Goal: Task Accomplishment & Management: Use online tool/utility

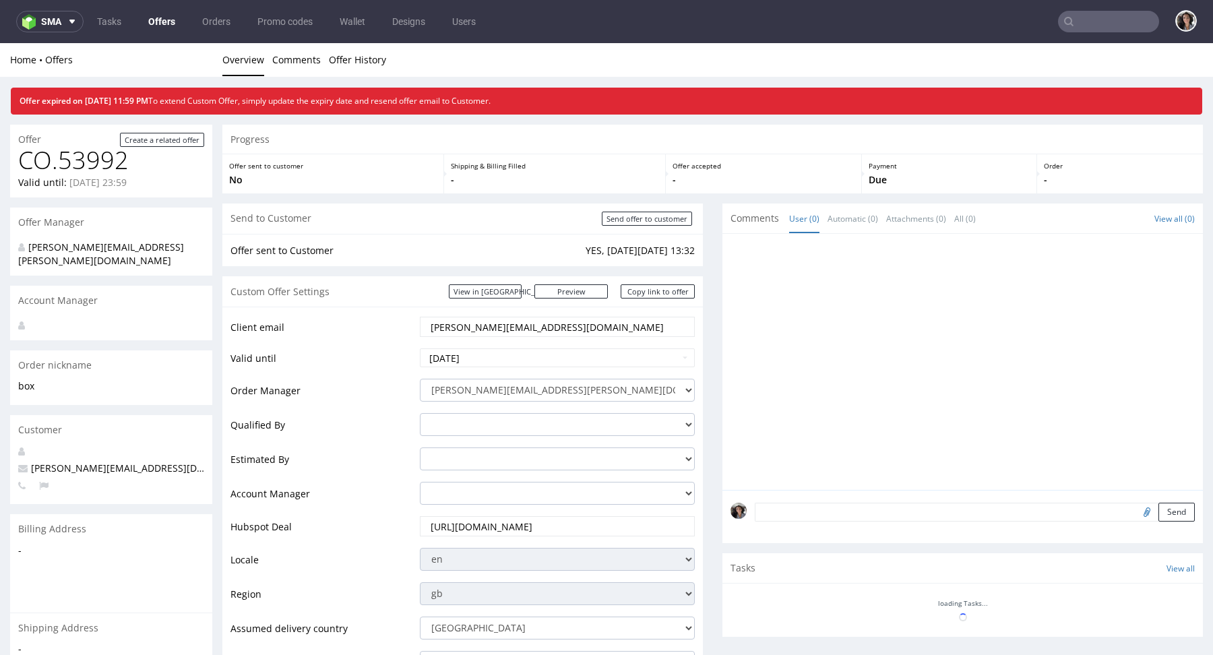
click at [1128, 24] on input "text" at bounding box center [1108, 22] width 101 height 22
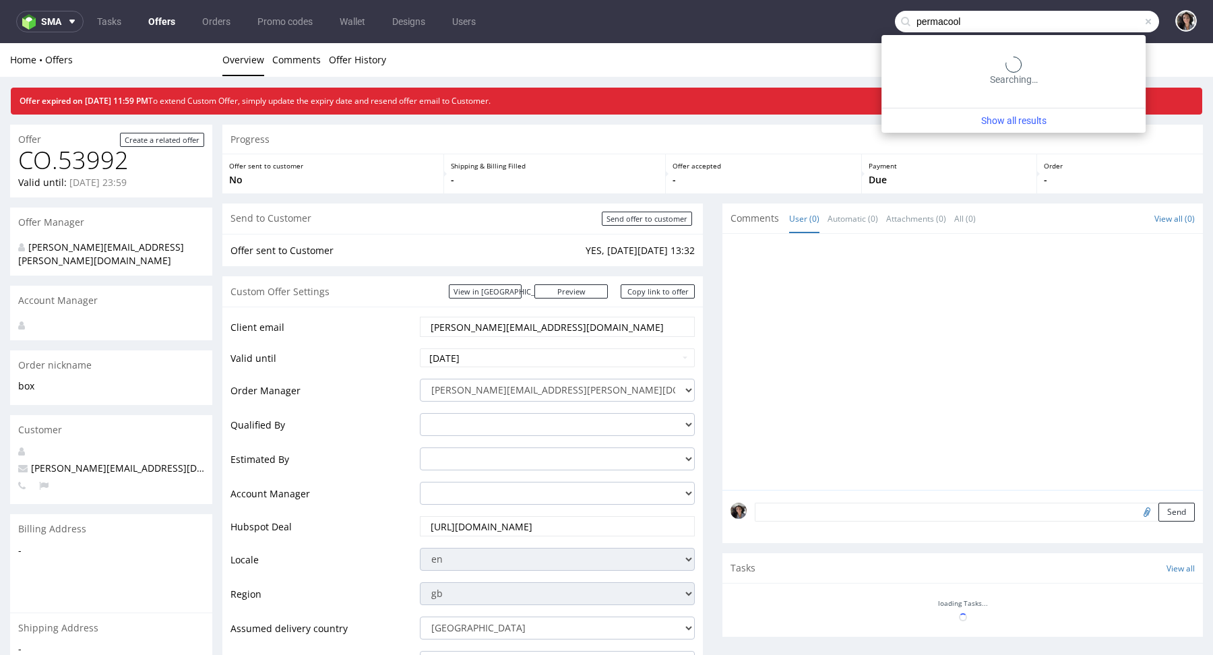
type input "permacool"
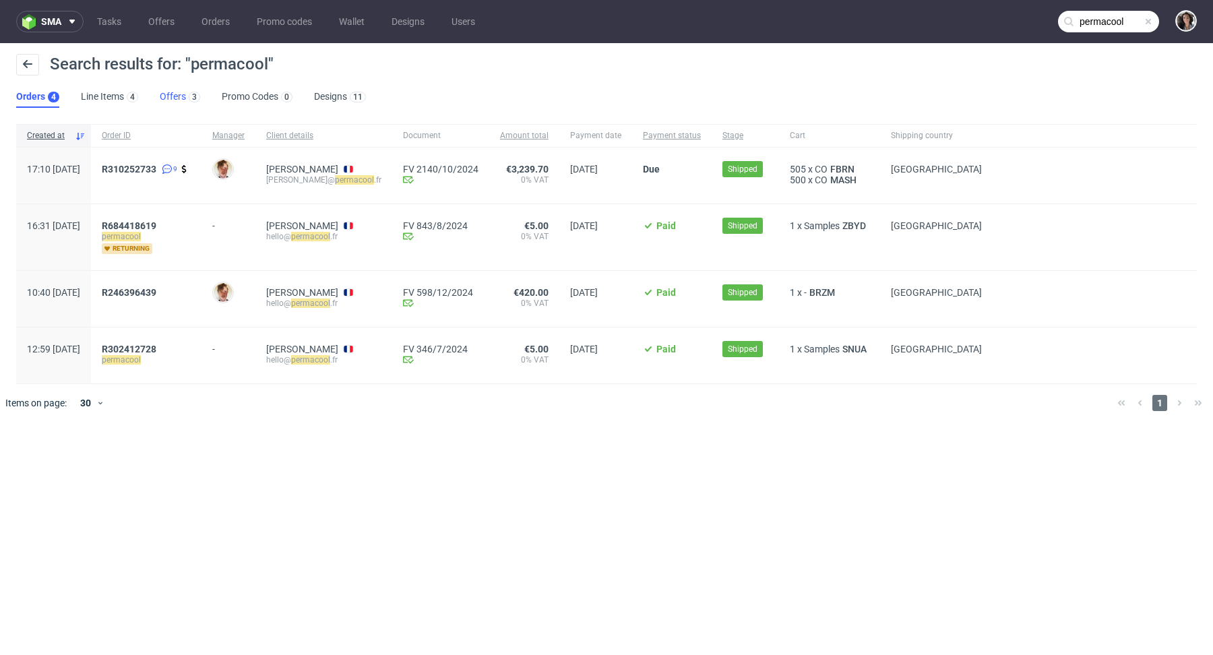
click at [177, 96] on link "Offers 3" at bounding box center [180, 97] width 40 height 22
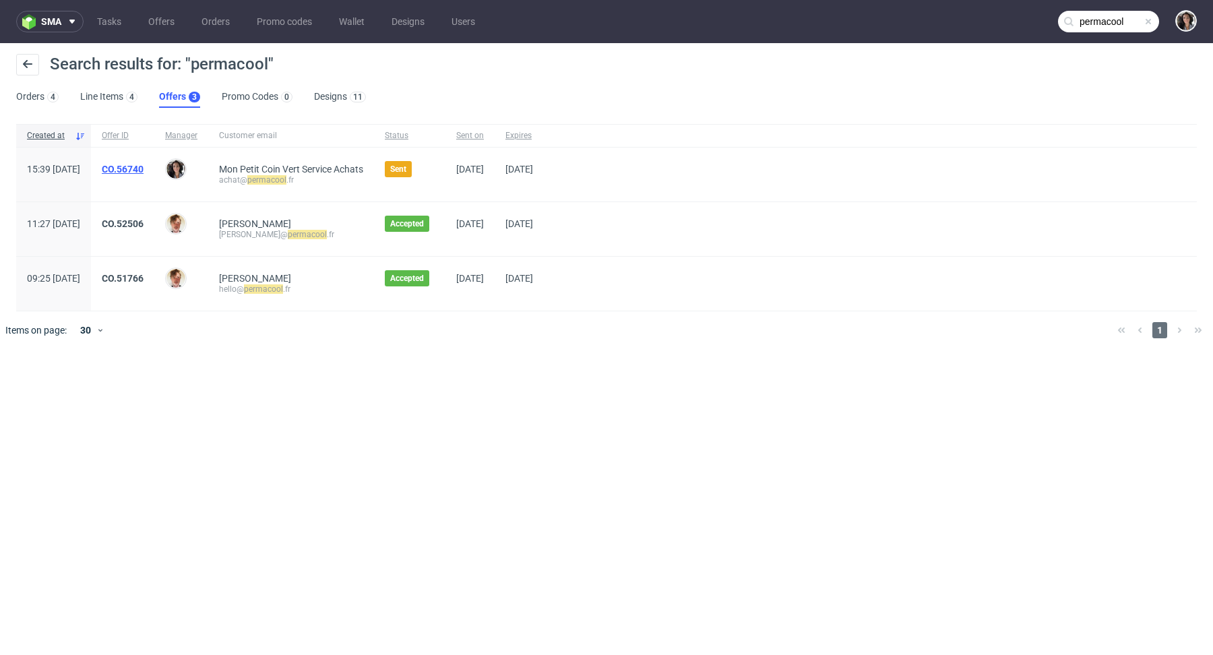
click at [143, 168] on link "CO.56740" at bounding box center [123, 169] width 42 height 11
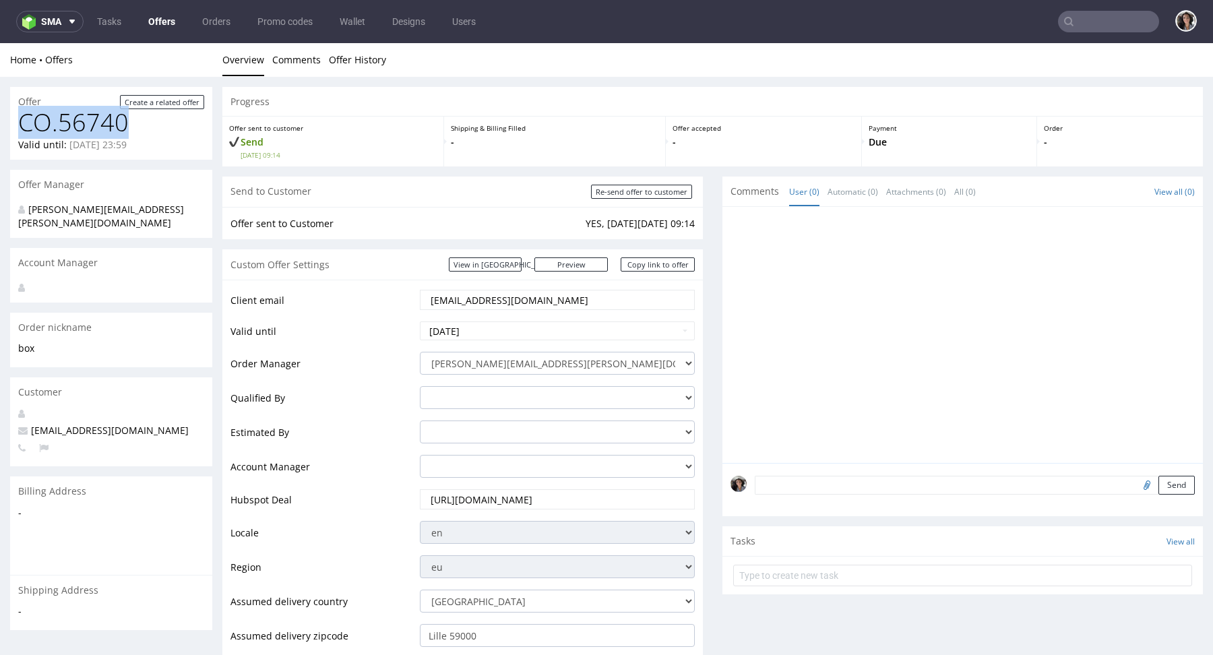
drag, startPoint x: 131, startPoint y: 129, endPoint x: 0, endPoint y: 130, distance: 131.4
copy h1 "CO.56740"
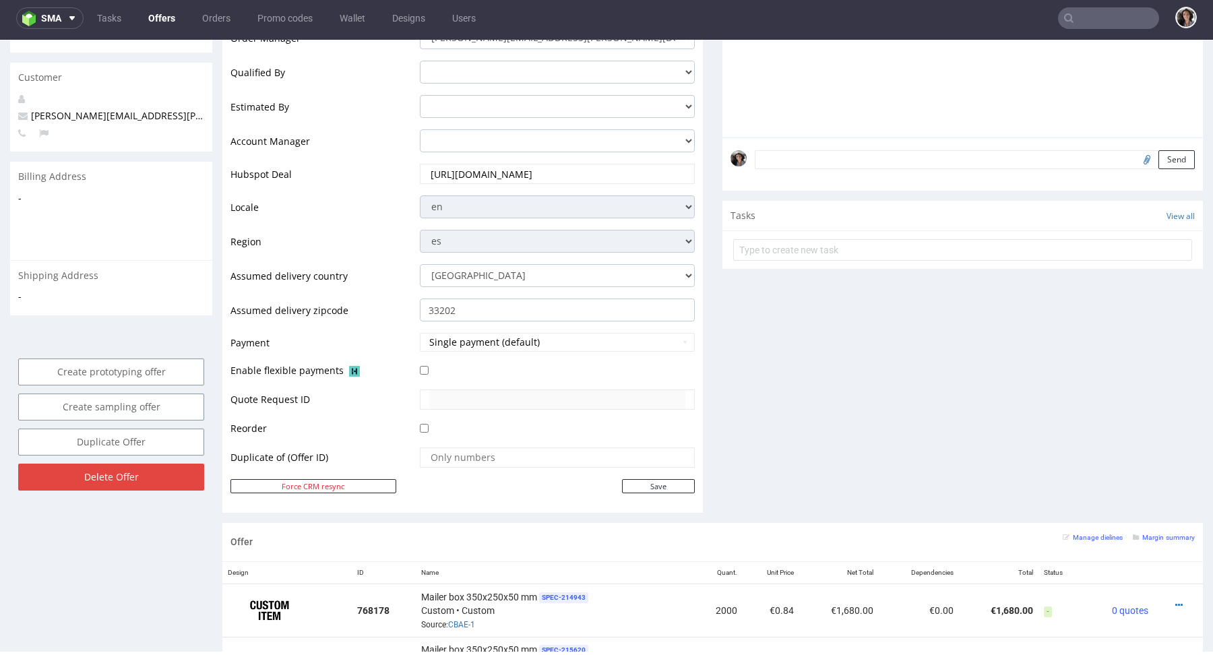
scroll to position [512, 0]
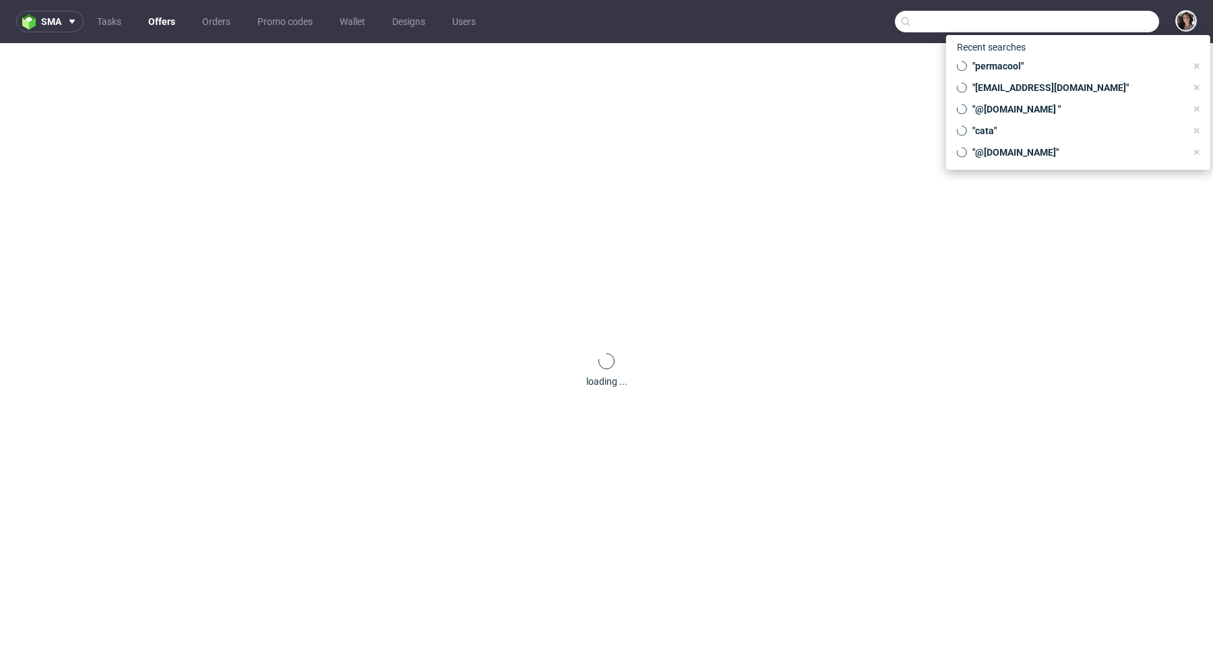
click at [1100, 20] on input "text" at bounding box center [1027, 22] width 264 height 22
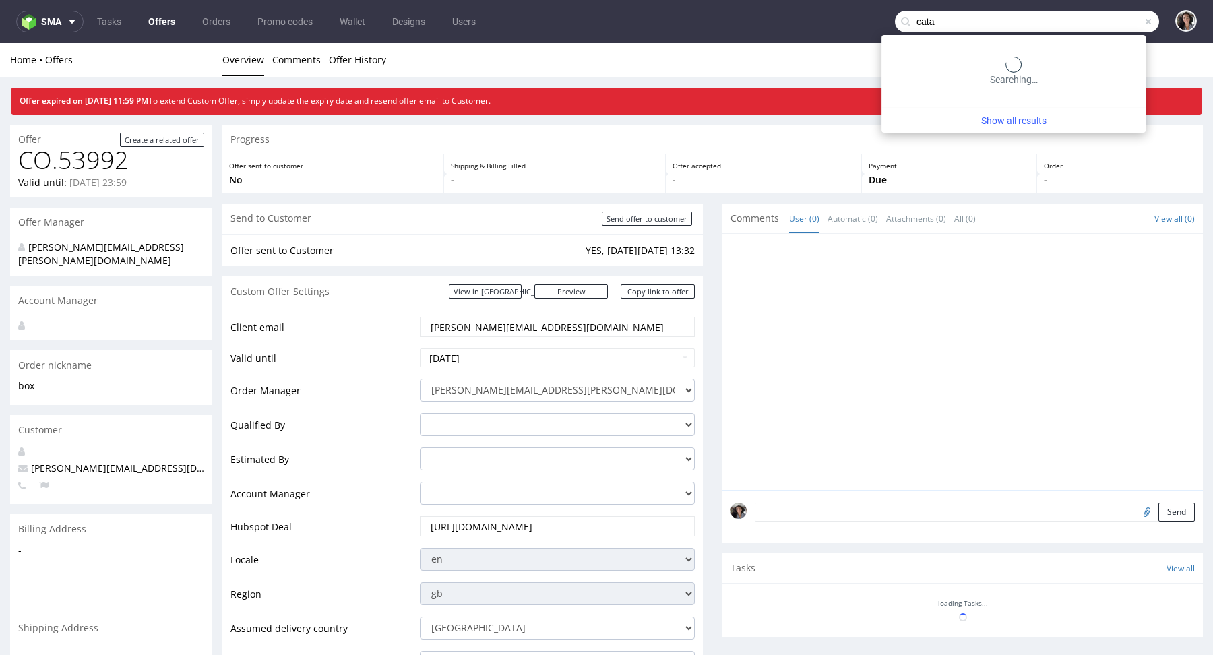
type input "cata"
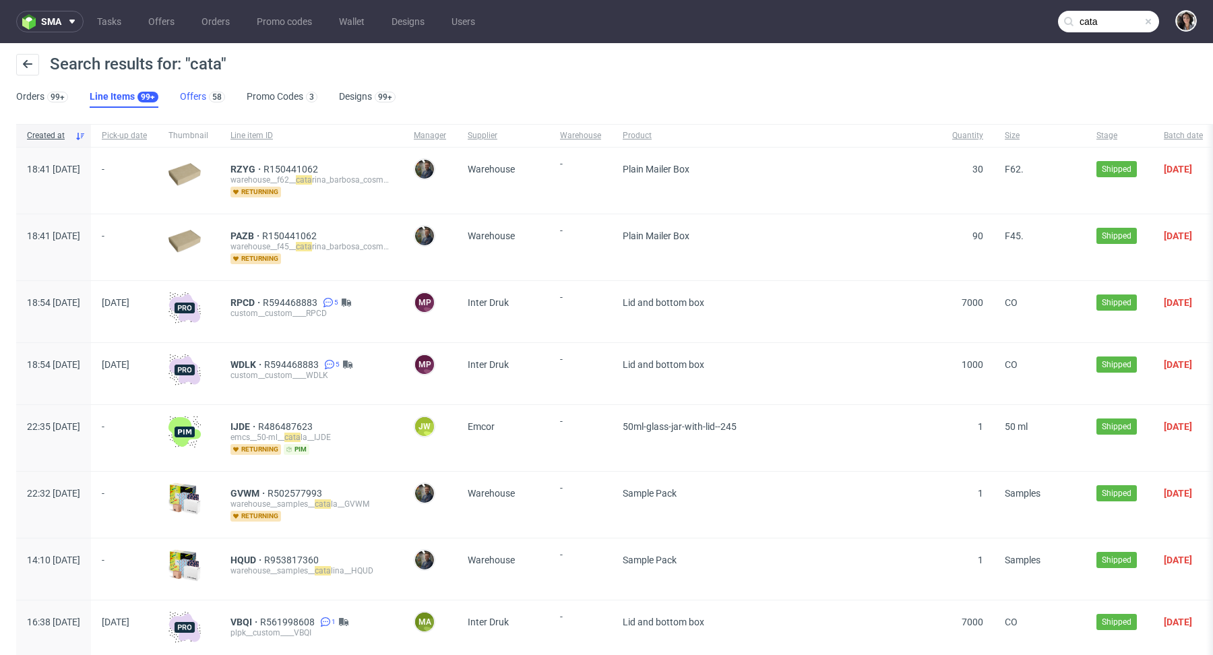
click at [198, 88] on link "Offers 58" at bounding box center [202, 97] width 45 height 22
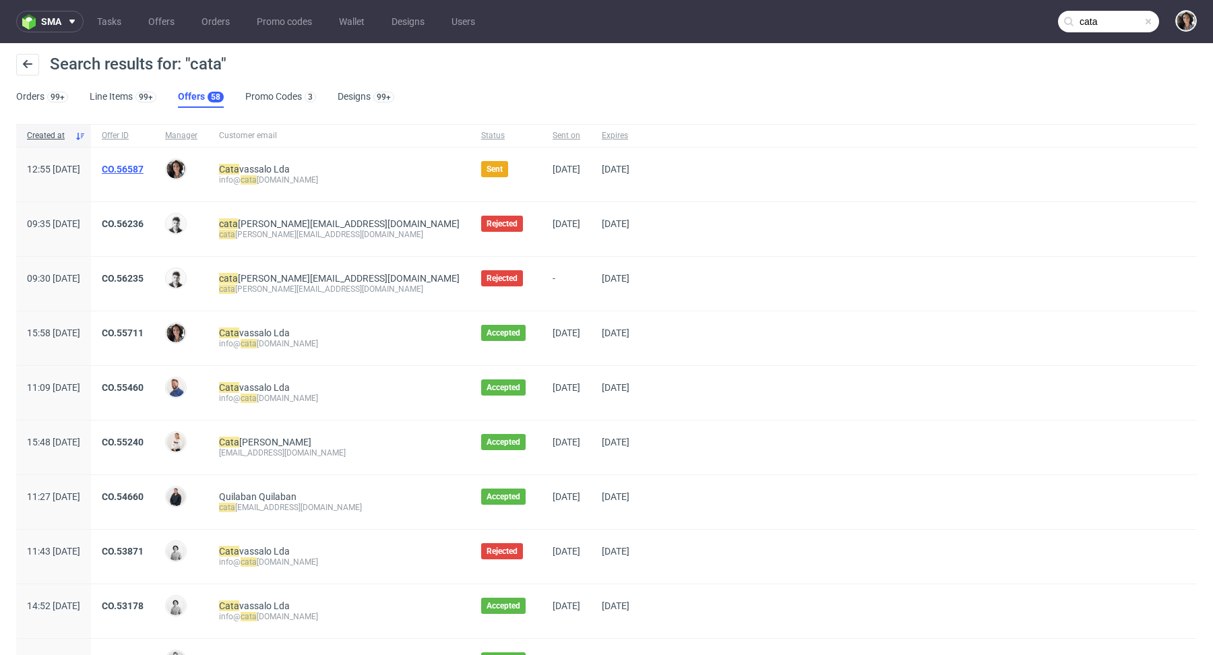
click at [143, 166] on link "CO.56587" at bounding box center [123, 169] width 42 height 11
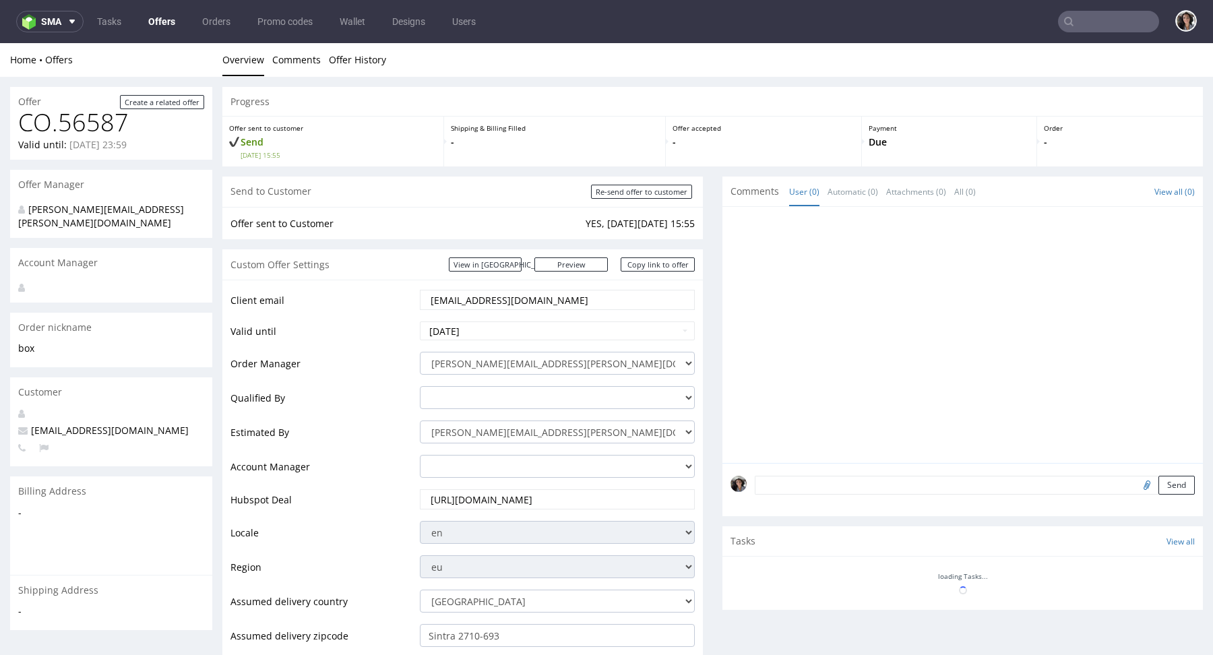
drag, startPoint x: 502, startPoint y: 300, endPoint x: 452, endPoint y: 298, distance: 49.9
click at [452, 298] on input "info@catavassalo.com" at bounding box center [557, 299] width 256 height 19
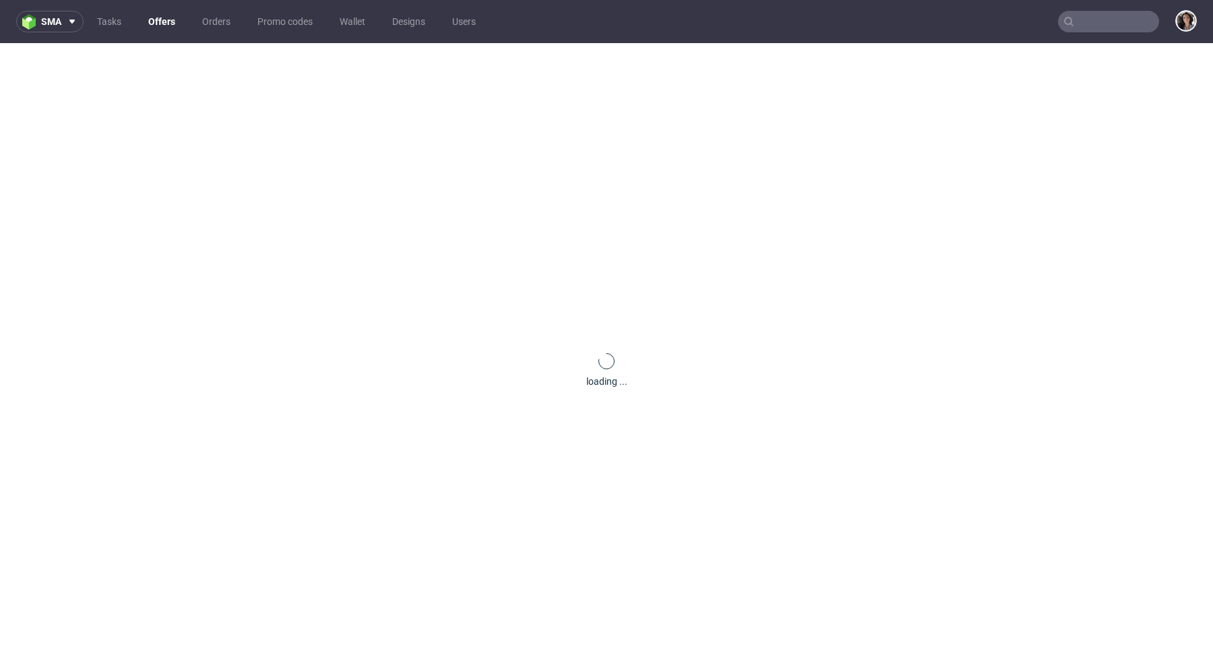
click at [1079, 26] on input "text" at bounding box center [1108, 22] width 101 height 22
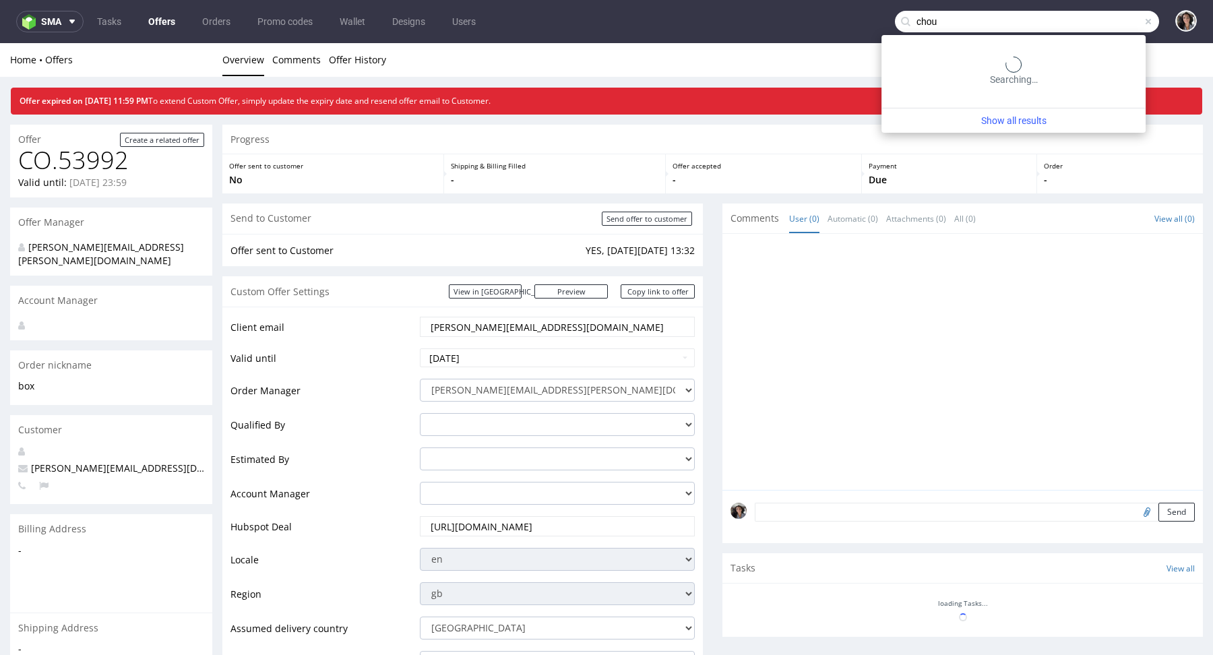
type input "chou"
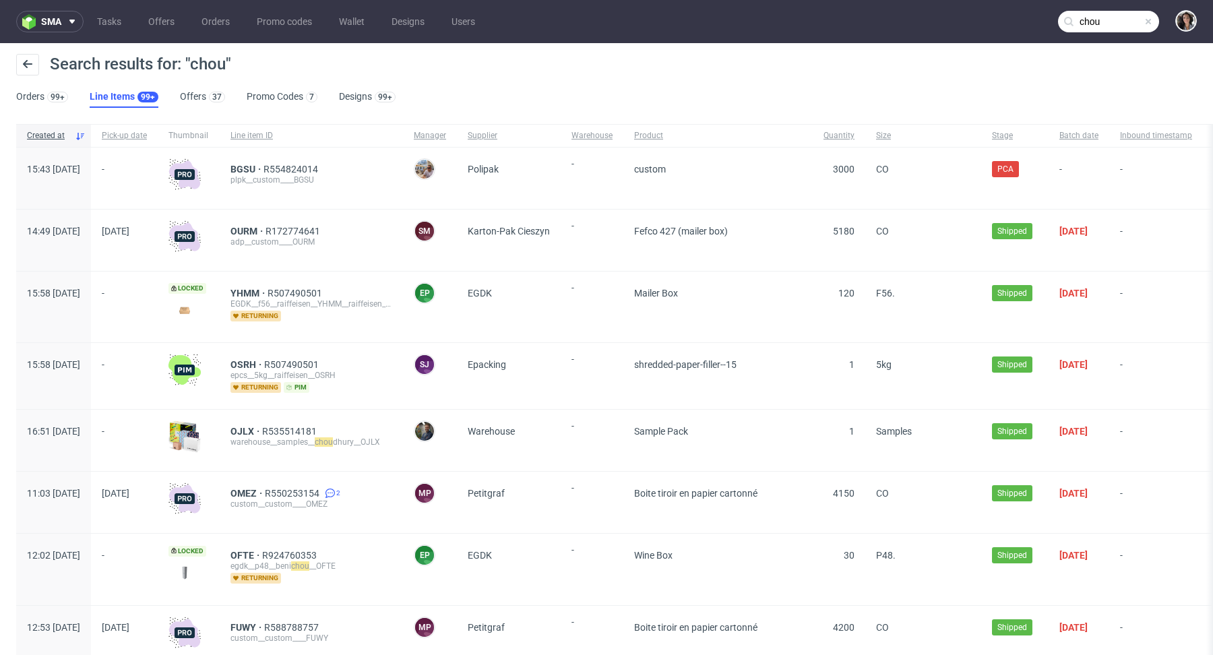
click at [203, 110] on div "Search results for: "chou" Orders 99+ Line Items 99+ Offers 37 Promo Codes 7 De…" at bounding box center [606, 80] width 1213 height 75
click at [198, 106] on link "Offers 37" at bounding box center [202, 97] width 45 height 22
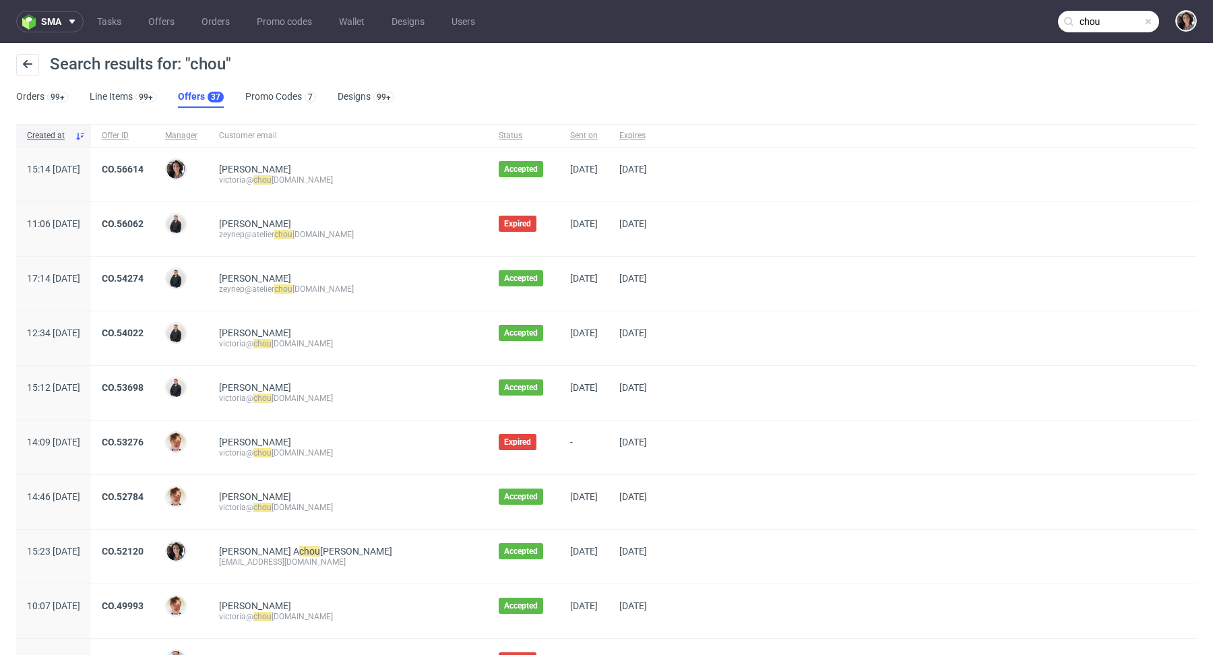
click at [154, 162] on div "CO.56614" at bounding box center [122, 175] width 63 height 54
click at [143, 164] on link "CO.56614" at bounding box center [123, 169] width 42 height 11
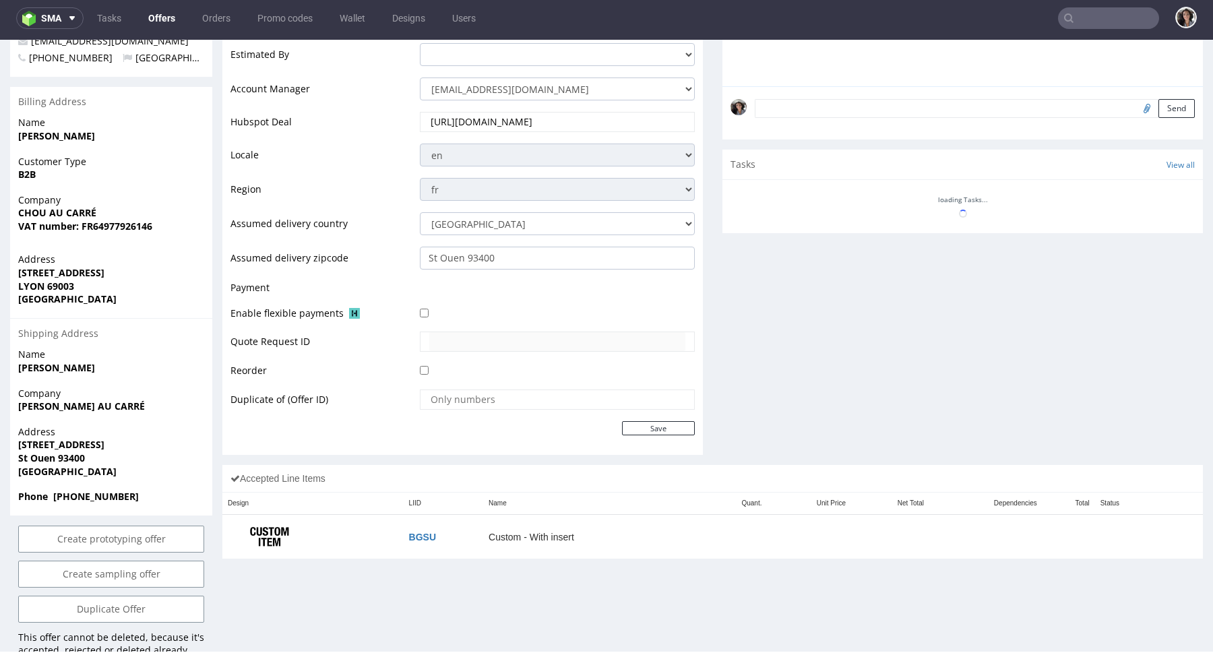
scroll to position [439, 0]
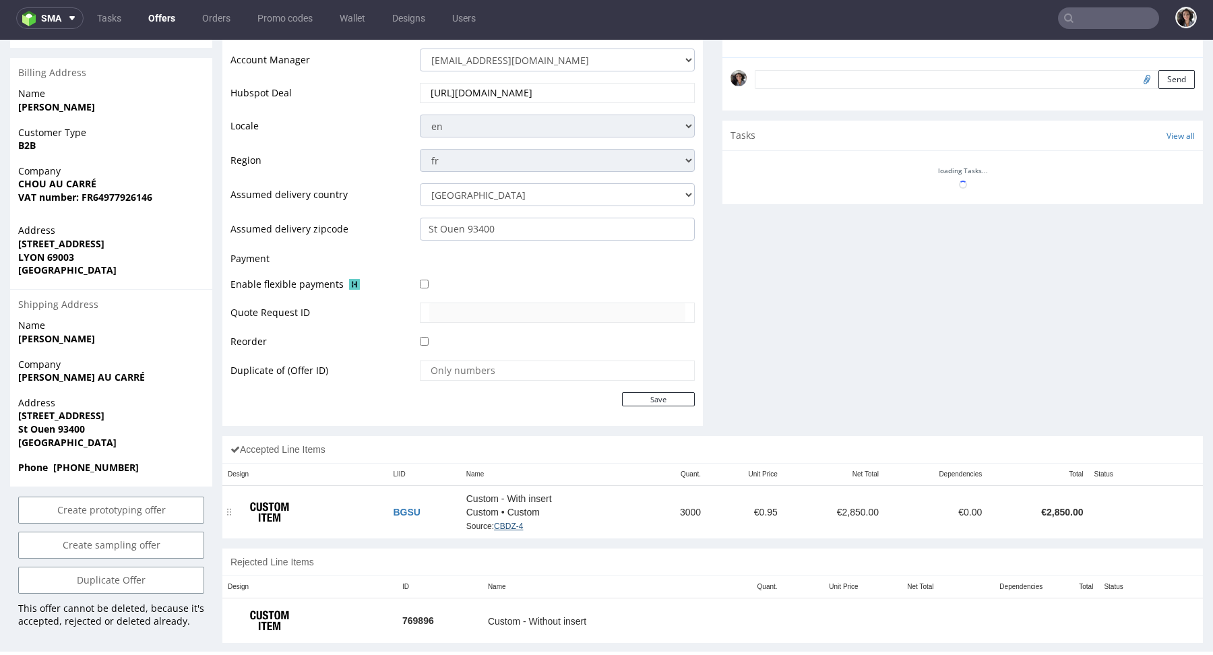
click at [515, 521] on link "CBDZ-4" at bounding box center [508, 525] width 29 height 9
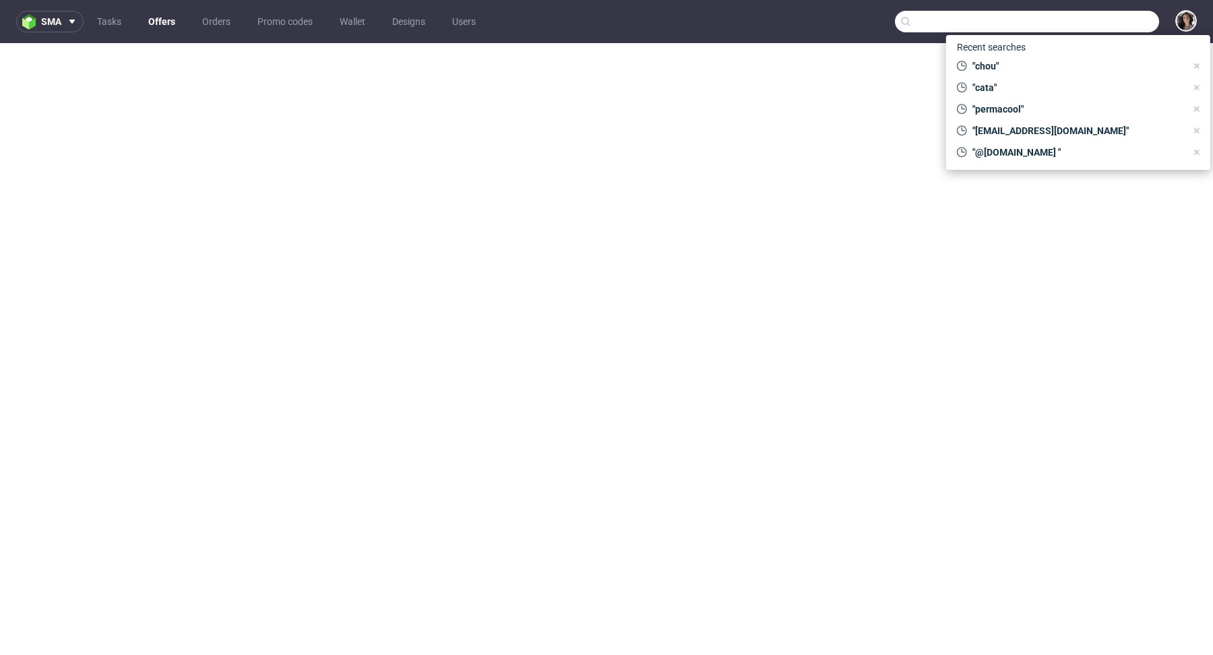
click at [1098, 24] on input "text" at bounding box center [1027, 22] width 264 height 22
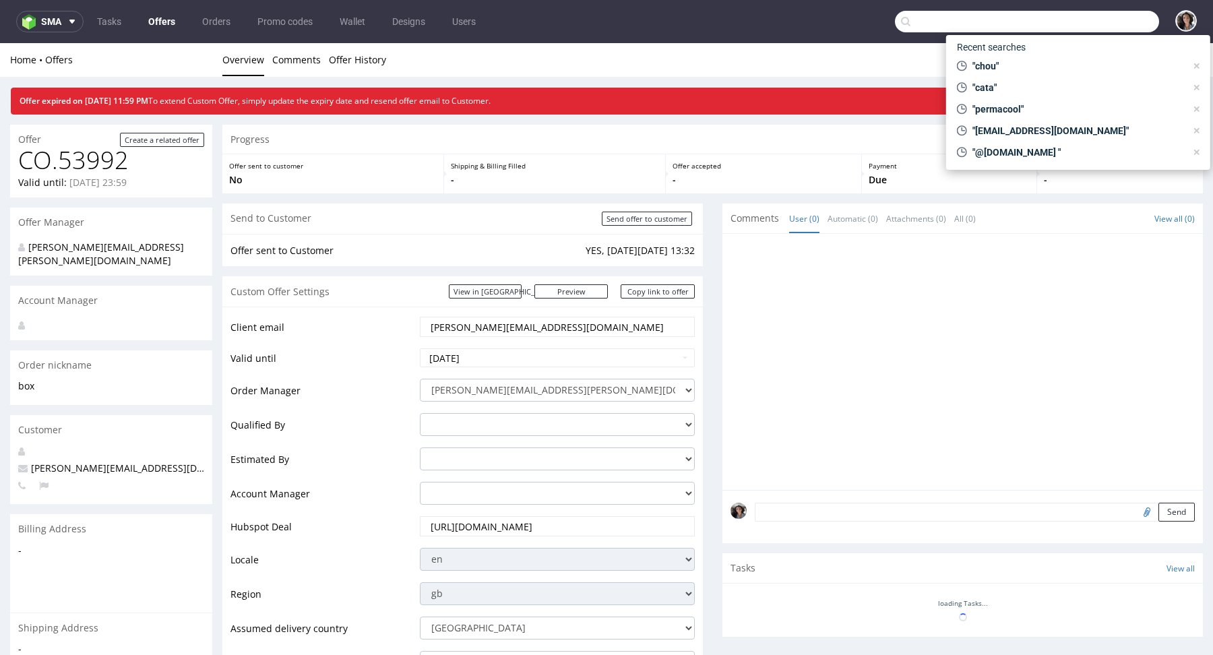
paste input "eli@fuzzball.club"
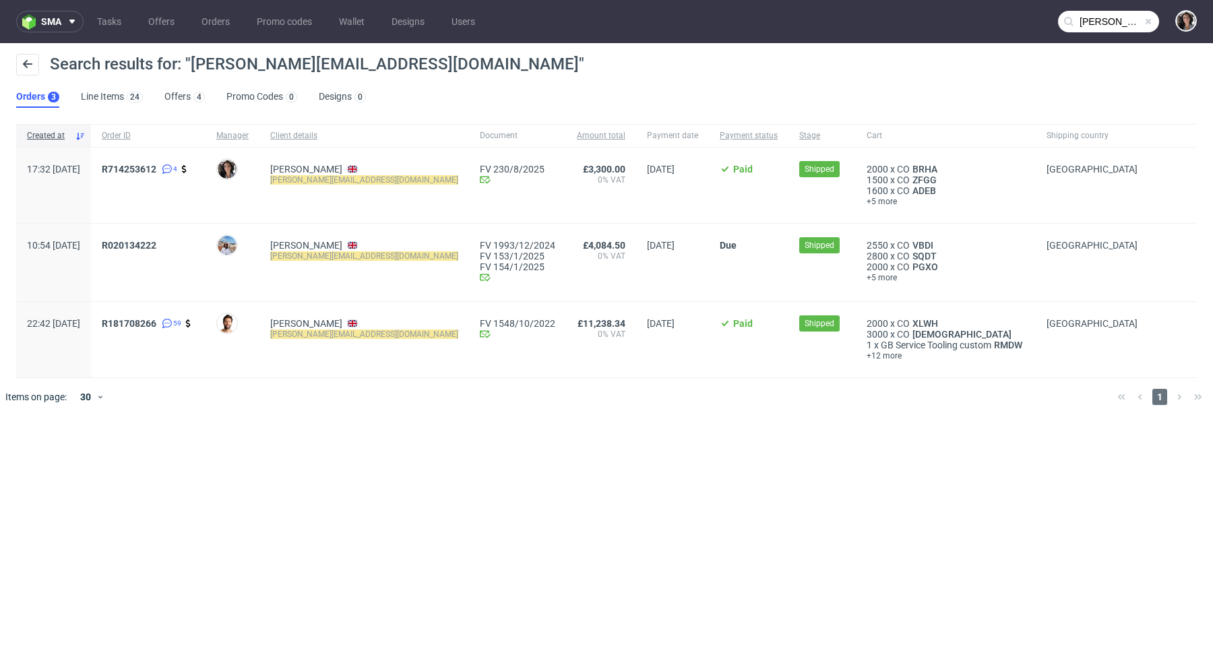
click at [1075, 36] on nav "sma Tasks Offers Orders Promo codes Wallet Designs Users eli@fuzzball.club" at bounding box center [606, 21] width 1213 height 43
click at [1079, 30] on input "eli@fuzzball.club" at bounding box center [1108, 22] width 101 height 22
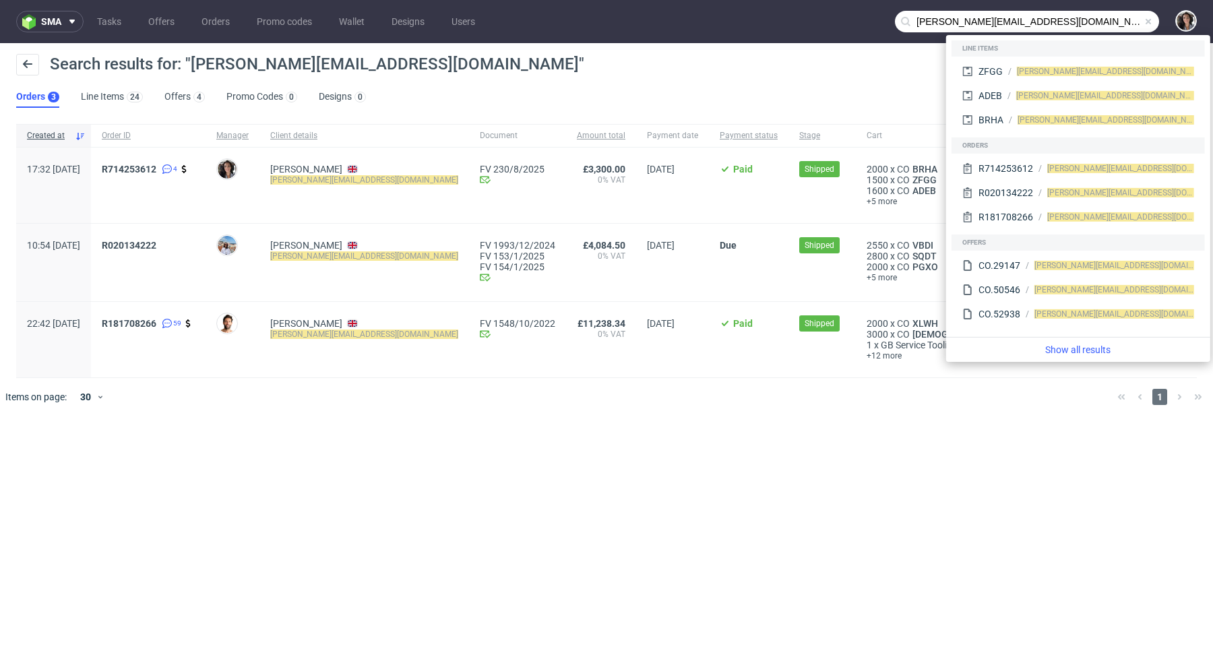
drag, startPoint x: 926, startPoint y: 21, endPoint x: 891, endPoint y: 22, distance: 35.0
click at [891, 22] on nav "sma Tasks Offers Orders Promo codes Wallet Designs Users eli@fuzzball.club" at bounding box center [606, 21] width 1213 height 43
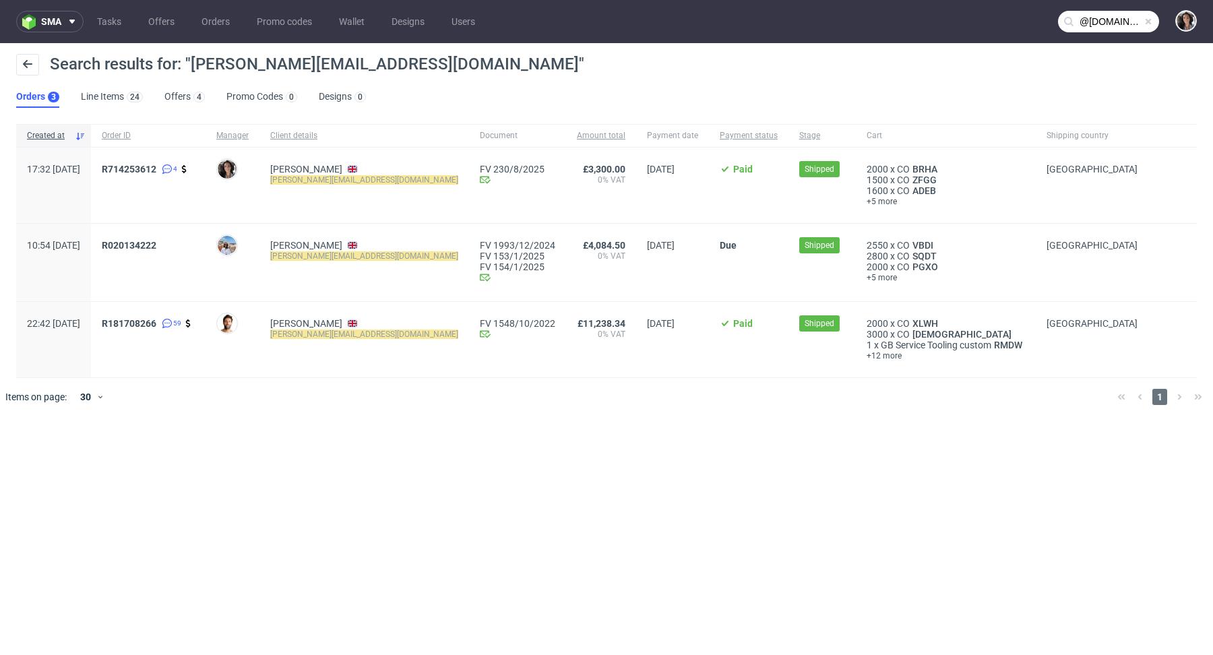
type input "@fuzzball.club"
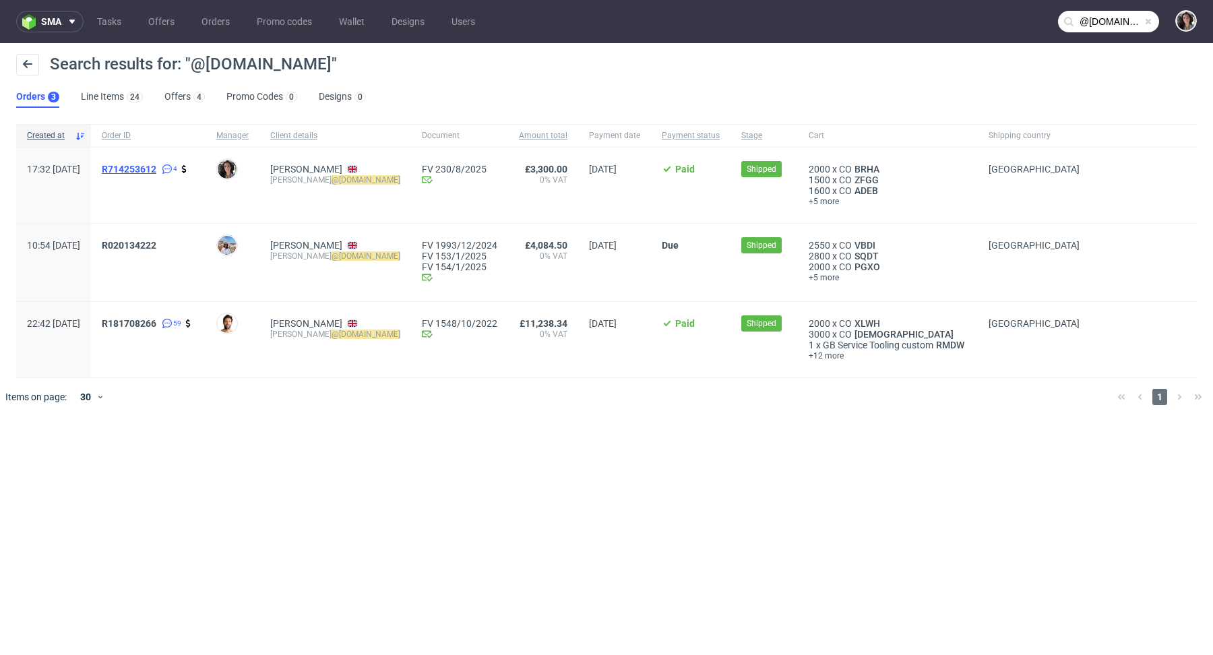
click at [156, 164] on span "R714253612" at bounding box center [129, 169] width 55 height 11
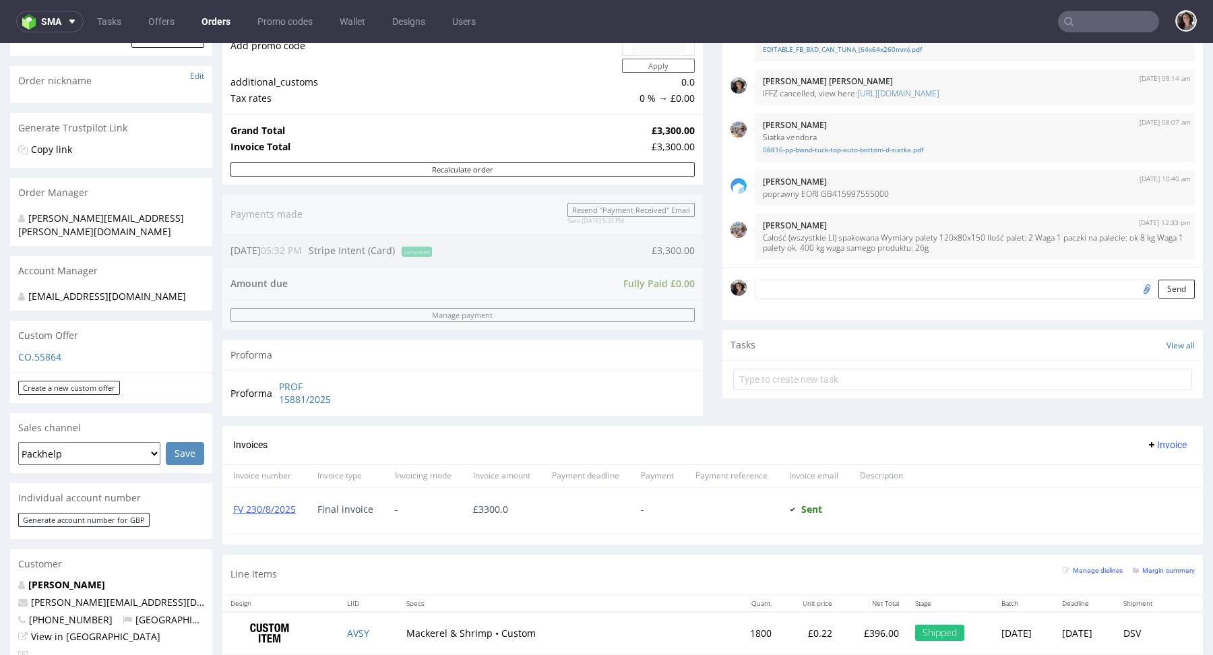
scroll to position [157, 0]
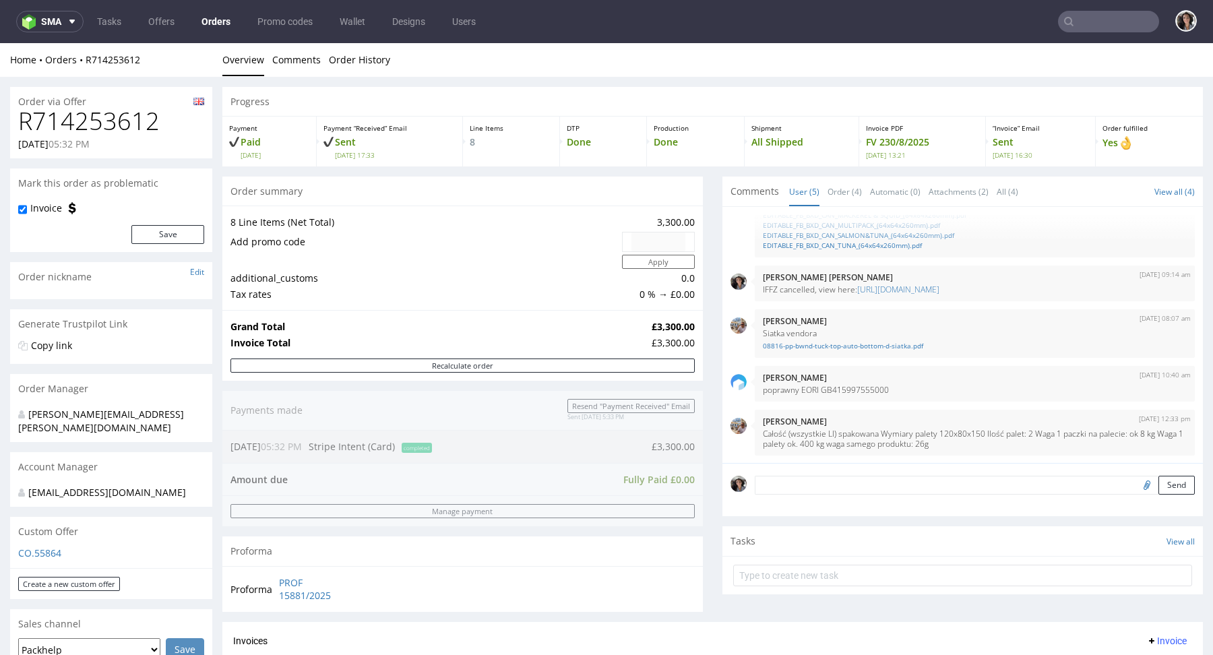
scroll to position [358, 0]
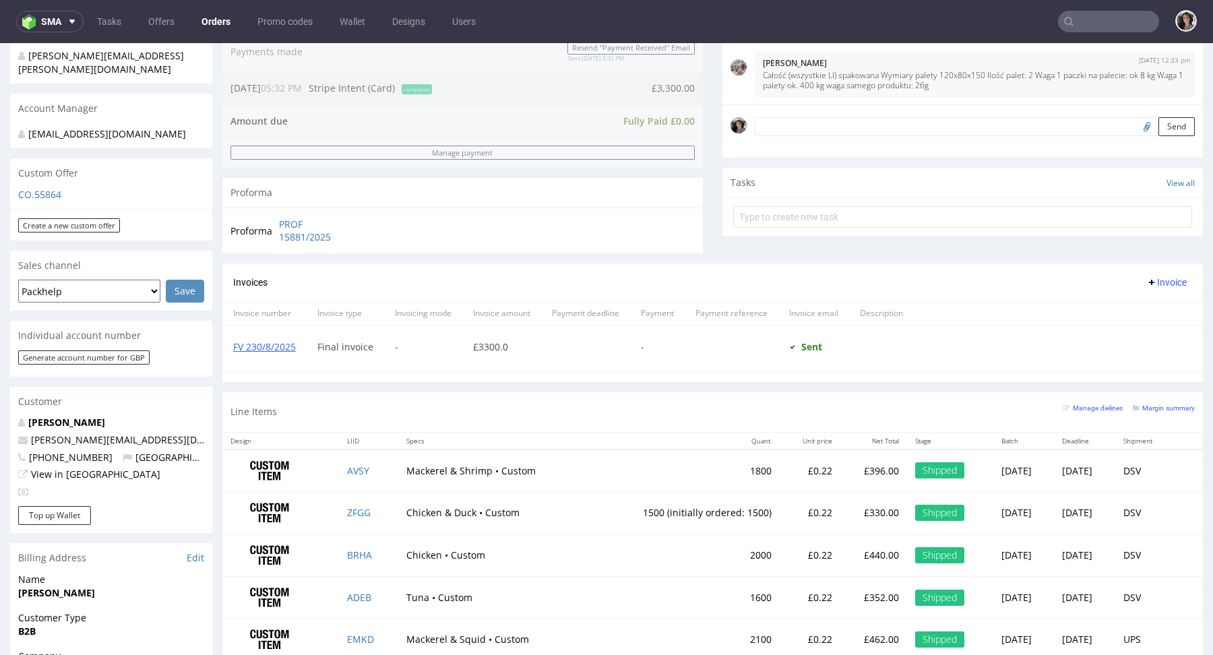
click at [42, 189] on div "CO.55864" at bounding box center [111, 199] width 202 height 22
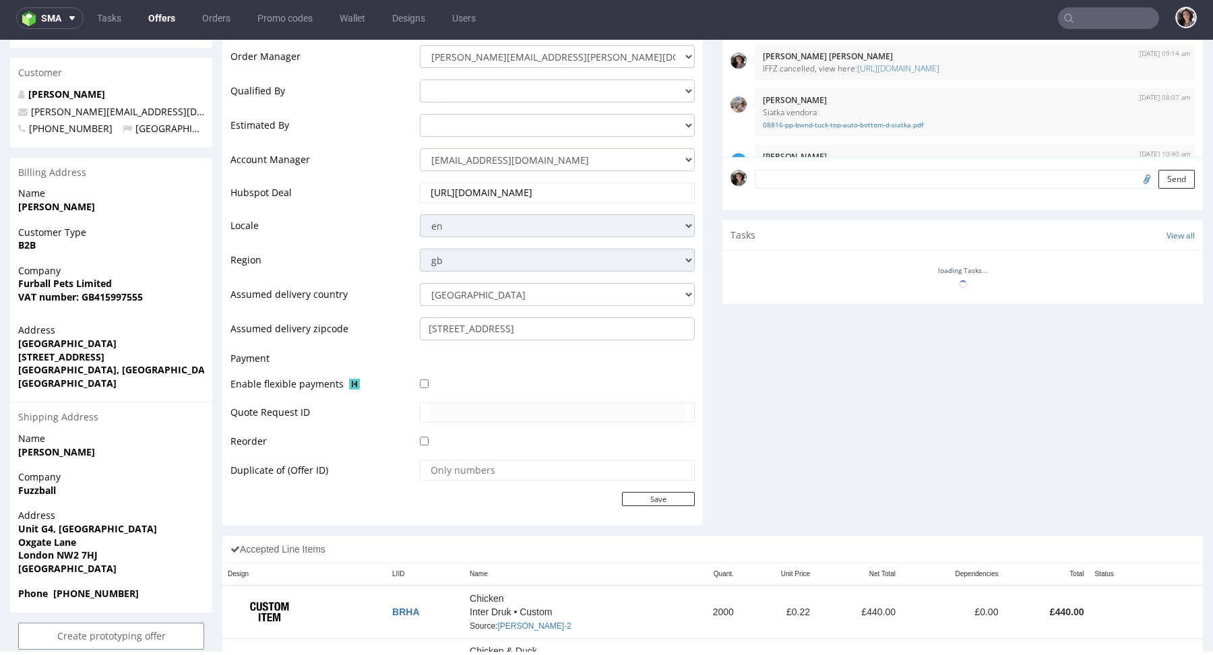
scroll to position [549, 0]
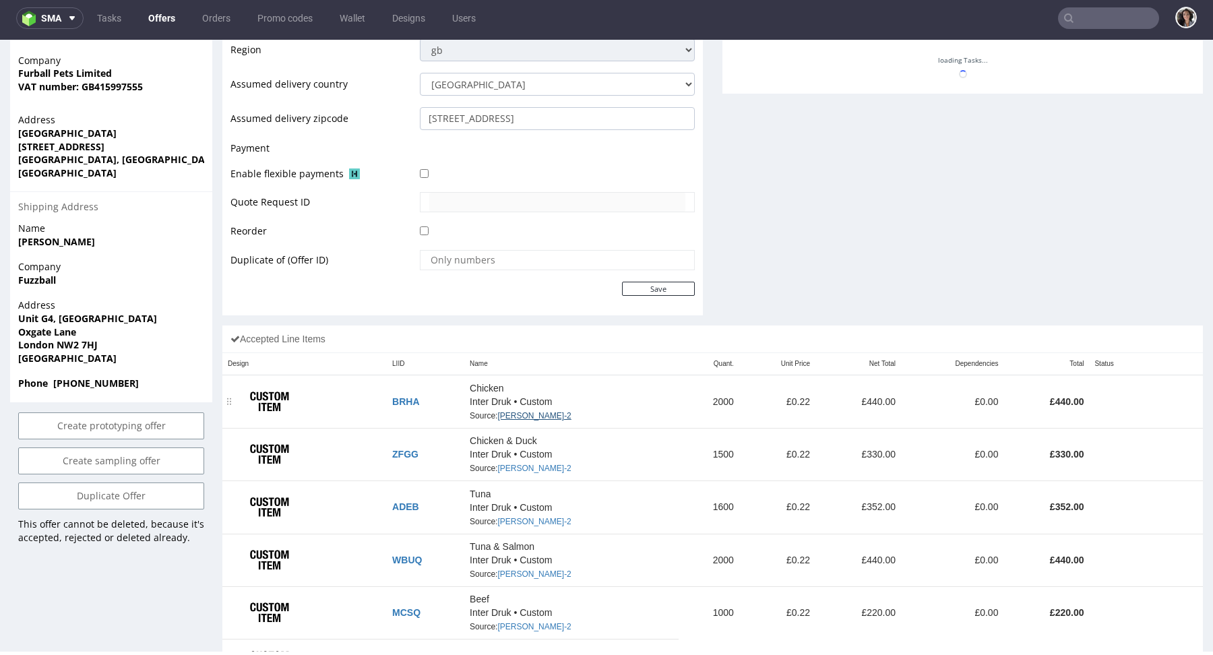
click at [512, 411] on link "CAIN-2" at bounding box center [533, 415] width 73 height 9
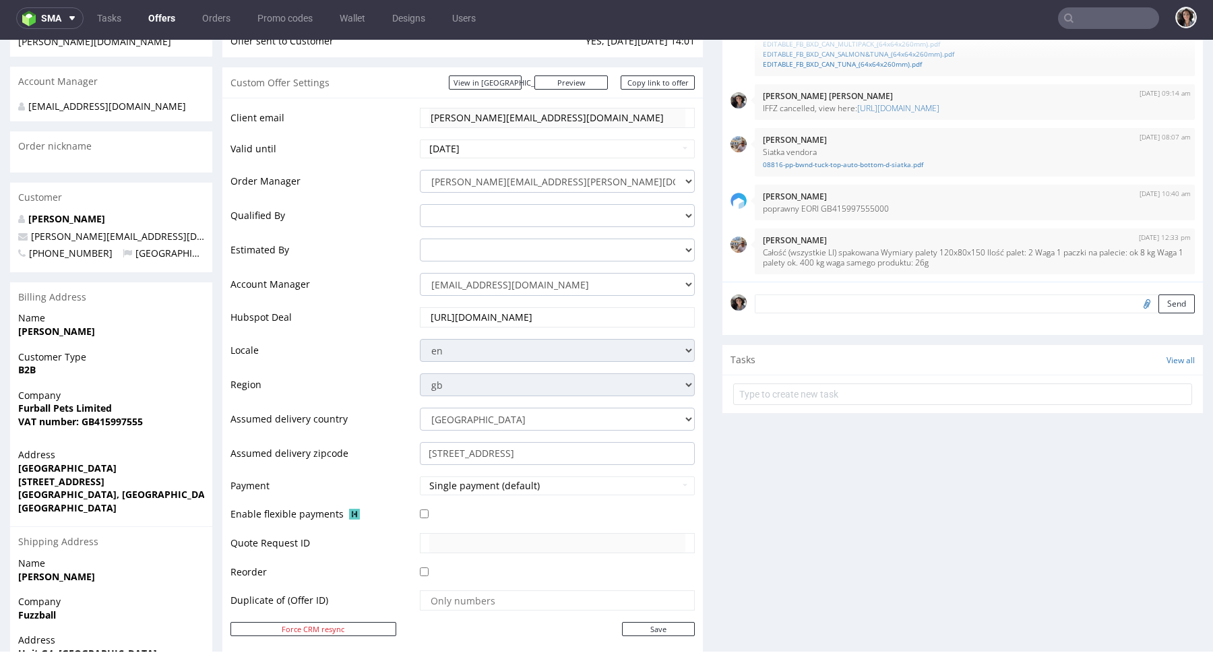
scroll to position [51, 0]
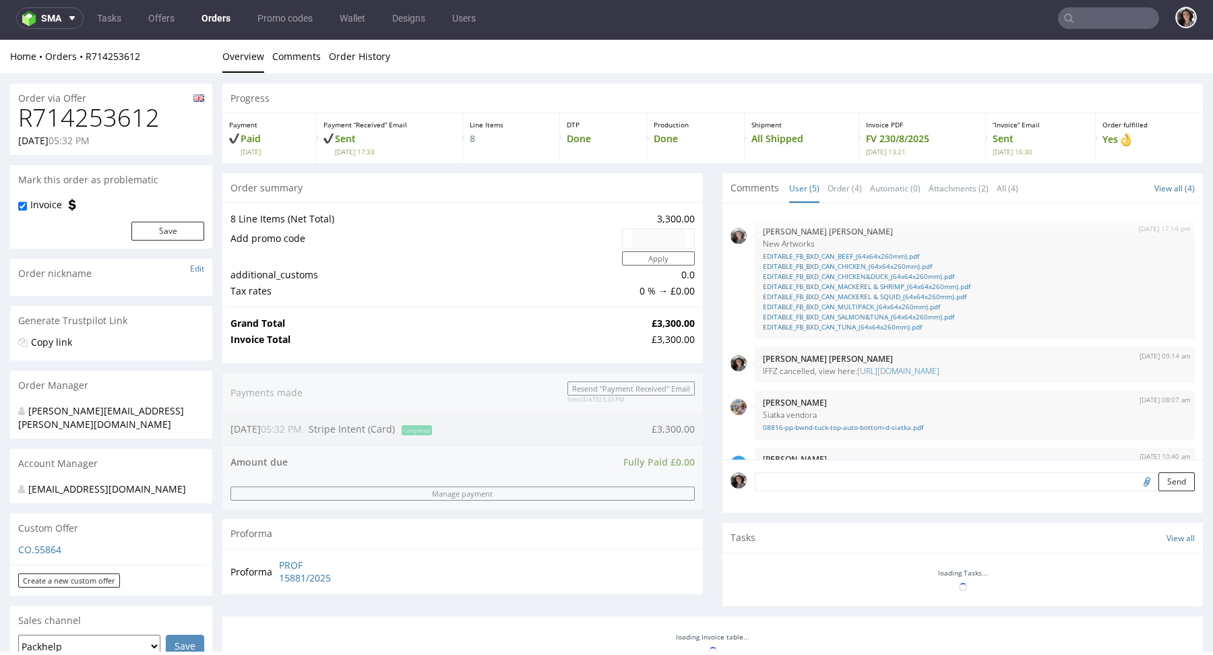
scroll to position [85, 0]
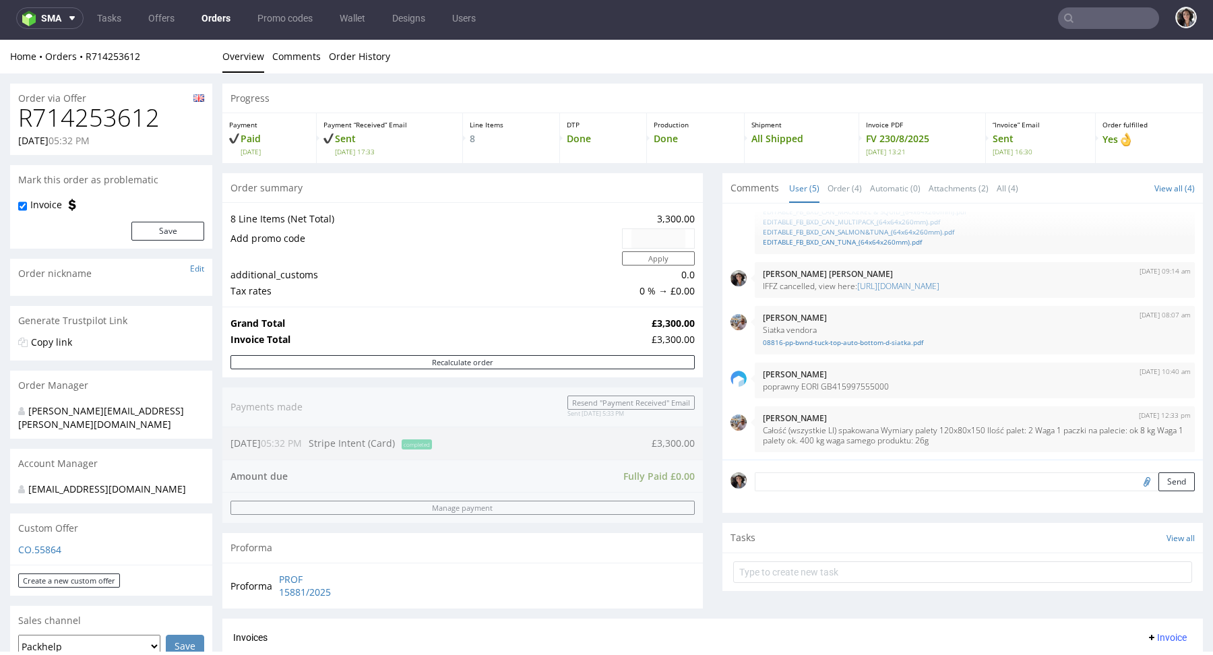
type input "@fuzzball.club"
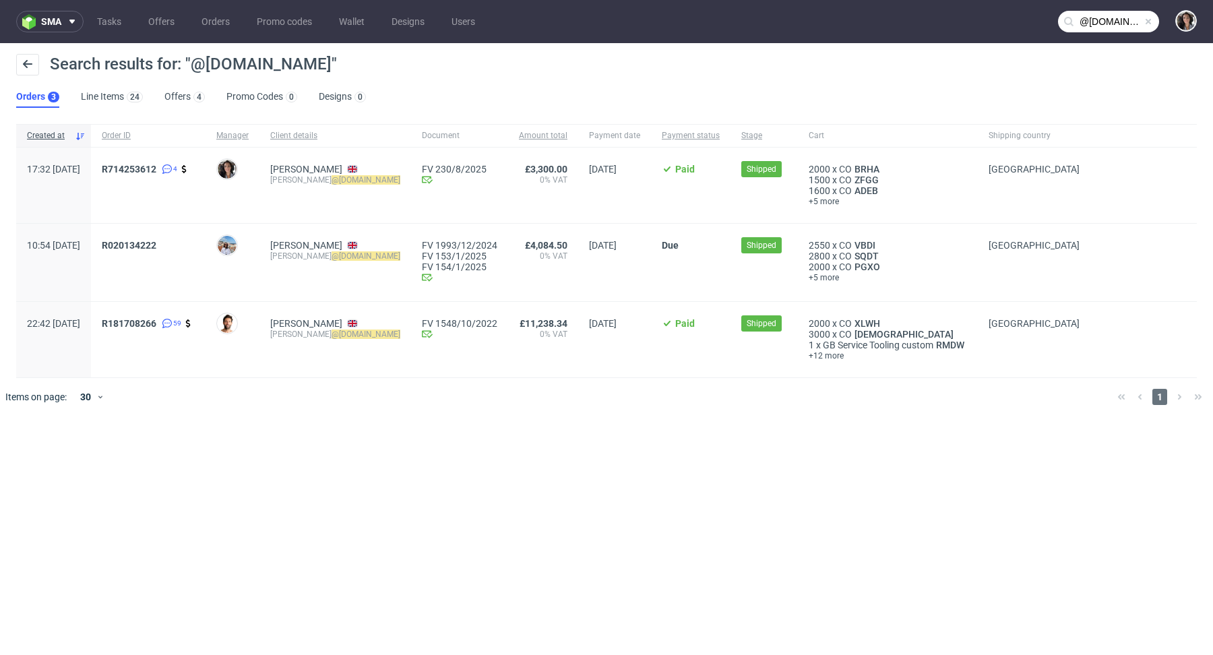
click at [177, 251] on span "R020134222" at bounding box center [148, 262] width 93 height 45
click at [156, 245] on span "R020134222" at bounding box center [129, 245] width 55 height 11
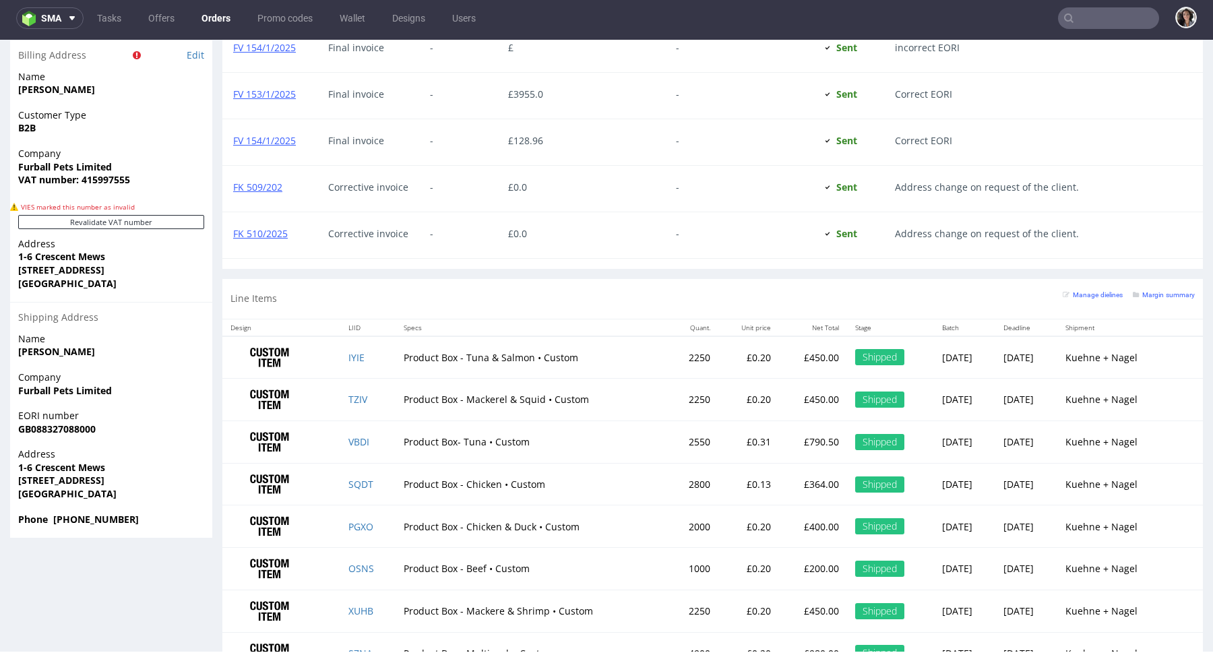
scroll to position [913, 0]
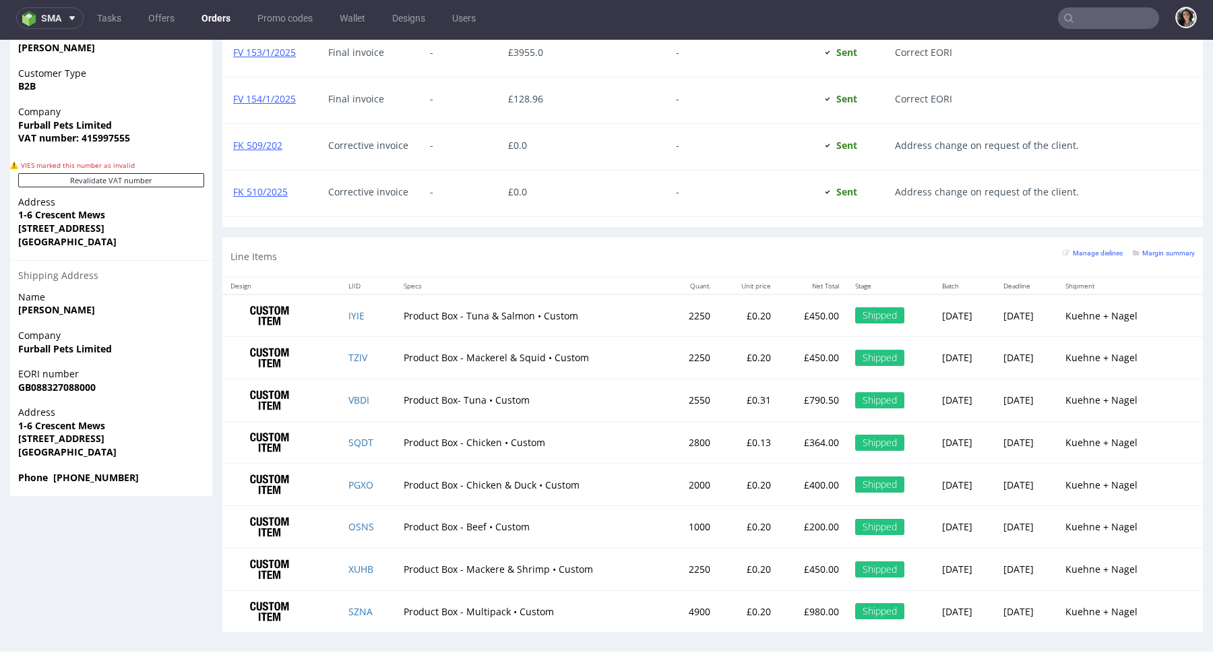
type input "@fuzzball.club"
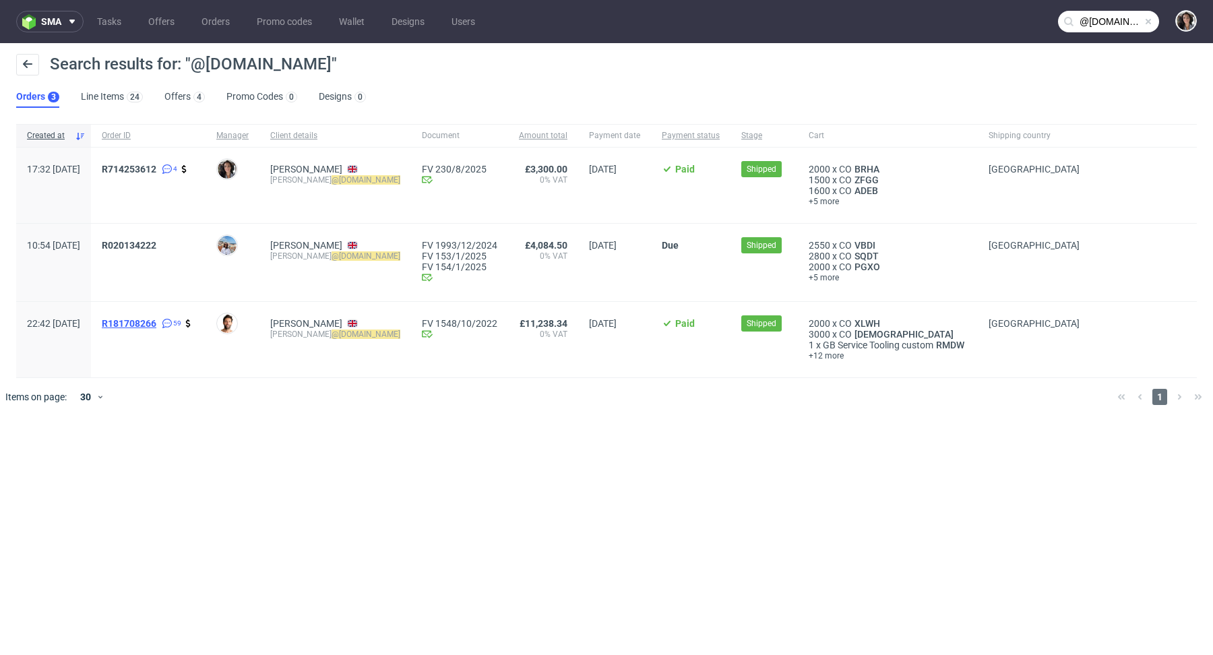
click at [156, 319] on span "R181708266" at bounding box center [129, 323] width 55 height 11
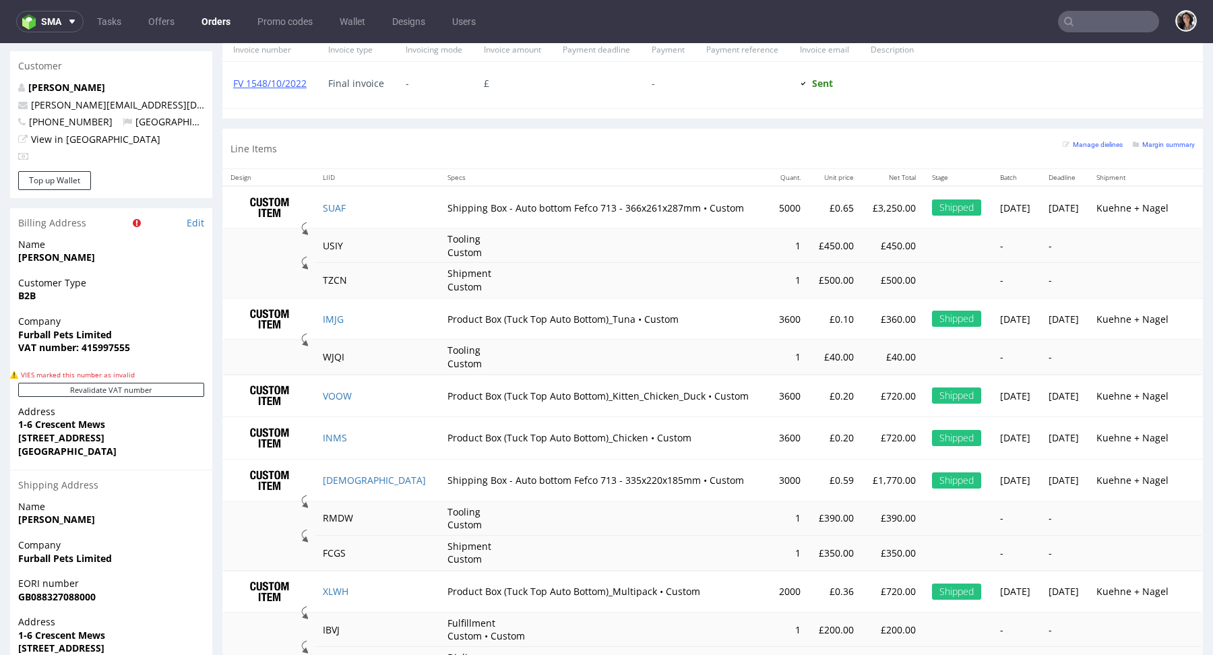
scroll to position [383, 0]
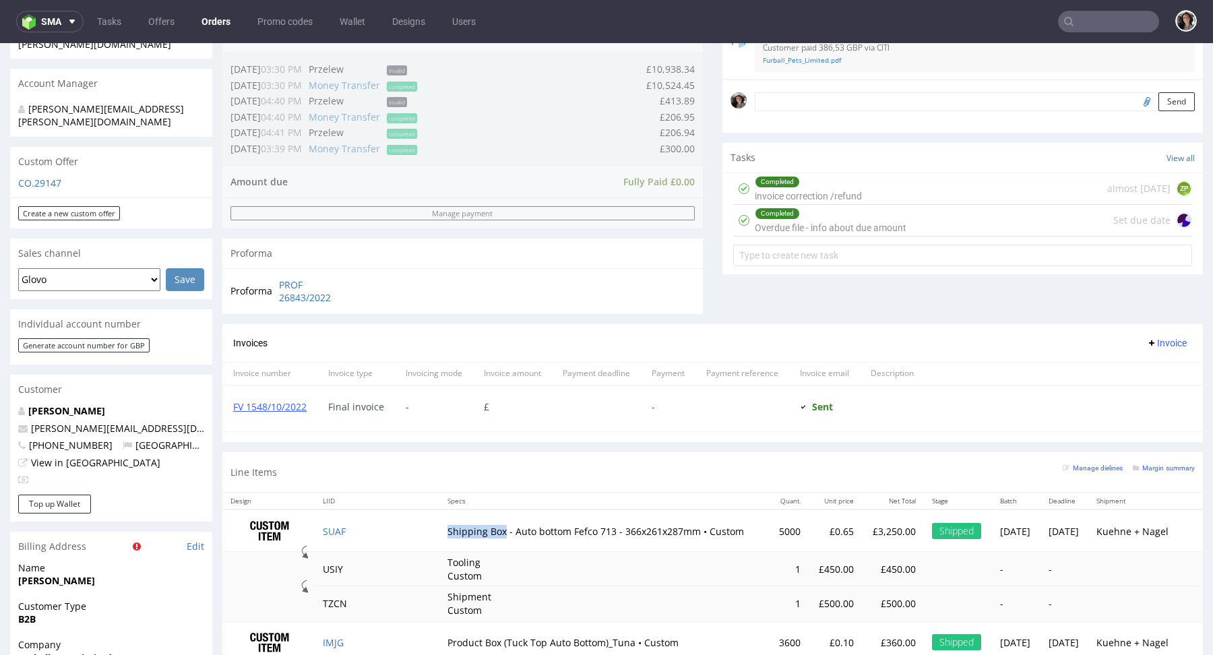
drag, startPoint x: 371, startPoint y: 529, endPoint x: 431, endPoint y: 525, distance: 60.8
click at [439, 525] on td "Shipping Box - Auto bottom Fefco 713 - 366x261x287mm • Custom" at bounding box center [604, 530] width 330 height 42
copy td "Shipping Box"
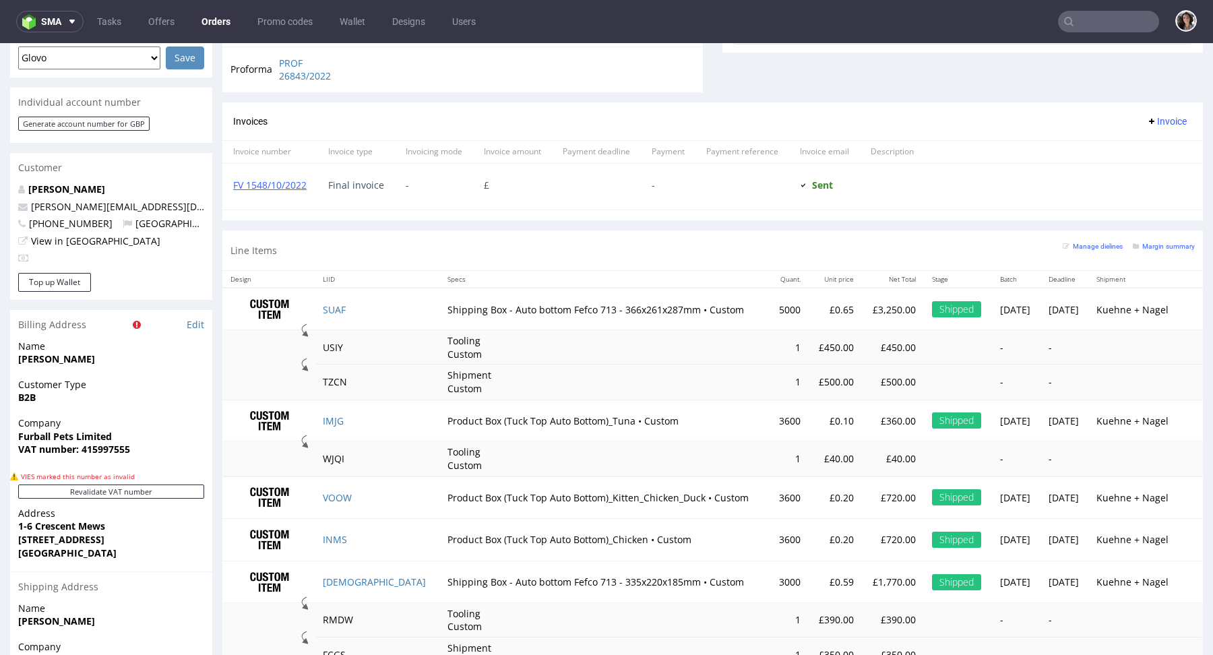
click at [628, 307] on td "Shipping Box - Auto bottom Fefco 713 - 366x261x287mm • Custom" at bounding box center [604, 309] width 330 height 42
drag, startPoint x: 628, startPoint y: 310, endPoint x: 385, endPoint y: 300, distance: 242.7
click at [439, 300] on td "Shipping Box - Auto bottom Fefco 713 - 366x261x287mm • Custom" at bounding box center [604, 309] width 330 height 42
copy td "Shipping Box - Auto bottom Fefco 713 - 366x261x287mm"
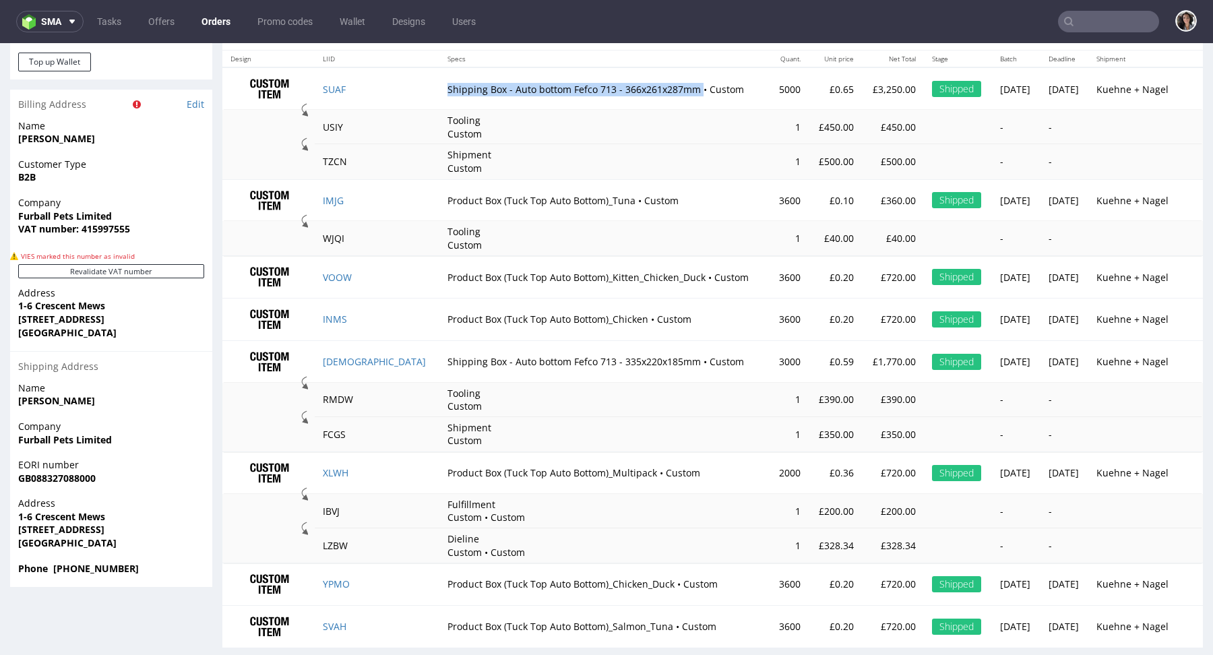
scroll to position [841, 0]
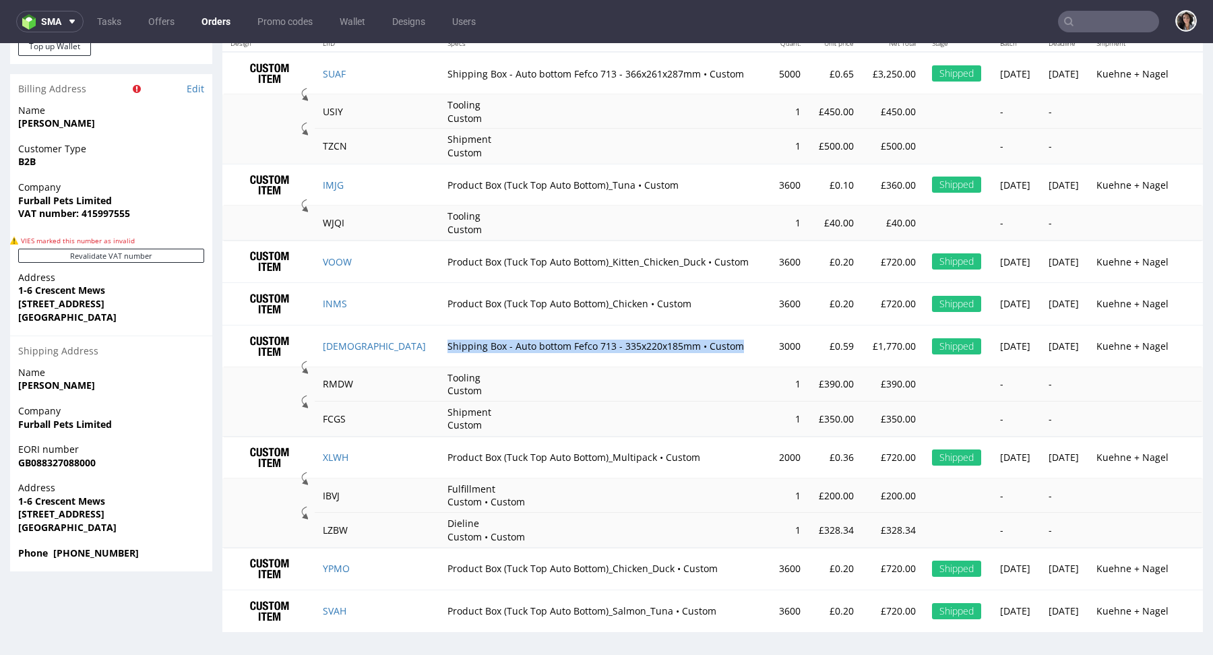
copy td "Shipping Box - Auto bottom Fefco 713 - 335x220x185mm • Custom"
drag, startPoint x: 372, startPoint y: 341, endPoint x: 672, endPoint y: 344, distance: 299.8
click at [672, 344] on td "Shipping Box - Auto bottom Fefco 713 - 335x220x185mm • Custom" at bounding box center [604, 346] width 330 height 42
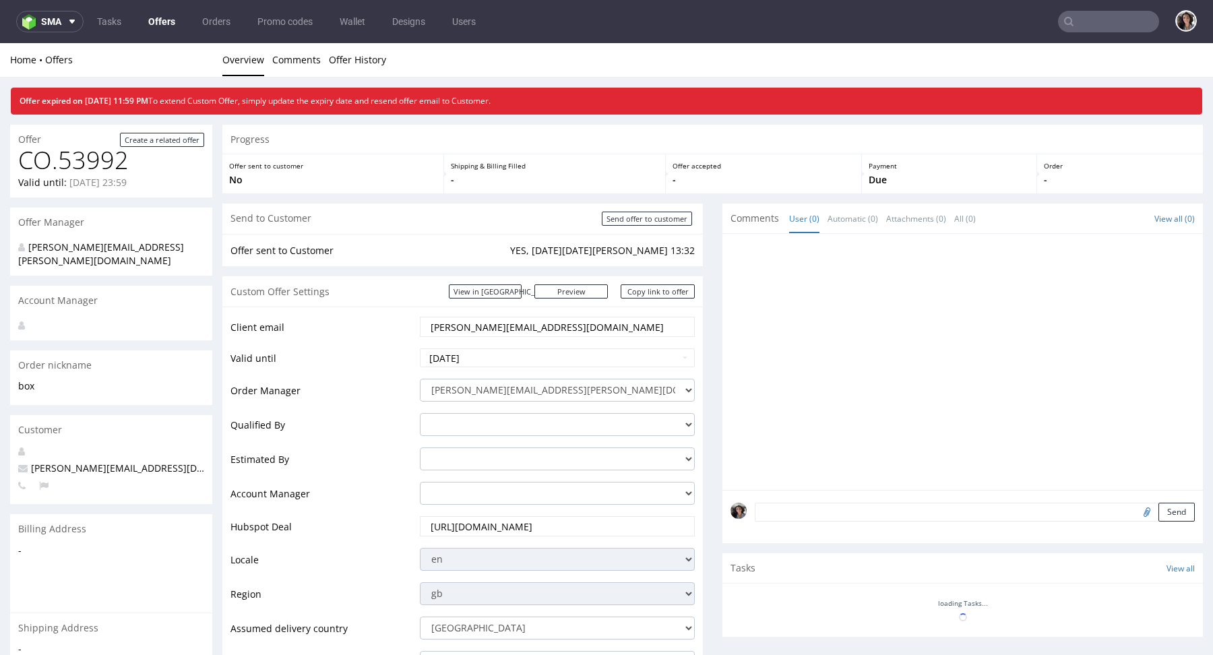
click at [152, 18] on link "Offers" at bounding box center [161, 22] width 43 height 22
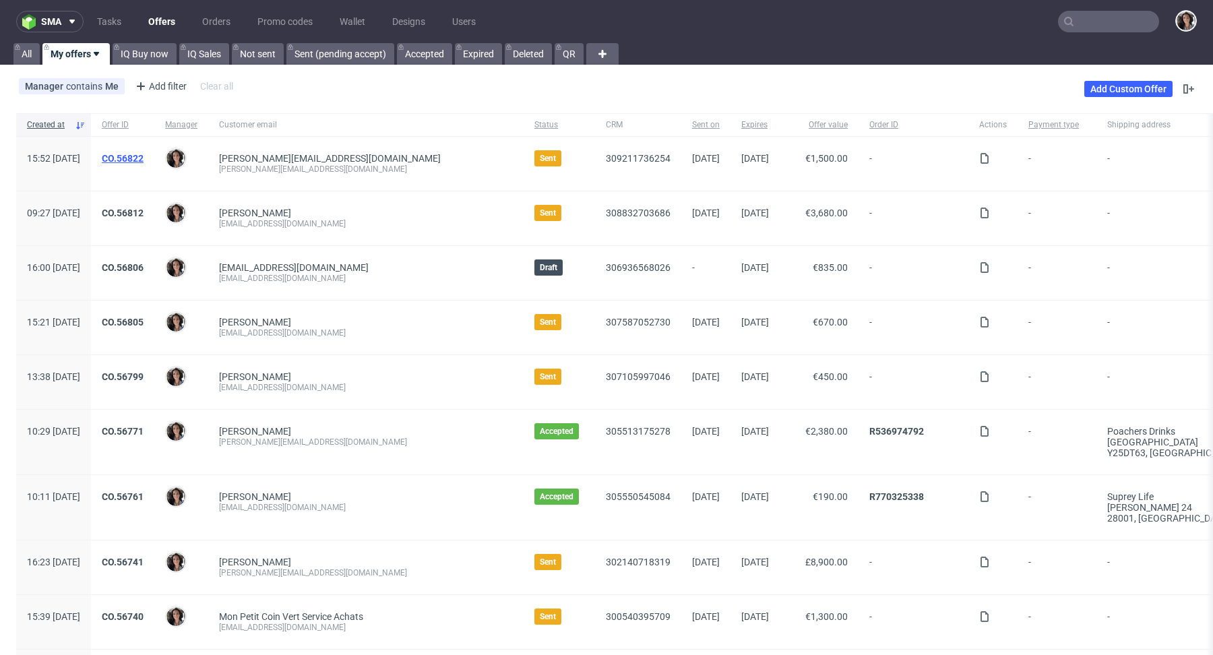
click at [143, 160] on link "CO.56822" at bounding box center [123, 158] width 42 height 11
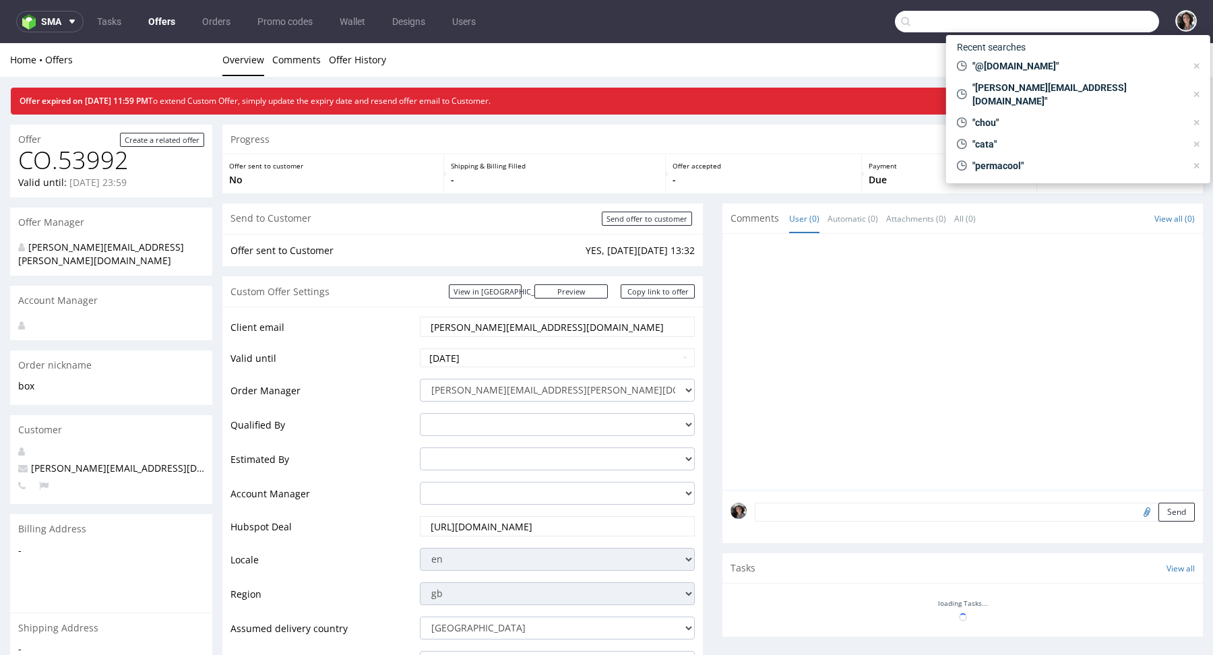
click at [1081, 20] on input "text" at bounding box center [1027, 22] width 264 height 22
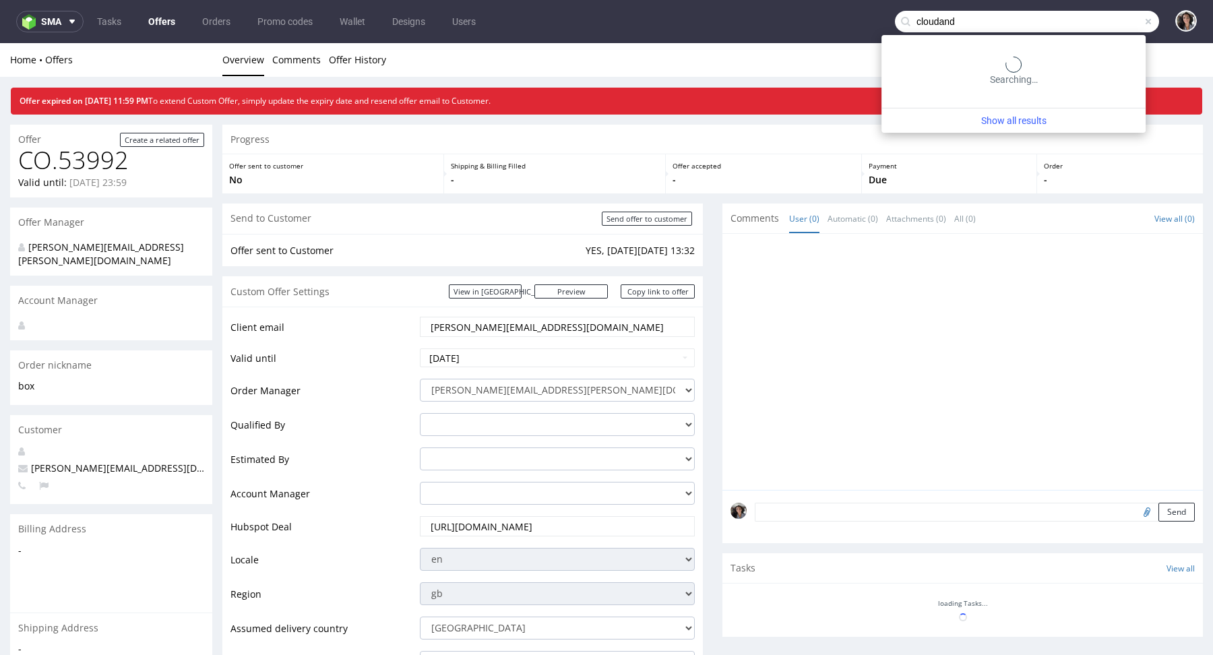
type input "cloudand"
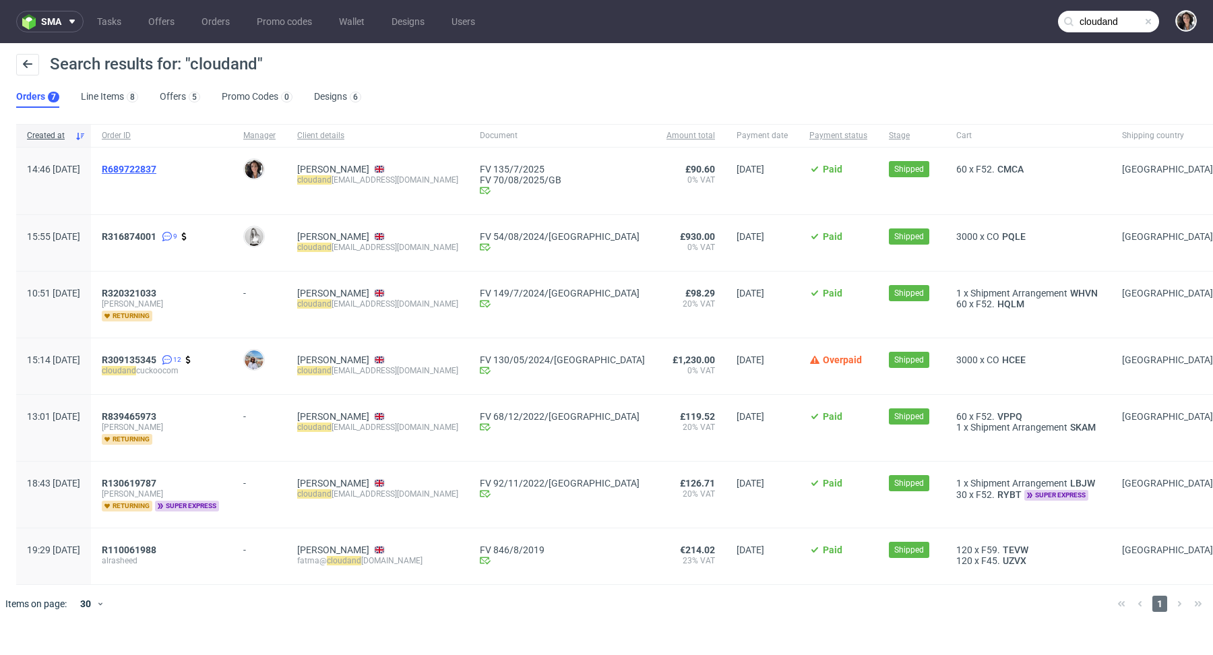
click at [156, 168] on span "R689722837" at bounding box center [129, 169] width 55 height 11
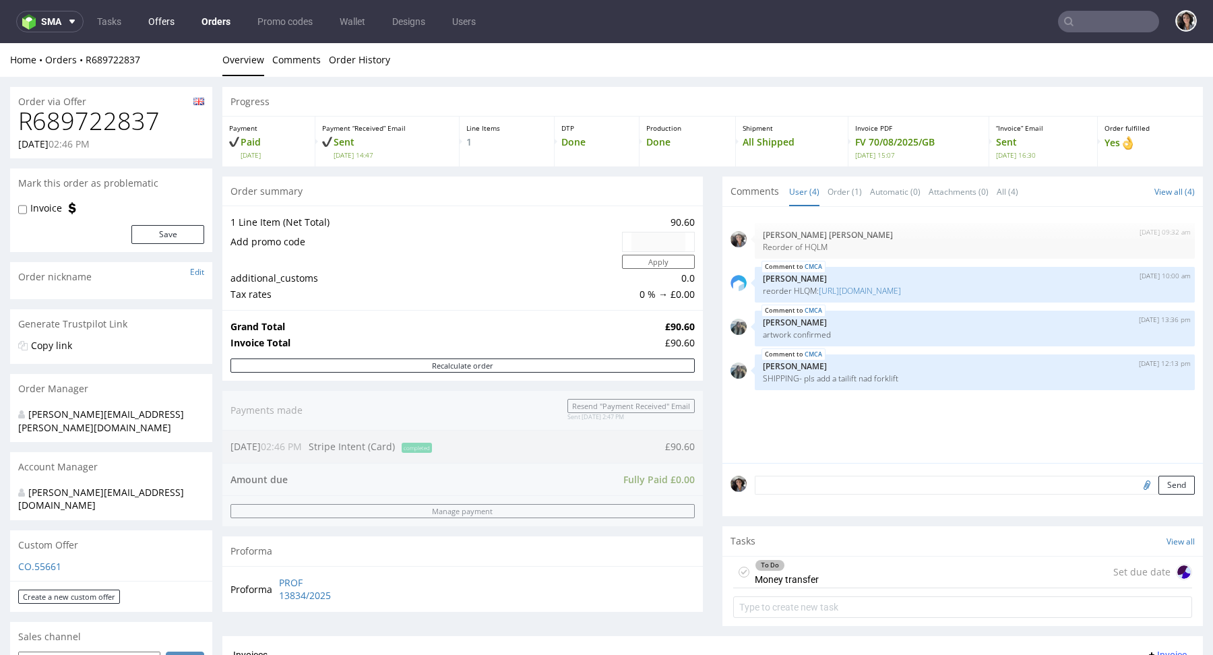
click at [164, 30] on link "Offers" at bounding box center [161, 22] width 42 height 22
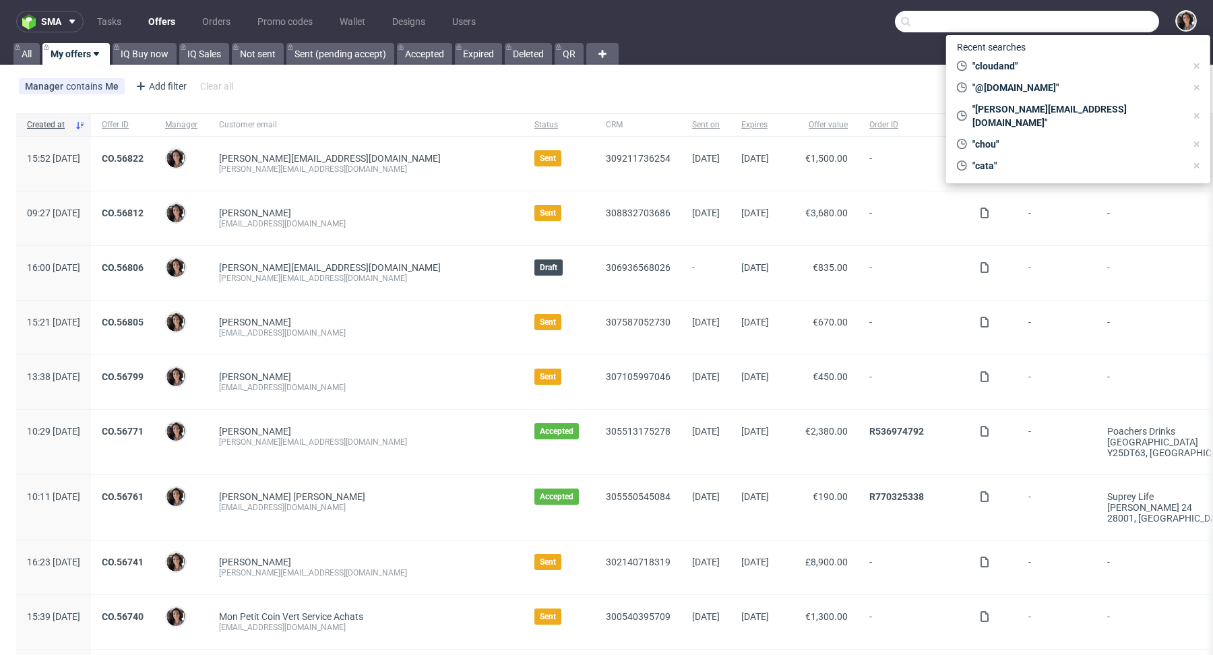
click at [1111, 19] on input "text" at bounding box center [1027, 22] width 264 height 22
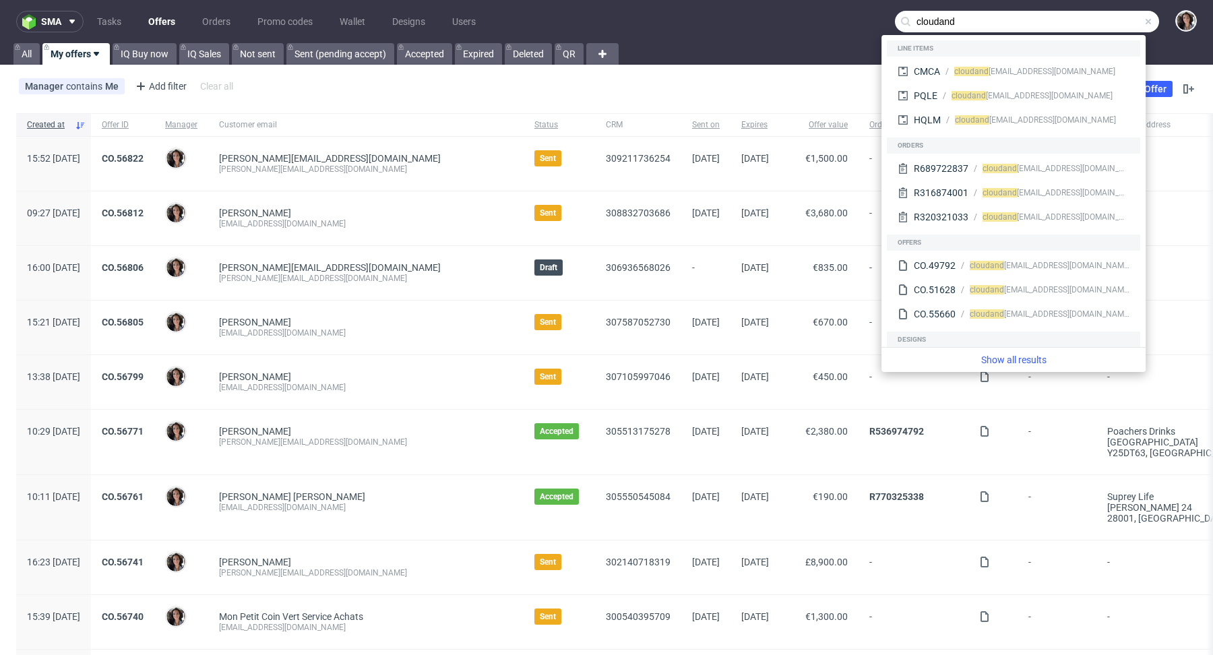
type input "cloudand"
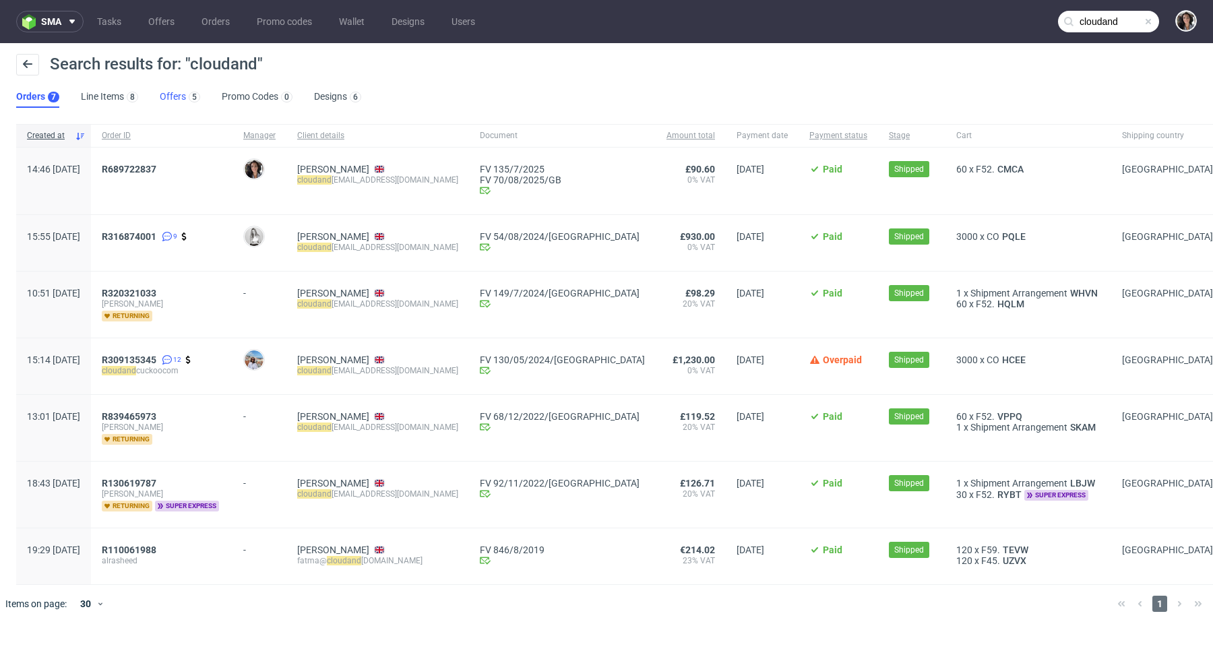
click at [172, 90] on link "Offers 5" at bounding box center [180, 97] width 40 height 22
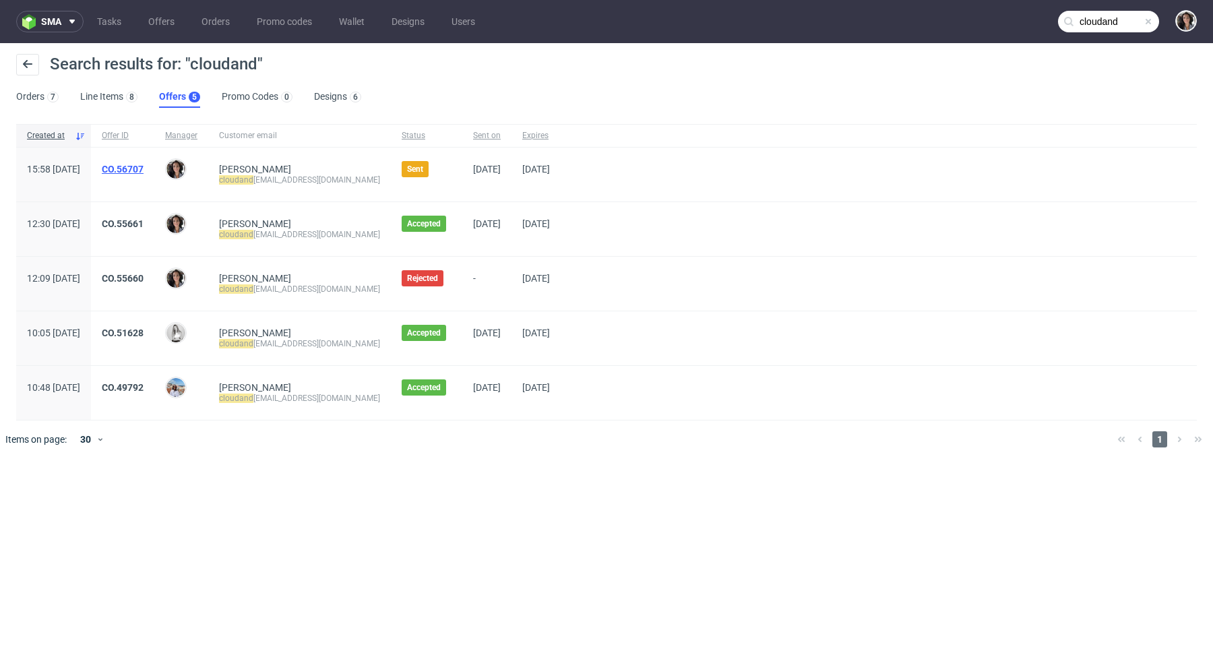
click at [143, 166] on link "CO.56707" at bounding box center [123, 169] width 42 height 11
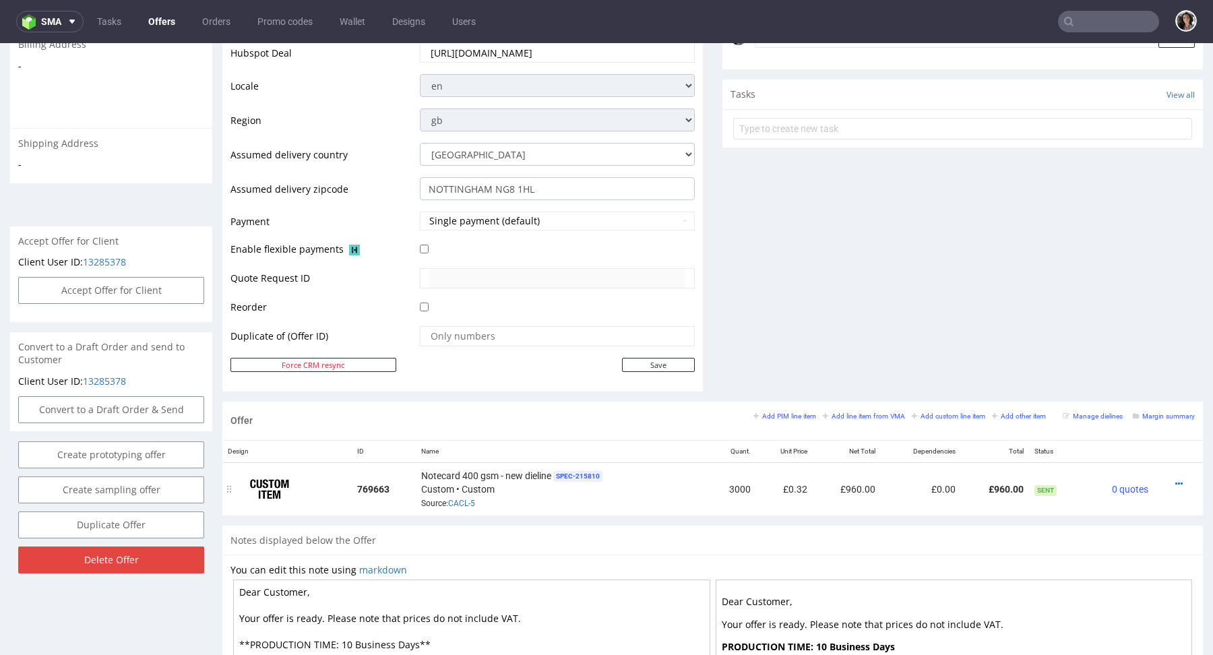
scroll to position [476, 0]
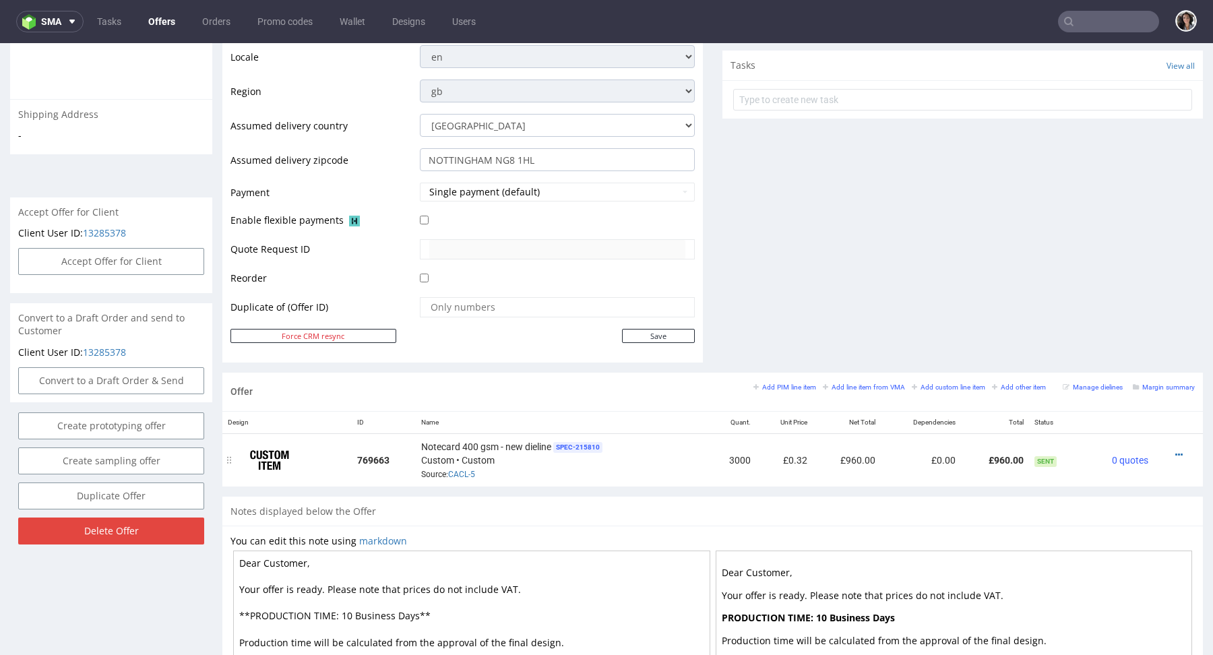
click at [1163, 448] on div at bounding box center [1174, 454] width 30 height 13
click at [1175, 451] on icon at bounding box center [1178, 454] width 7 height 9
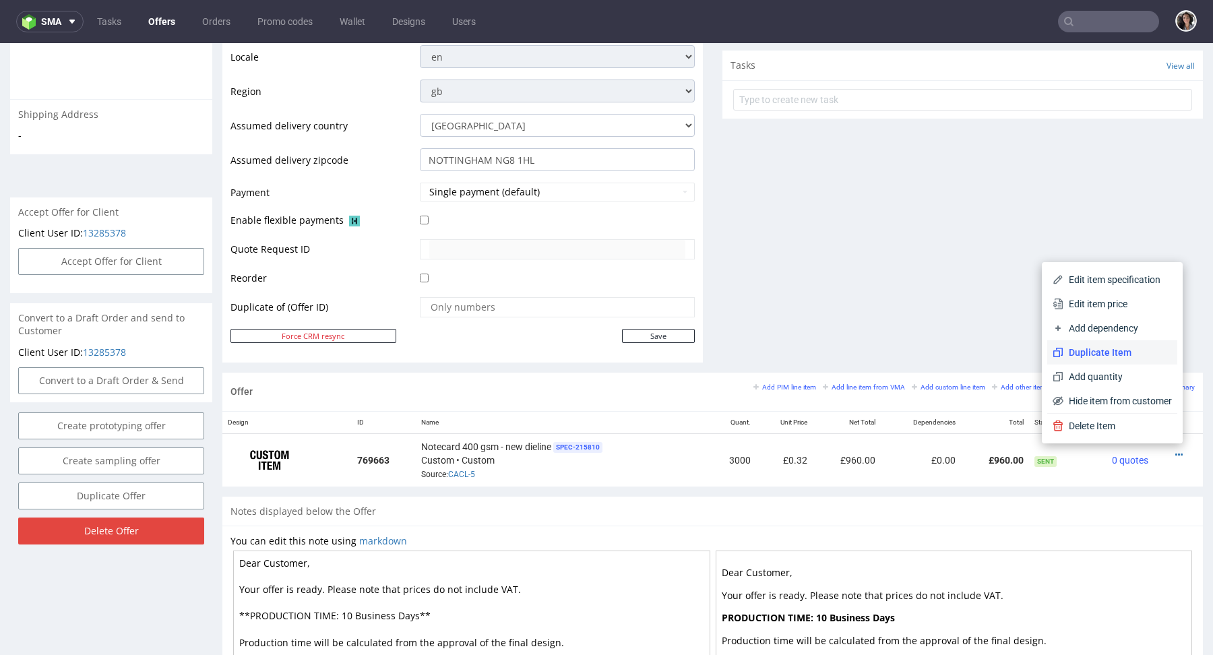
click at [1089, 351] on span "Duplicate Item" at bounding box center [1117, 352] width 108 height 13
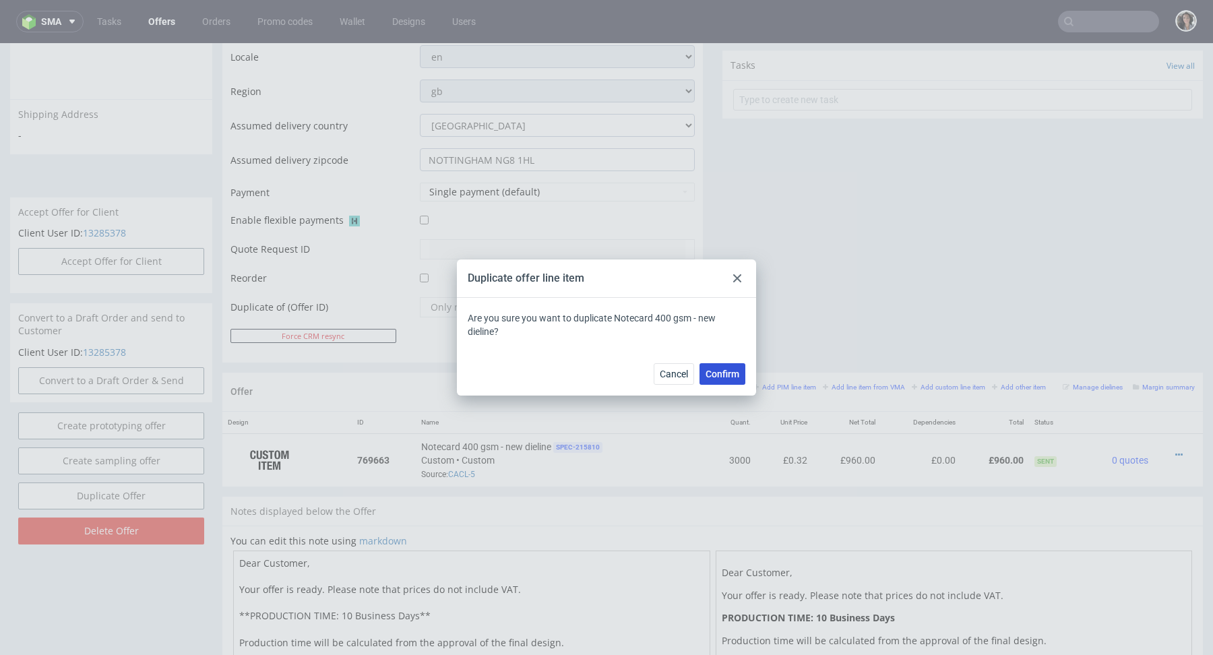
click at [718, 379] on span "Confirm" at bounding box center [722, 373] width 34 height 9
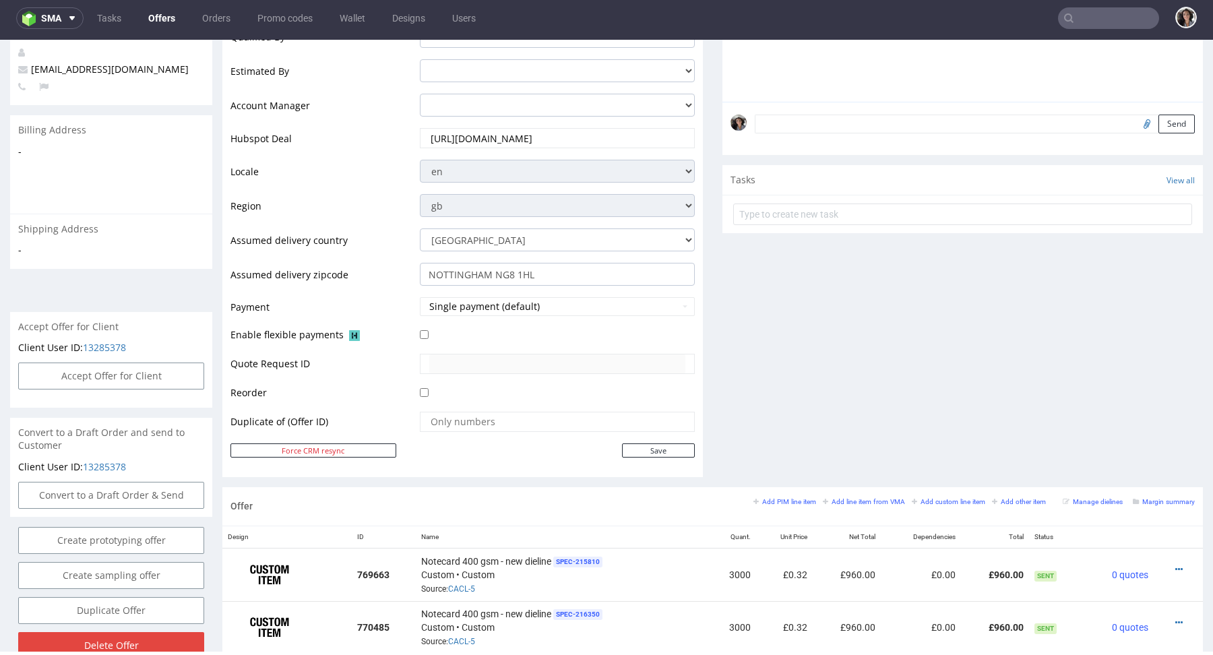
scroll to position [709, 0]
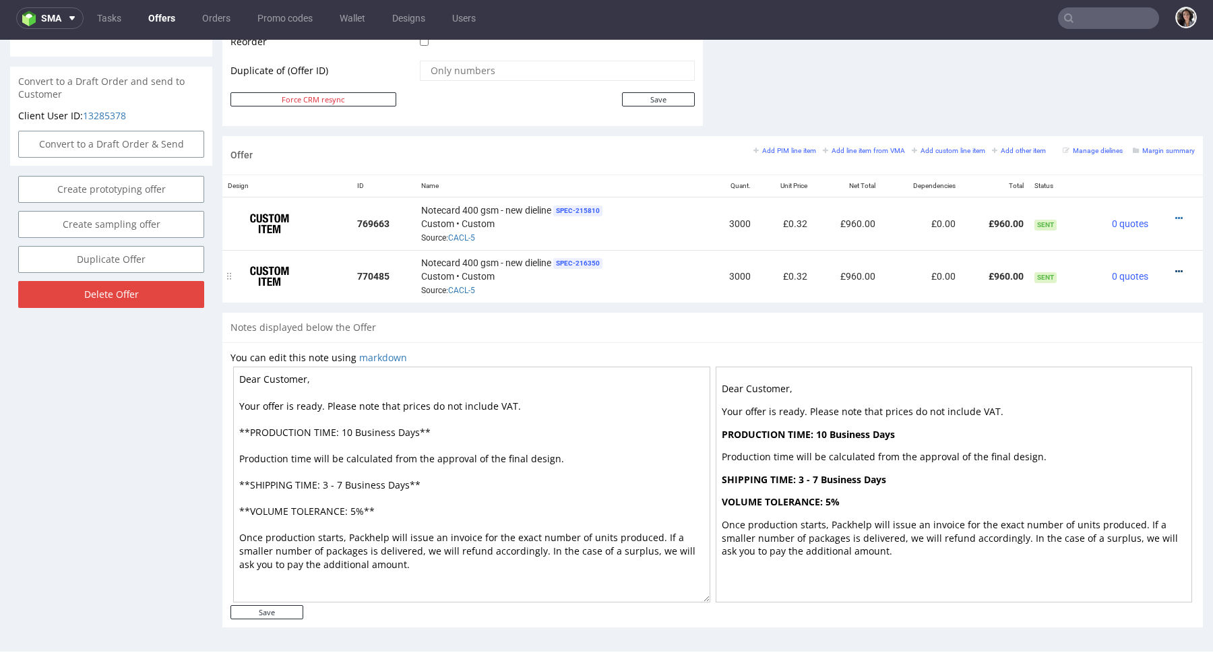
click at [1175, 271] on icon at bounding box center [1178, 271] width 7 height 9
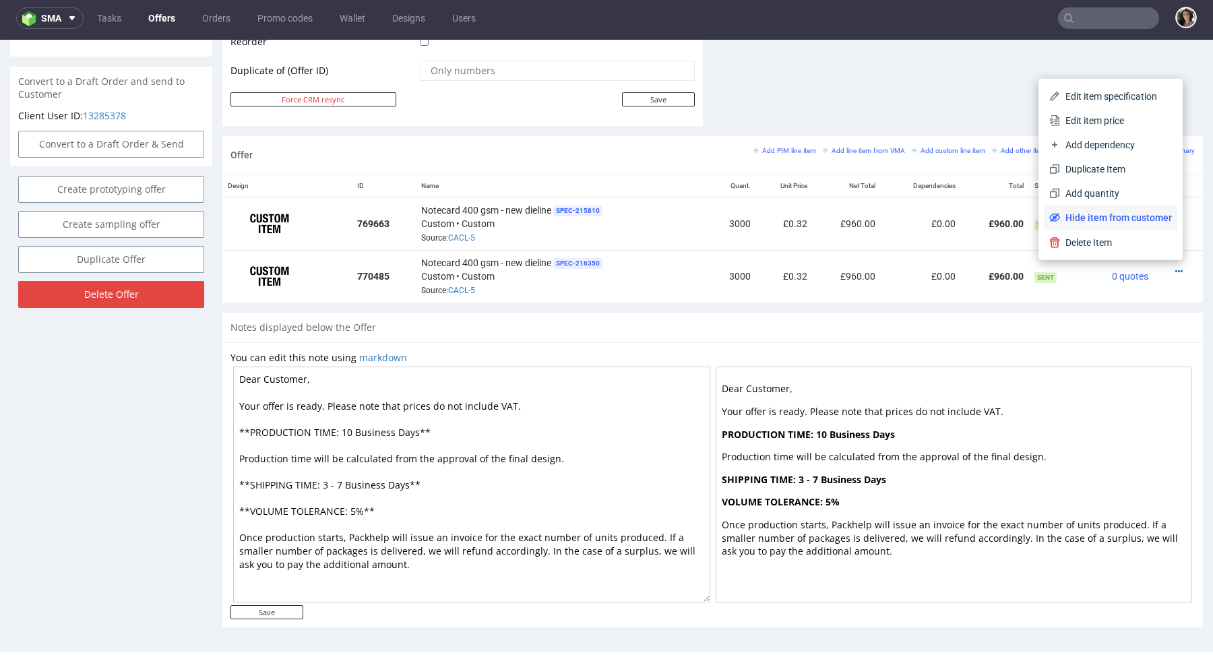
click at [1097, 216] on span "Hide item from customer" at bounding box center [1116, 217] width 112 height 13
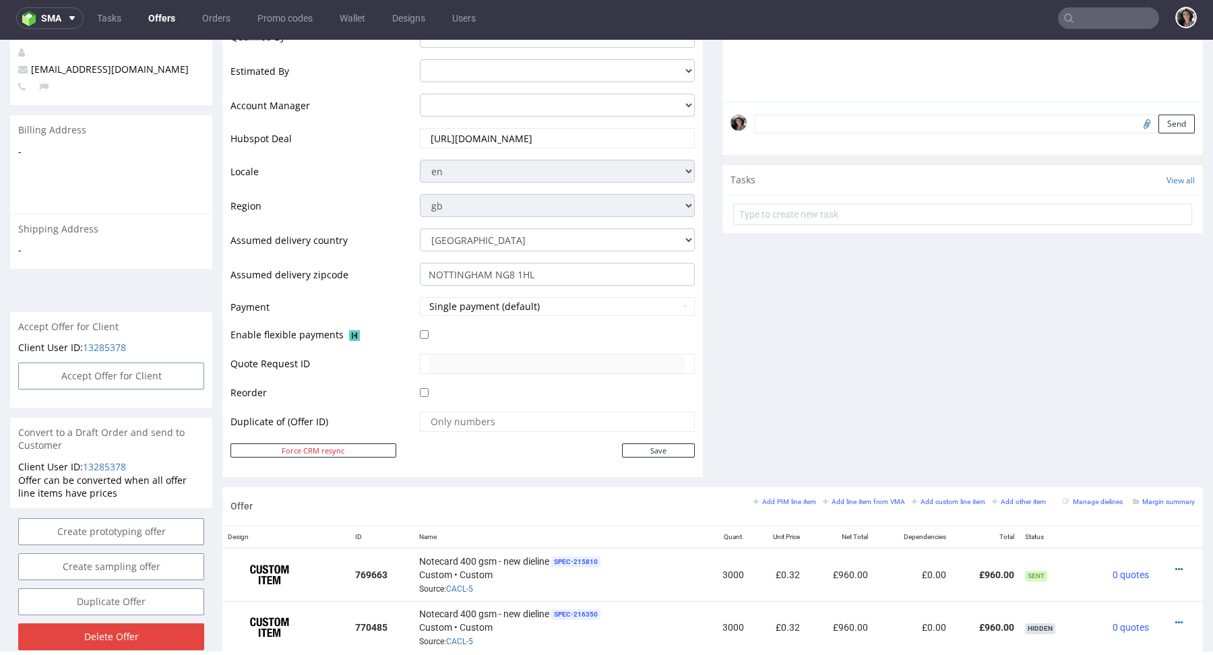
scroll to position [580, 0]
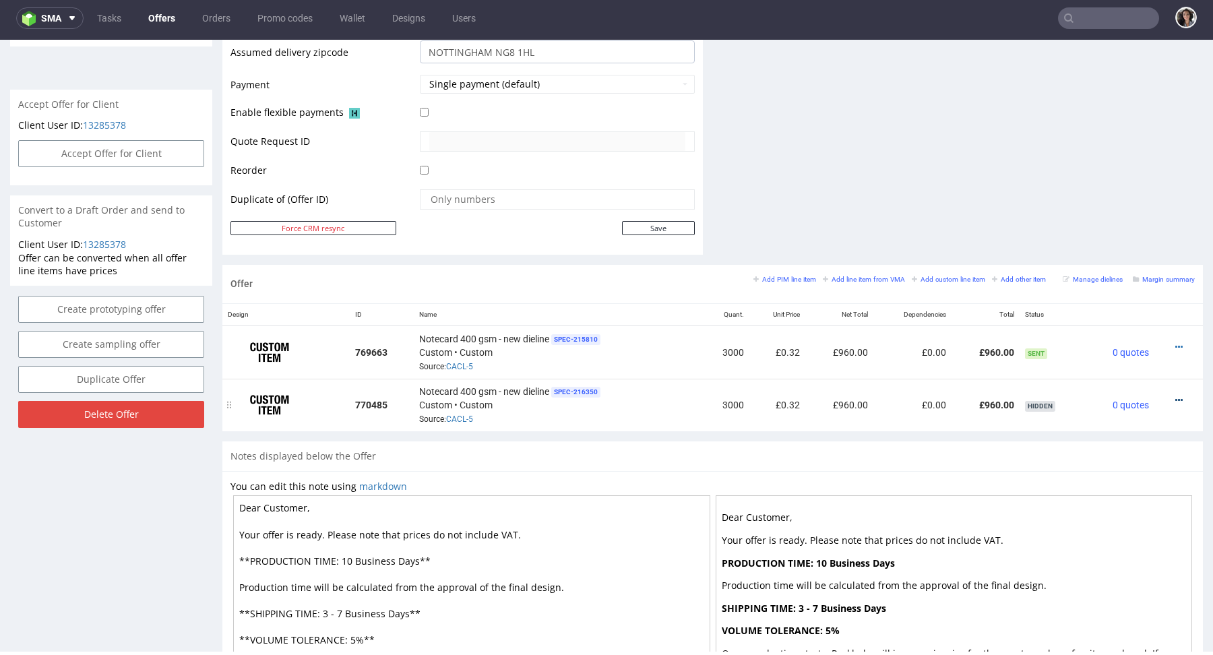
click at [1175, 397] on icon at bounding box center [1178, 399] width 7 height 9
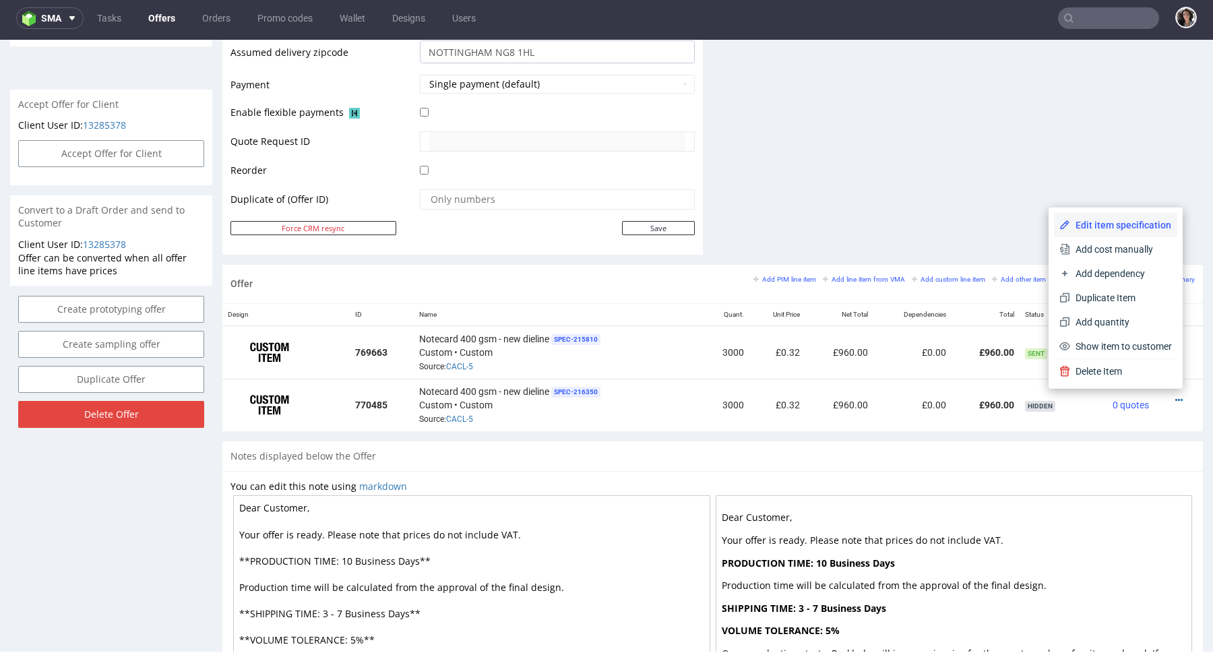
click at [1122, 225] on span "Edit item specification" at bounding box center [1121, 224] width 102 height 13
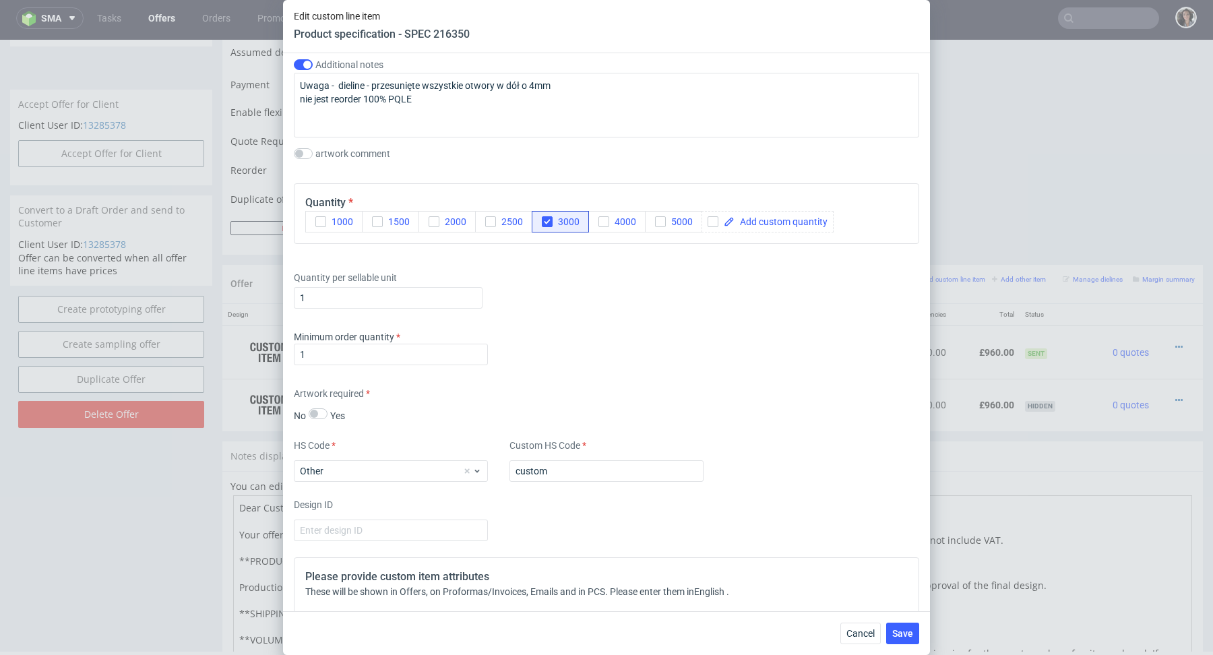
scroll to position [1584, 0]
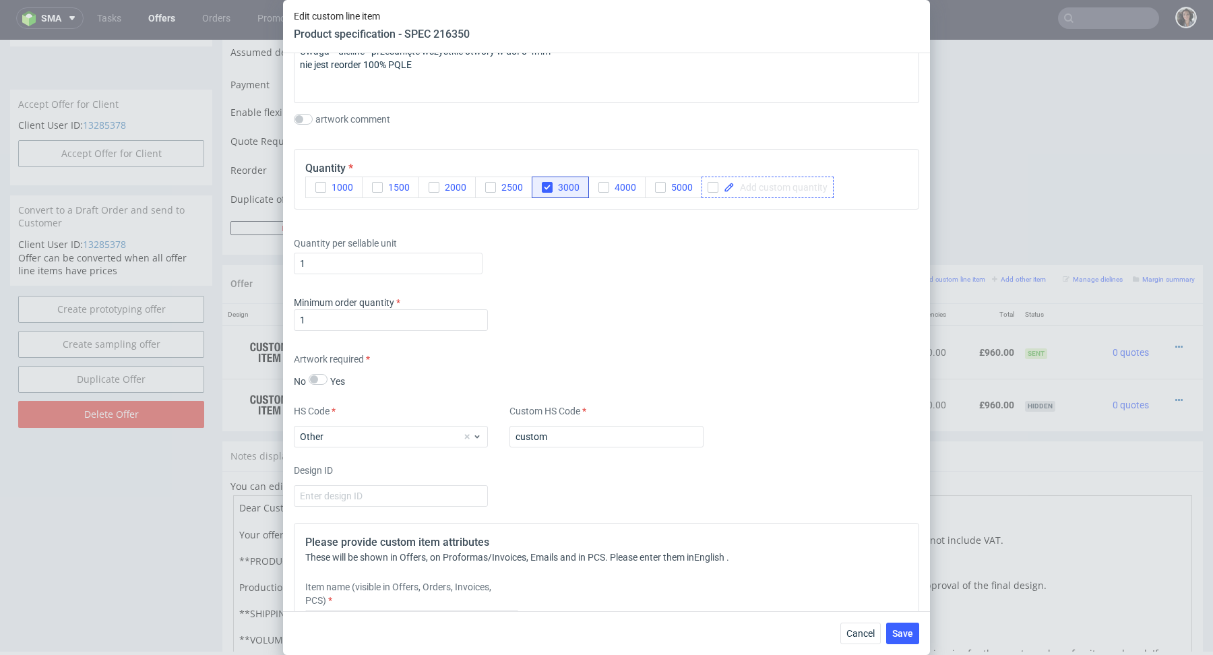
click at [790, 193] on div at bounding box center [767, 188] width 132 height 22
checkbox input "true"
click at [560, 209] on div "Supplier Comgraph Technical specification Instant price RFQ Type Product catego…" at bounding box center [606, 332] width 647 height 558
click at [548, 187] on icon "button" at bounding box center [546, 187] width 9 height 9
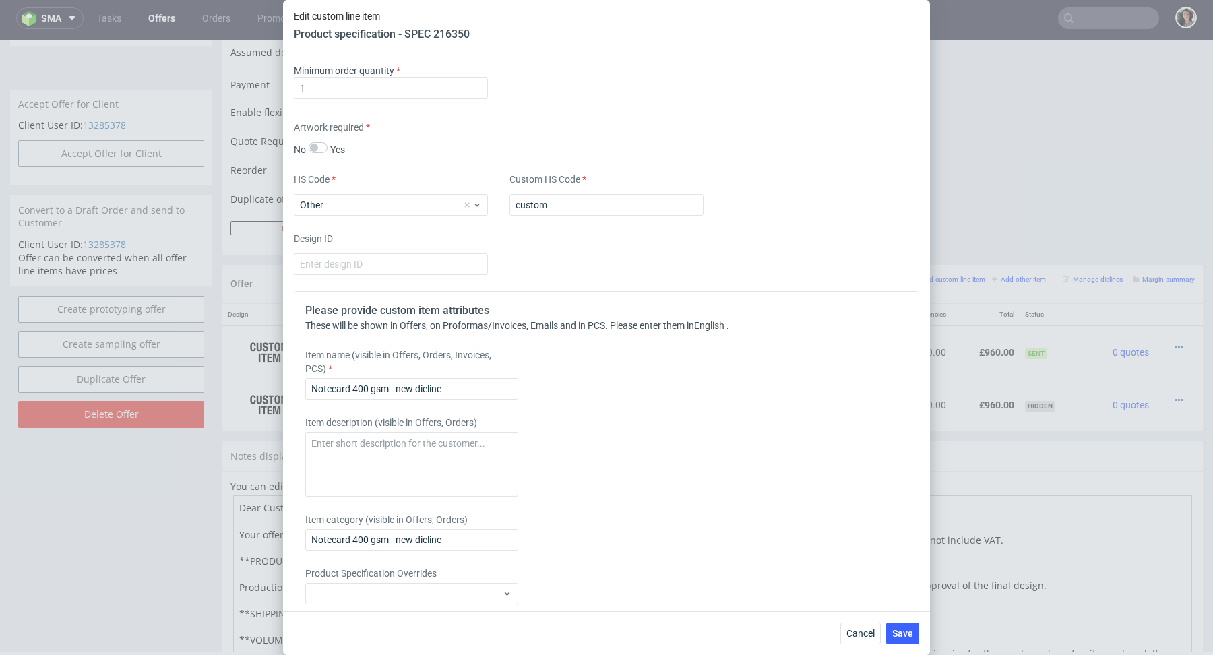
scroll to position [1839, 0]
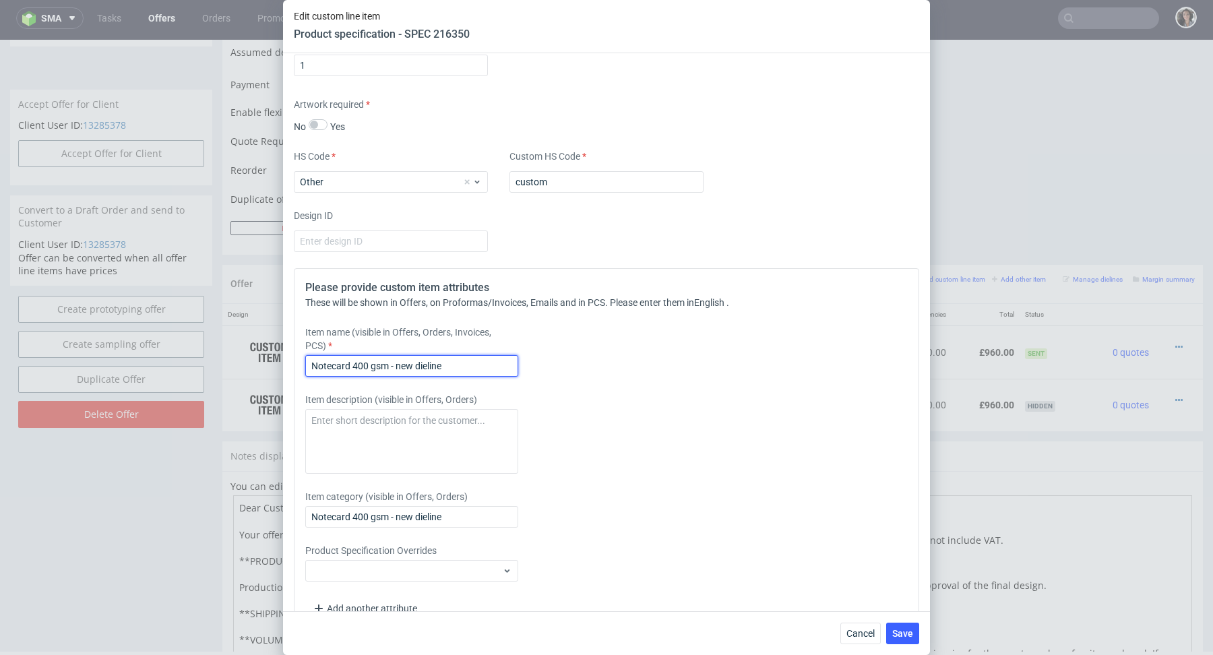
click at [462, 368] on input "Notecard 400 gsm - new dieline" at bounding box center [411, 366] width 213 height 22
click at [312, 363] on input "Notecard 400 gsm - new dieline" at bounding box center [411, 366] width 213 height 22
click at [373, 359] on input "SAMPLE - Digital - Notecard 400 gsm - new dieline" at bounding box center [411, 366] width 213 height 22
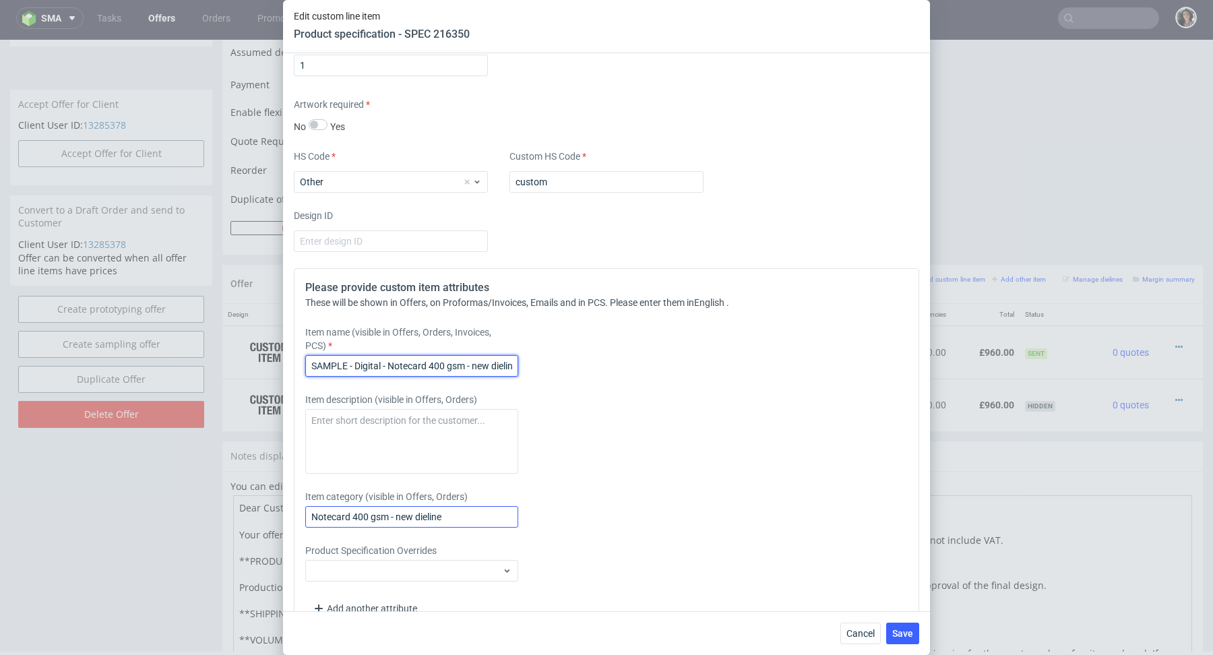
type input "SAMPLE - Digital - Notecard 400 gsm - new dieline"
click at [375, 511] on input "Notecard 400 gsm - new dieline" at bounding box center [411, 517] width 213 height 22
paste input "SAMPLE - Digital -"
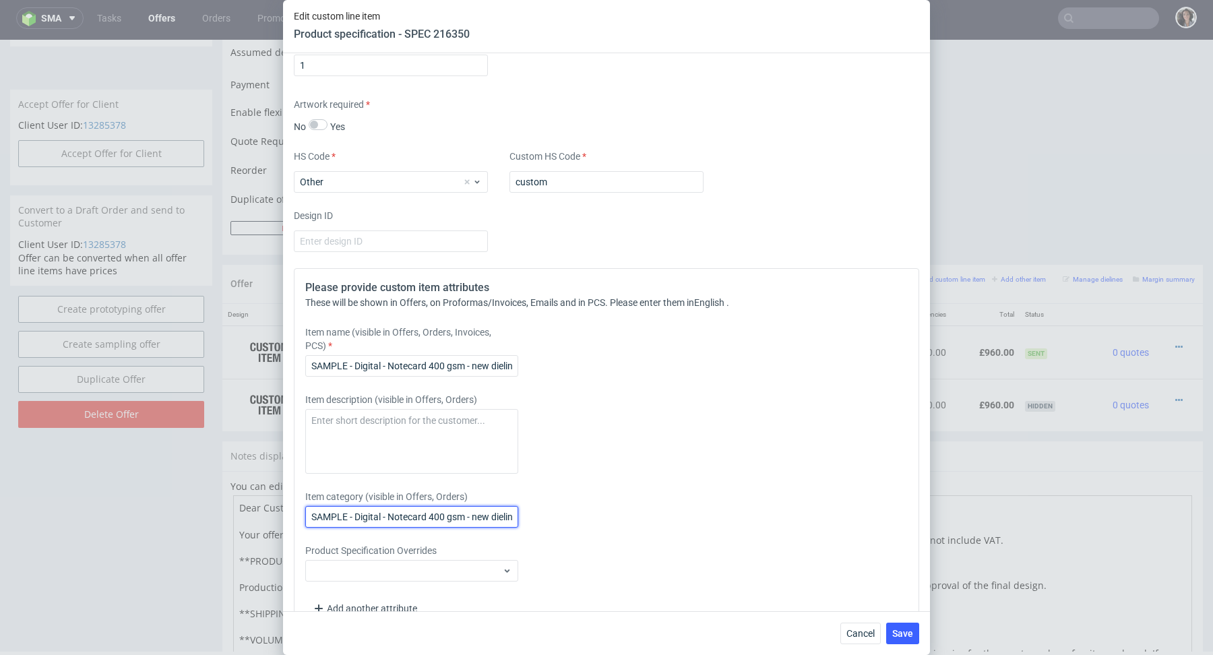
scroll to position [0, 7]
type input "SAMPLE - Digital - Notecard 400 gsm - new dieline"
click at [909, 631] on span "Save" at bounding box center [902, 633] width 21 height 9
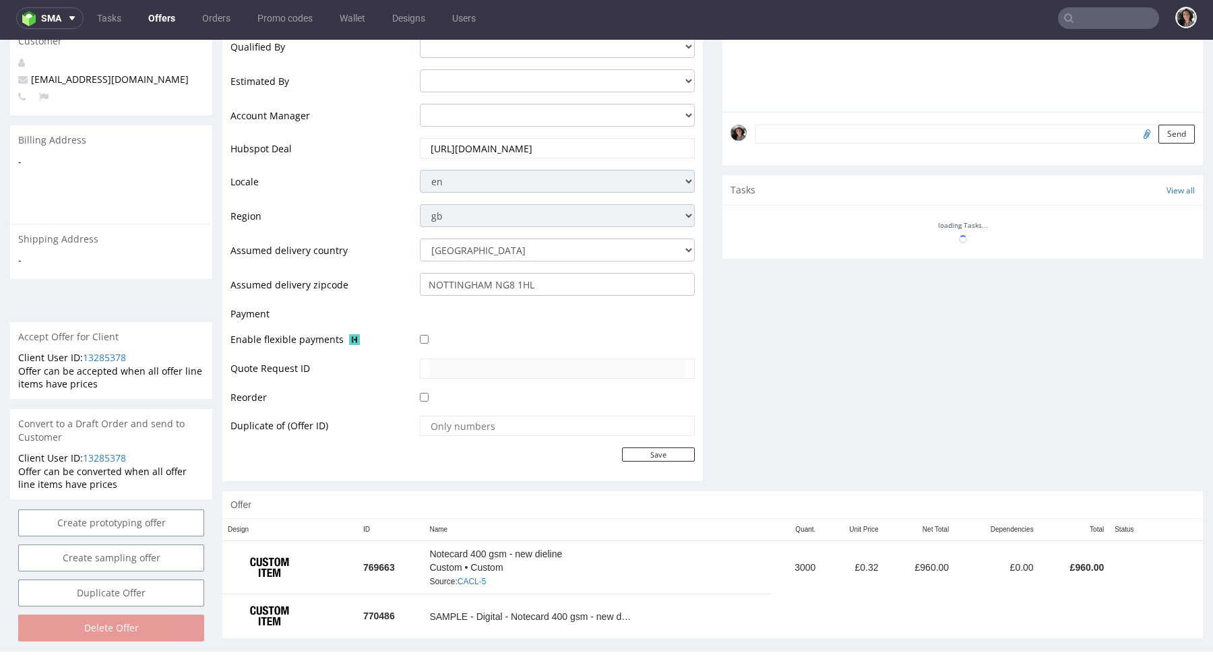
scroll to position [358, 0]
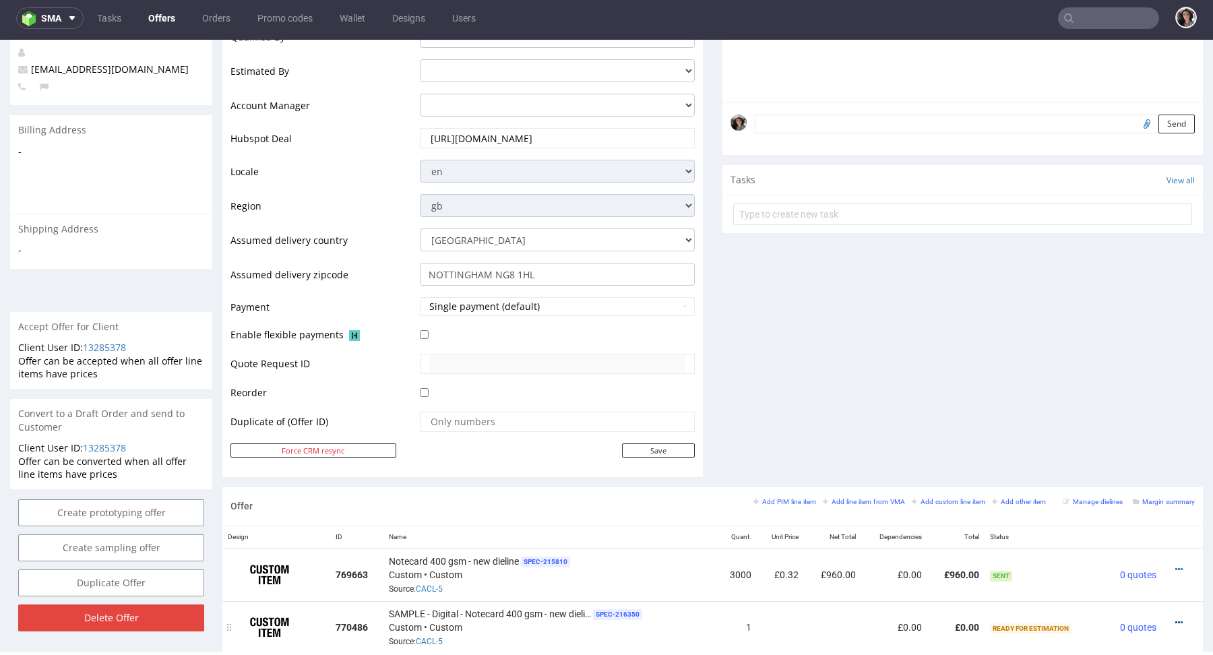
click at [1175, 620] on icon at bounding box center [1178, 622] width 7 height 9
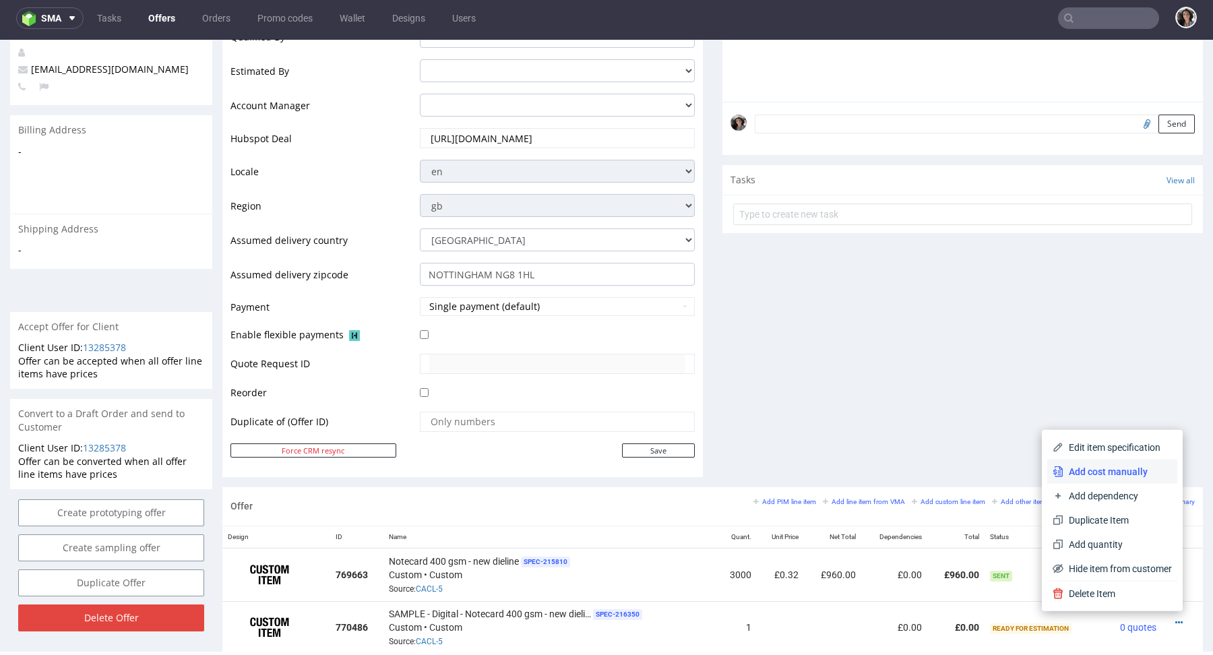
click at [1103, 463] on li "Add cost manually" at bounding box center [1112, 471] width 130 height 24
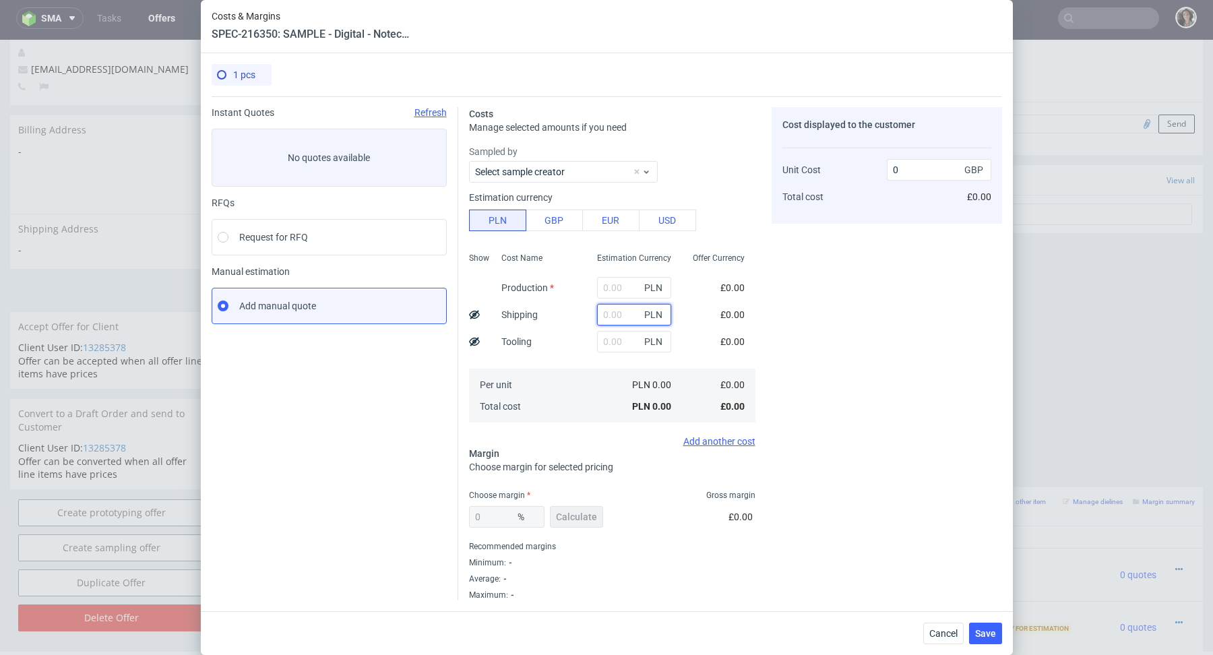
click at [624, 325] on input "text" at bounding box center [634, 315] width 74 height 22
paste input "SAMPLE - Digital - Notecard 400 gsm - new dieline"
type input "SAMPLE - Digital - Notecard 400 gsm - new dieline"
click at [620, 311] on input "SAMPLE - Digital - Notecard 400 gsm - new dieline" at bounding box center [634, 315] width 74 height 22
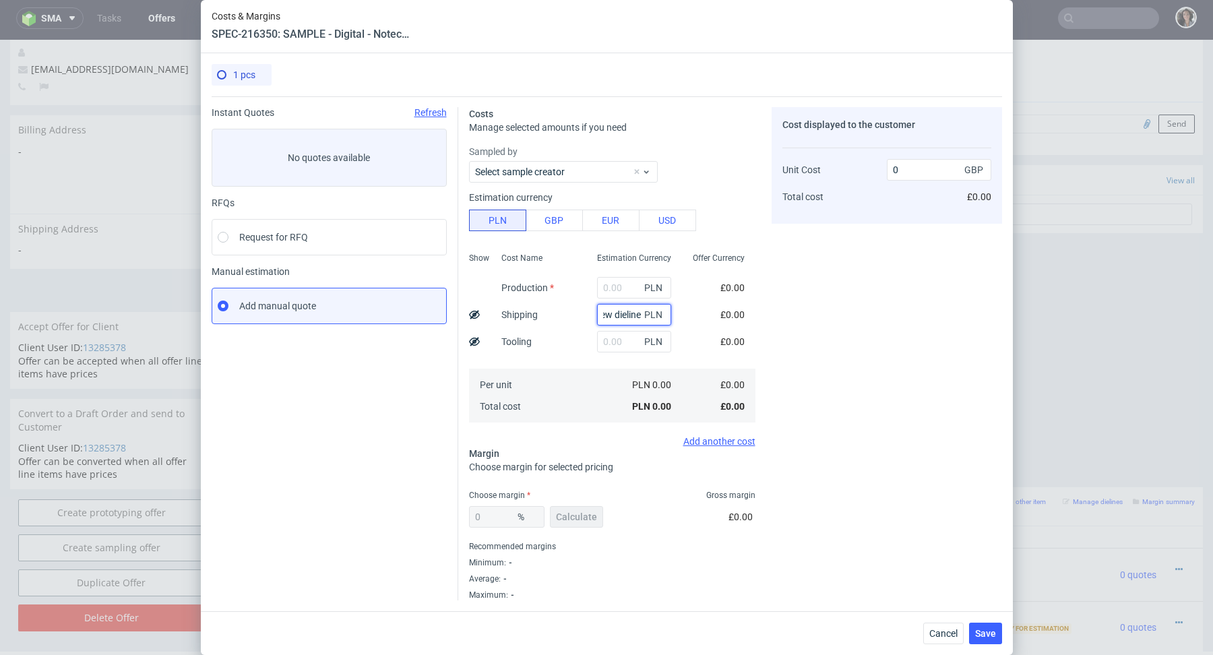
click at [620, 311] on input "SAMPLE - Digital - Notecard 400 gsm - new dieline" at bounding box center [634, 315] width 74 height 22
paste input "155"
type input "155"
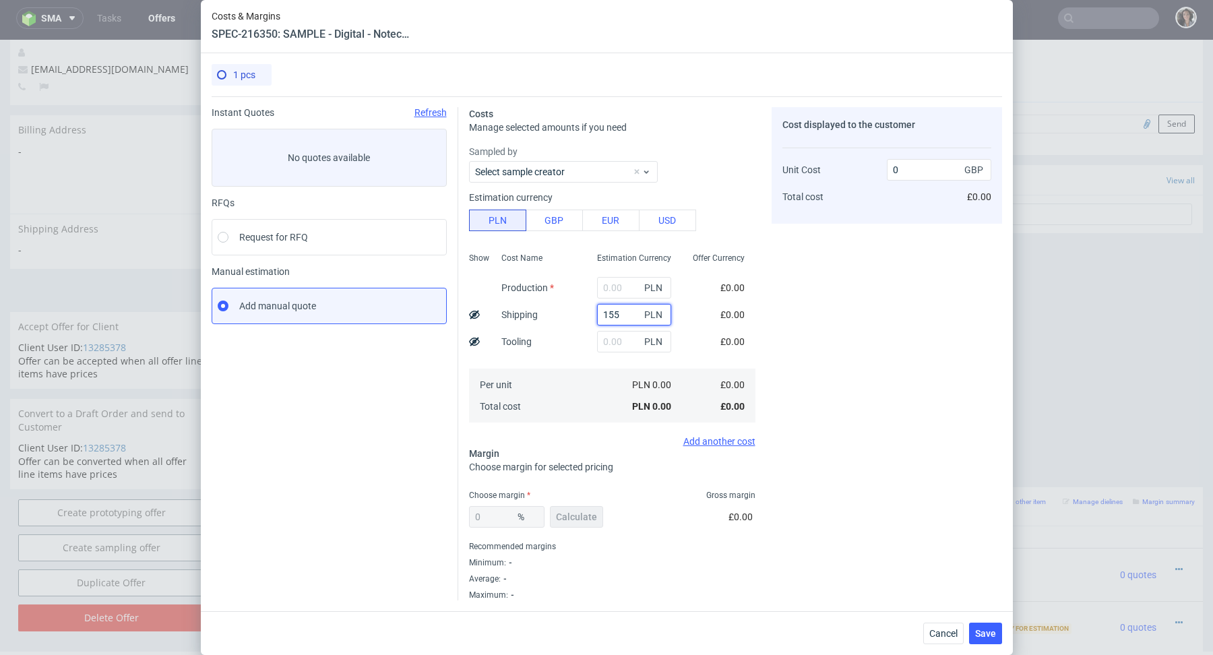
type input "31.54"
type input "155"
click at [608, 289] on input "text" at bounding box center [634, 288] width 74 height 22
paste input "155"
type input "155"
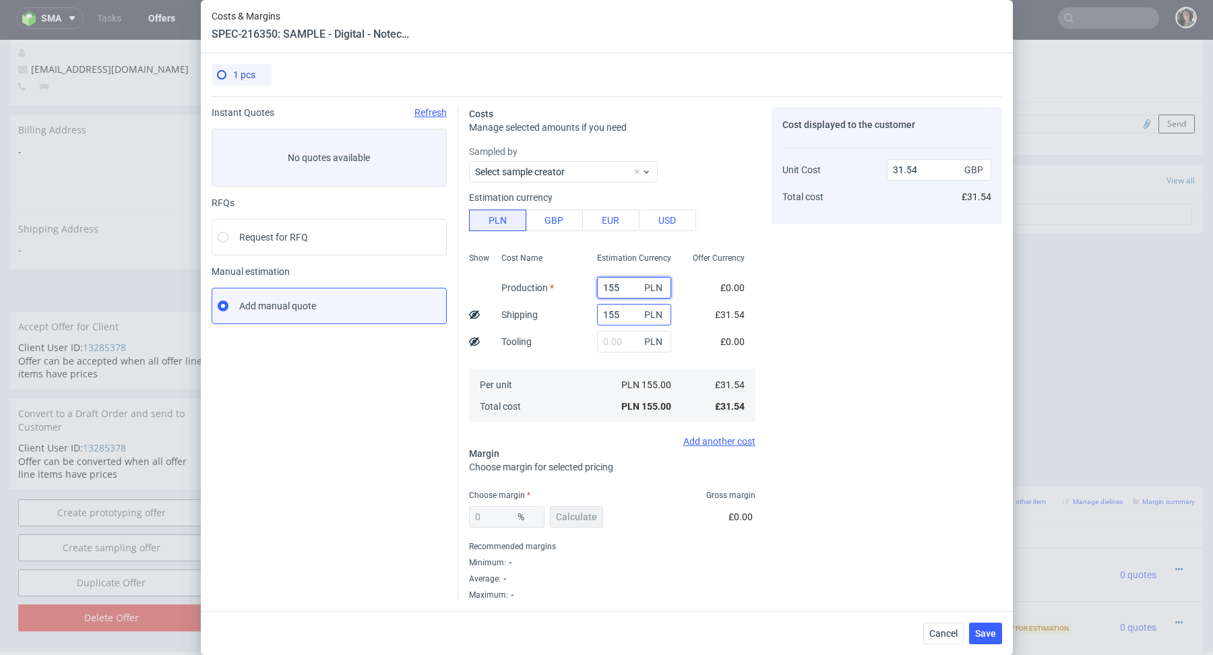
type input "63.08"
type input "155"
click at [605, 313] on input "155" at bounding box center [634, 315] width 74 height 22
type input "31.54"
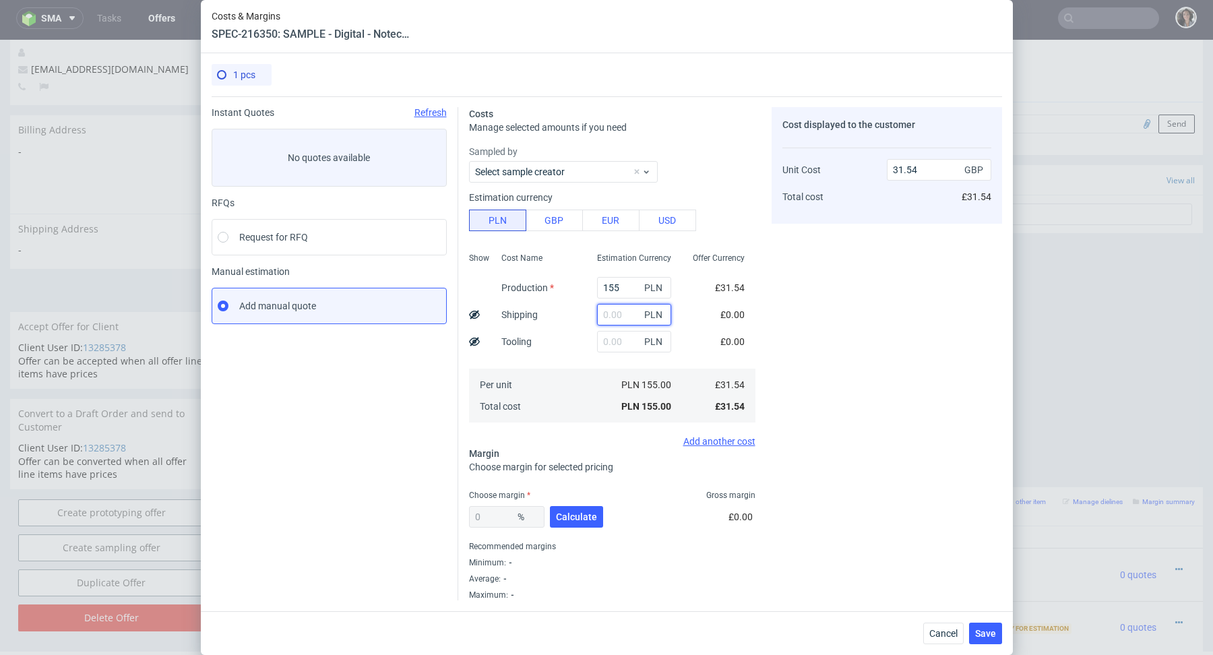
paste input "68.37"
type input "68.37"
type input "45.45"
type input "68.37"
click at [571, 522] on button "Calculate" at bounding box center [576, 517] width 53 height 22
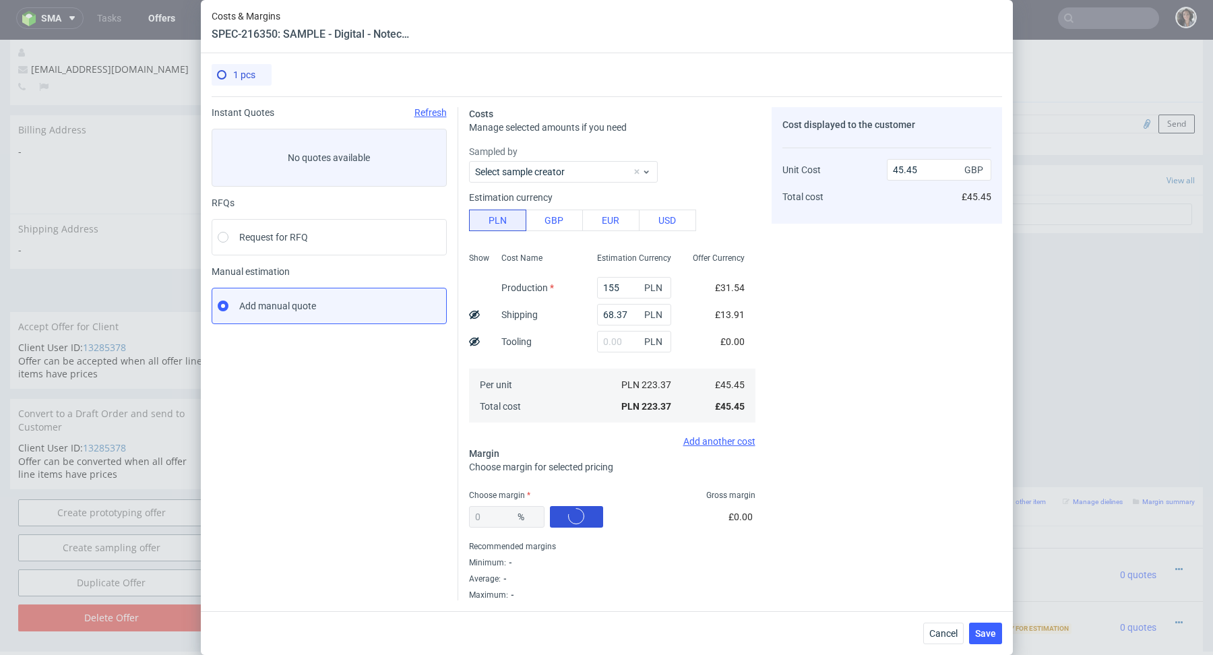
type input "58.99"
drag, startPoint x: 940, startPoint y: 172, endPoint x: 856, endPoint y: 172, distance: 84.9
click at [856, 172] on div "Unit Cost Total cost 110.82 GBP £110.82" at bounding box center [886, 177] width 209 height 71
type input "60"
type input "24.249999999999996"
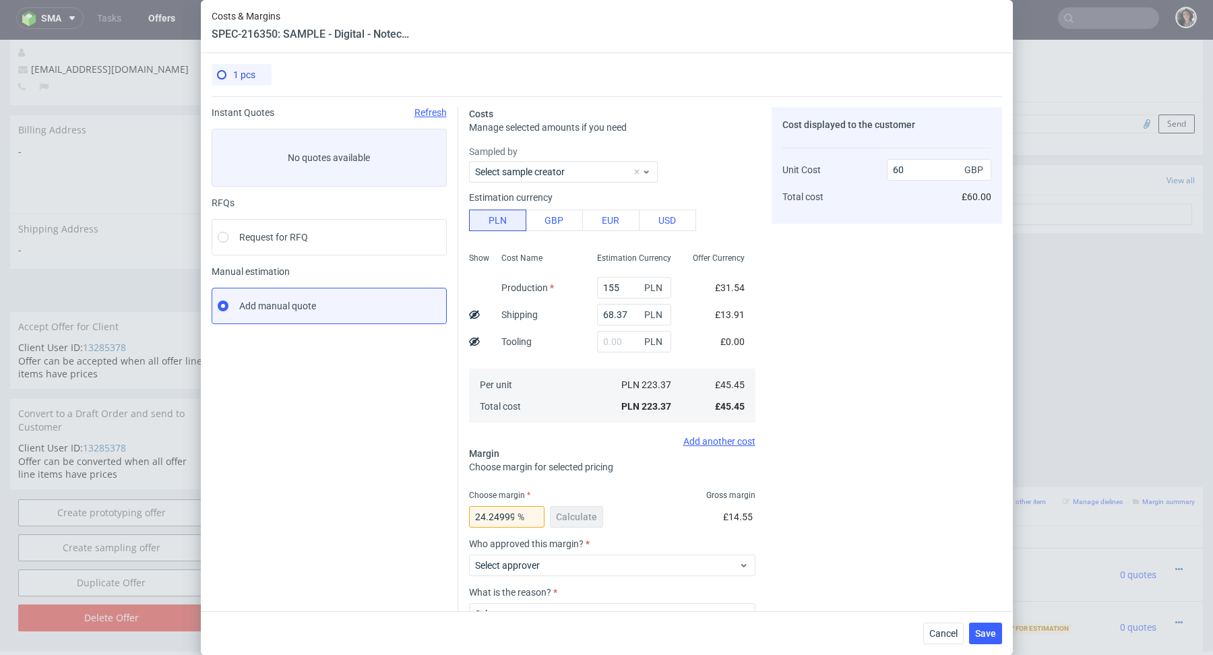
click at [608, 513] on div "24.249999999999996 % Calculate £14.55" at bounding box center [612, 520] width 286 height 38
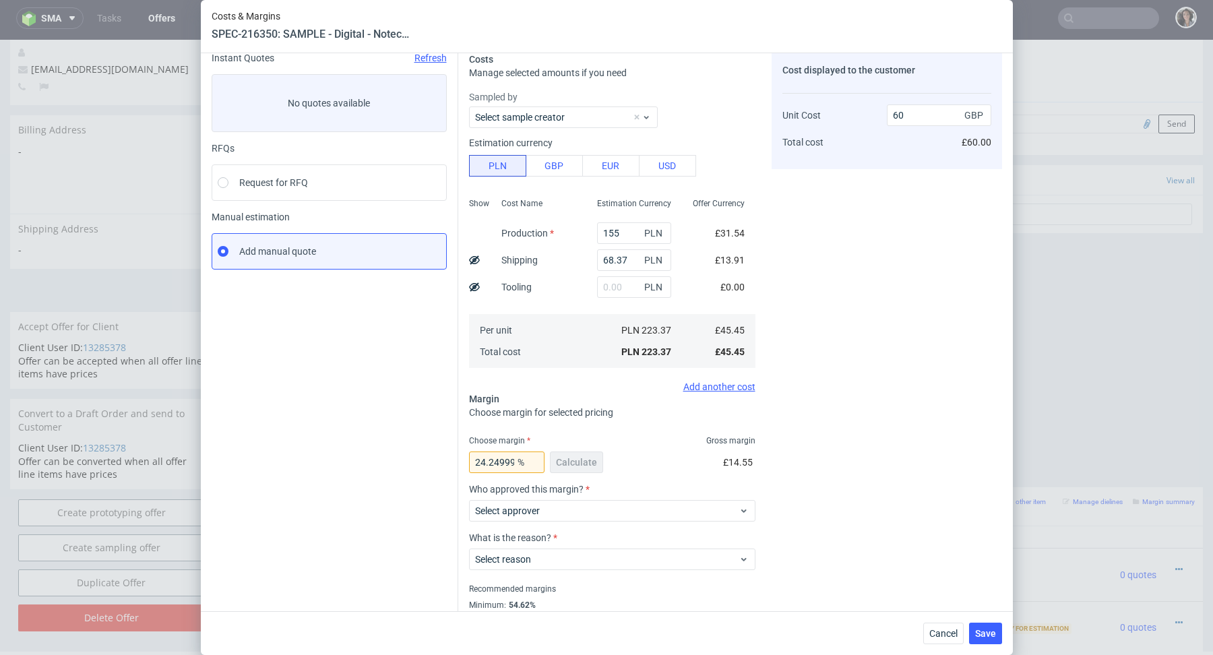
scroll to position [81, 0]
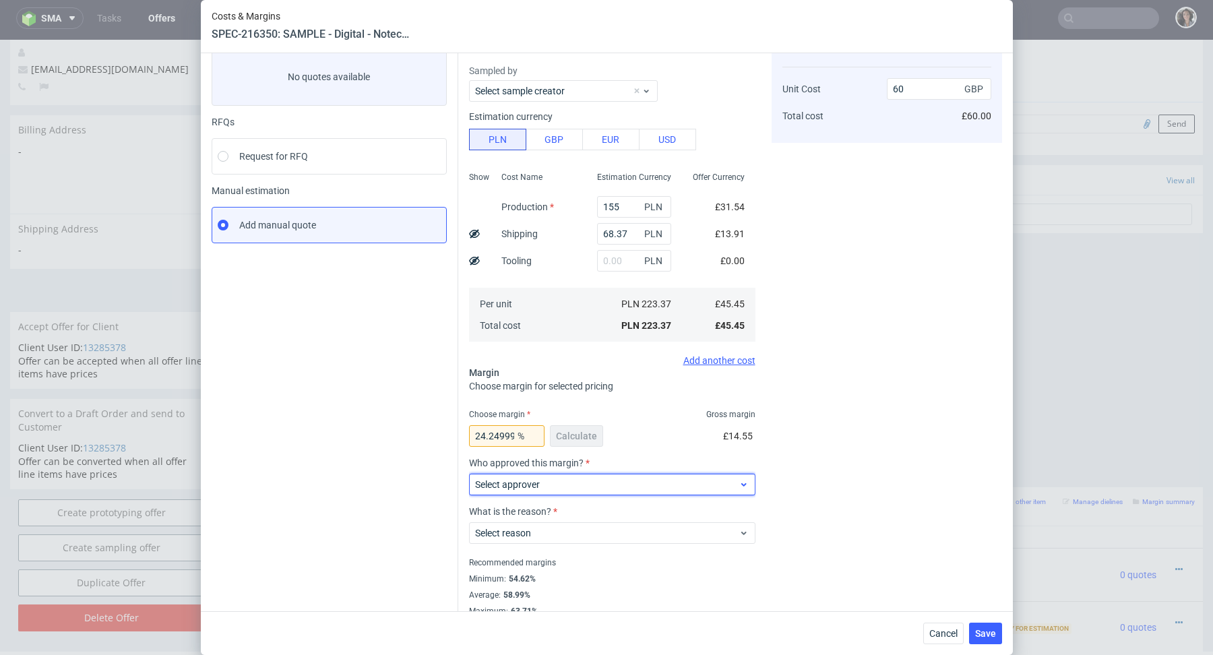
click at [548, 491] on div "Select approver" at bounding box center [612, 485] width 286 height 22
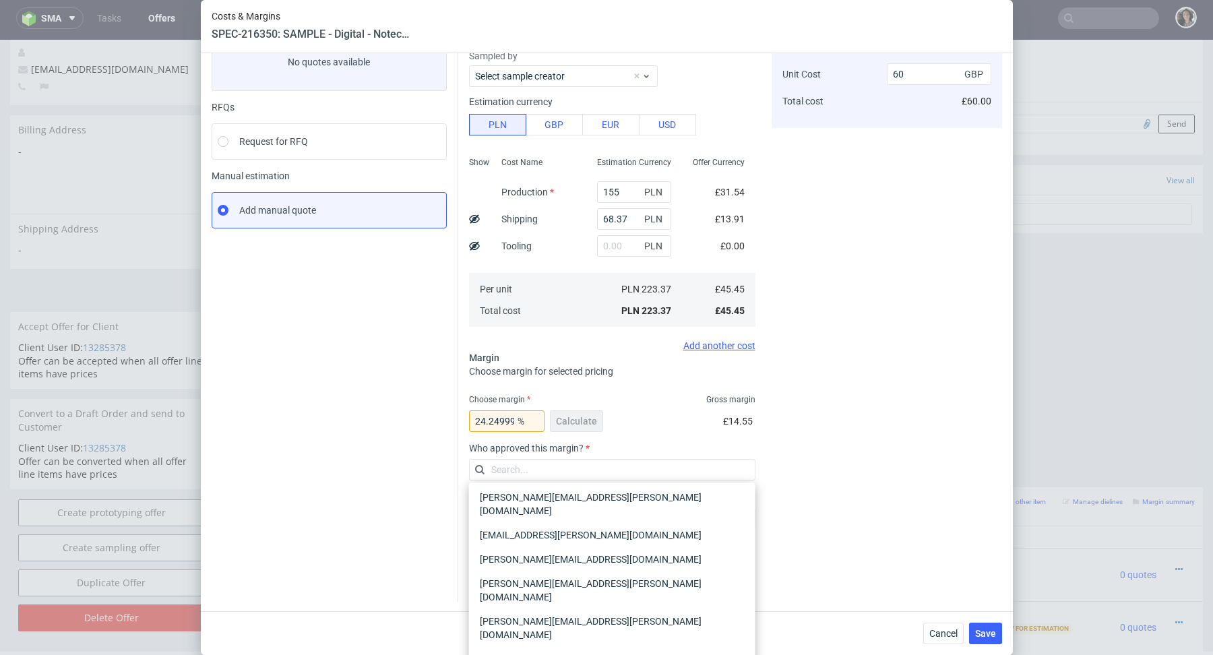
scroll to position [51, 0]
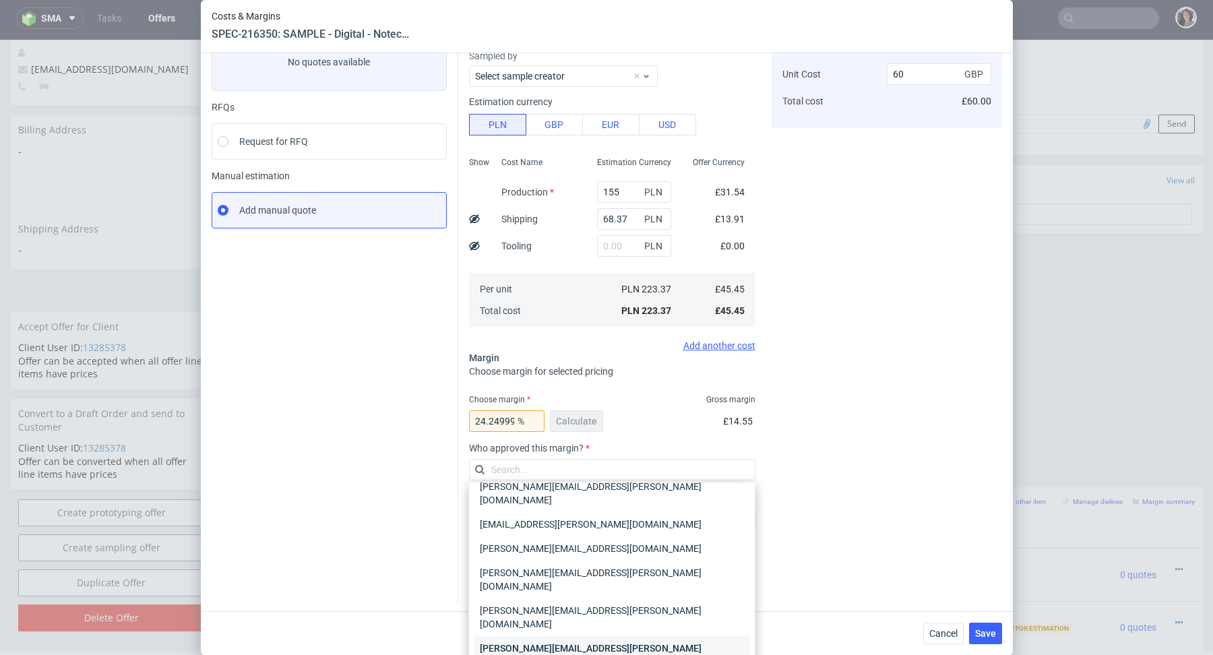
click at [527, 636] on div "[PERSON_NAME][EMAIL_ADDRESS][PERSON_NAME][DOMAIN_NAME]" at bounding box center [612, 655] width 276 height 38
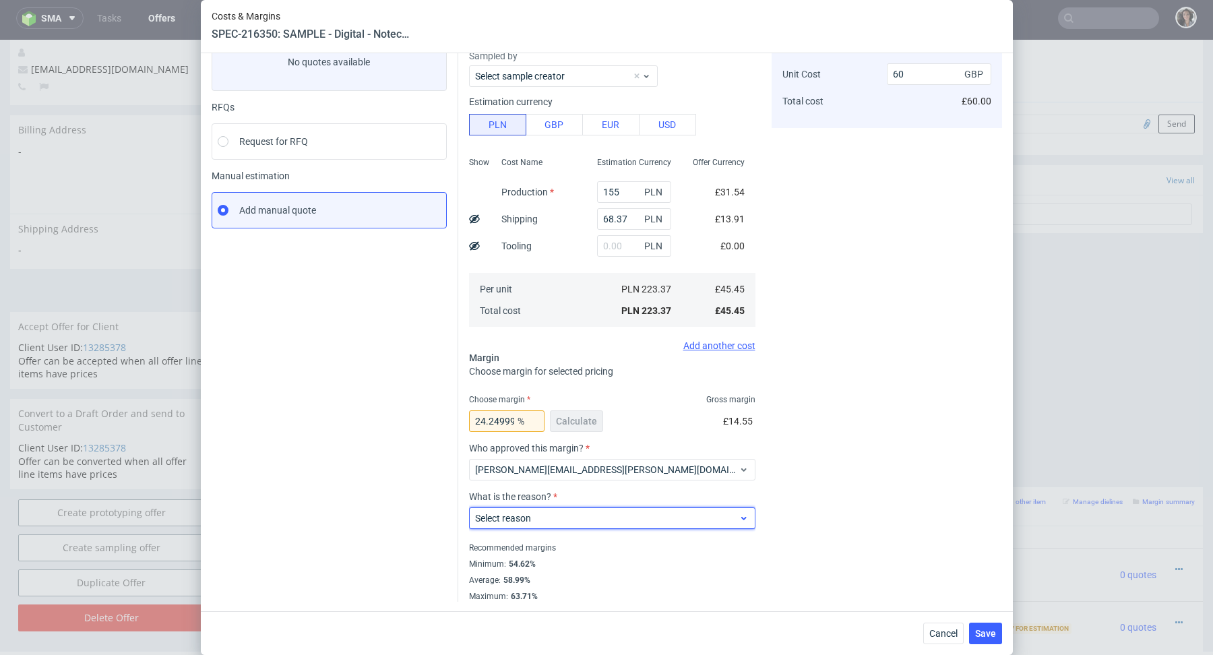
click at [518, 509] on div "Select reason" at bounding box center [612, 518] width 286 height 22
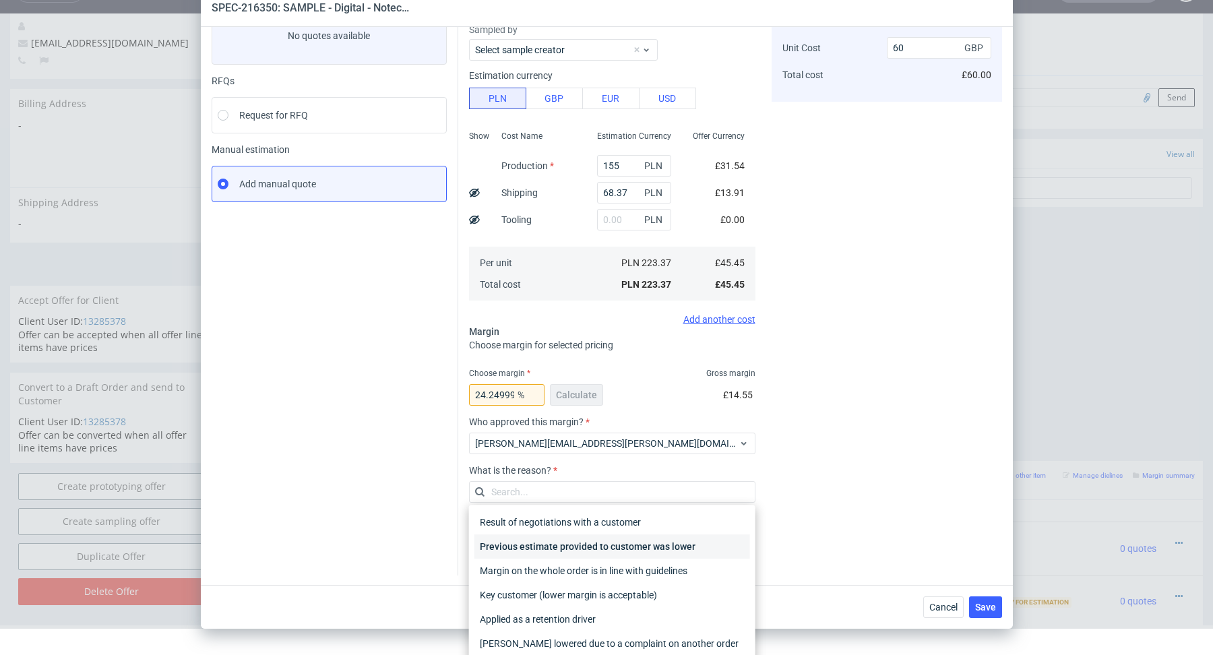
scroll to position [56, 0]
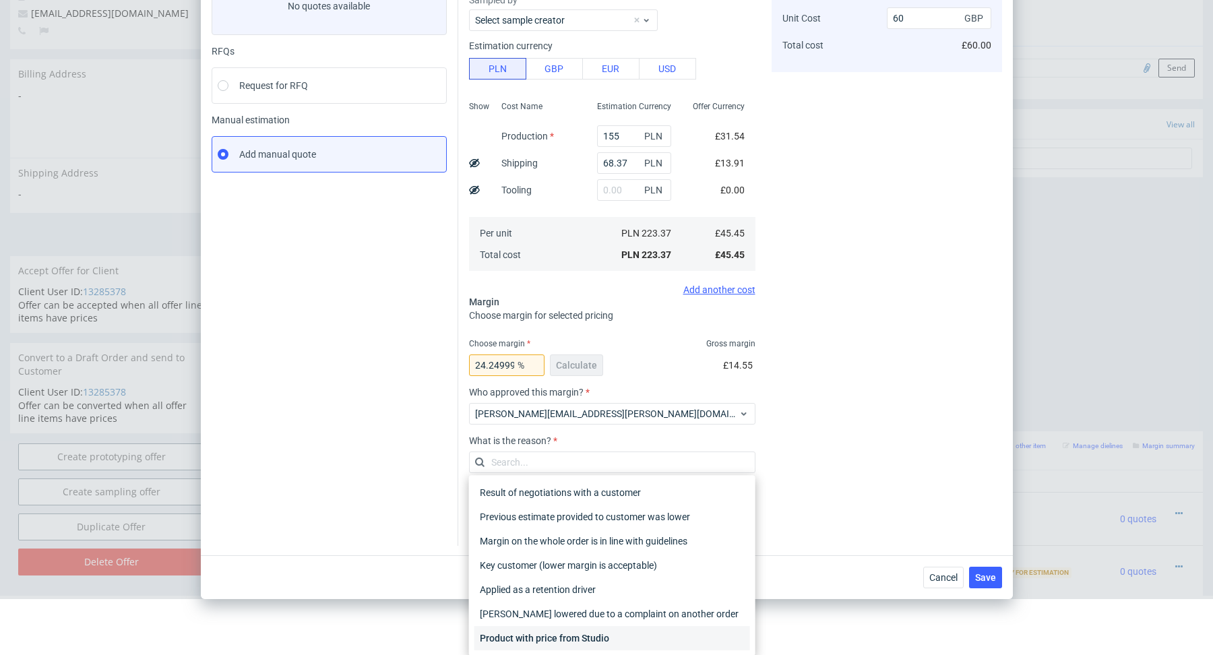
click at [564, 637] on div "Product with price from Studio" at bounding box center [612, 638] width 276 height 24
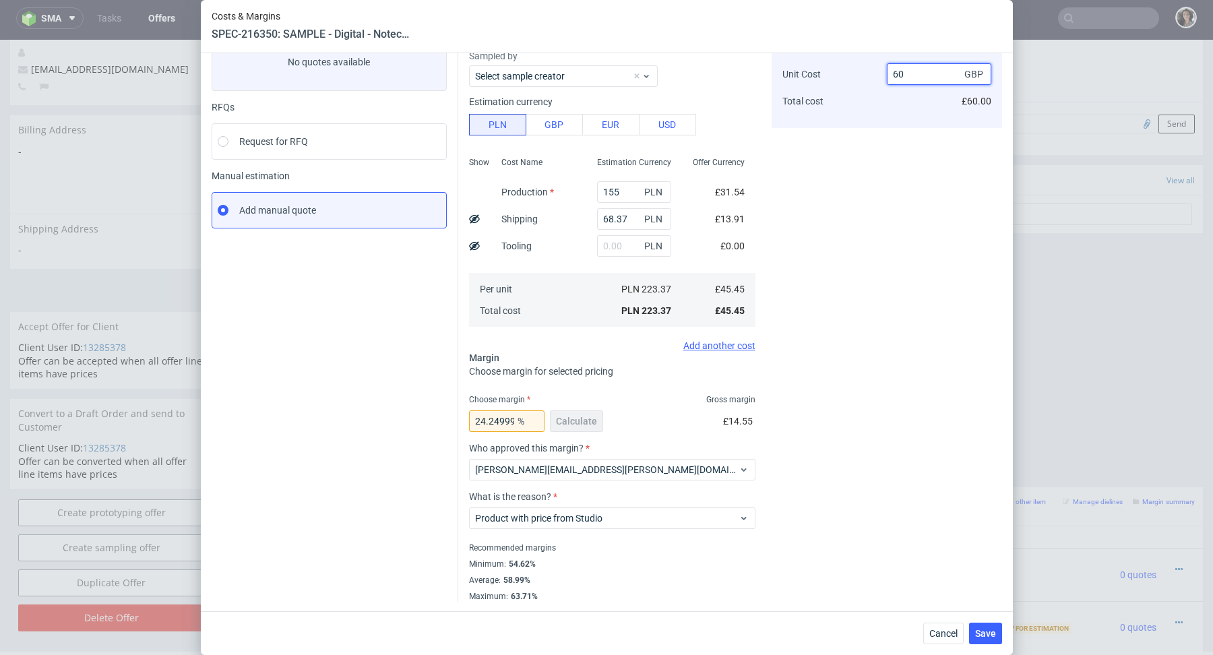
click at [935, 73] on input "60" at bounding box center [939, 74] width 104 height 22
type input "6"
type input "55"
type input "17.36363636363636"
click at [790, 395] on div "Cost displayed to the customer Unit Cost Total cost 55 GBP £55.00" at bounding box center [886, 306] width 230 height 590
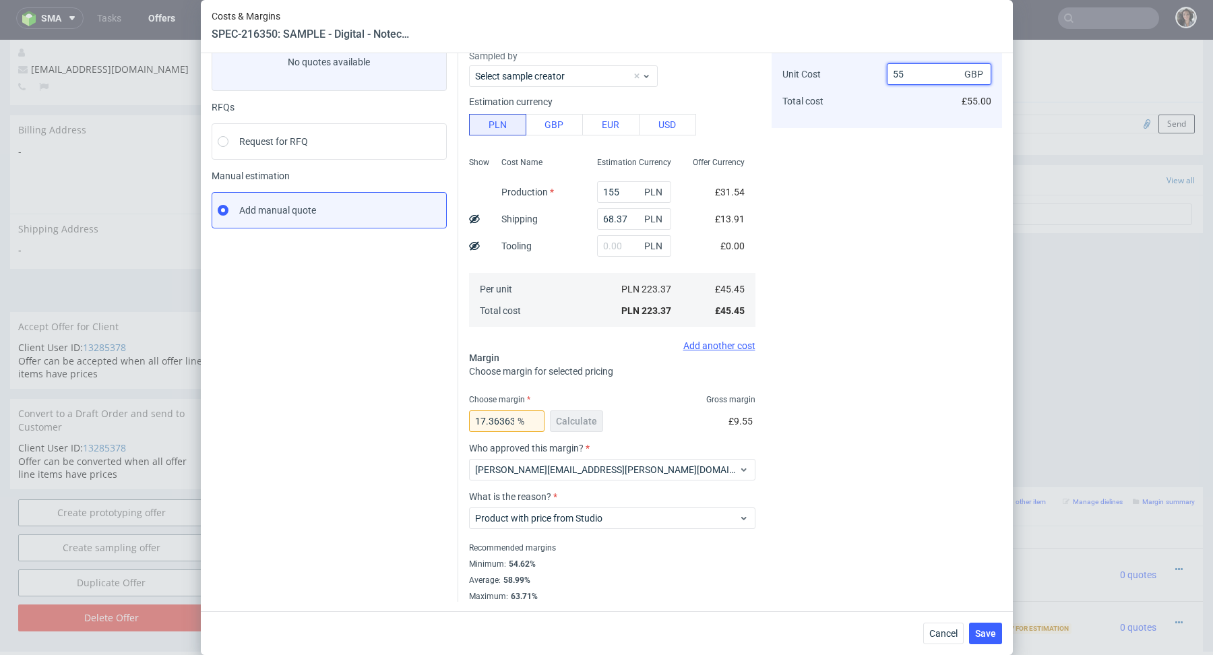
drag, startPoint x: 910, startPoint y: 75, endPoint x: 875, endPoint y: 75, distance: 35.0
click at [875, 75] on div "Unit Cost Total cost 55 GBP £55.00" at bounding box center [886, 81] width 209 height 71
type input "50"
type input "9.099999999999994"
type input "50"
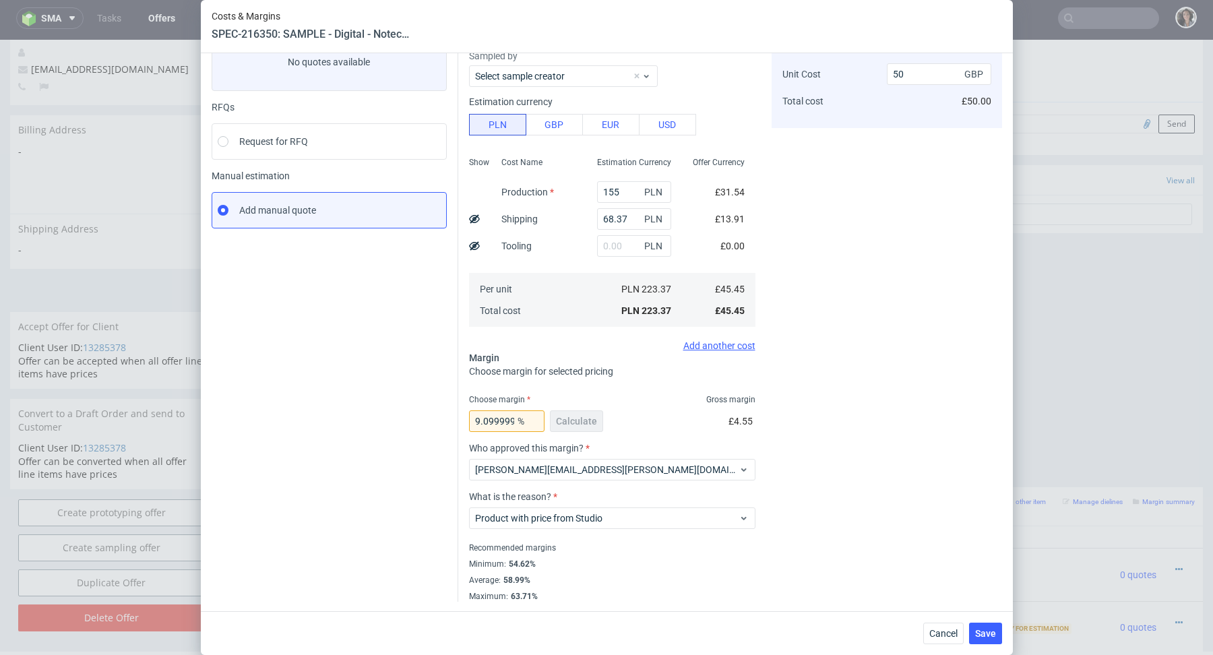
click at [796, 172] on div "Cost displayed to the customer Unit Cost Total cost 50 GBP £50.00" at bounding box center [886, 306] width 230 height 590
drag, startPoint x: 915, startPoint y: 71, endPoint x: 870, endPoint y: 71, distance: 45.1
click at [870, 71] on div "Unit Cost Total cost 50 GBP £50.00" at bounding box center [886, 81] width 209 height 71
click at [897, 174] on div "Cost displayed to the customer Unit Cost Total cost 50 GBP £50.00" at bounding box center [886, 306] width 230 height 590
click at [984, 635] on span "Save" at bounding box center [985, 633] width 21 height 9
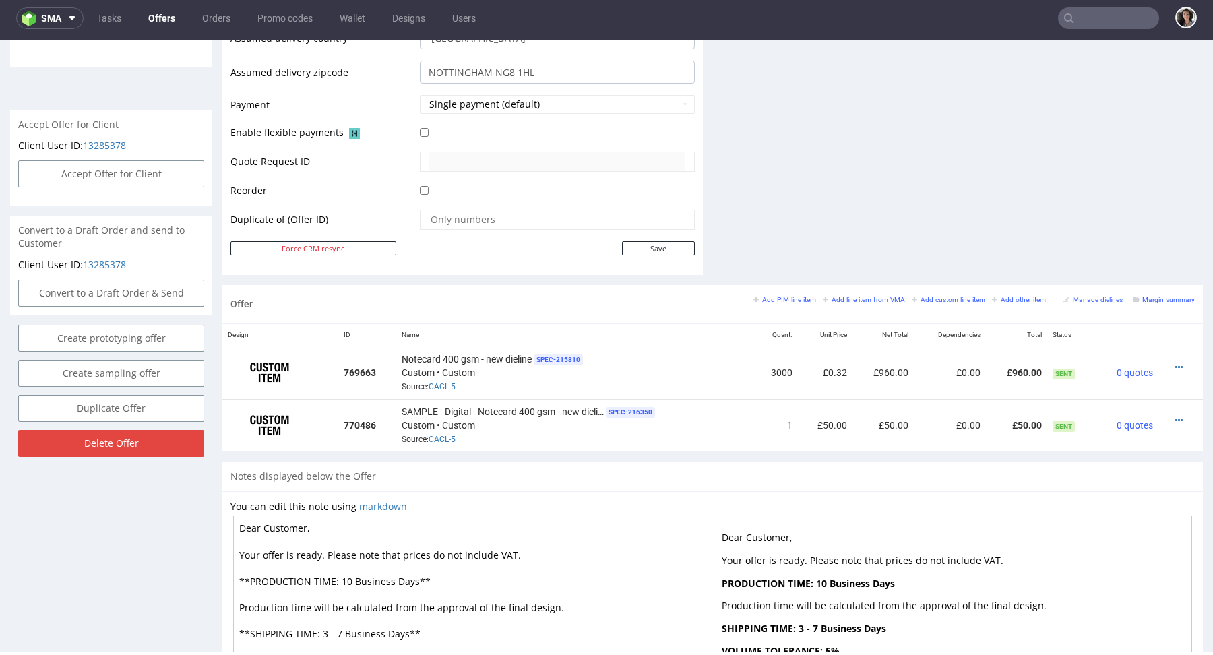
scroll to position [567, 0]
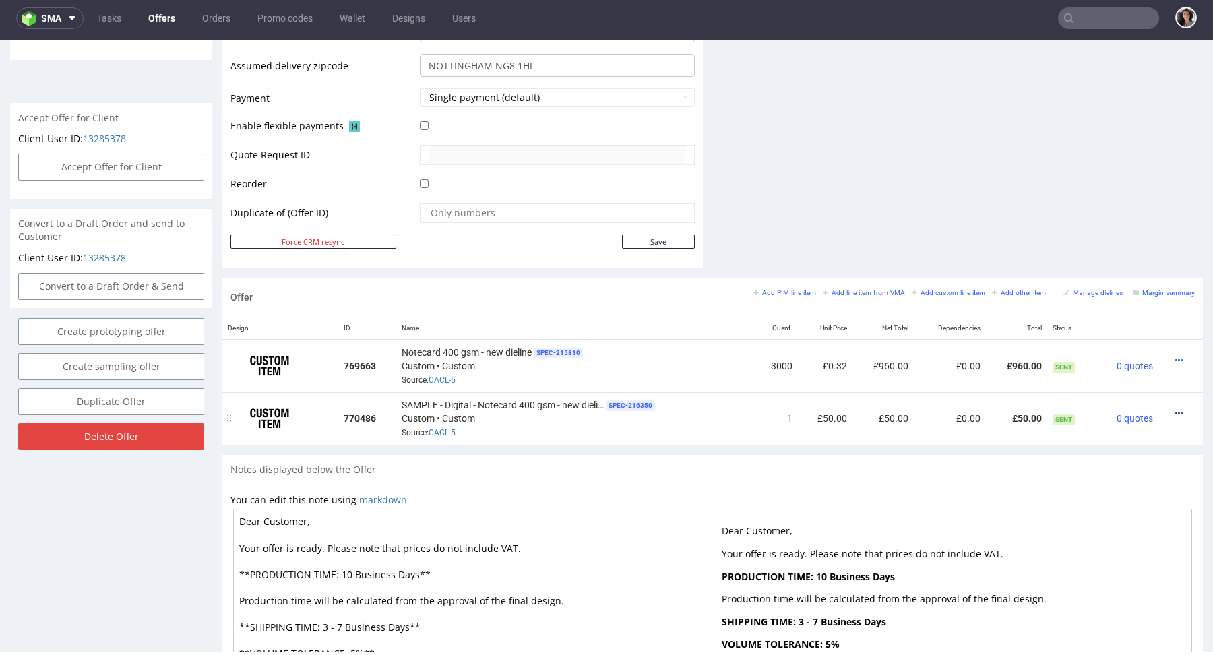
click at [1175, 408] on link at bounding box center [1178, 413] width 7 height 11
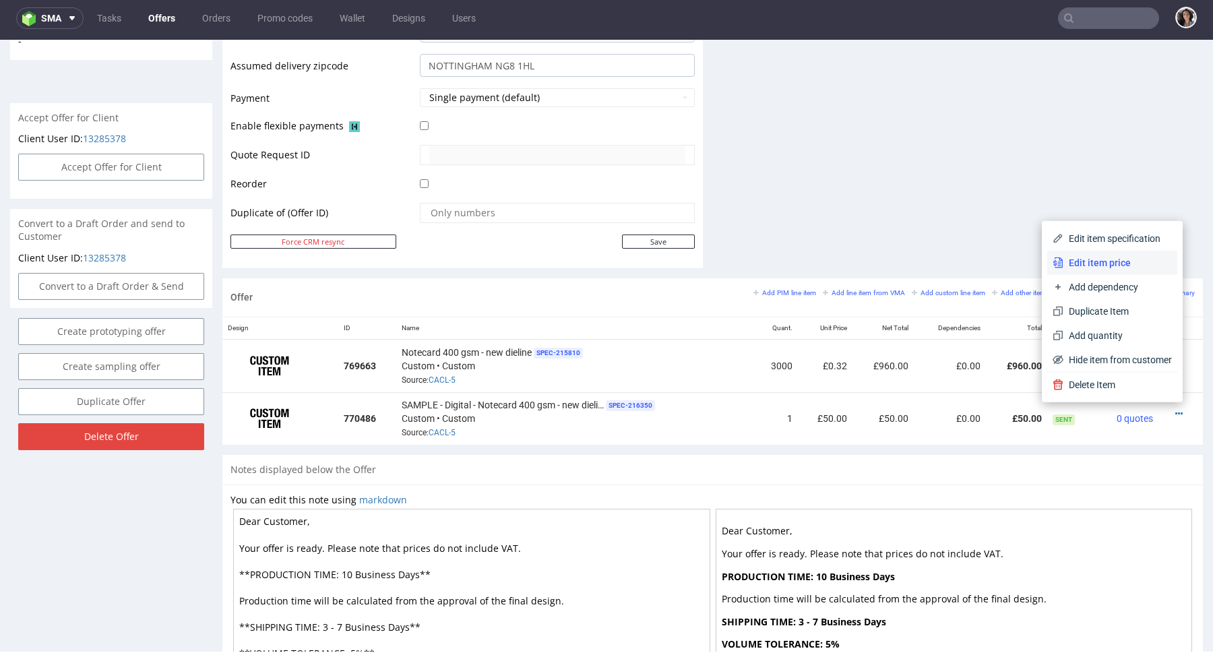
click at [1101, 265] on span "Edit item price" at bounding box center [1117, 262] width 108 height 13
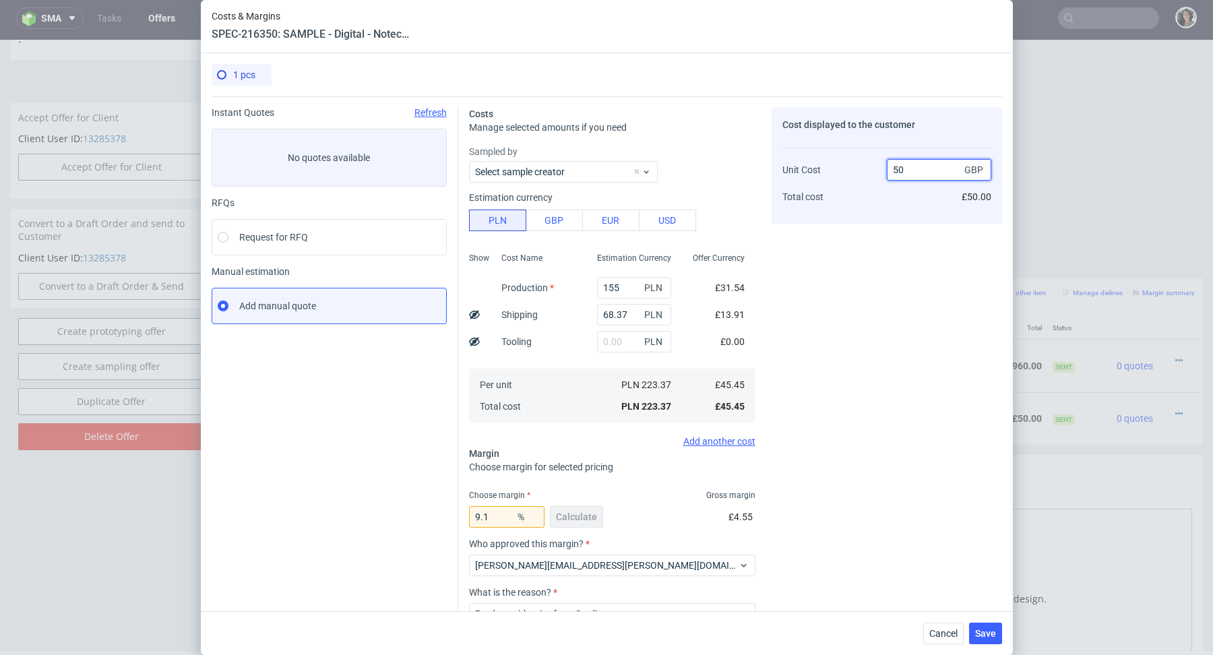
drag, startPoint x: 926, startPoint y: 166, endPoint x: 868, endPoint y: 166, distance: 57.3
click at [868, 166] on div "Unit Cost Total cost 50 GBP £50.00" at bounding box center [886, 177] width 209 height 71
type input "60"
type input "24.249999999999996"
type input "60"
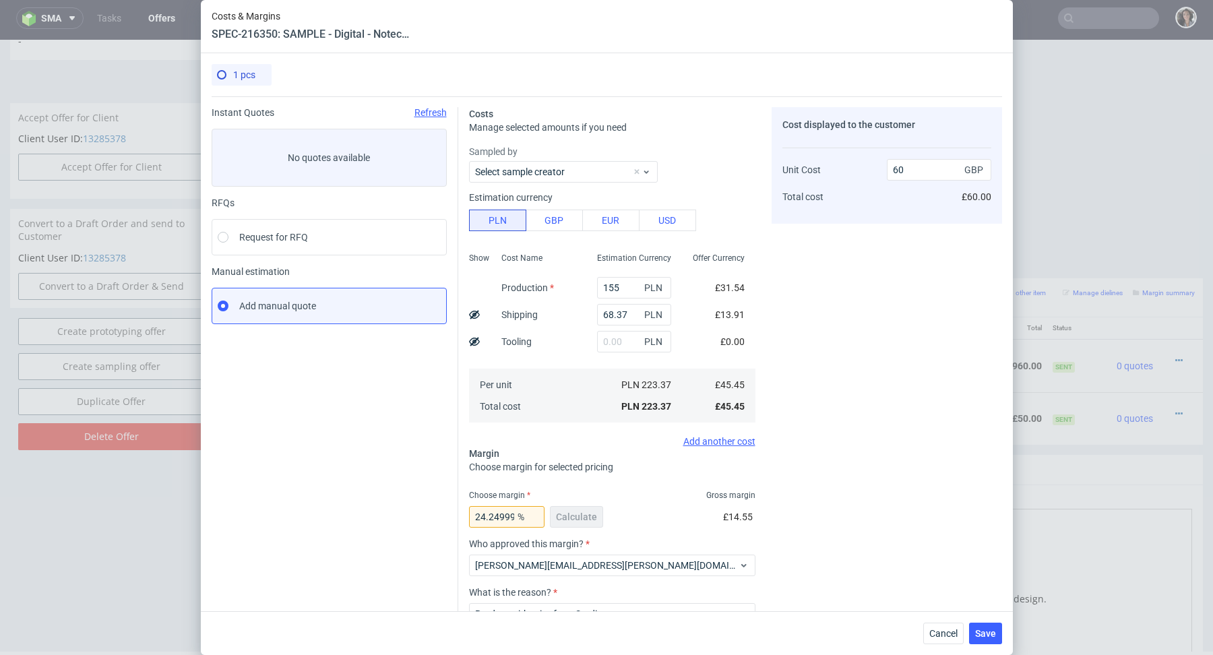
click at [839, 265] on div "Cost displayed to the customer Unit Cost Total cost 60 GBP £60.00" at bounding box center [886, 402] width 230 height 590
click at [981, 635] on span "Save" at bounding box center [985, 633] width 21 height 9
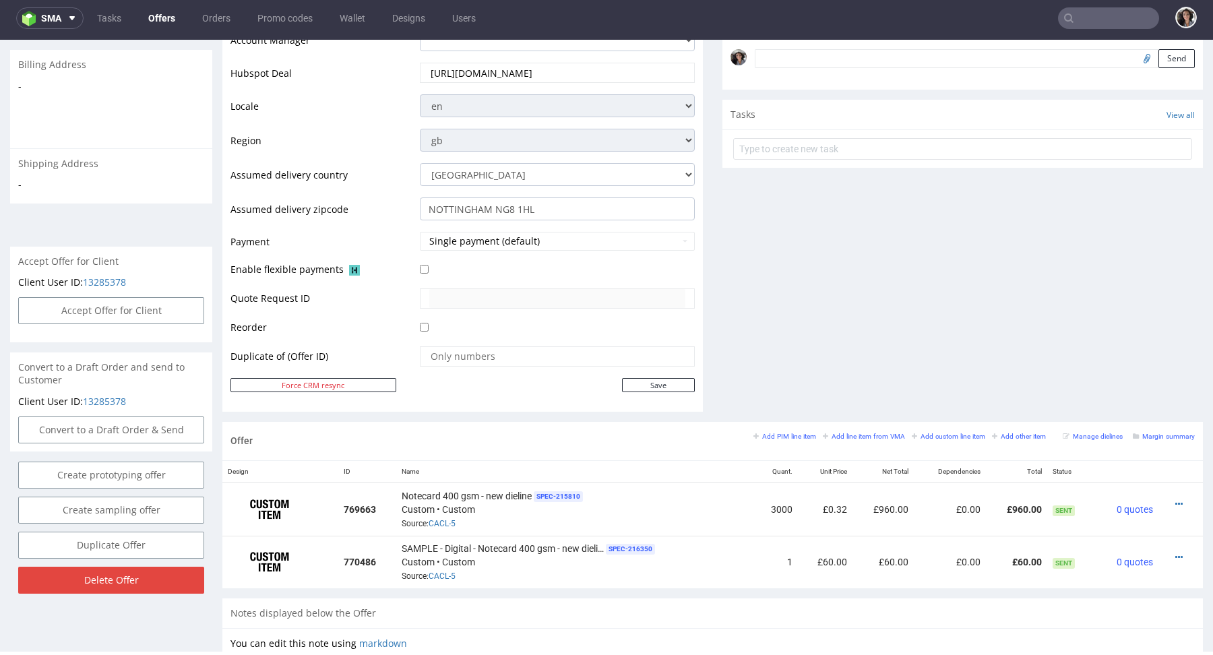
scroll to position [578, 0]
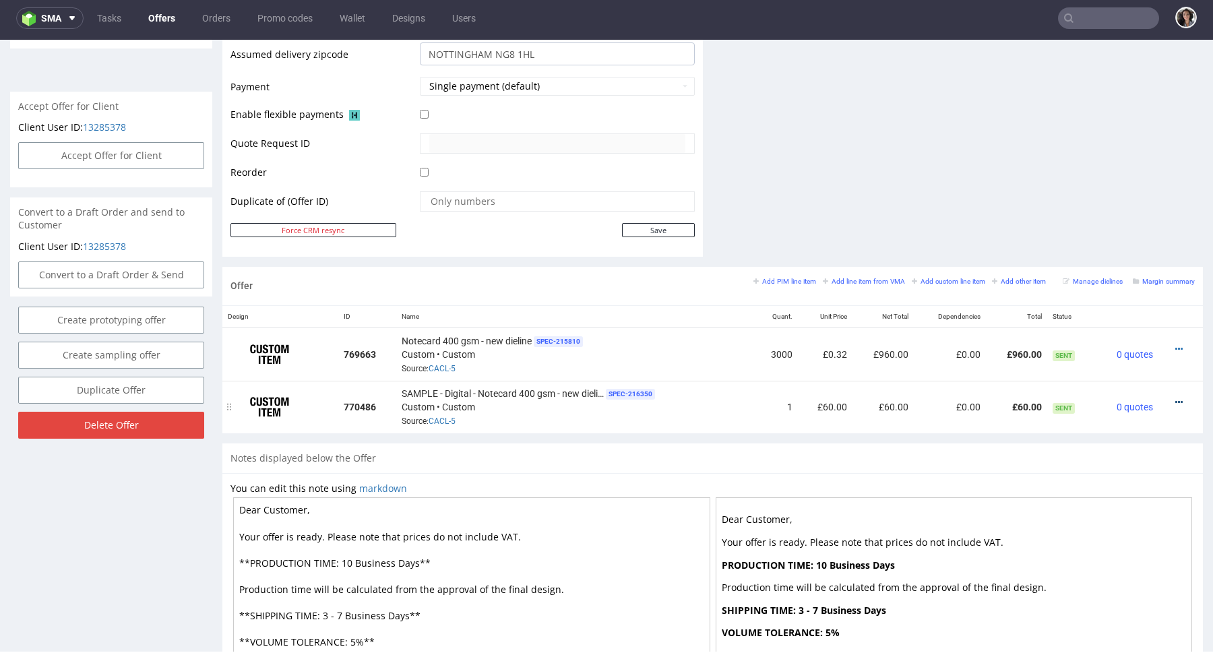
click at [1175, 397] on icon at bounding box center [1178, 401] width 7 height 9
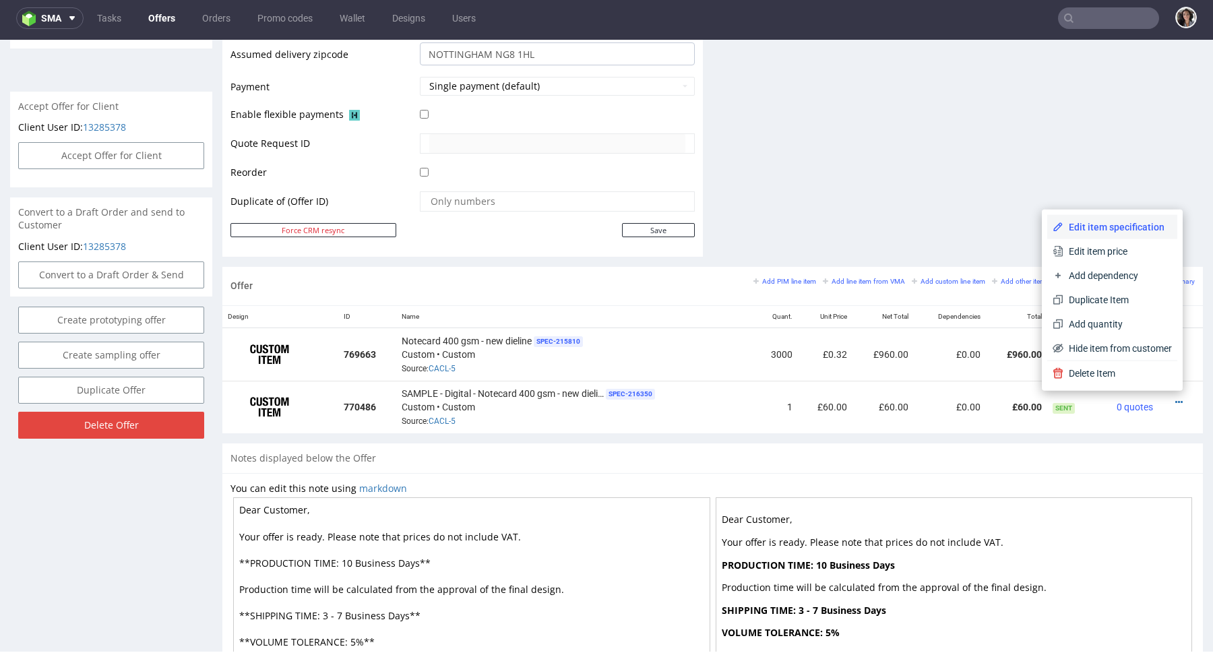
click at [1066, 227] on span "Edit item specification" at bounding box center [1117, 226] width 108 height 13
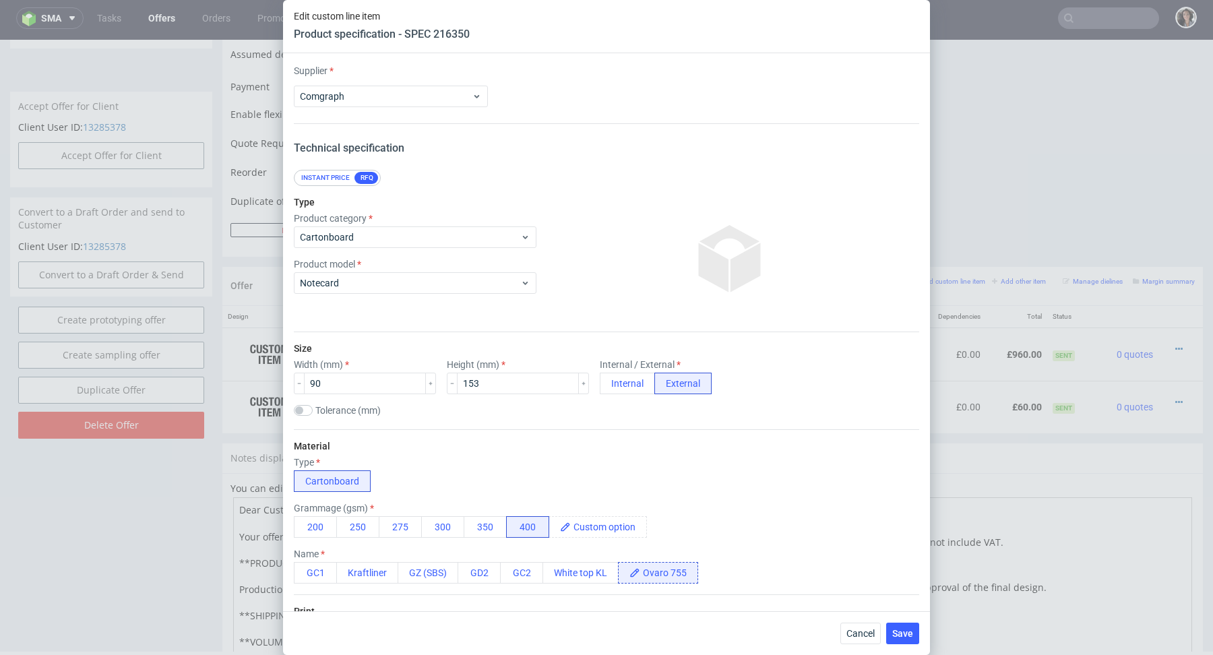
click at [455, 453] on div "Material Type Cartonboard Grammage (gsm) 200 250 275 300 350 400 Name GC1 Kraft…" at bounding box center [606, 511] width 625 height 165
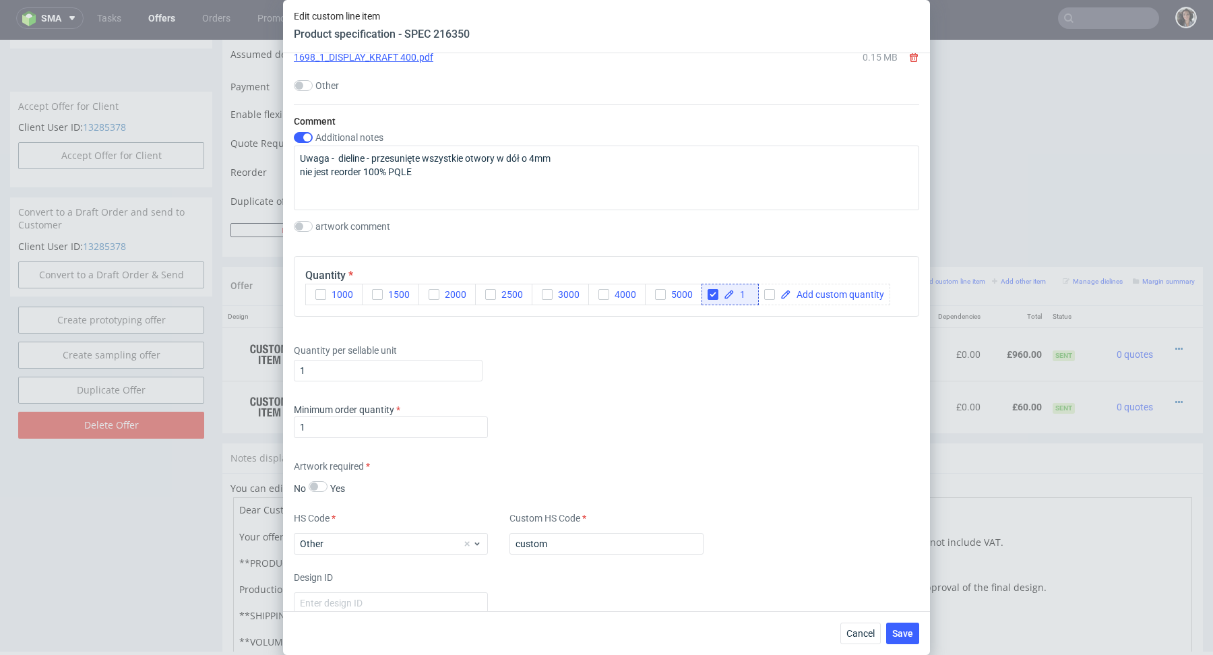
scroll to position [1865, 0]
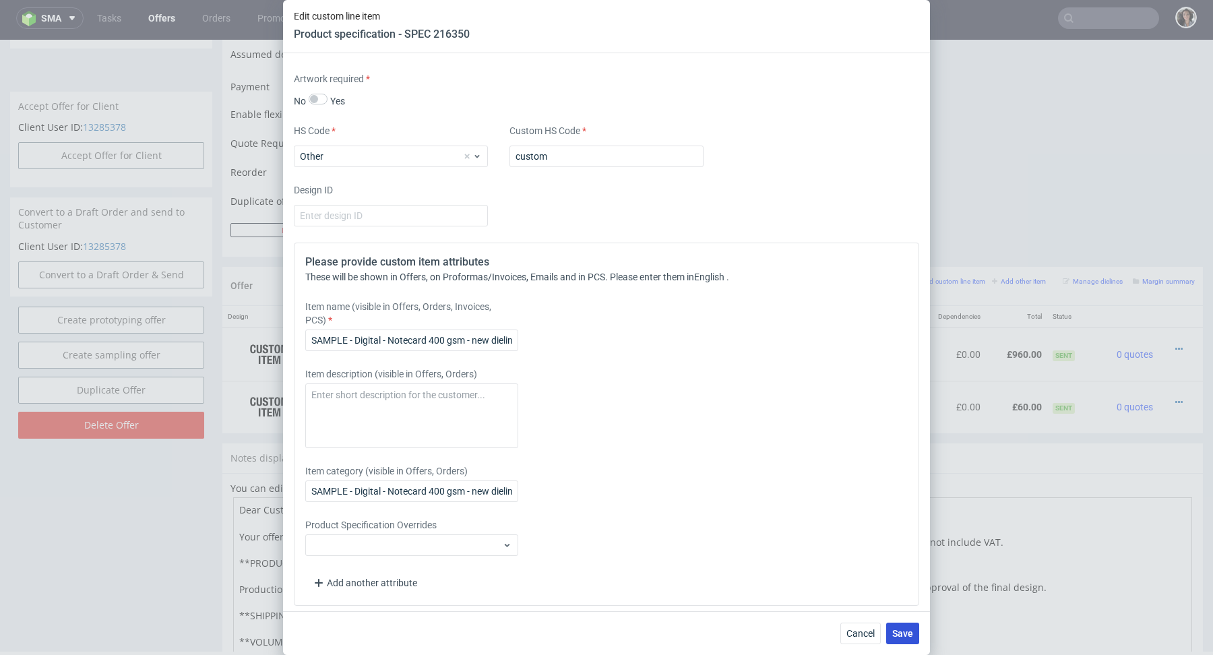
click at [903, 629] on span "Save" at bounding box center [902, 633] width 21 height 9
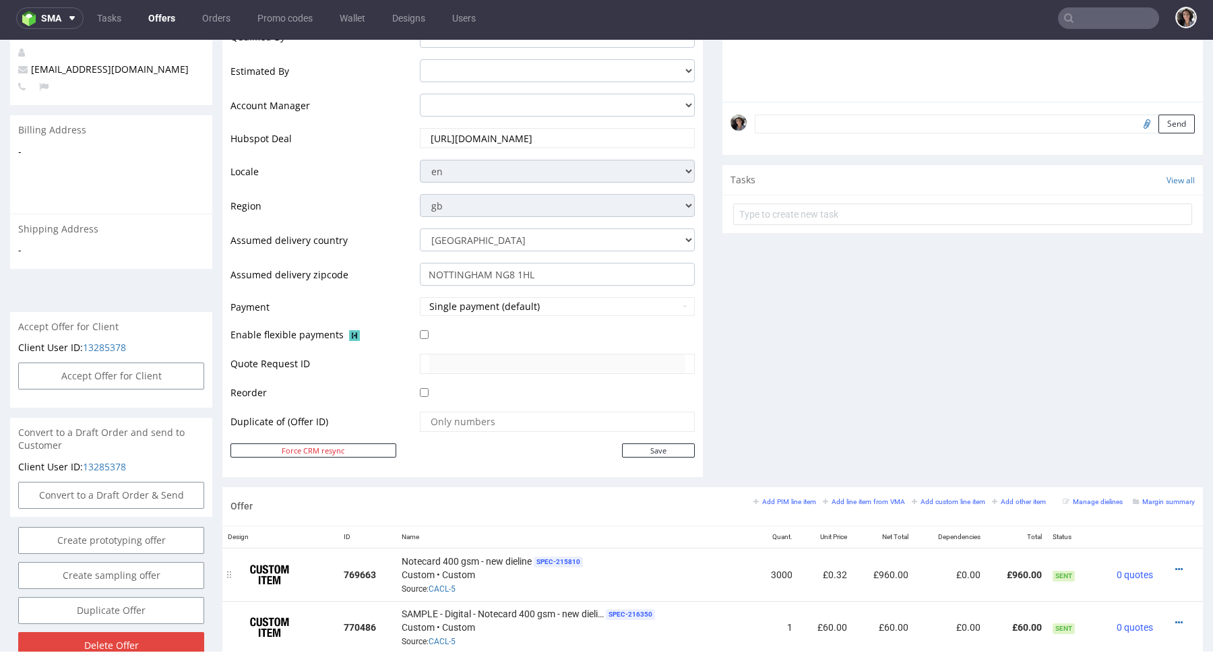
scroll to position [499, 0]
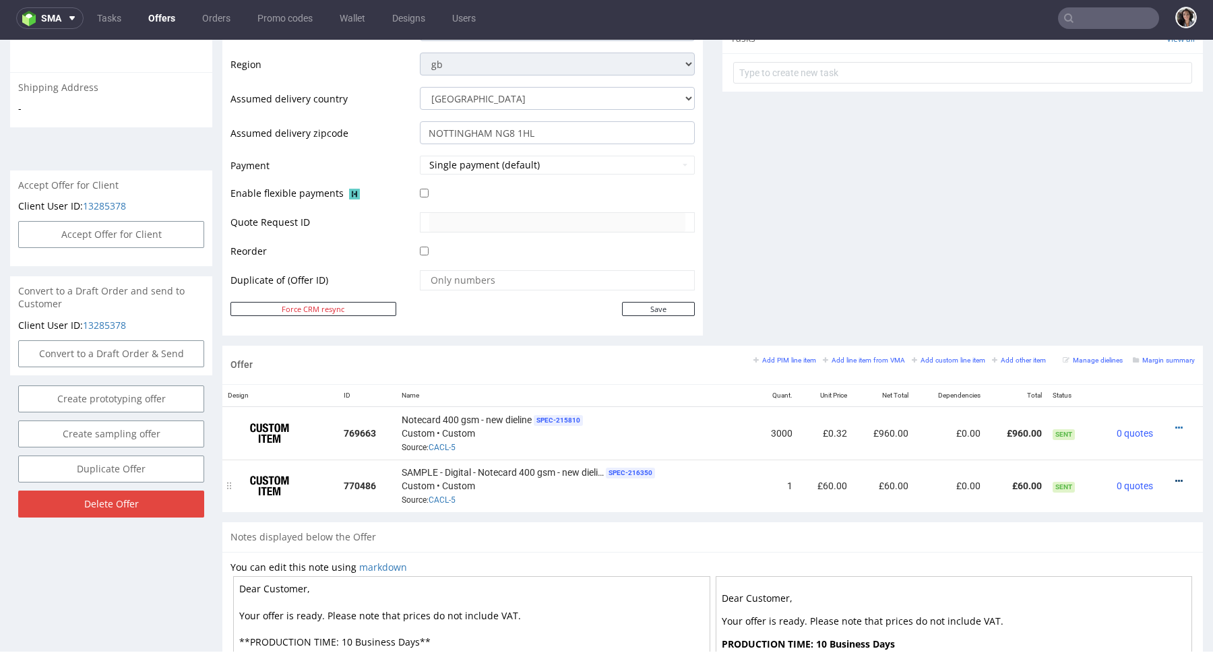
click at [1175, 476] on icon at bounding box center [1178, 480] width 7 height 9
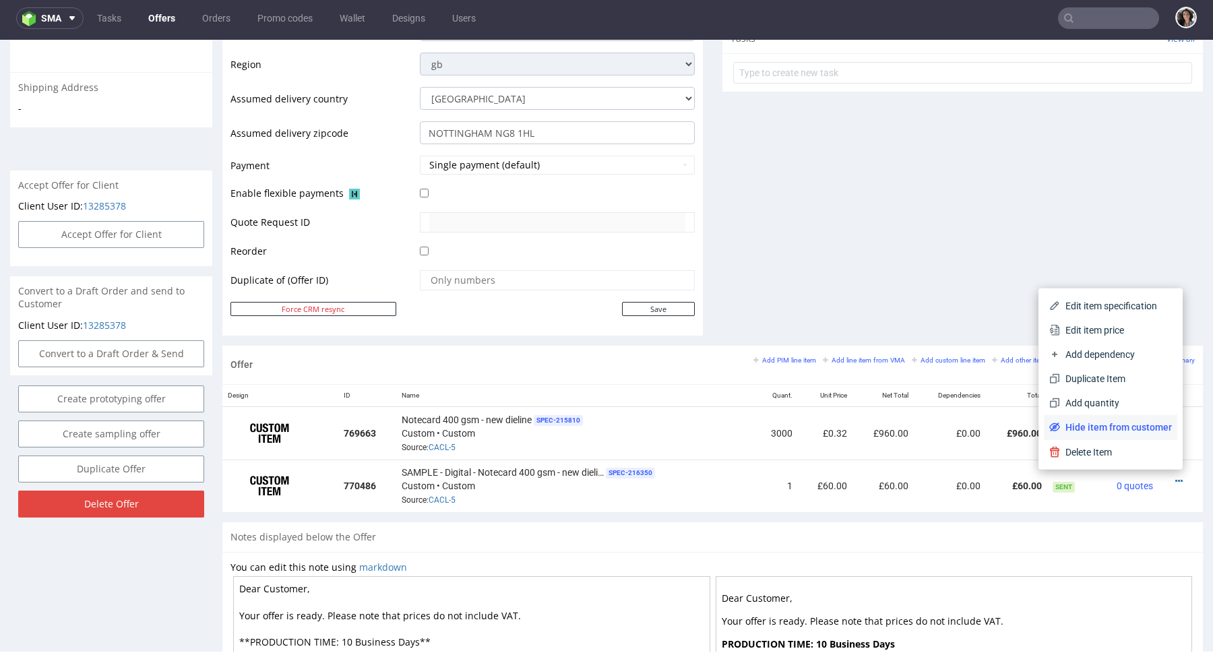
click at [1134, 428] on span "Hide item from customer" at bounding box center [1116, 426] width 112 height 13
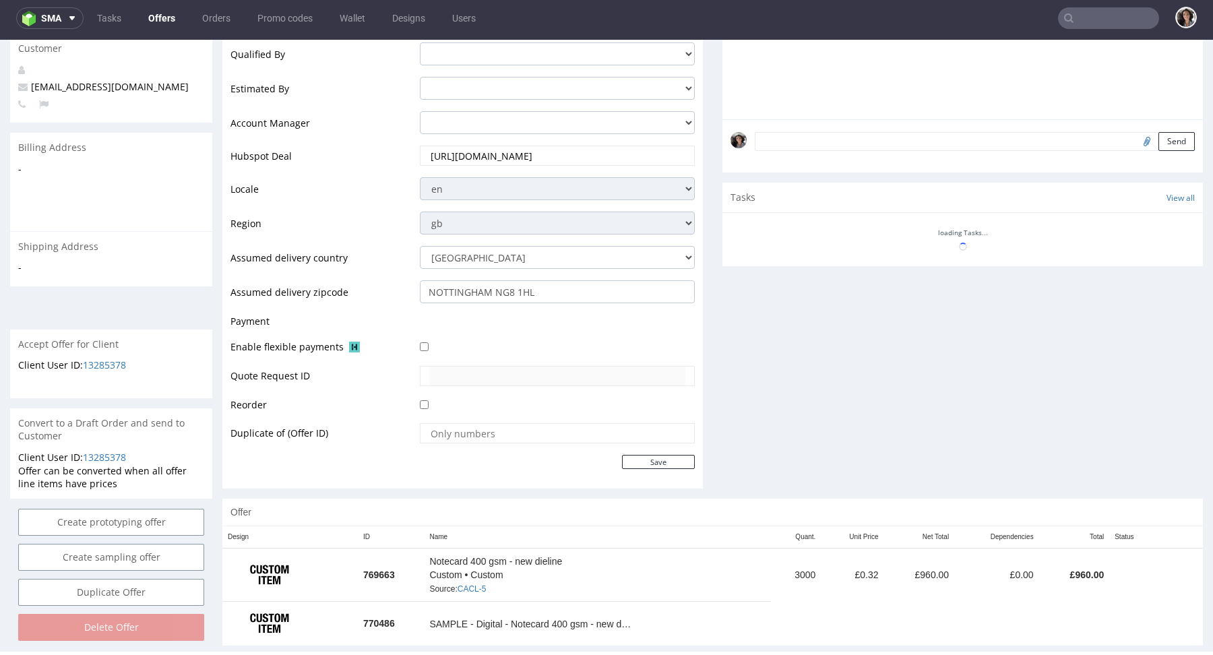
scroll to position [358, 0]
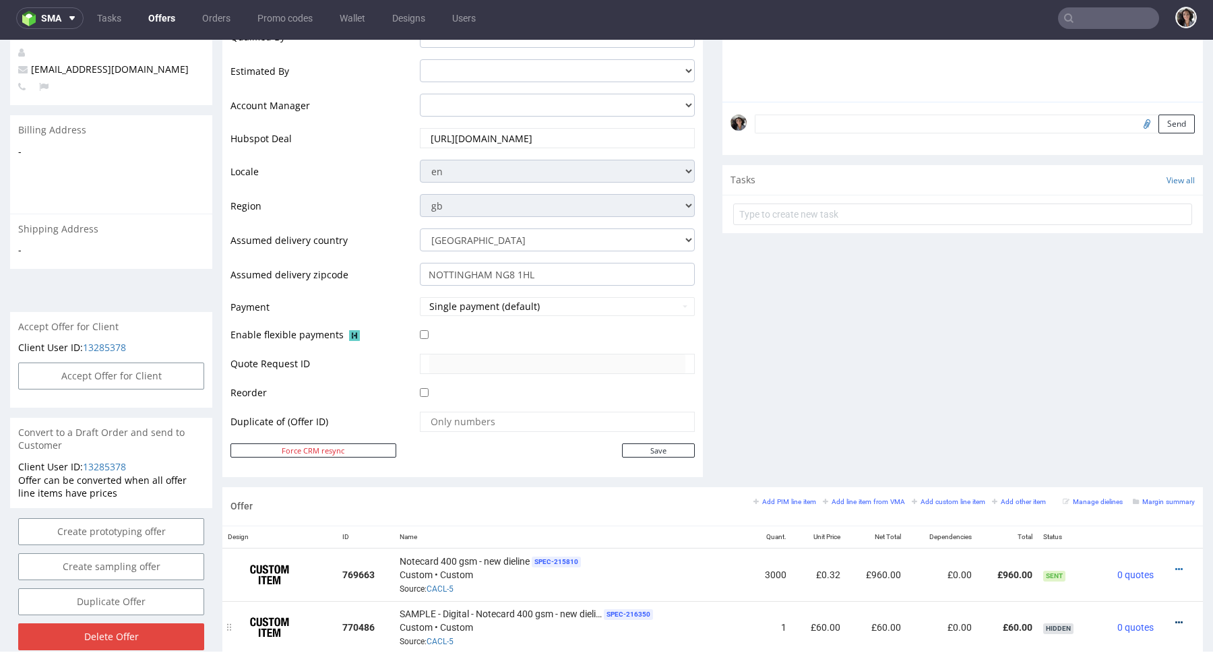
click at [1175, 618] on icon at bounding box center [1178, 622] width 7 height 9
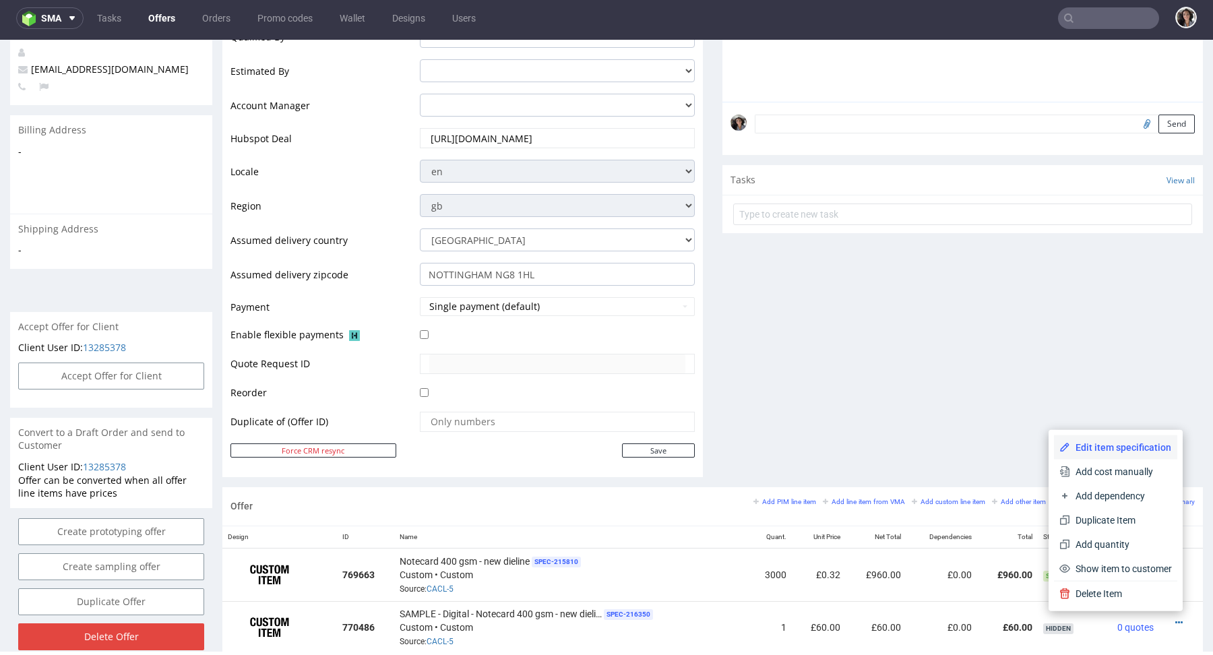
click at [1116, 443] on span "Edit item specification" at bounding box center [1121, 447] width 102 height 13
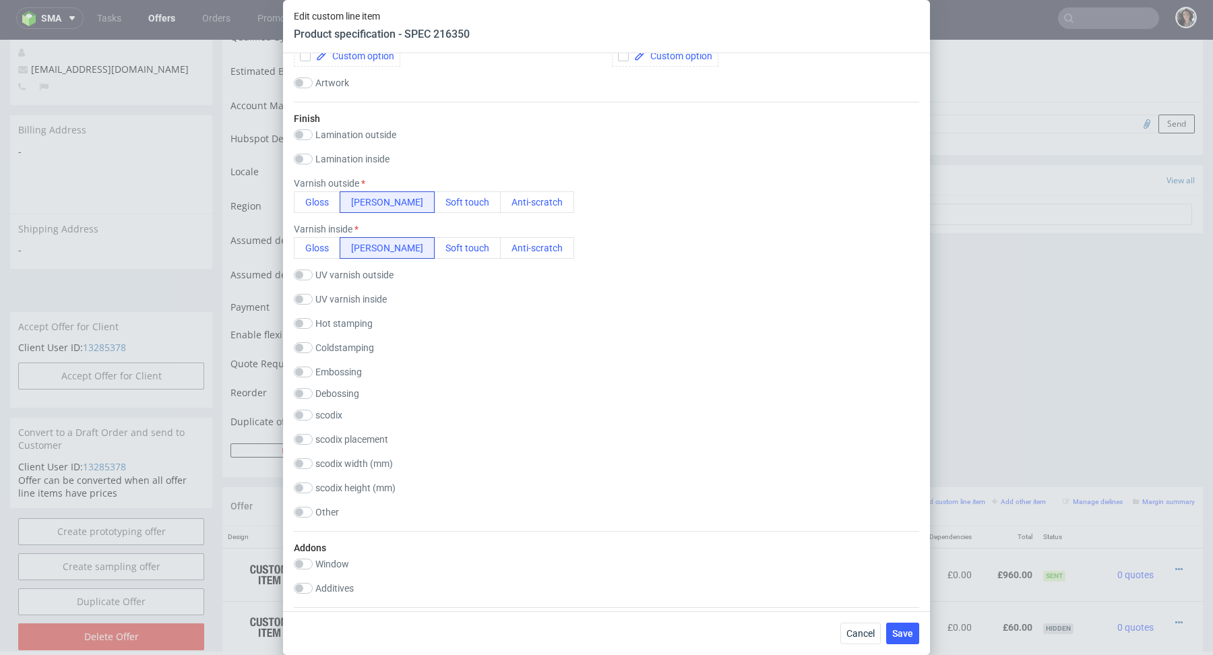
scroll to position [695, 0]
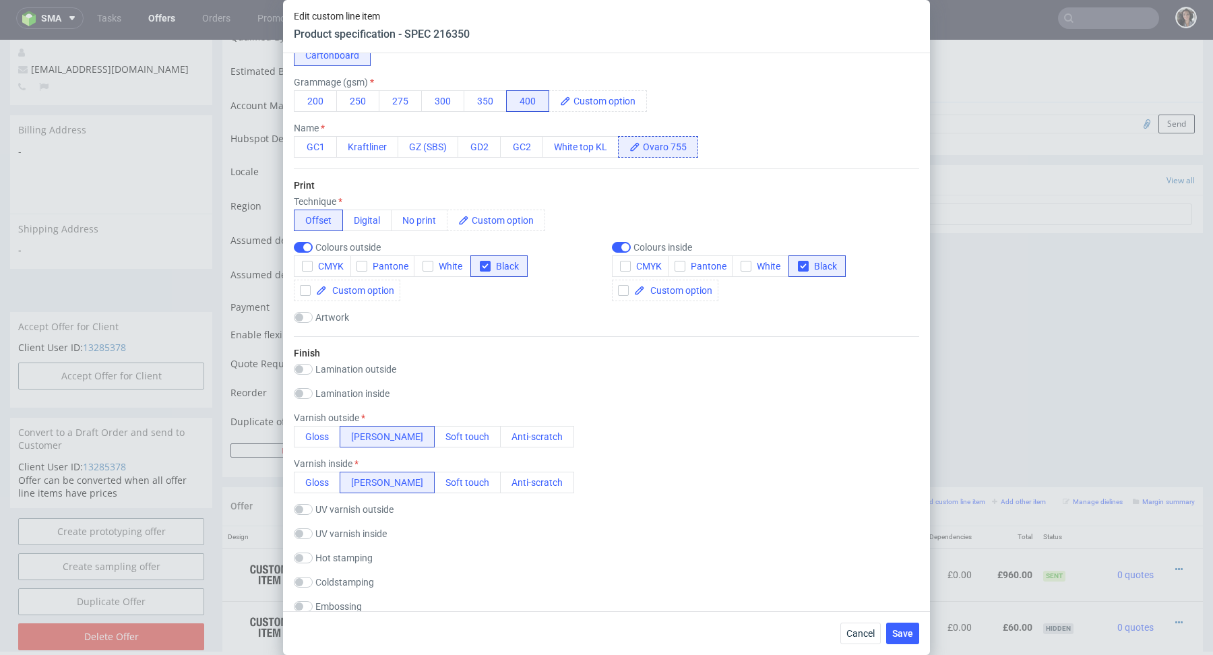
scroll to position [371, 0]
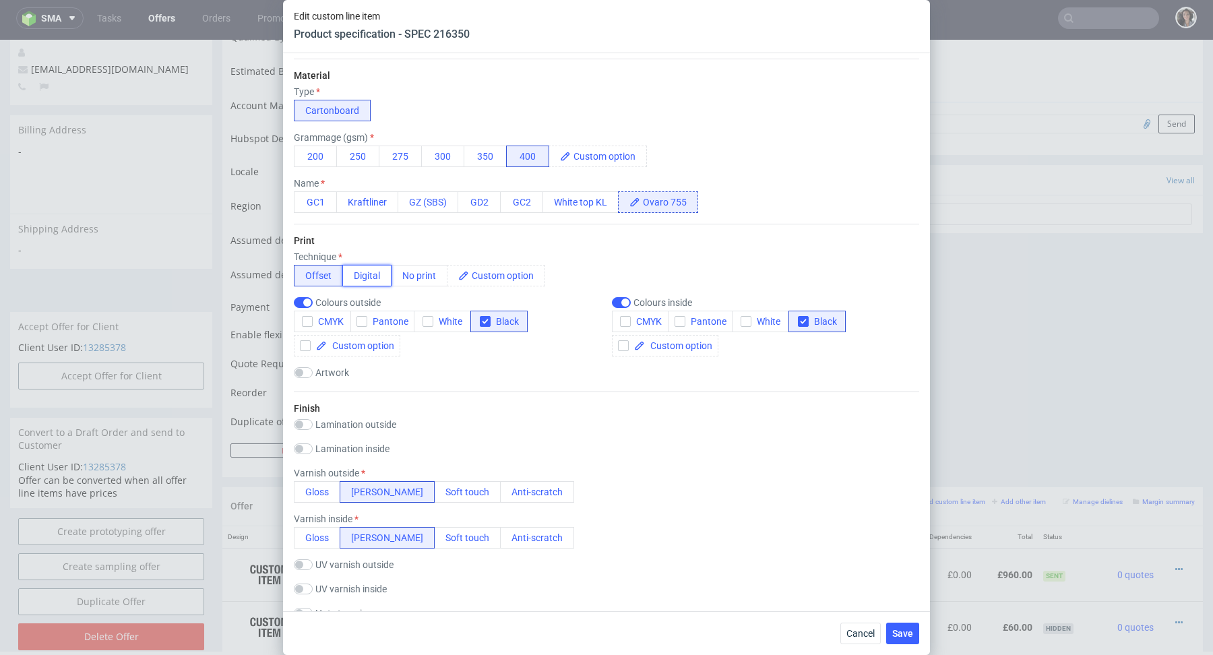
click at [369, 267] on button "Digital" at bounding box center [366, 276] width 49 height 22
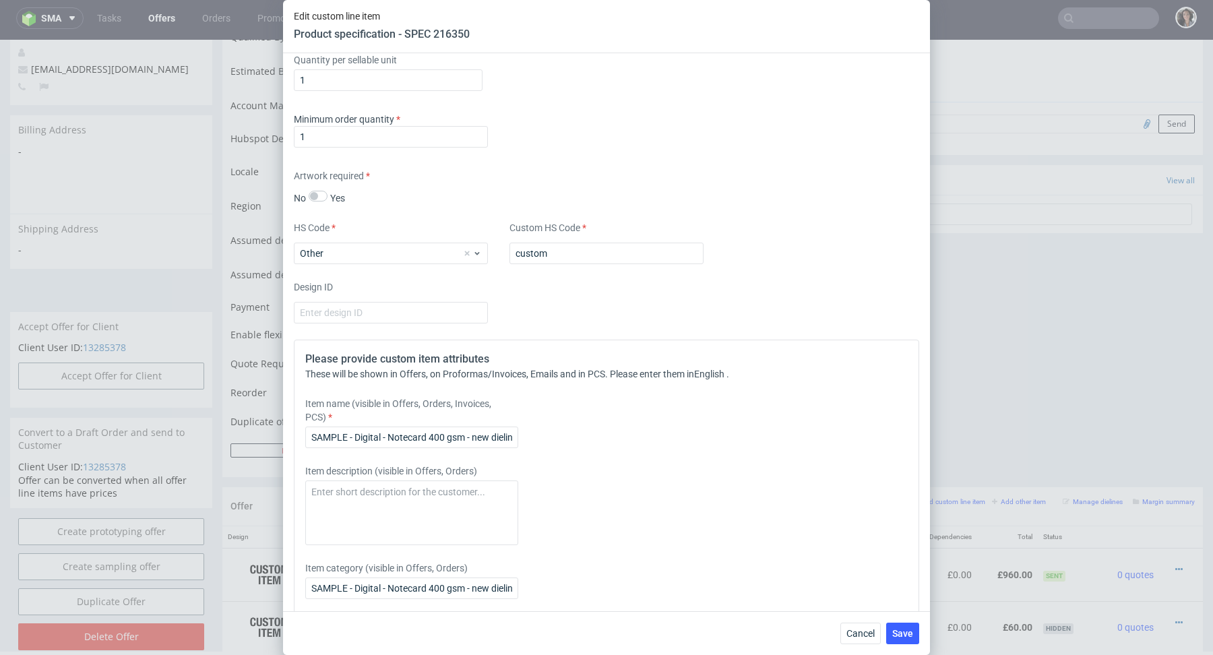
scroll to position [1840, 0]
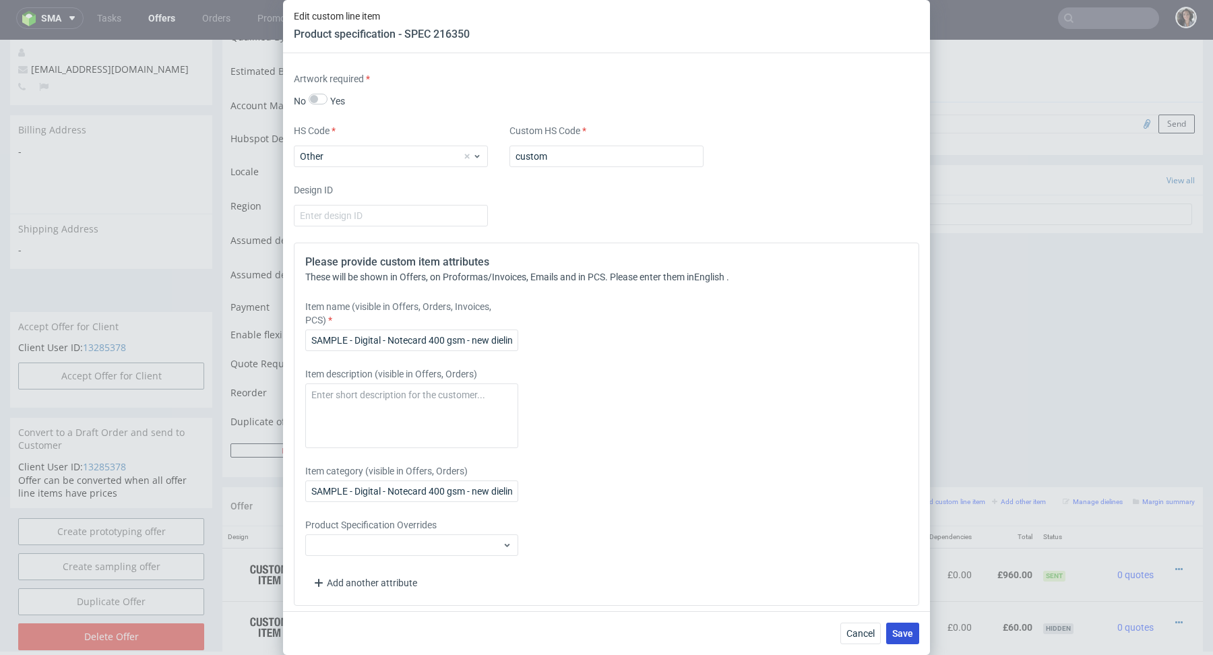
click at [907, 635] on span "Save" at bounding box center [902, 633] width 21 height 9
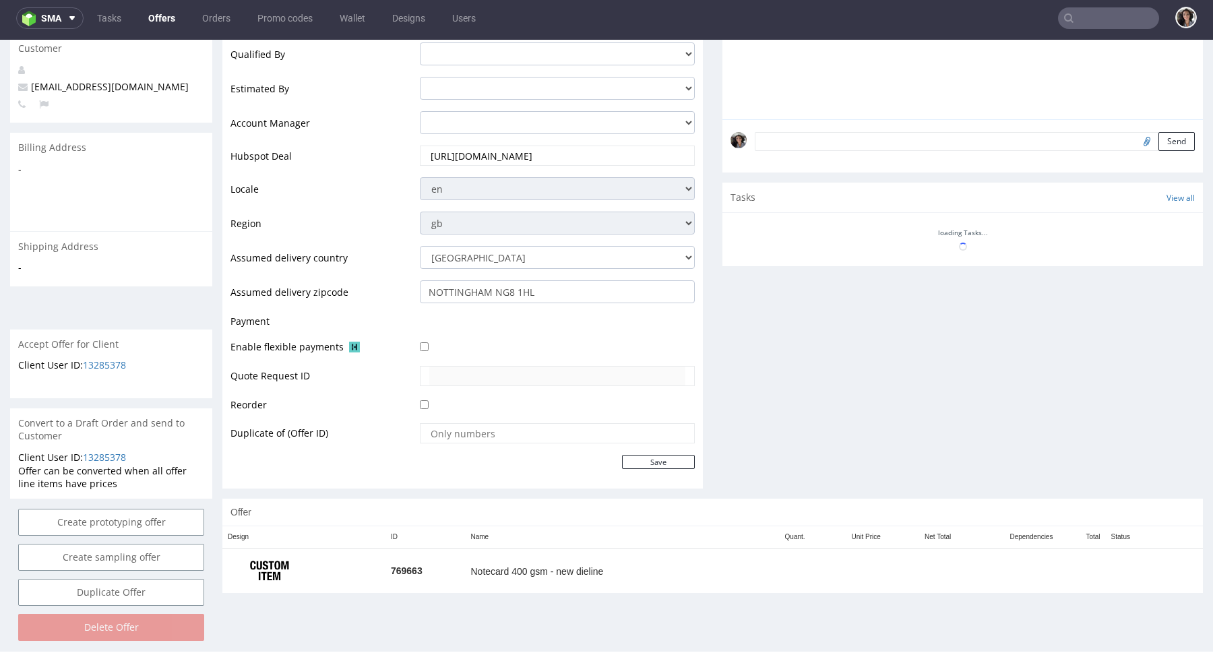
scroll to position [0, 0]
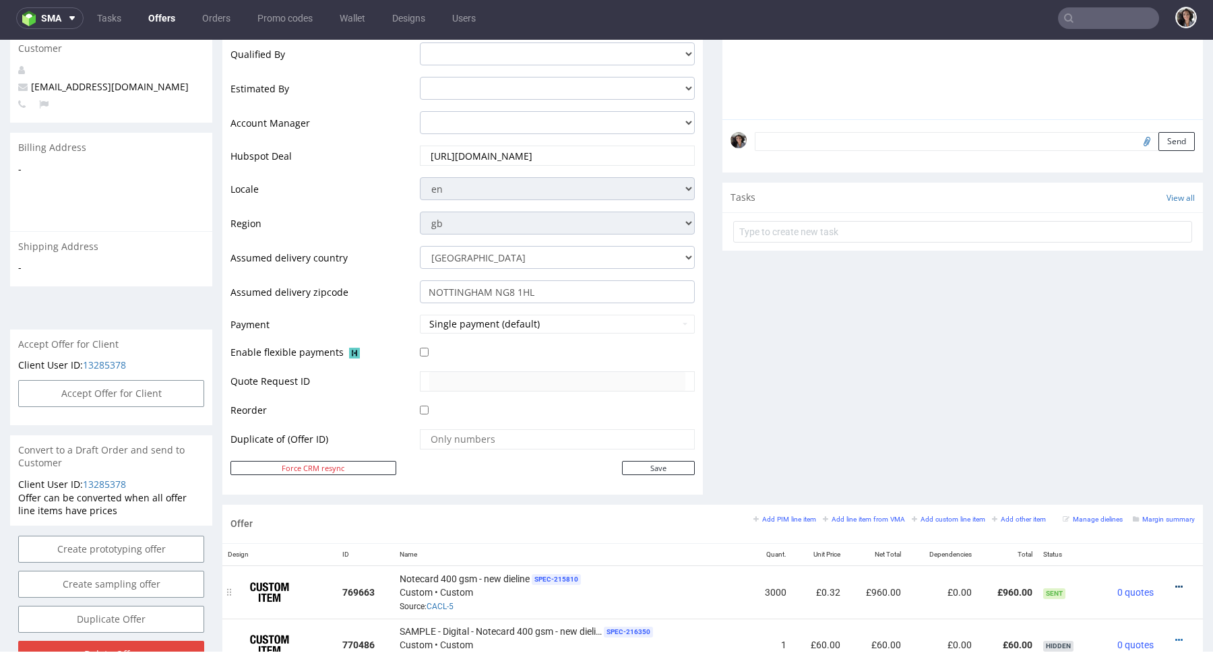
click at [1175, 585] on icon at bounding box center [1178, 586] width 7 height 9
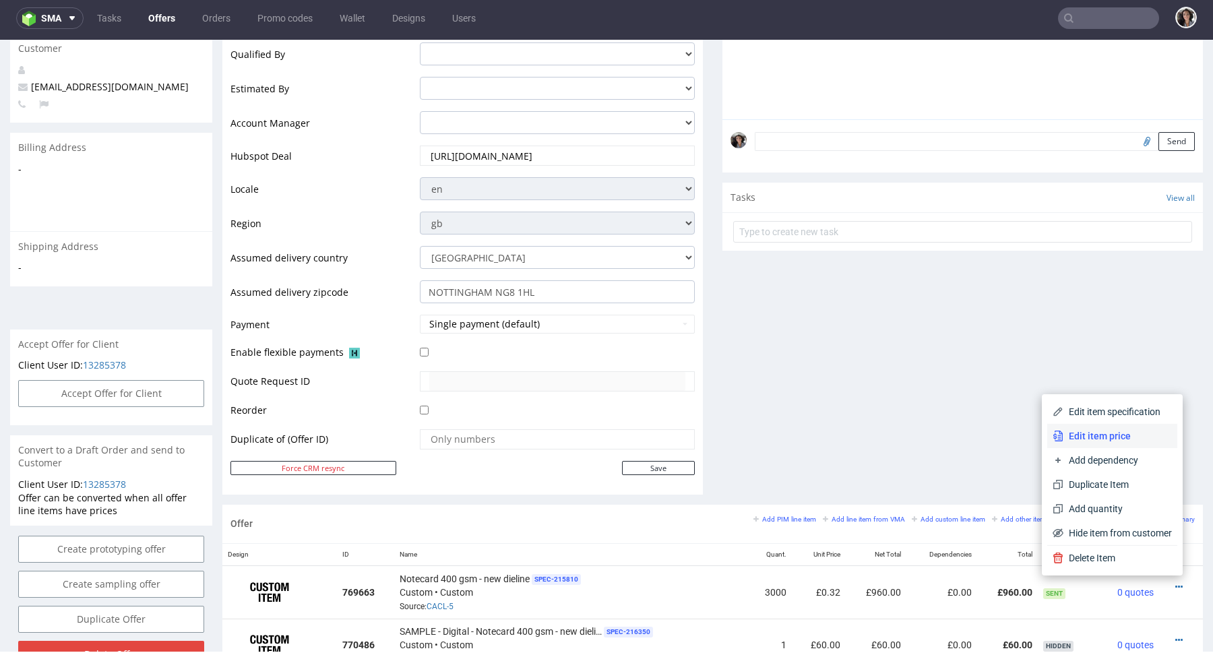
click at [1113, 446] on li "Edit item price" at bounding box center [1112, 436] width 130 height 24
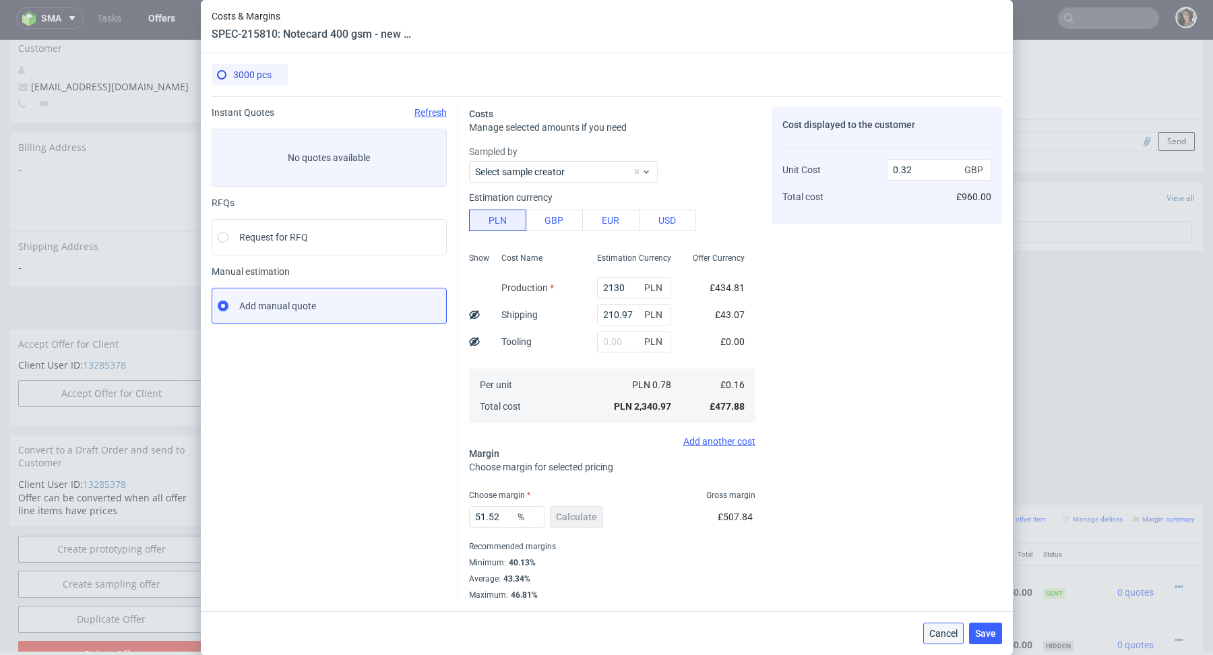
drag, startPoint x: 945, startPoint y: 639, endPoint x: 1031, endPoint y: 551, distance: 122.9
click at [945, 639] on button "Cancel" at bounding box center [943, 633] width 40 height 22
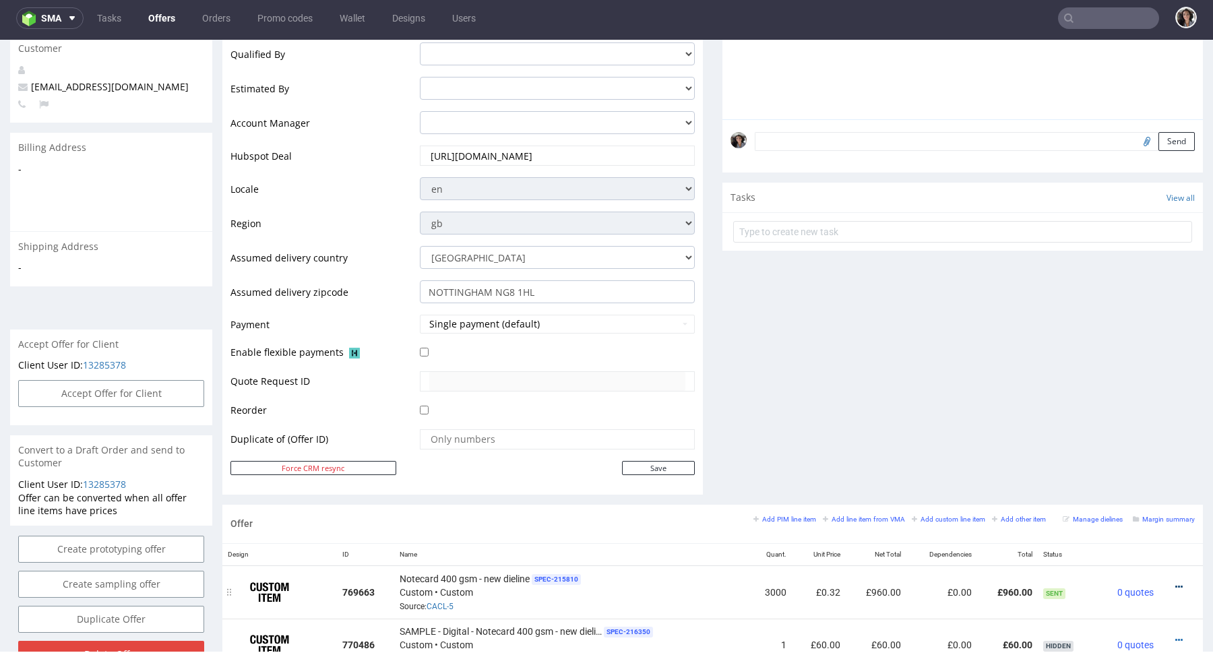
click at [1175, 583] on icon at bounding box center [1178, 586] width 7 height 9
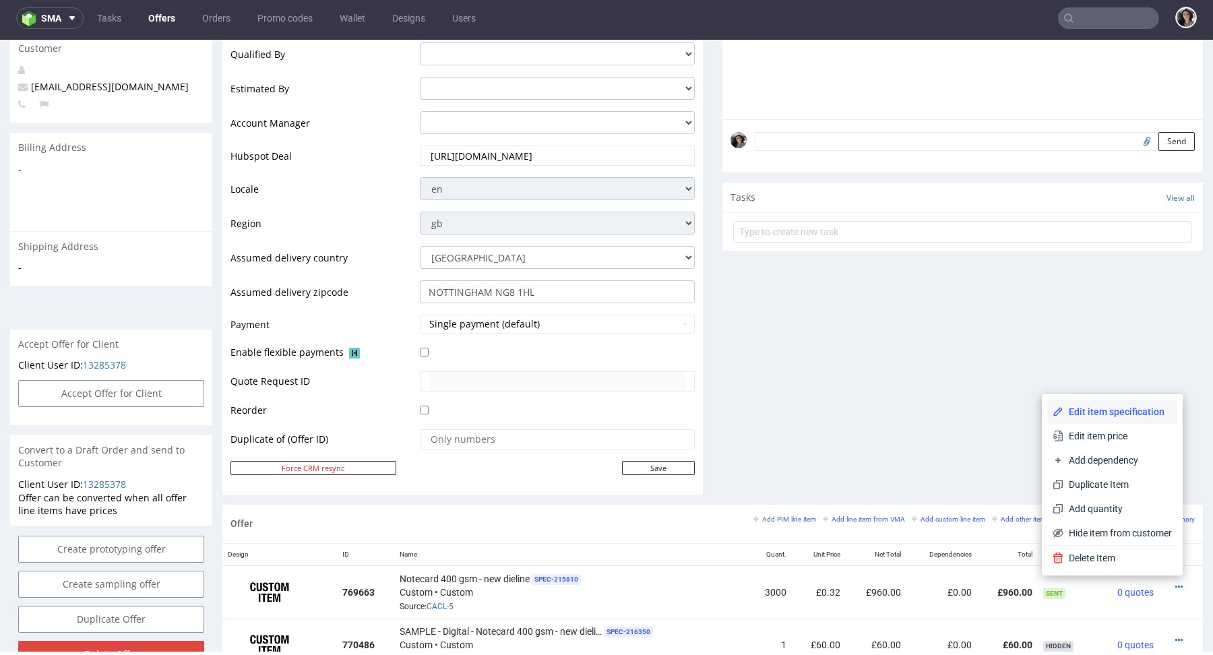
click at [1114, 406] on span "Edit item specification" at bounding box center [1117, 411] width 108 height 13
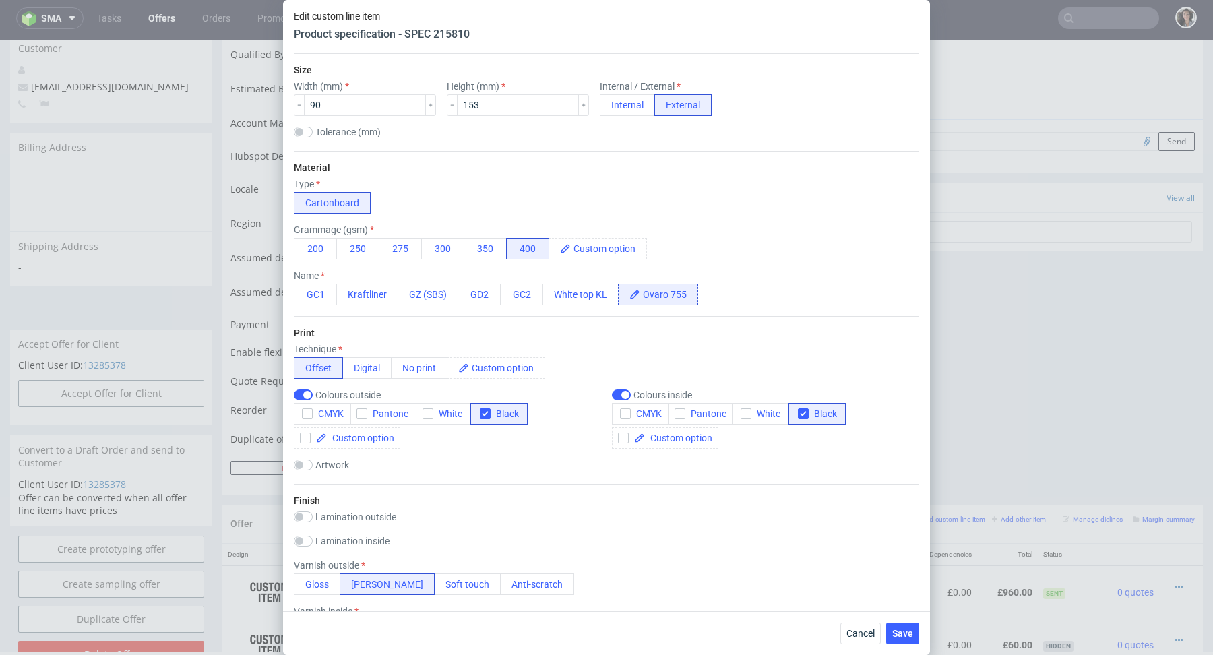
scroll to position [295, 0]
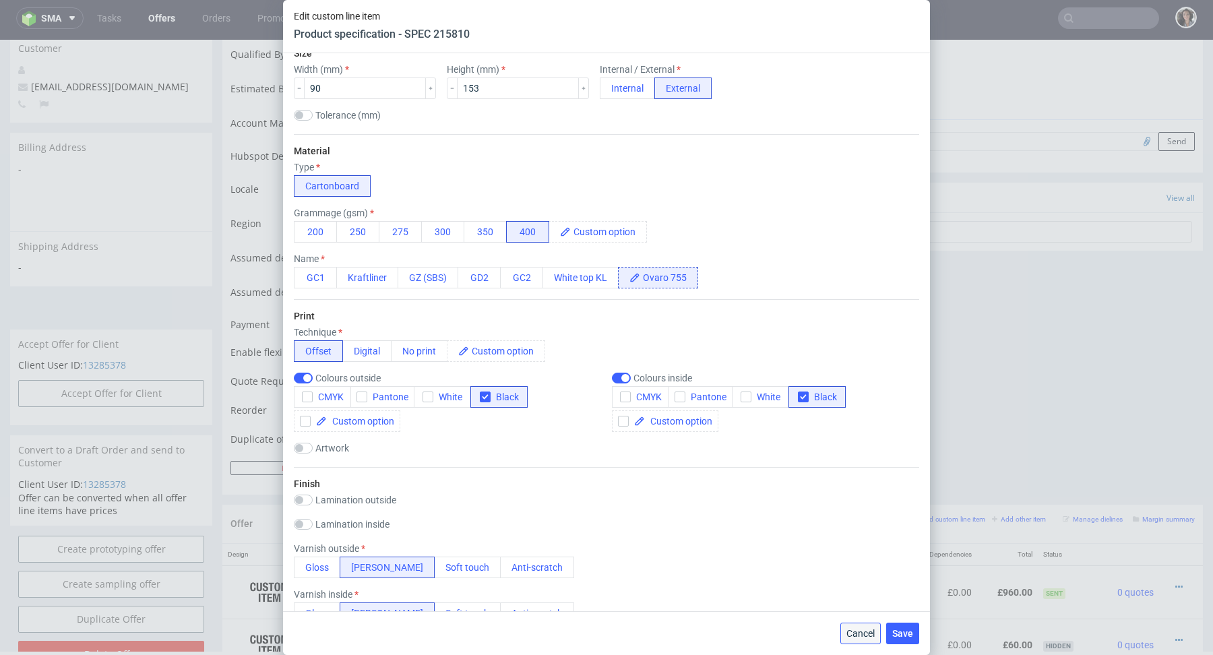
click at [852, 641] on button "Cancel" at bounding box center [860, 633] width 40 height 22
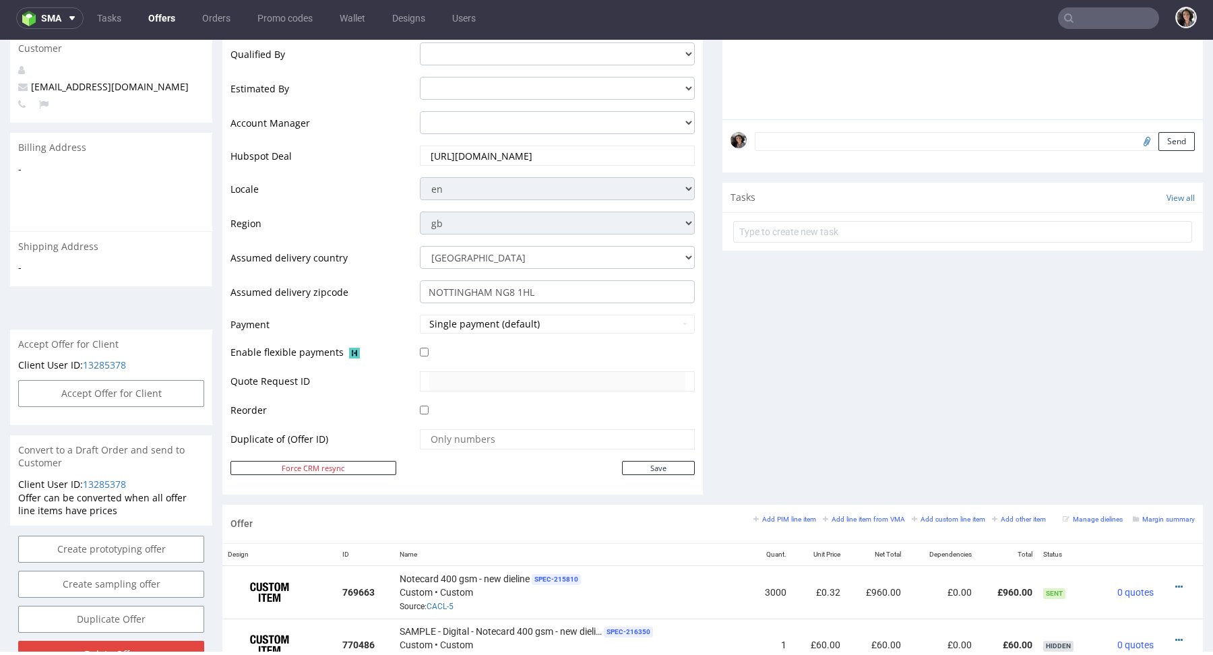
scroll to position [0, 0]
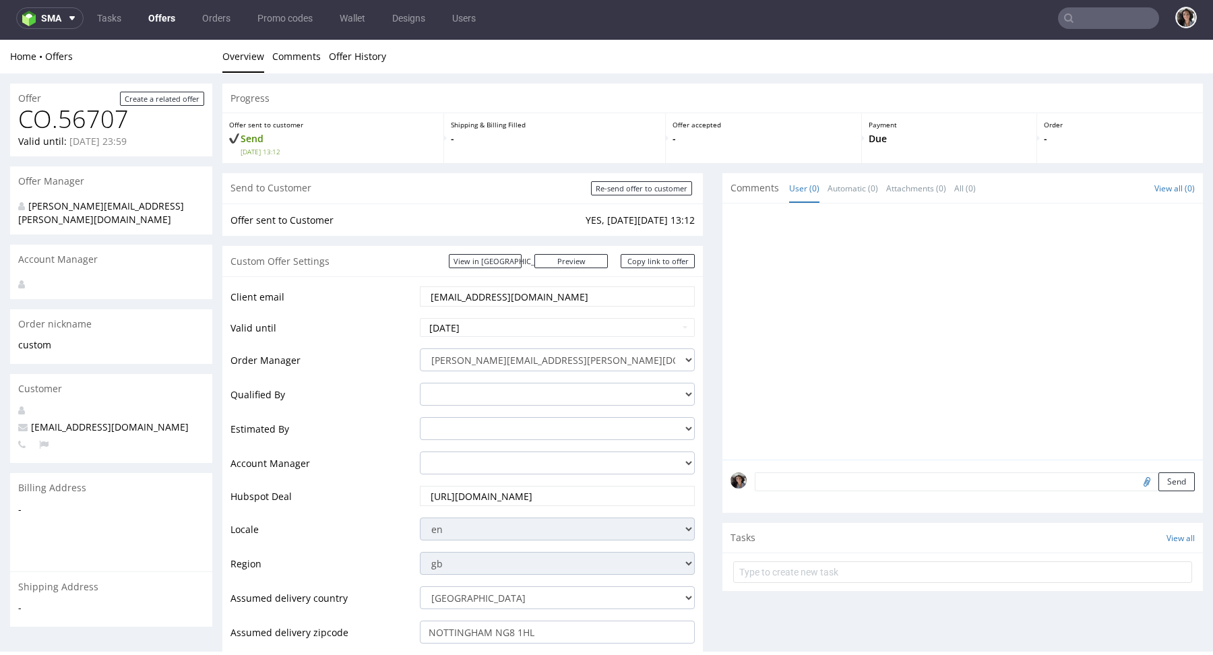
click at [524, 269] on div "Custom Offer Settings View in [GEOGRAPHIC_DATA] Preview [URL][DOMAIN_NAME] Copy…" at bounding box center [462, 261] width 480 height 30
click at [521, 265] on link "View in [GEOGRAPHIC_DATA]" at bounding box center [485, 261] width 73 height 14
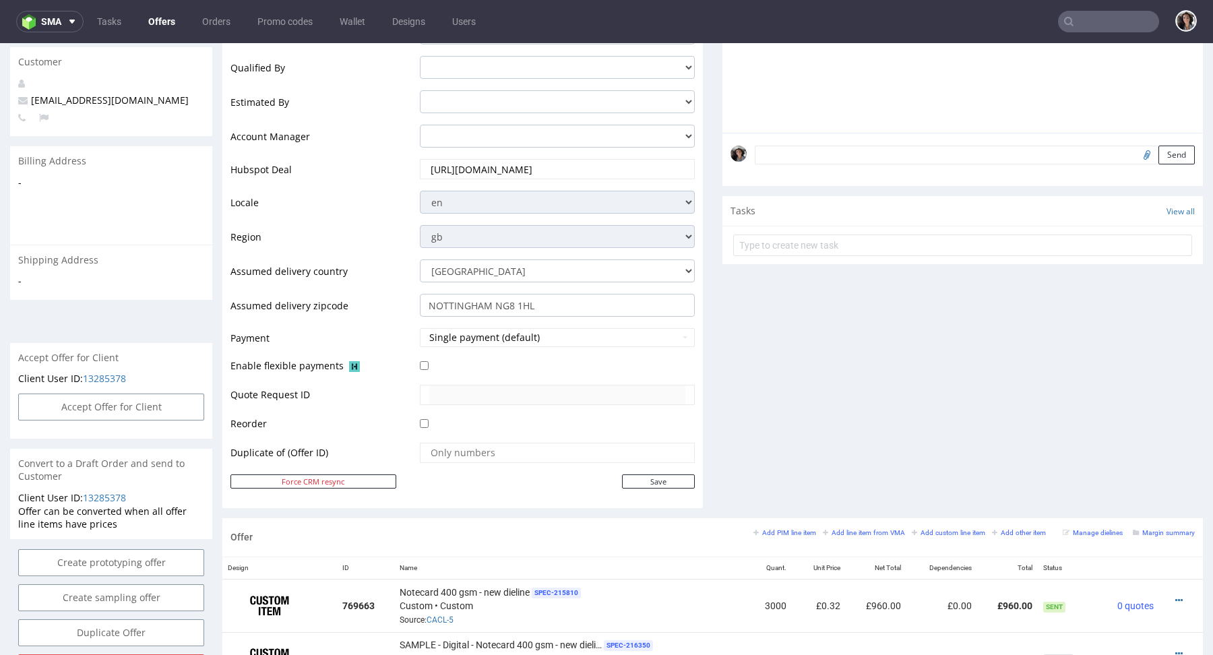
scroll to position [546, 0]
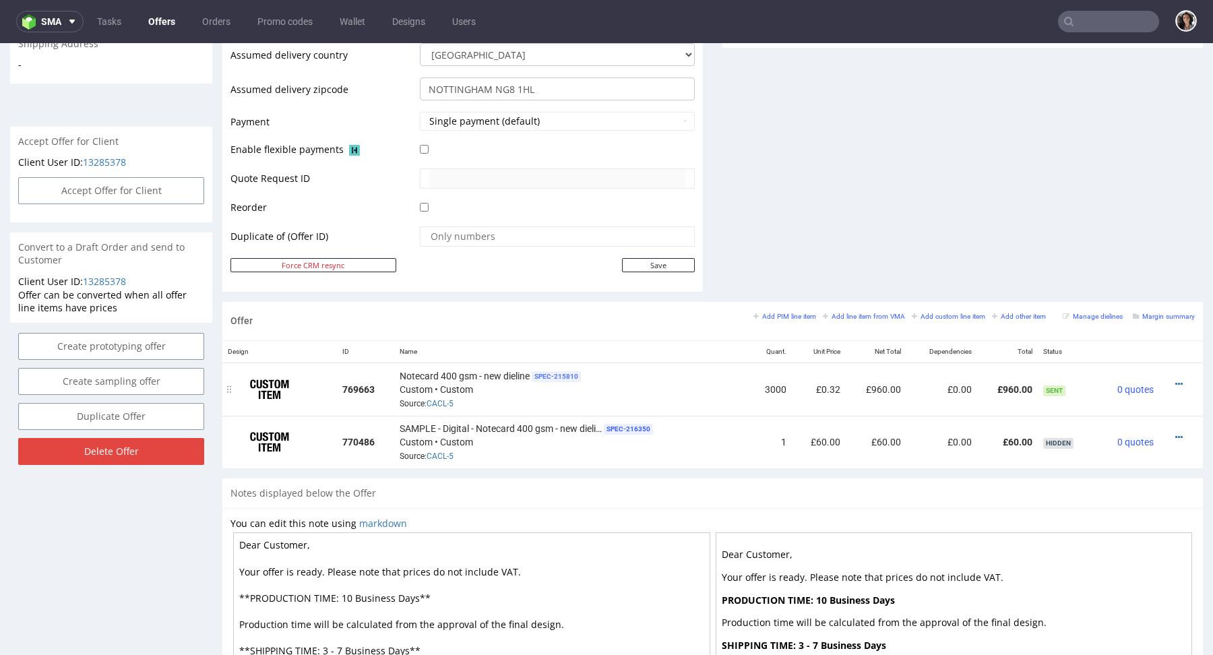
click at [571, 371] on span "SPEC- 215810" at bounding box center [556, 376] width 49 height 11
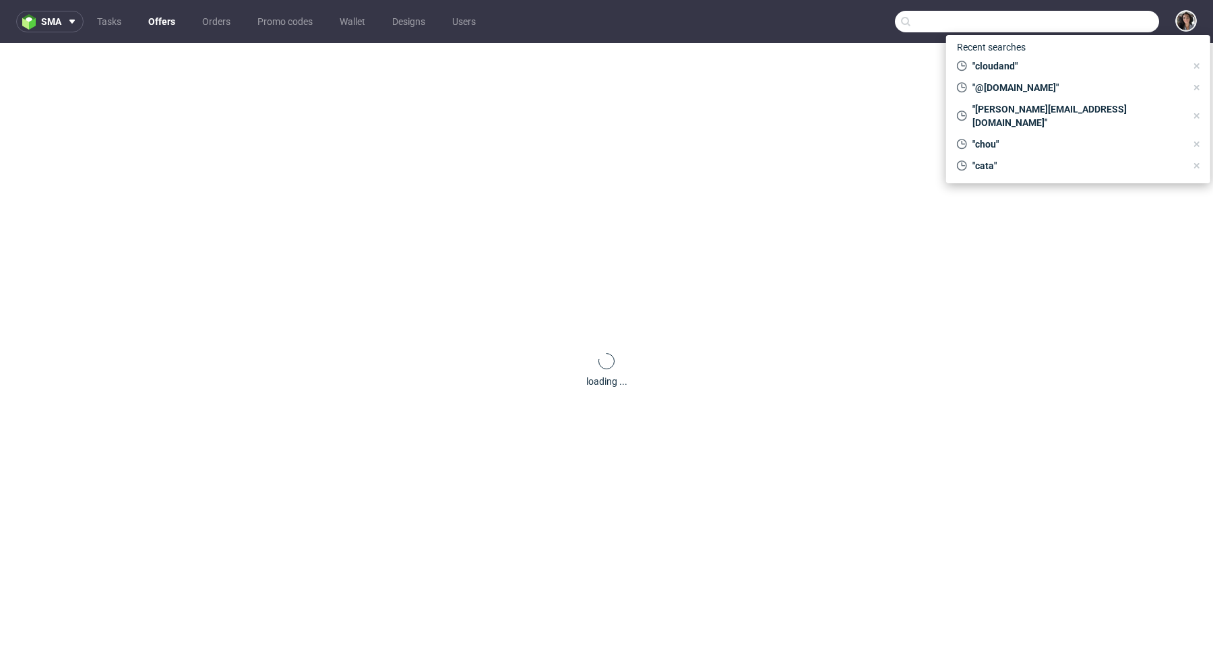
click at [1075, 25] on input "text" at bounding box center [1027, 22] width 264 height 22
paste input "@[DOMAIN_NAME]"
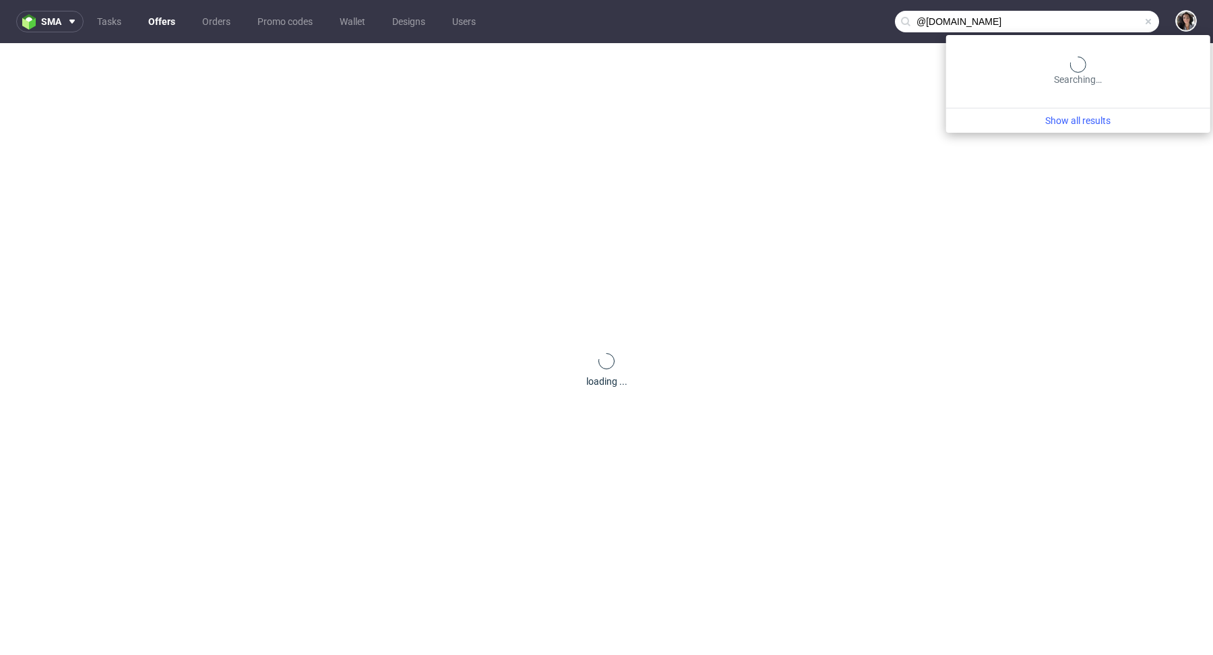
type input "@[DOMAIN_NAME]"
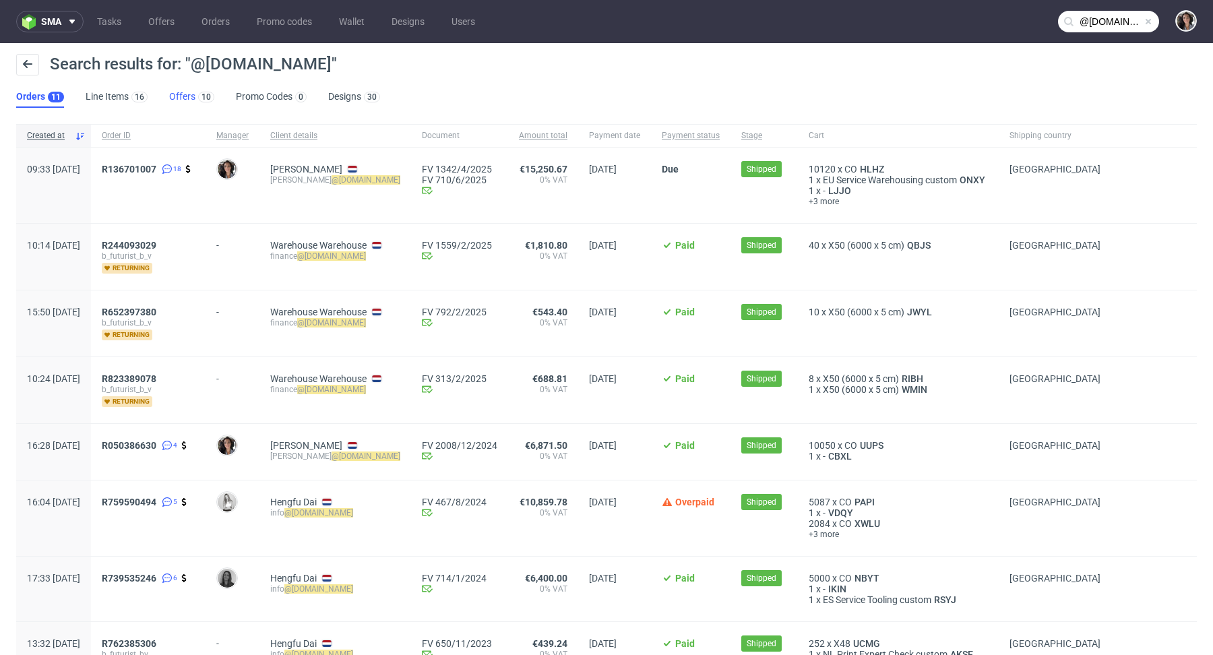
click at [177, 94] on link "Offers 10" at bounding box center [191, 97] width 45 height 22
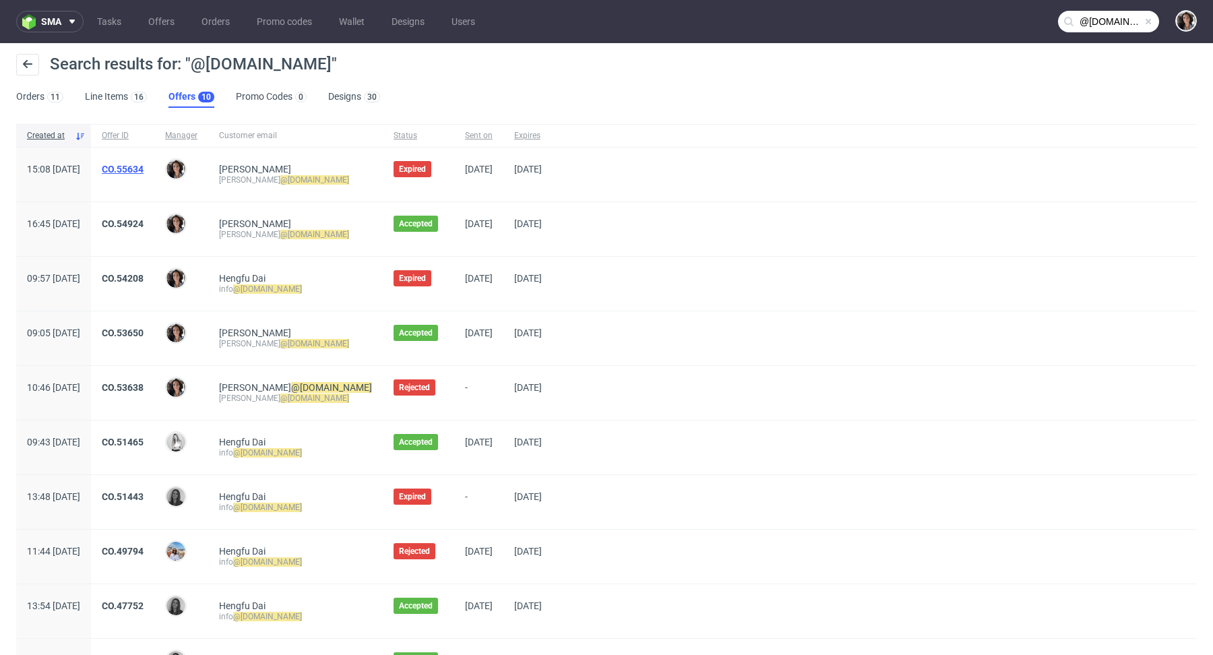
click at [143, 172] on link "CO.55634" at bounding box center [123, 169] width 42 height 11
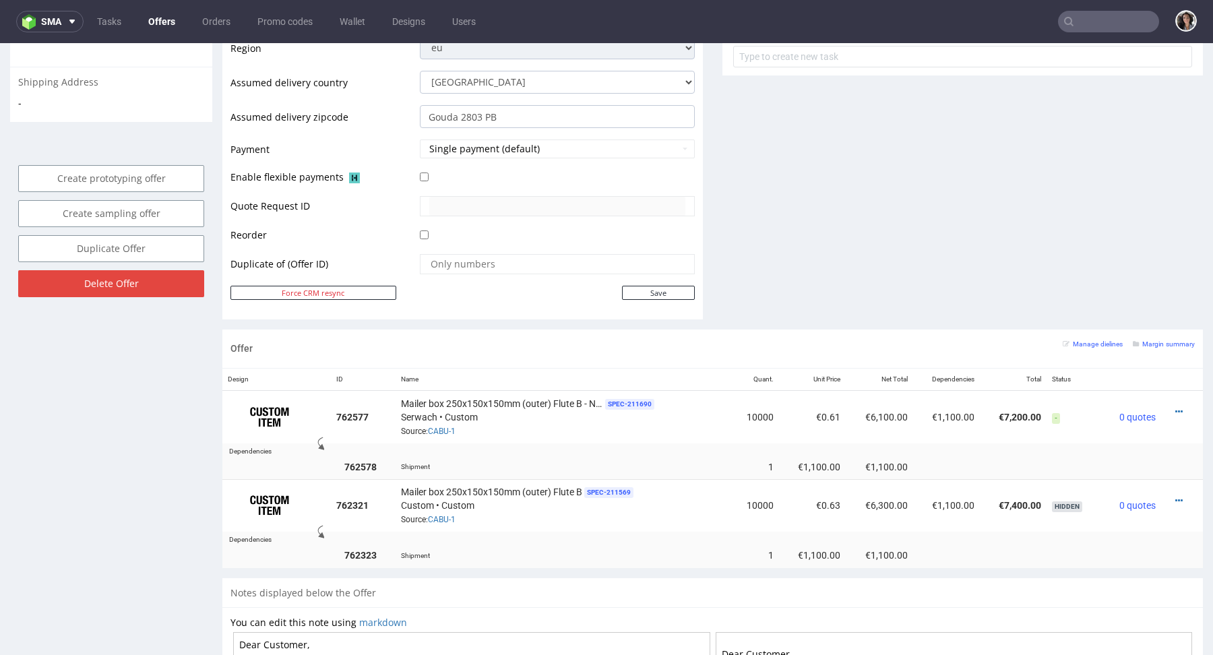
scroll to position [595, 0]
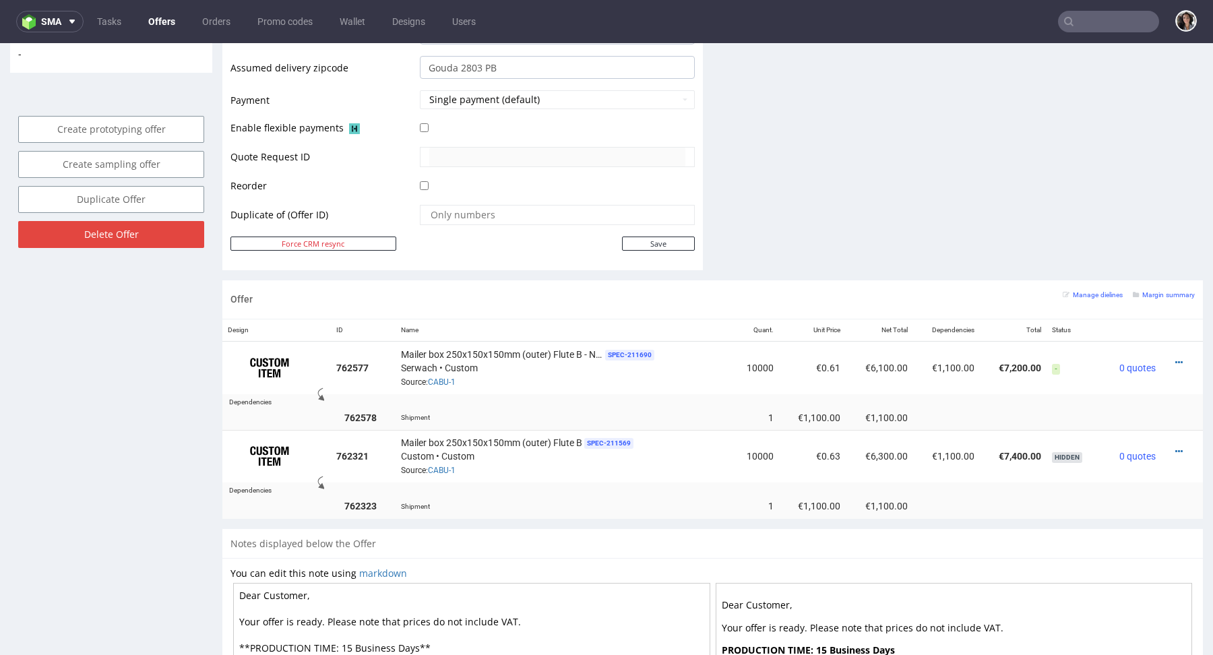
type input "@[DOMAIN_NAME]"
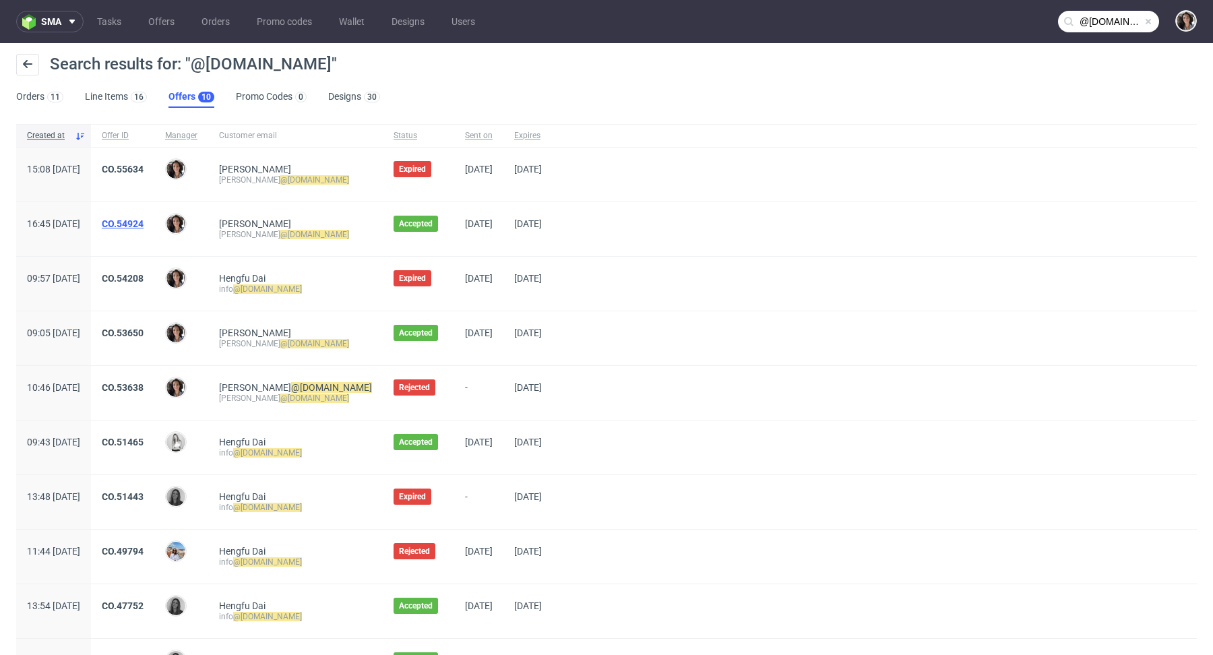
click at [143, 225] on link "CO.54924" at bounding box center [123, 223] width 42 height 11
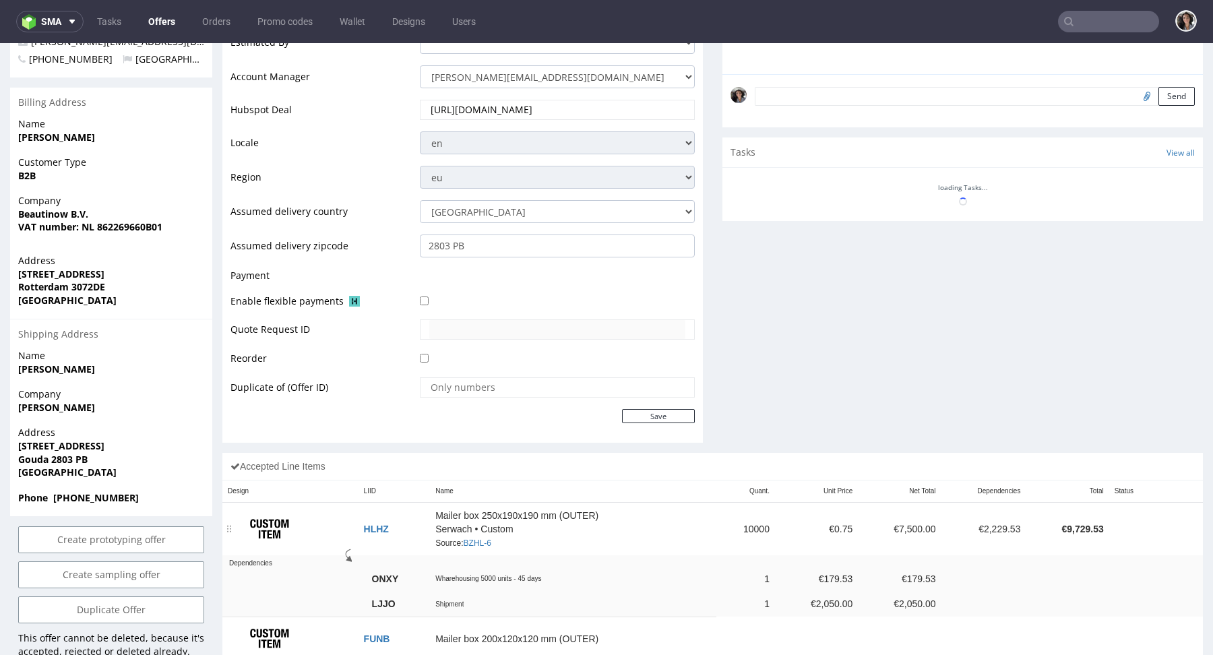
scroll to position [453, 0]
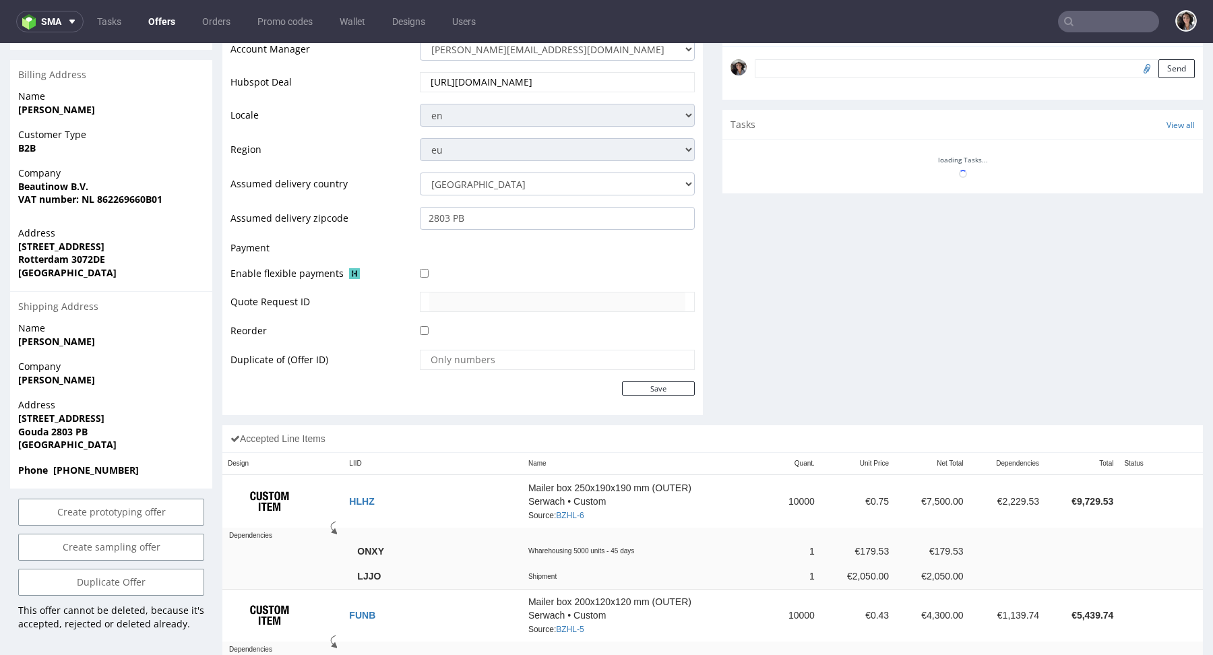
type input "@[DOMAIN_NAME]"
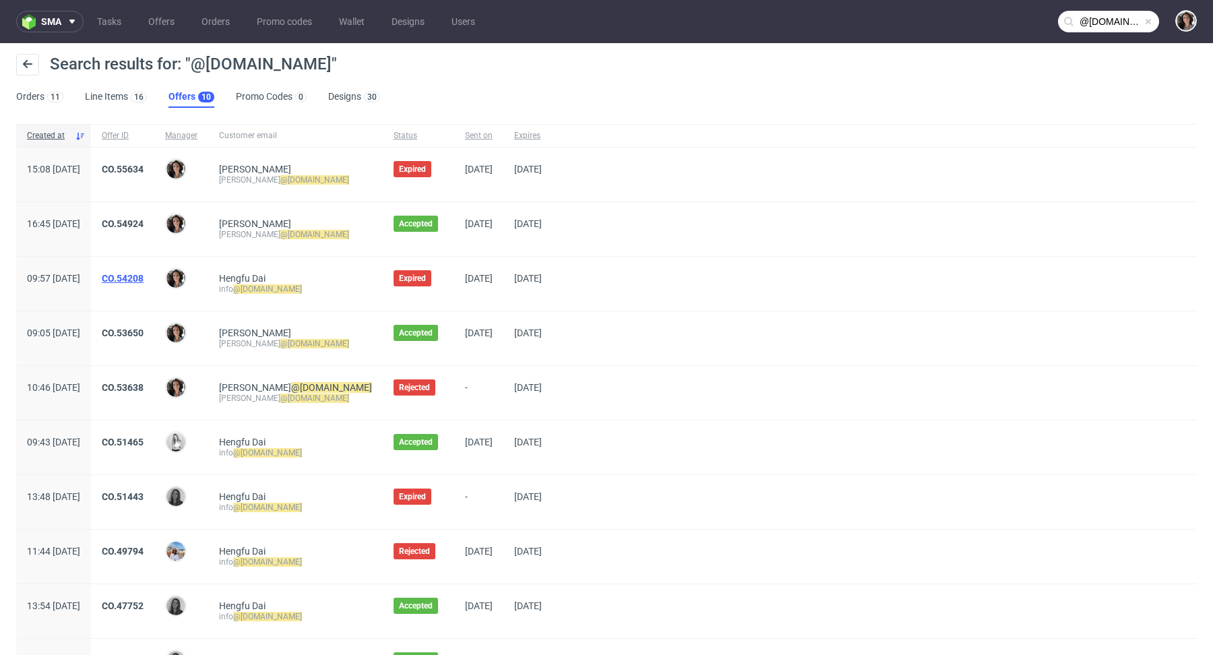
click at [143, 277] on link "CO.54208" at bounding box center [123, 278] width 42 height 11
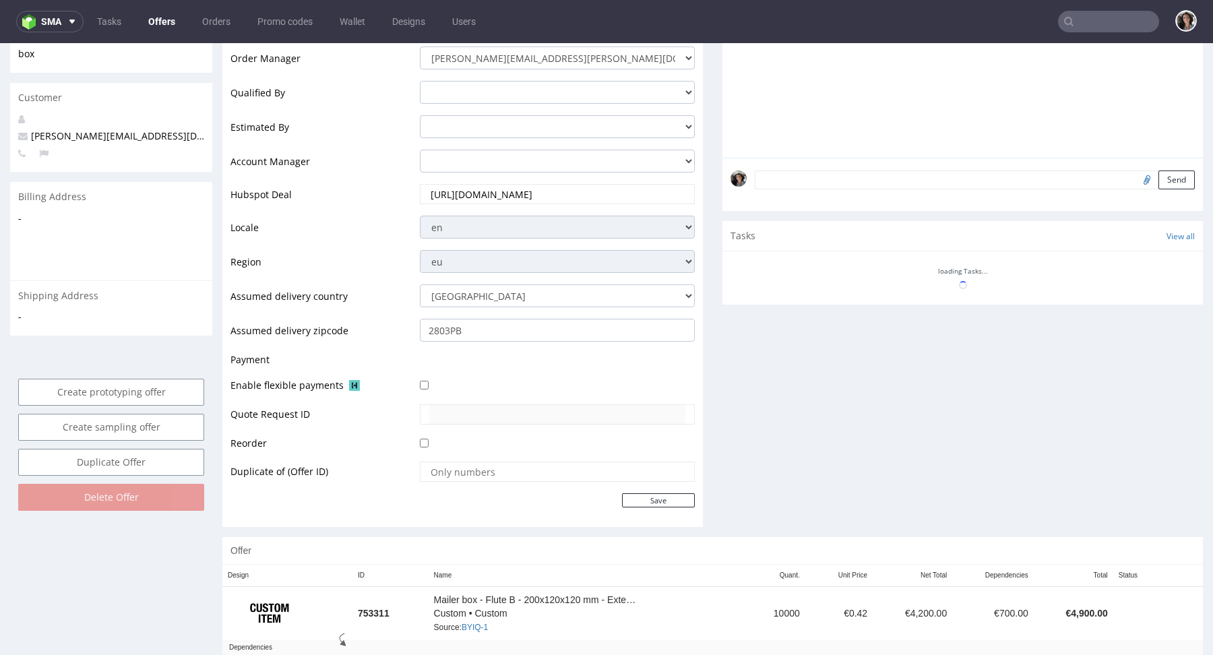
scroll to position [420, 0]
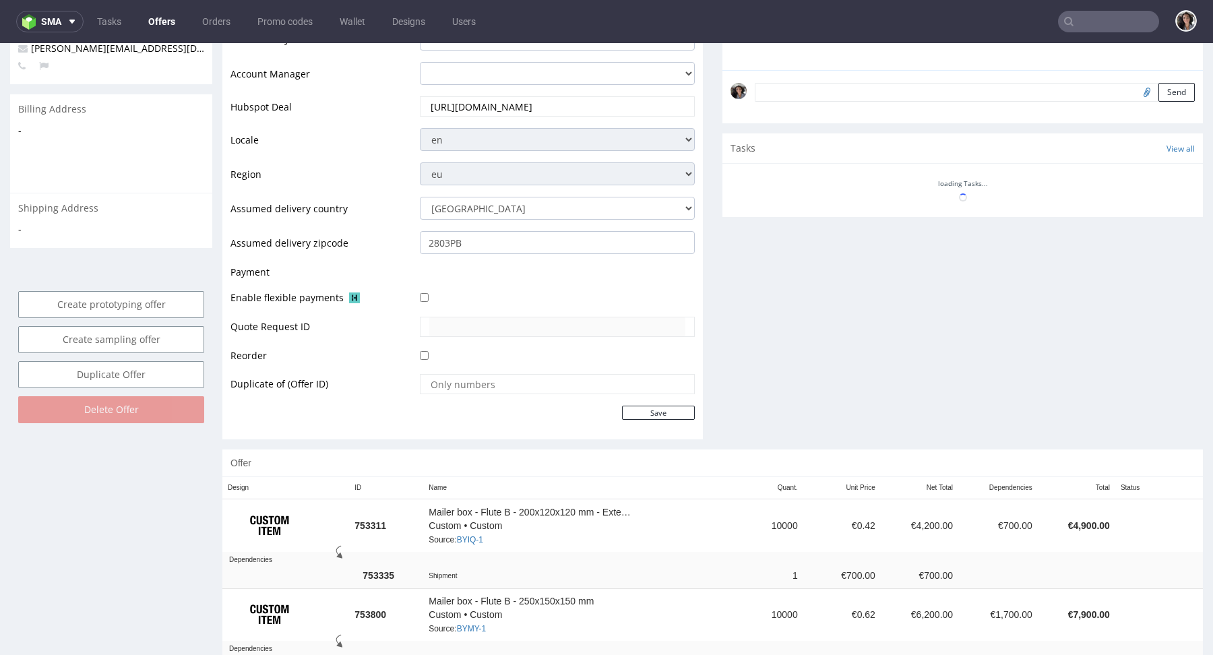
type input "@[DOMAIN_NAME]"
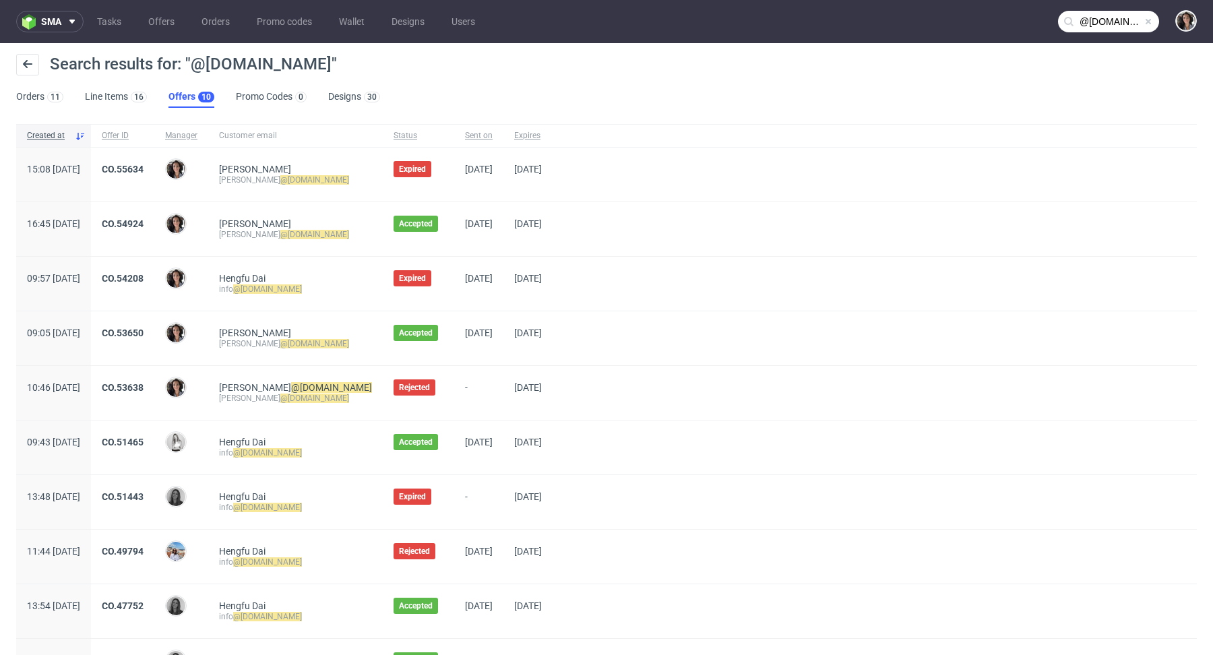
click at [143, 340] on span "CO.53650" at bounding box center [123, 338] width 42 height 22
click at [154, 317] on div "CO.53650" at bounding box center [122, 338] width 63 height 54
click at [143, 331] on link "CO.53650" at bounding box center [123, 332] width 42 height 11
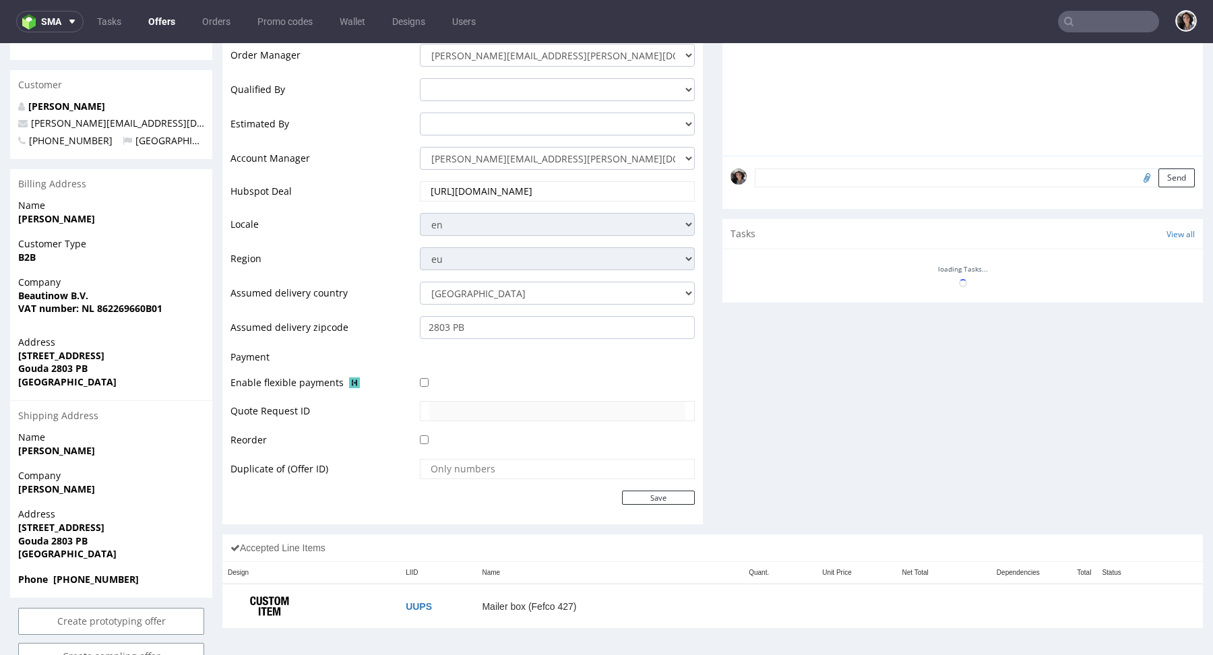
scroll to position [425, 0]
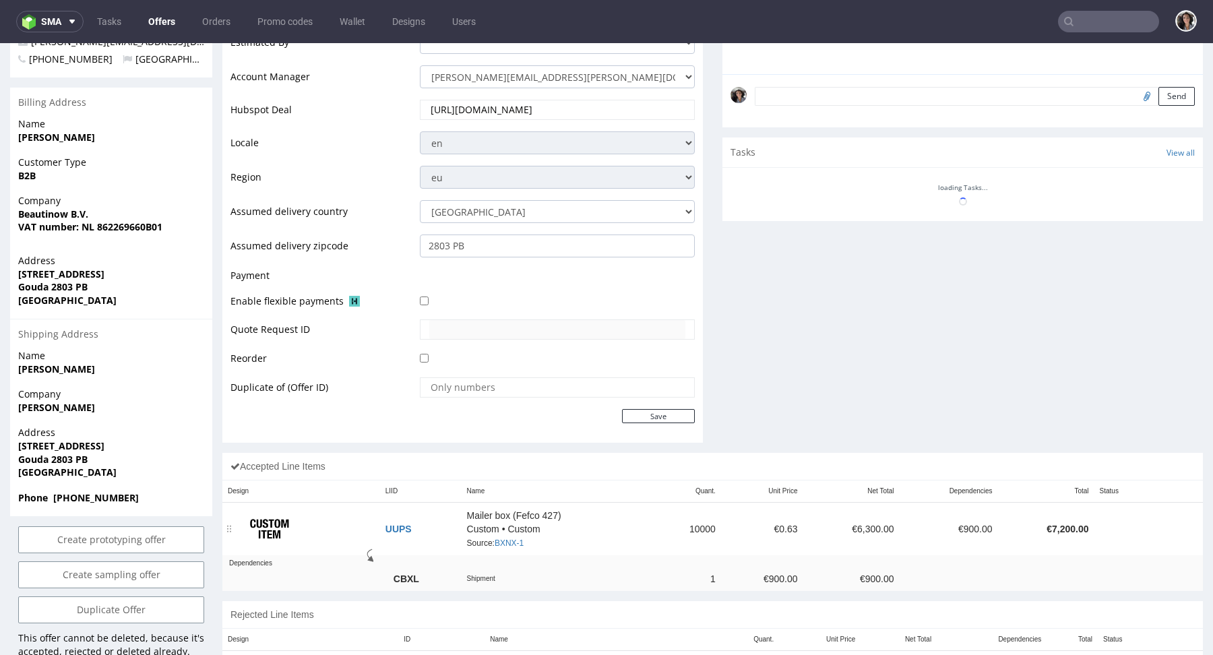
click at [420, 519] on td "UUPS" at bounding box center [421, 528] width 82 height 53
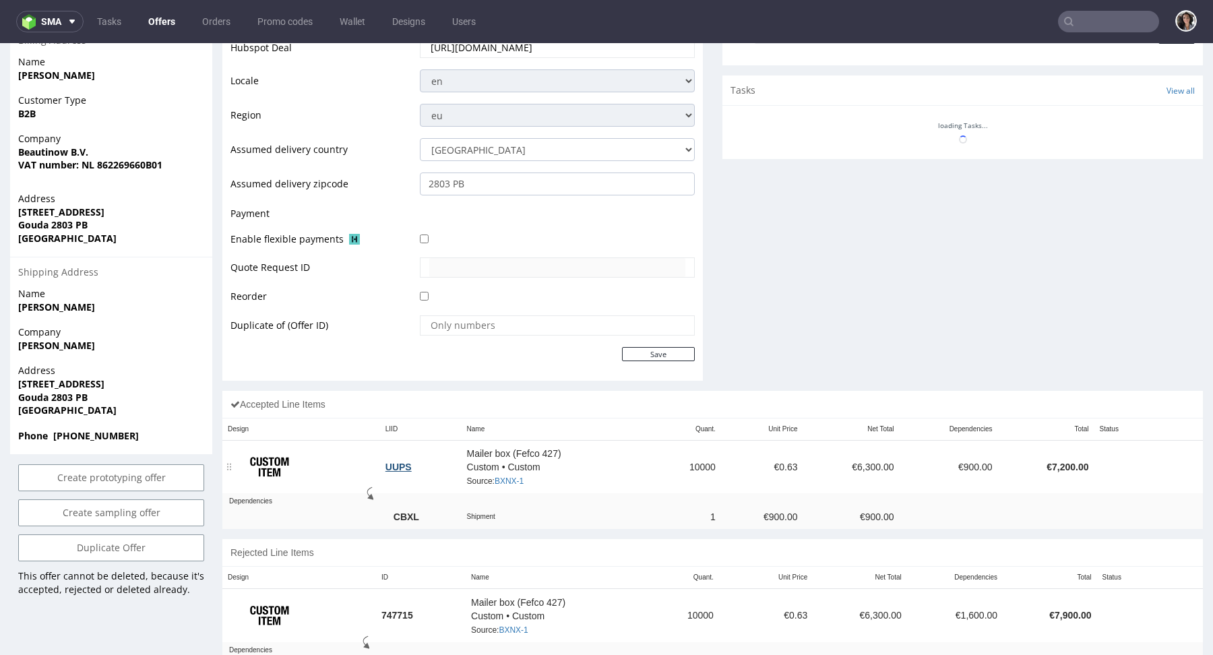
click at [392, 464] on link "UUPS" at bounding box center [398, 466] width 26 height 11
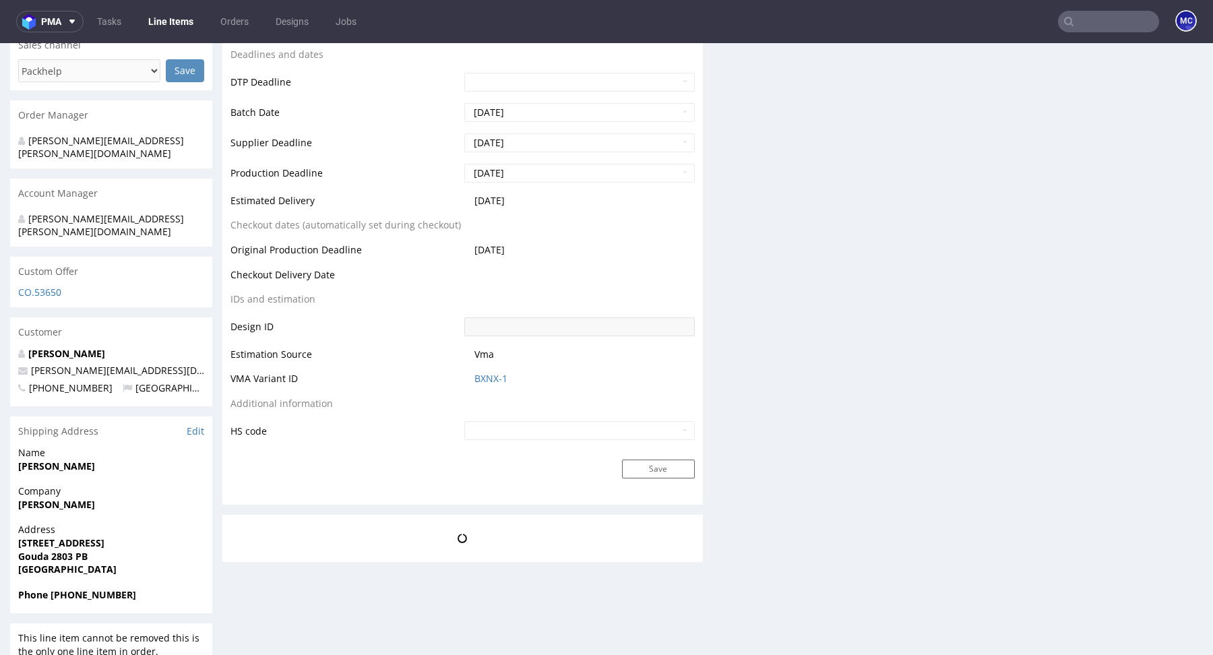
scroll to position [3, 0]
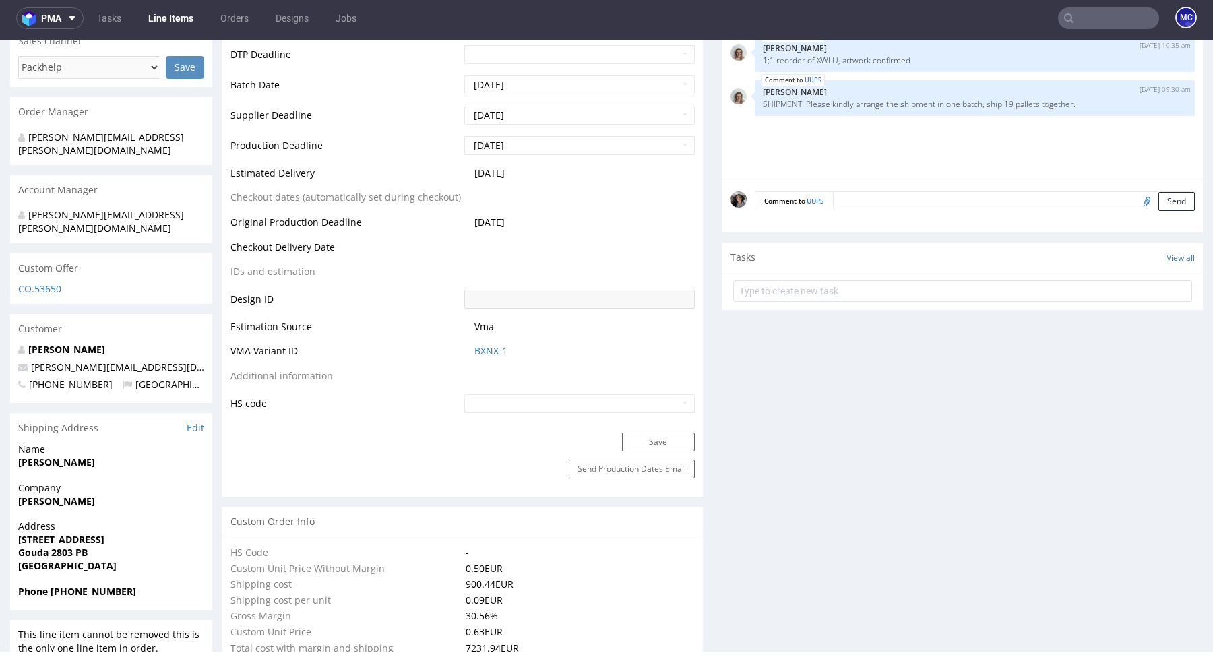
select select "in_progress"
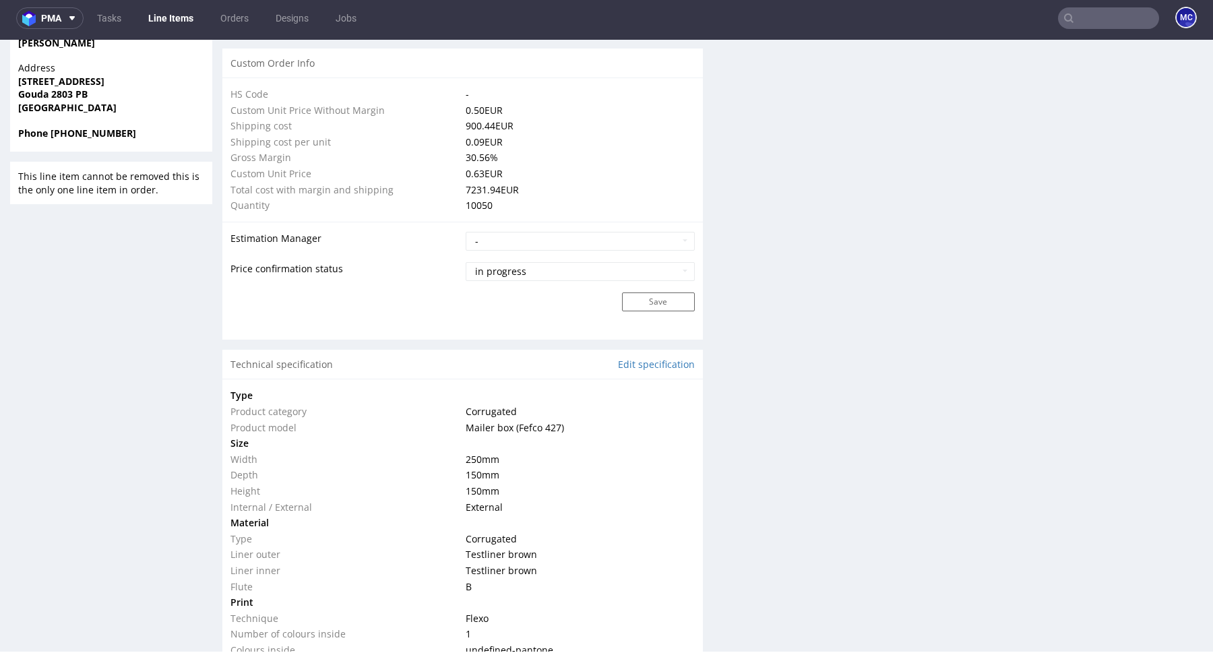
scroll to position [1061, 0]
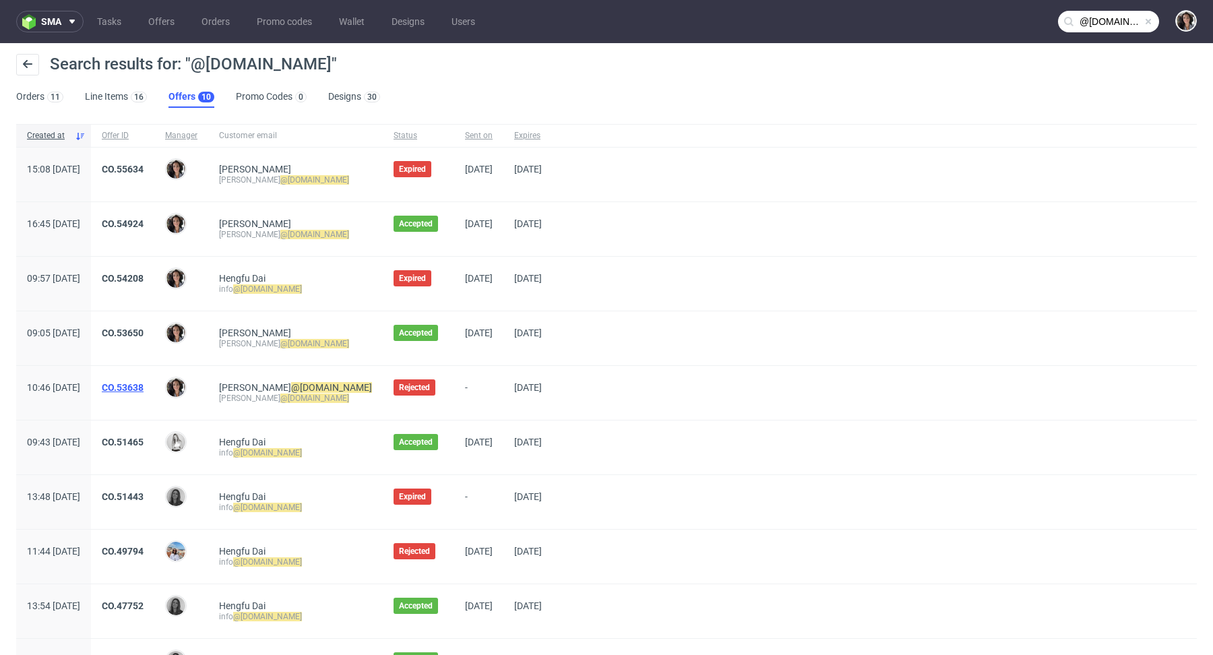
click at [143, 386] on link "CO.53638" at bounding box center [123, 387] width 42 height 11
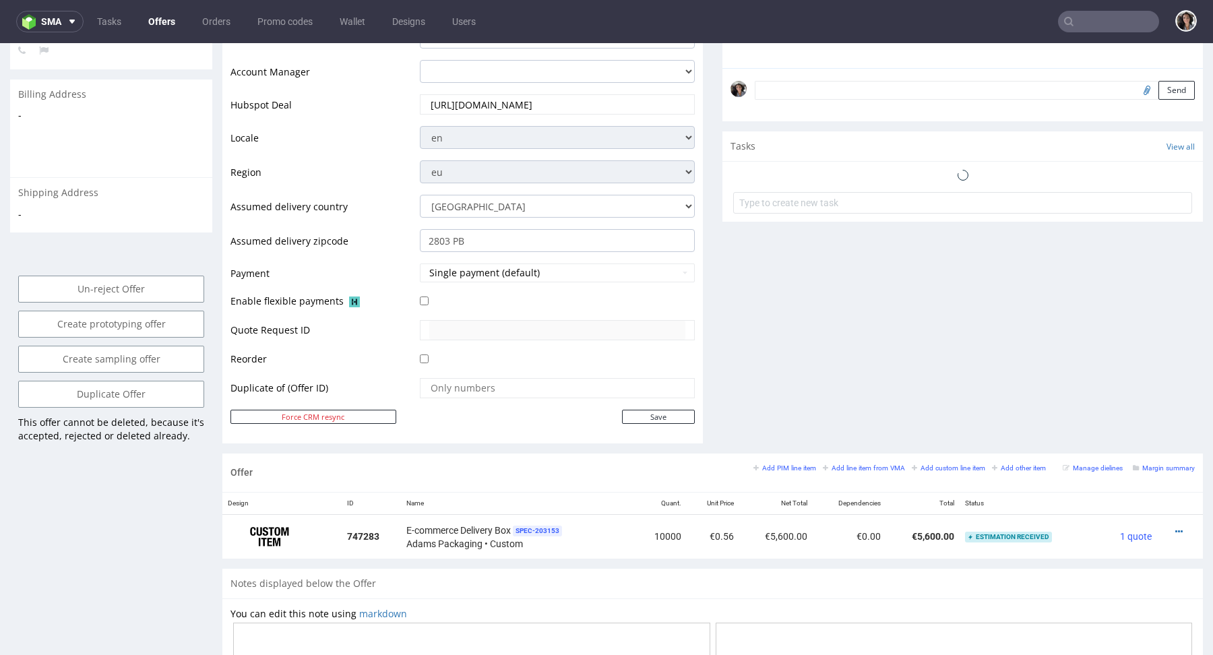
scroll to position [674, 0]
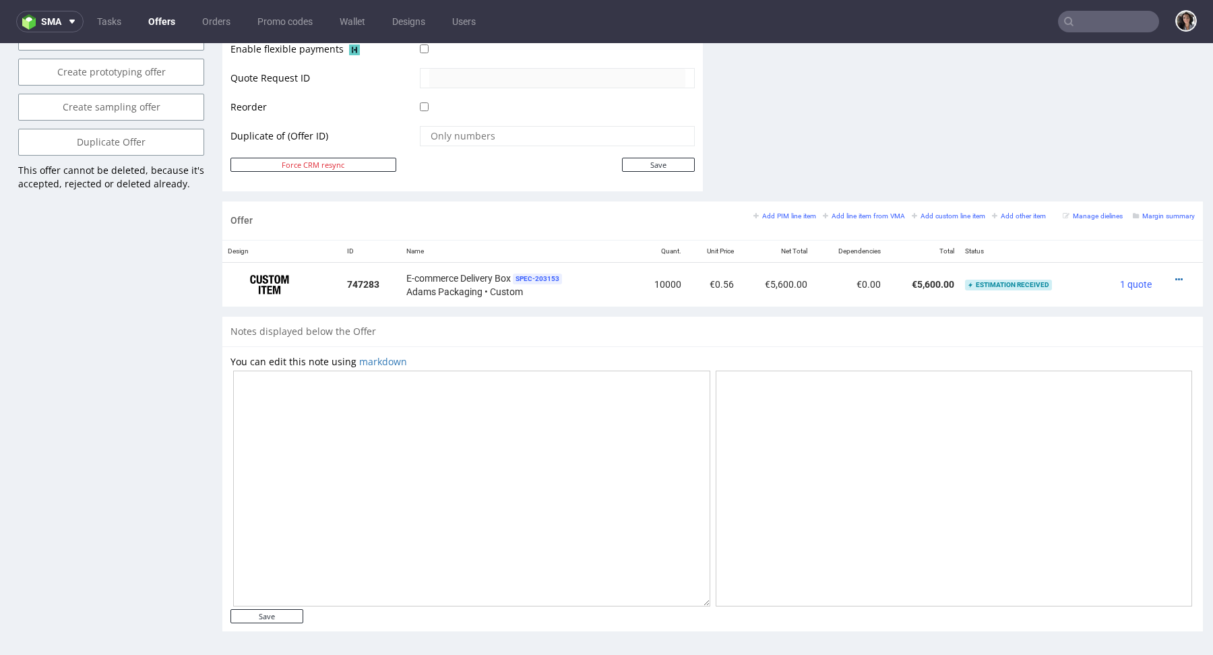
type input "@[DOMAIN_NAME]"
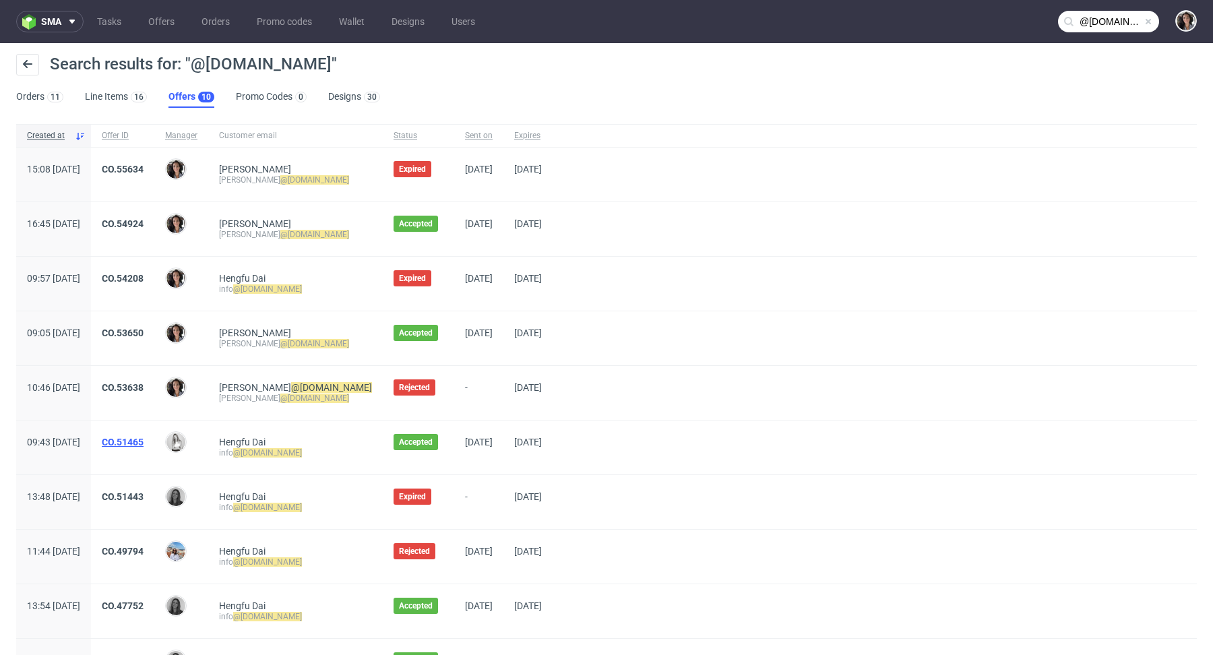
click at [143, 441] on link "CO.51465" at bounding box center [123, 442] width 42 height 11
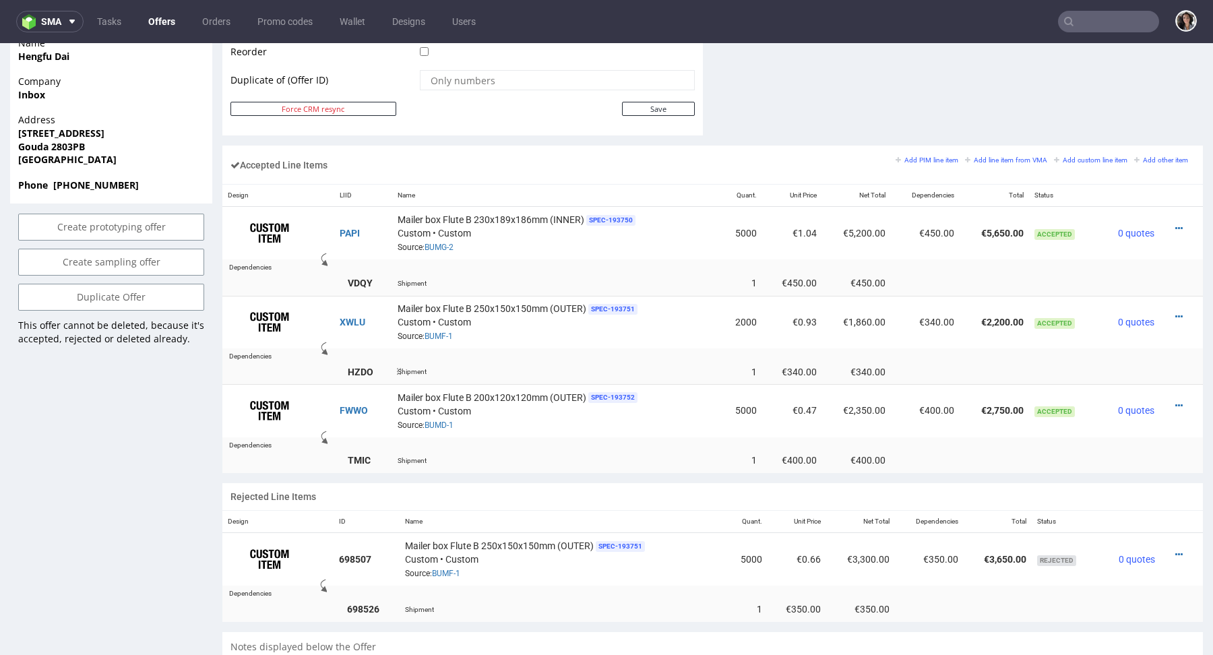
scroll to position [592, 0]
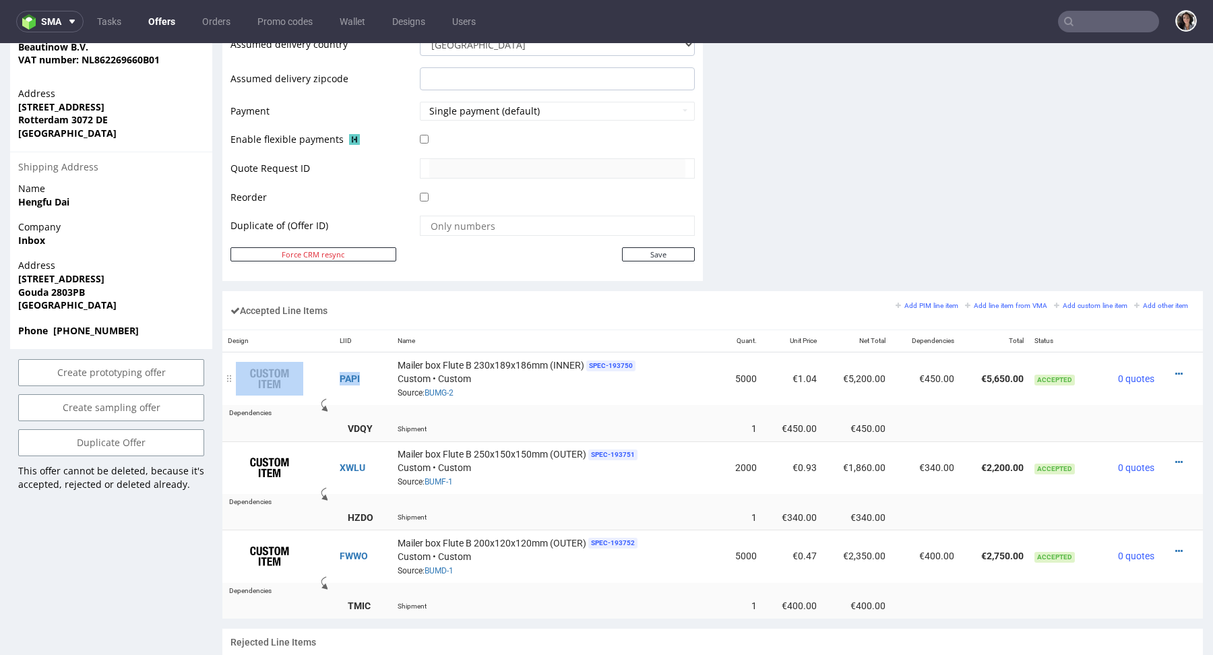
drag, startPoint x: 368, startPoint y: 377, endPoint x: 332, endPoint y: 380, distance: 35.9
click at [332, 380] on tr "PAPI Mailer box Flute B 230x189x186mm (INNER) SPEC- 193750 Custom • Custom Sour…" at bounding box center [712, 378] width 980 height 53
copy tr "PAPI"
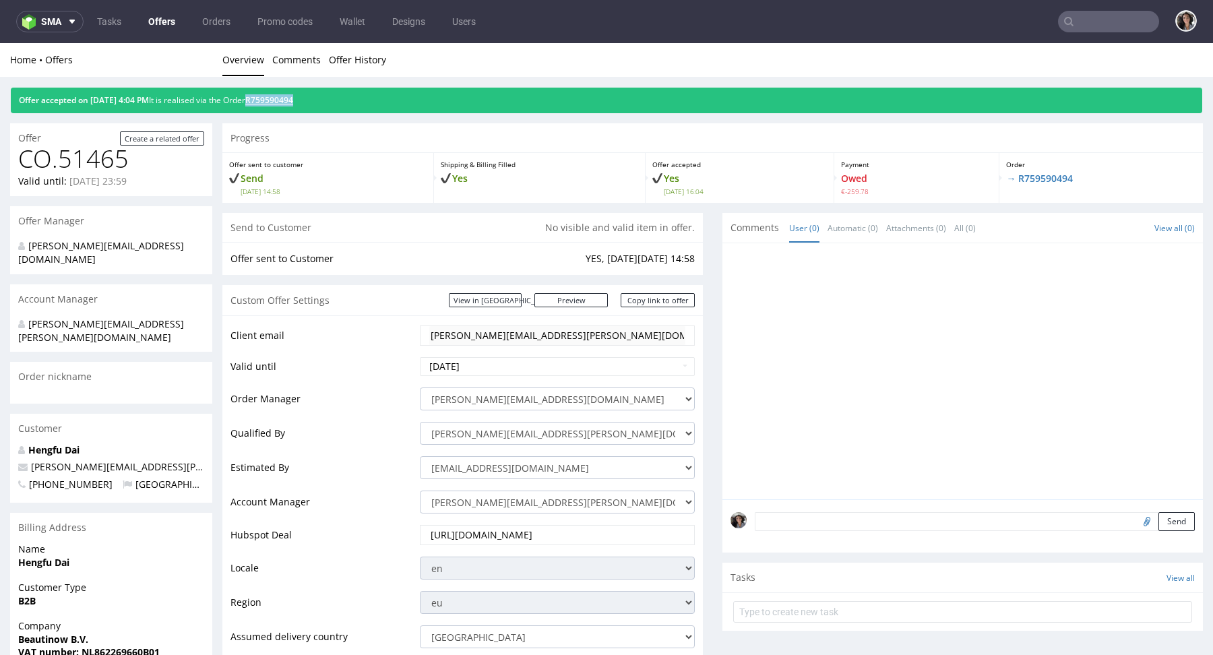
type input "@[DOMAIN_NAME]"
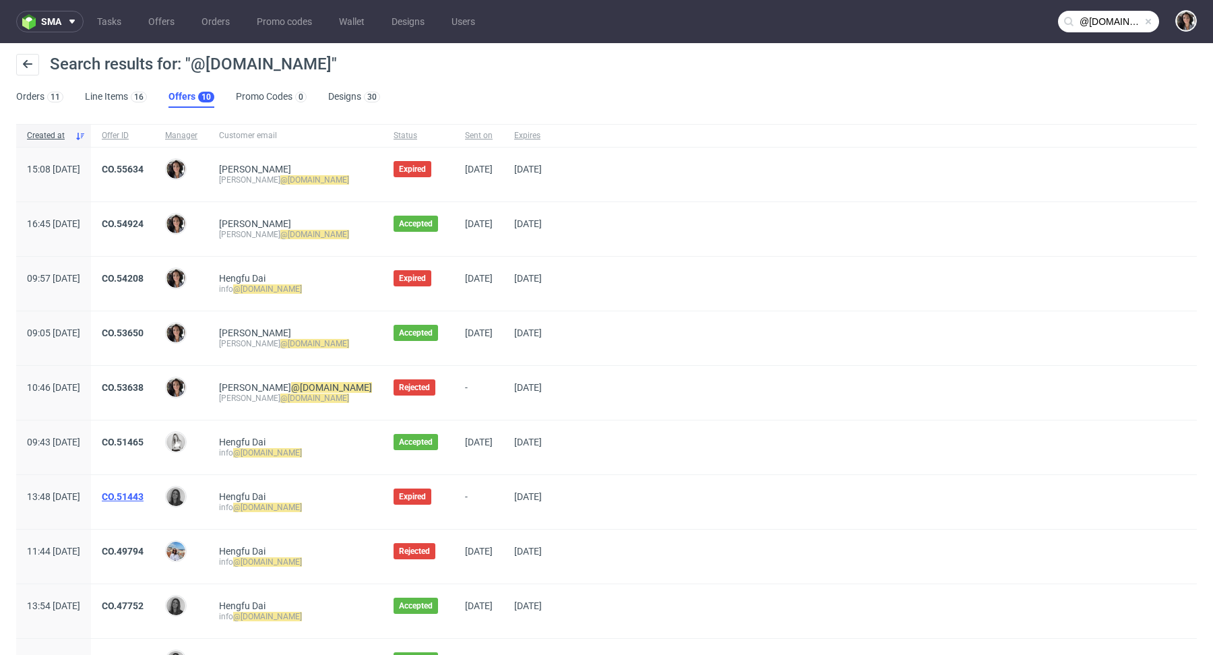
click at [143, 497] on link "CO.51443" at bounding box center [123, 496] width 42 height 11
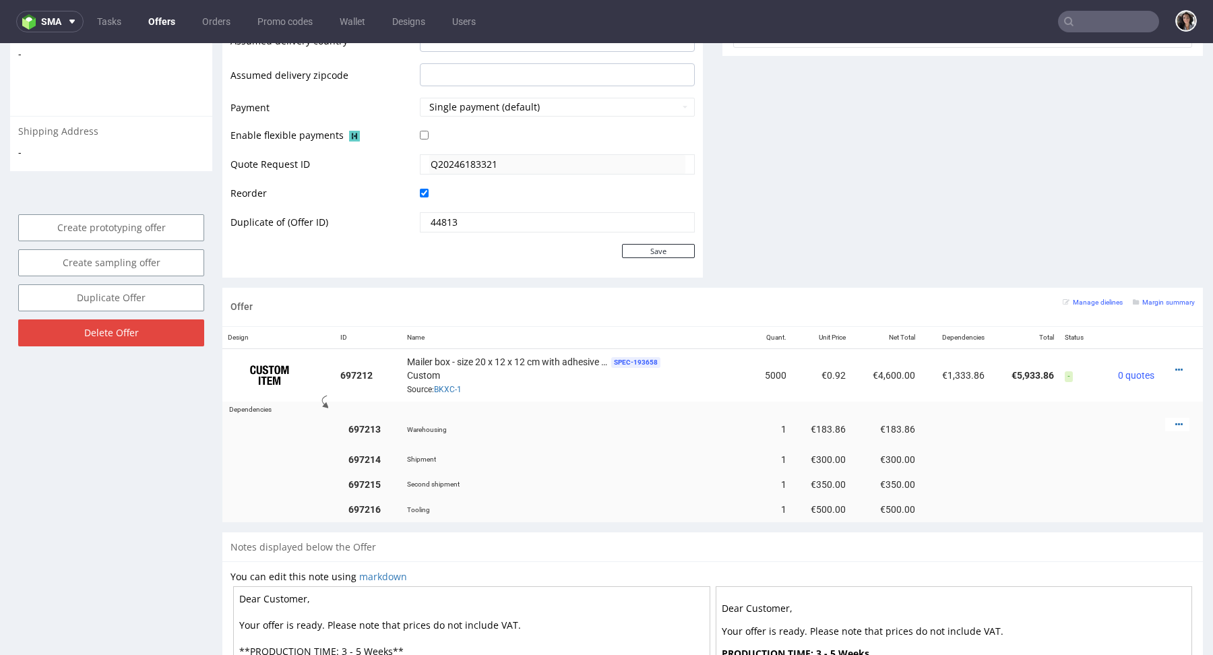
scroll to position [802, 0]
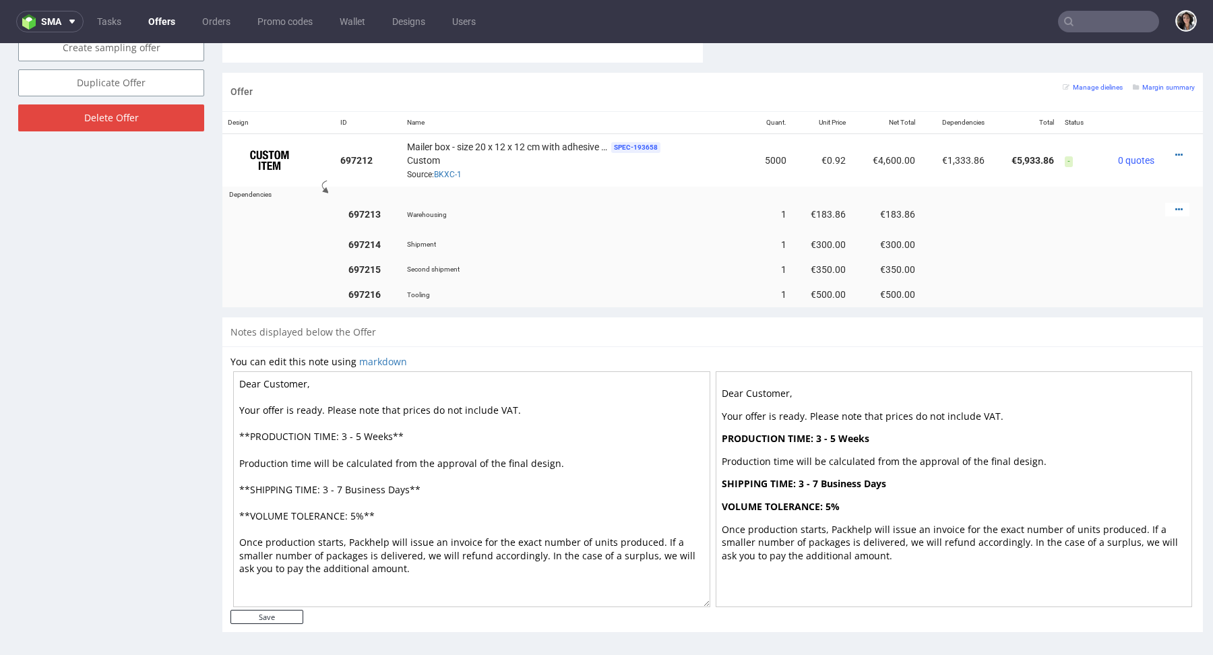
type input "@bfuturist.com"
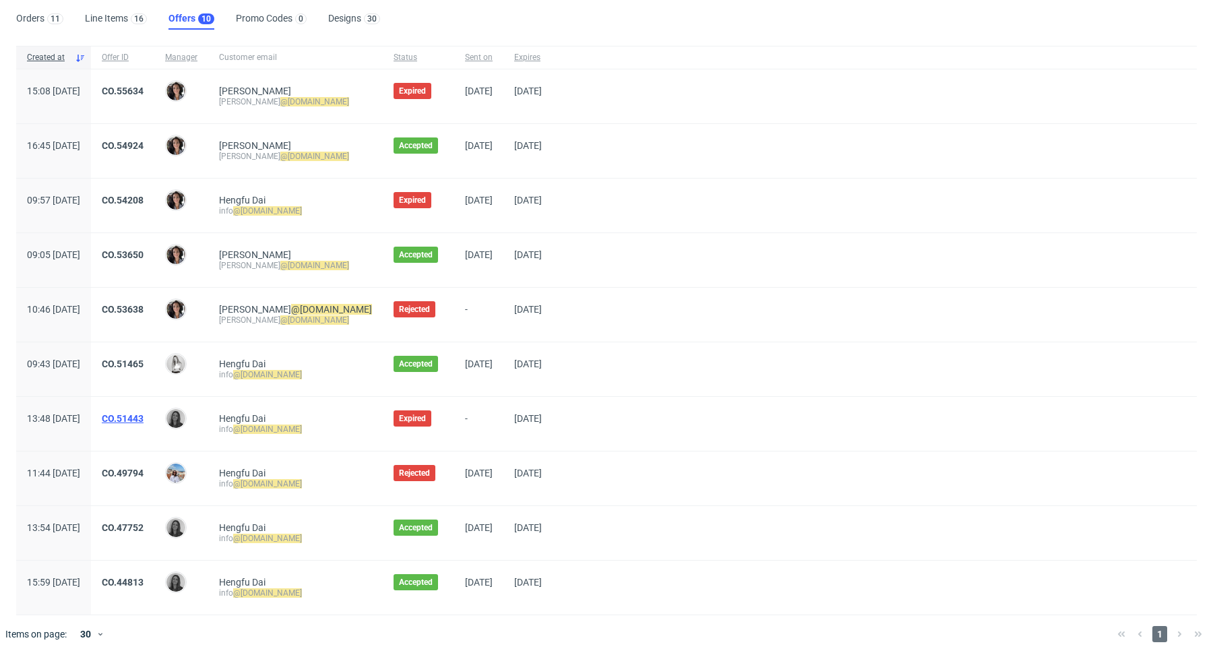
click at [143, 416] on link "CO.51443" at bounding box center [123, 418] width 42 height 11
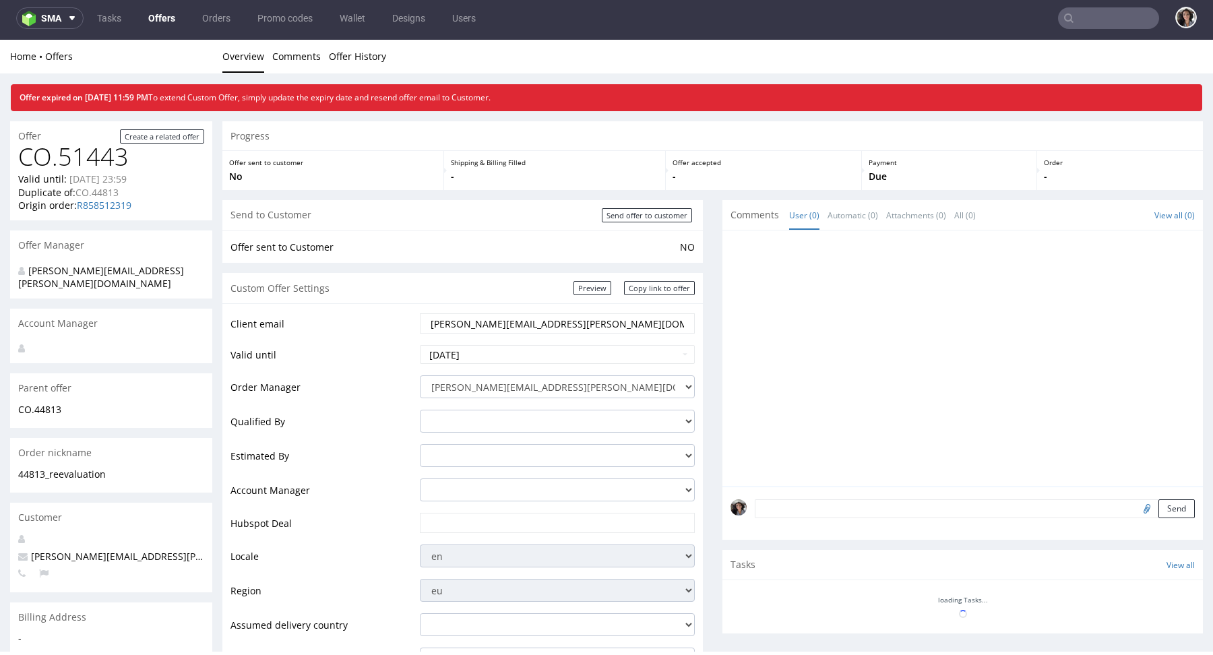
scroll to position [332, 0]
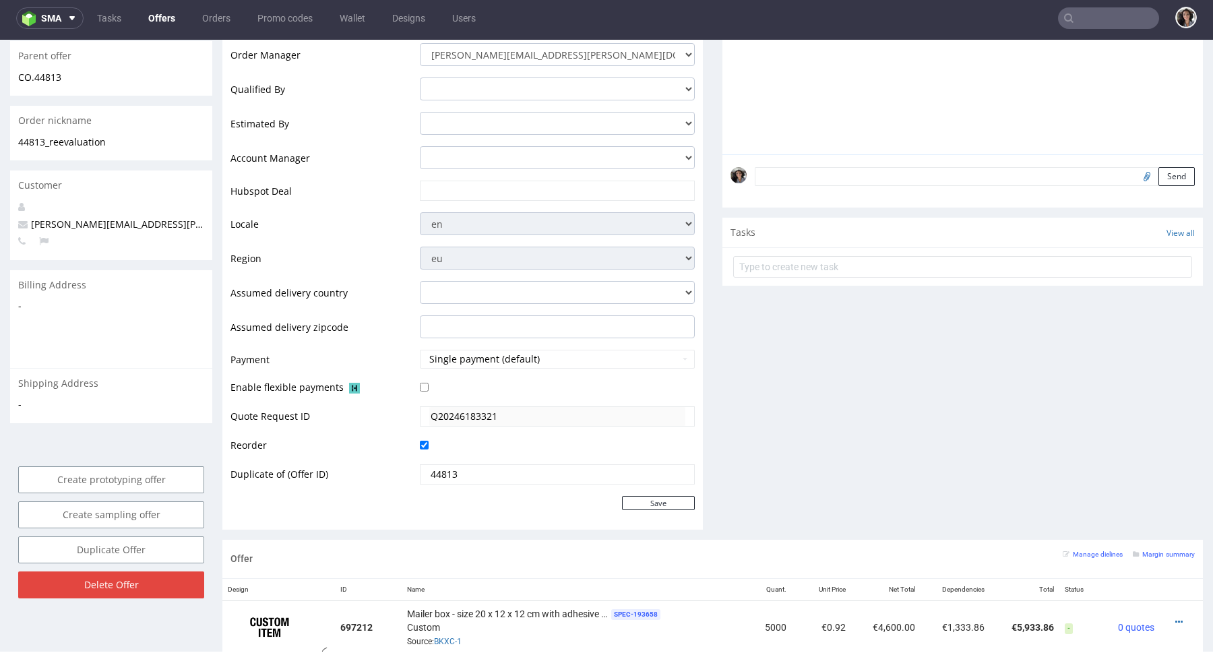
type input "@bfuturist.com"
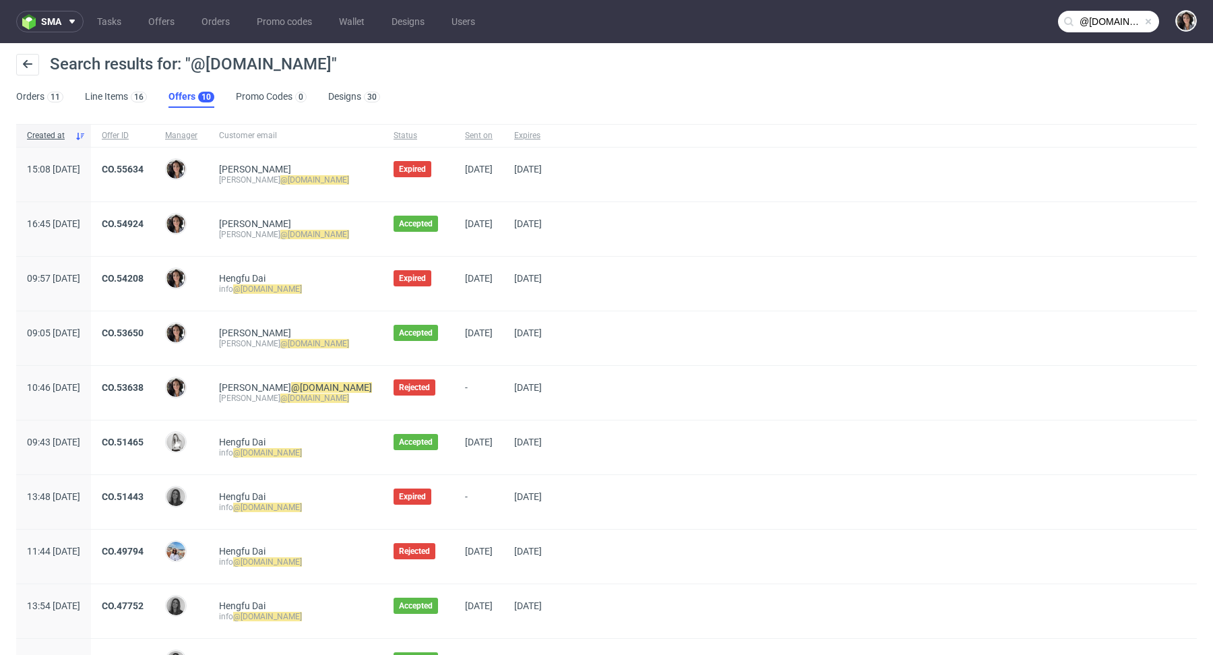
scroll to position [78, 0]
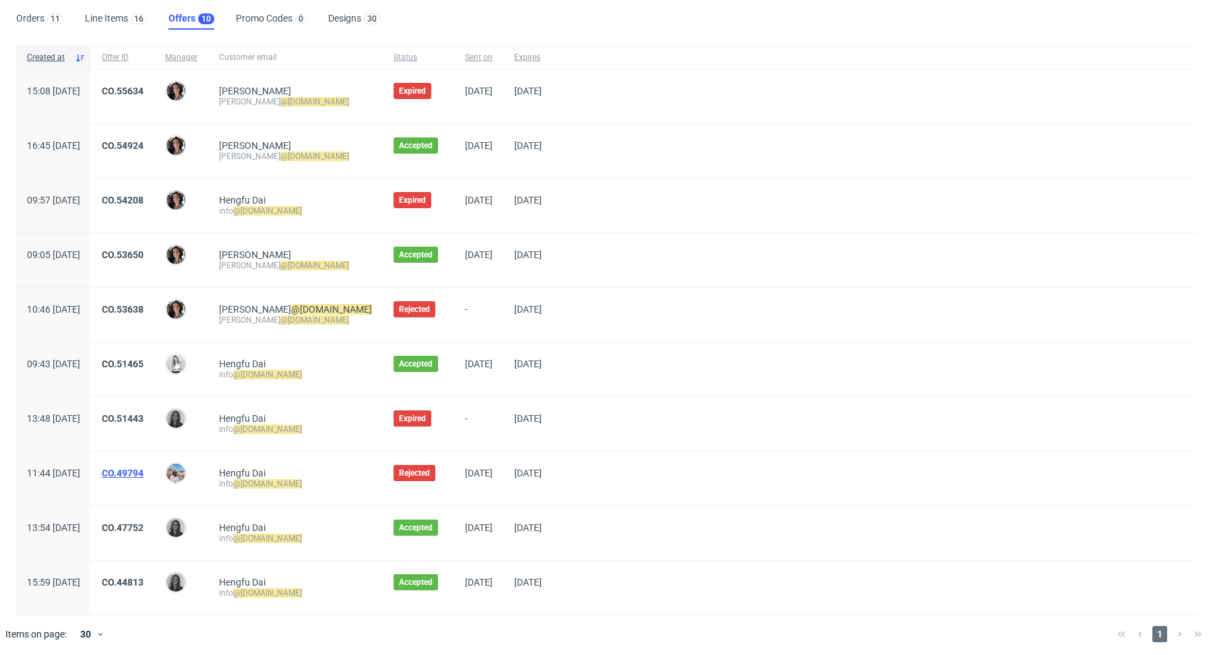
click at [143, 469] on link "CO.49794" at bounding box center [123, 473] width 42 height 11
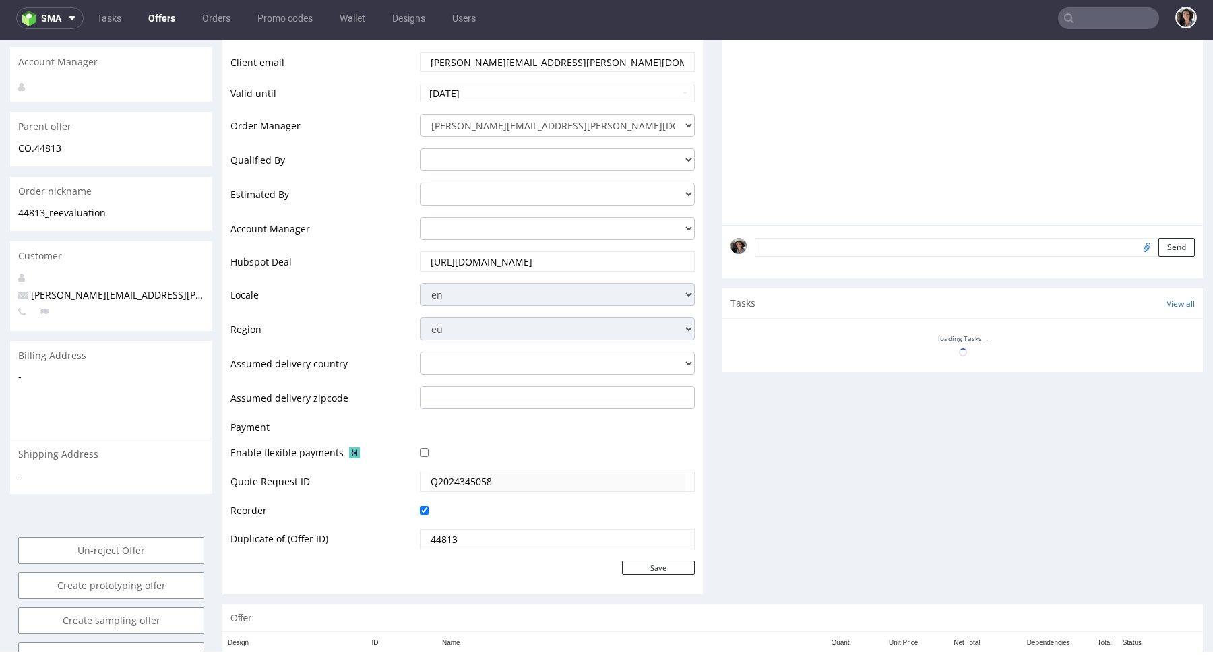
scroll to position [332, 0]
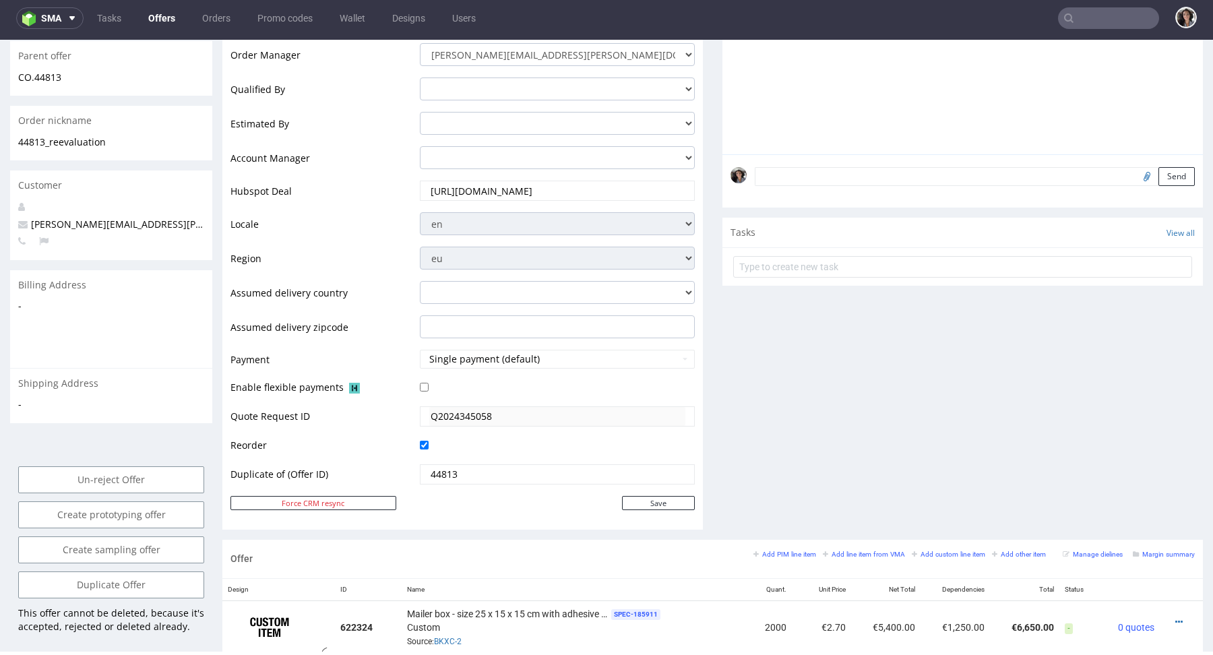
type input "@bfuturist.com"
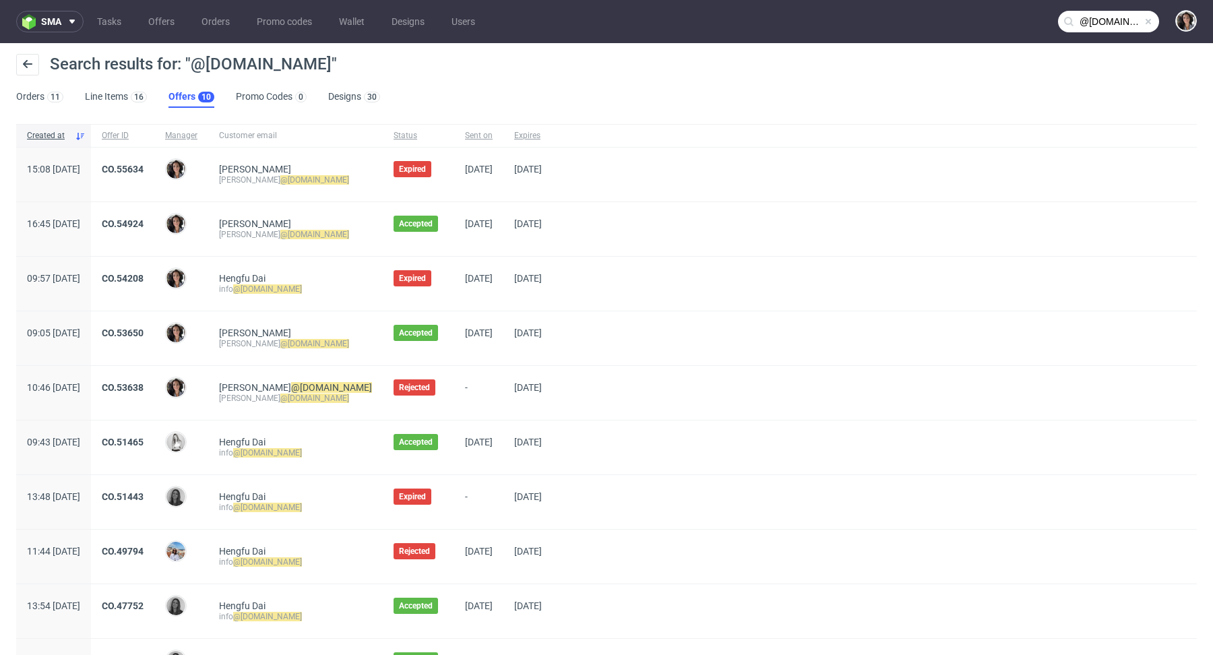
scroll to position [78, 0]
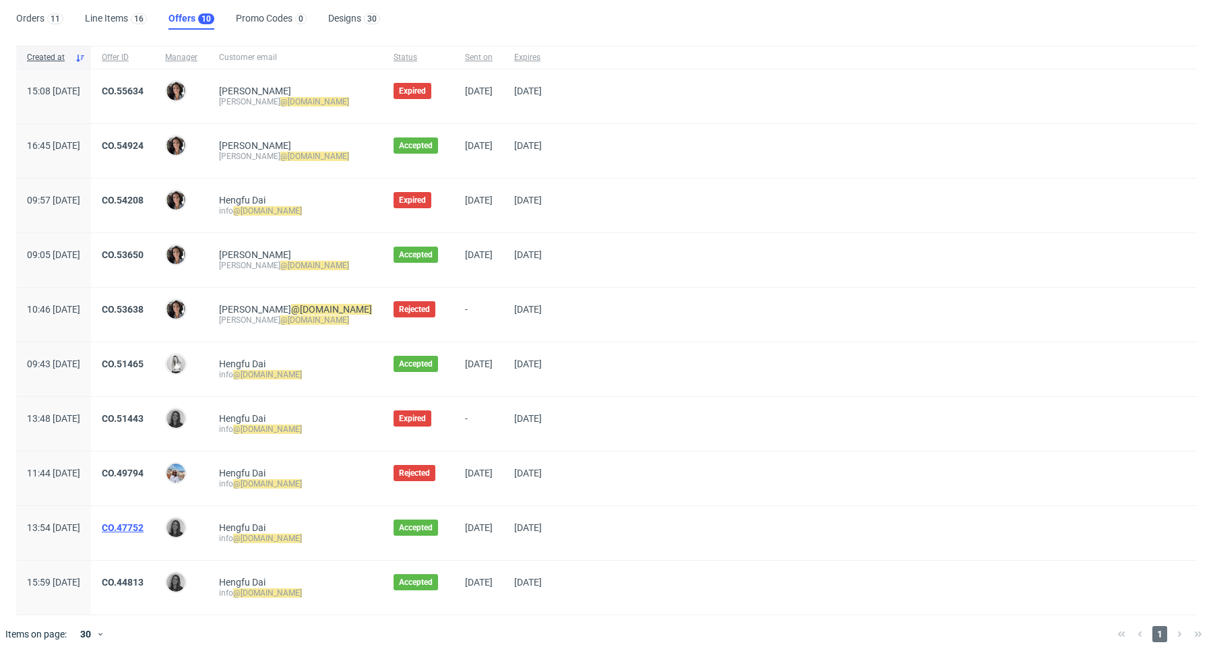
click at [143, 522] on link "CO.47752" at bounding box center [123, 527] width 42 height 11
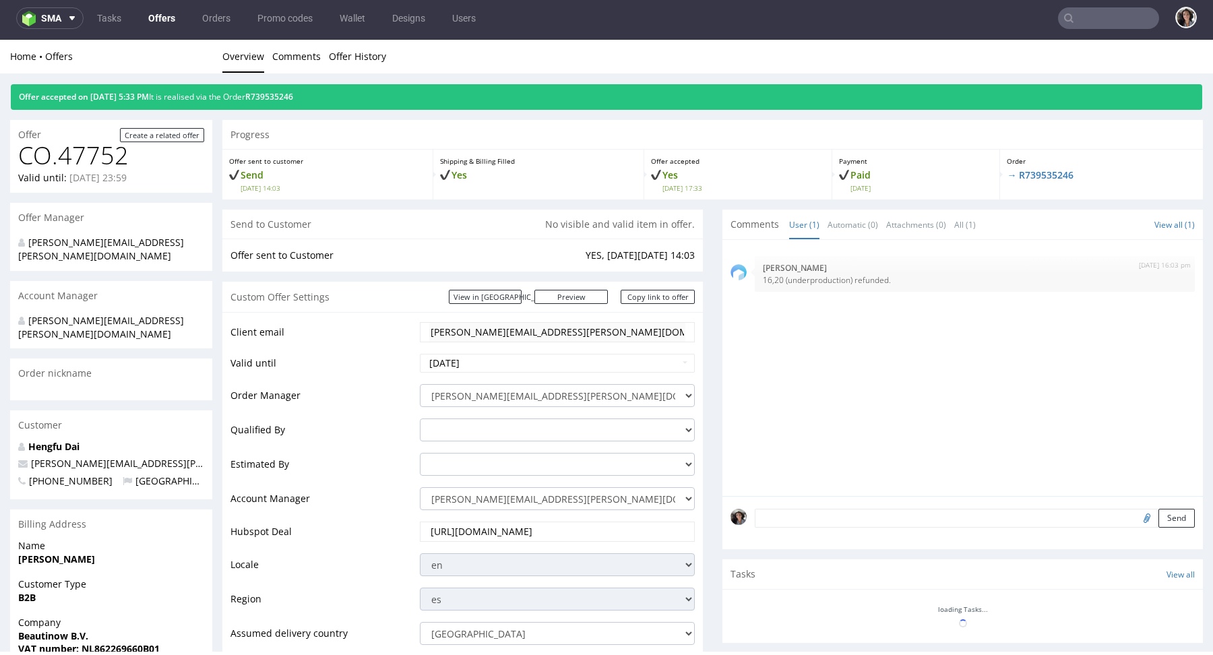
scroll to position [425, 0]
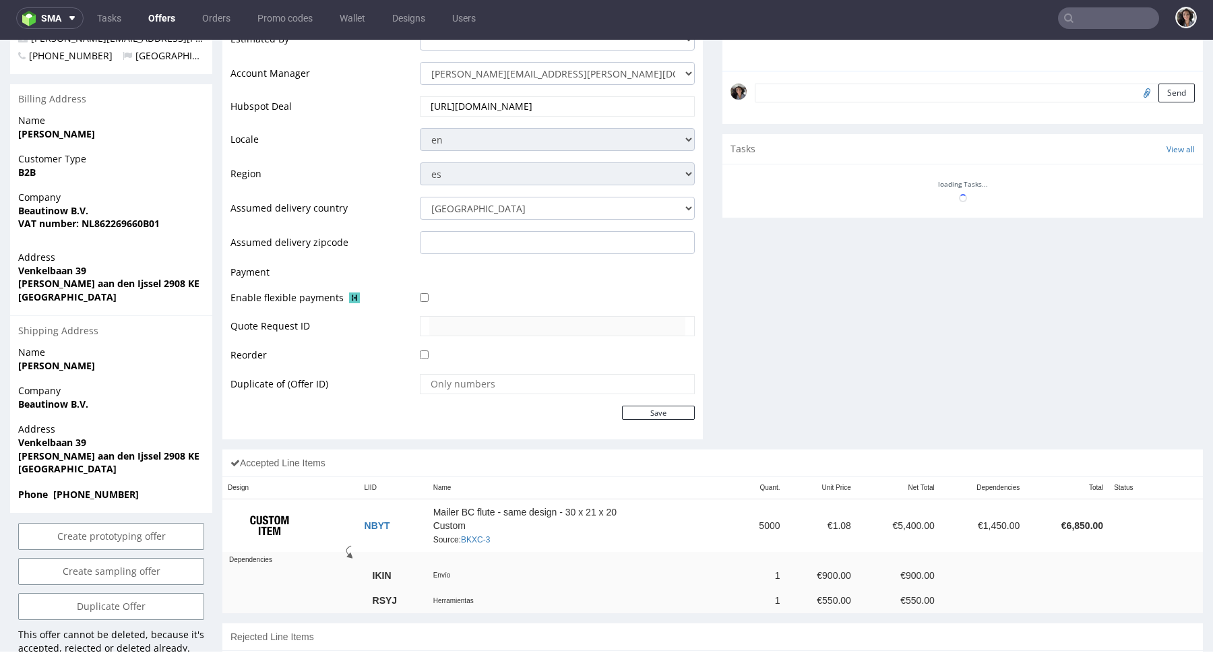
type input "@bfuturist.com"
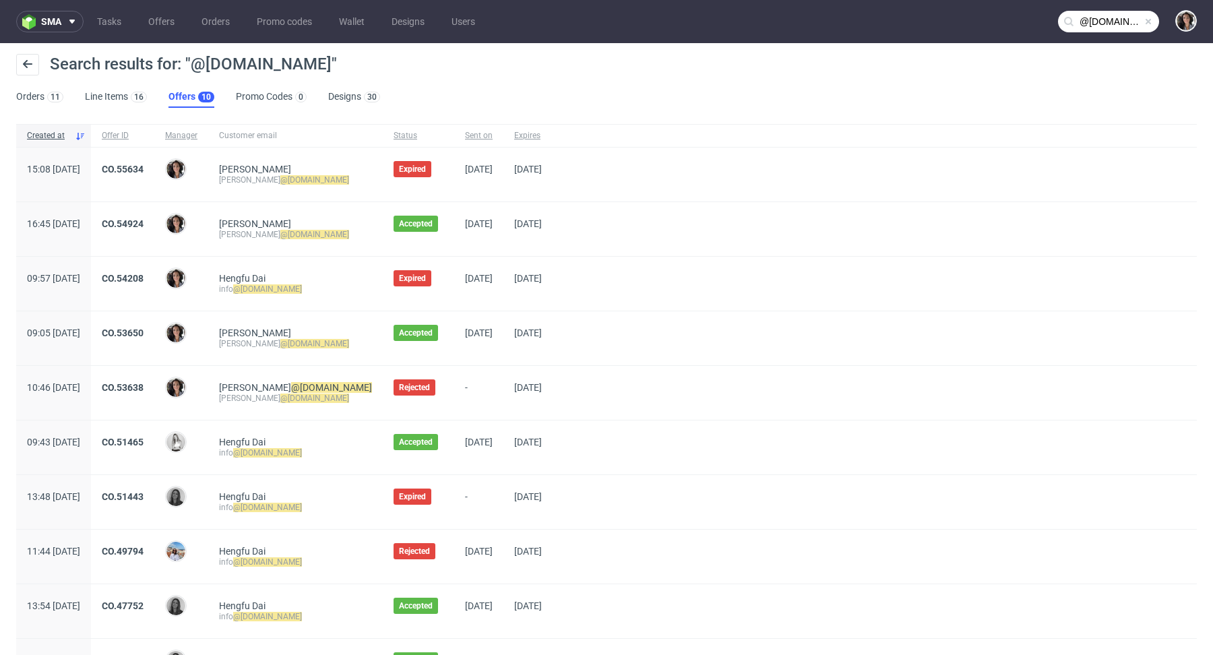
scroll to position [78, 0]
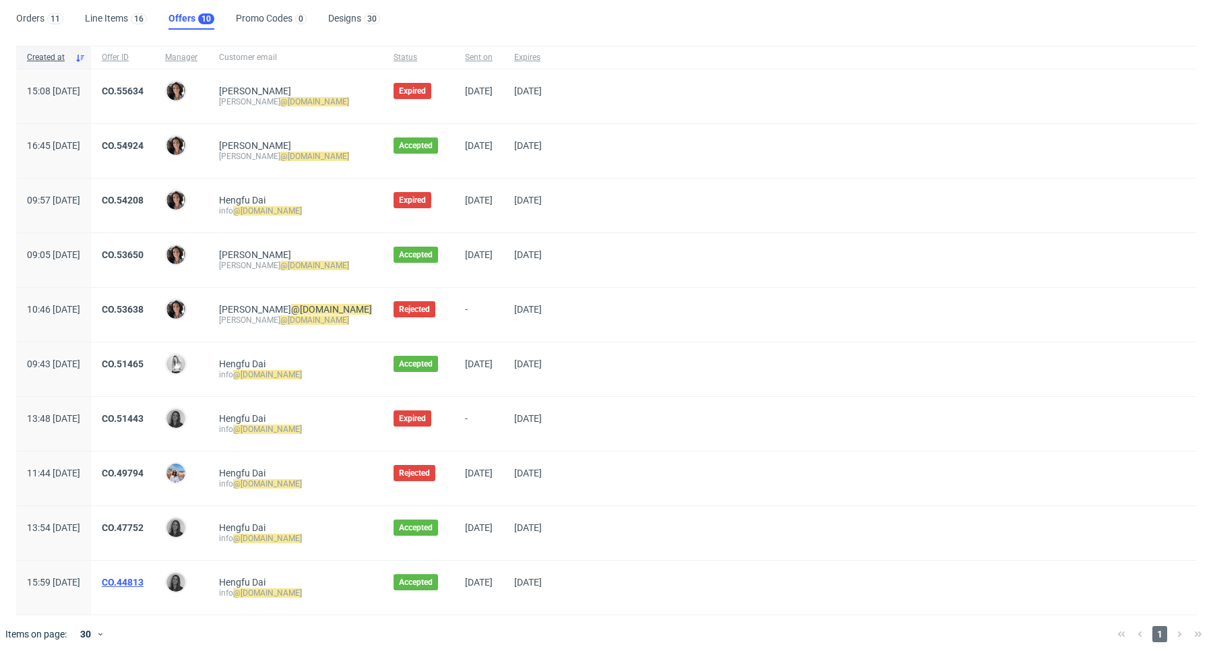
click at [143, 583] on link "CO.44813" at bounding box center [123, 582] width 42 height 11
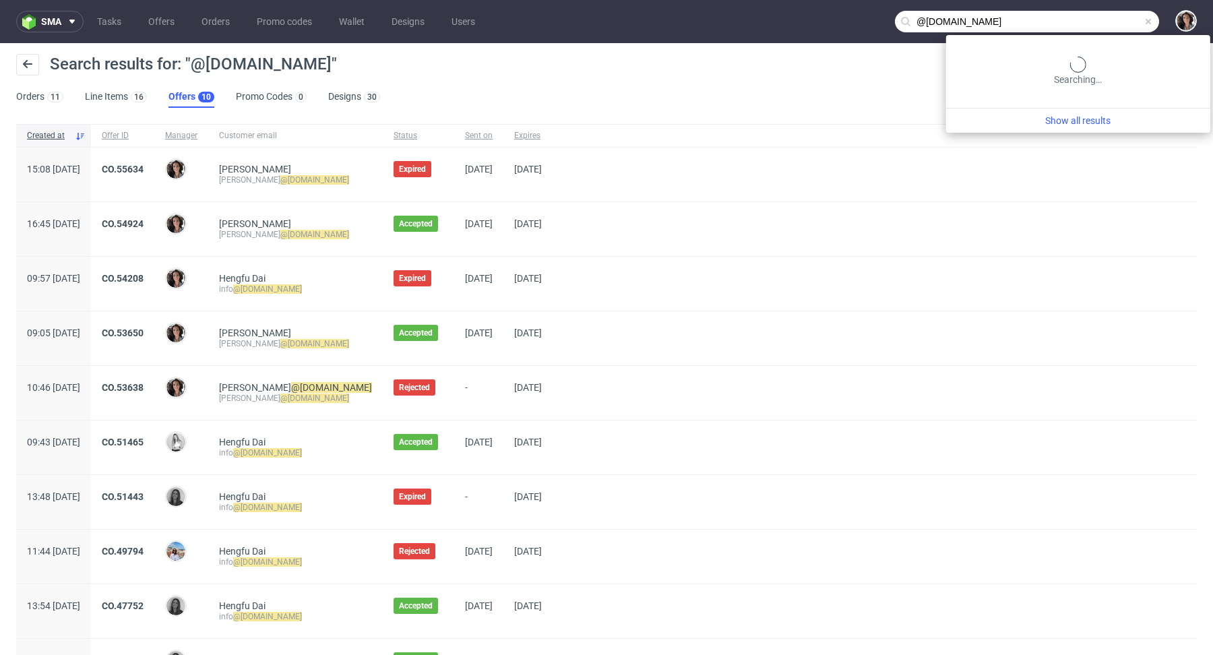
click at [1094, 20] on input "@bfuturist.com" at bounding box center [1027, 22] width 264 height 22
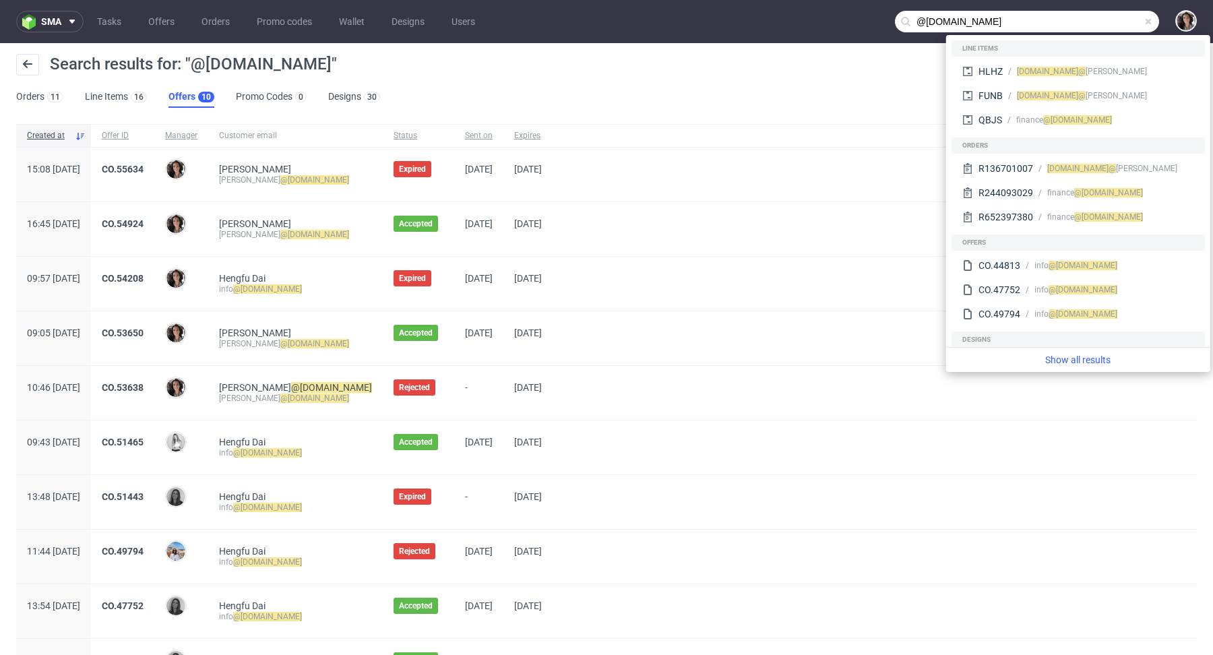
click at [1033, 20] on input "@bfuturist.com" at bounding box center [1027, 22] width 264 height 22
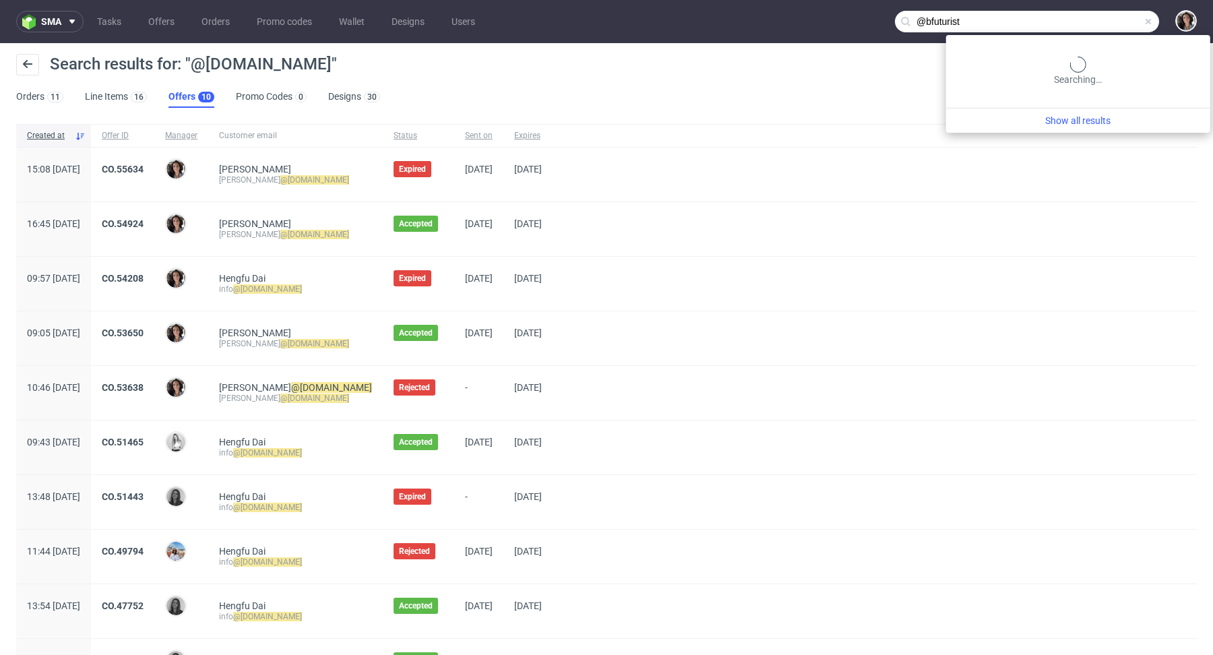
type input "@bfuturist"
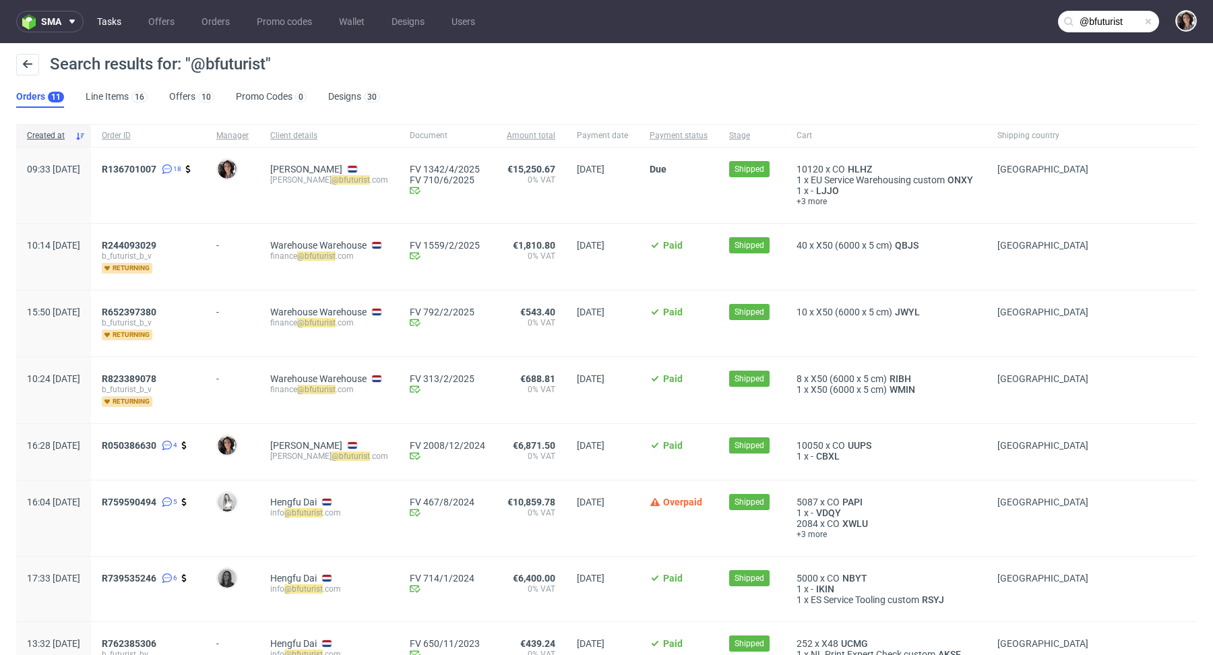
click at [107, 19] on link "Tasks" at bounding box center [109, 22] width 40 height 22
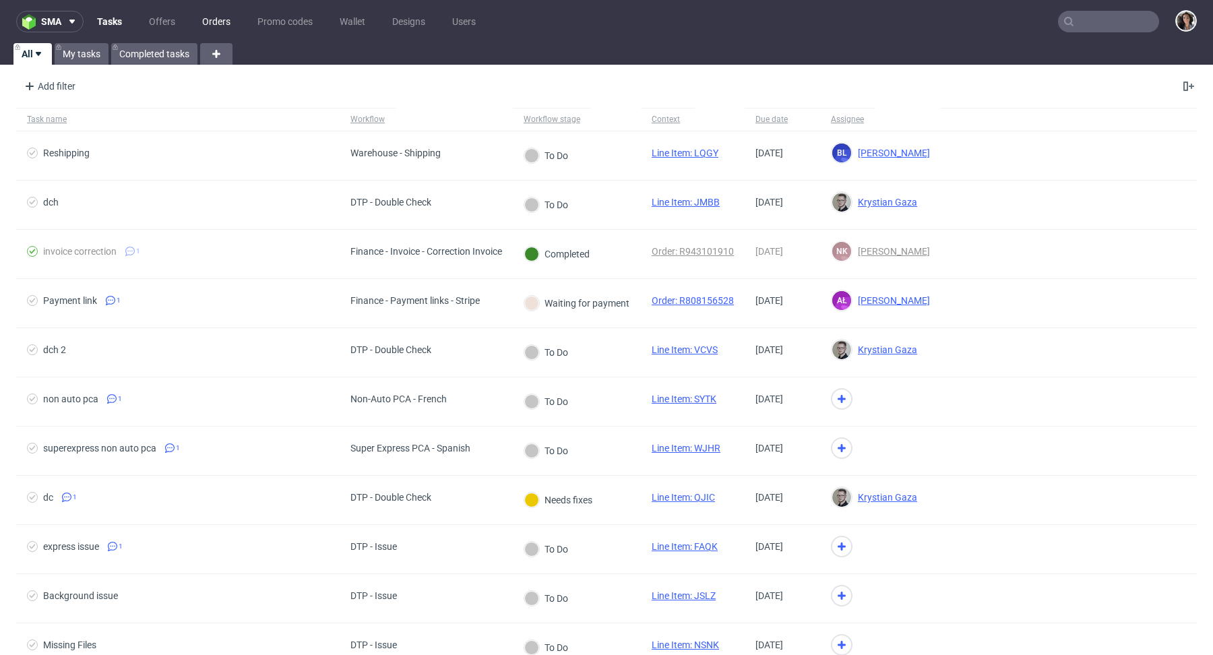
click at [205, 22] on link "Orders" at bounding box center [216, 22] width 44 height 22
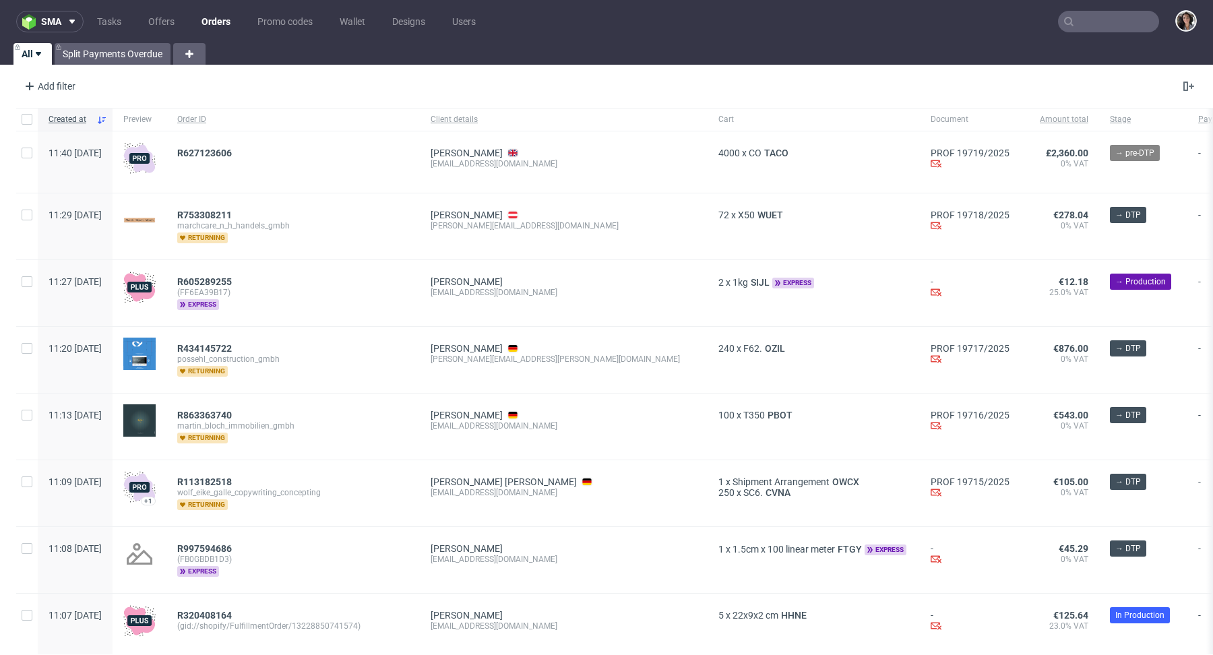
click at [1110, 13] on input "text" at bounding box center [1108, 22] width 101 height 22
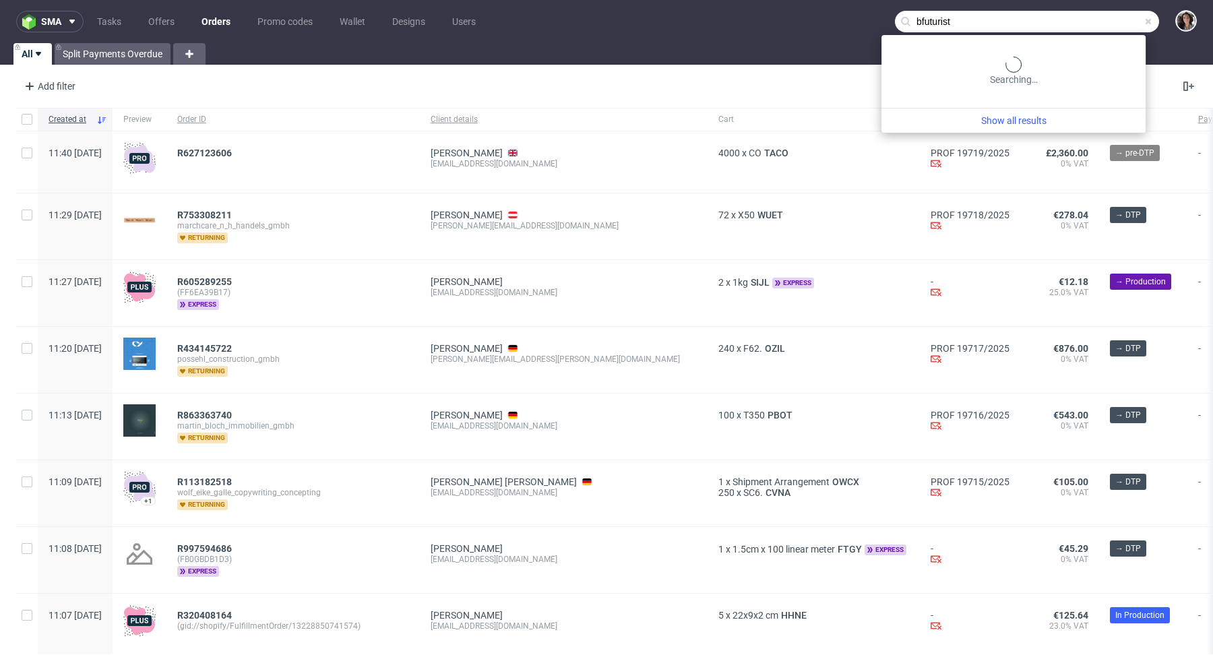
type input "bfuturist"
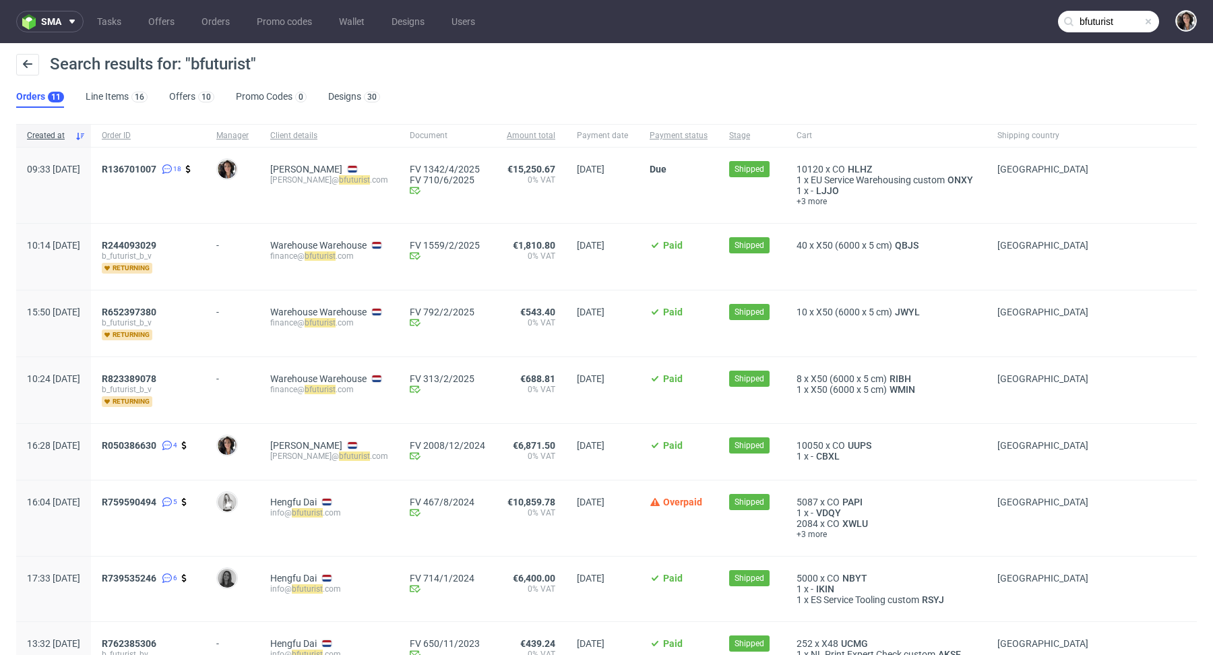
scroll to position [271, 0]
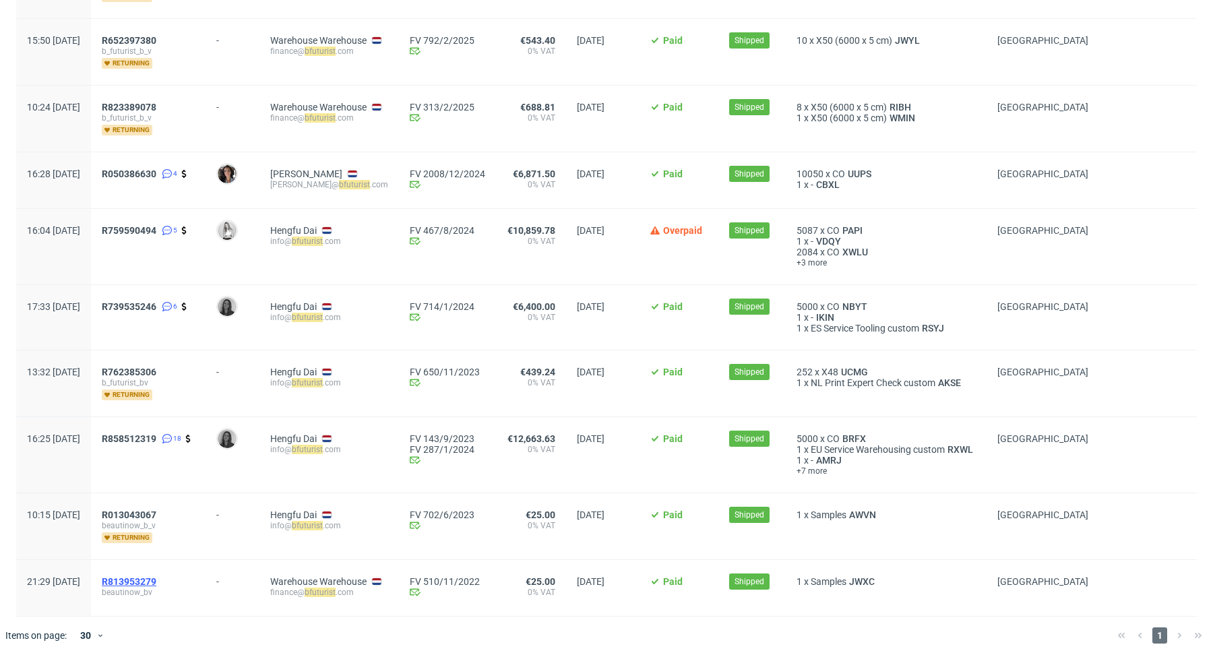
click at [156, 576] on span "R813953279" at bounding box center [129, 581] width 55 height 11
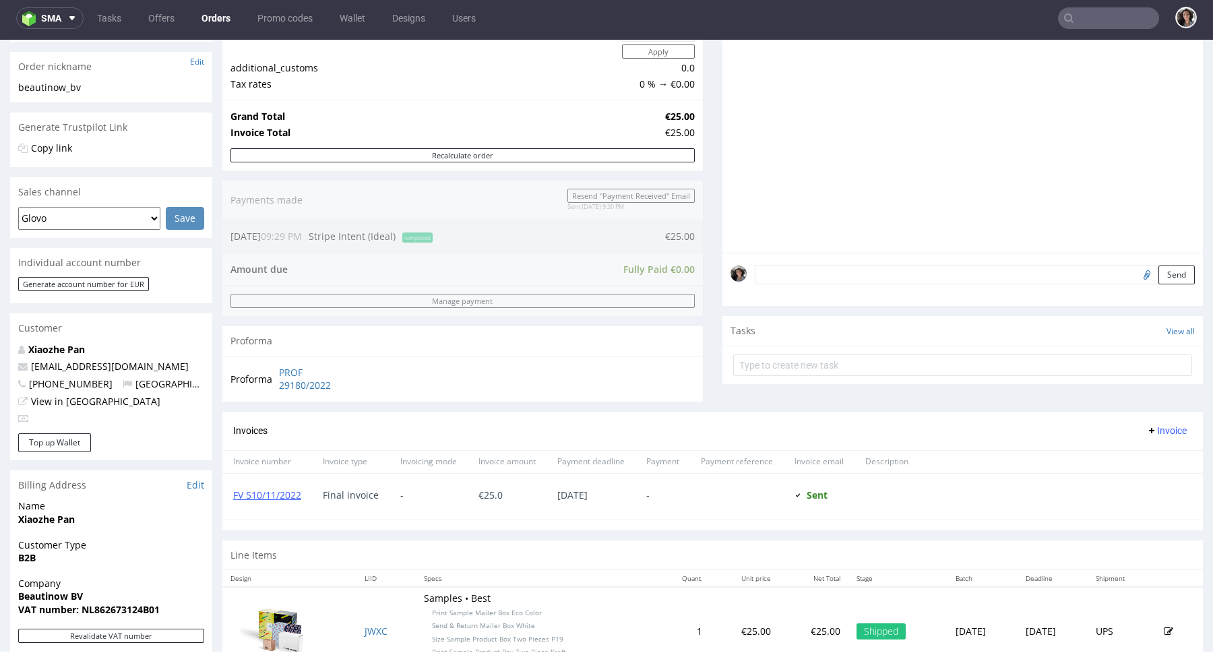
scroll to position [484, 0]
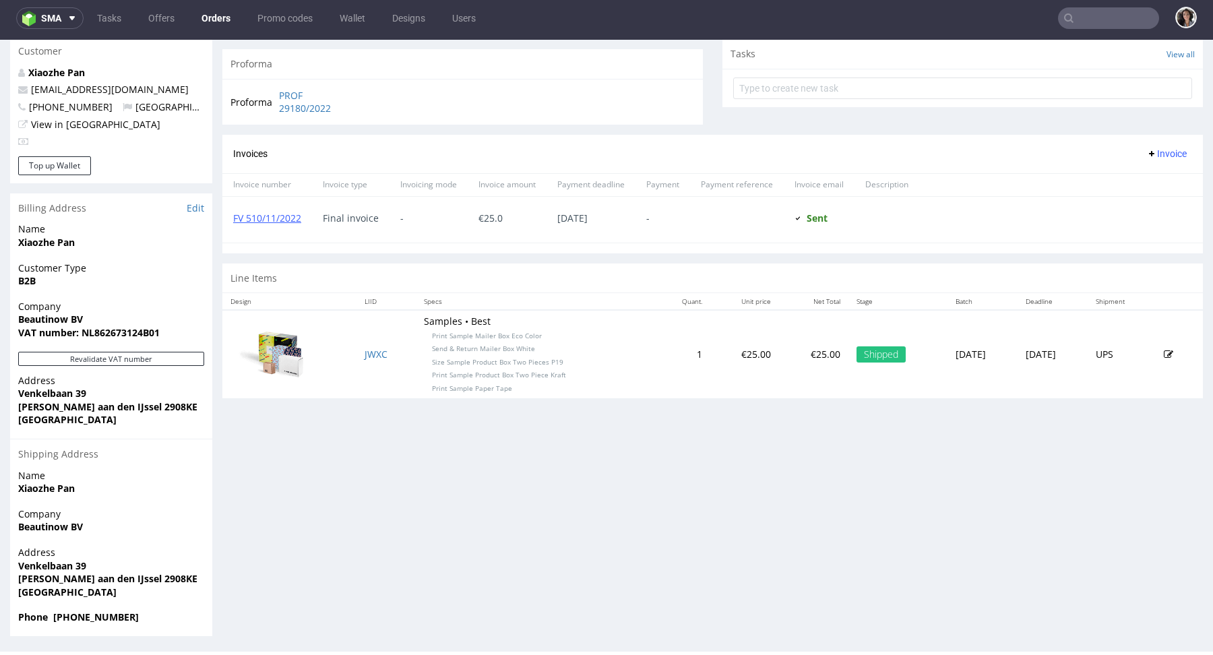
type input "bfuturist"
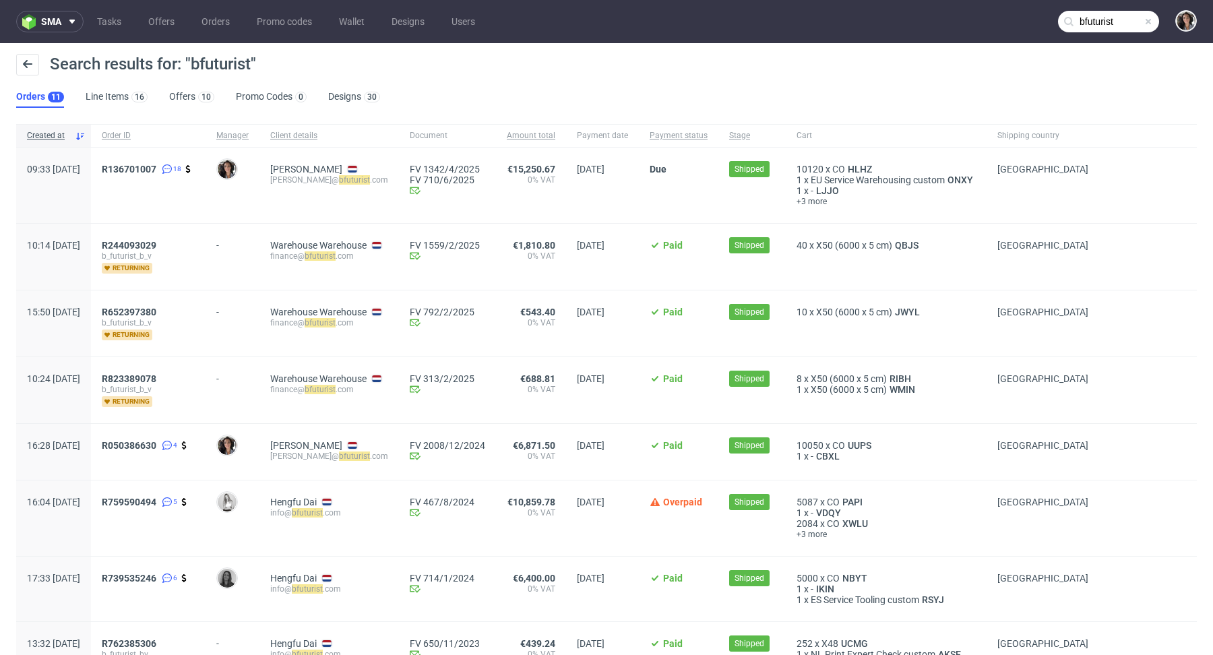
scroll to position [271, 0]
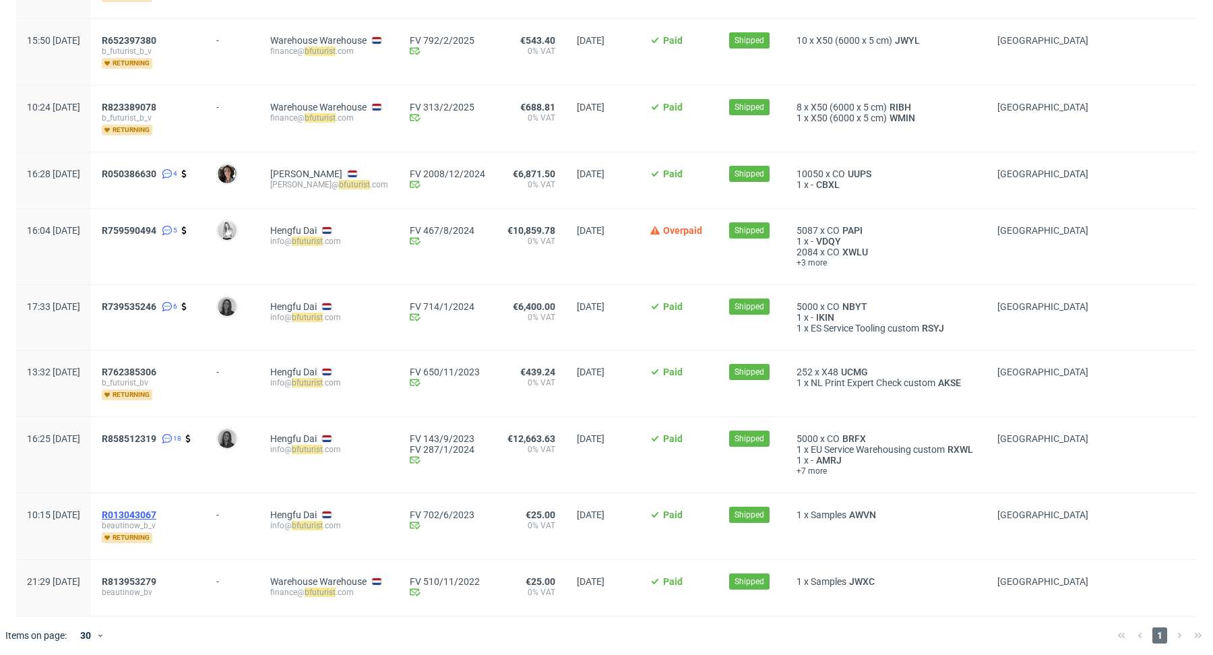
click at [156, 509] on span "R013043067" at bounding box center [129, 514] width 55 height 11
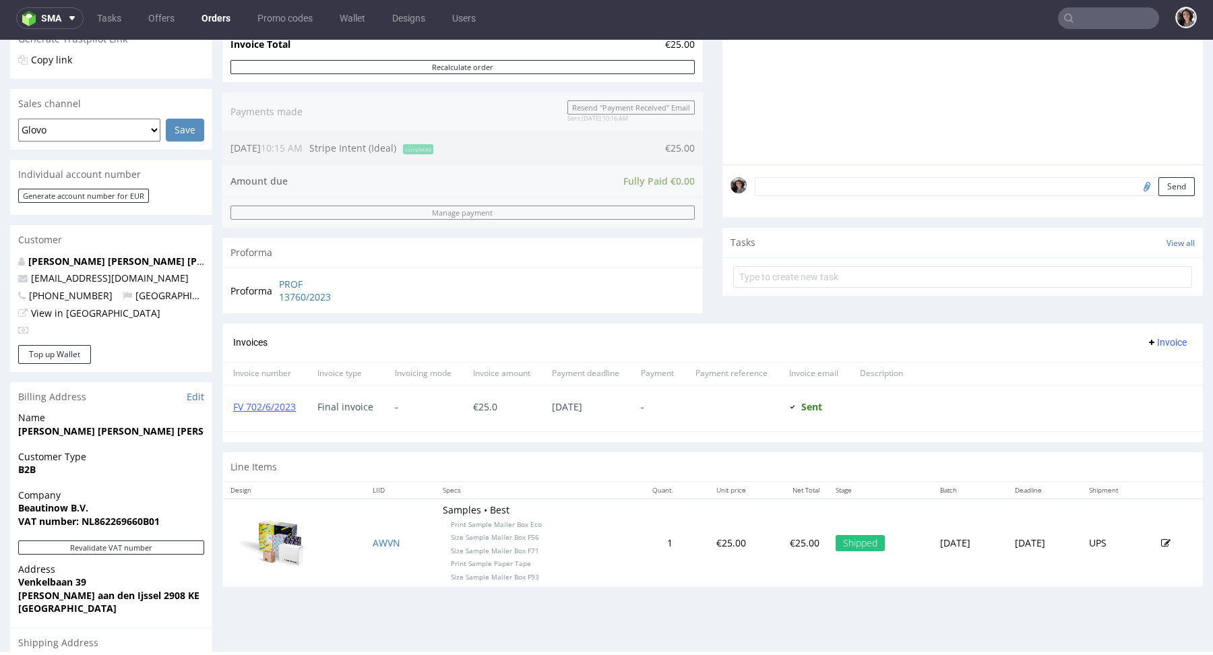
scroll to position [484, 0]
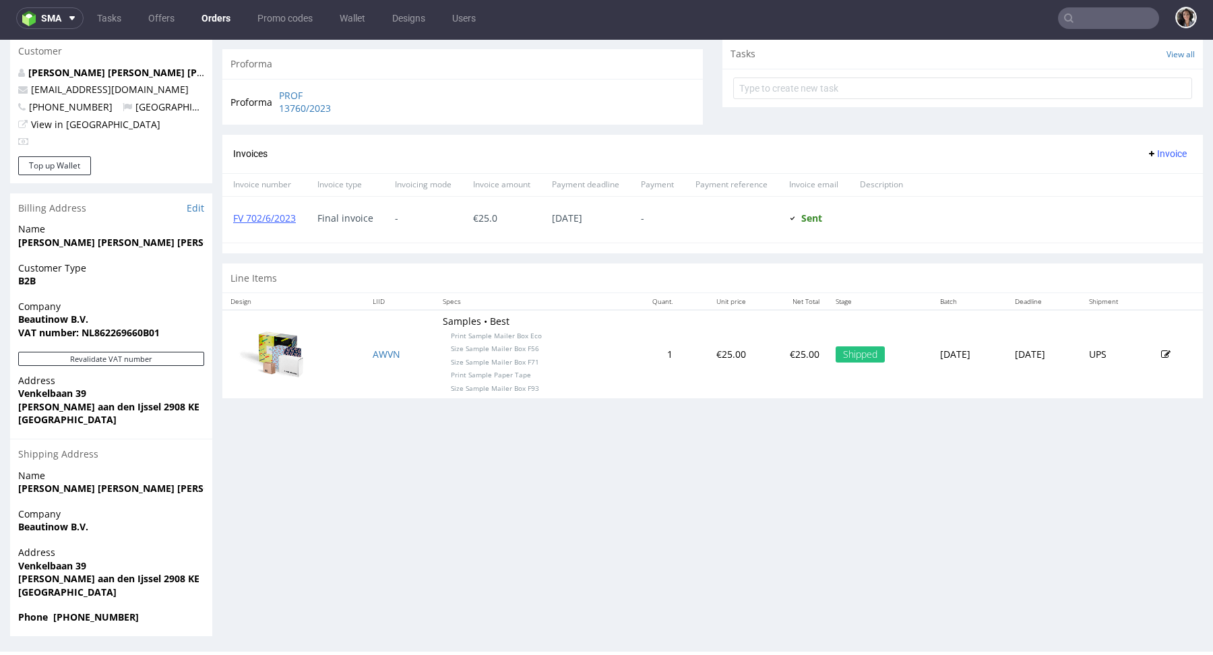
type input "bfuturist"
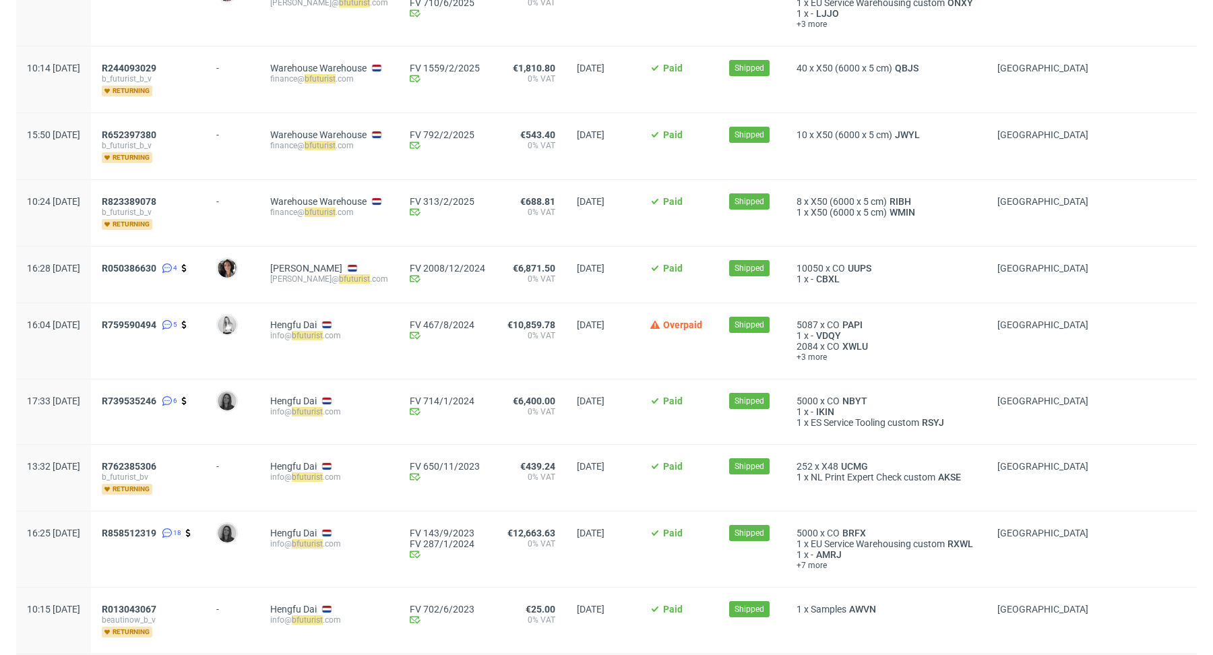
scroll to position [271, 0]
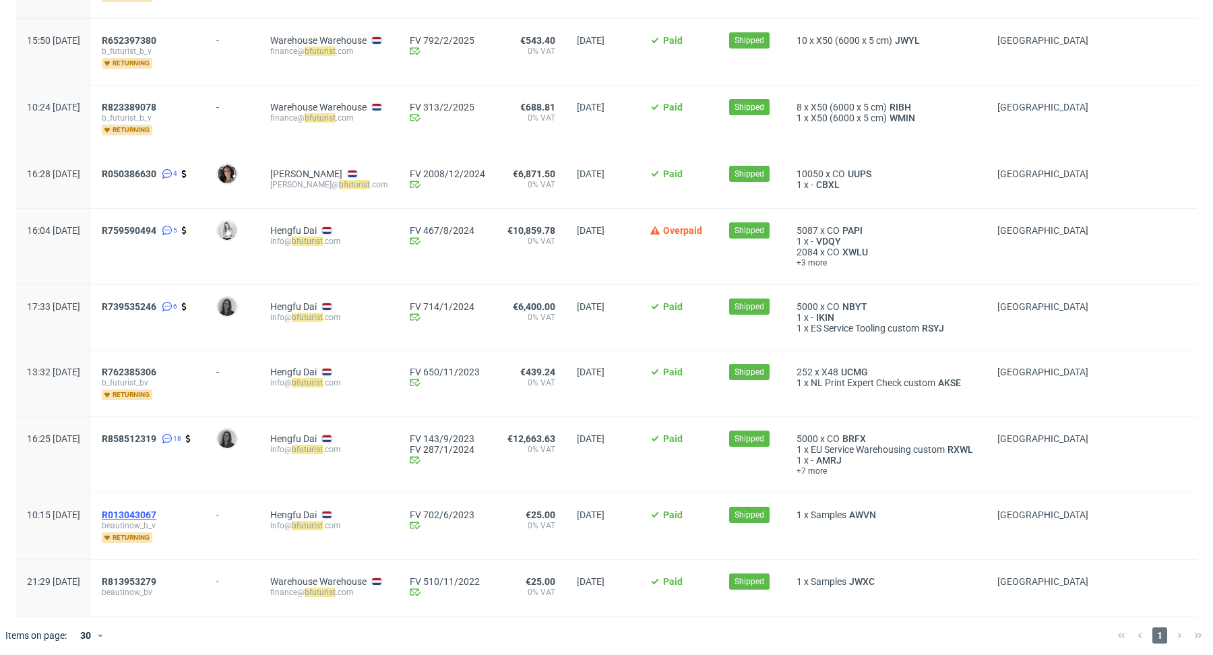
click at [156, 509] on span "R013043067" at bounding box center [129, 514] width 55 height 11
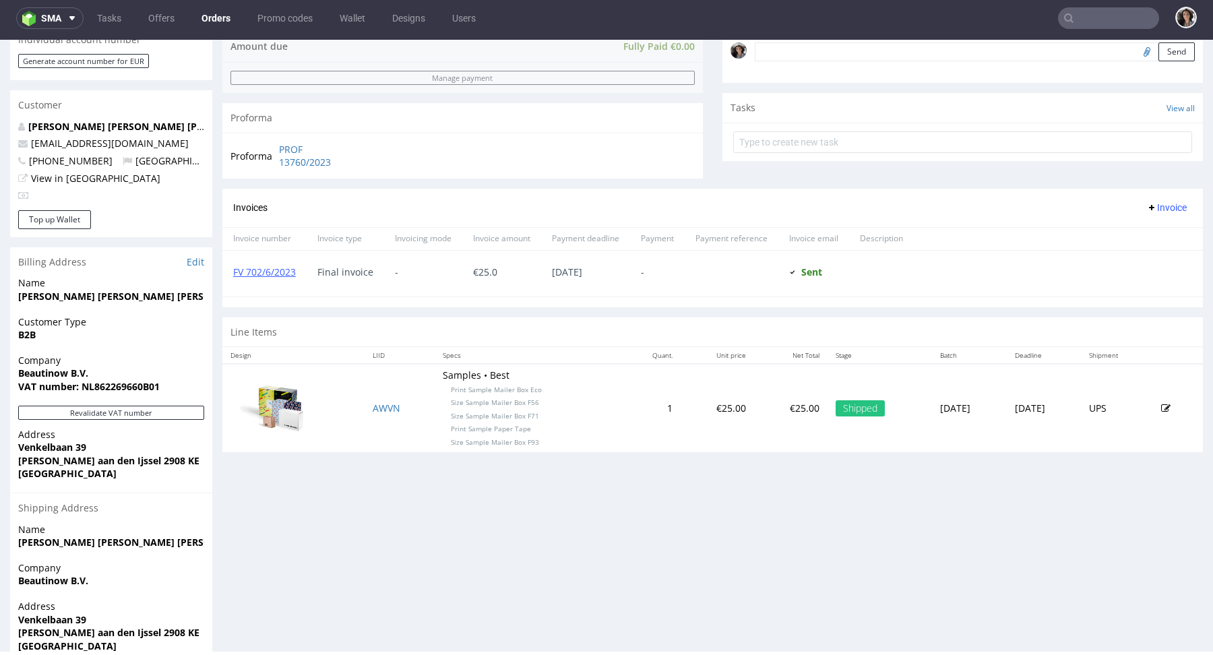
scroll to position [484, 0]
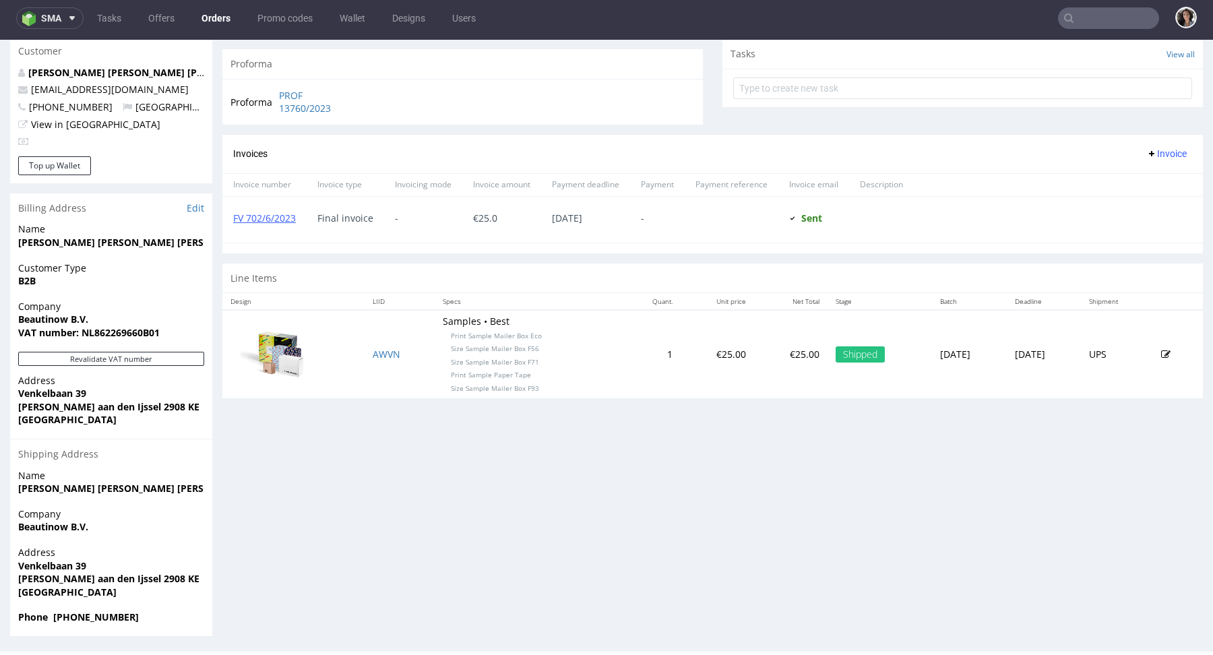
type input "bfuturist"
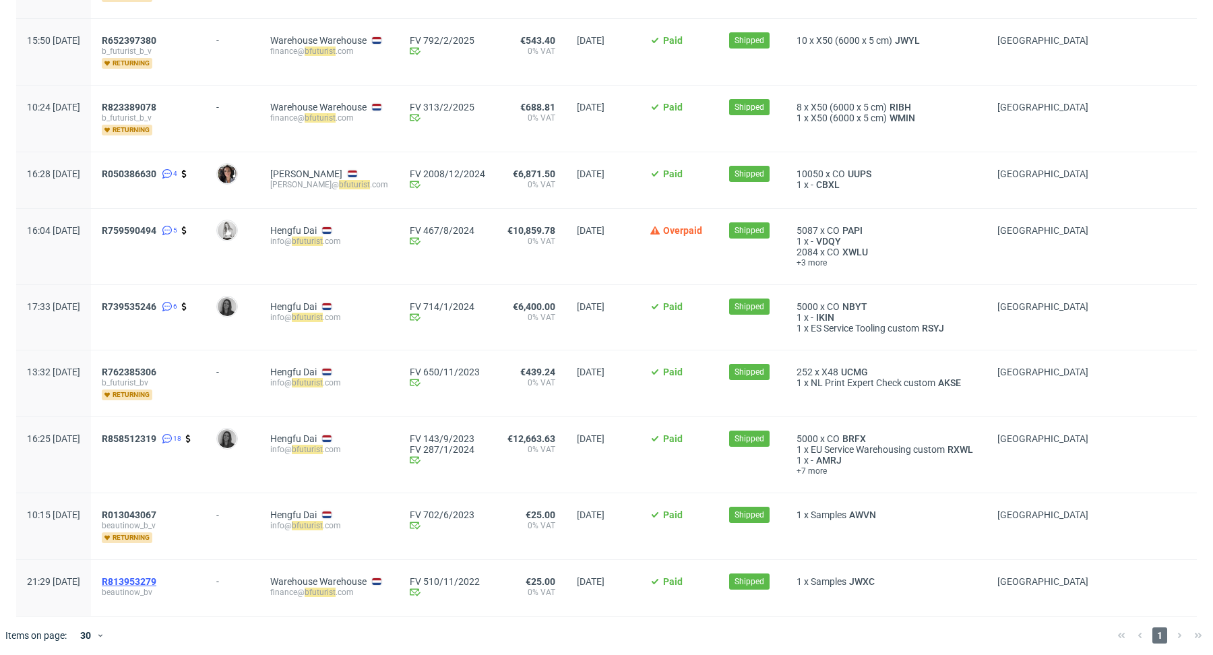
click at [156, 576] on span "R813953279" at bounding box center [129, 581] width 55 height 11
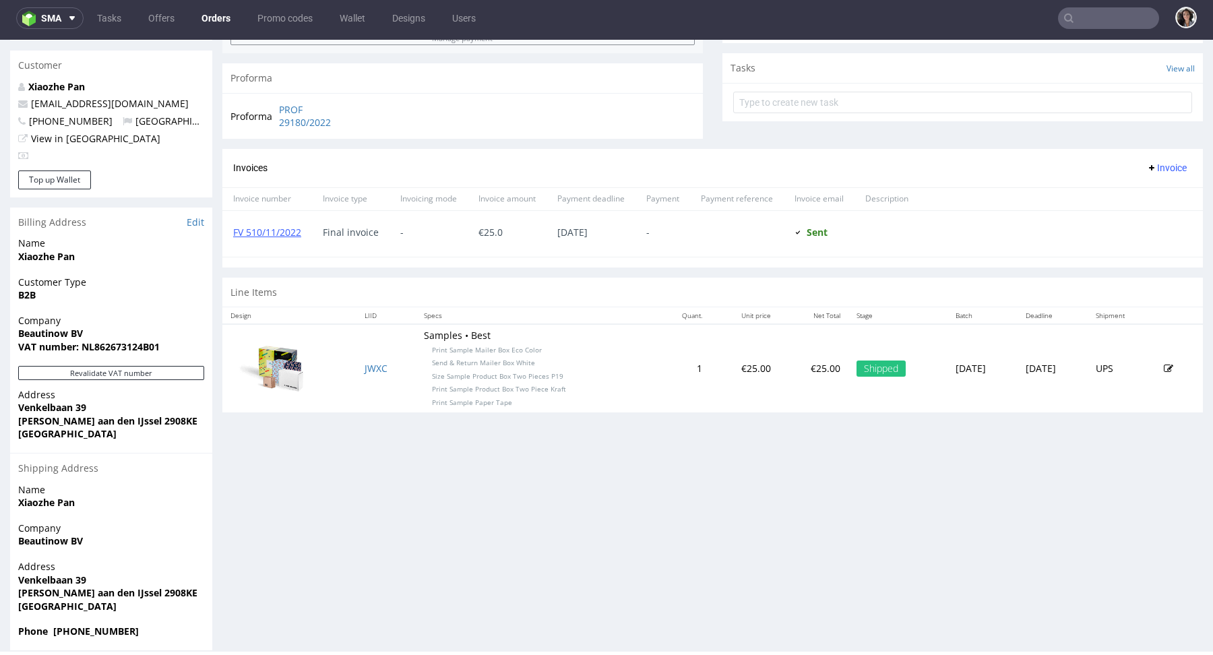
scroll to position [484, 0]
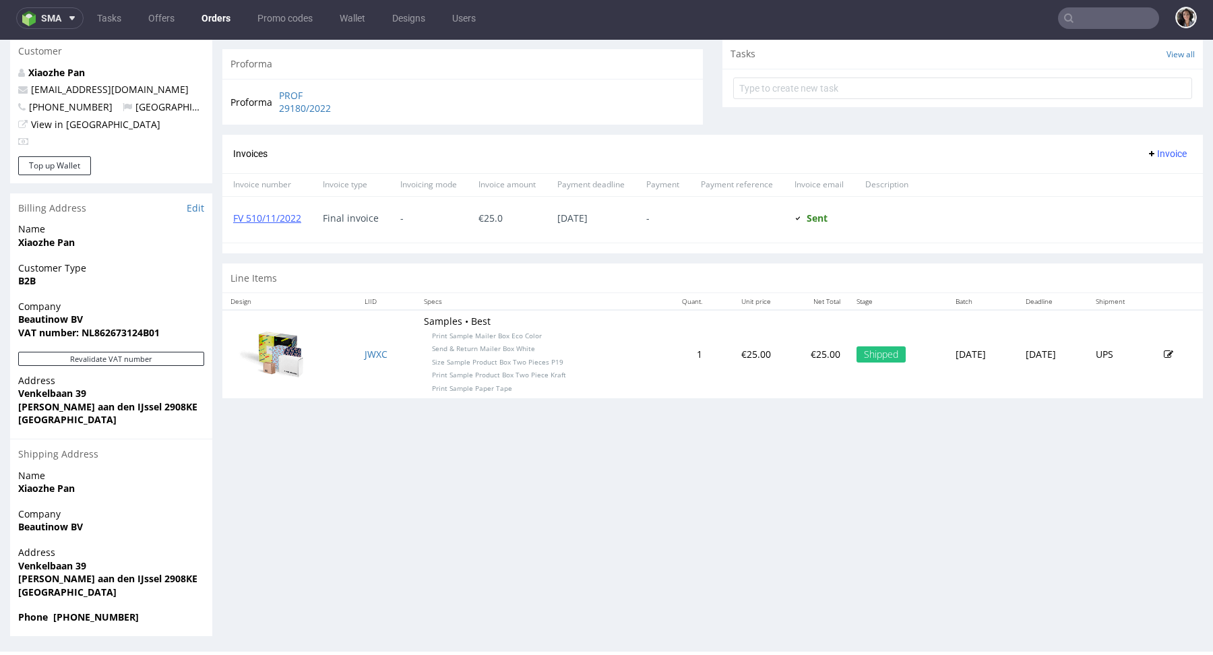
type input "bfuturist"
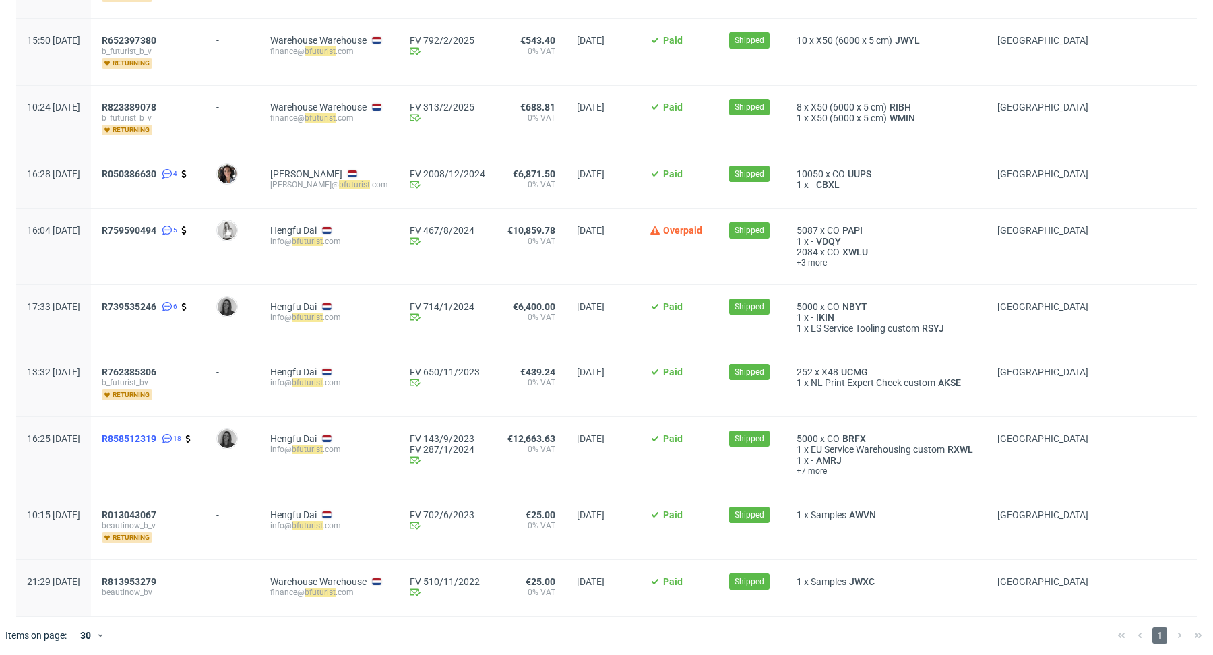
click at [156, 437] on span "R858512319" at bounding box center [129, 438] width 55 height 11
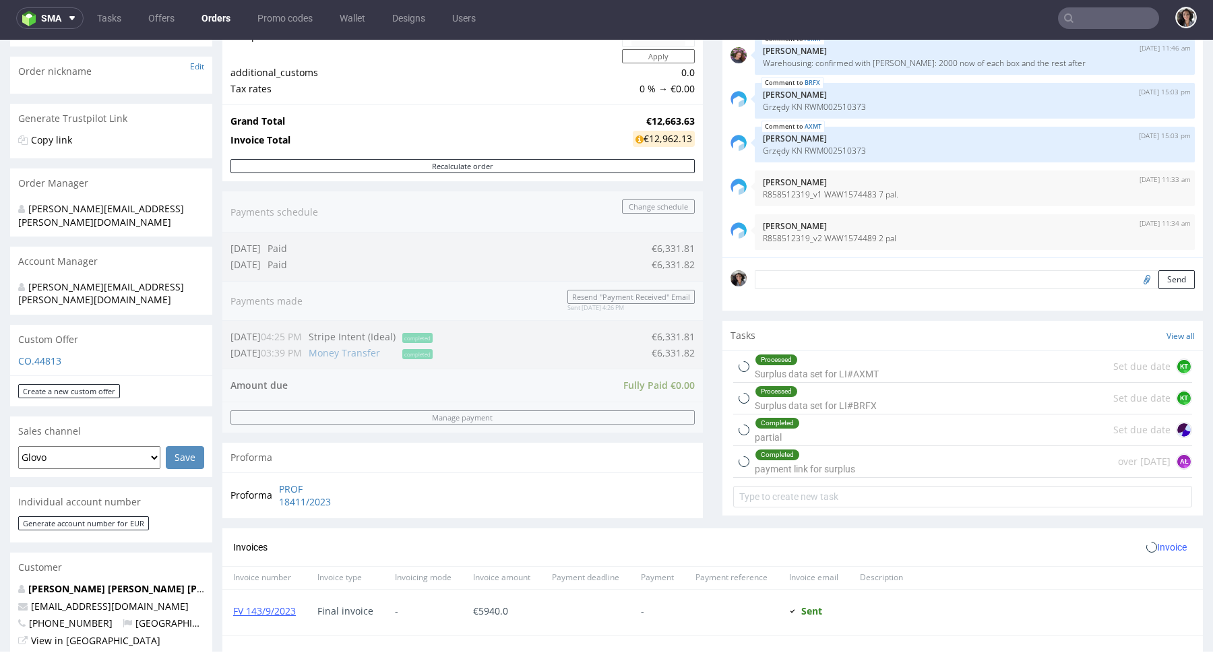
scroll to position [695, 0]
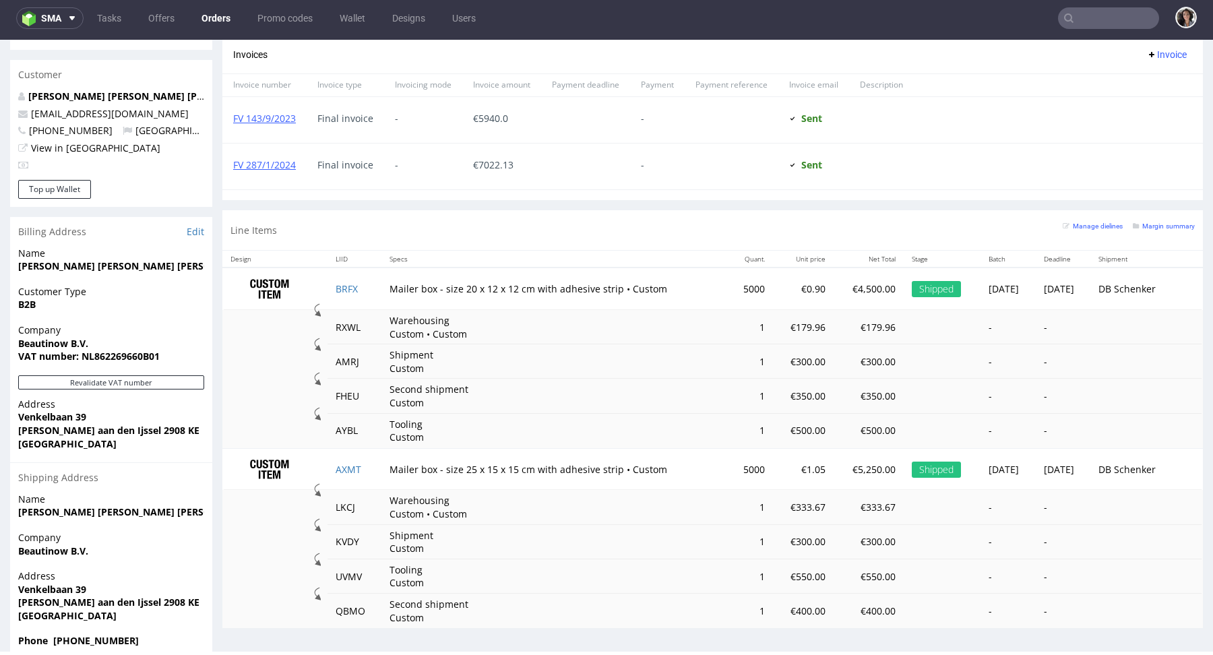
type input "bfuturist"
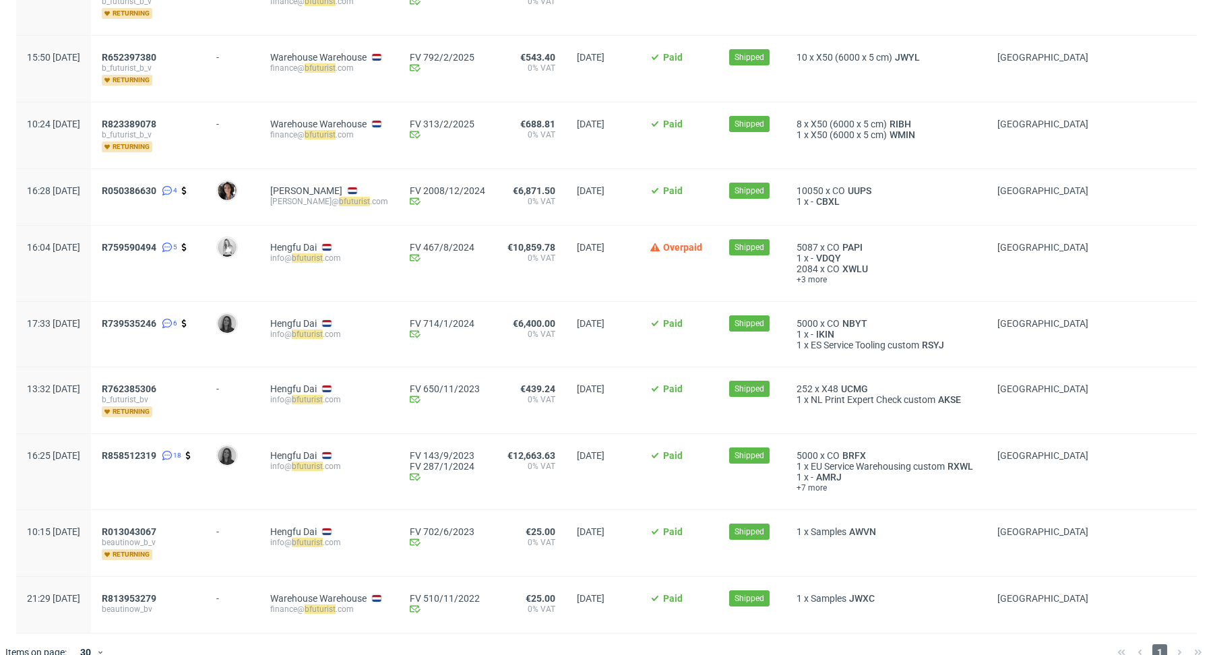
scroll to position [271, 0]
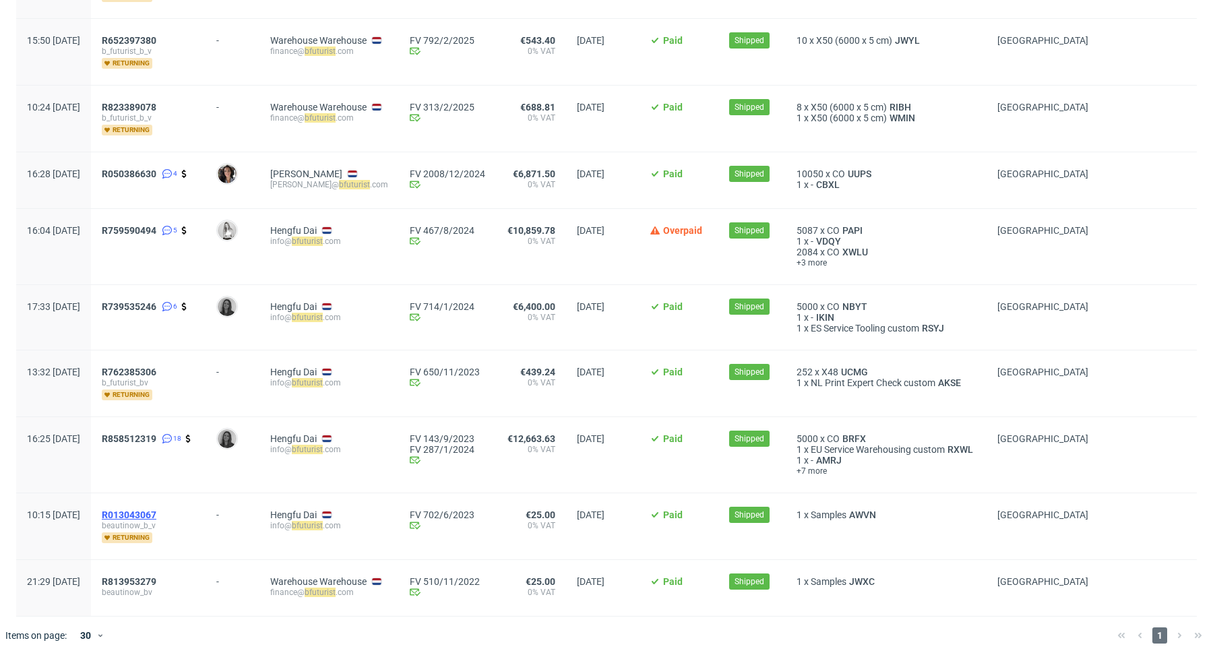
click at [156, 509] on span "R013043067" at bounding box center [129, 514] width 55 height 11
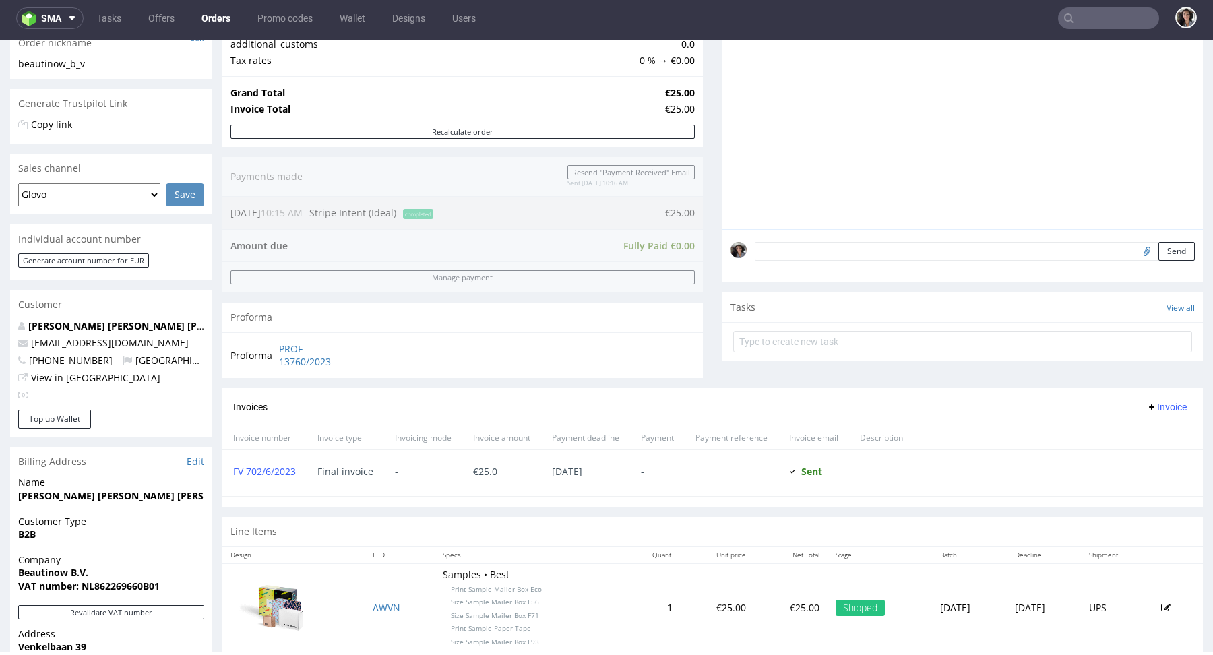
scroll to position [484, 0]
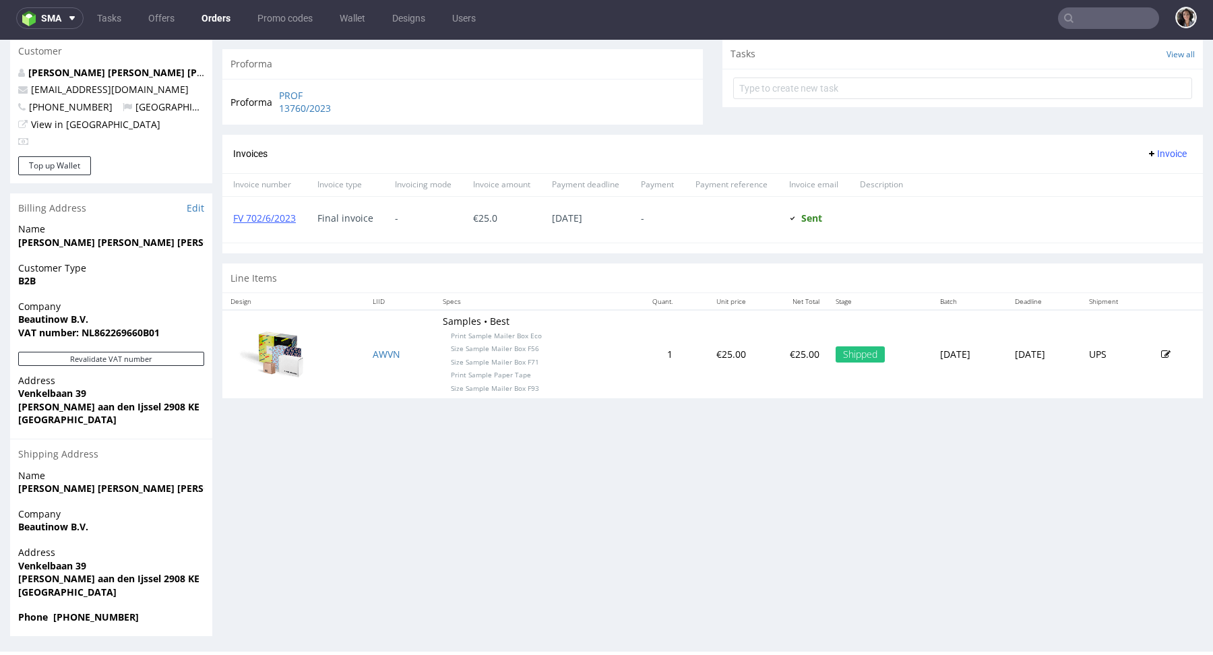
type input "bfuturist"
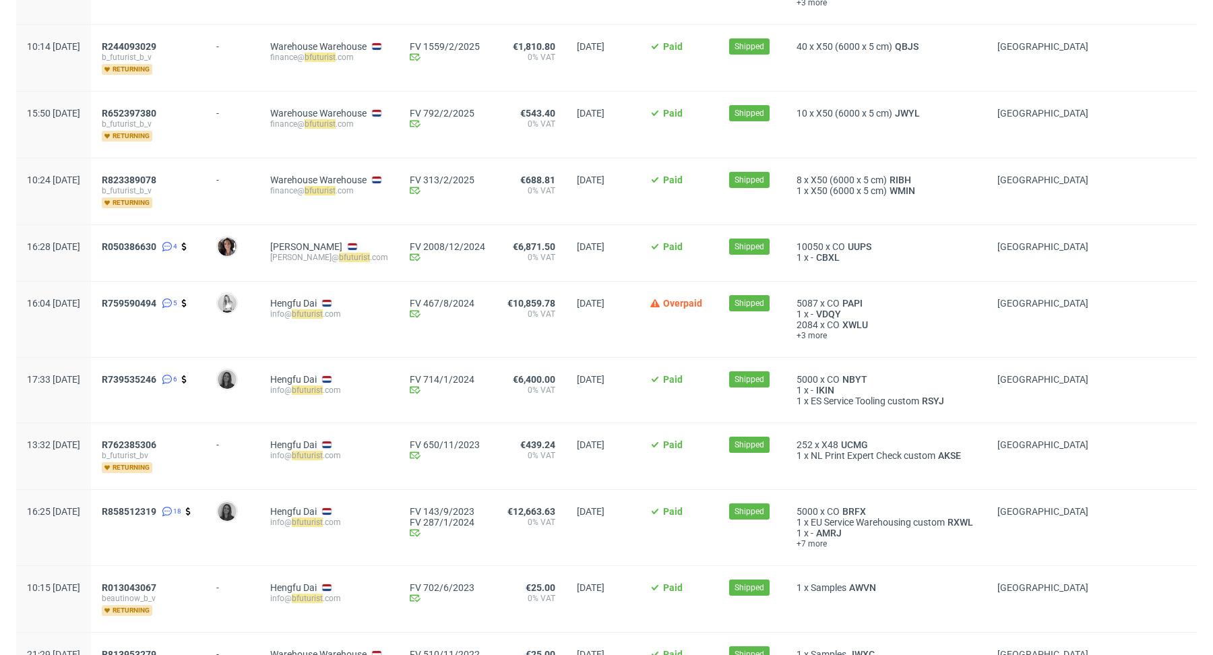
scroll to position [271, 0]
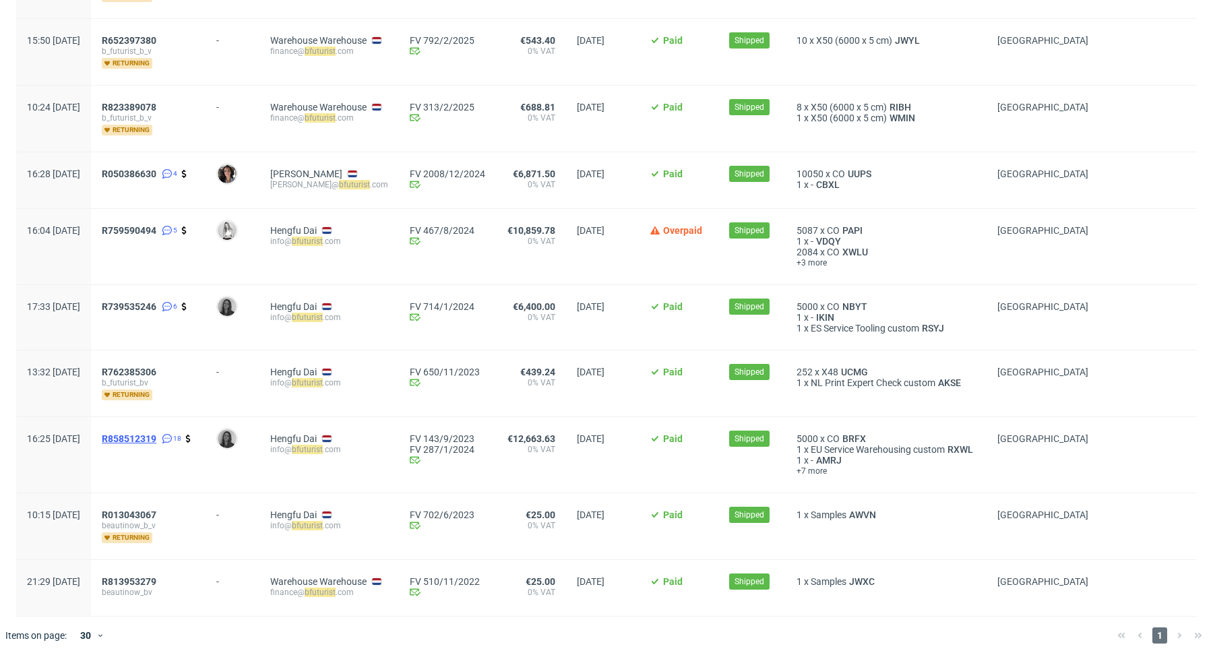
click at [156, 436] on span "R858512319" at bounding box center [129, 438] width 55 height 11
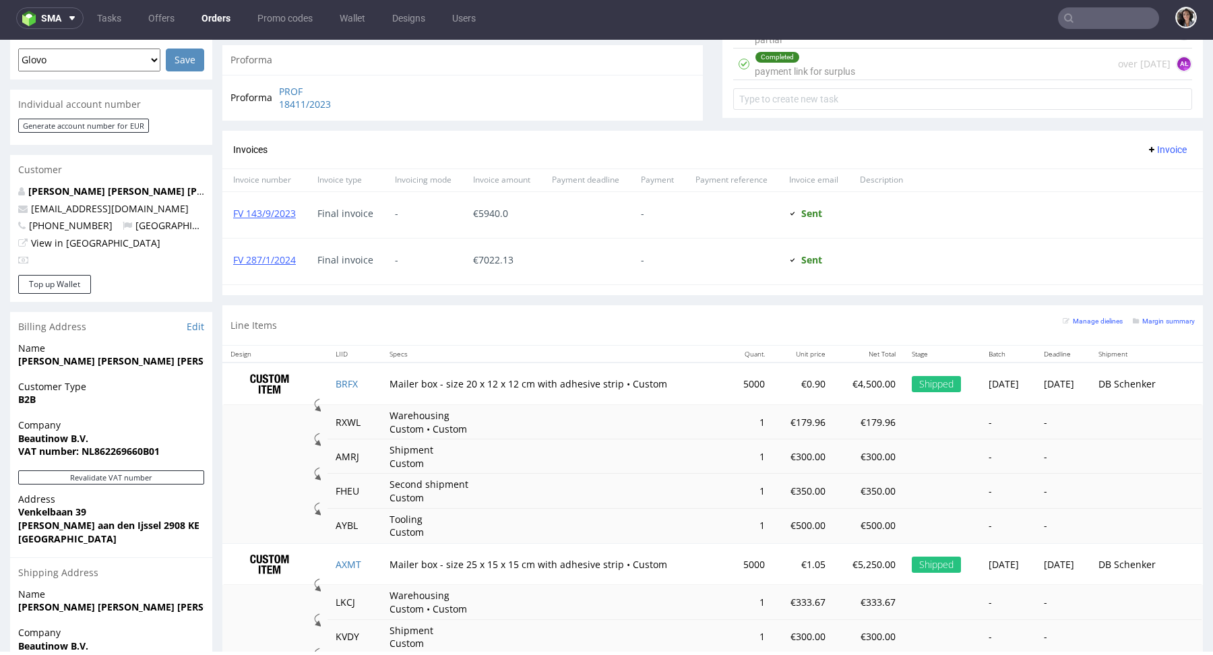
scroll to position [695, 0]
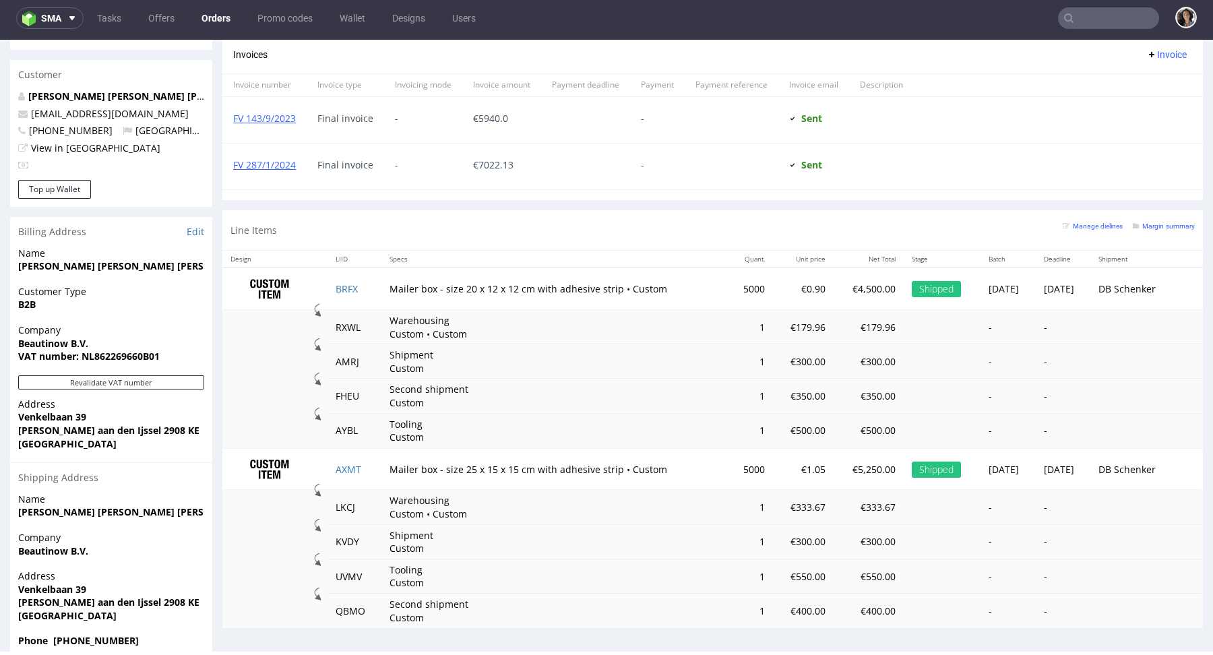
type input "bfuturist"
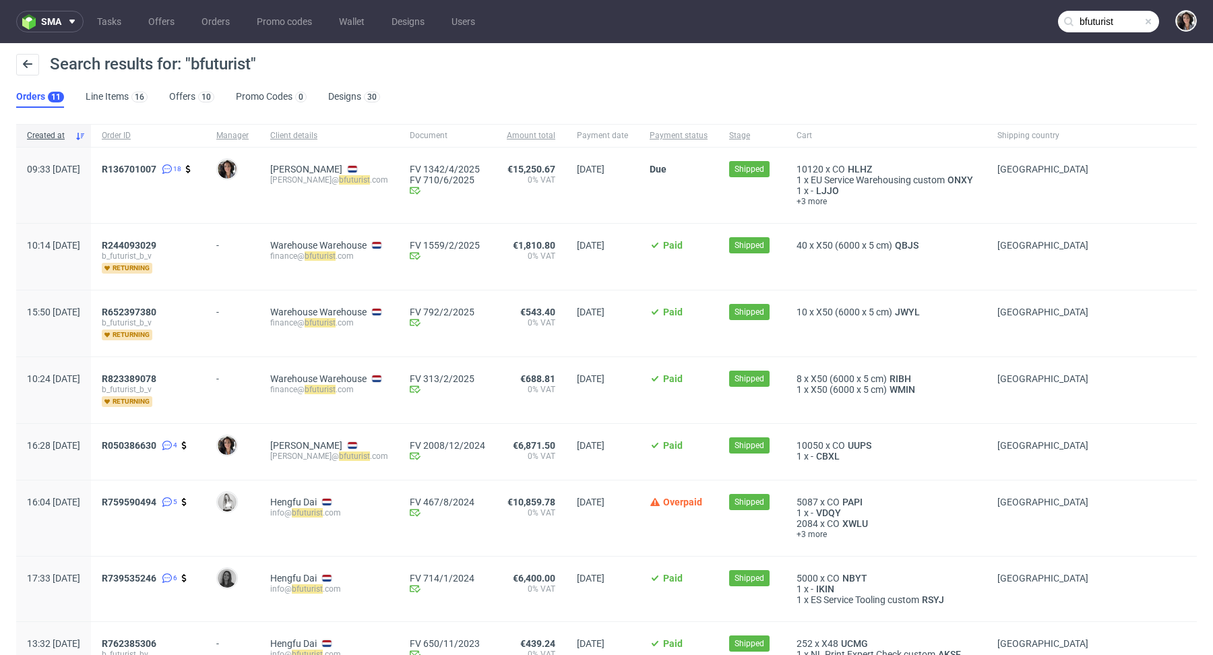
scroll to position [271, 0]
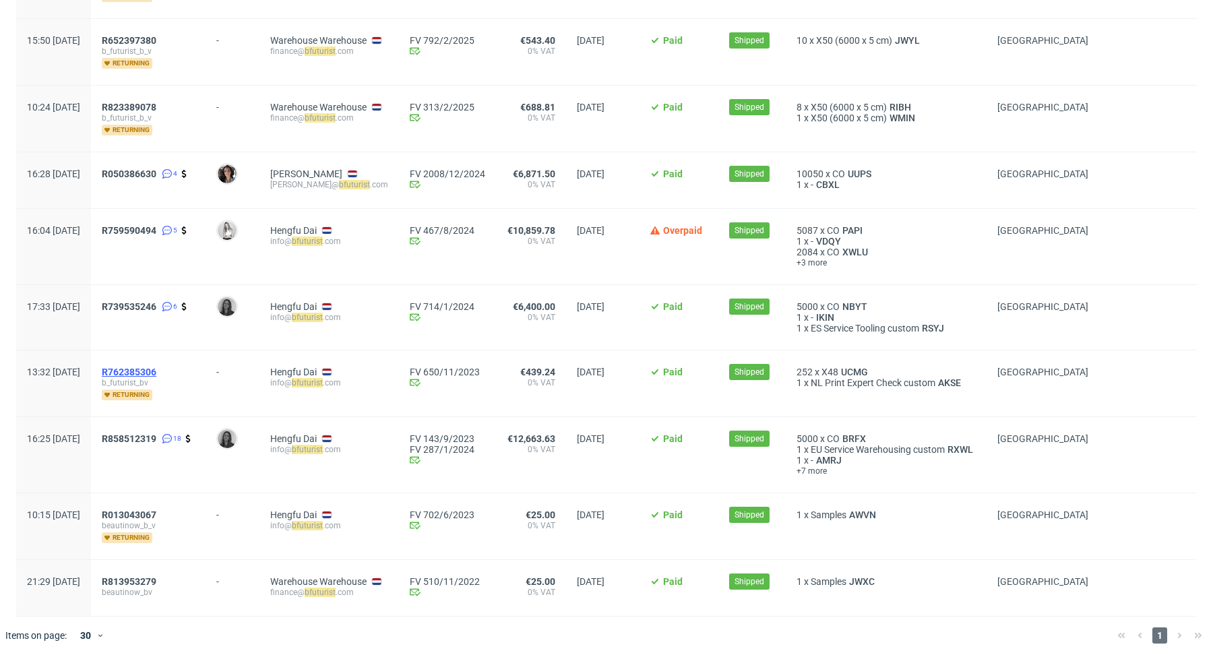
click at [156, 366] on span "R762385306" at bounding box center [129, 371] width 55 height 11
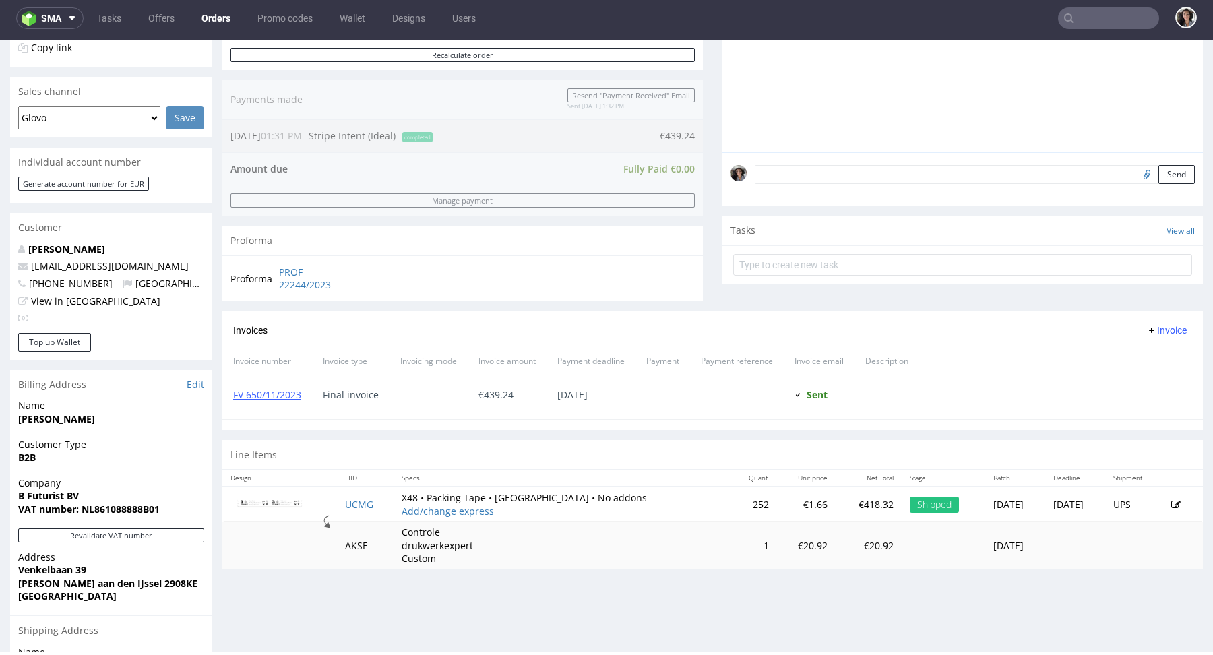
scroll to position [484, 0]
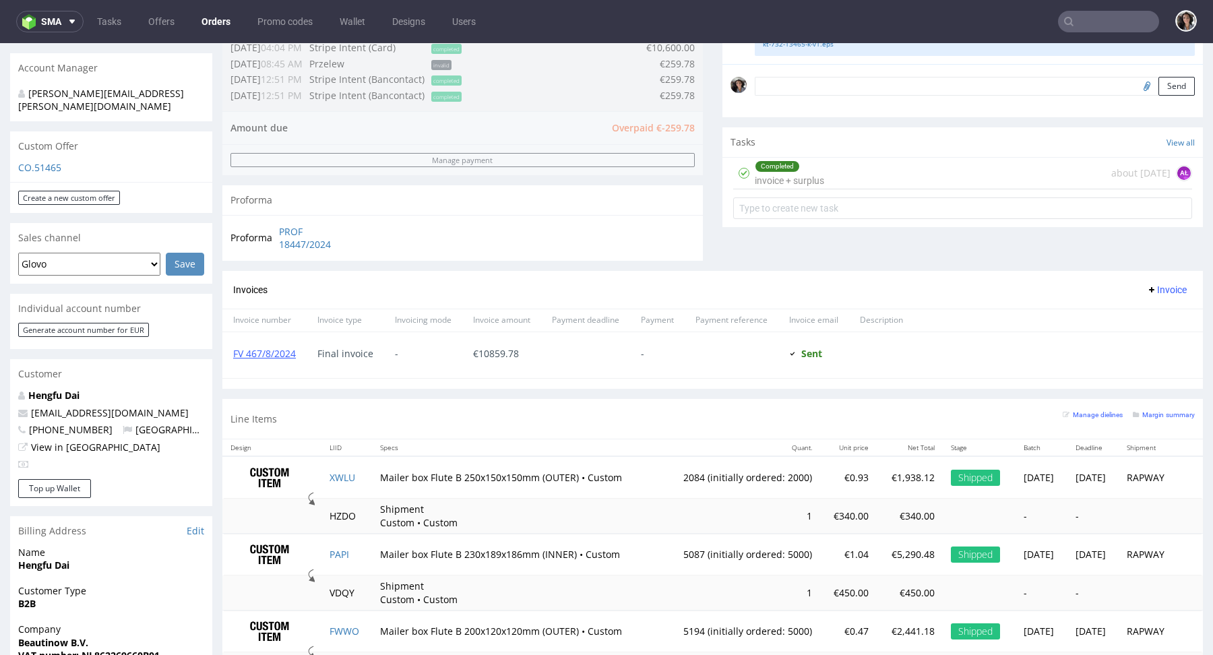
scroll to position [693, 0]
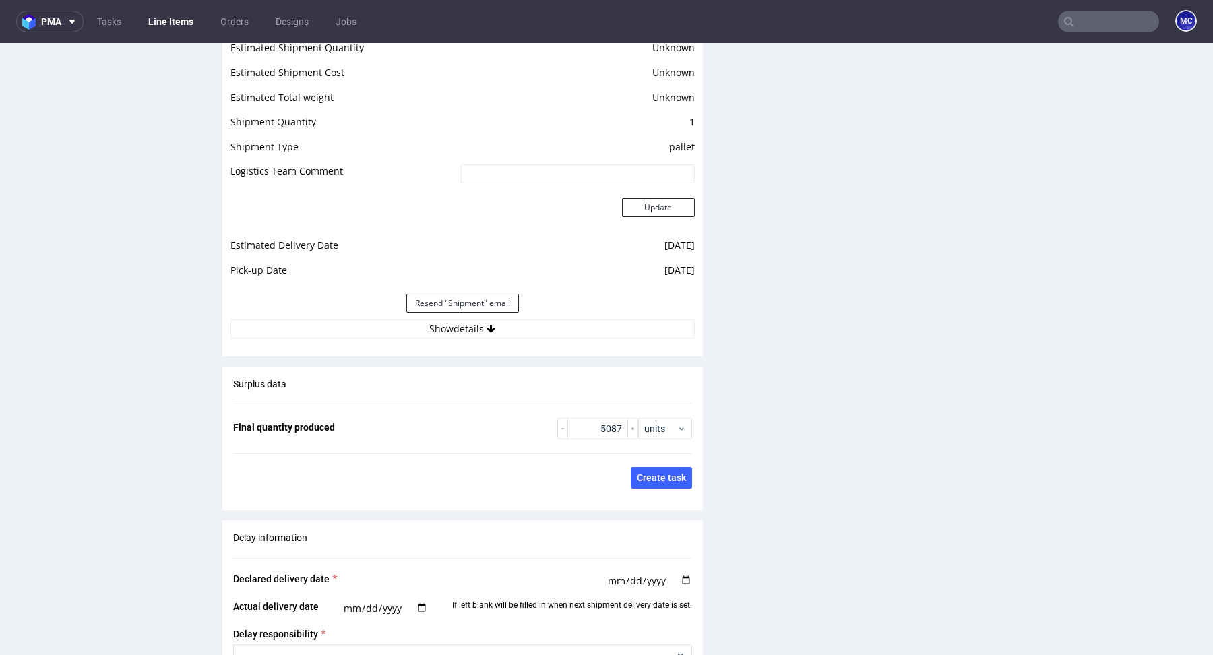
scroll to position [1630, 0]
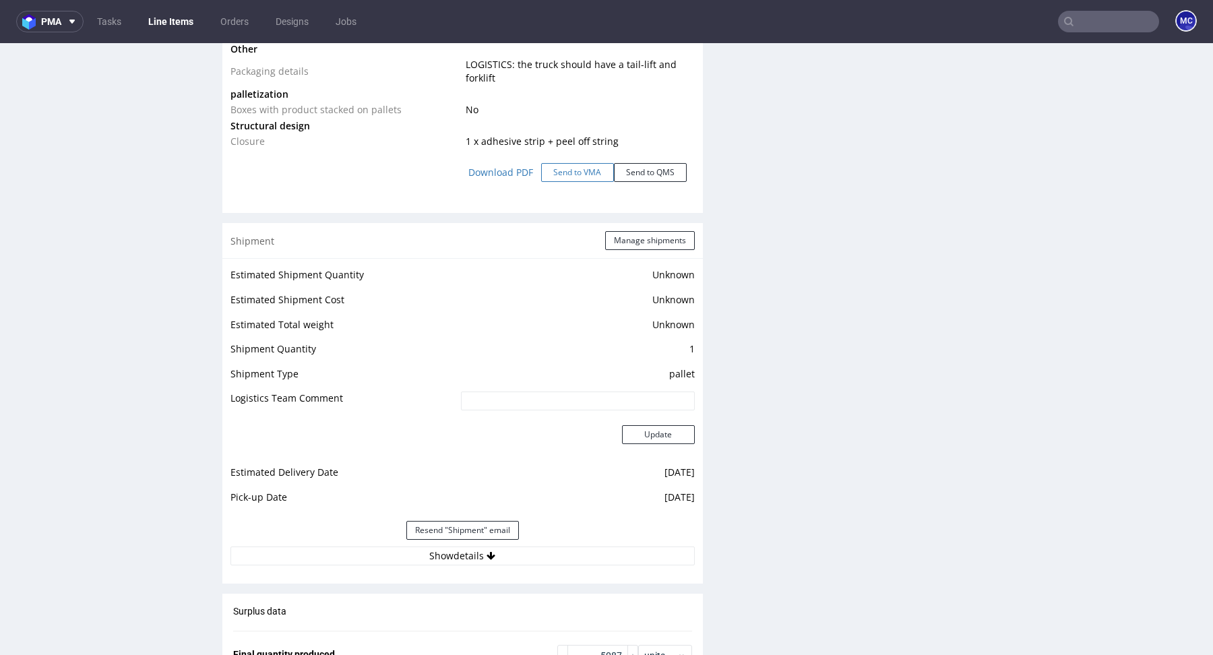
click at [570, 172] on button "Send to VMA" at bounding box center [577, 172] width 73 height 19
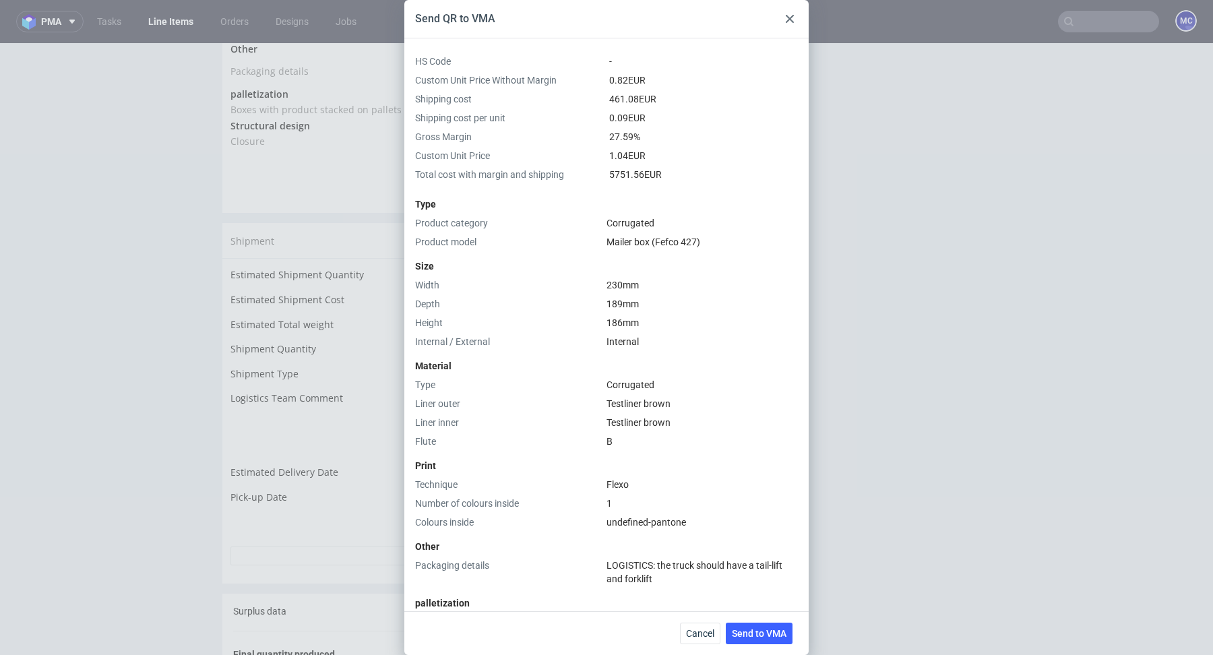
scroll to position [291, 0]
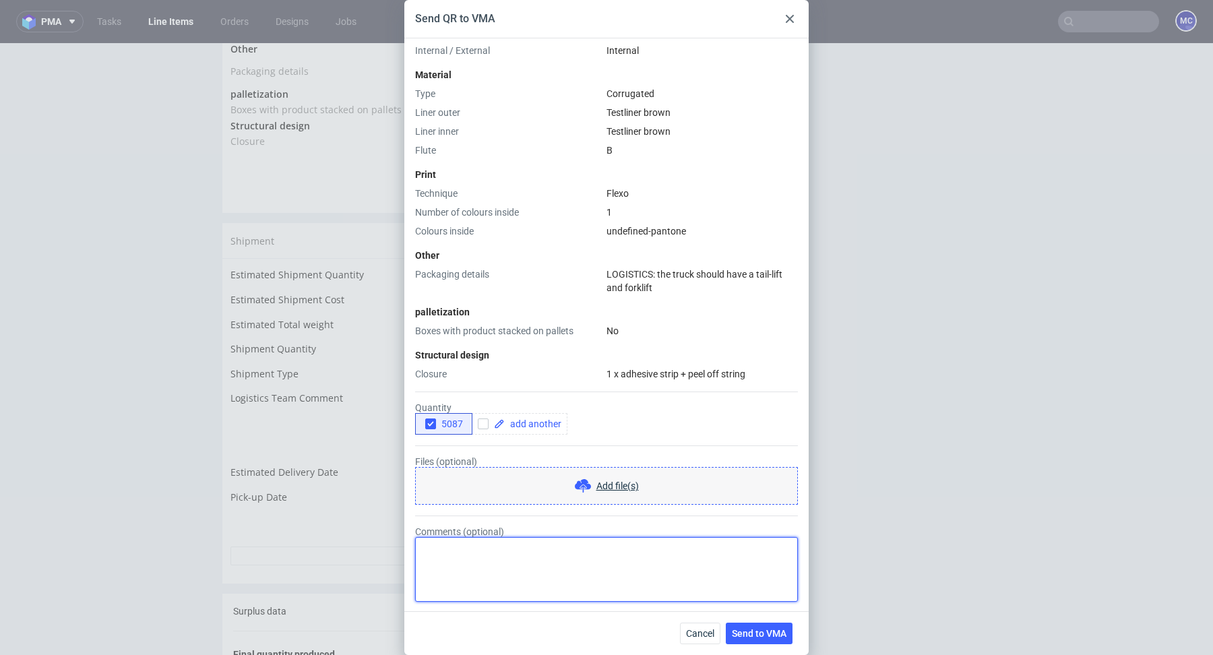
click at [525, 561] on textarea "Comments (optional)" at bounding box center [606, 569] width 383 height 65
click at [532, 425] on span at bounding box center [533, 423] width 57 height 9
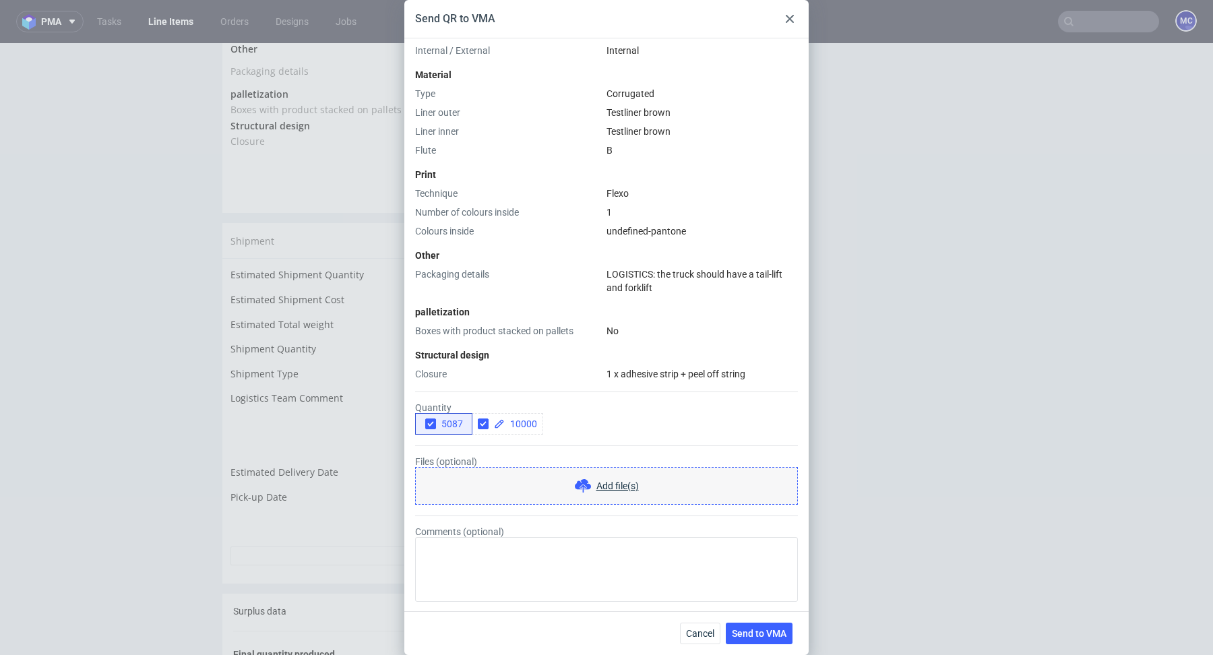
checkbox input "true"
click at [644, 457] on div "Files (optional) Add file(s)" at bounding box center [606, 480] width 383 height 49
click at [432, 422] on use "button" at bounding box center [430, 424] width 6 height 5
click at [769, 633] on span "Send to VMA" at bounding box center [759, 633] width 55 height 9
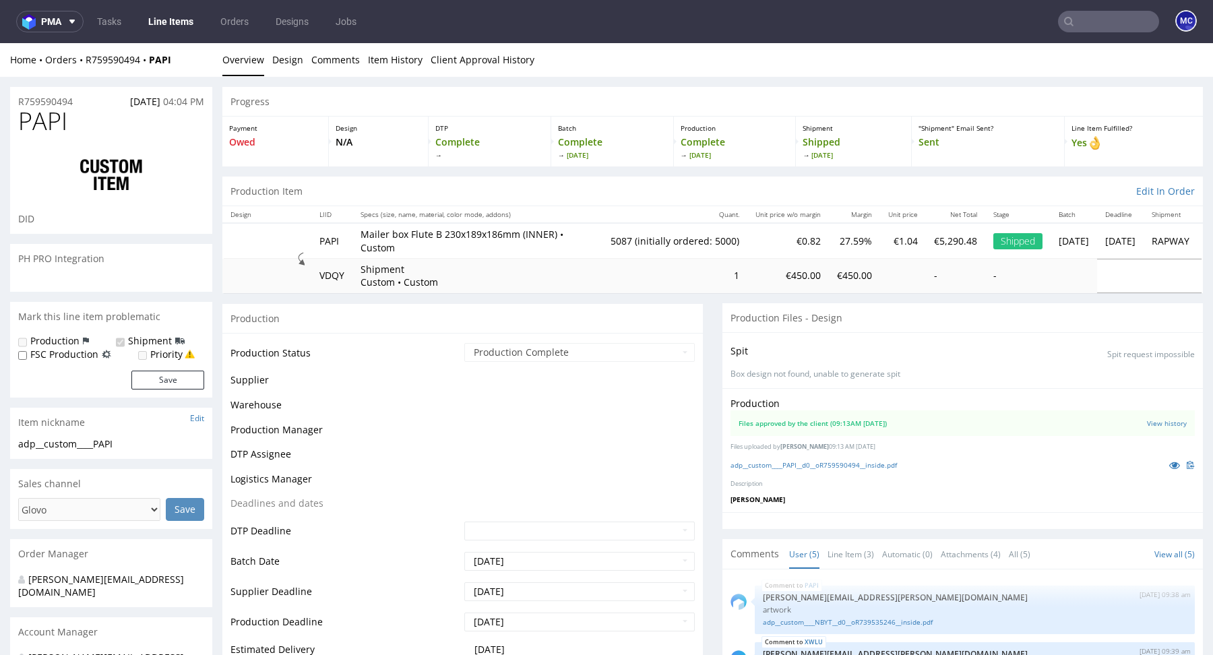
select select "in_progress"
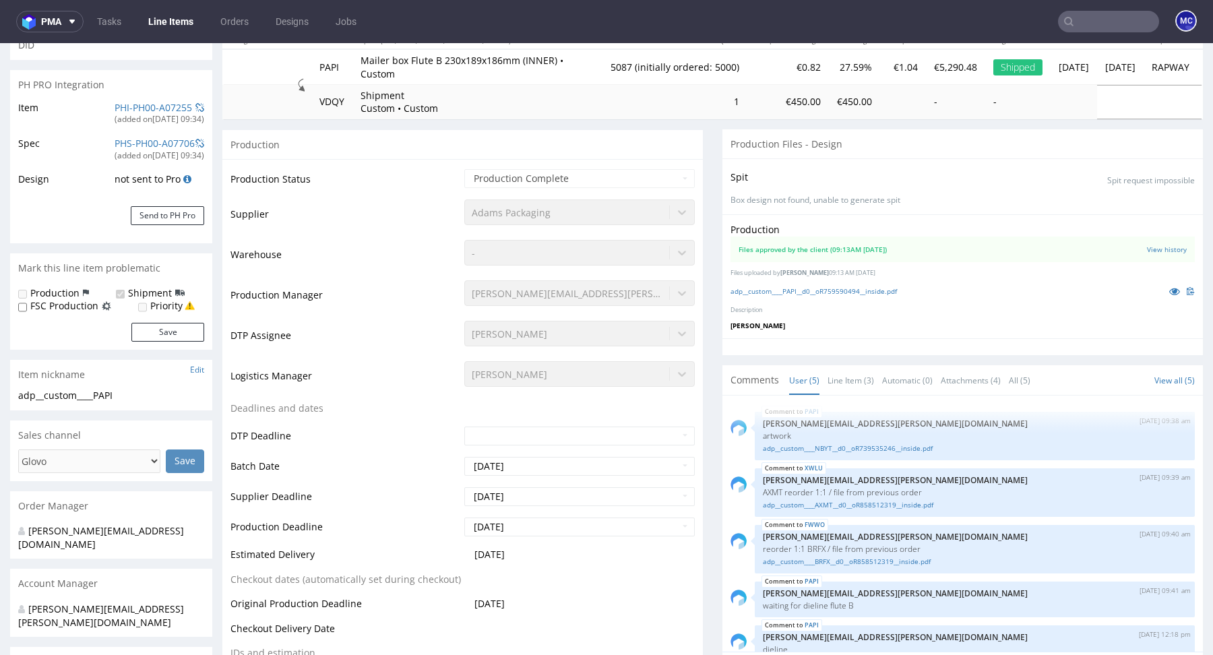
scroll to position [179, 0]
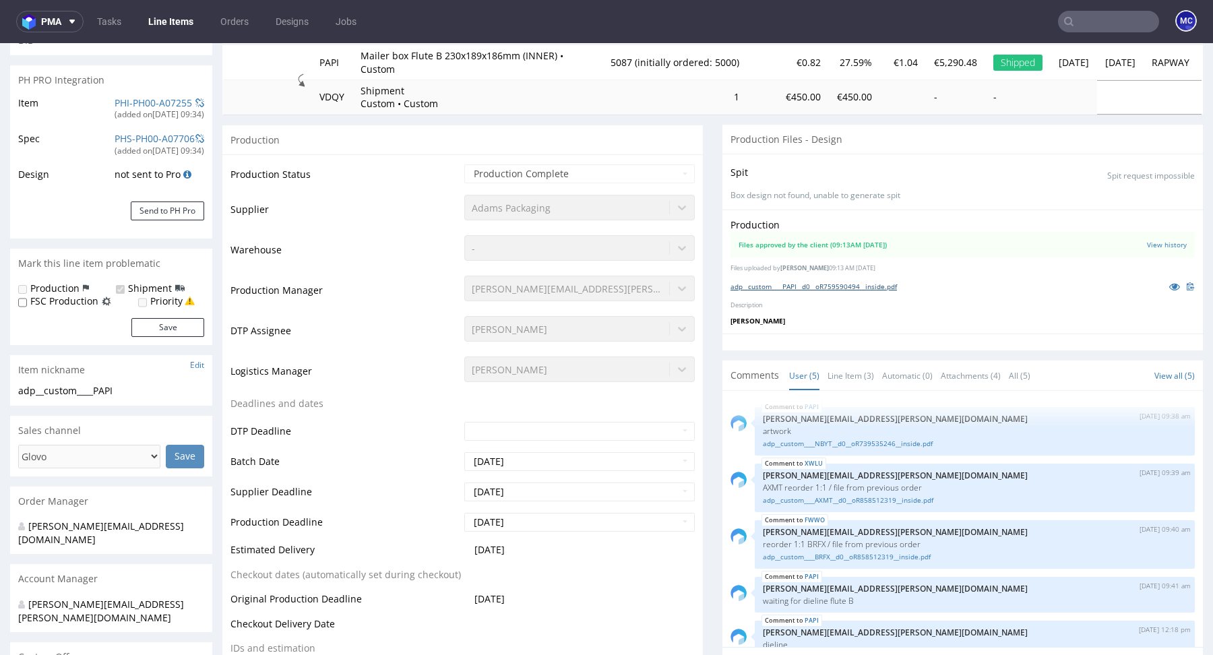
click at [826, 285] on link "adp__custom____PAPI__d0__oR759590494__inside.pdf" at bounding box center [813, 286] width 166 height 9
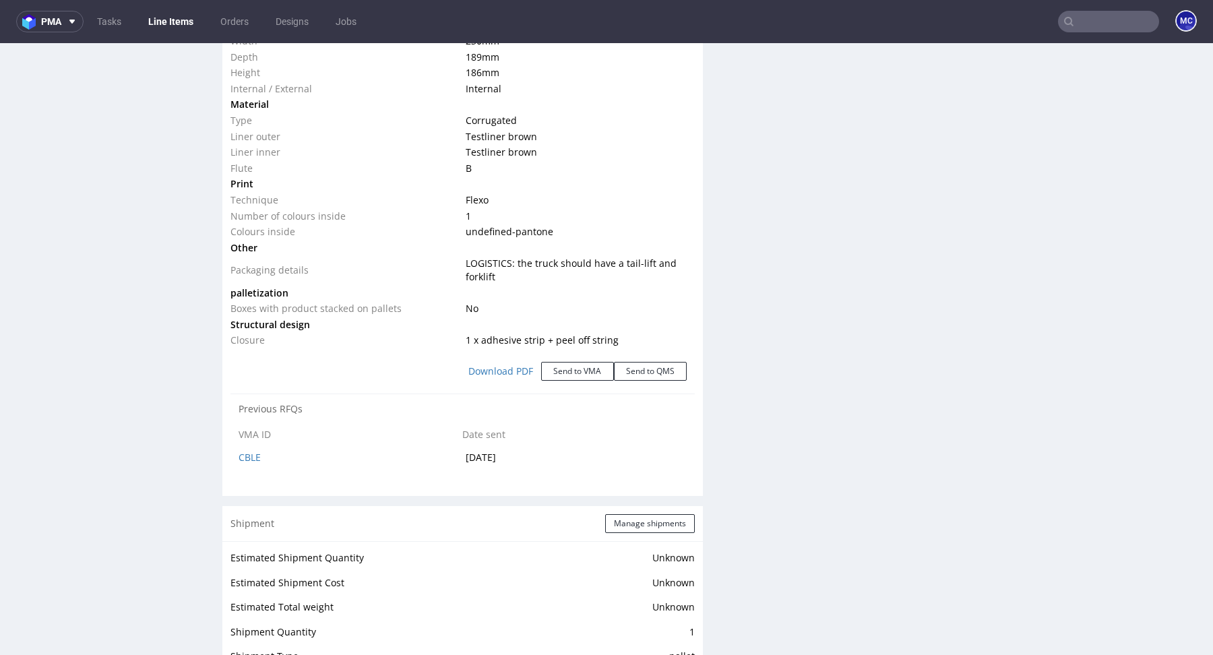
scroll to position [1352, 0]
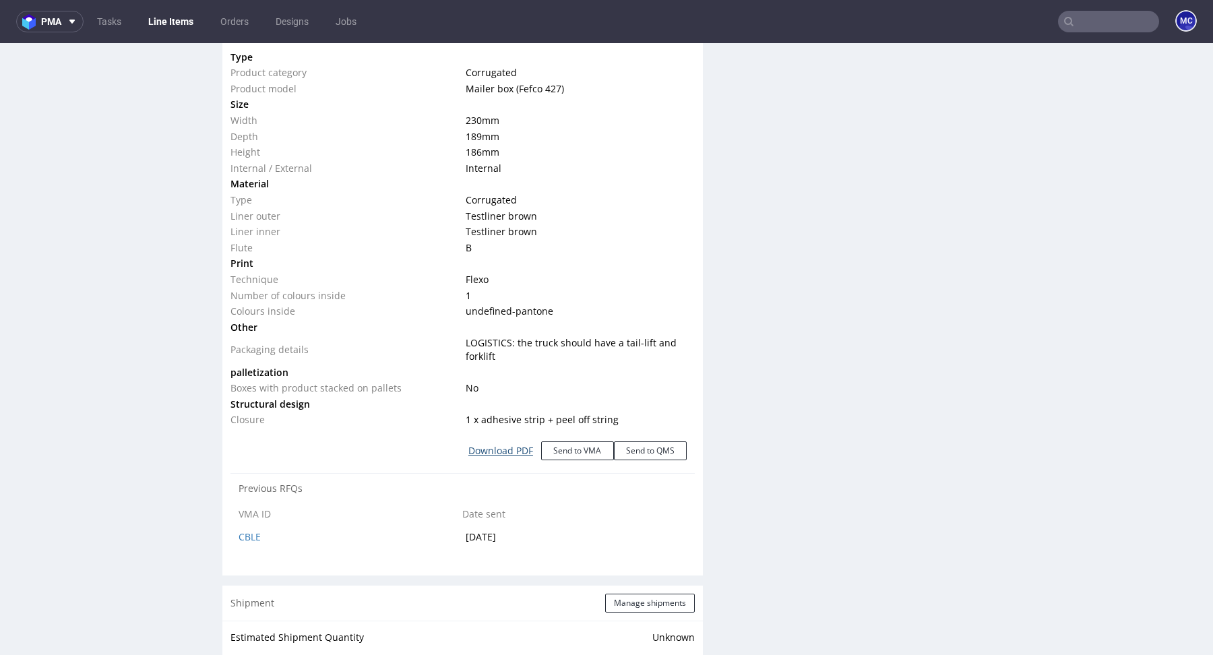
click at [509, 450] on link "Download PDF" at bounding box center [500, 451] width 81 height 30
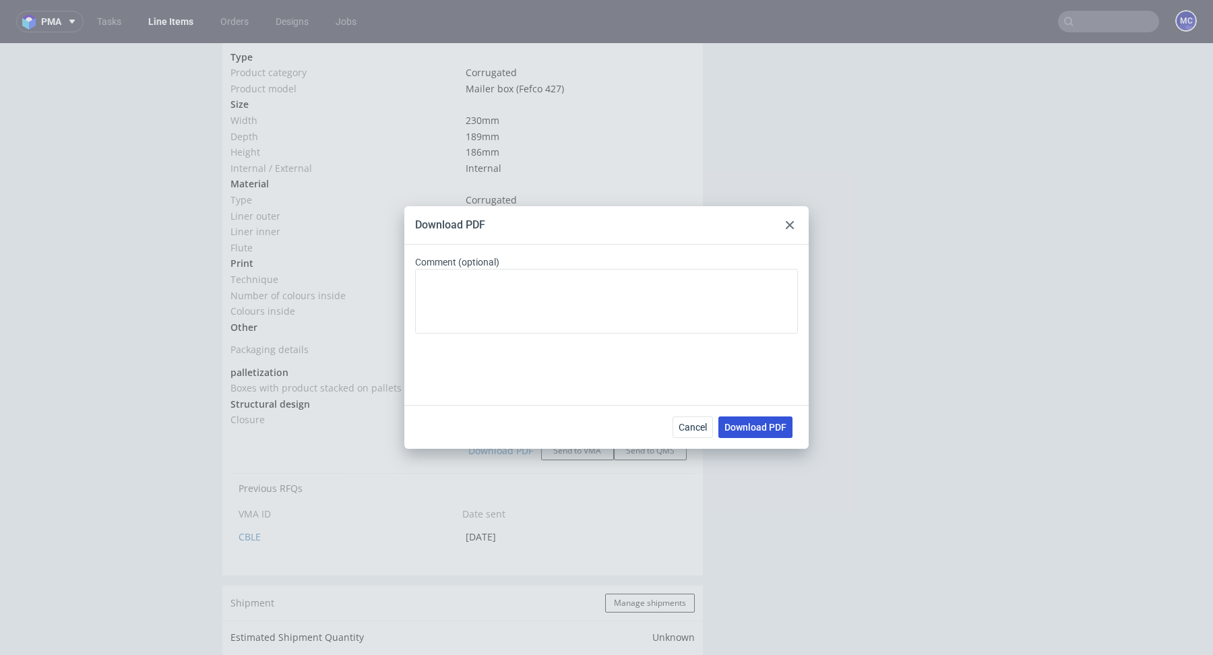
click at [743, 429] on span "Download PDF" at bounding box center [755, 426] width 62 height 9
click at [787, 224] on icon at bounding box center [790, 225] width 8 height 8
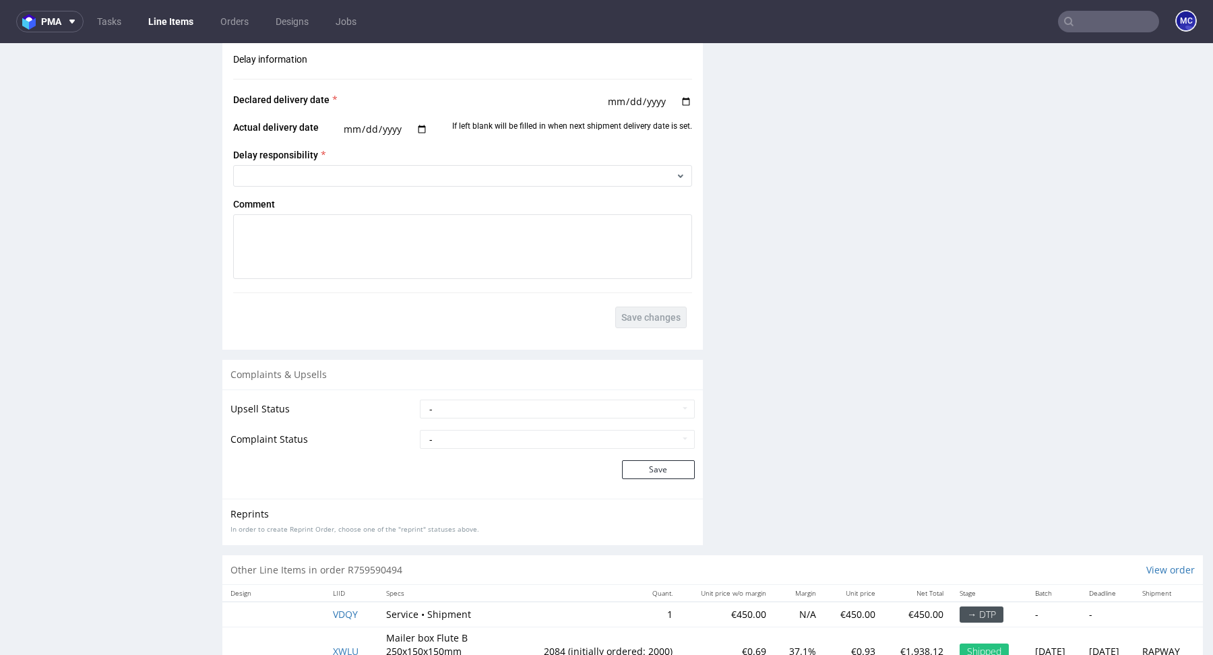
scroll to position [2559, 0]
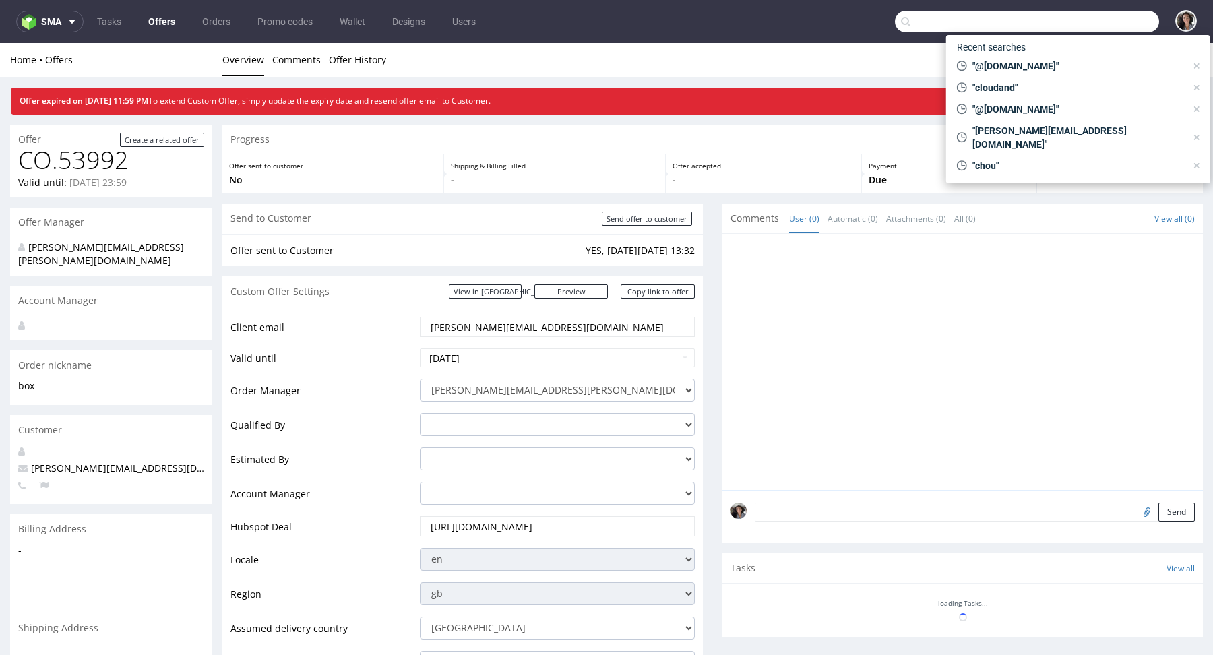
click at [1117, 18] on input "text" at bounding box center [1027, 22] width 264 height 22
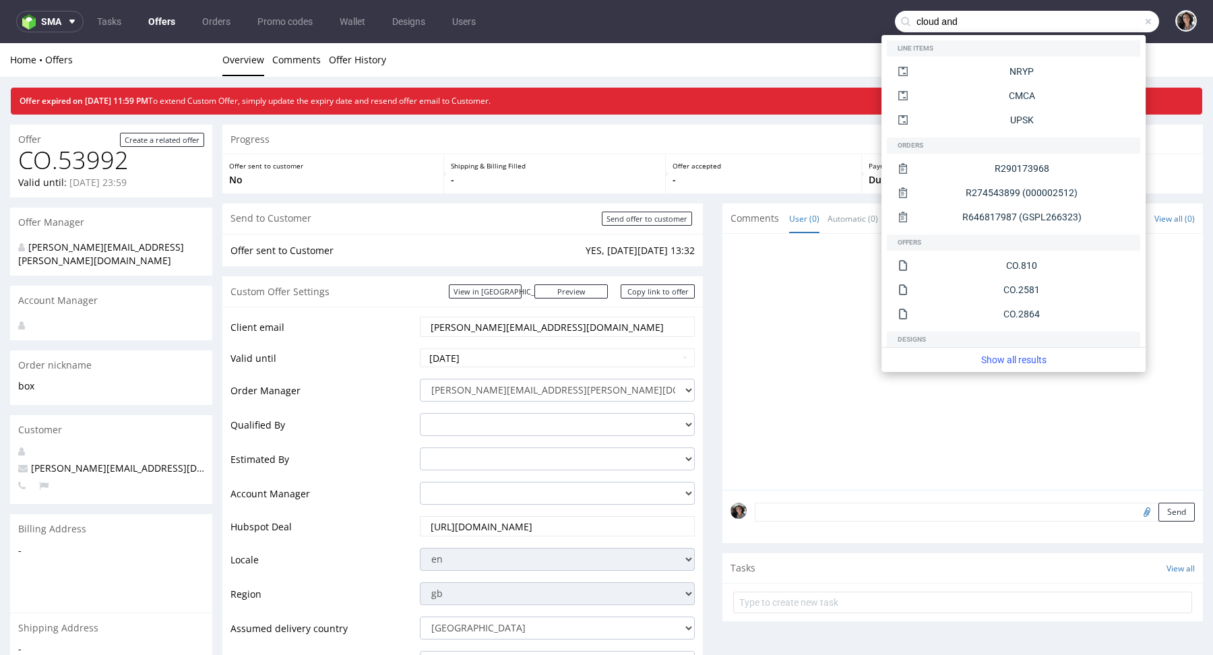
click at [927, 22] on input "cloud and" at bounding box center [1027, 22] width 264 height 22
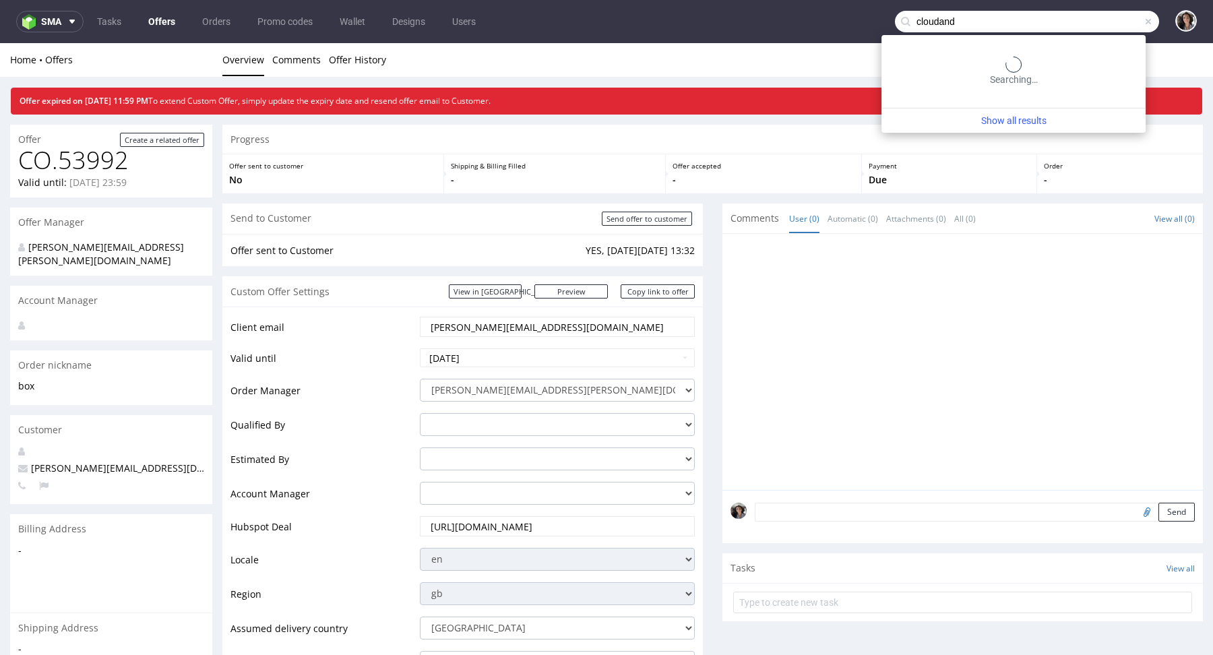
type input "cloudand"
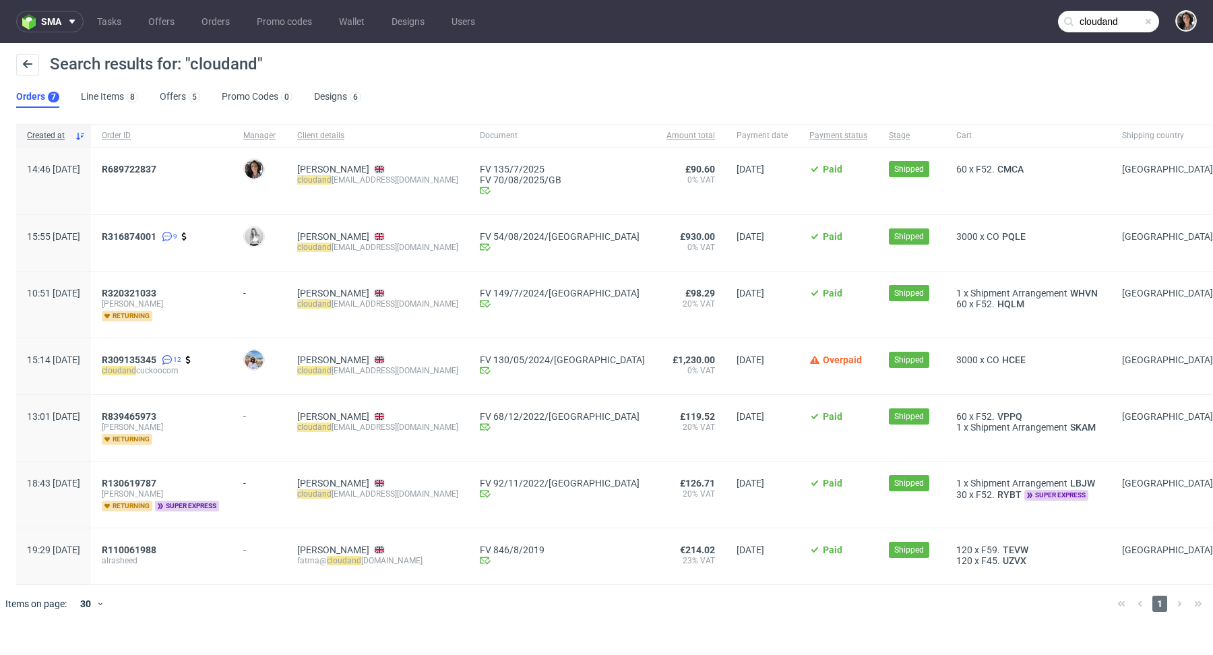
click at [169, 162] on div "R689722837" at bounding box center [161, 181] width 141 height 67
click at [156, 164] on span "R689722837" at bounding box center [129, 169] width 55 height 11
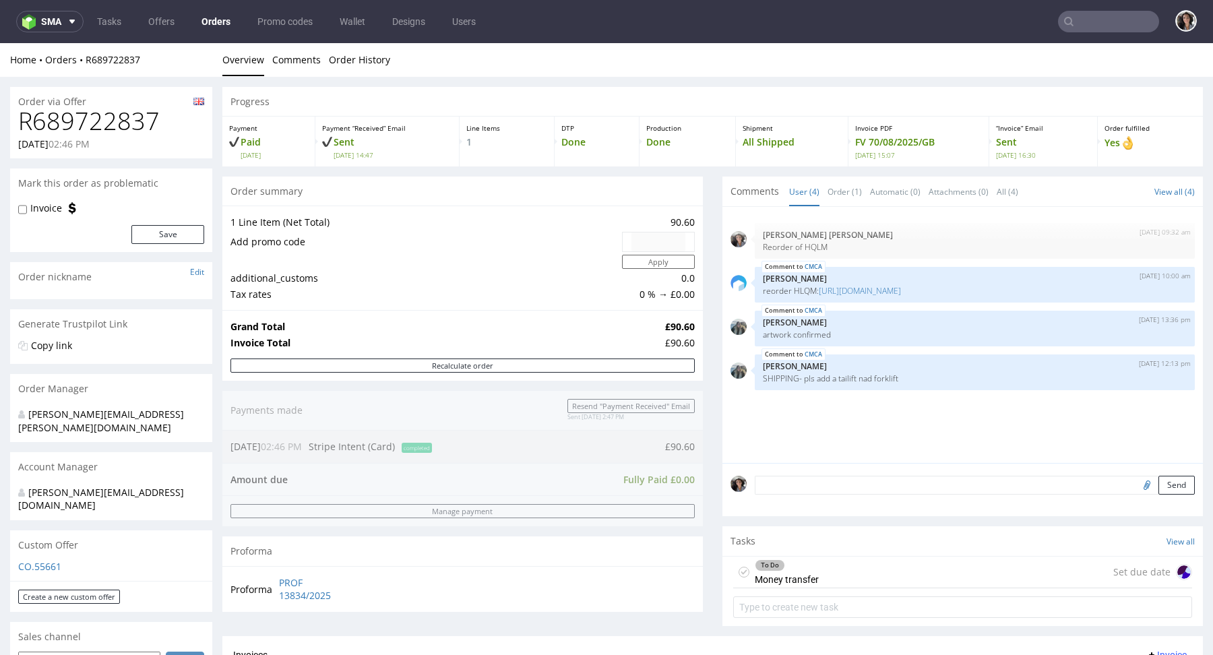
type input "cloudand"
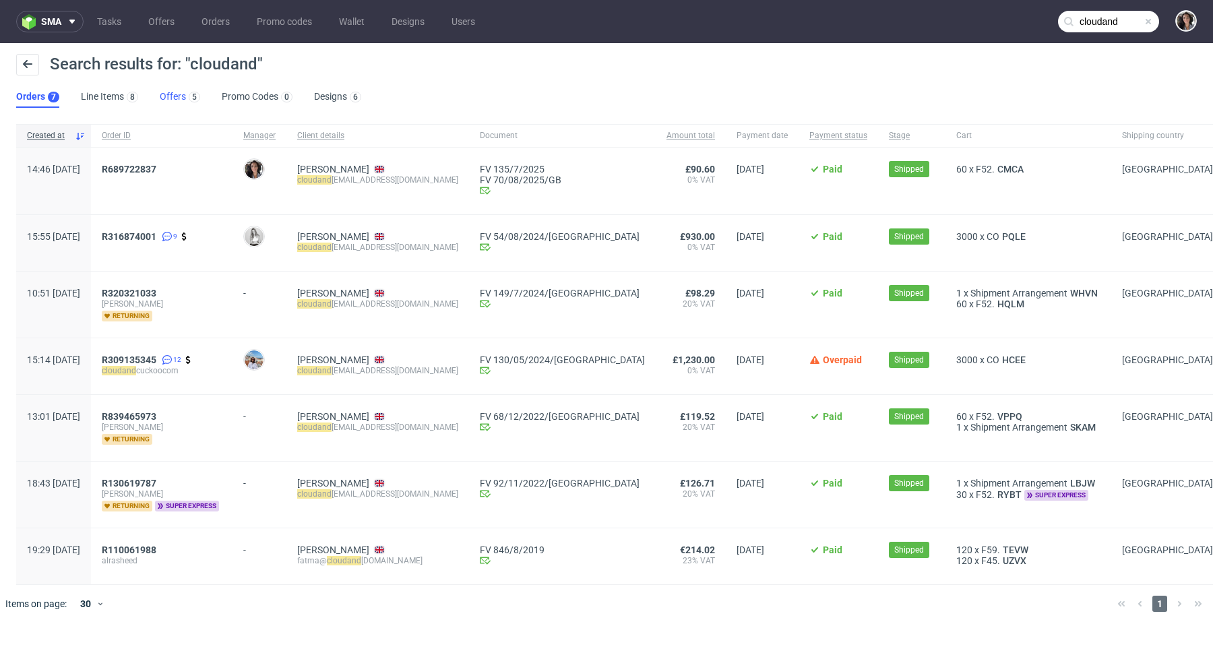
click at [164, 94] on link "Offers 5" at bounding box center [180, 97] width 40 height 22
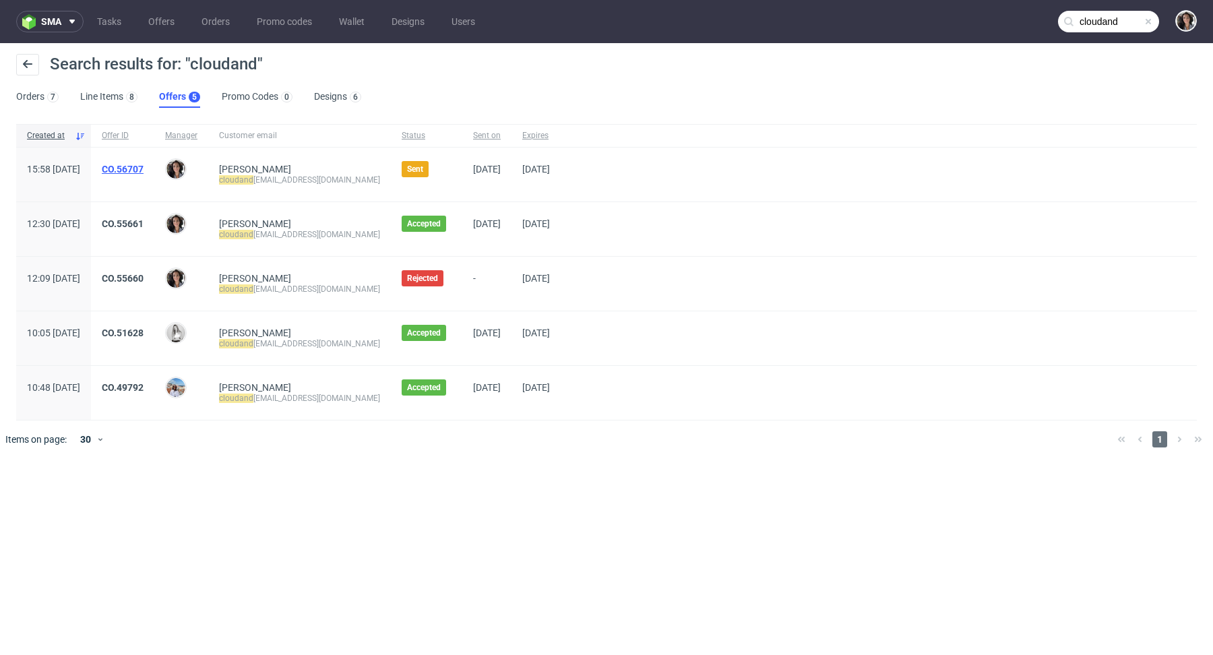
click at [143, 167] on link "CO.56707" at bounding box center [123, 169] width 42 height 11
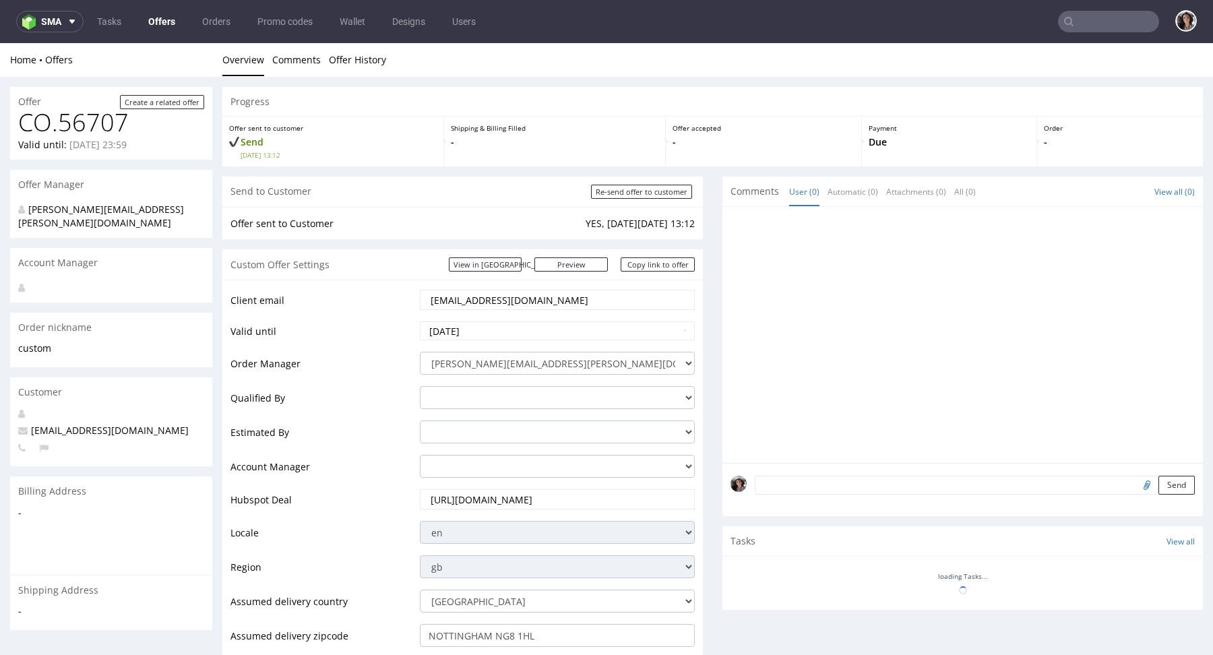
click at [170, 22] on link "Offers" at bounding box center [161, 22] width 43 height 22
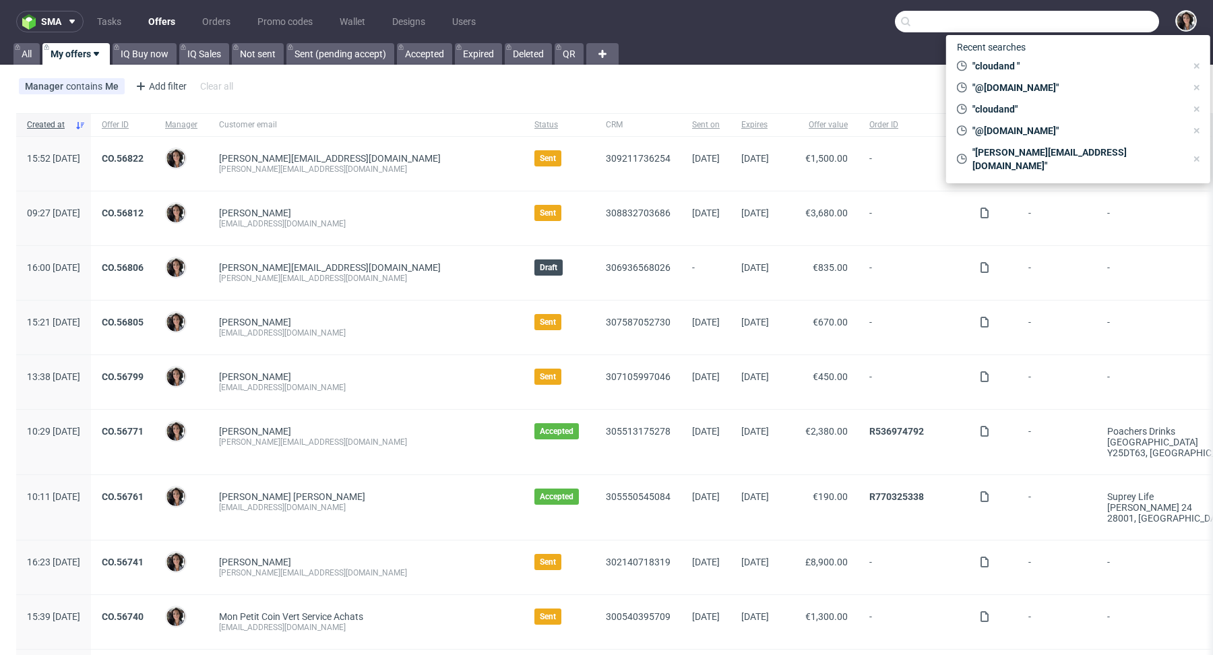
click at [1093, 21] on input "text" at bounding box center [1027, 22] width 264 height 22
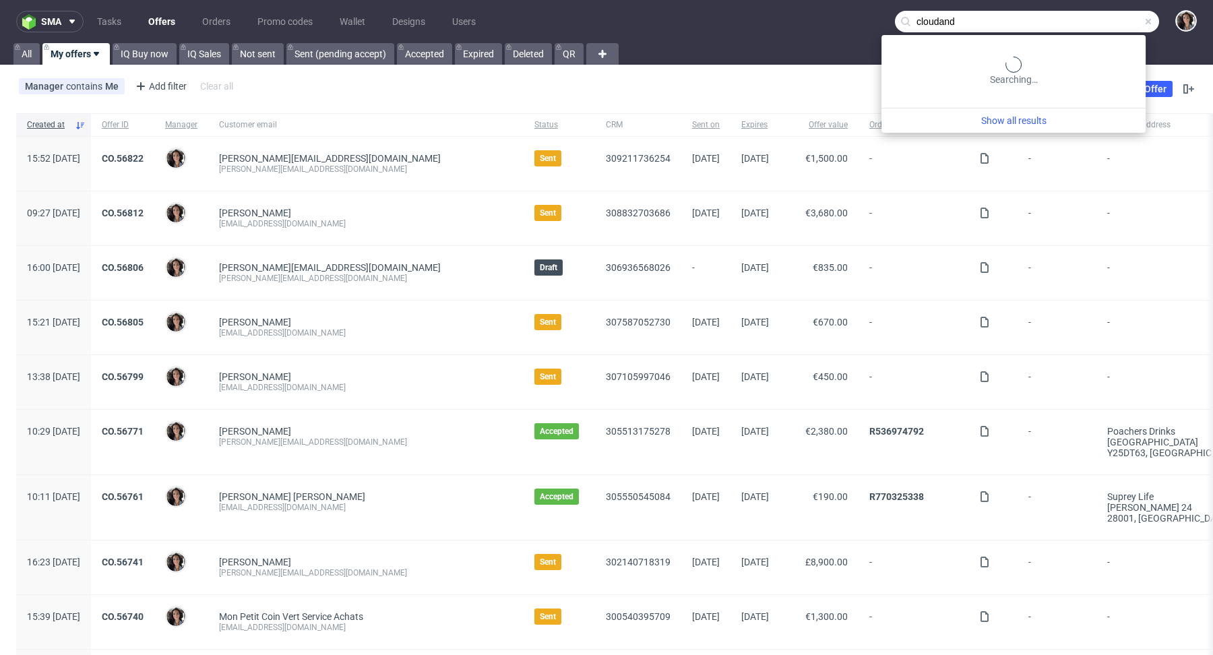
type input "cloudand"
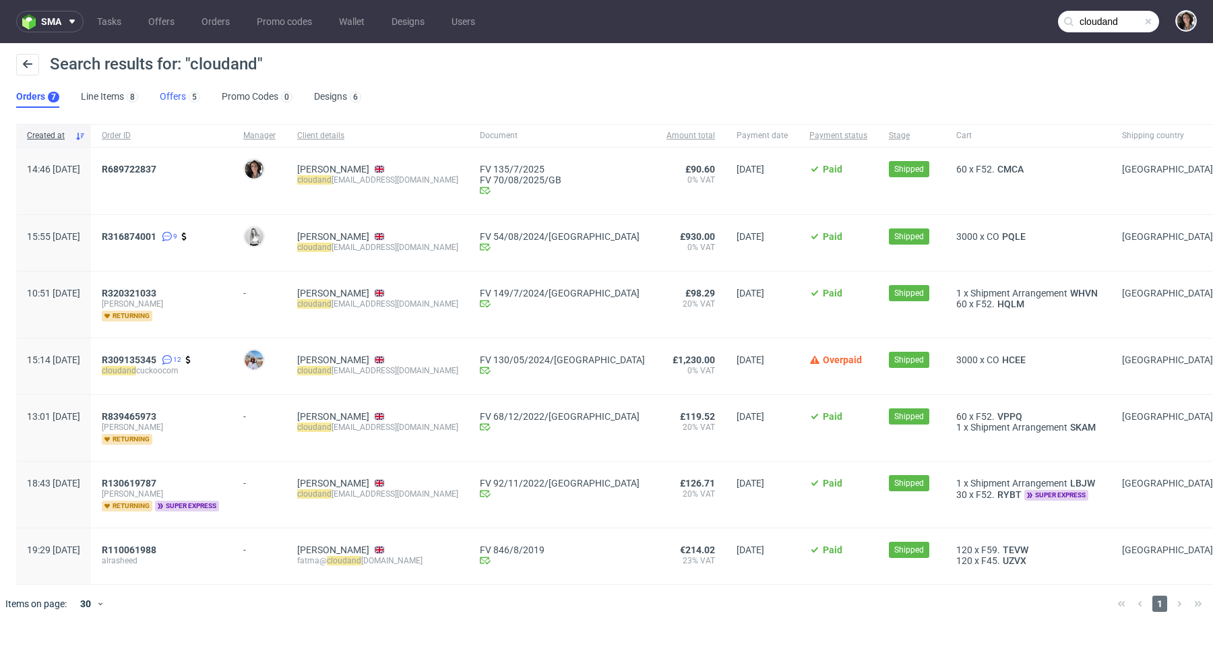
click at [175, 90] on link "Offers 5" at bounding box center [180, 97] width 40 height 22
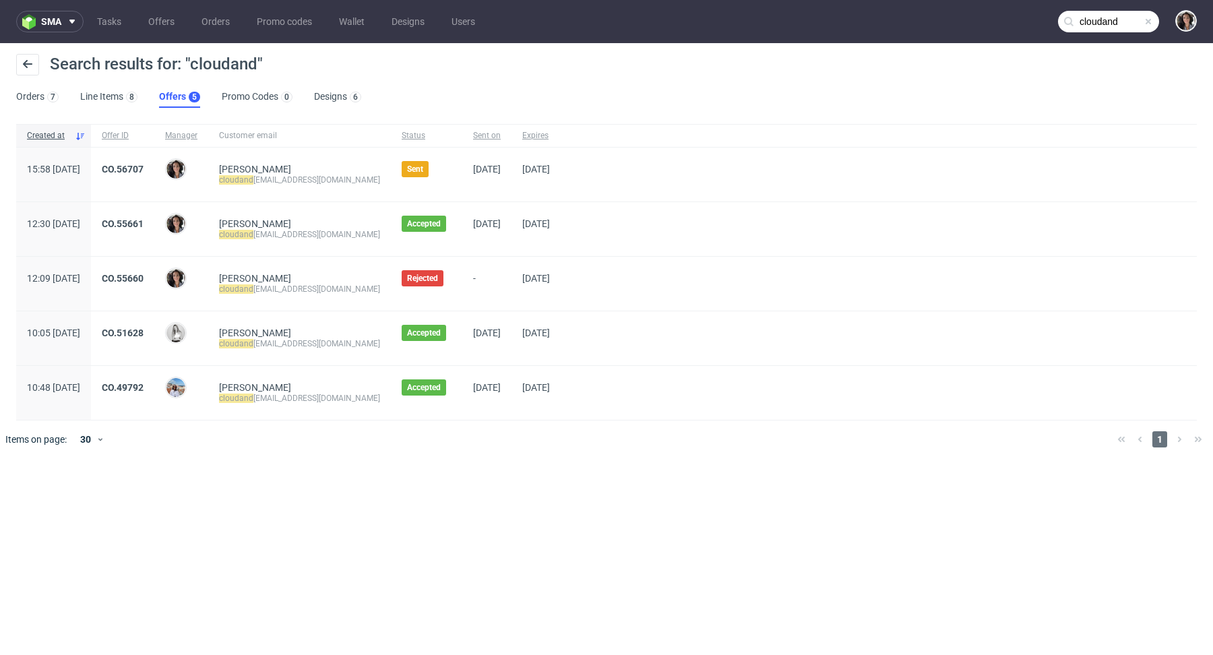
click at [145, 161] on div "CO.56707" at bounding box center [122, 175] width 63 height 54
click at [143, 169] on link "CO.56707" at bounding box center [123, 169] width 42 height 11
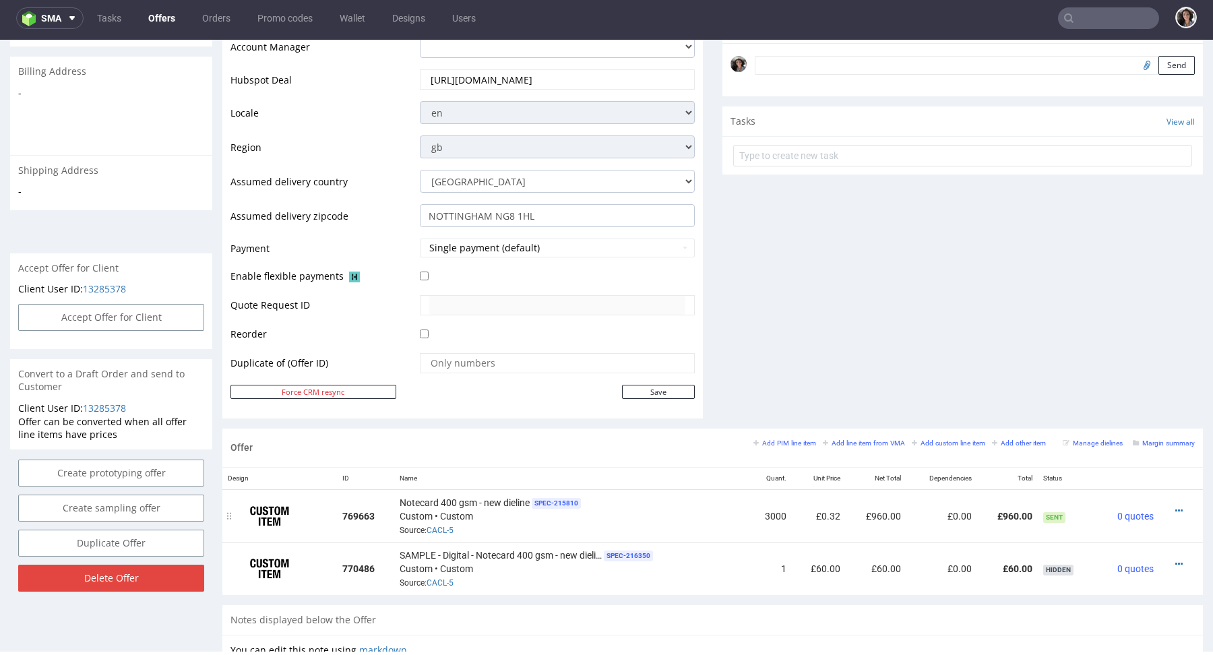
scroll to position [455, 0]
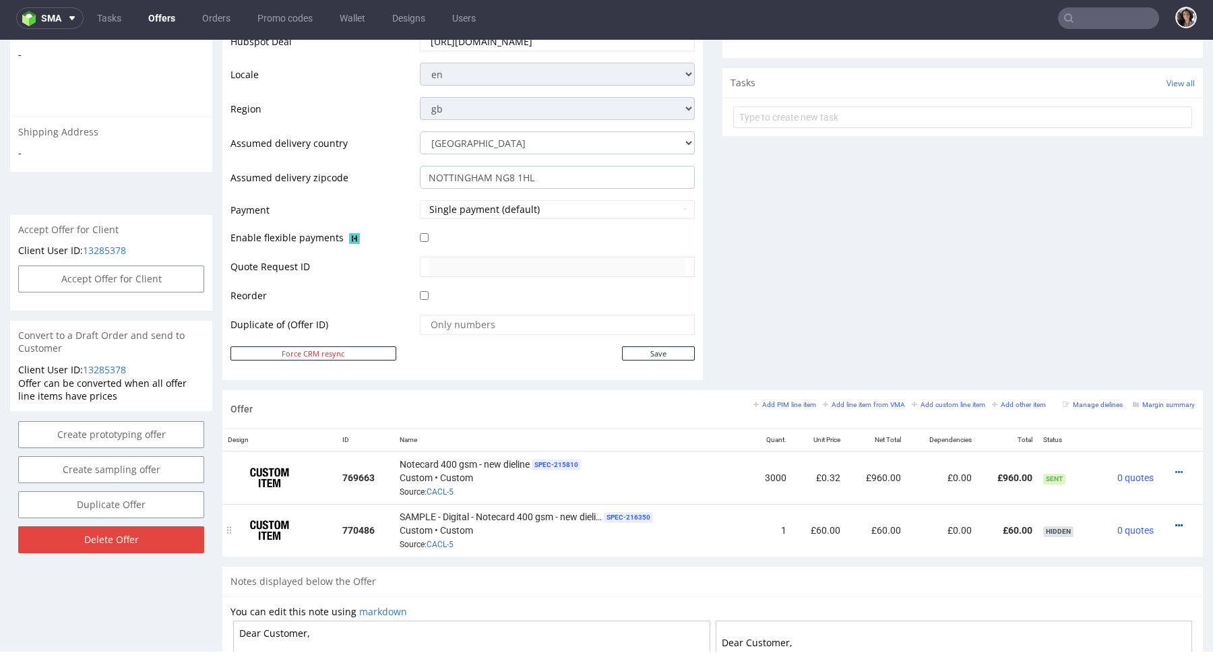
click at [1175, 521] on icon at bounding box center [1178, 525] width 7 height 9
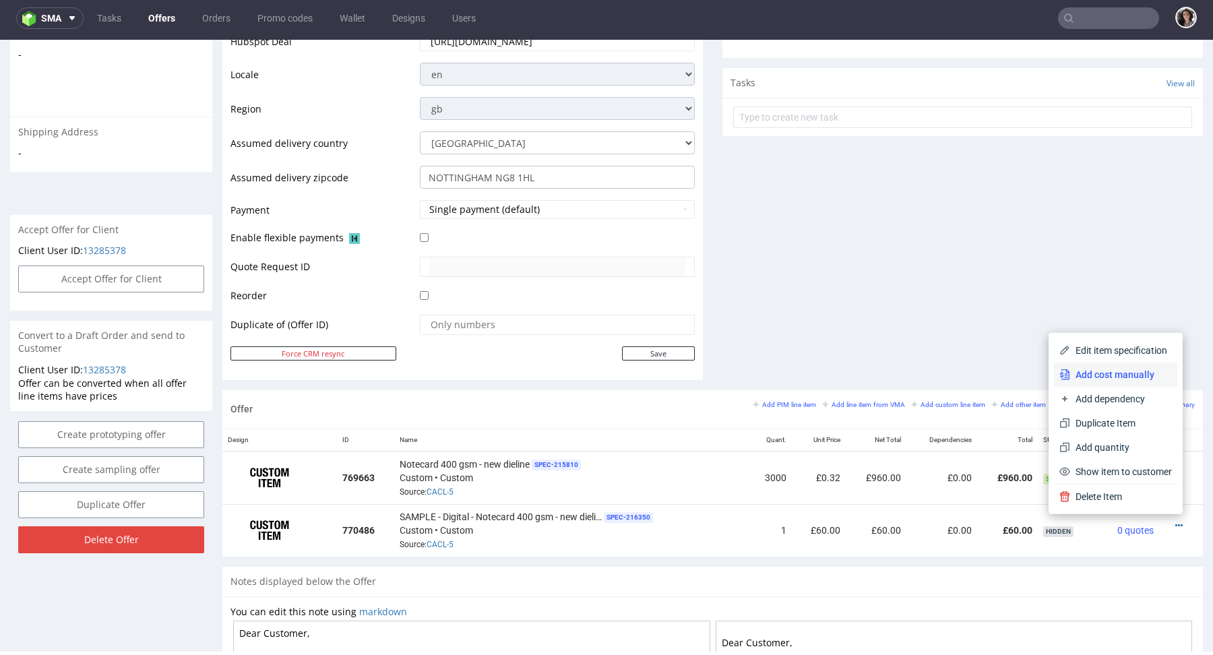
click at [1112, 383] on li "Add cost manually" at bounding box center [1115, 374] width 123 height 24
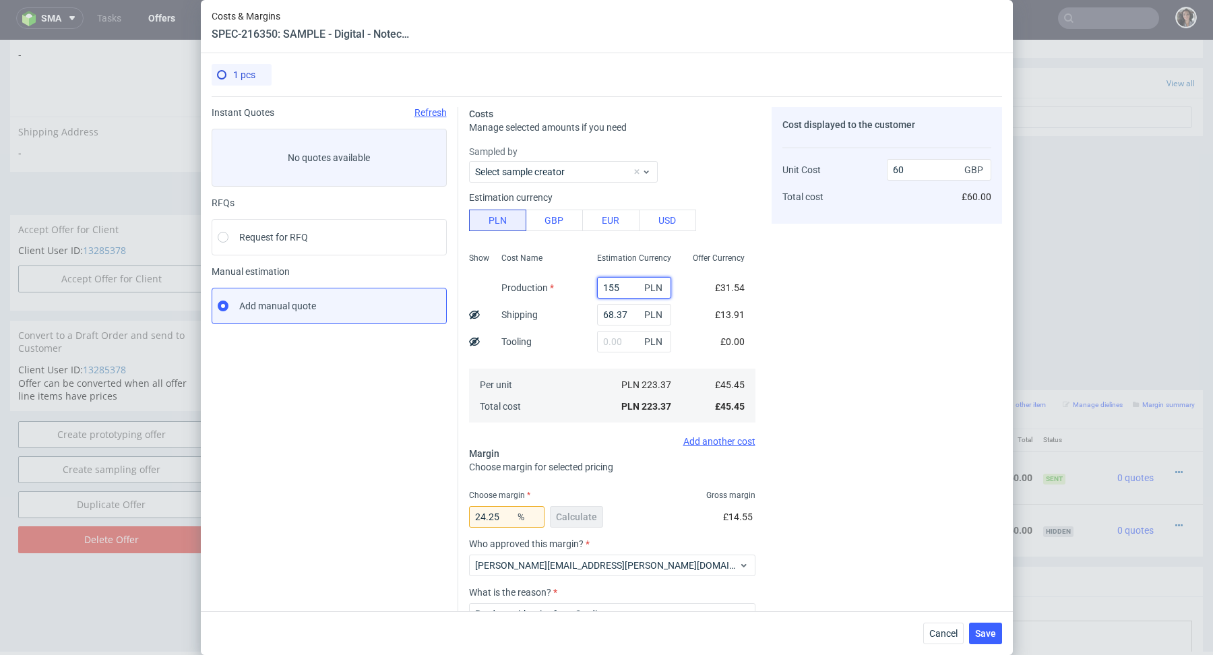
click at [622, 284] on input "155" at bounding box center [634, 288] width 74 height 22
type input "300"
type input "98.94"
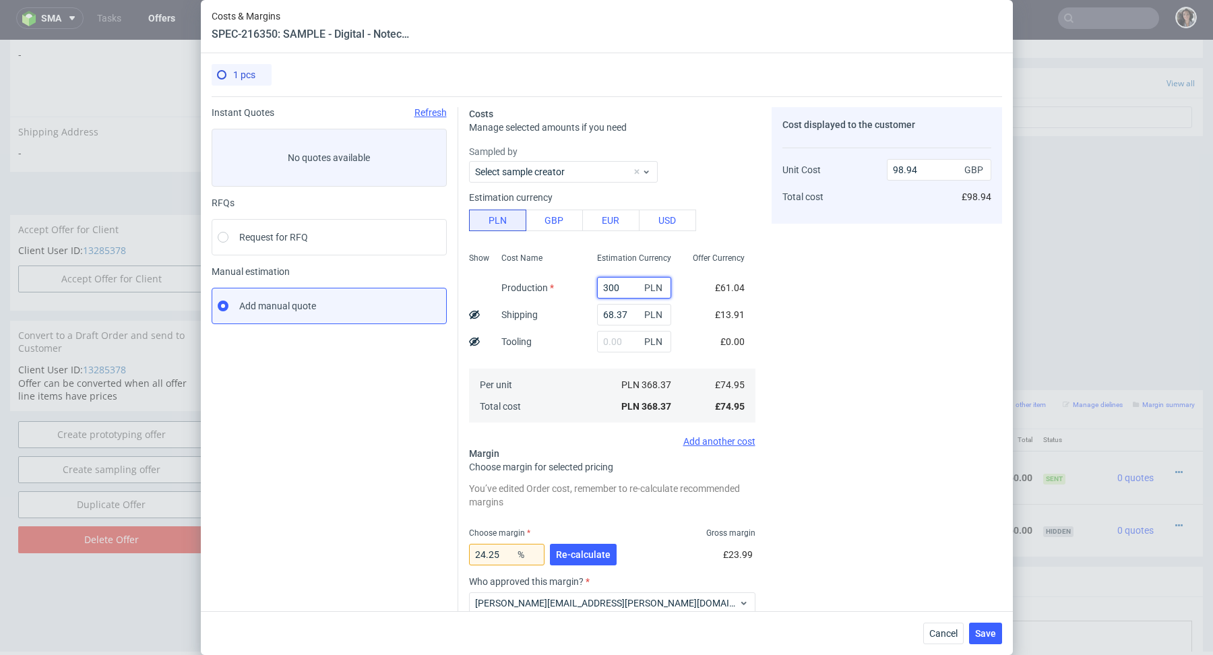
type input "300"
click at [538, 336] on div "Tooling" at bounding box center [516, 341] width 52 height 27
click at [577, 556] on span "Re-calculate" at bounding box center [583, 554] width 55 height 9
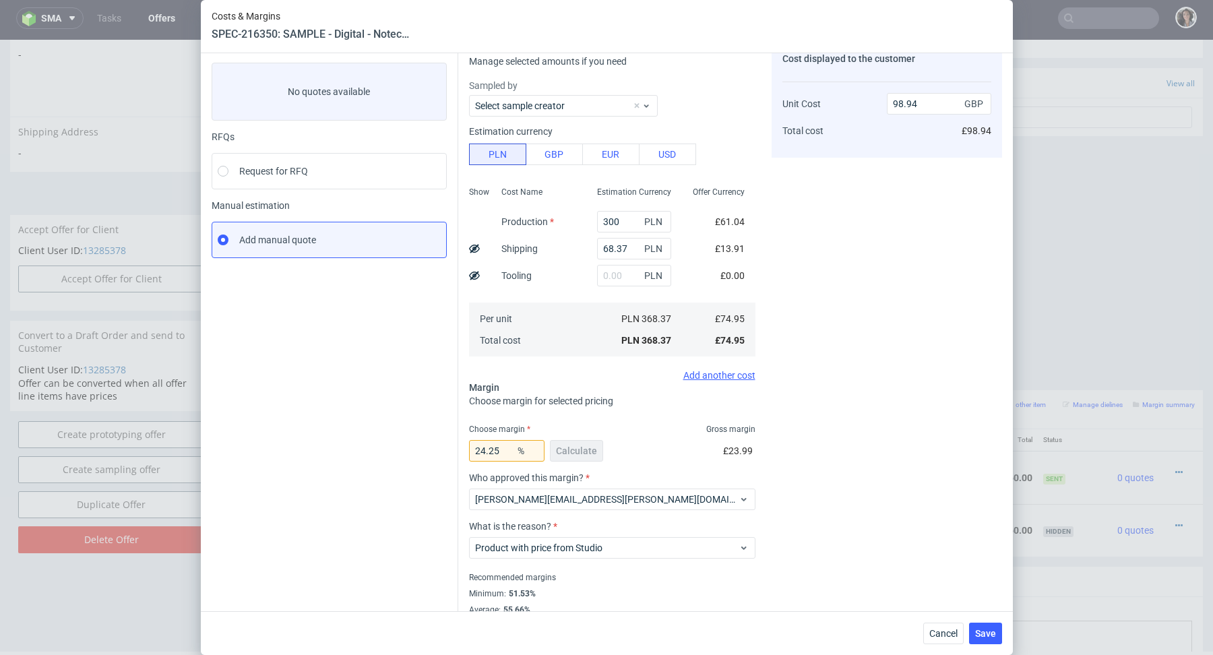
scroll to position [96, 0]
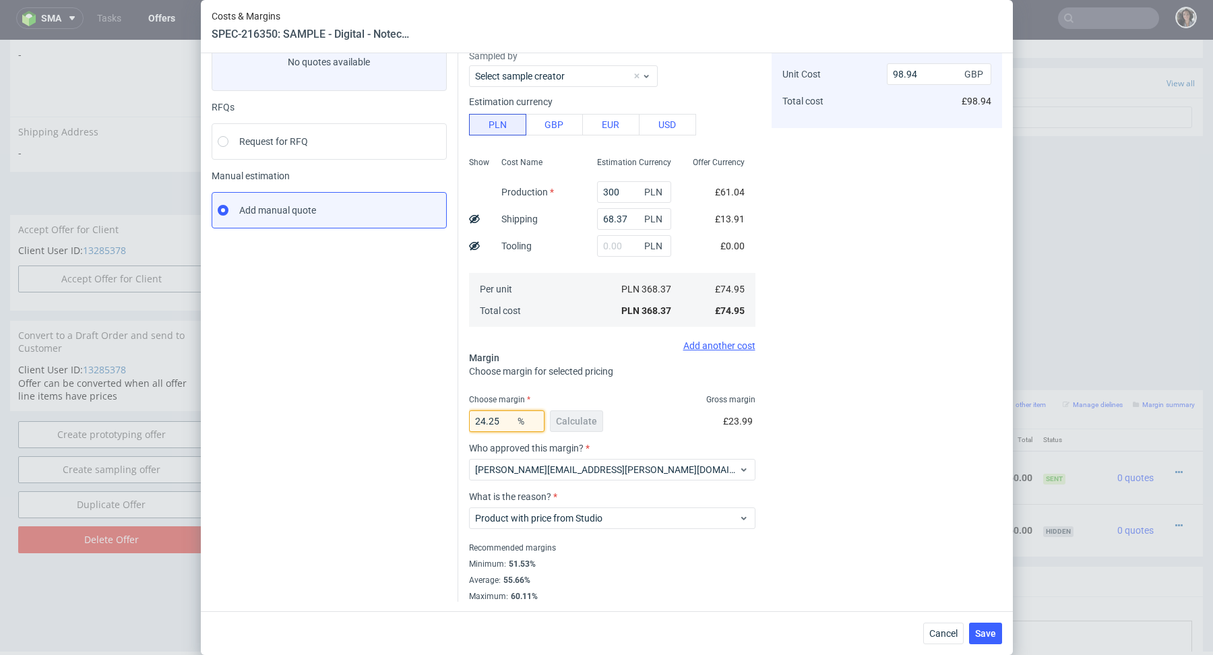
drag, startPoint x: 504, startPoint y: 420, endPoint x: 440, endPoint y: 420, distance: 64.0
click at [440, 420] on div "Instant Quotes Refresh No quotes available RFQs Request for RFQ Manual estimati…" at bounding box center [607, 301] width 790 height 601
type input "10"
type input "83.28"
type input "10"
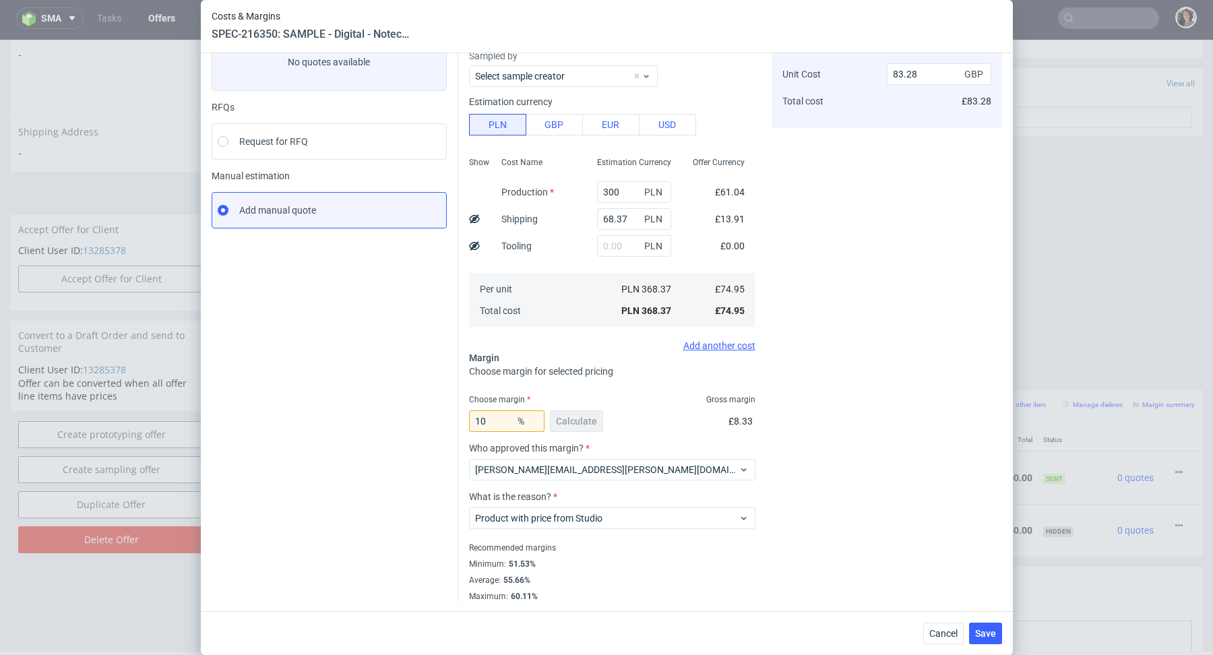
click at [554, 371] on span "Choose margin for selected pricing" at bounding box center [541, 371] width 144 height 11
drag, startPoint x: 925, startPoint y: 72, endPoint x: 898, endPoint y: 72, distance: 26.9
click at [898, 72] on input "83.28" at bounding box center [939, 74] width 104 height 22
type input "84"
type input "10.77380952380952"
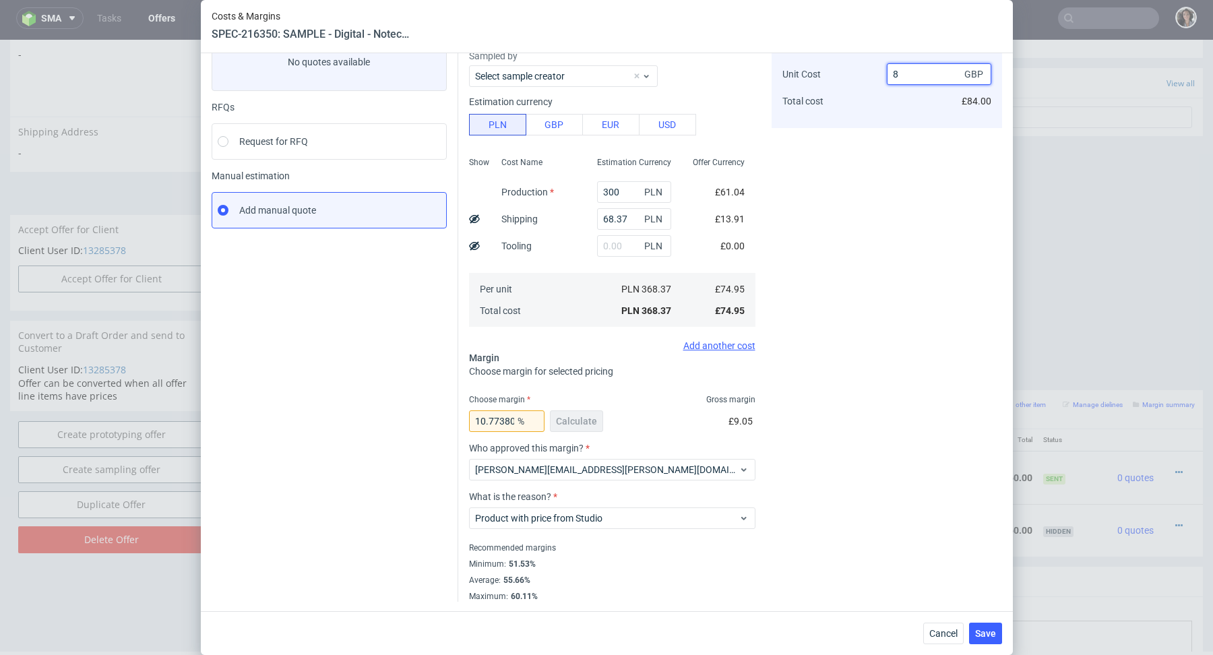
type input "85"
type input "11.823529411764703"
type input "85"
click at [873, 199] on div "Cost displayed to the customer Unit Cost Total cost 85 GBP £85.00" at bounding box center [886, 306] width 230 height 590
click at [980, 630] on span "Save" at bounding box center [985, 633] width 21 height 9
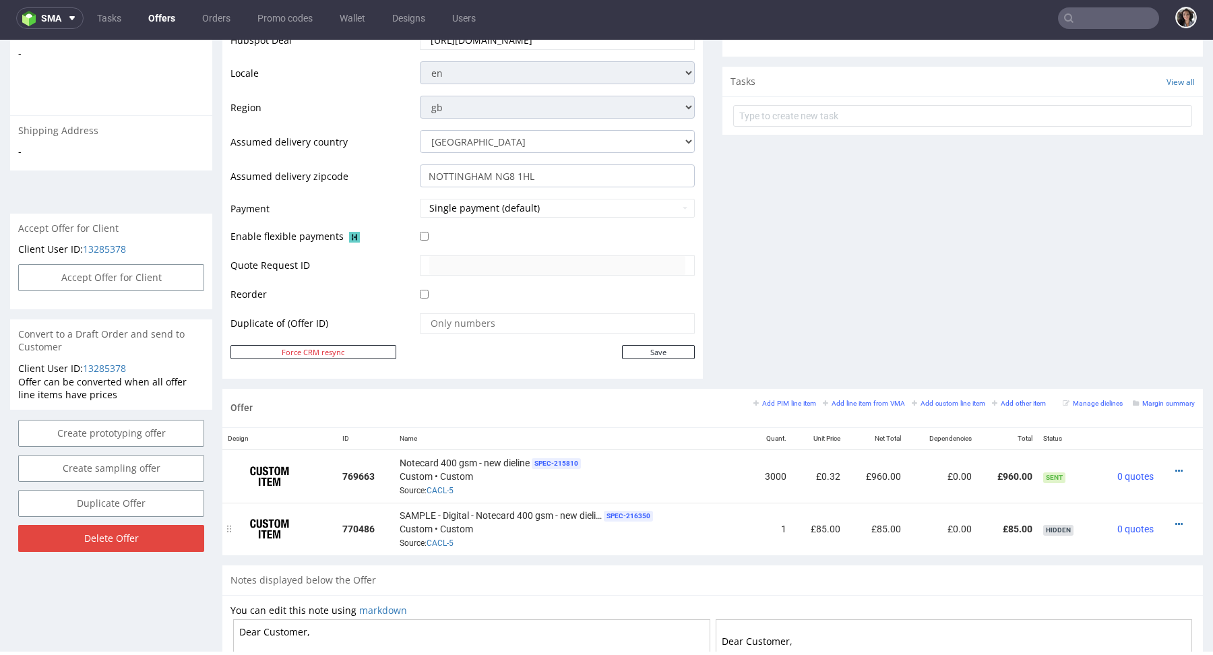
scroll to position [466, 0]
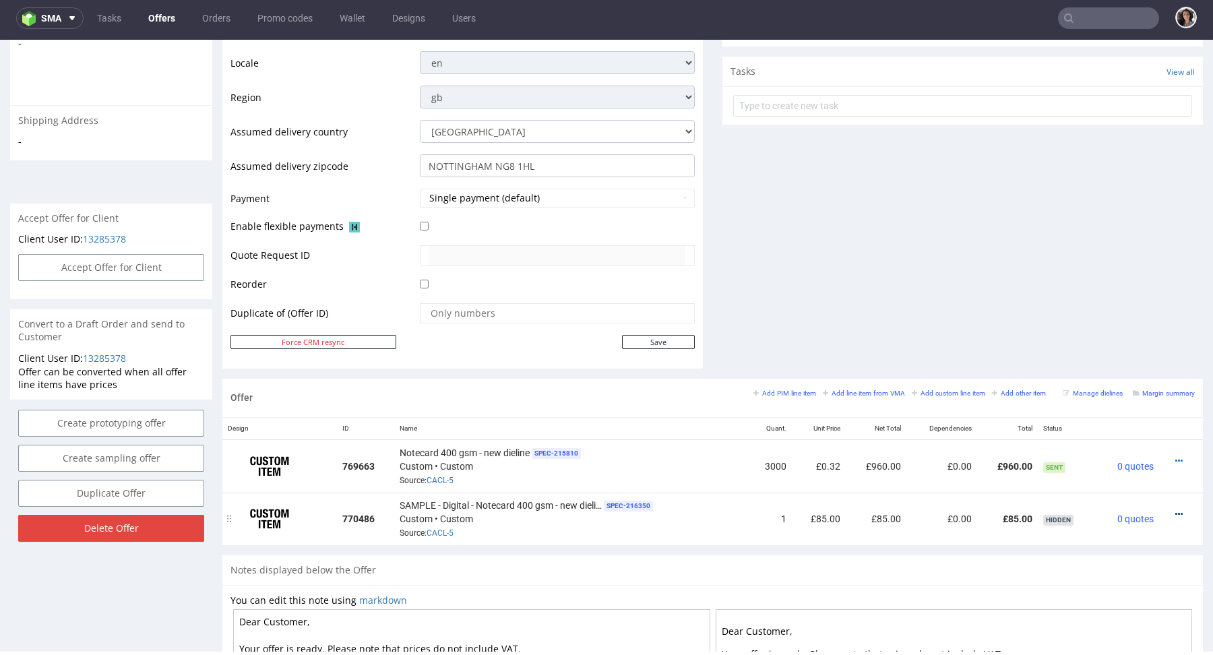
click at [1175, 509] on icon at bounding box center [1178, 513] width 7 height 9
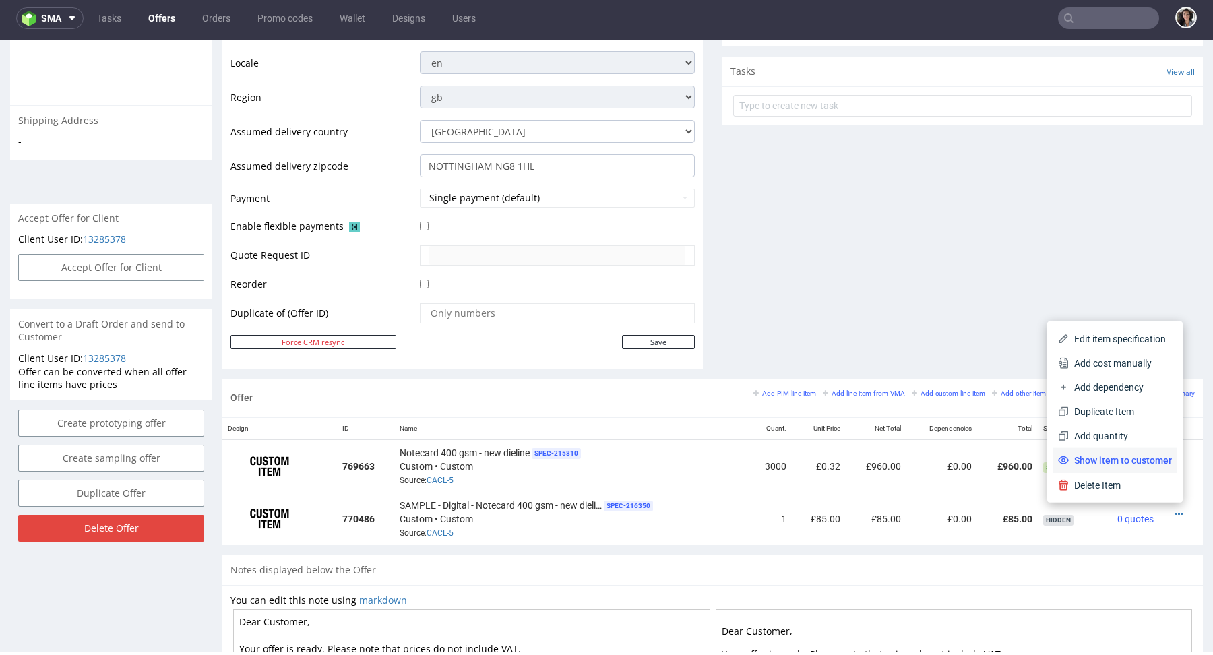
click at [1113, 457] on span "Show item to customer" at bounding box center [1119, 459] width 103 height 13
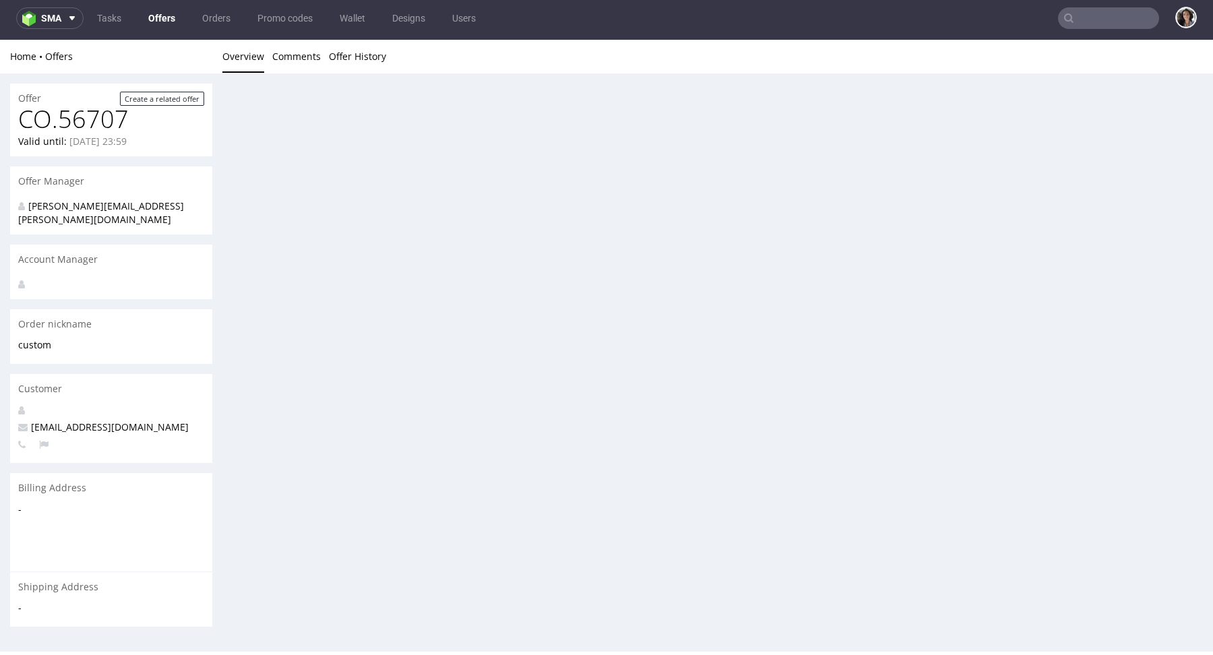
scroll to position [0, 0]
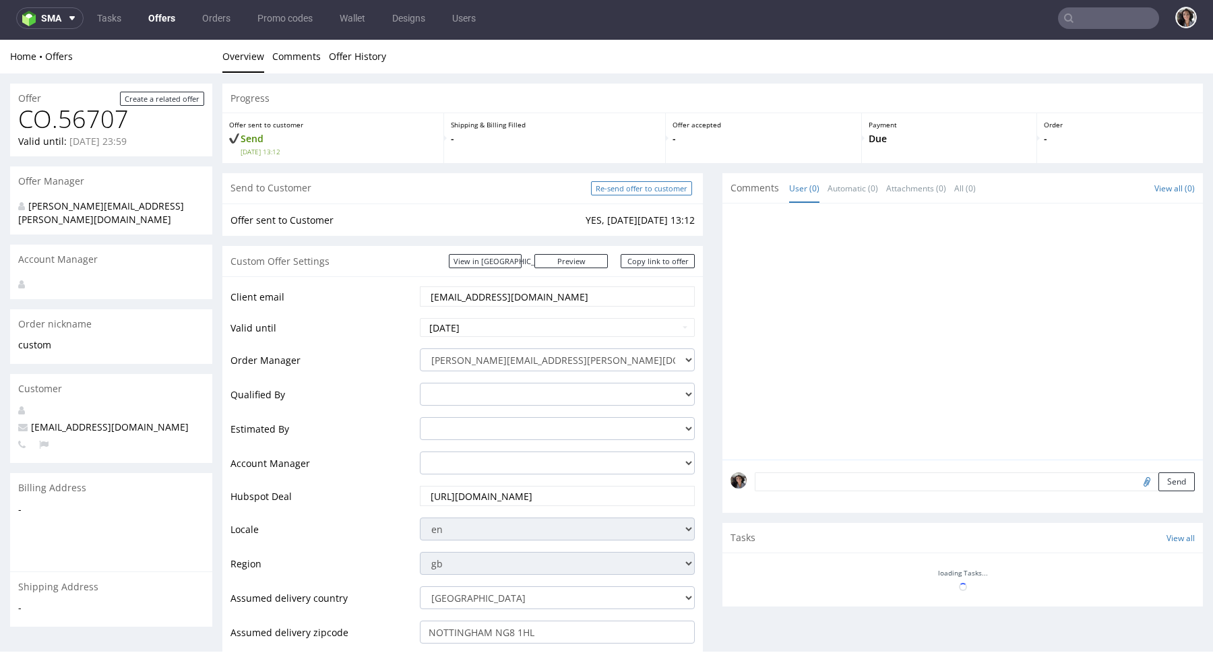
click at [638, 189] on input "Re-send offer to customer" at bounding box center [641, 188] width 101 height 14
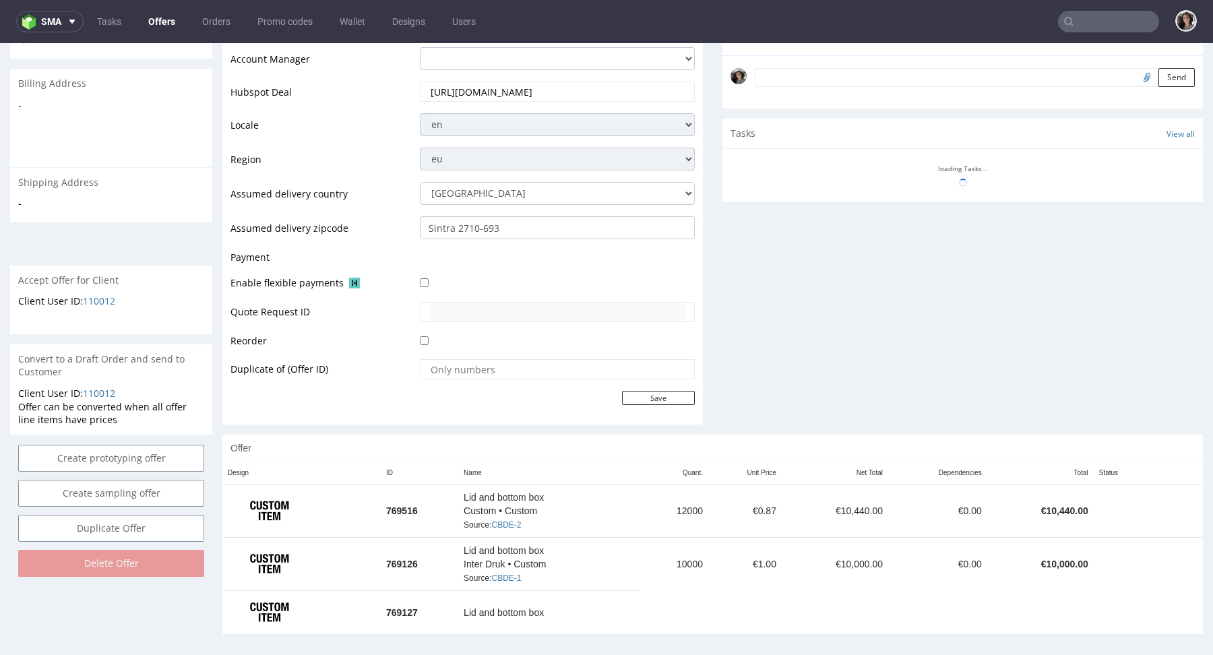
scroll to position [410, 0]
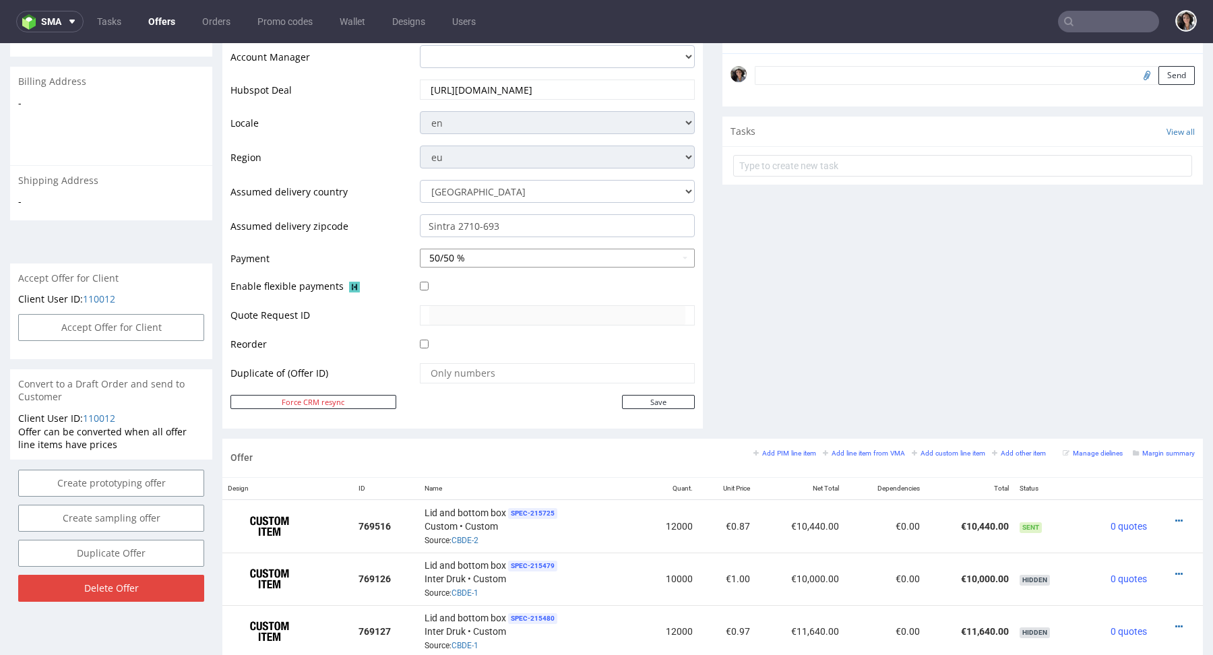
click at [451, 260] on button "50/50 %" at bounding box center [557, 258] width 275 height 19
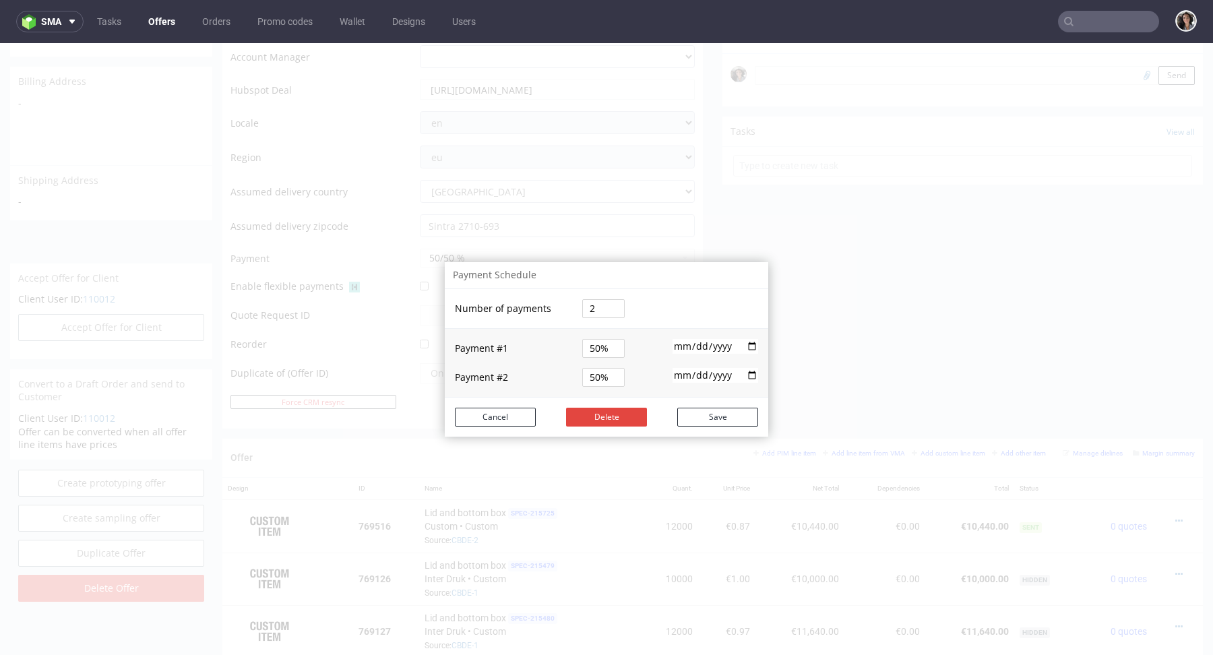
click at [705, 343] on input "[DATE]" at bounding box center [715, 346] width 86 height 15
click at [746, 349] on input "[DATE]" at bounding box center [715, 346] width 86 height 15
type input "2025-09-16"
click at [711, 417] on button "Save" at bounding box center [717, 417] width 81 height 19
click at [744, 359] on td "2025-10-15" at bounding box center [701, 378] width 133 height 39
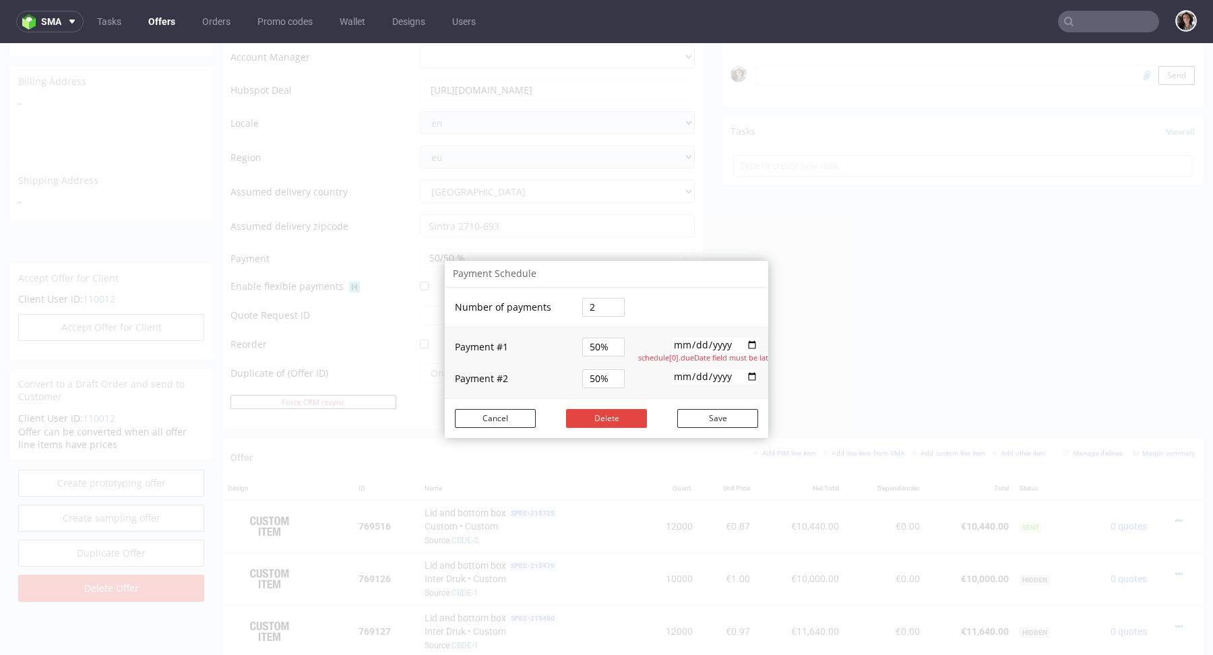
drag, startPoint x: 731, startPoint y: 359, endPoint x: 690, endPoint y: 359, distance: 41.1
click at [690, 359] on td "2025-10-15" at bounding box center [701, 378] width 133 height 39
click at [743, 359] on td "2025-10-15" at bounding box center [701, 378] width 133 height 39
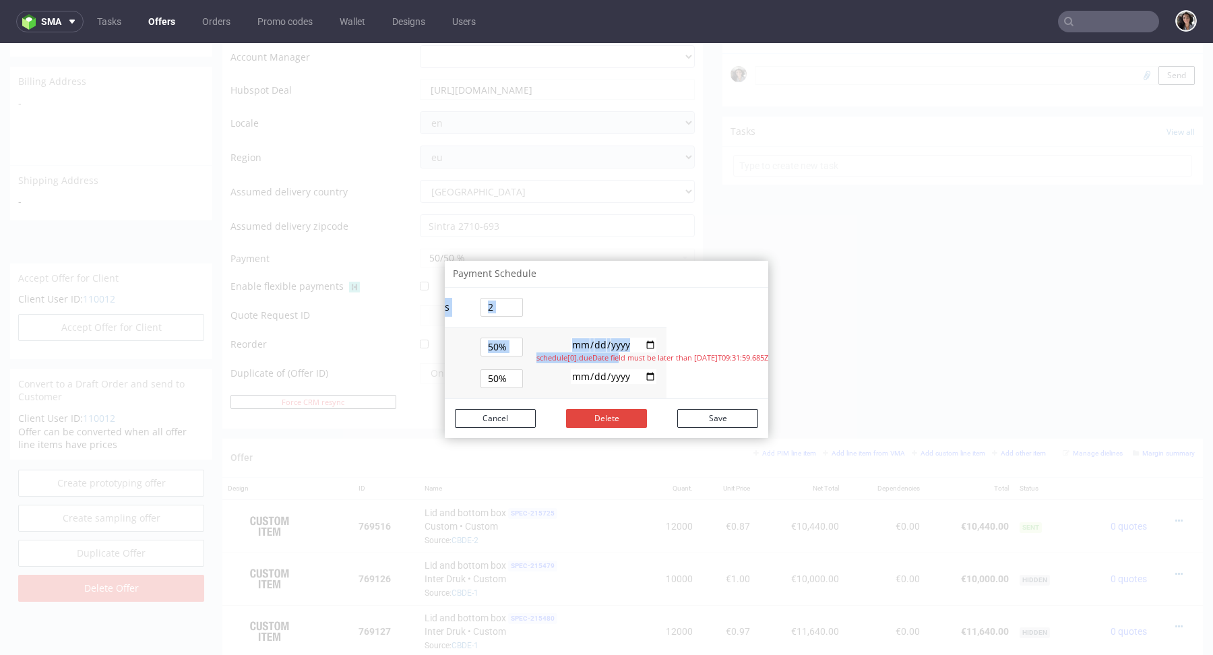
drag, startPoint x: 714, startPoint y: 358, endPoint x: 783, endPoint y: 353, distance: 69.5
click at [783, 353] on div "Payment Schedule Number of payments 2 Payment # 1 50% 2025-09-16 schedule[0].du…" at bounding box center [606, 349] width 1213 height 612
click at [615, 376] on input "2025-10-15" at bounding box center [614, 376] width 86 height 15
type input "2025-10-16"
click at [718, 419] on button "Save" at bounding box center [717, 418] width 81 height 19
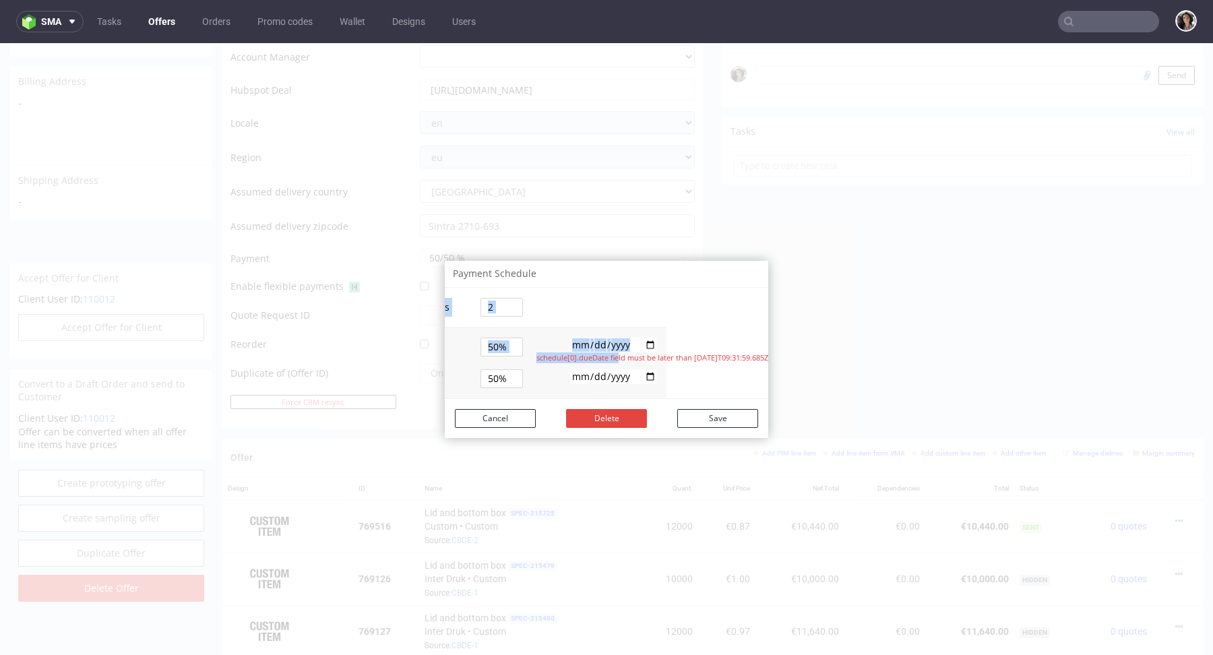
click at [614, 340] on input "[DATE]" at bounding box center [614, 345] width 86 height 15
type input "2025-09-17"
click at [715, 420] on button "Save" at bounding box center [717, 418] width 81 height 19
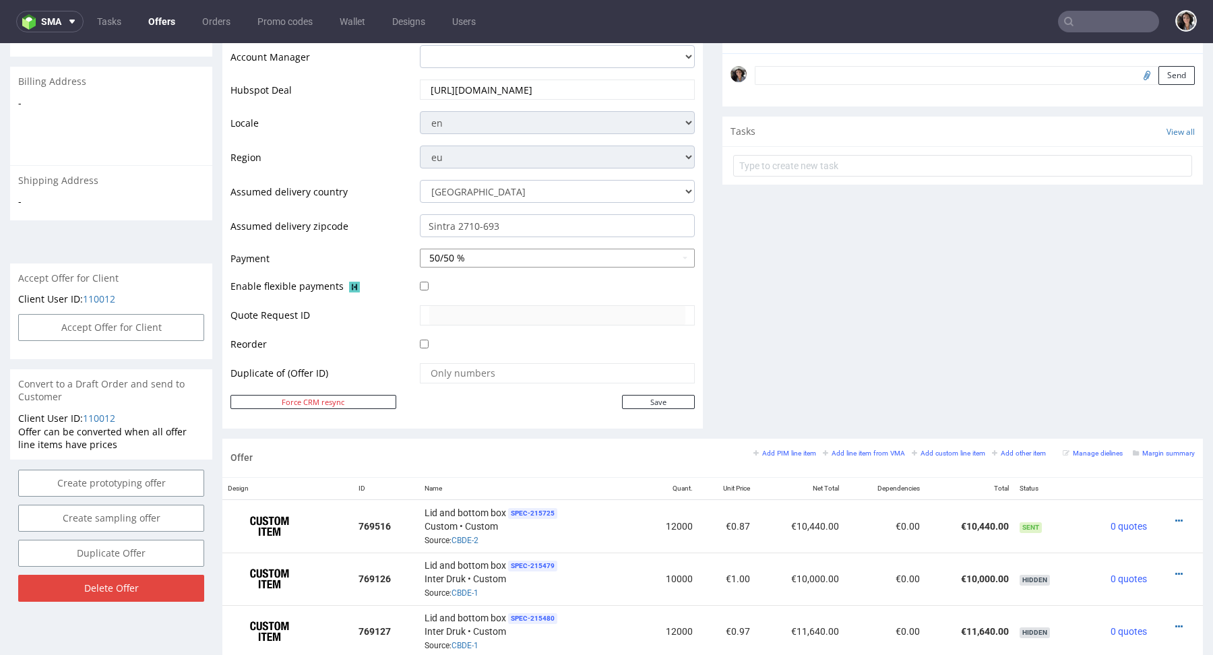
click at [519, 258] on button "50/50 %" at bounding box center [557, 258] width 275 height 19
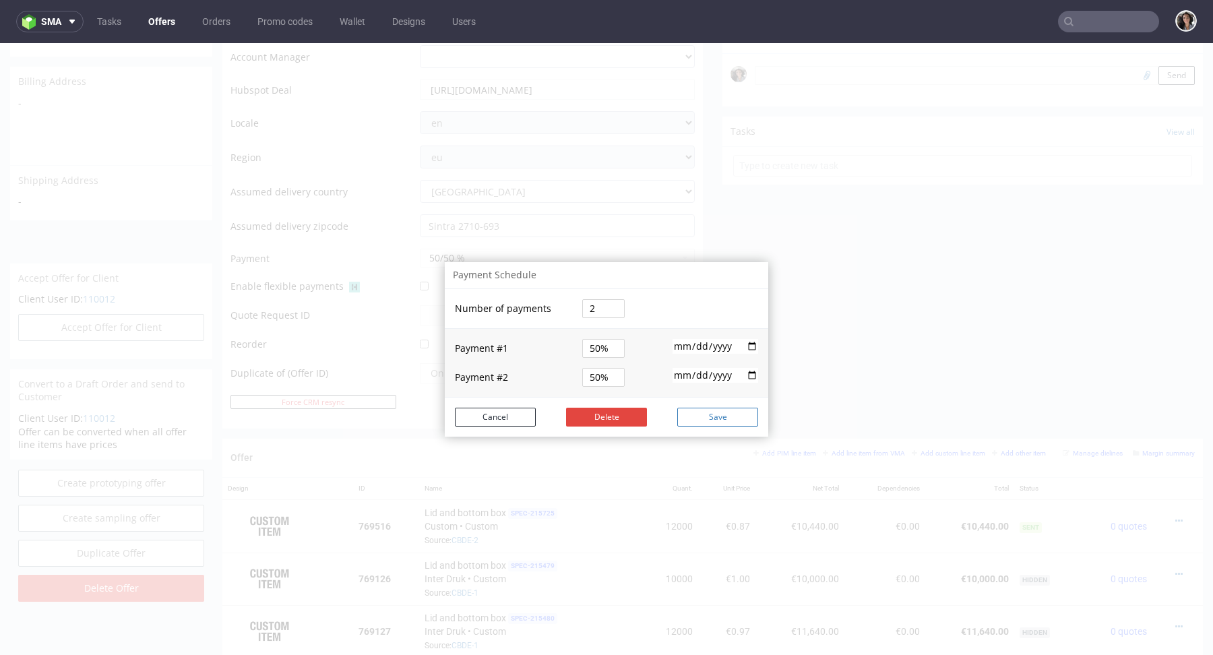
click at [713, 410] on button "Save" at bounding box center [717, 417] width 81 height 19
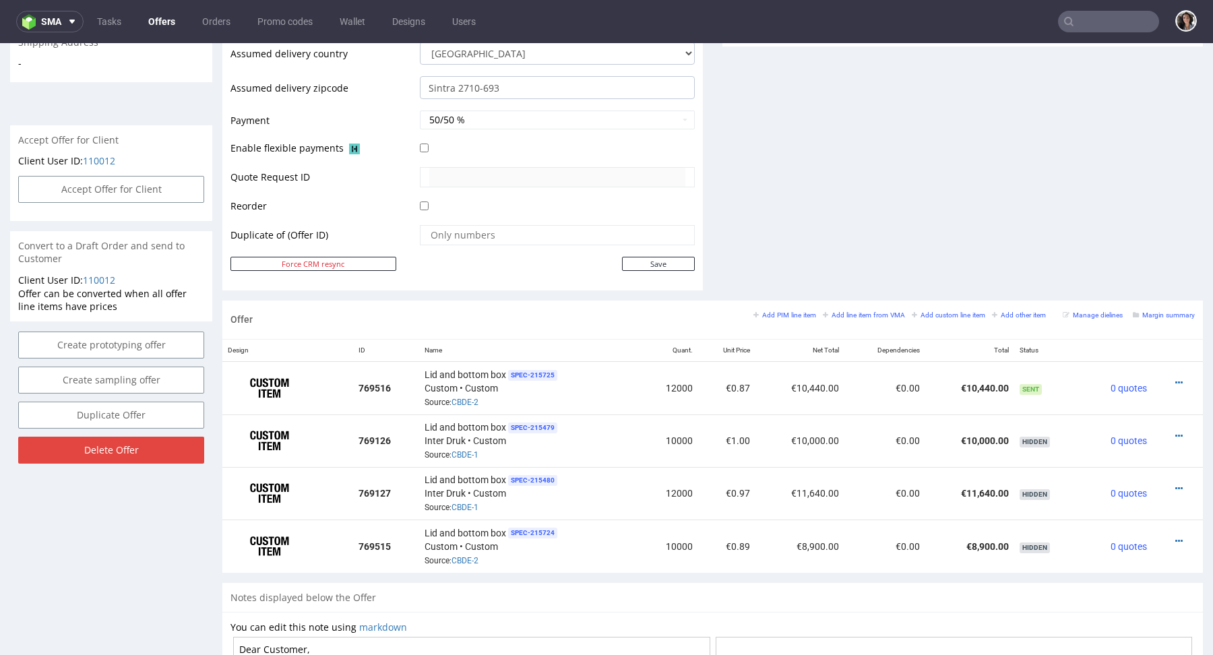
scroll to position [546, 0]
click at [540, 117] on button "50/50 %" at bounding box center [557, 121] width 275 height 19
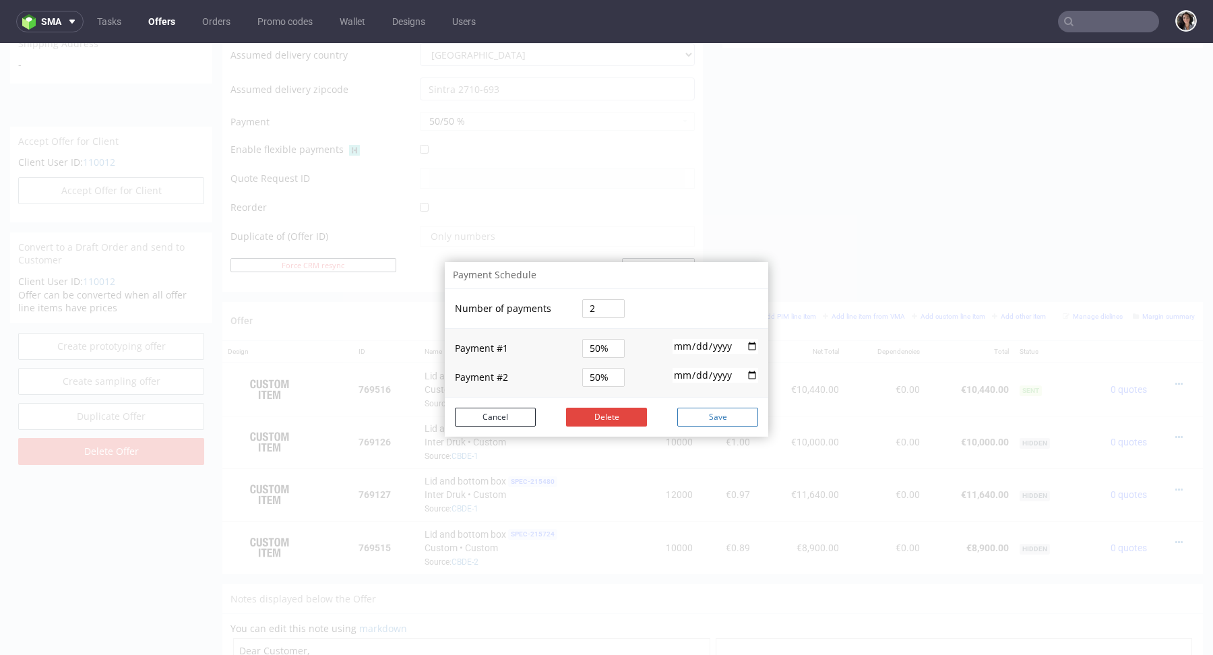
click at [716, 418] on button "Save" at bounding box center [717, 417] width 81 height 19
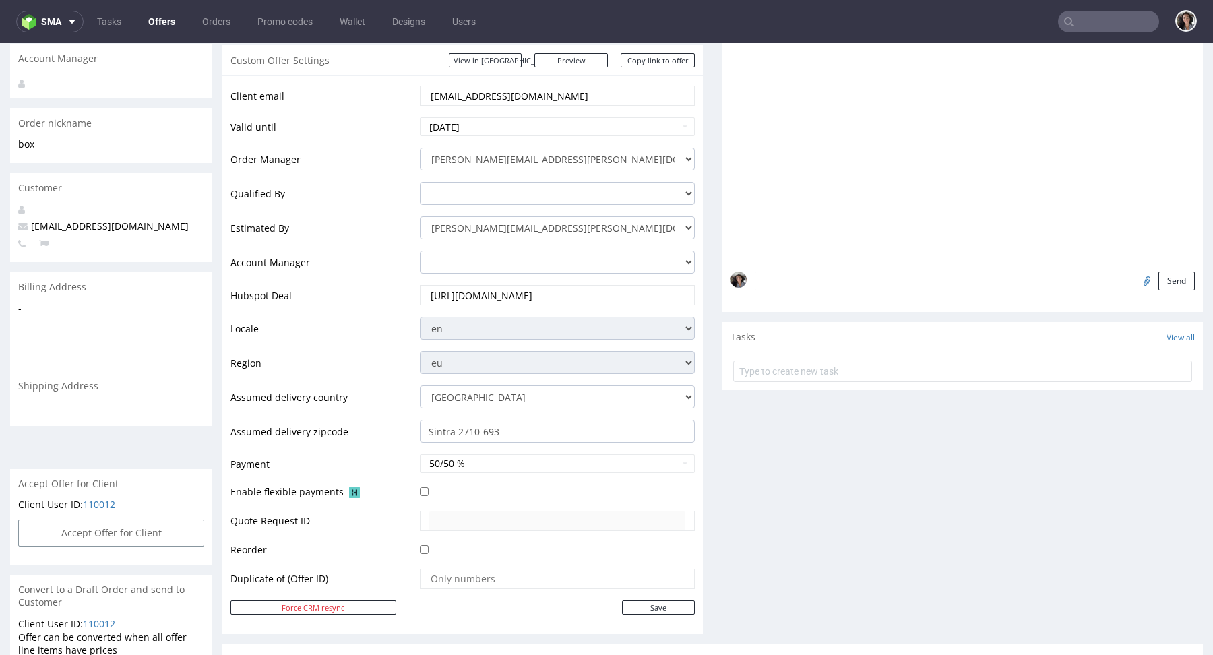
scroll to position [0, 0]
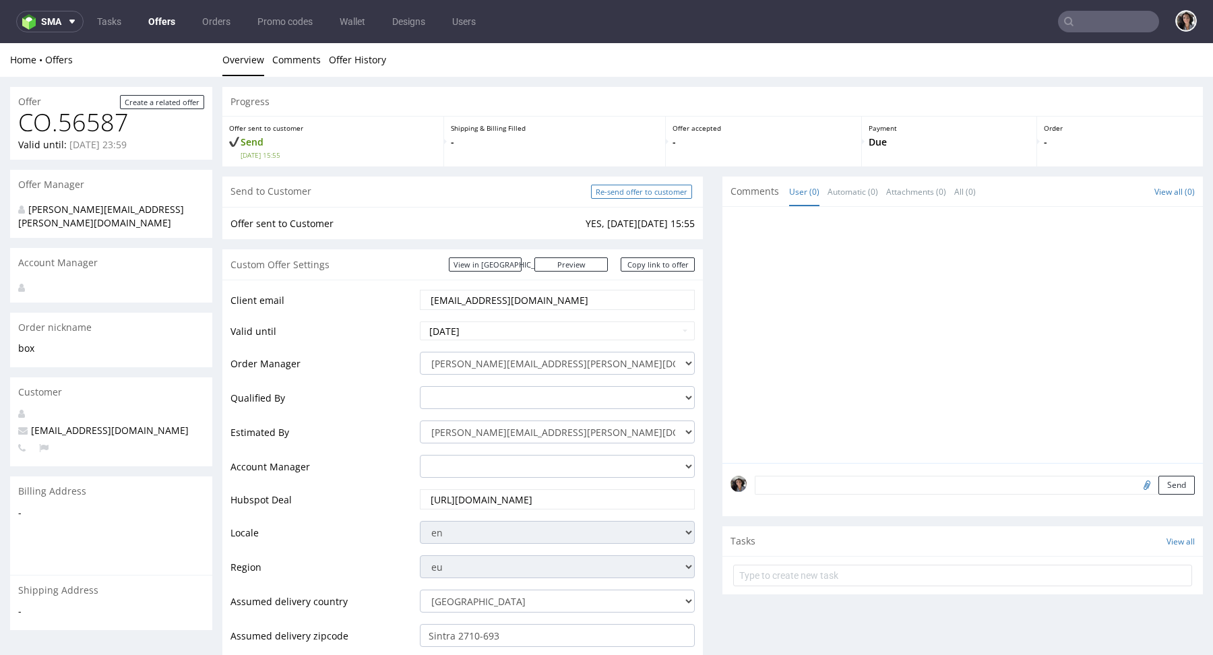
click at [658, 188] on input "Re-send offer to customer" at bounding box center [641, 192] width 101 height 14
type input "In progress..."
click at [650, 260] on link "Copy link to offer" at bounding box center [657, 264] width 74 height 14
click at [652, 266] on link "Copy link to offer" at bounding box center [657, 264] width 74 height 14
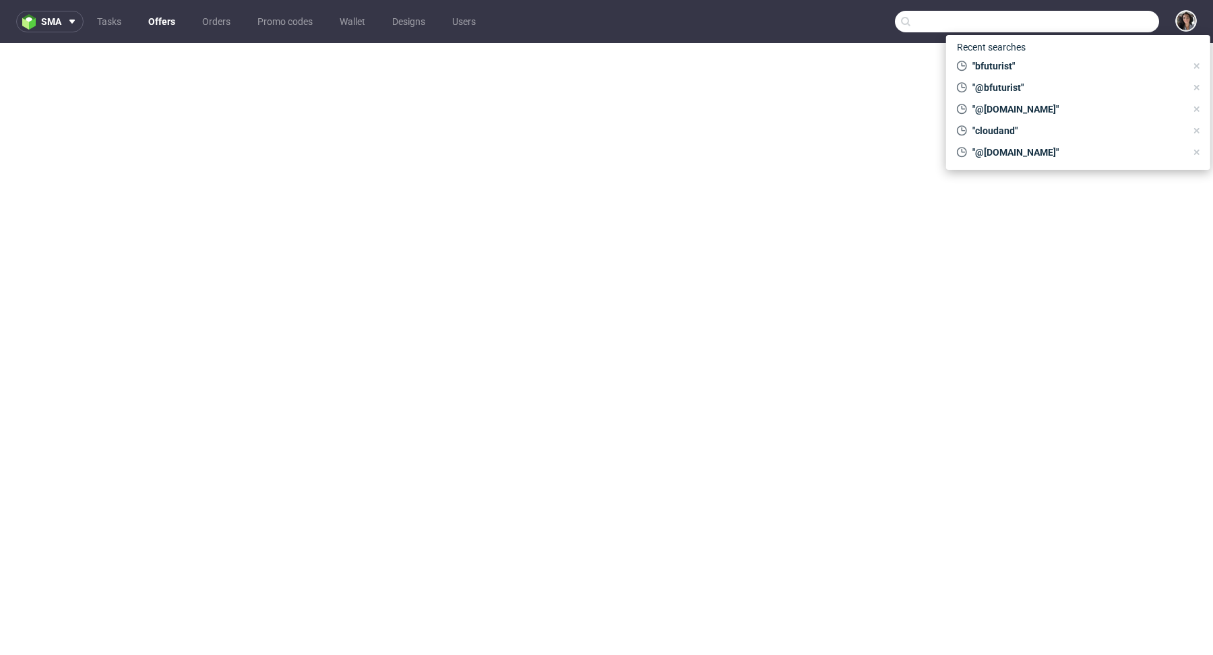
click at [1114, 28] on input "text" at bounding box center [1027, 22] width 264 height 22
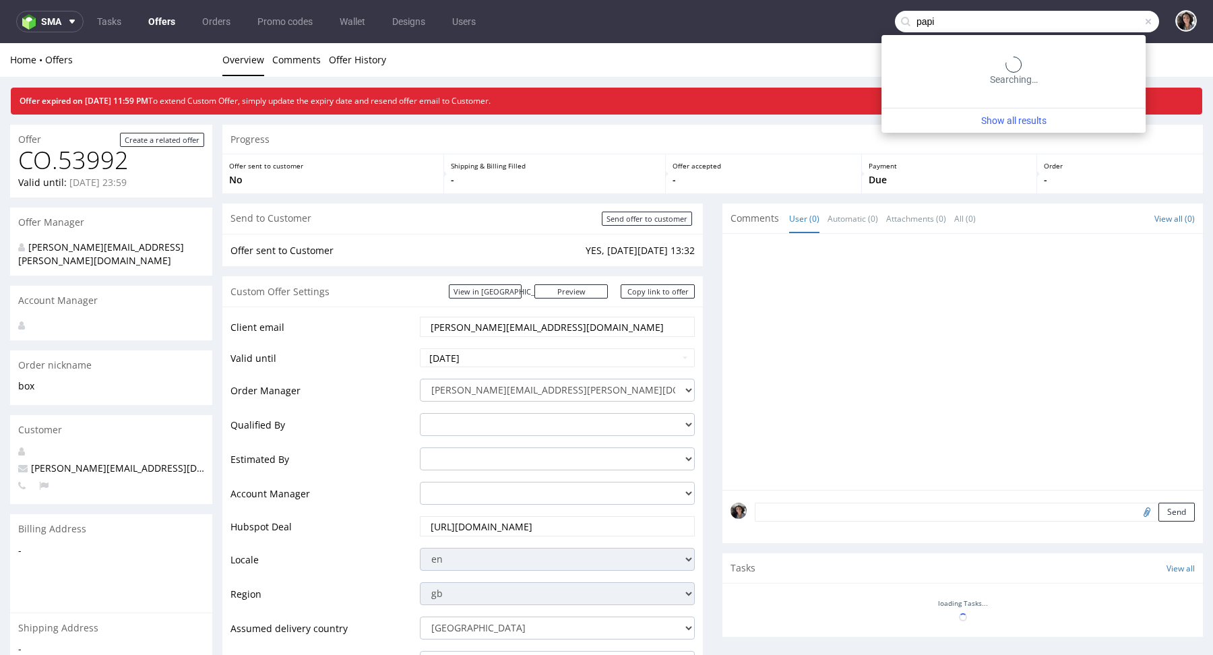
type input "papi"
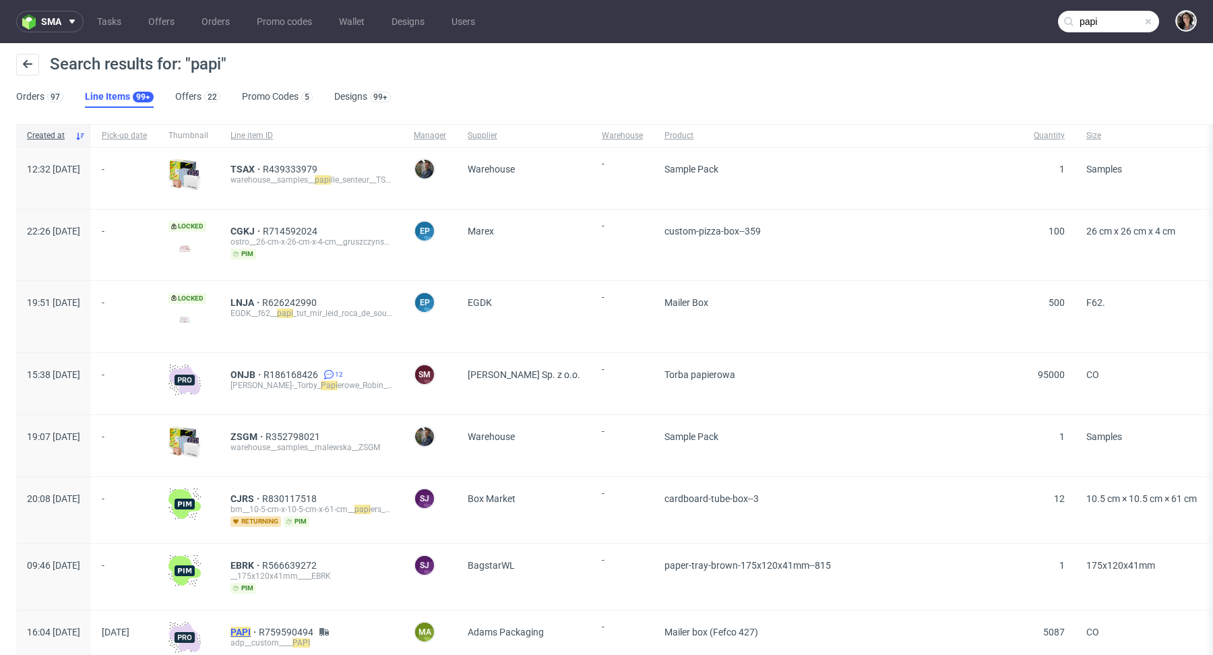
click at [251, 629] on mark "PAPI" at bounding box center [240, 632] width 20 height 11
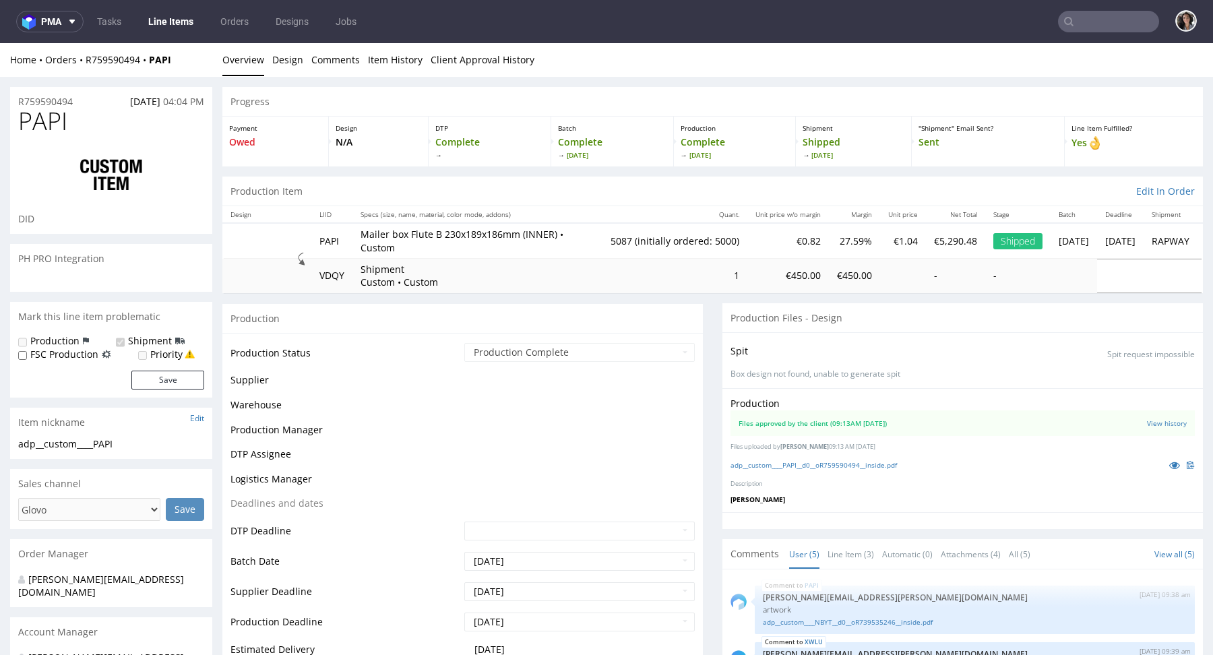
scroll to position [40, 0]
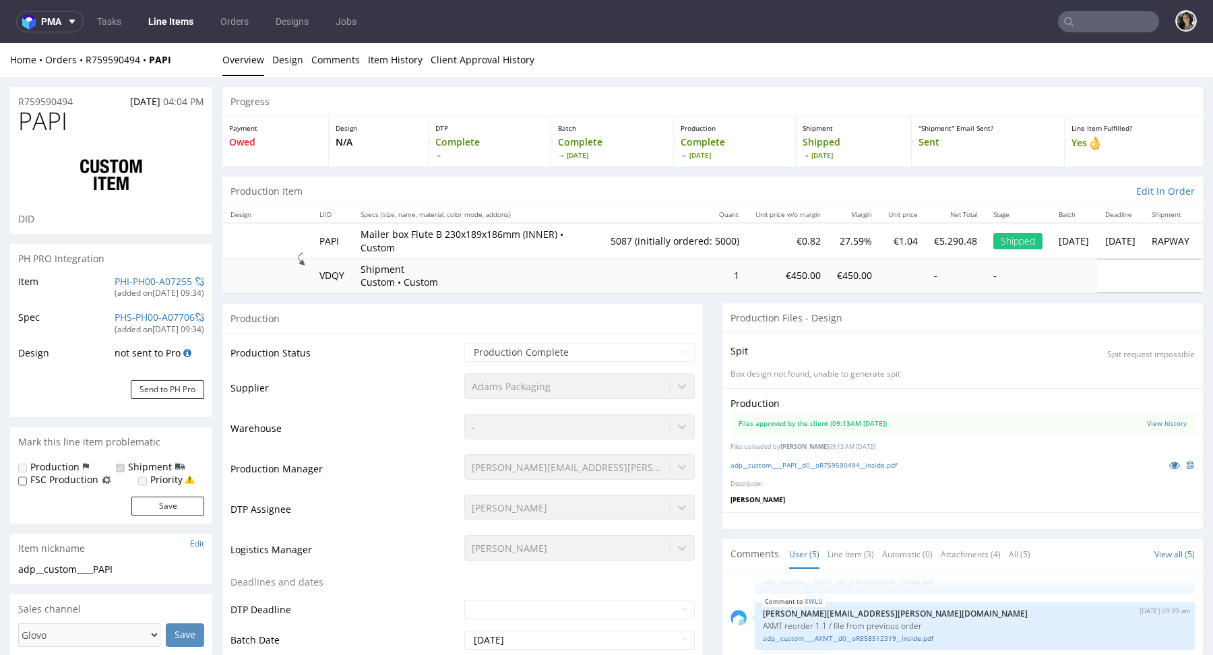
select select "in_progress"
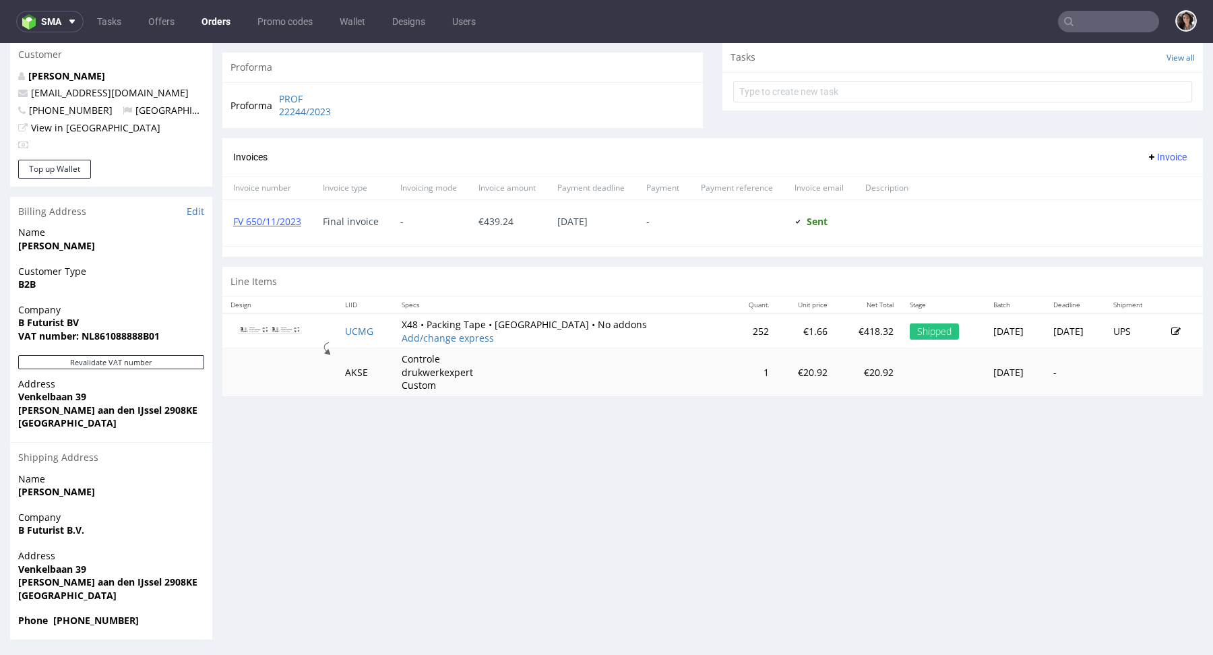
scroll to position [3, 0]
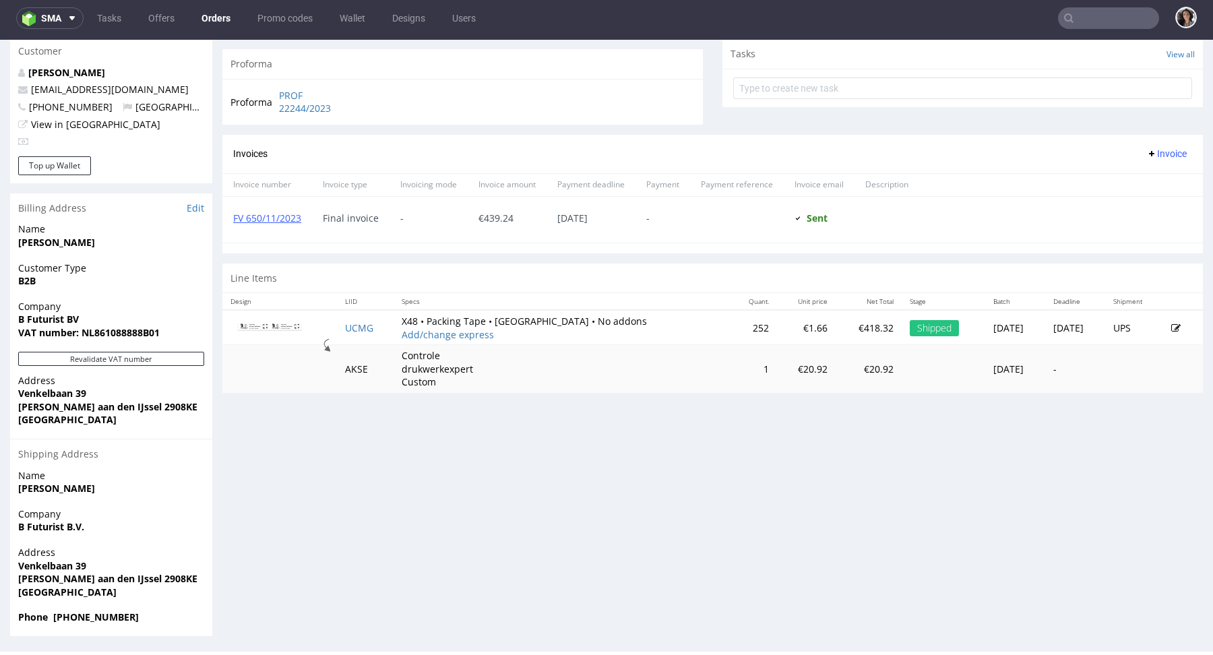
type input "bfuturist"
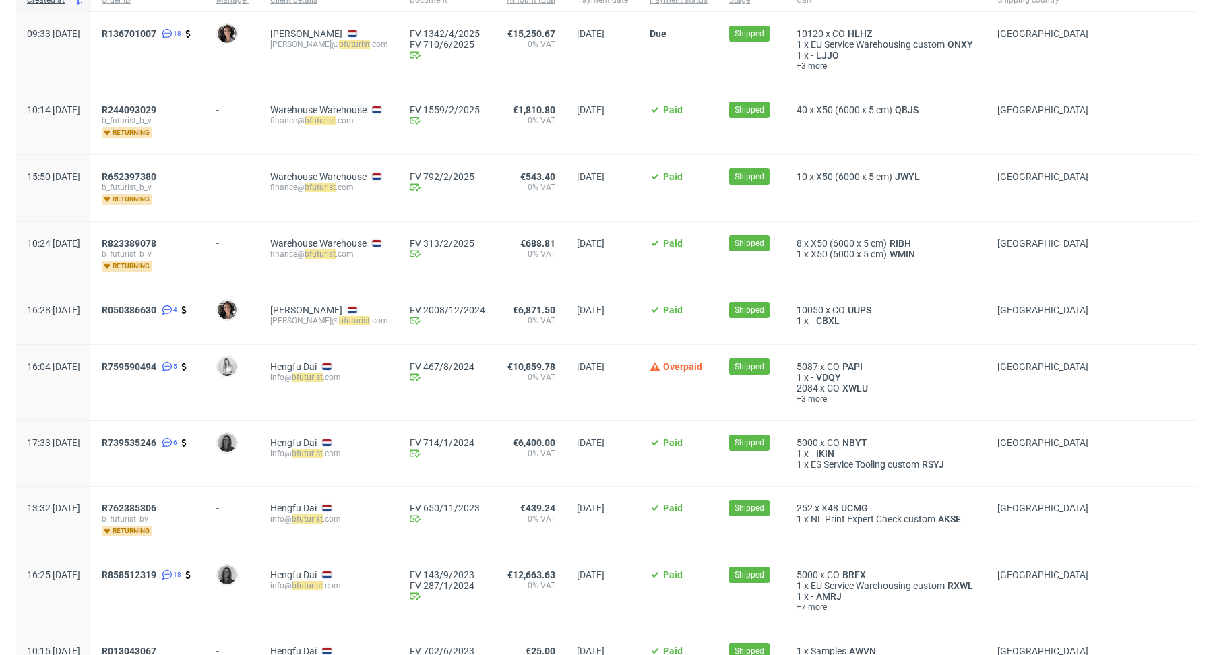
scroll to position [271, 0]
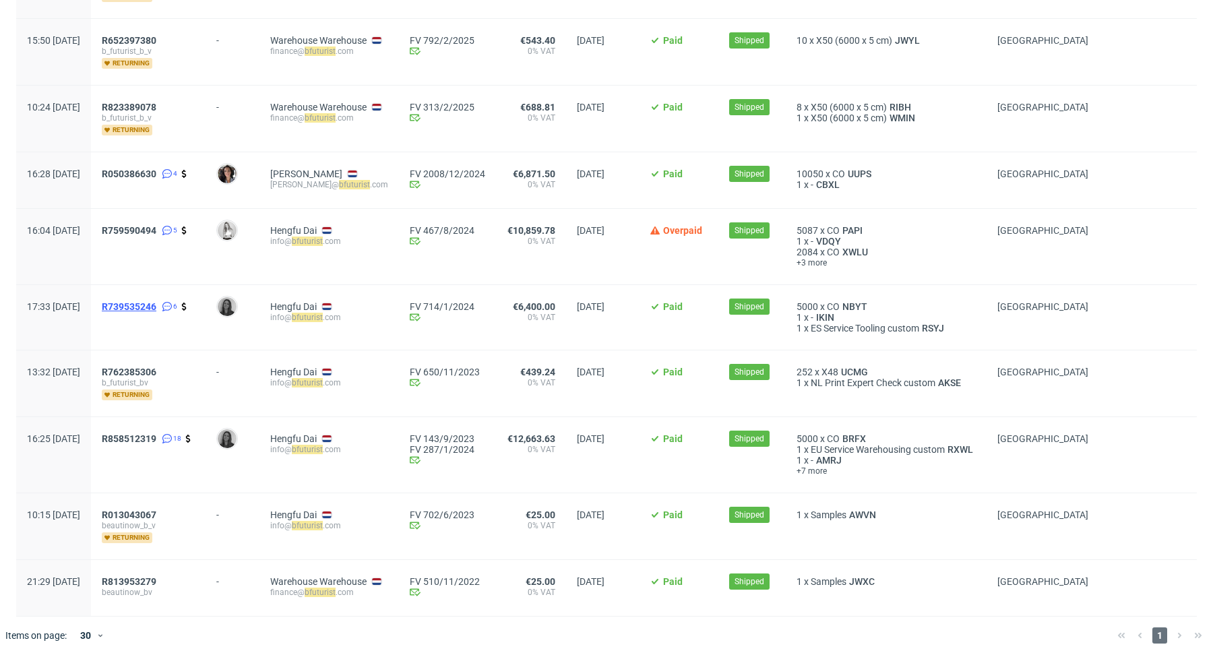
click at [156, 306] on span "R739535246" at bounding box center [129, 306] width 55 height 11
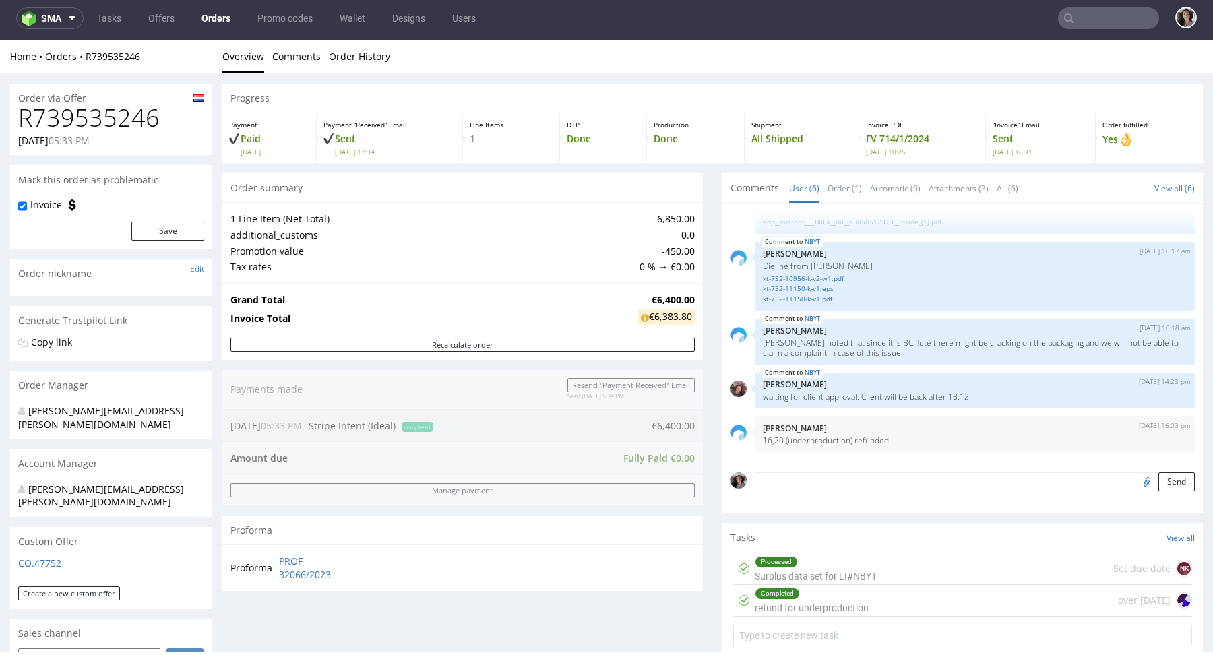
scroll to position [620, 0]
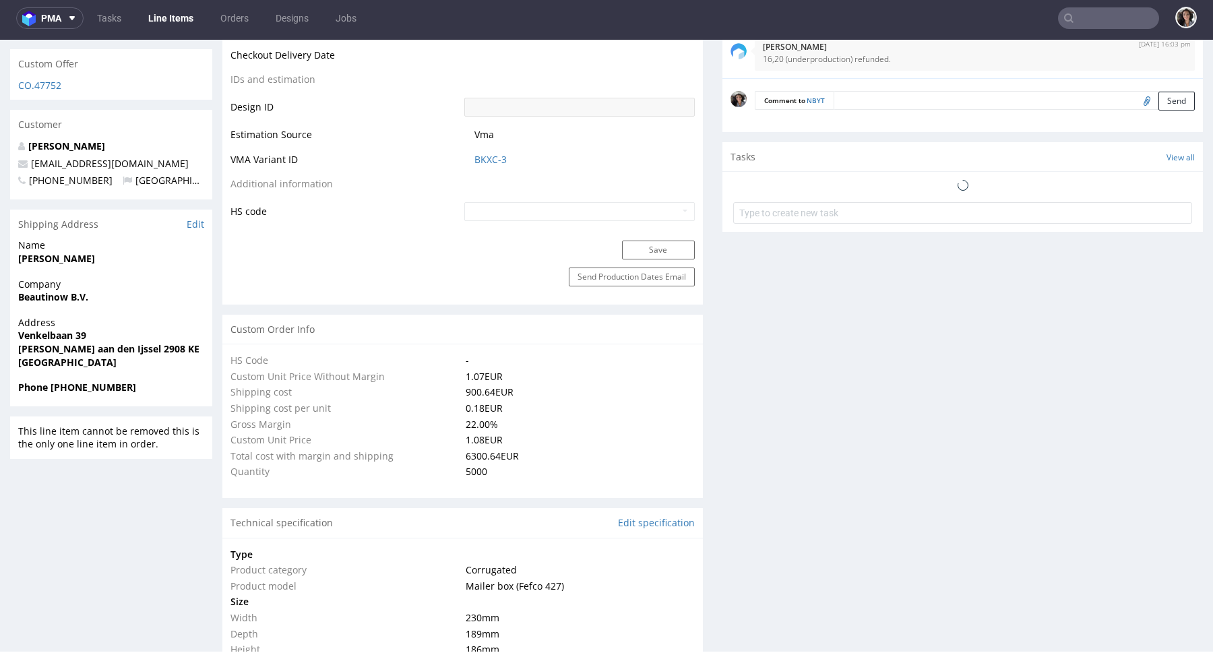
scroll to position [1058, 0]
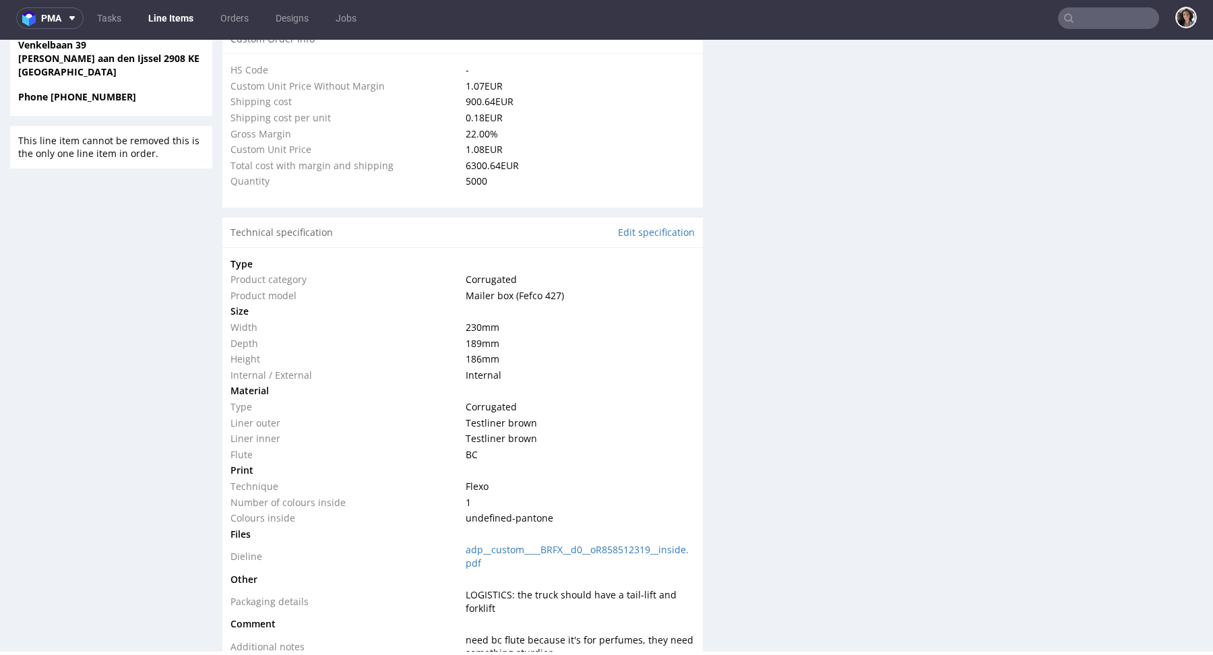
select select "in_progress"
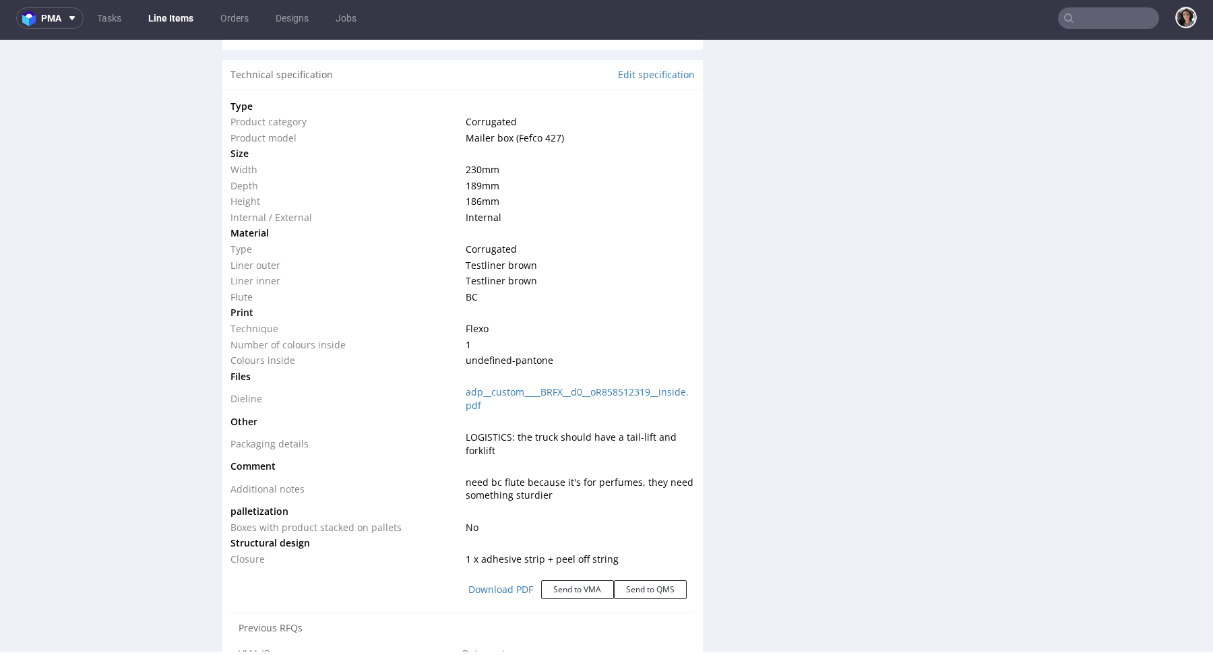
scroll to position [0, 0]
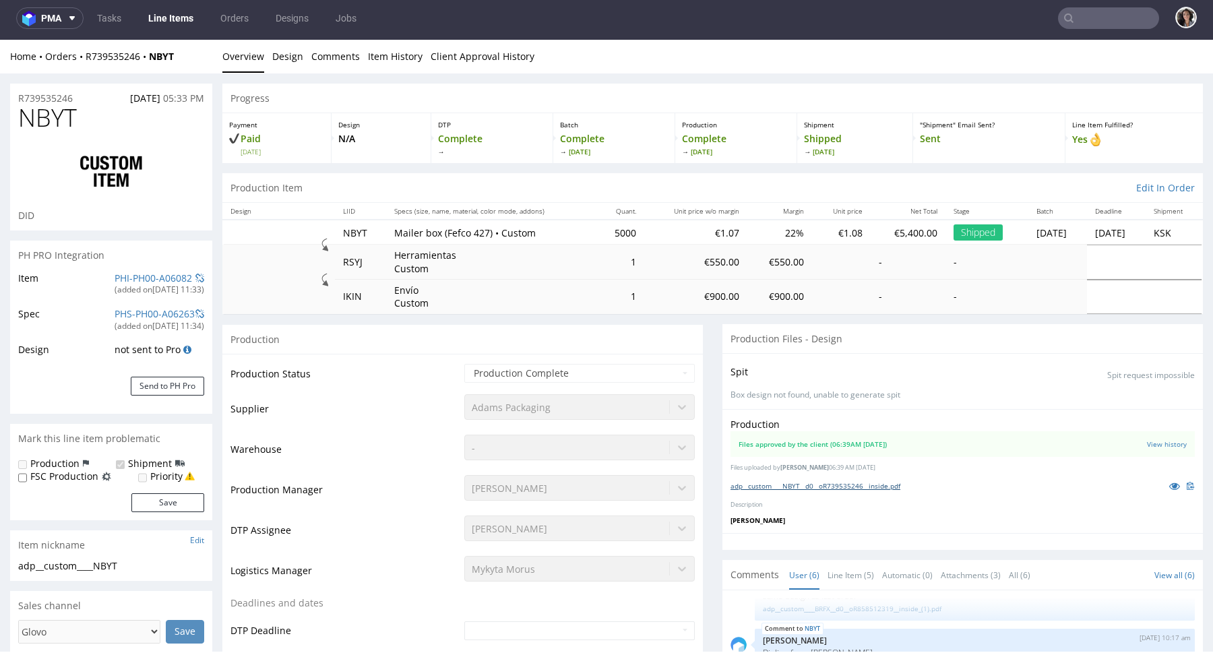
click at [855, 484] on link "adp__custom____NBYT__d0__oR739535246__inside.pdf" at bounding box center [815, 485] width 170 height 9
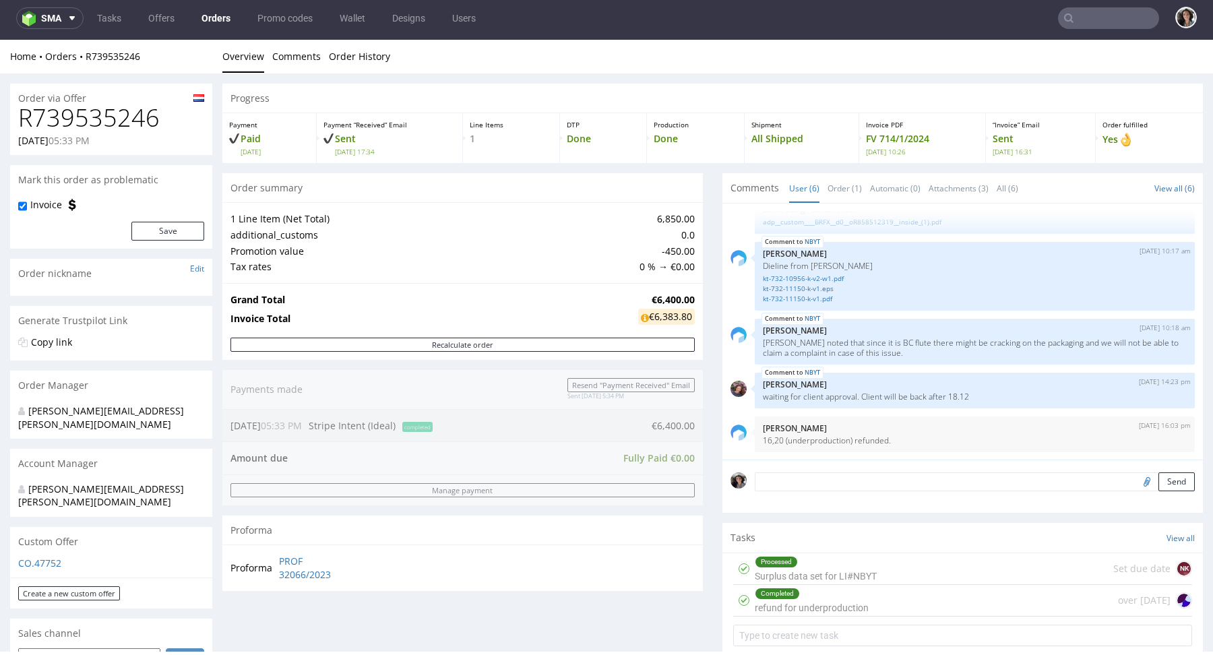
type input "bfuturist"
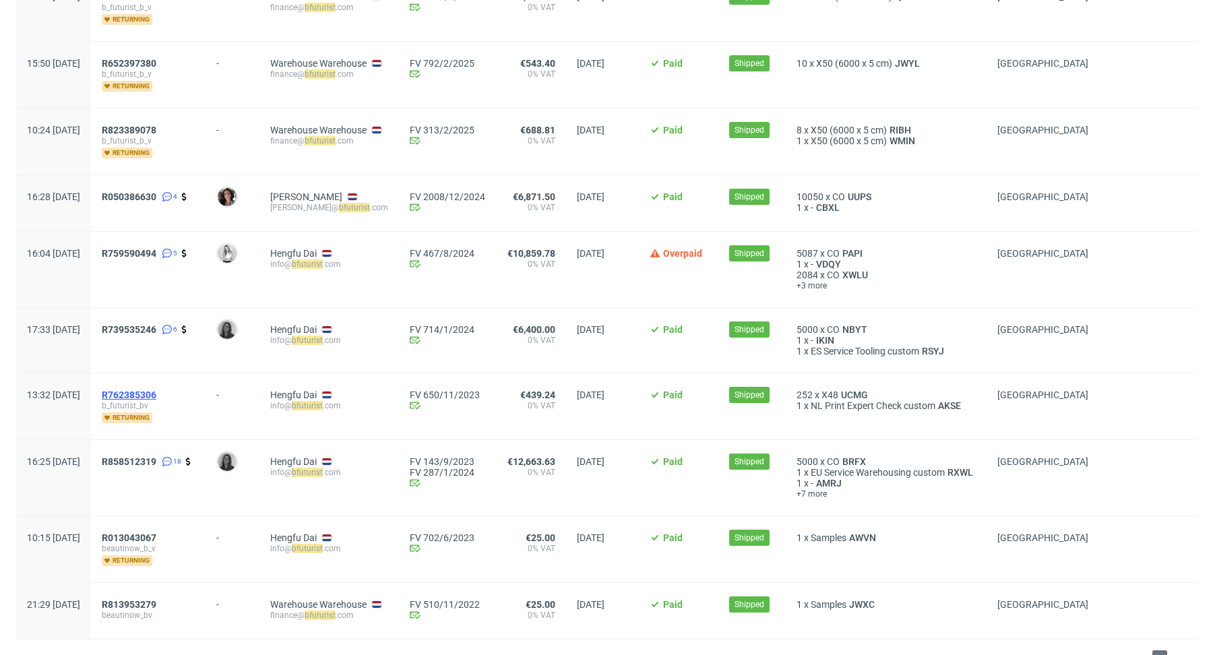
scroll to position [245, 0]
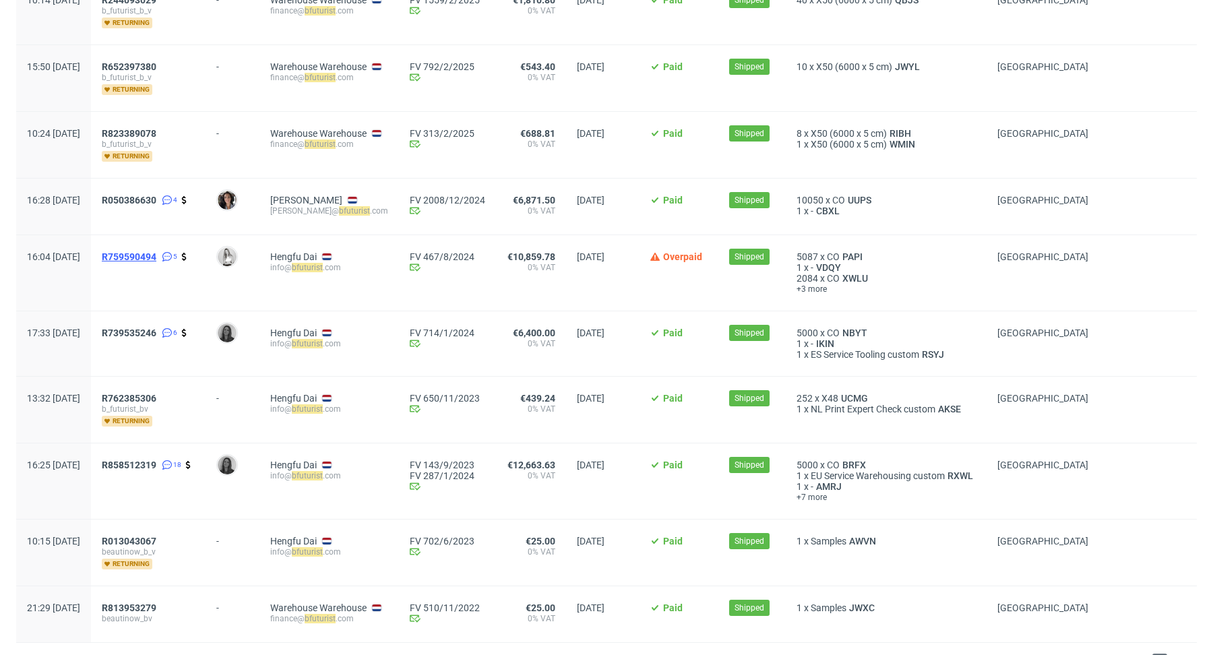
click at [156, 251] on span "R759590494" at bounding box center [129, 256] width 55 height 11
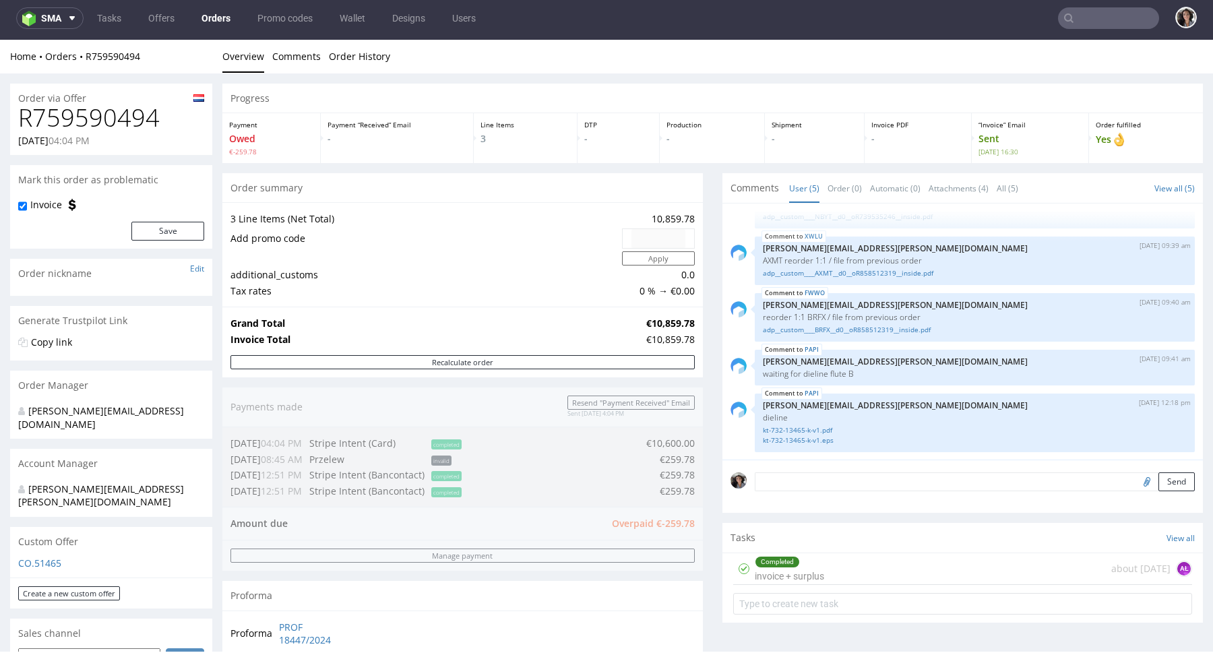
type input "bfuturist"
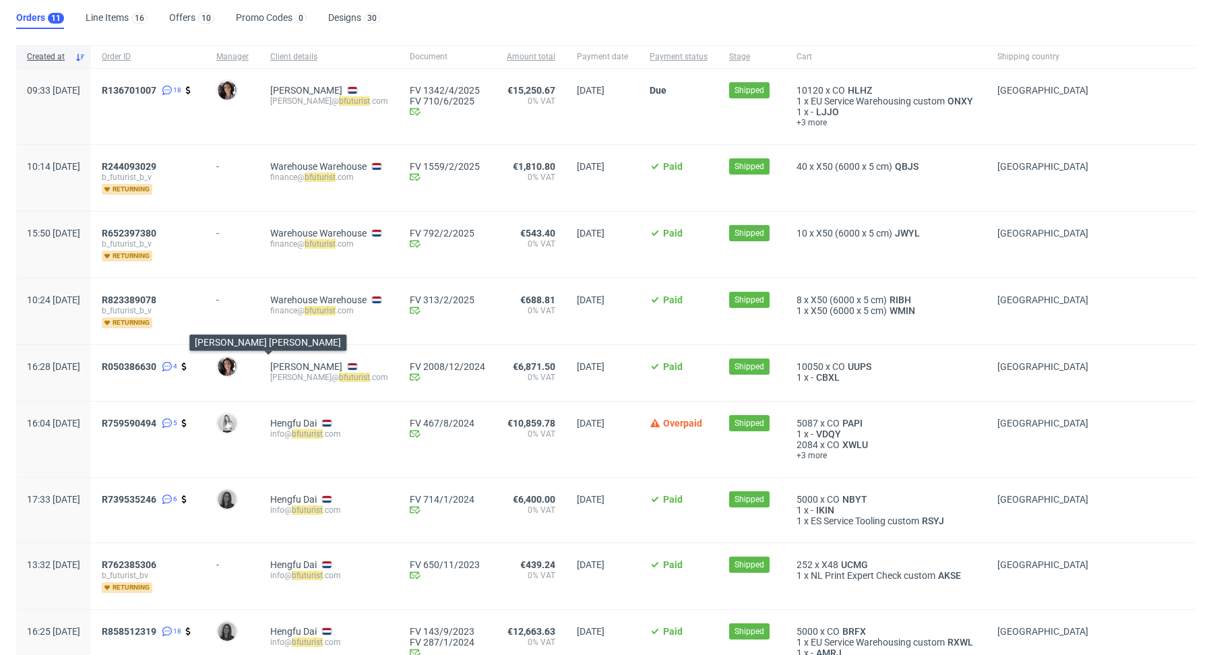
scroll to position [82, 0]
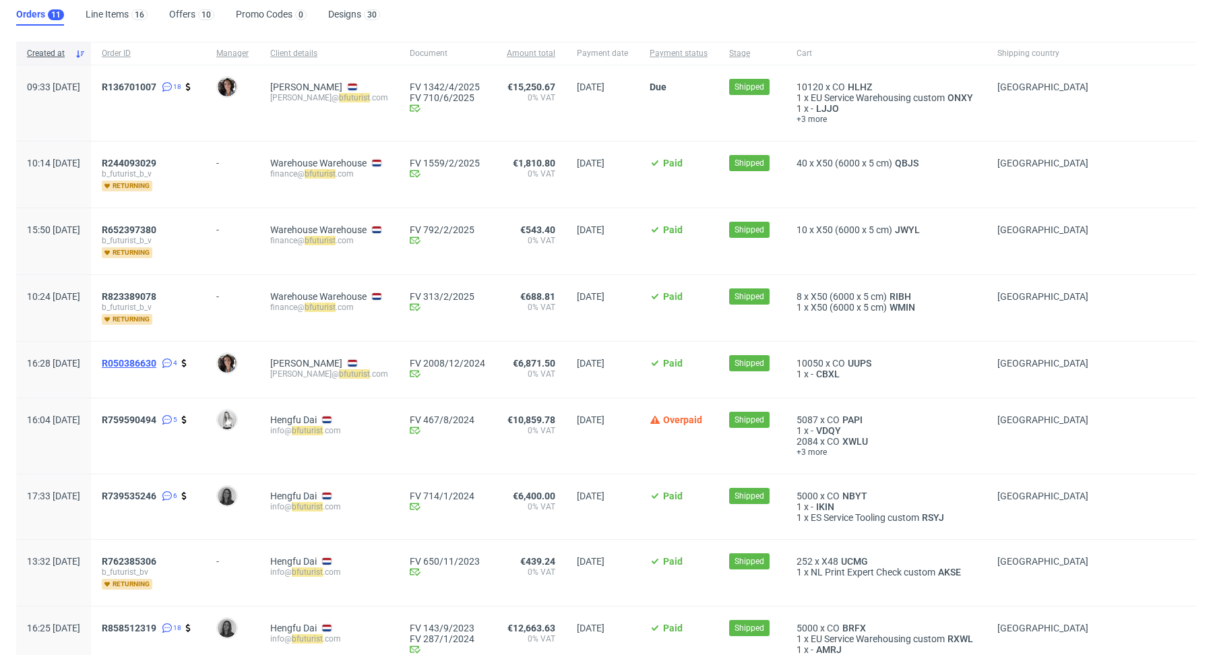
click at [156, 358] on span "R050386630" at bounding box center [129, 363] width 55 height 11
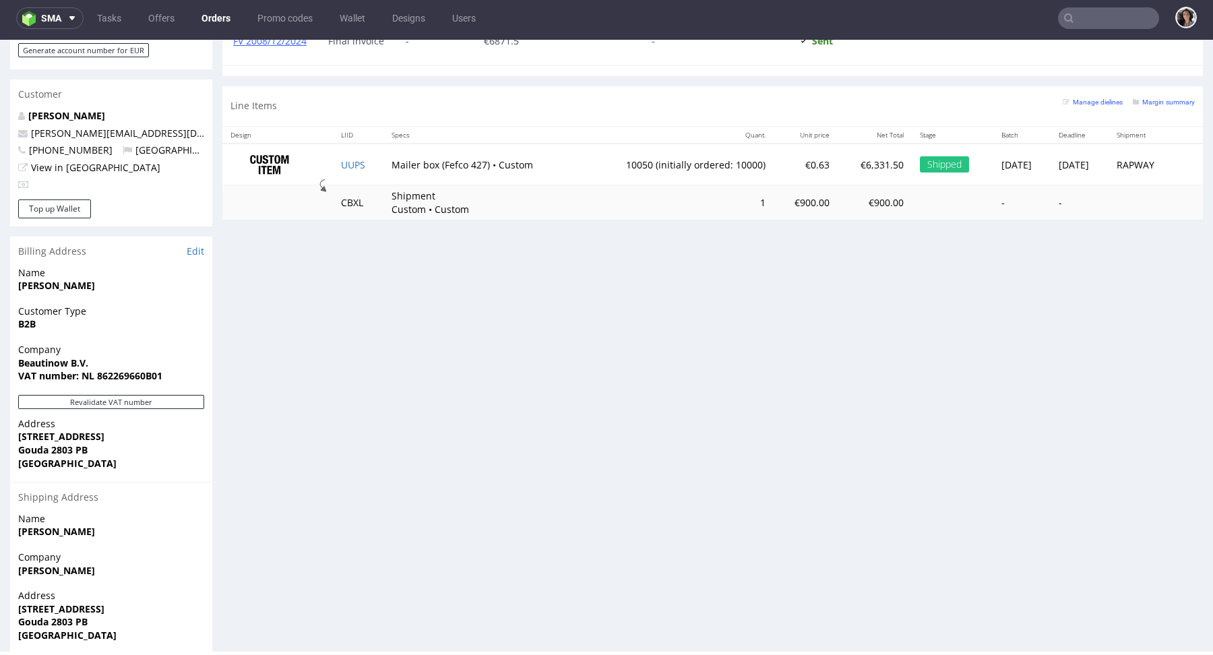
scroll to position [671, 0]
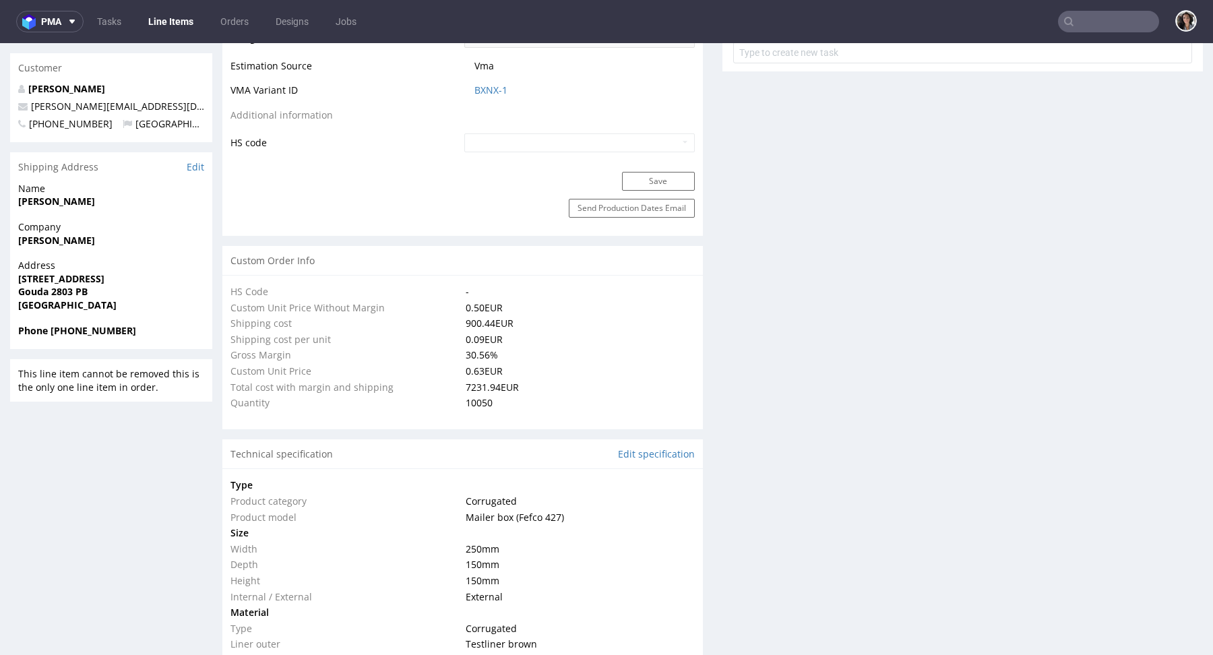
scroll to position [1050, 0]
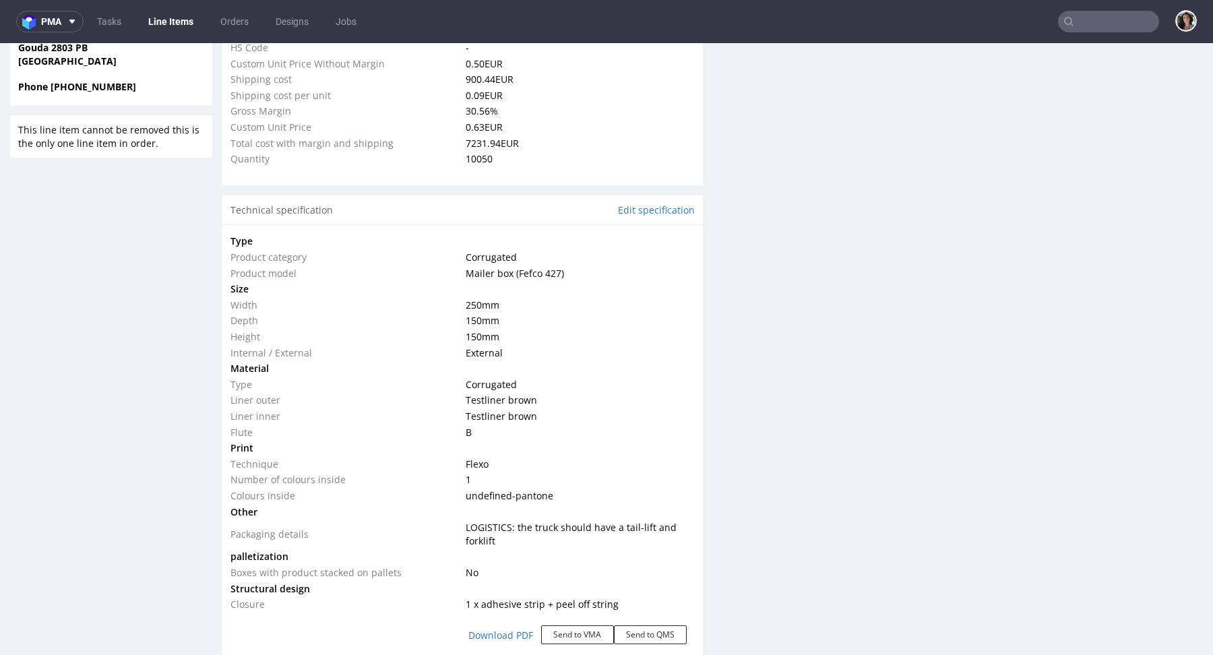
select select "in_progress"
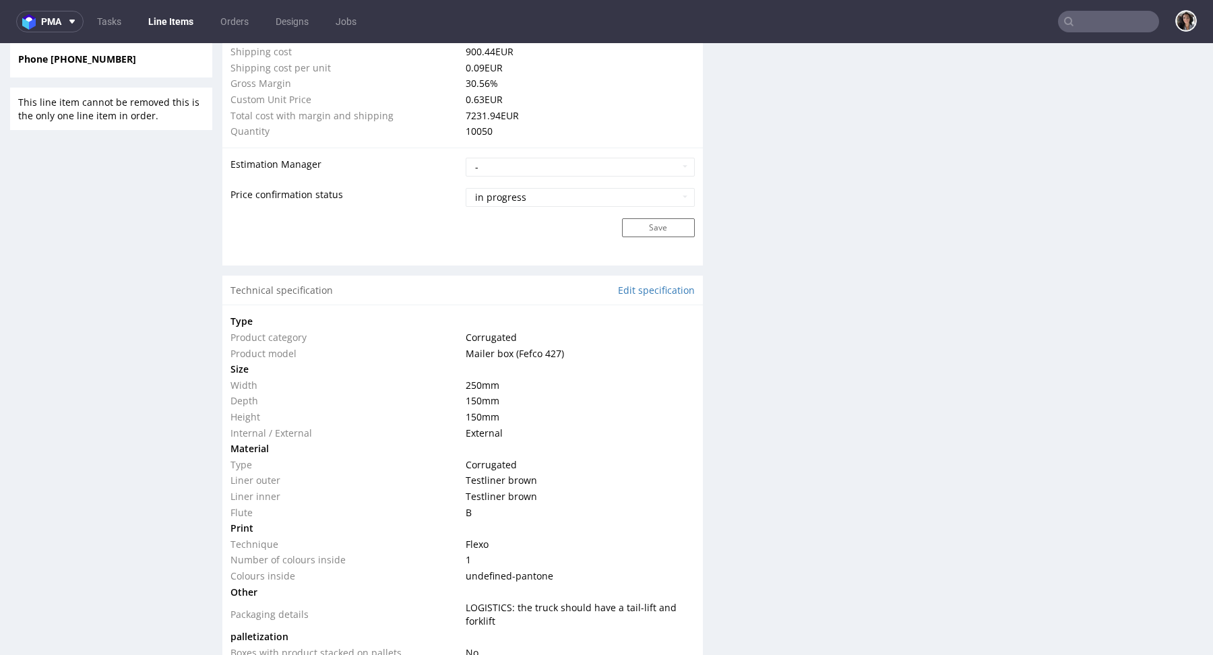
scroll to position [0, 0]
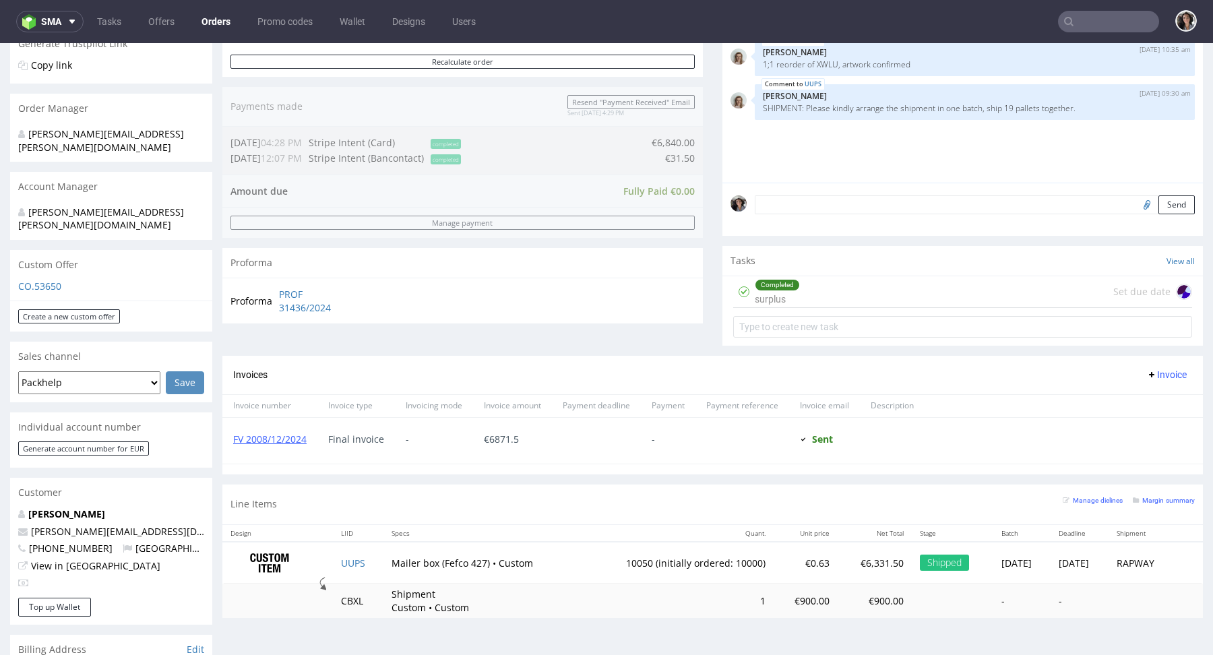
scroll to position [318, 0]
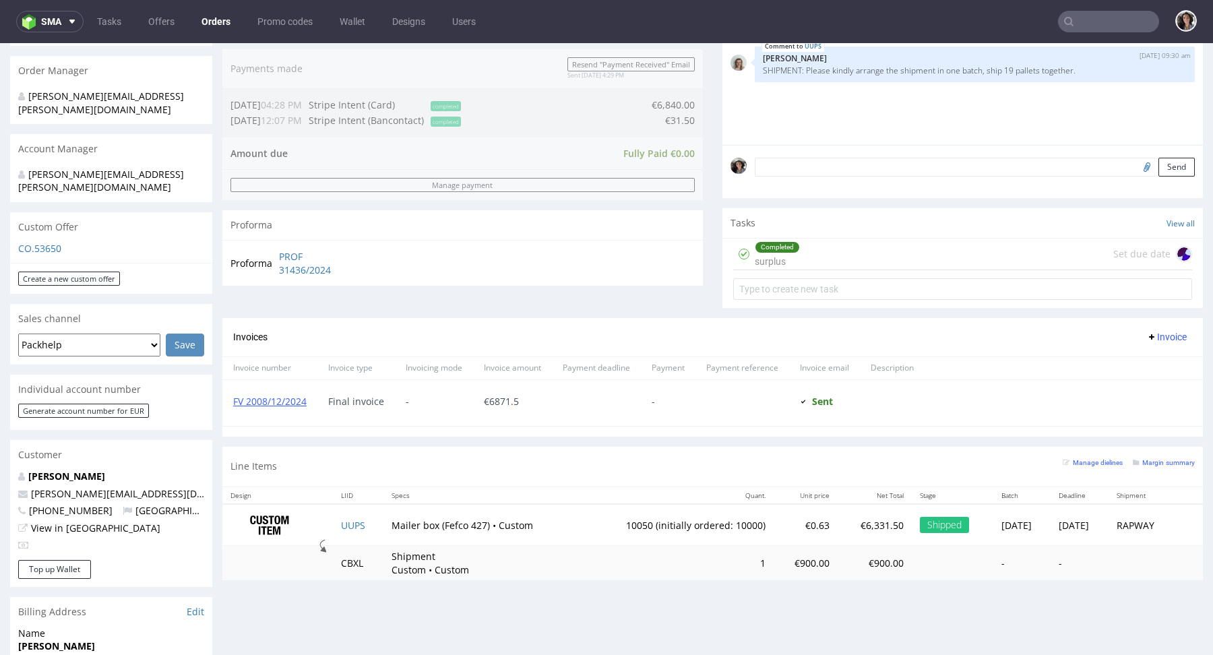
type input "bfuturist"
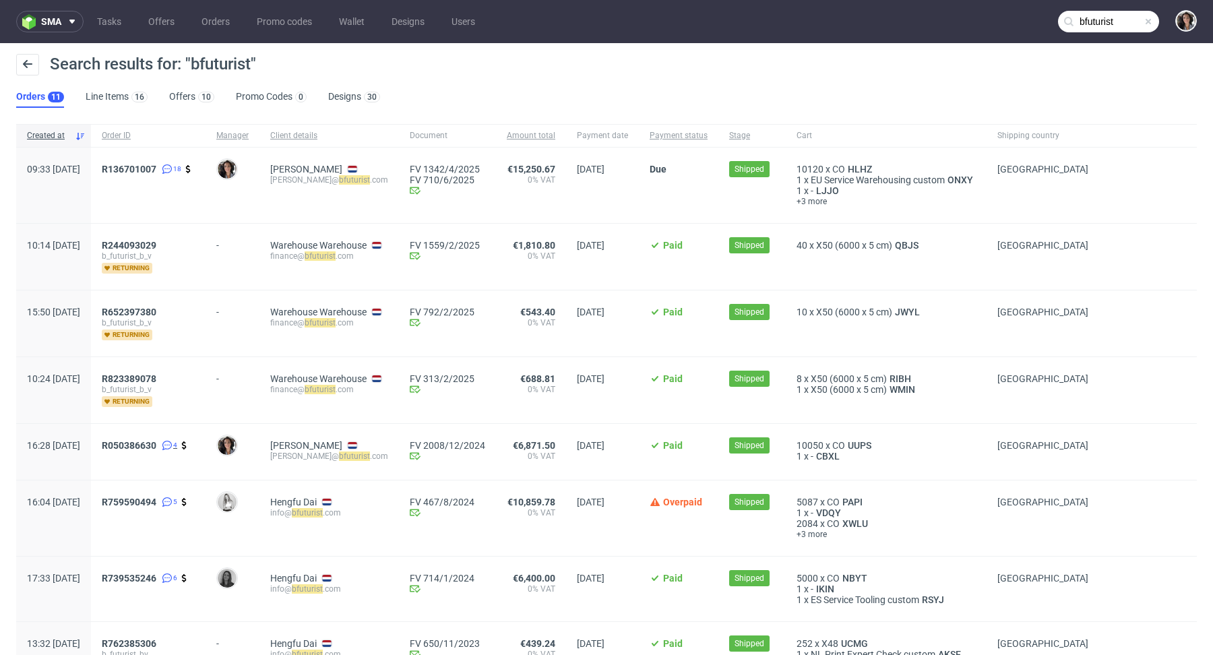
scroll to position [200, 0]
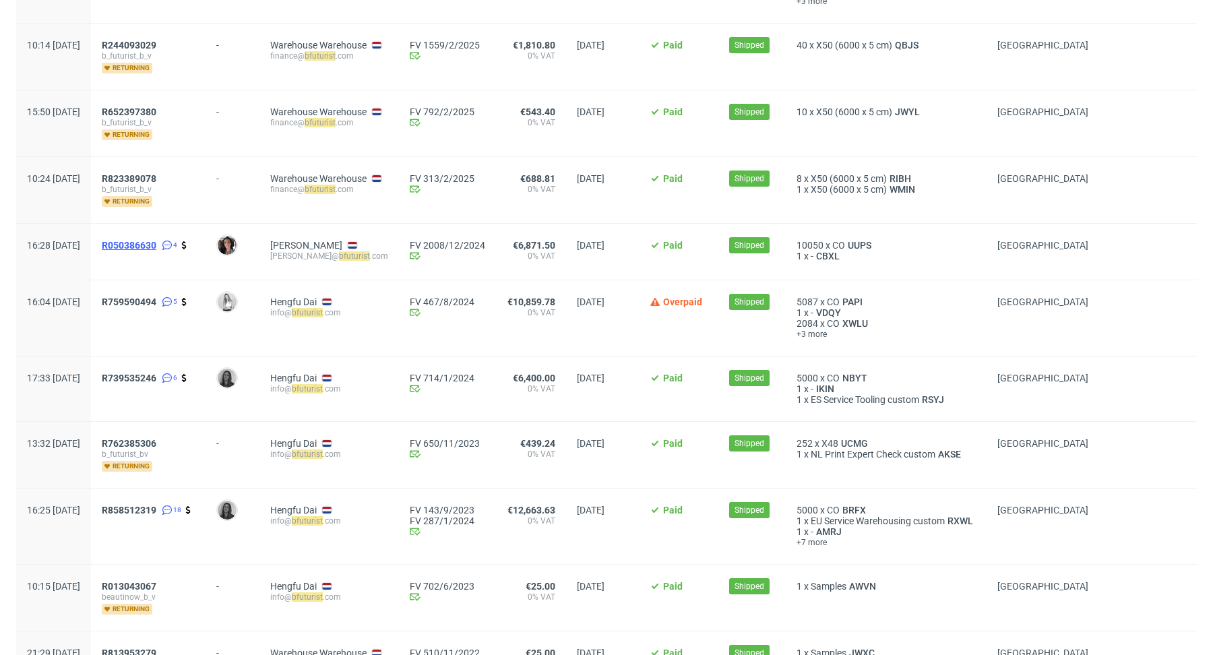
click at [156, 241] on span "R050386630" at bounding box center [129, 245] width 55 height 11
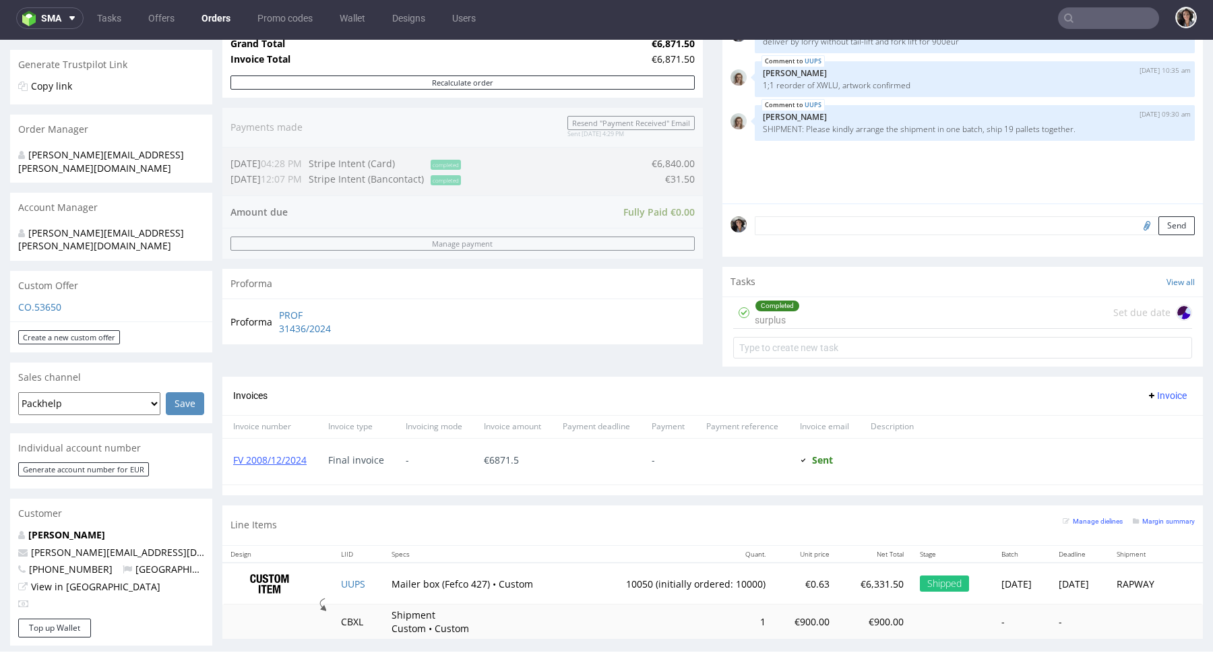
scroll to position [625, 0]
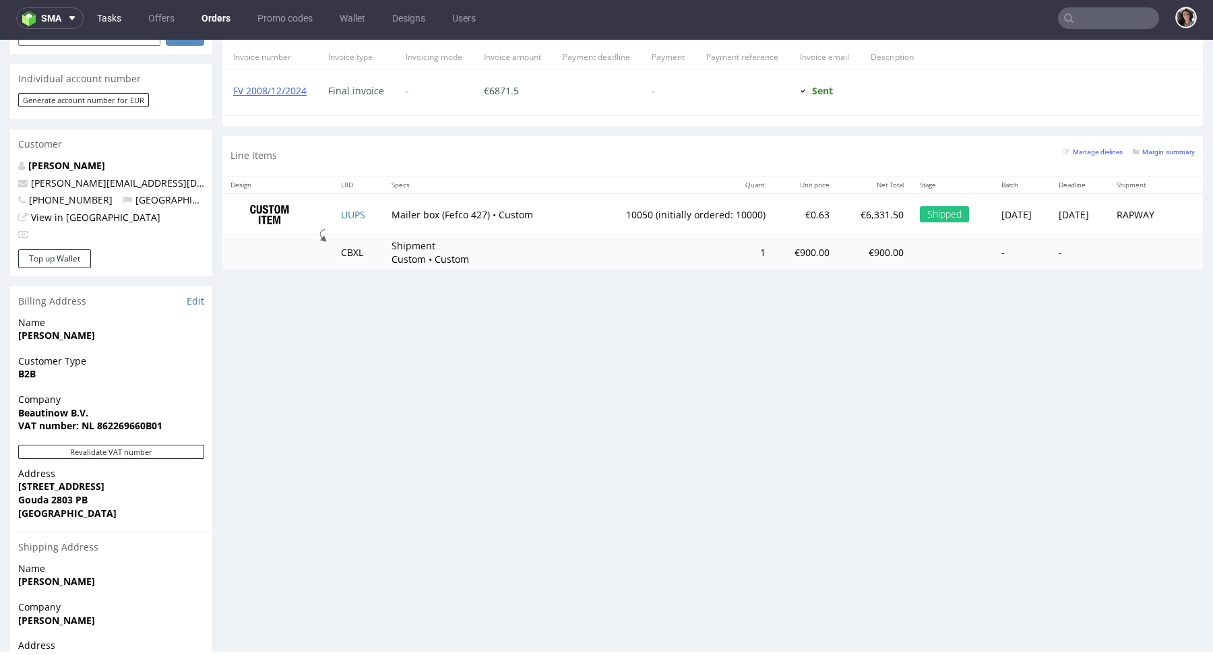
type input "bfuturist"
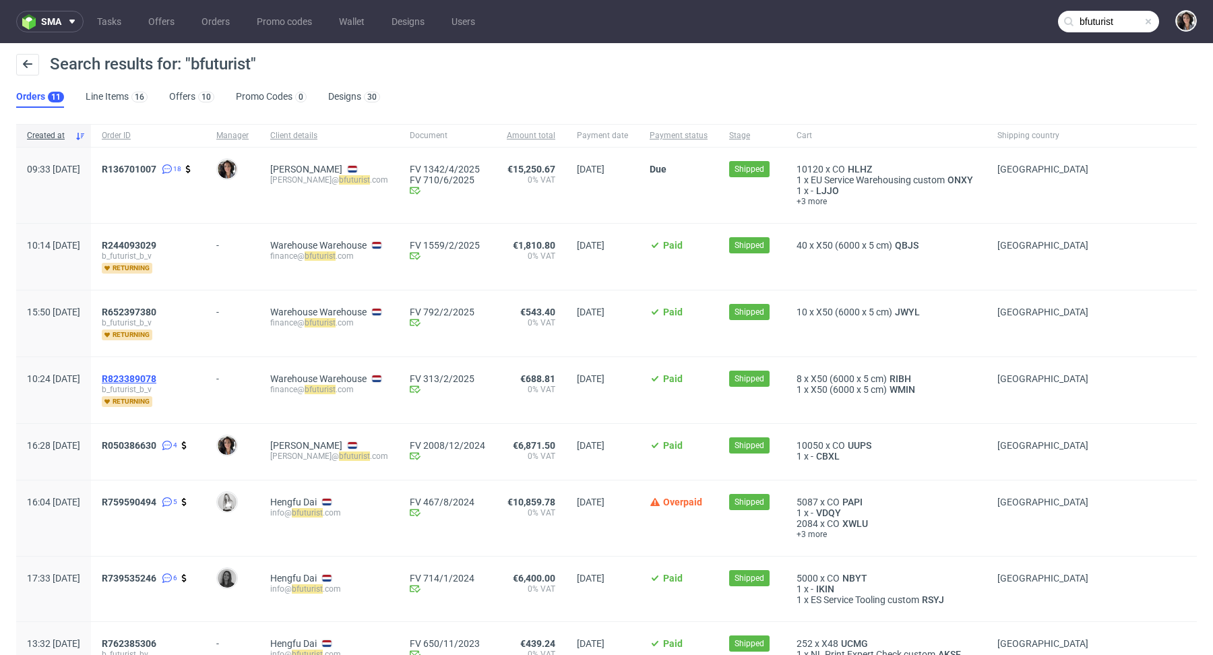
click at [156, 376] on span "R823389078" at bounding box center [129, 378] width 55 height 11
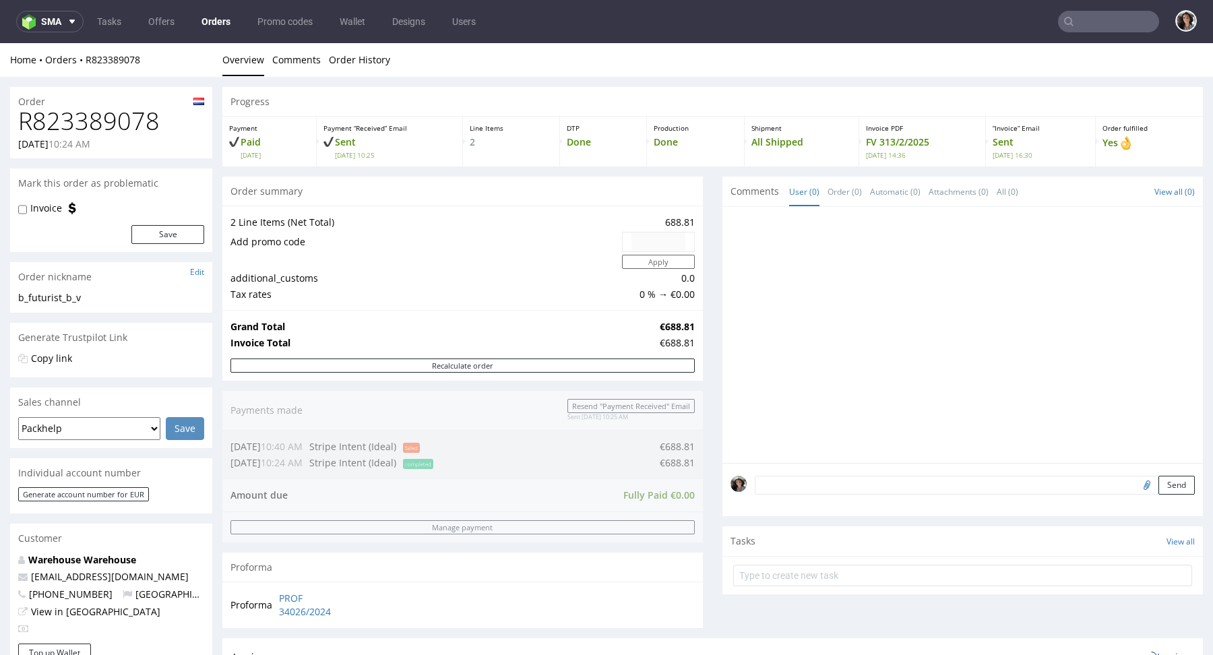
scroll to position [511, 0]
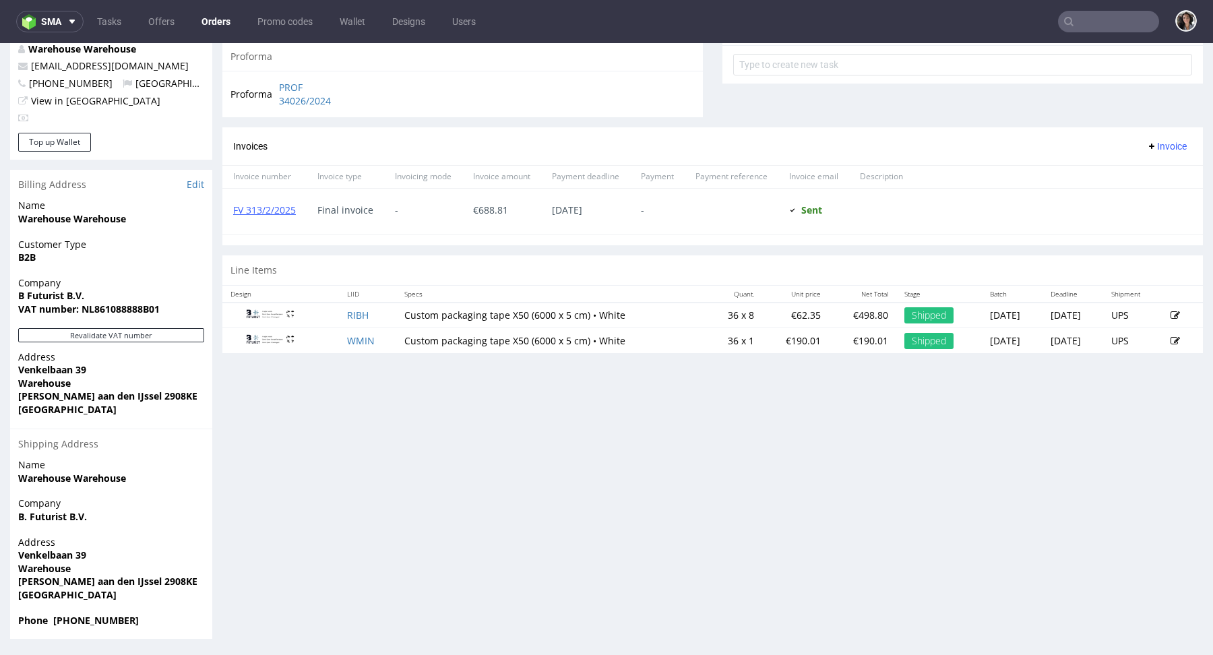
type input "bfuturist"
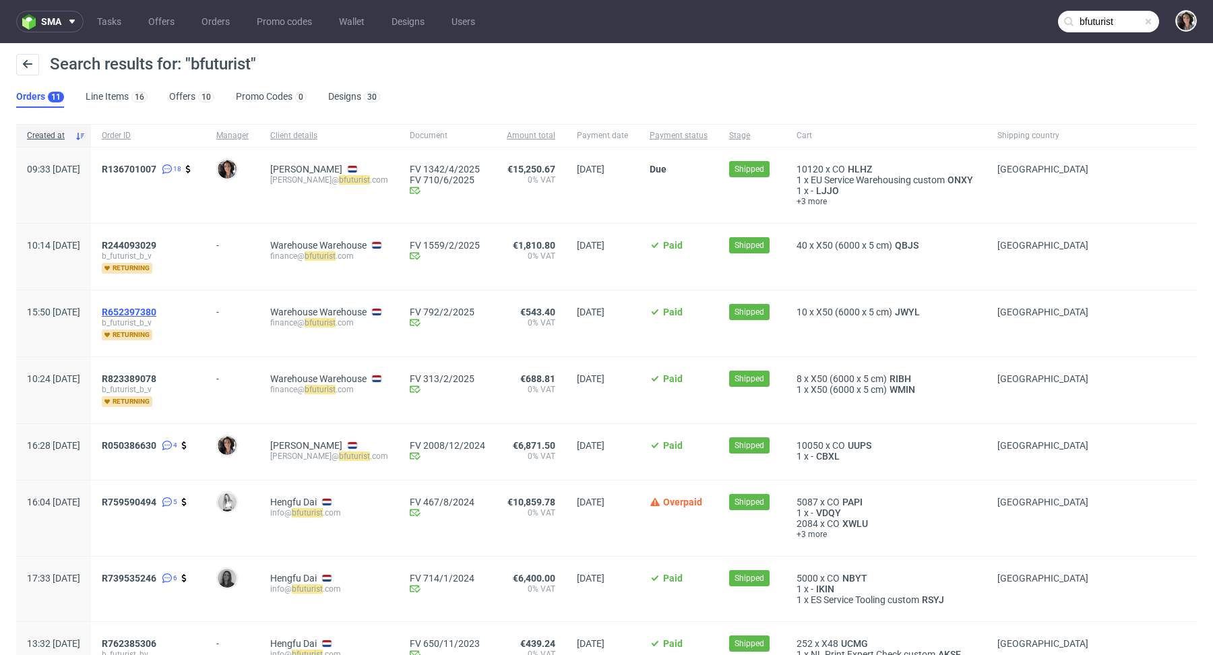
click at [156, 307] on span "R652397380" at bounding box center [129, 312] width 55 height 11
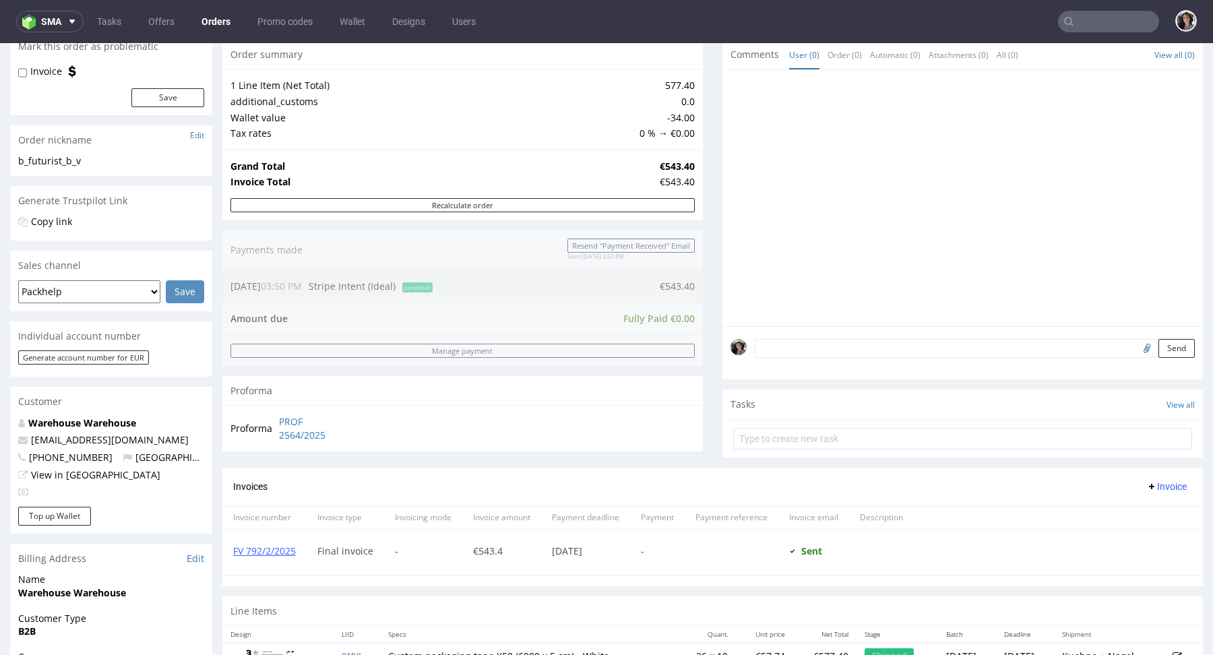
scroll to position [379, 0]
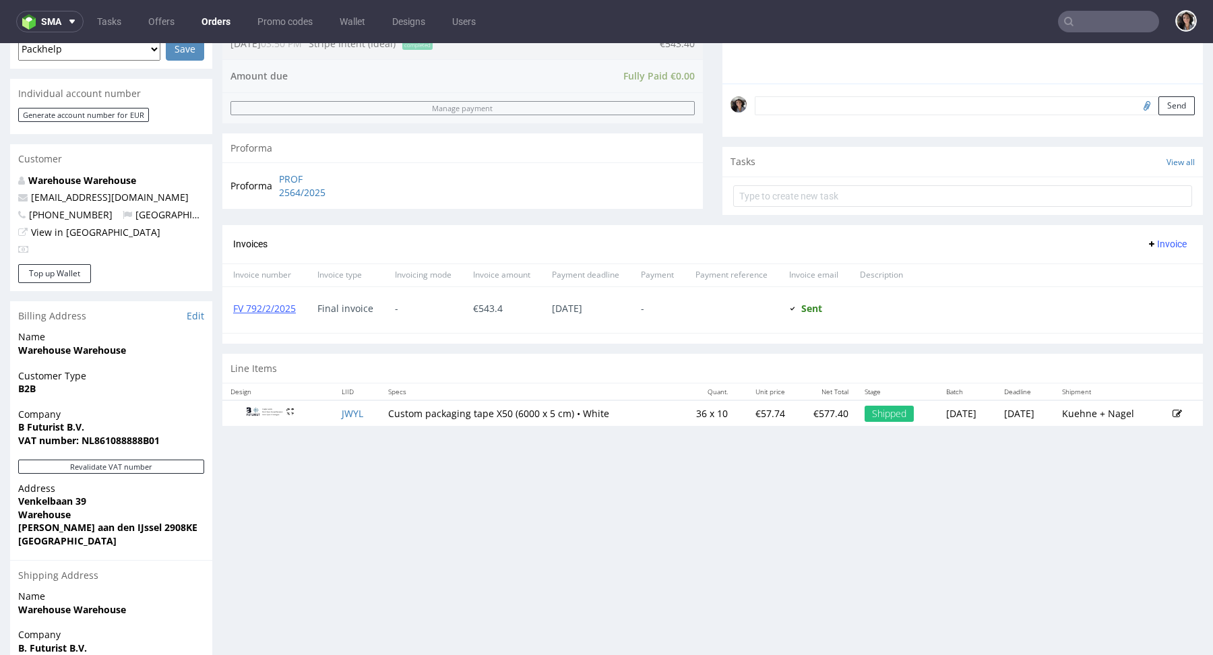
type input "bfuturist"
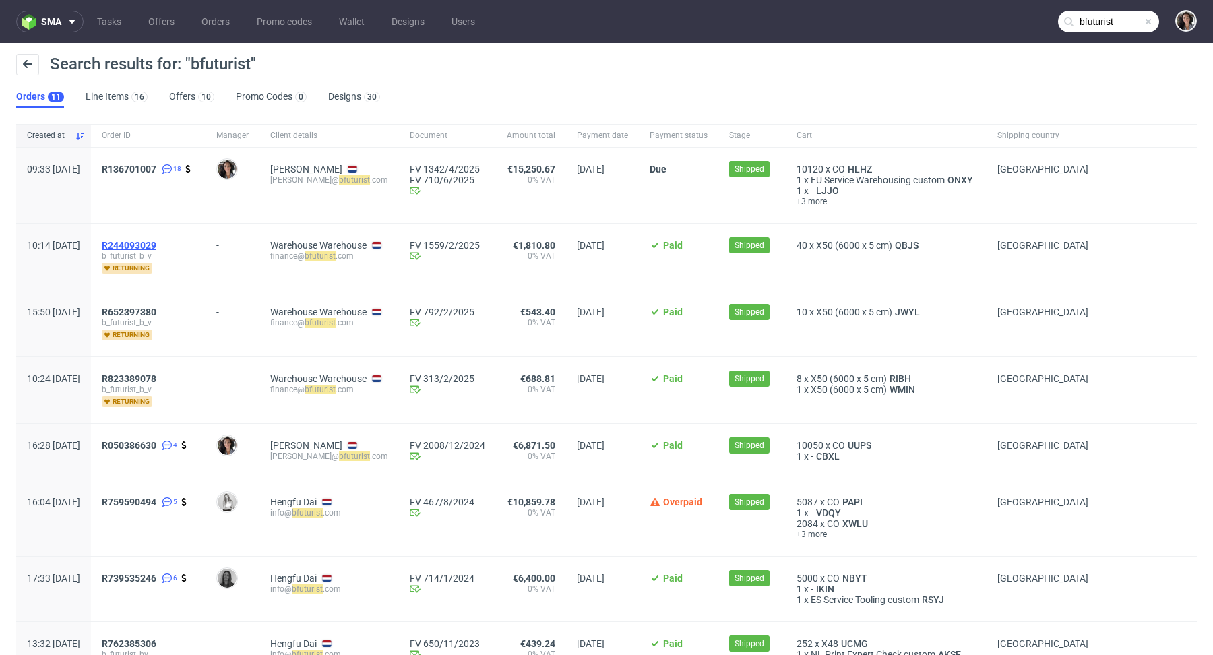
click at [155, 240] on span "R244093029" at bounding box center [129, 245] width 55 height 11
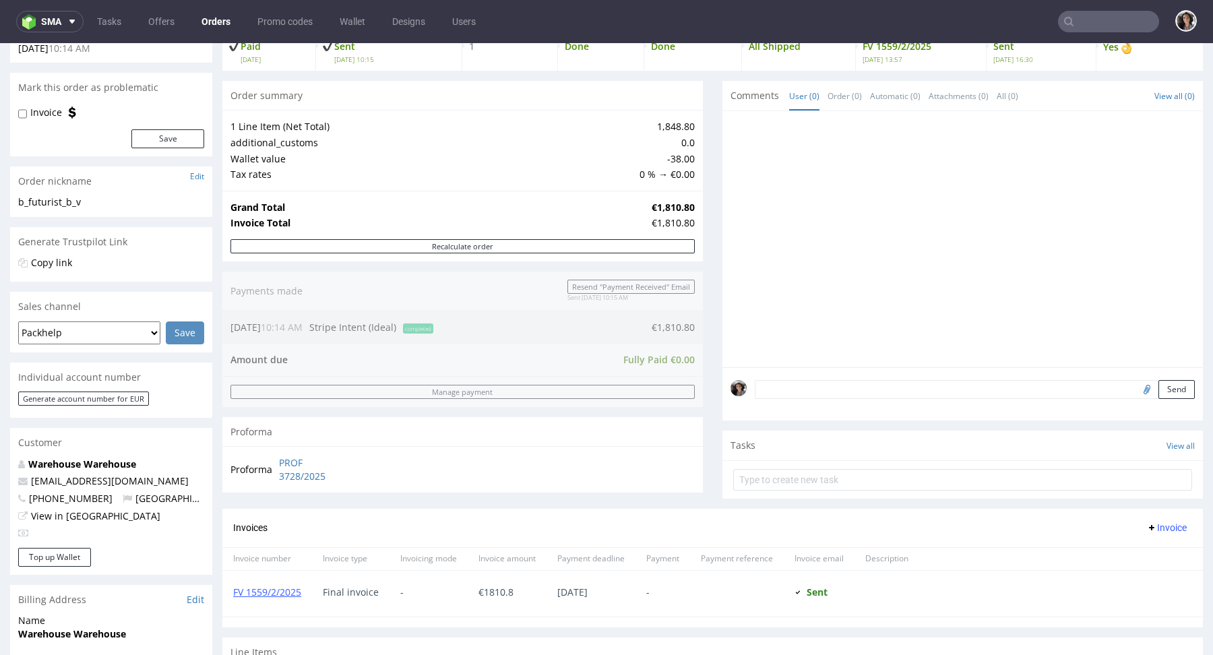
scroll to position [276, 0]
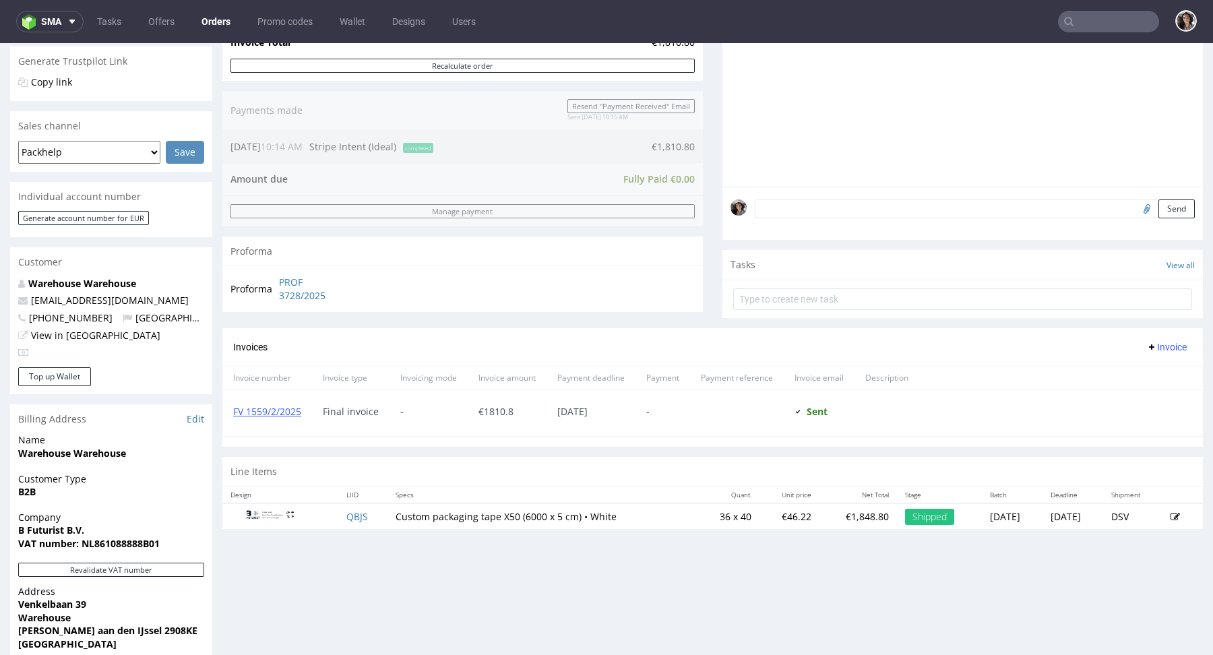
type input "bfuturist"
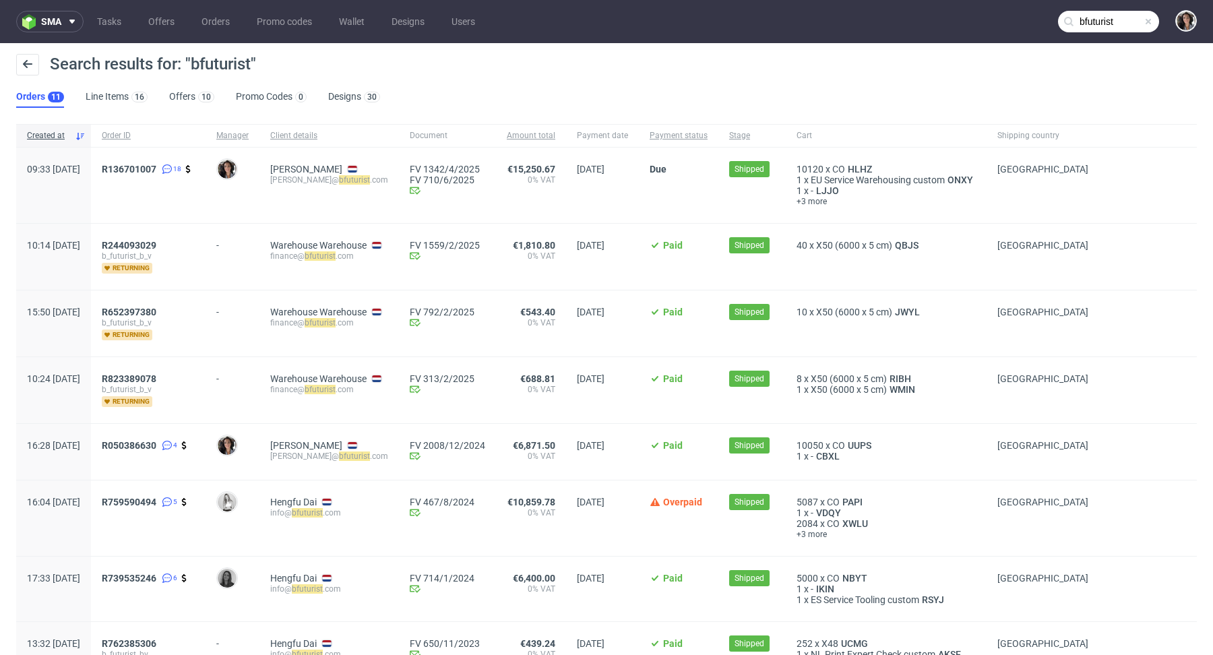
click at [165, 174] on span "R136701007 18" at bounding box center [148, 185] width 93 height 43
click at [165, 161] on div "R136701007 18" at bounding box center [148, 185] width 115 height 75
click at [156, 169] on span "R136701007" at bounding box center [129, 169] width 55 height 11
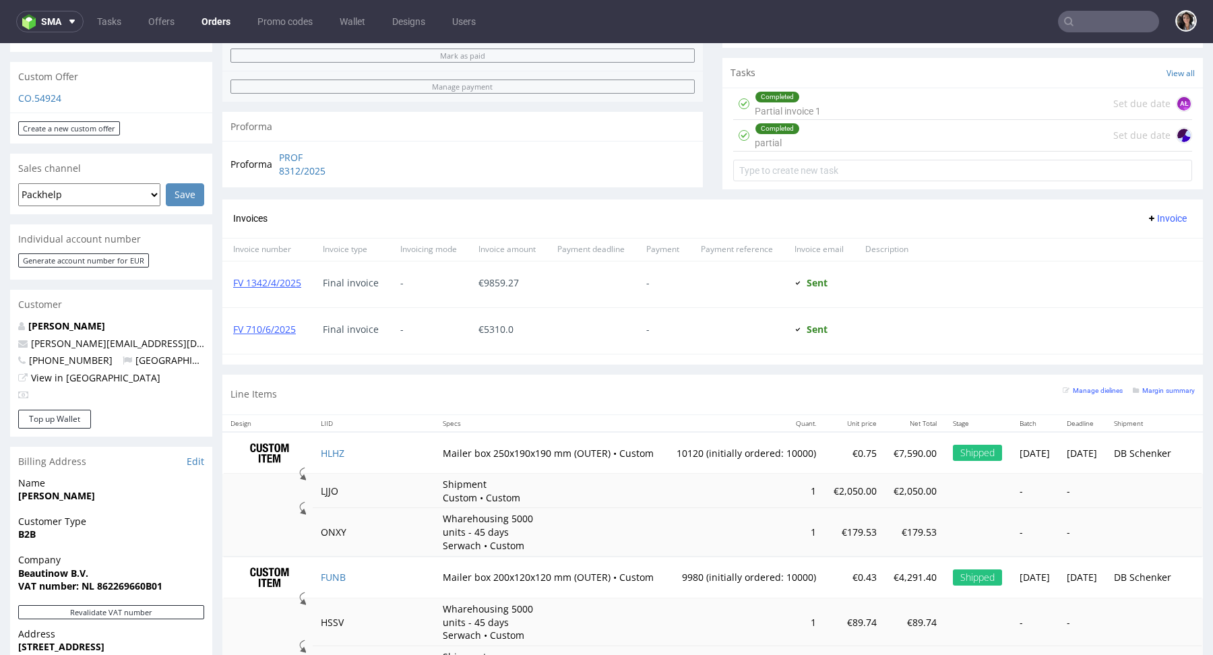
scroll to position [544, 0]
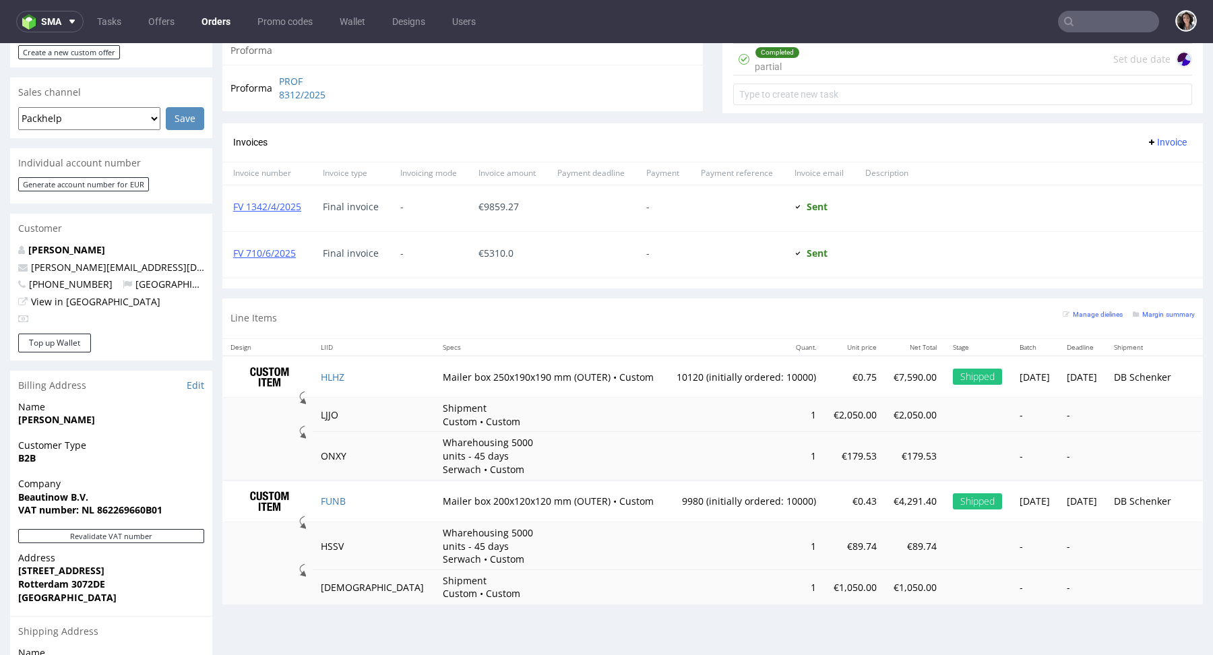
type input "bfuturist"
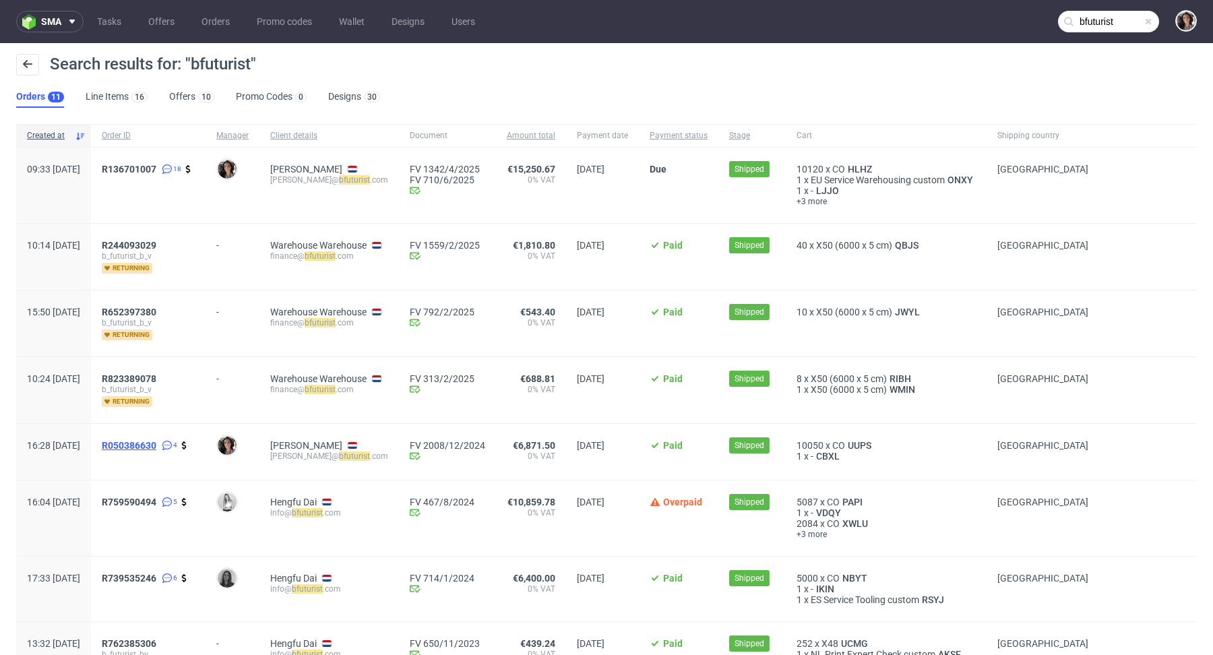
click at [156, 441] on span "R050386630" at bounding box center [129, 445] width 55 height 11
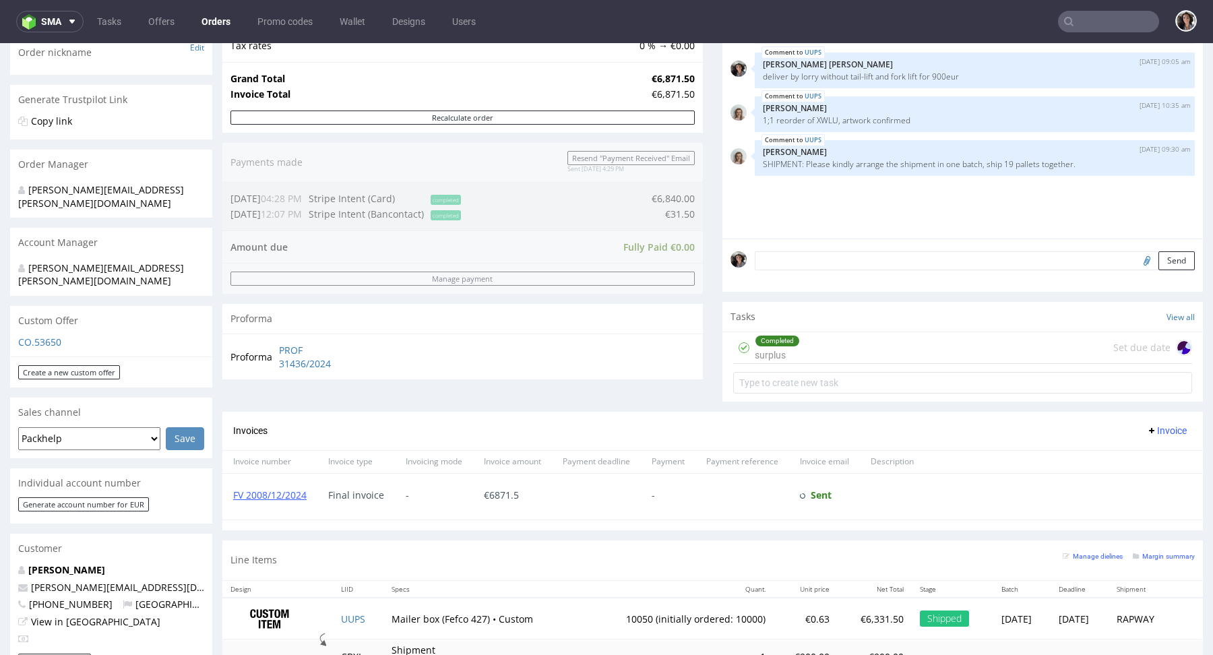
scroll to position [475, 0]
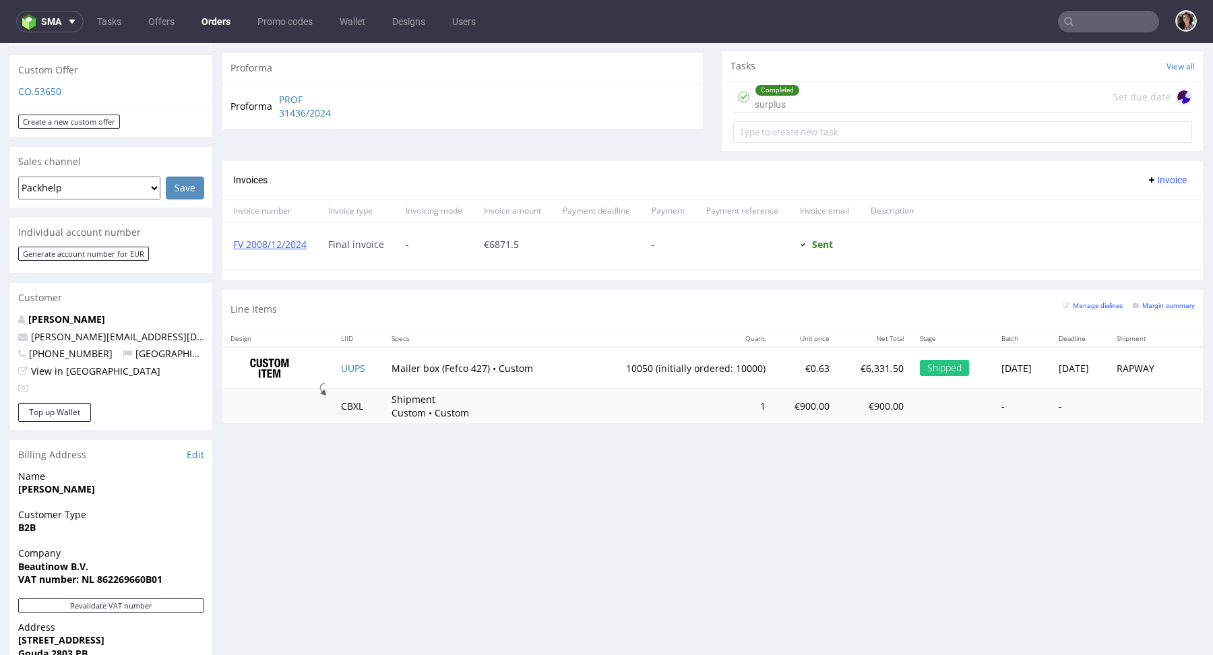
type input "bfuturist"
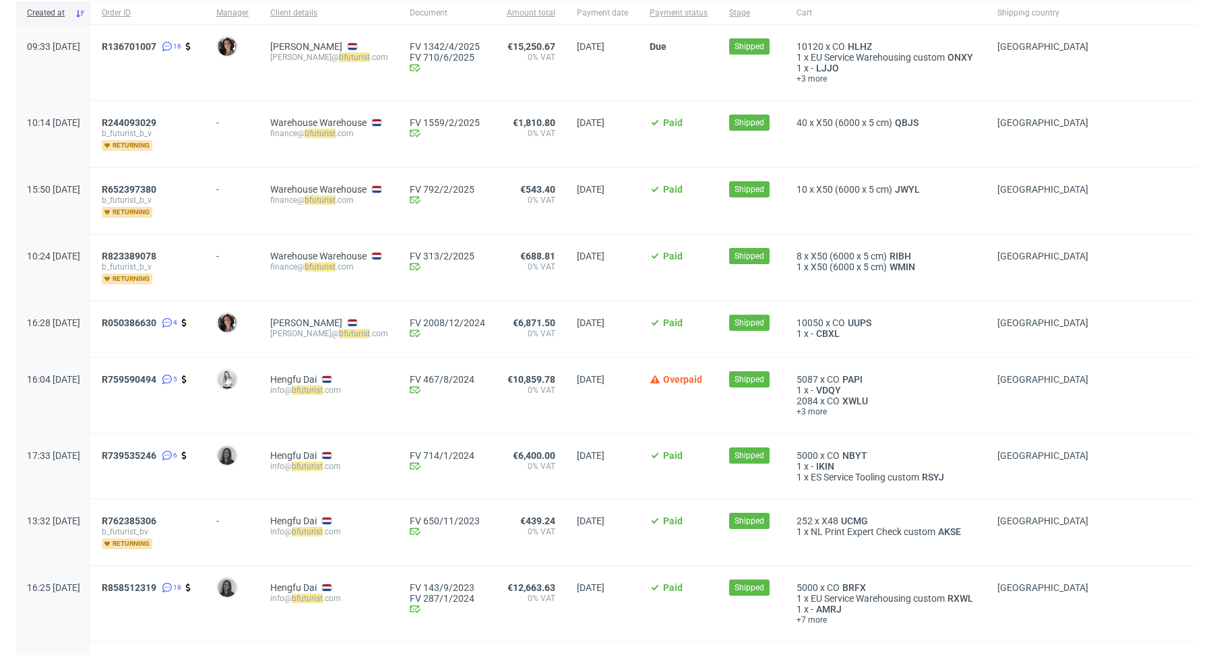
scroll to position [129, 0]
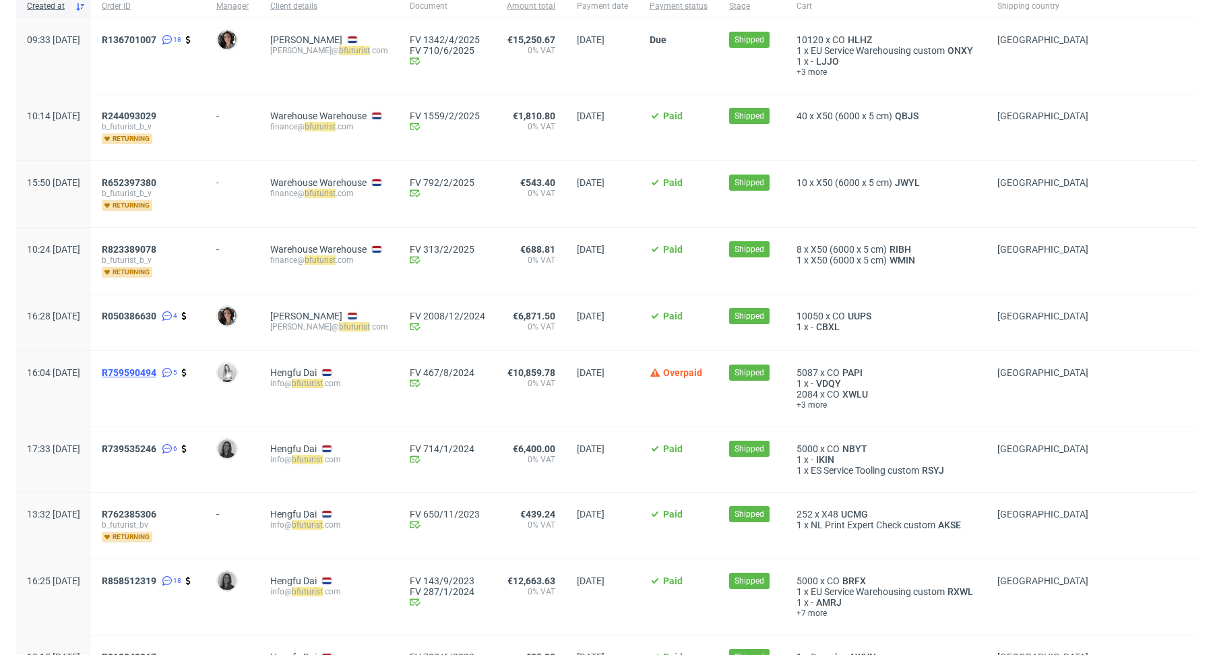
click at [156, 367] on span "R759590494" at bounding box center [129, 372] width 55 height 11
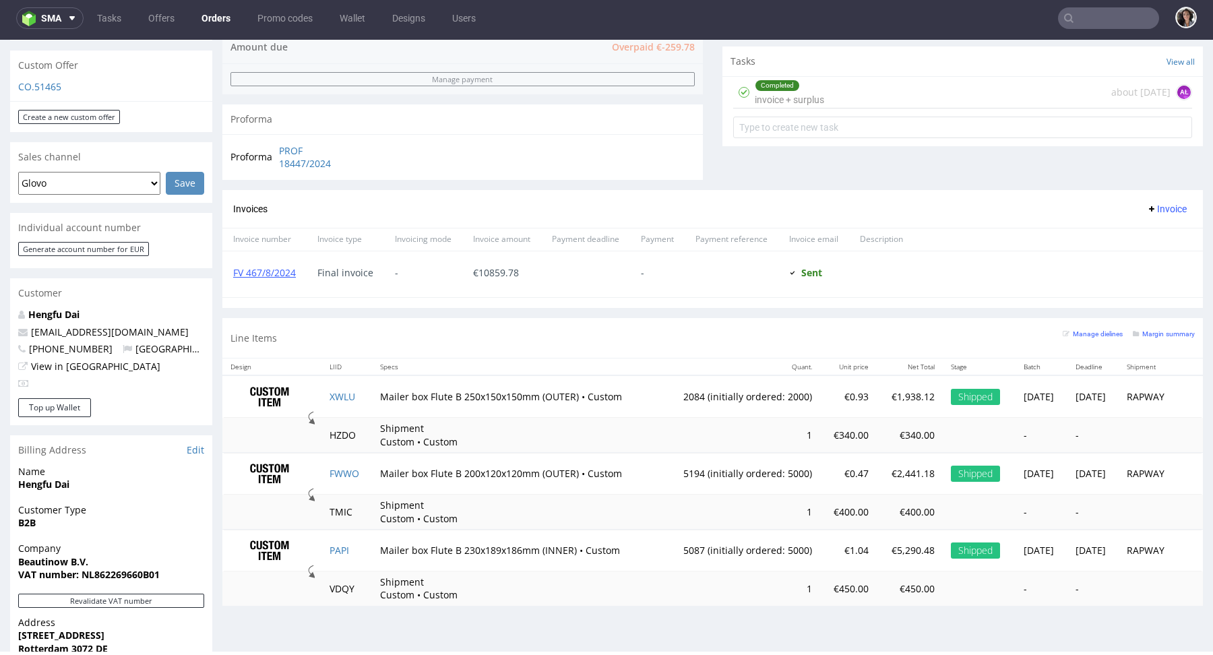
scroll to position [478, 0]
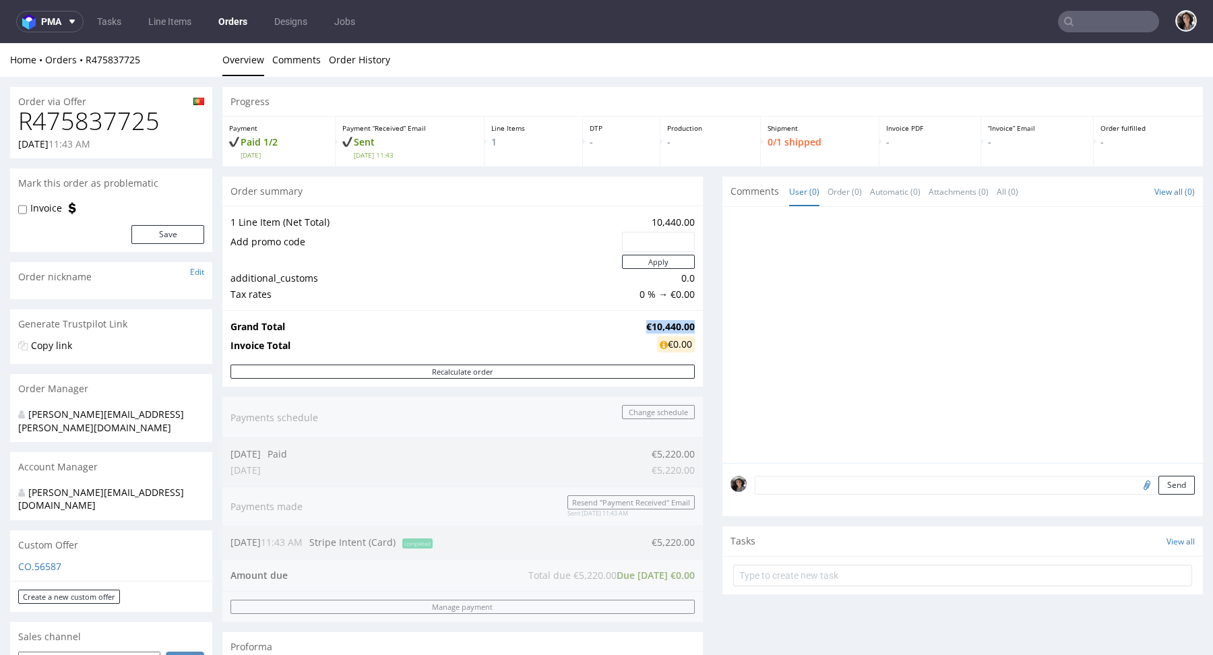
drag, startPoint x: 686, startPoint y: 322, endPoint x: 632, endPoint y: 325, distance: 54.0
click at [643, 325] on td "€10,440.00" at bounding box center [669, 327] width 52 height 16
copy strong "€10,440.00"
drag, startPoint x: 159, startPoint y: 123, endPoint x: 19, endPoint y: 122, distance: 140.1
click at [19, 122] on h1 "R475837725" at bounding box center [111, 121] width 186 height 27
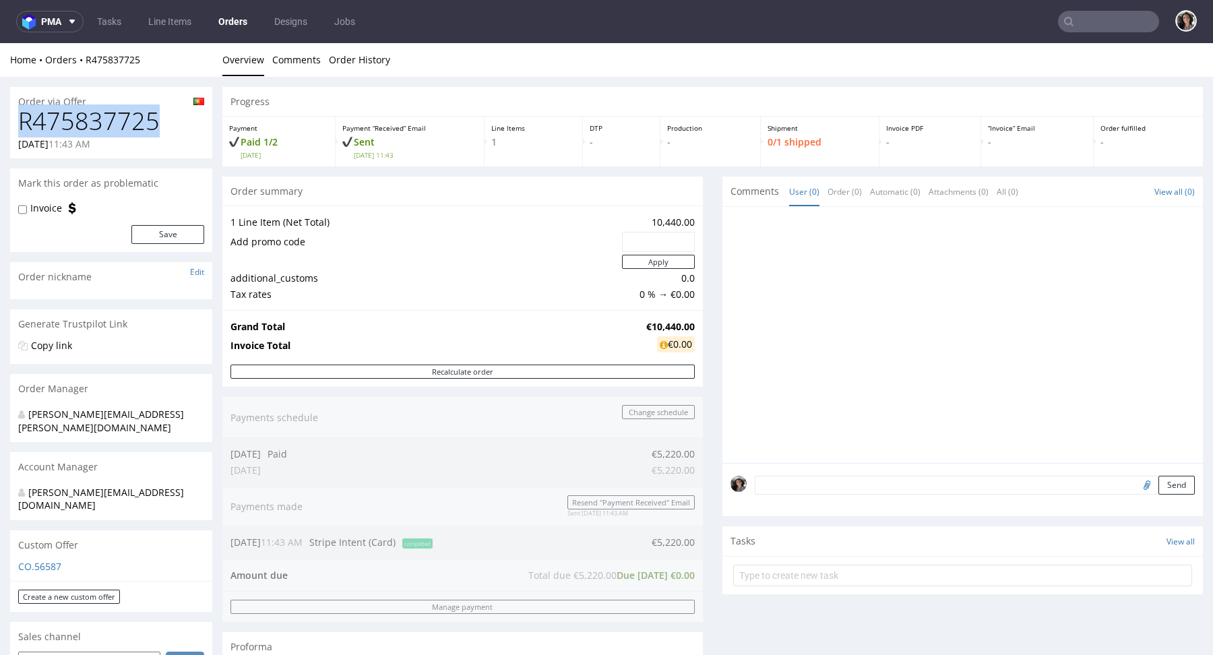
copy h1 "R475837725"
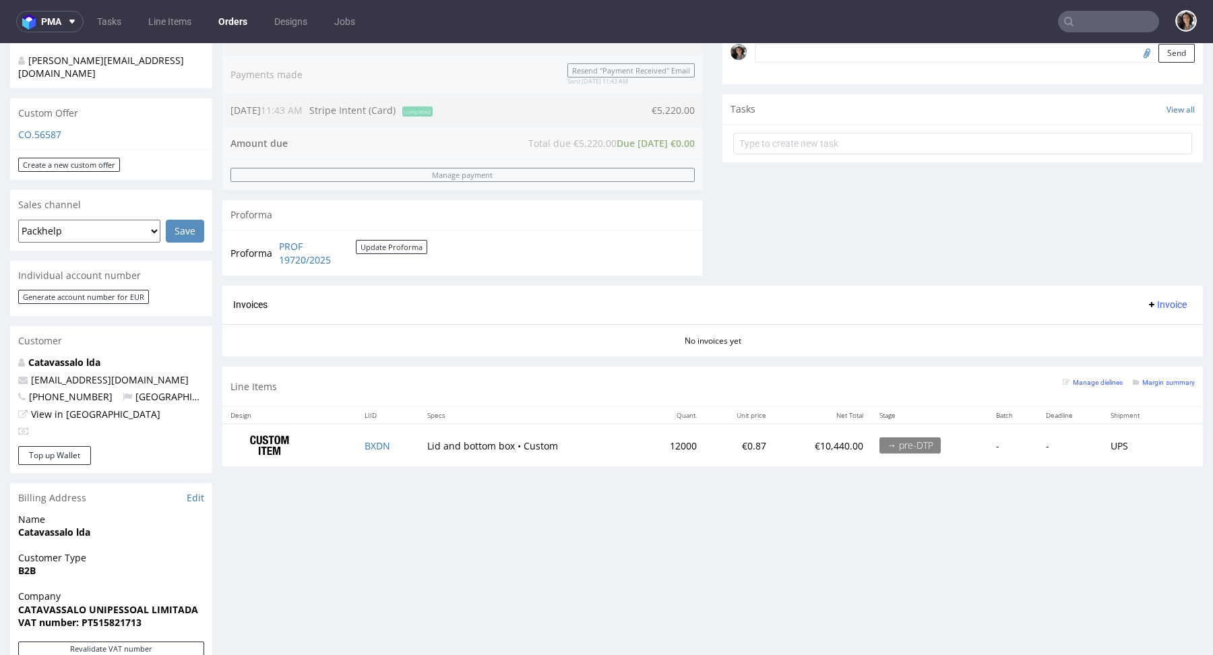
scroll to position [373, 0]
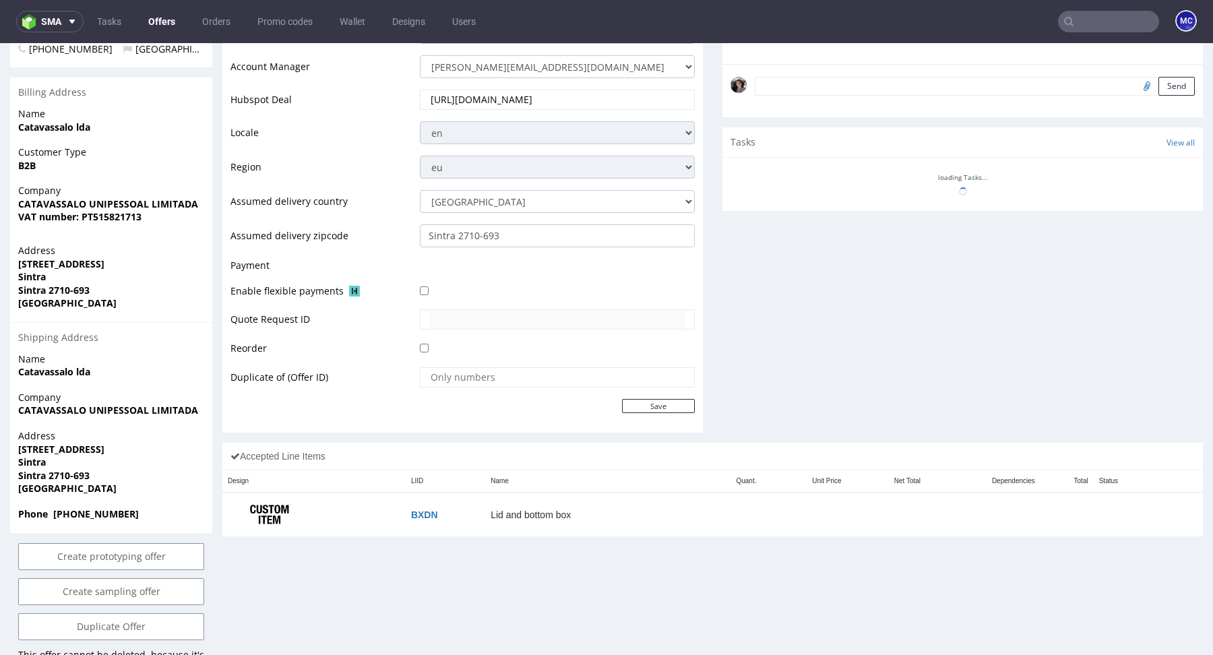
scroll to position [452, 0]
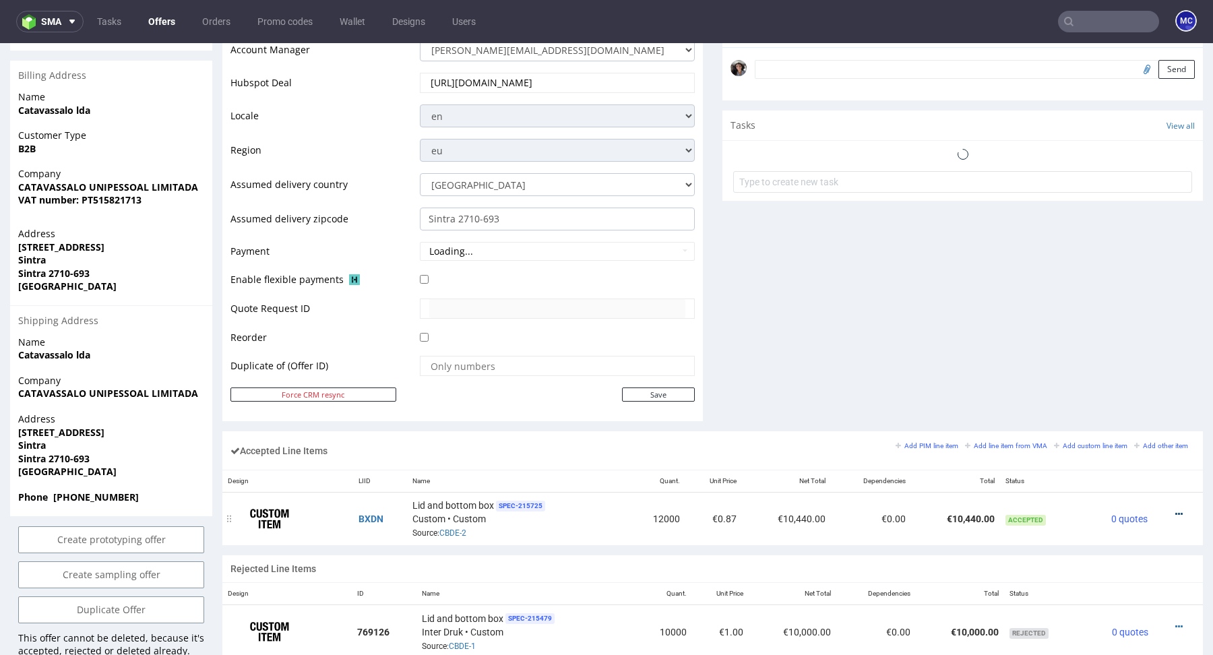
click at [1175, 509] on icon at bounding box center [1178, 513] width 7 height 9
click at [1137, 413] on span "Add dependency" at bounding box center [1123, 410] width 97 height 13
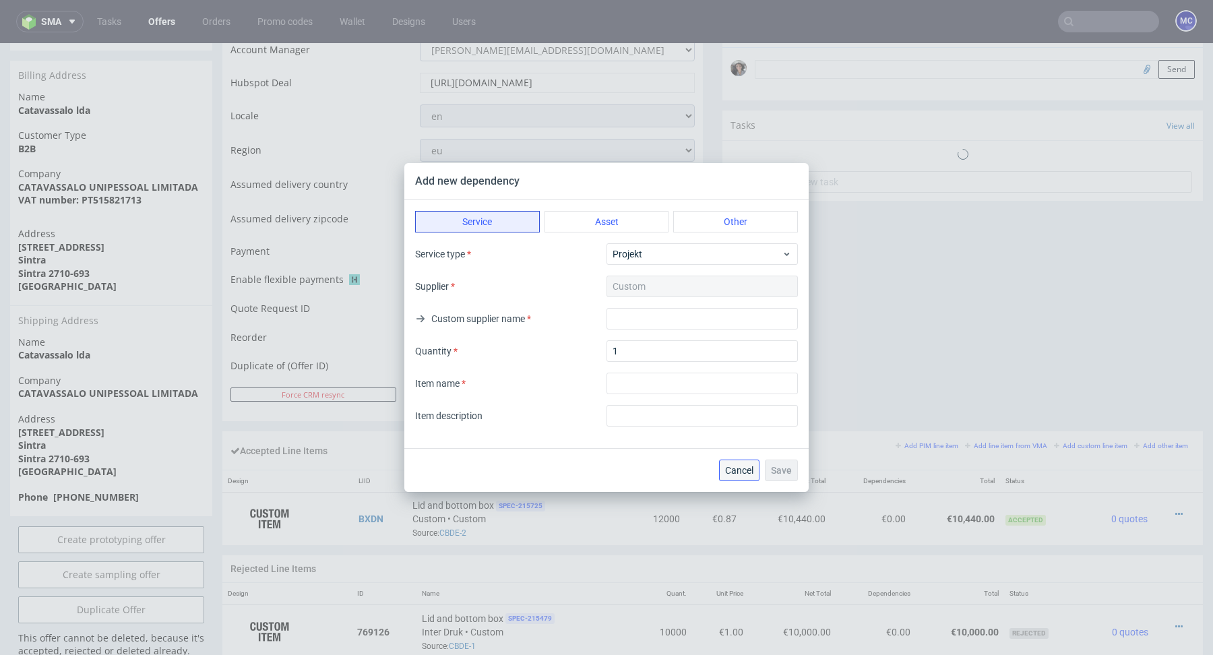
click at [740, 474] on span "Cancel" at bounding box center [739, 470] width 28 height 9
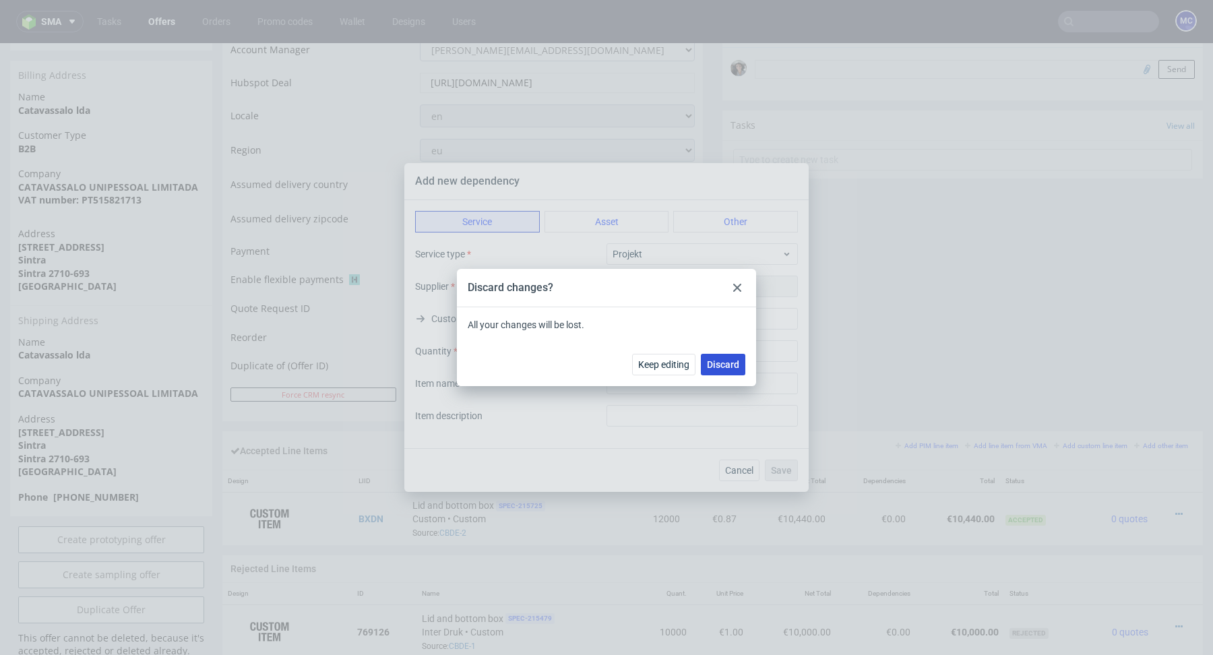
click at [727, 362] on span "Discard" at bounding box center [723, 364] width 32 height 9
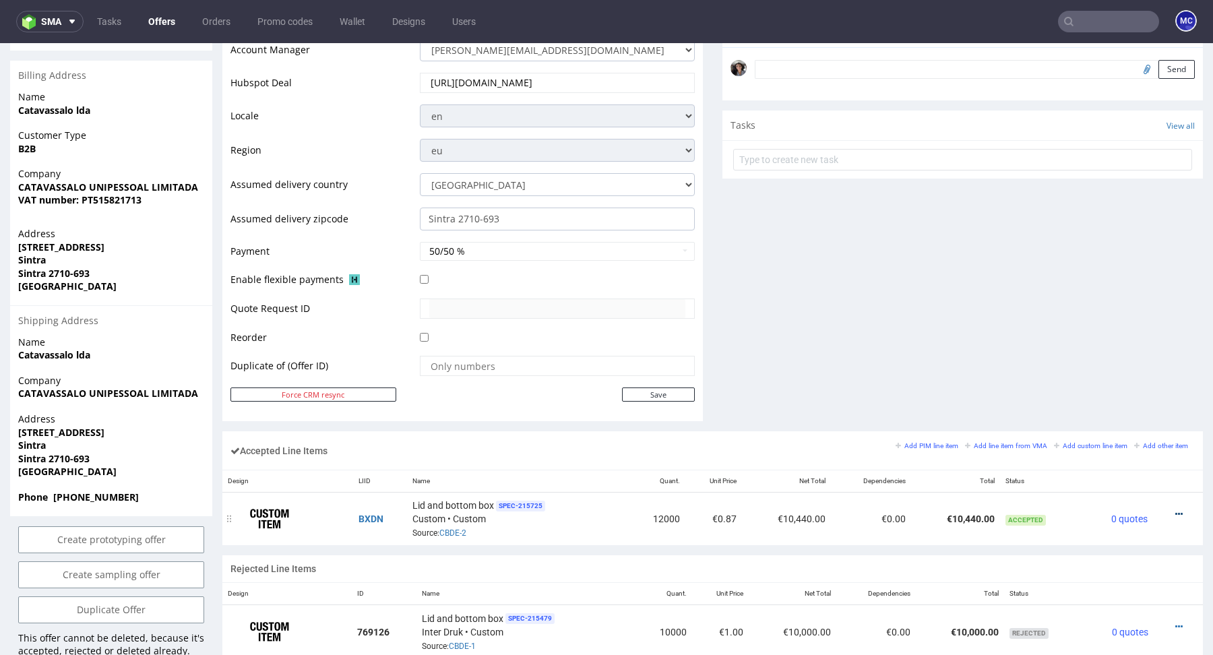
click at [1175, 509] on icon at bounding box center [1178, 513] width 7 height 9
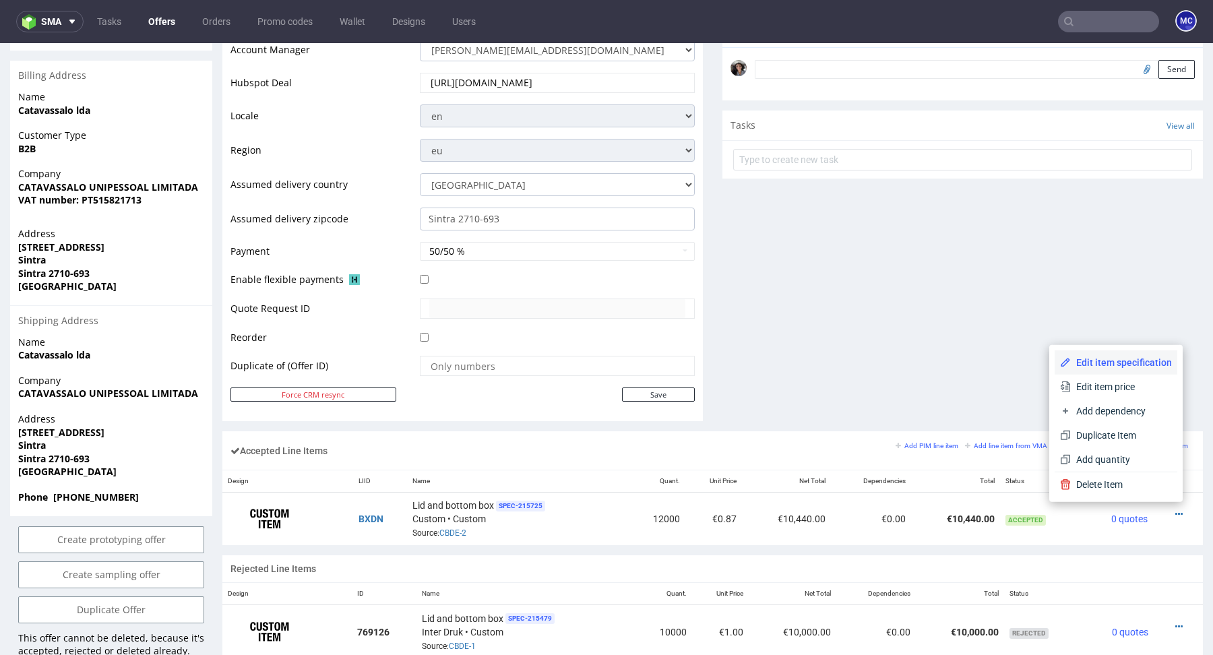
click at [1126, 363] on span "Edit item specification" at bounding box center [1120, 362] width 101 height 13
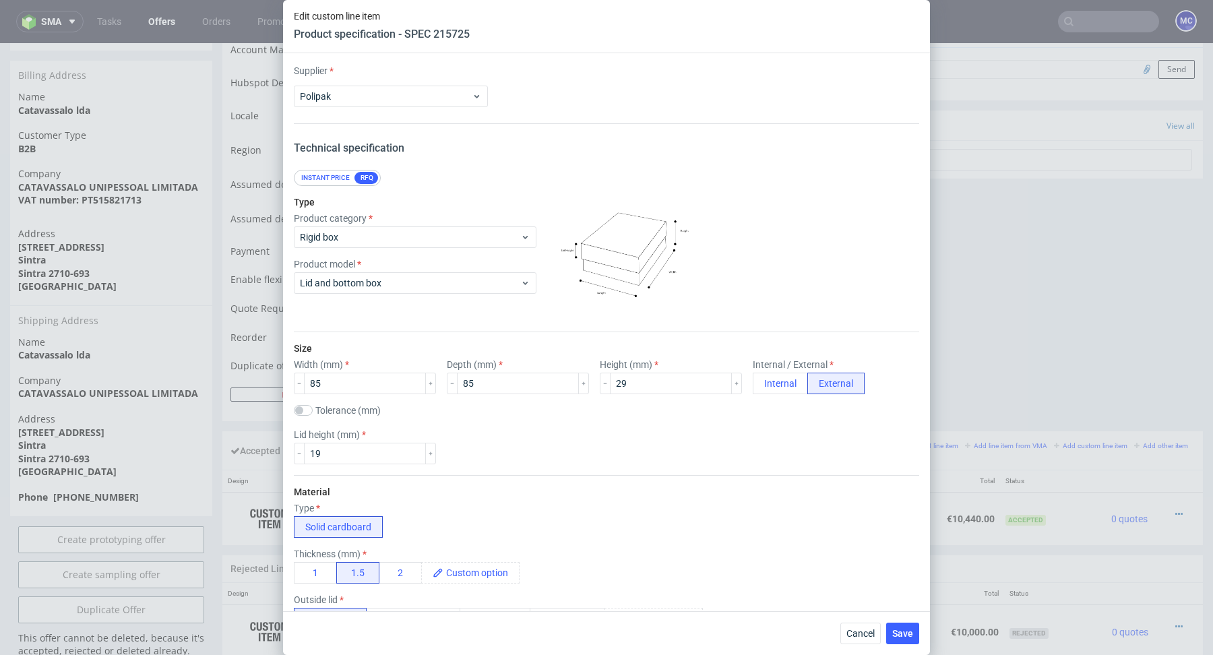
click at [864, 617] on div "Cancel Save" at bounding box center [606, 633] width 647 height 44
click at [861, 642] on button "Cancel" at bounding box center [860, 633] width 40 height 22
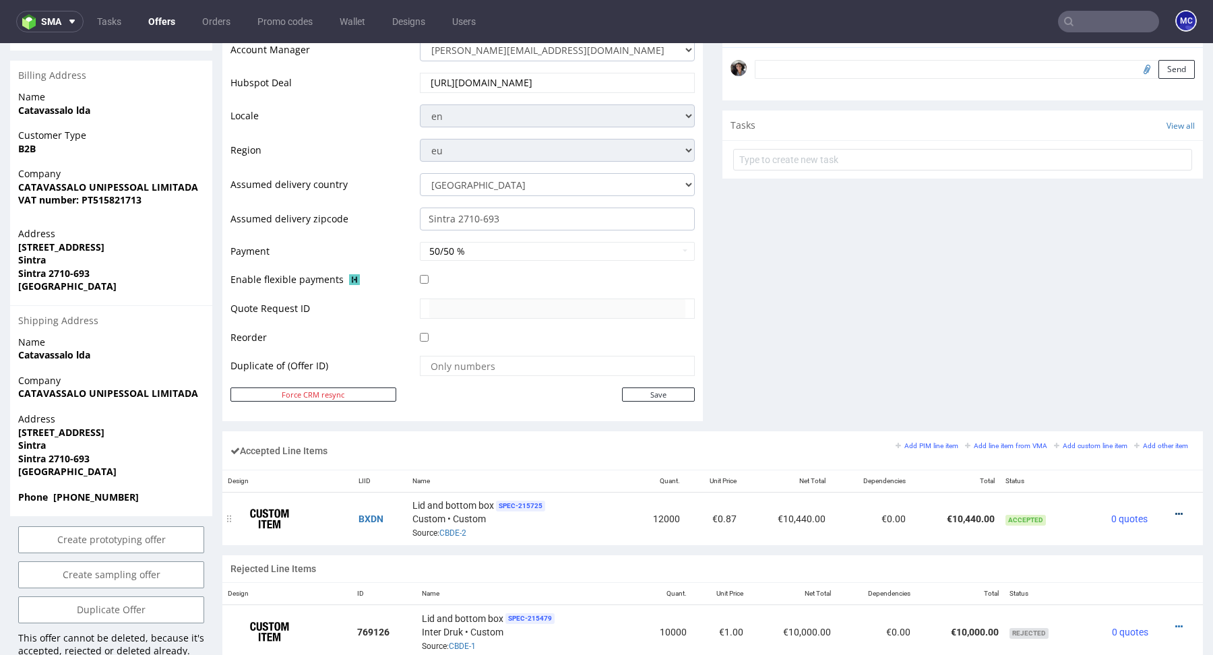
click at [1175, 511] on icon at bounding box center [1178, 513] width 7 height 9
click at [1118, 385] on span "Edit item price" at bounding box center [1123, 386] width 97 height 13
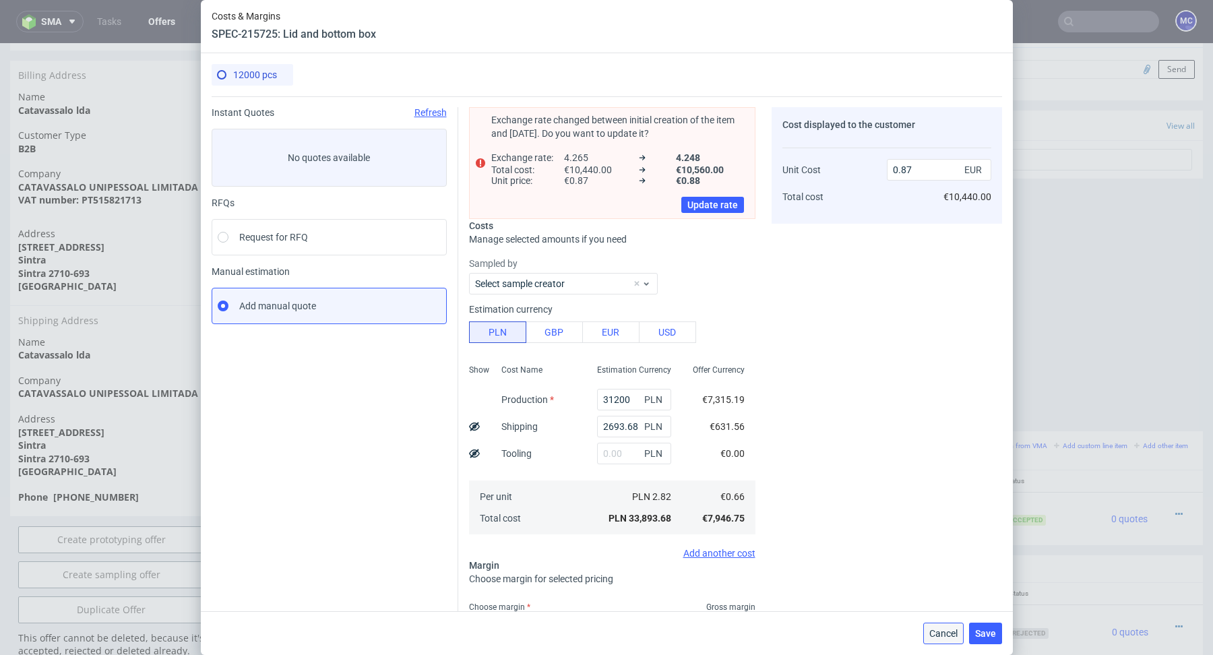
click at [938, 635] on span "Cancel" at bounding box center [943, 633] width 28 height 9
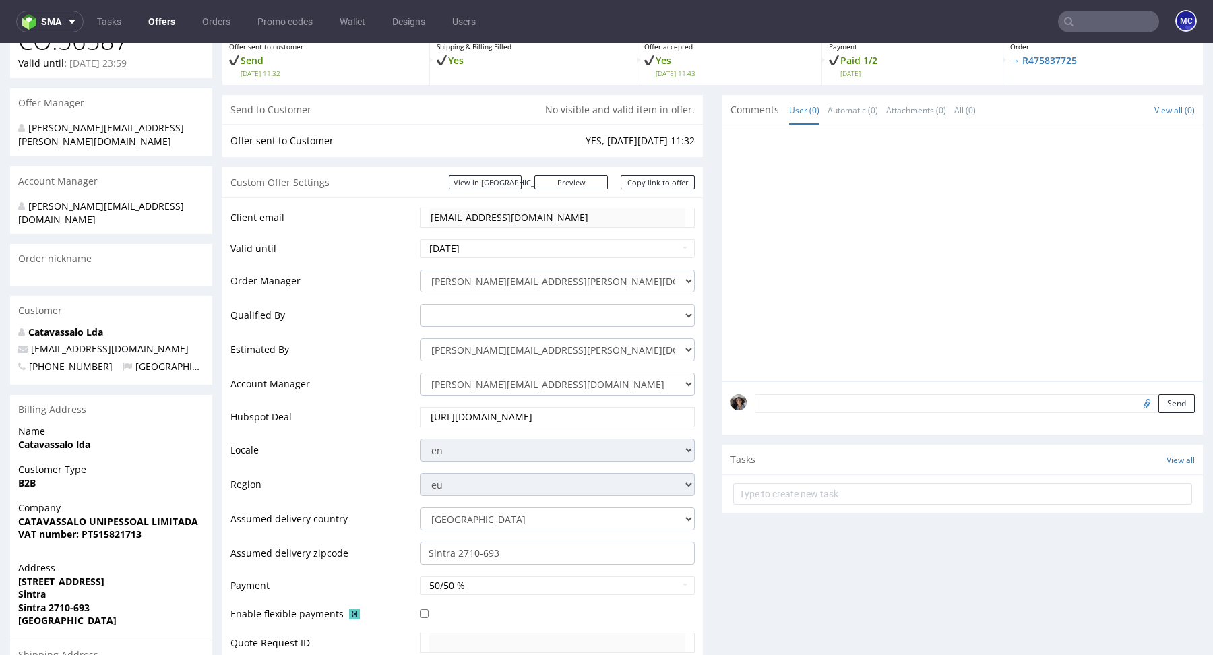
scroll to position [0, 0]
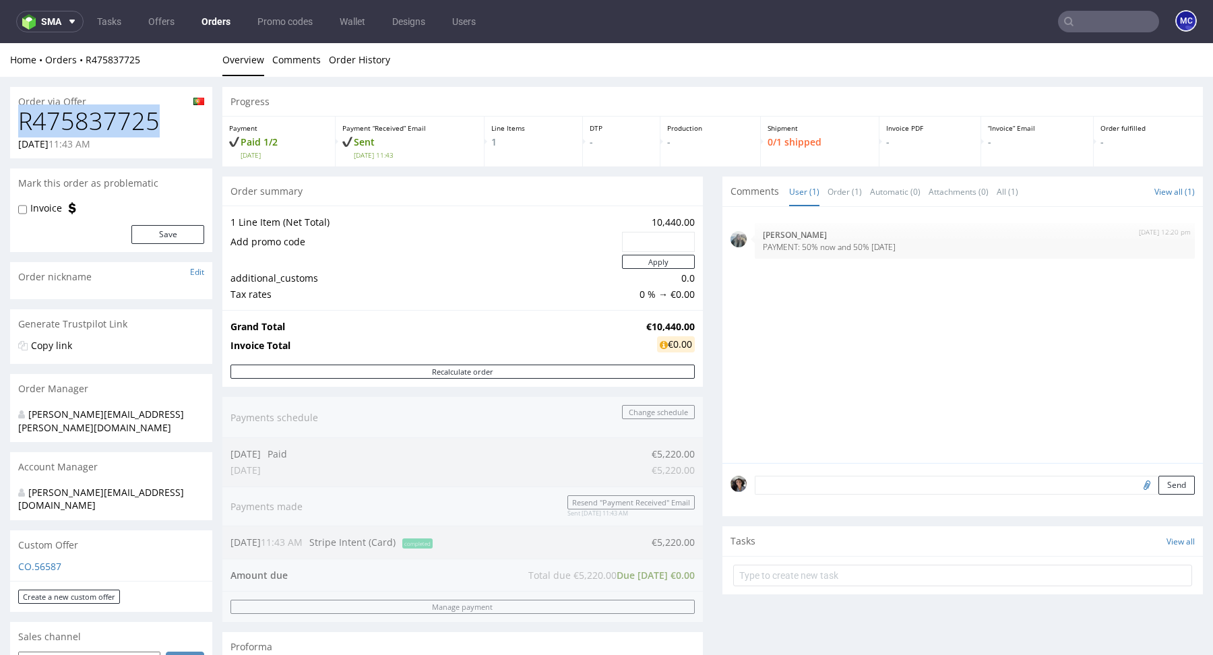
drag, startPoint x: 161, startPoint y: 124, endPoint x: 20, endPoint y: 121, distance: 141.5
click at [20, 121] on h1 "R475837725" at bounding box center [111, 121] width 186 height 27
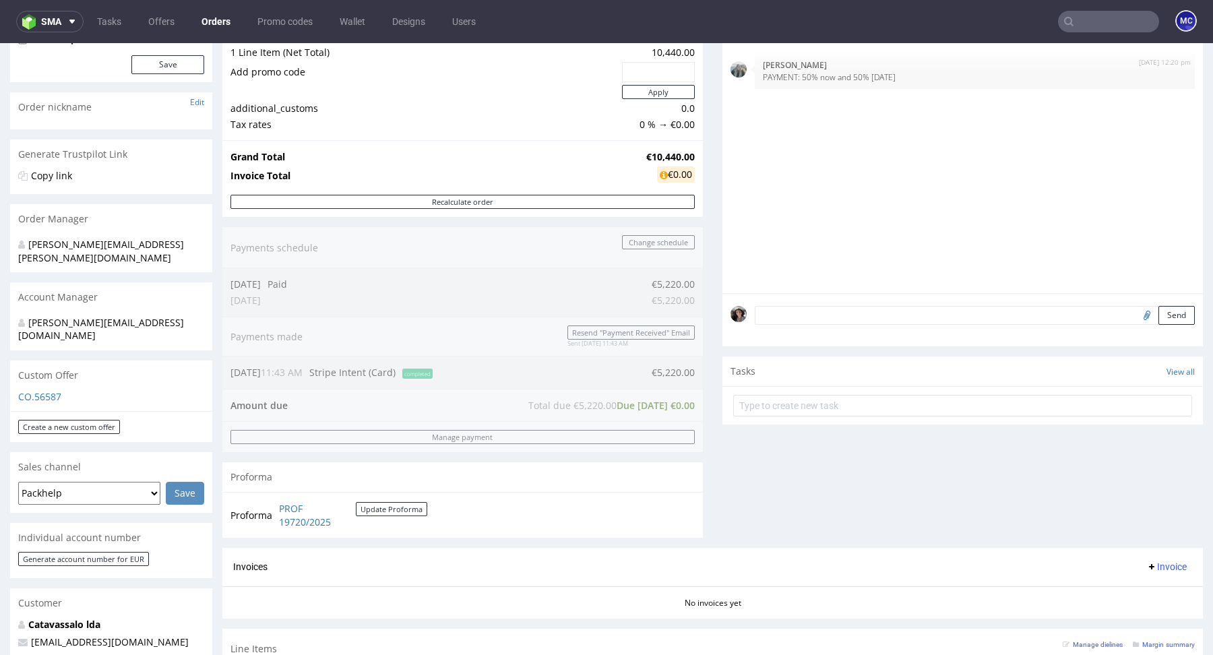
scroll to position [224, 0]
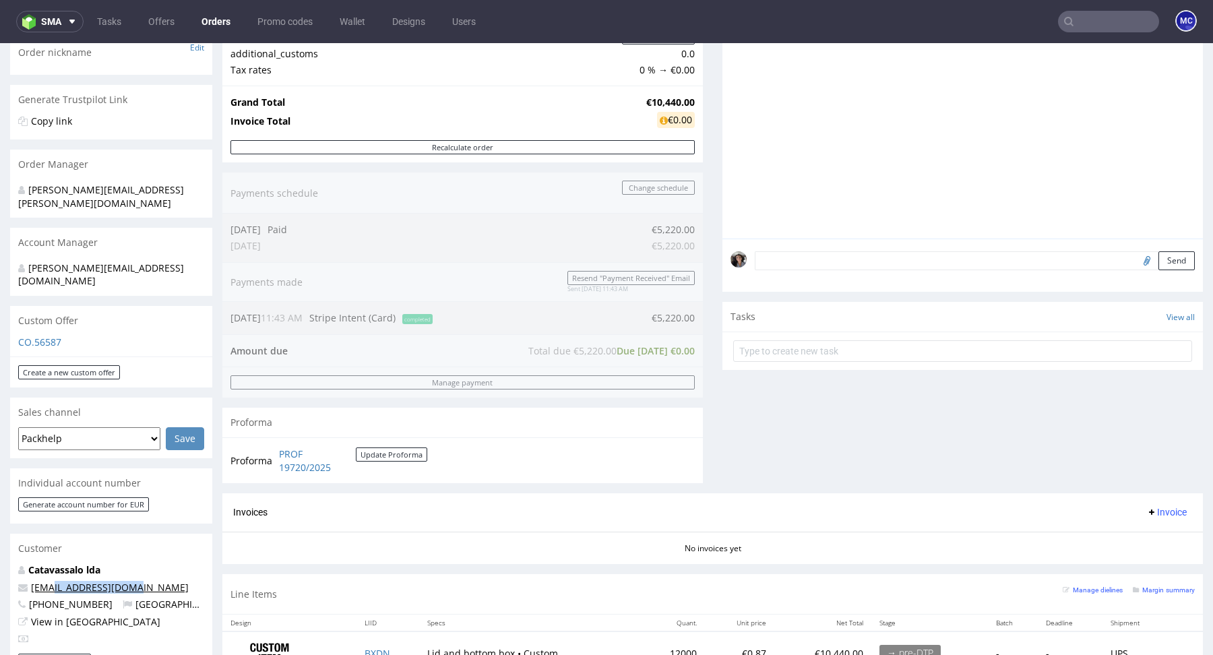
drag, startPoint x: 137, startPoint y: 561, endPoint x: 48, endPoint y: 558, distance: 89.6
click at [48, 581] on p "[EMAIL_ADDRESS][DOMAIN_NAME]" at bounding box center [111, 587] width 186 height 13
copy link "@[DOMAIN_NAME]"
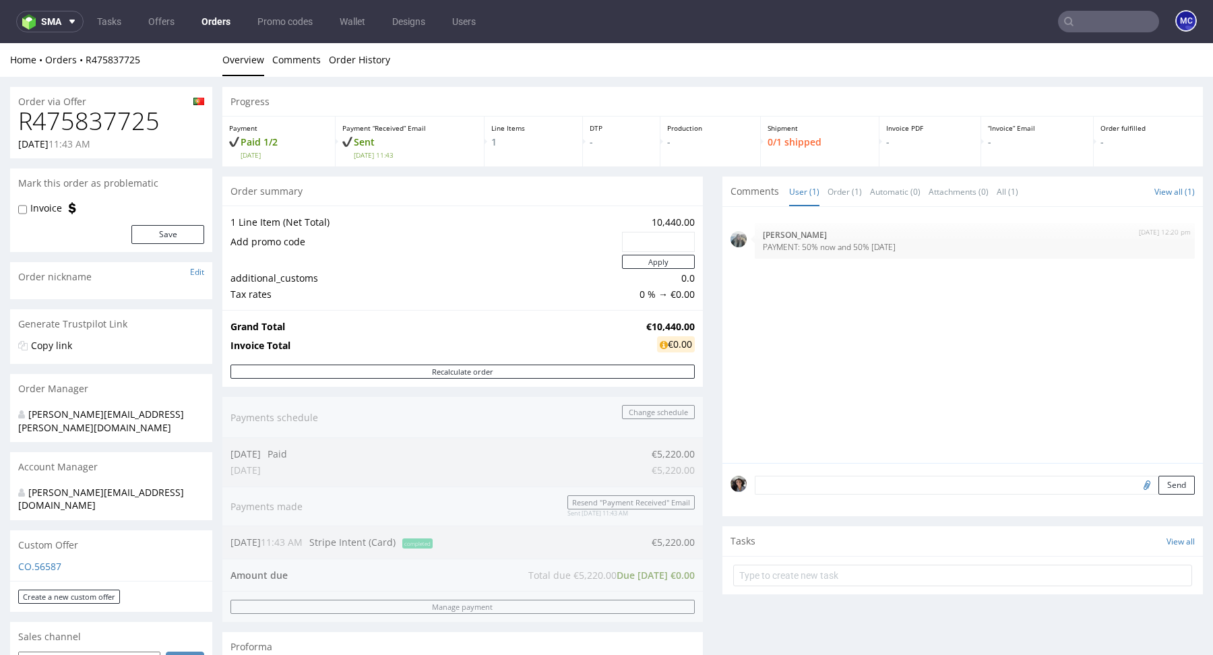
click at [1106, 31] on input "text" at bounding box center [1108, 22] width 101 height 22
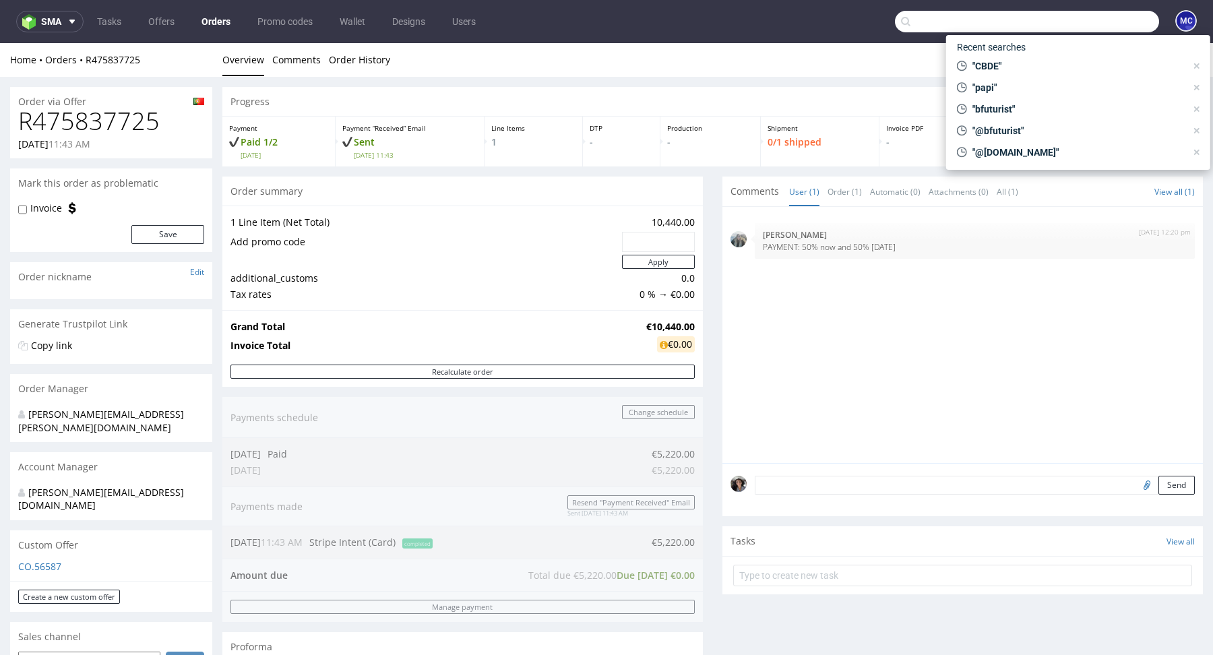
paste input "@[DOMAIN_NAME]"
type input "@[DOMAIN_NAME]"
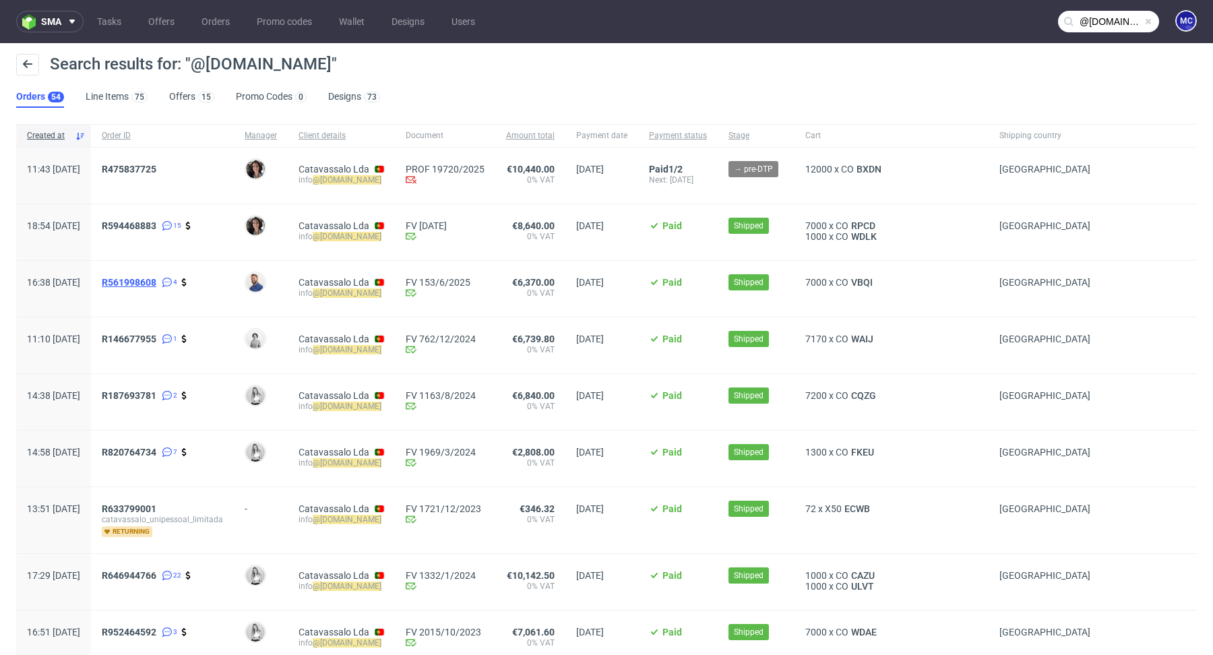
click at [156, 285] on span "R561998608" at bounding box center [129, 282] width 55 height 11
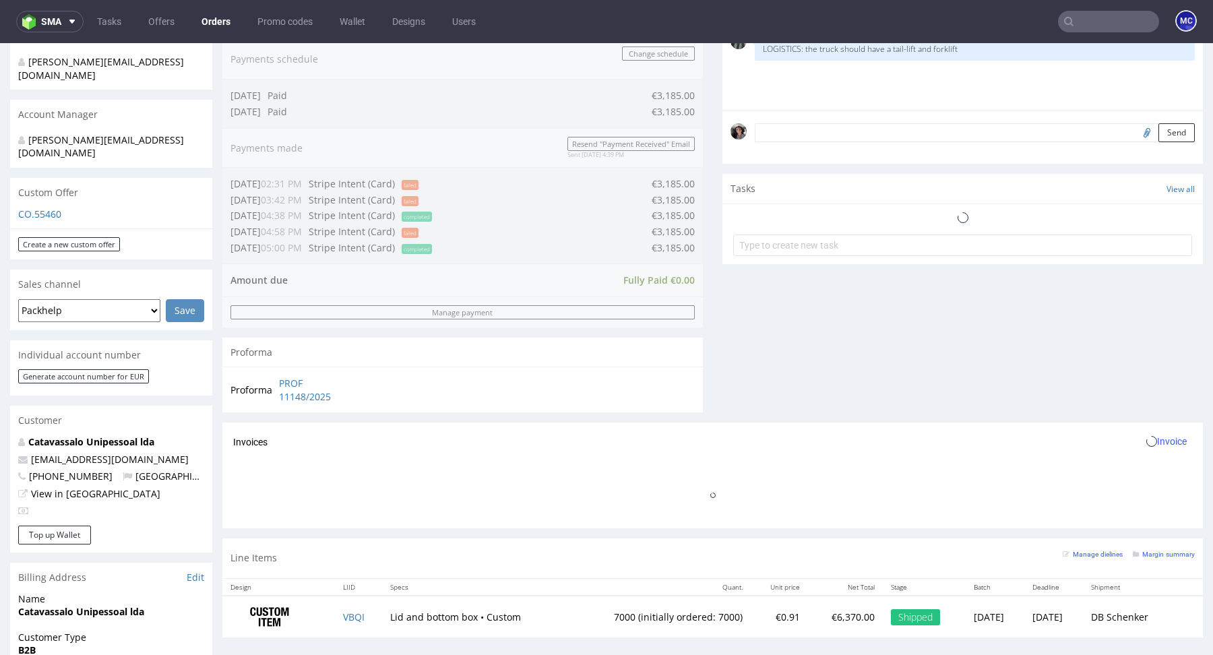
scroll to position [589, 0]
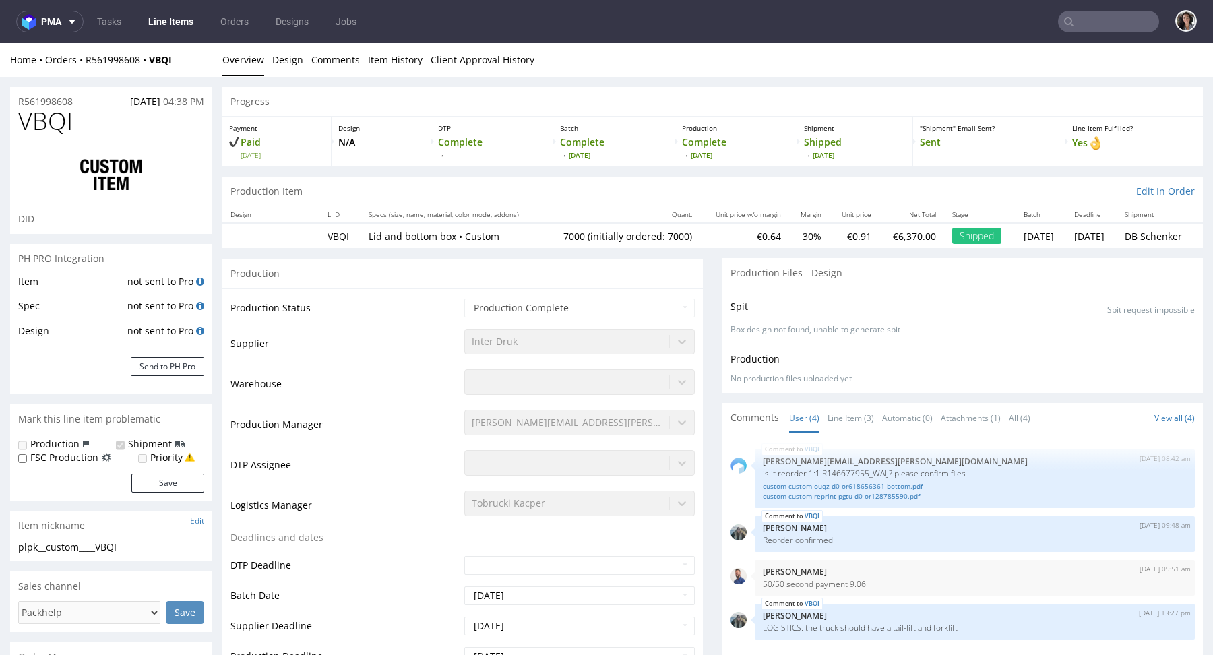
select select "in_progress"
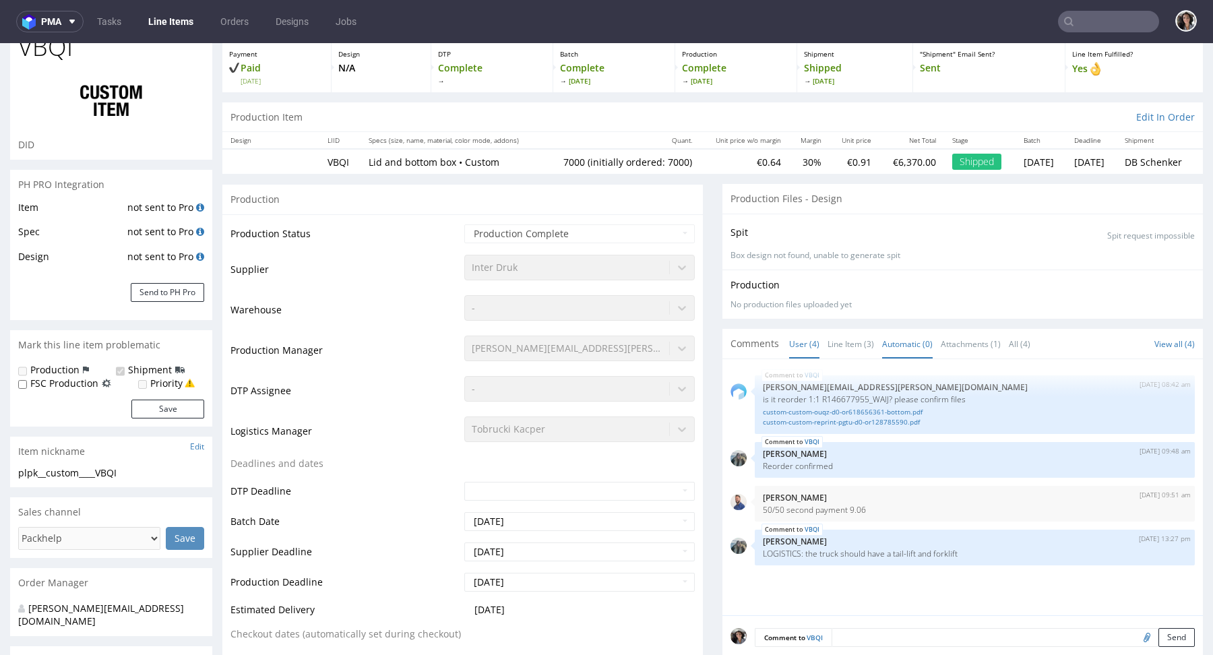
scroll to position [93, 0]
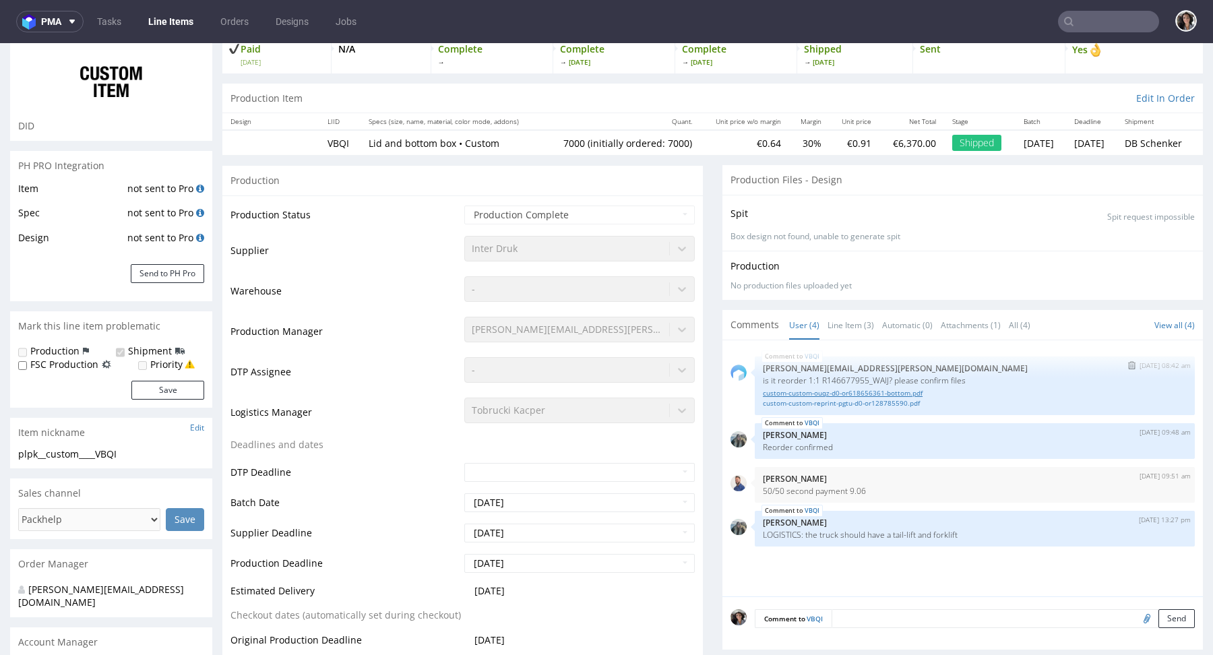
click at [878, 391] on link "custom-custom-ouqz-d0-or618656361-bottom.pdf" at bounding box center [975, 393] width 424 height 10
click at [894, 404] on link "custom-custom-reprint-pgtu-d0-or128785590.pdf" at bounding box center [975, 403] width 424 height 10
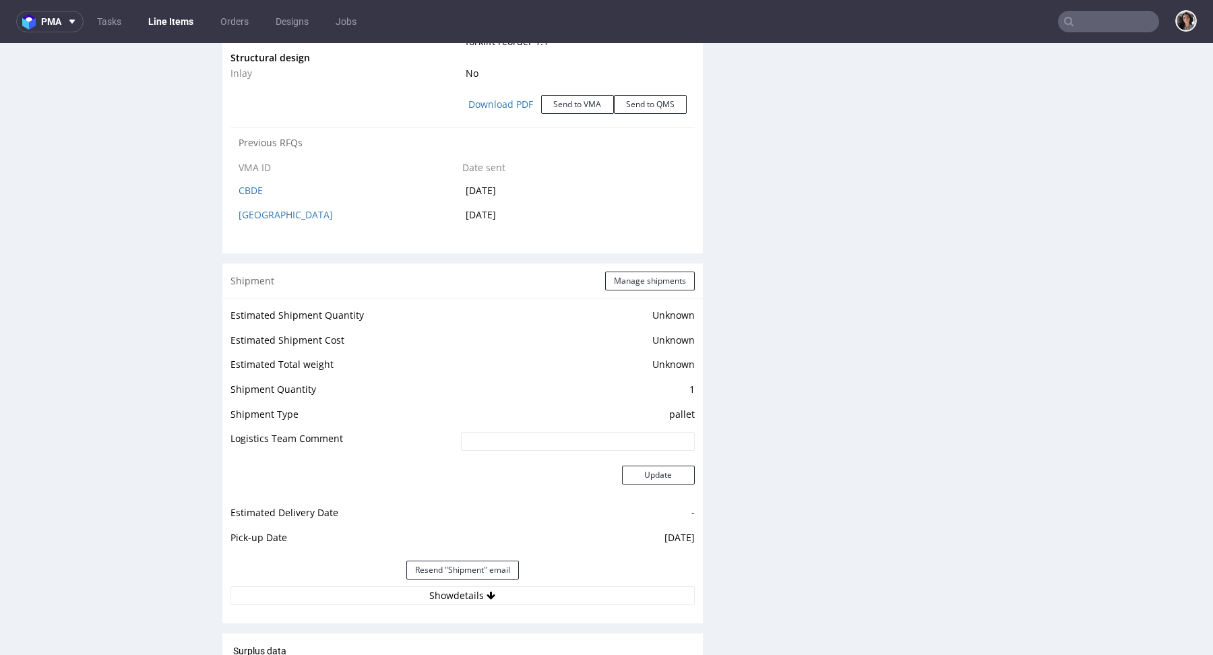
scroll to position [1667, 0]
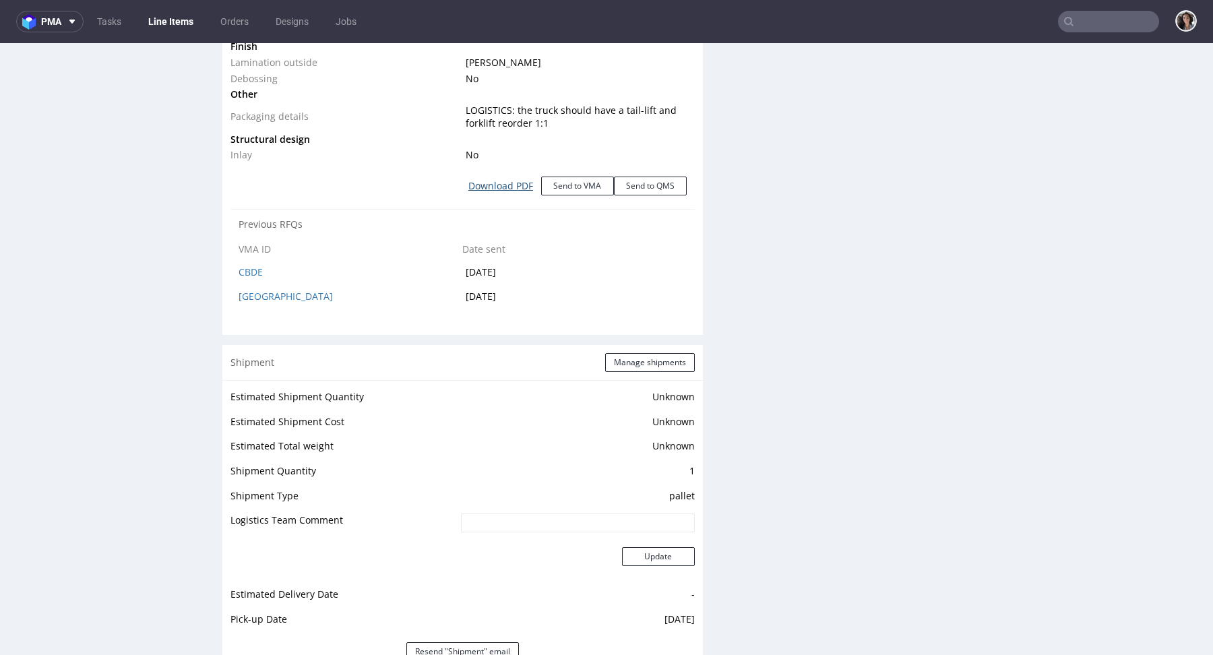
click at [491, 178] on link "Download PDF" at bounding box center [500, 186] width 81 height 30
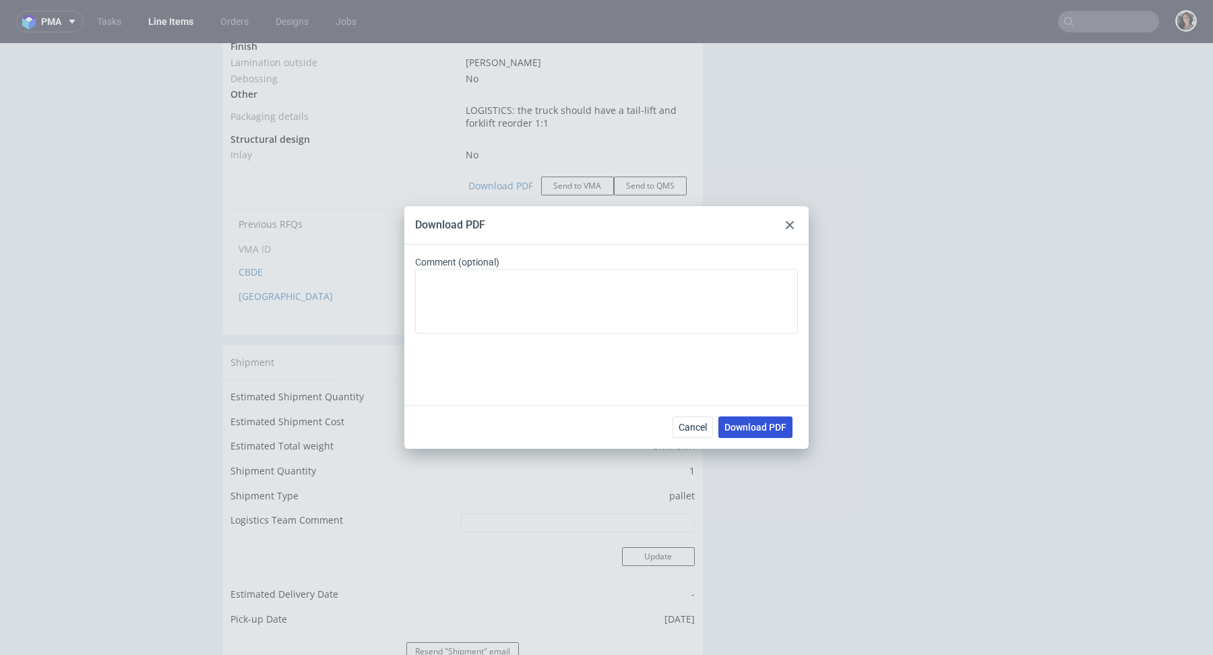
click at [764, 431] on span "Download PDF" at bounding box center [755, 426] width 62 height 9
click at [786, 222] on use at bounding box center [790, 225] width 8 height 8
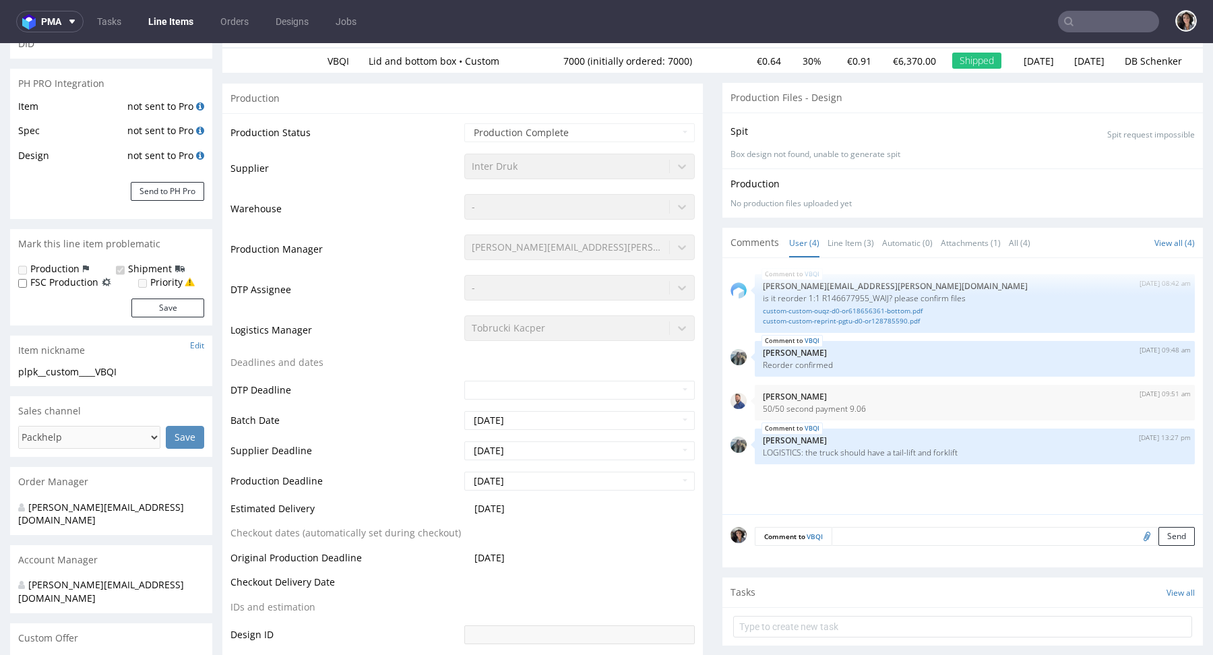
scroll to position [0, 0]
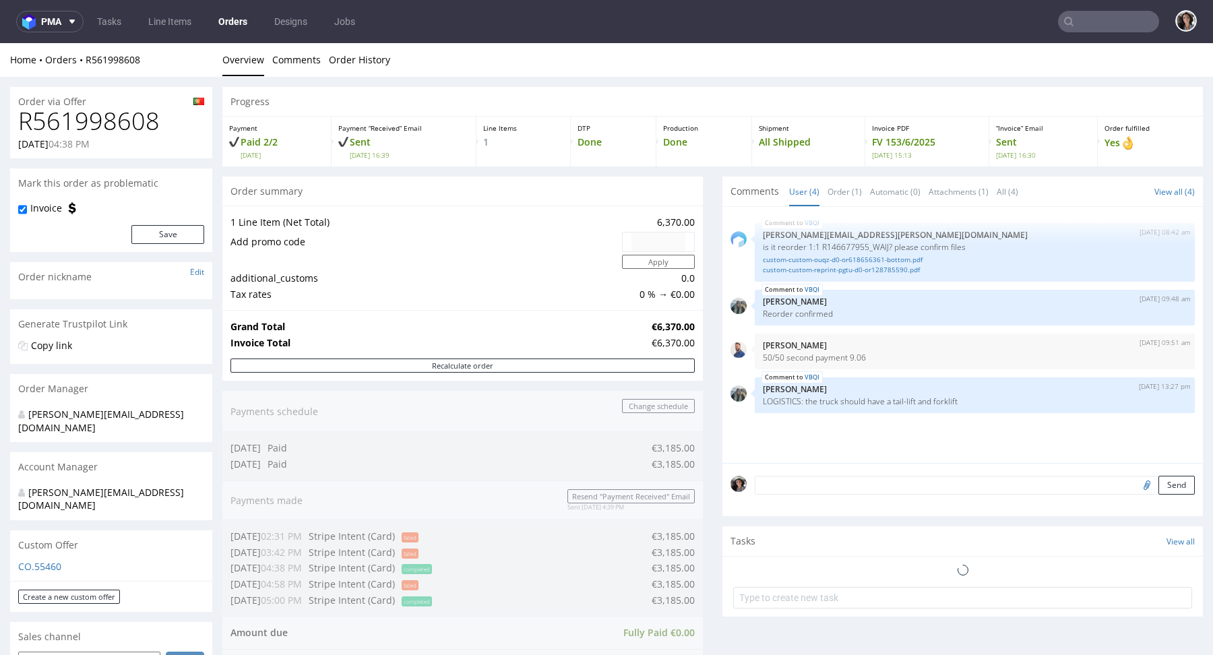
scroll to position [612, 0]
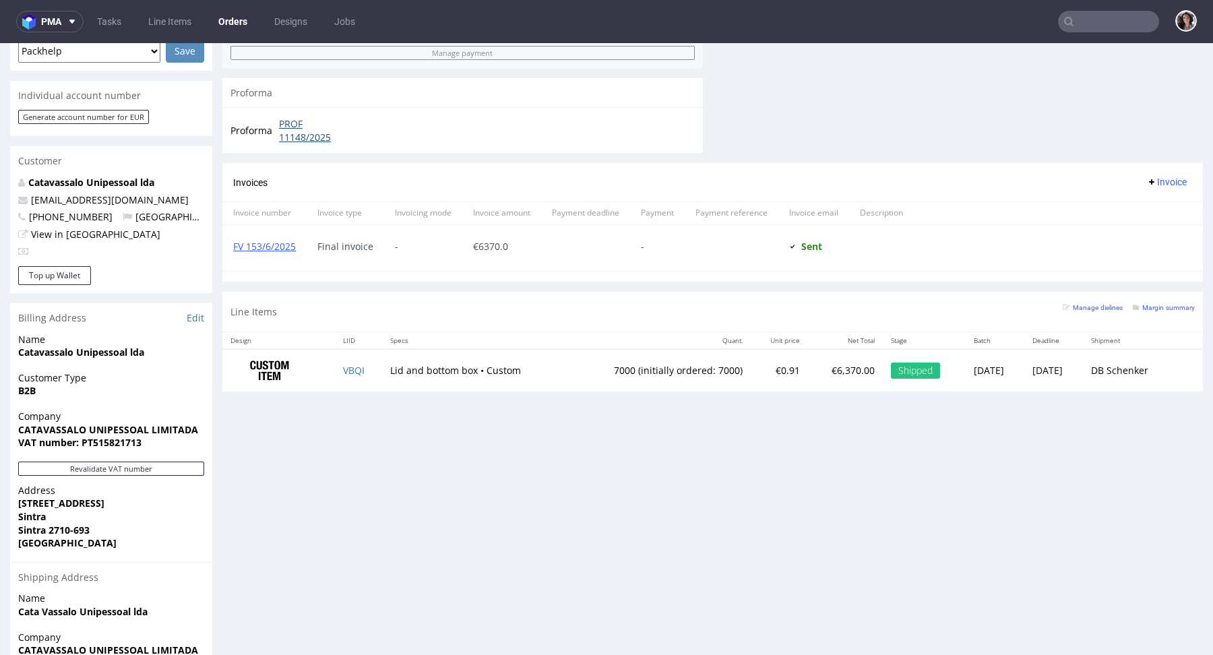
click at [291, 131] on link "PROF 11148/2025" at bounding box center [317, 130] width 77 height 26
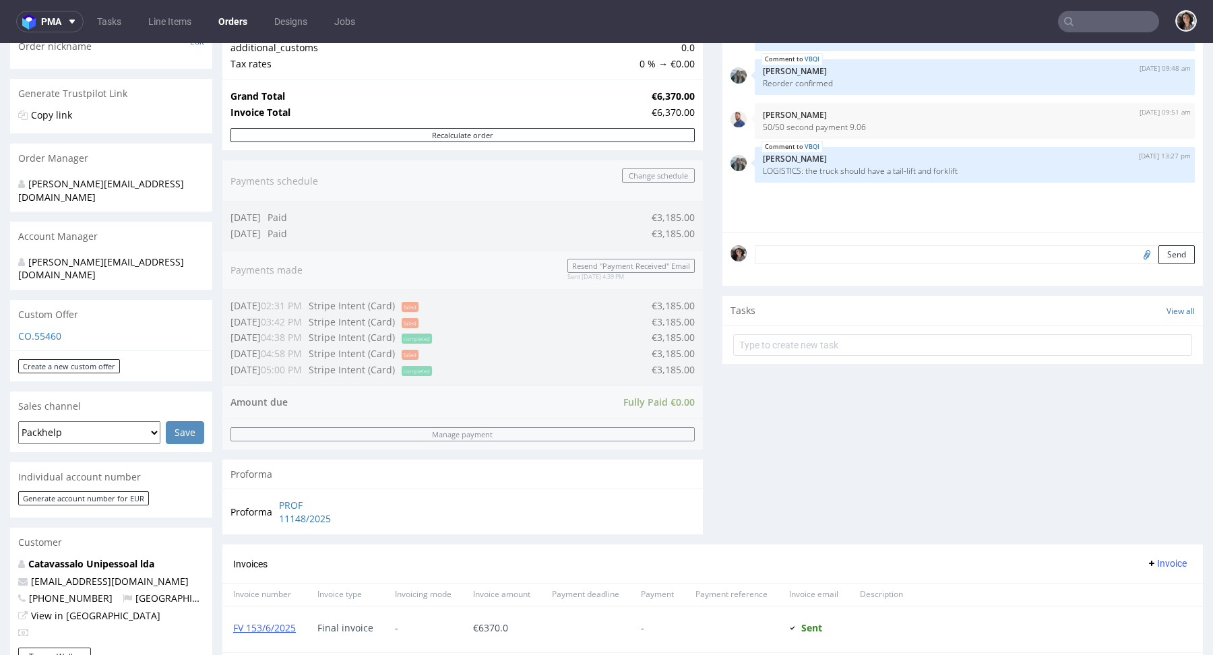
scroll to position [391, 0]
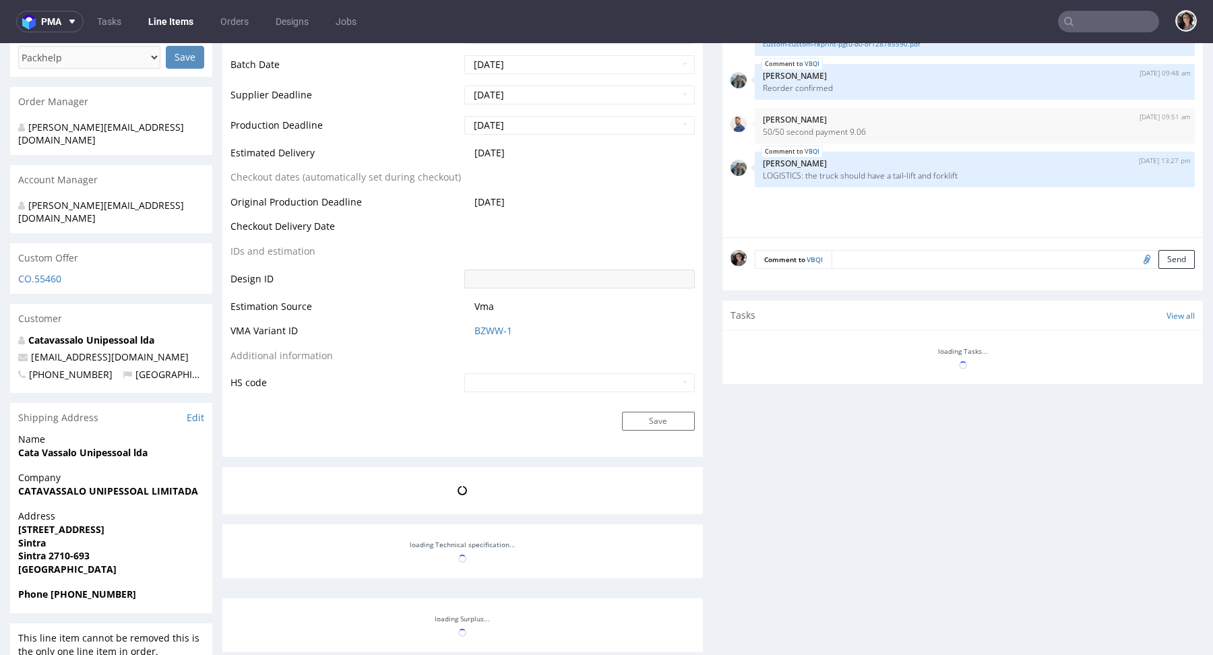
scroll to position [46, 0]
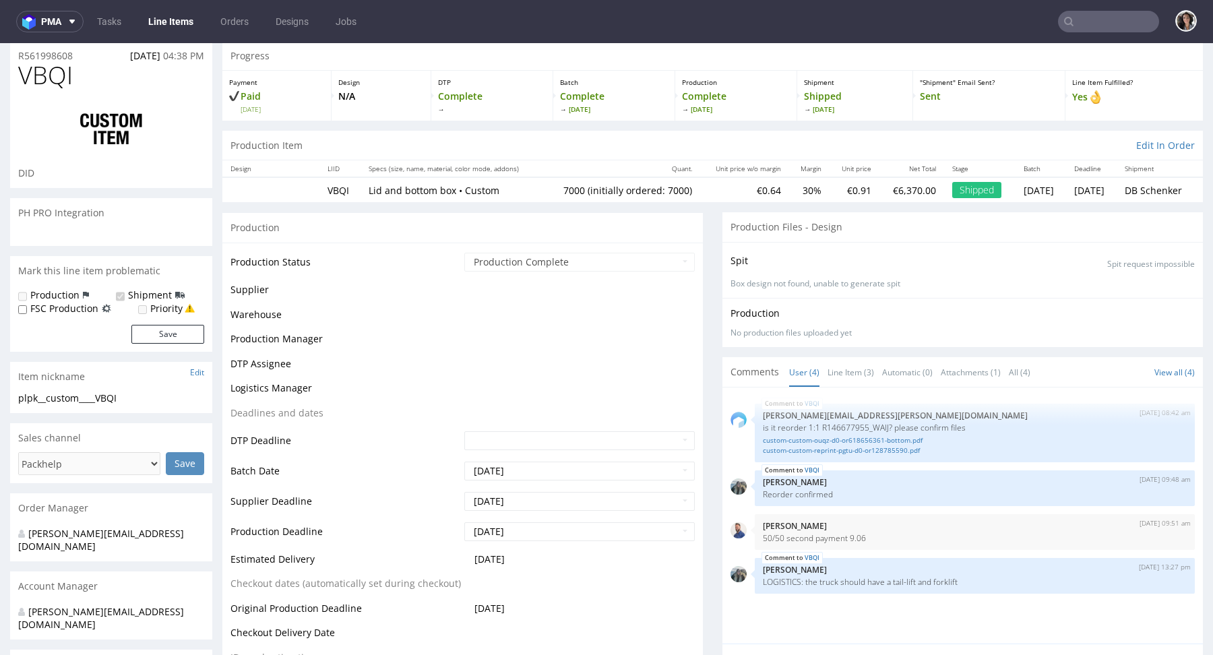
select select "in_progress"
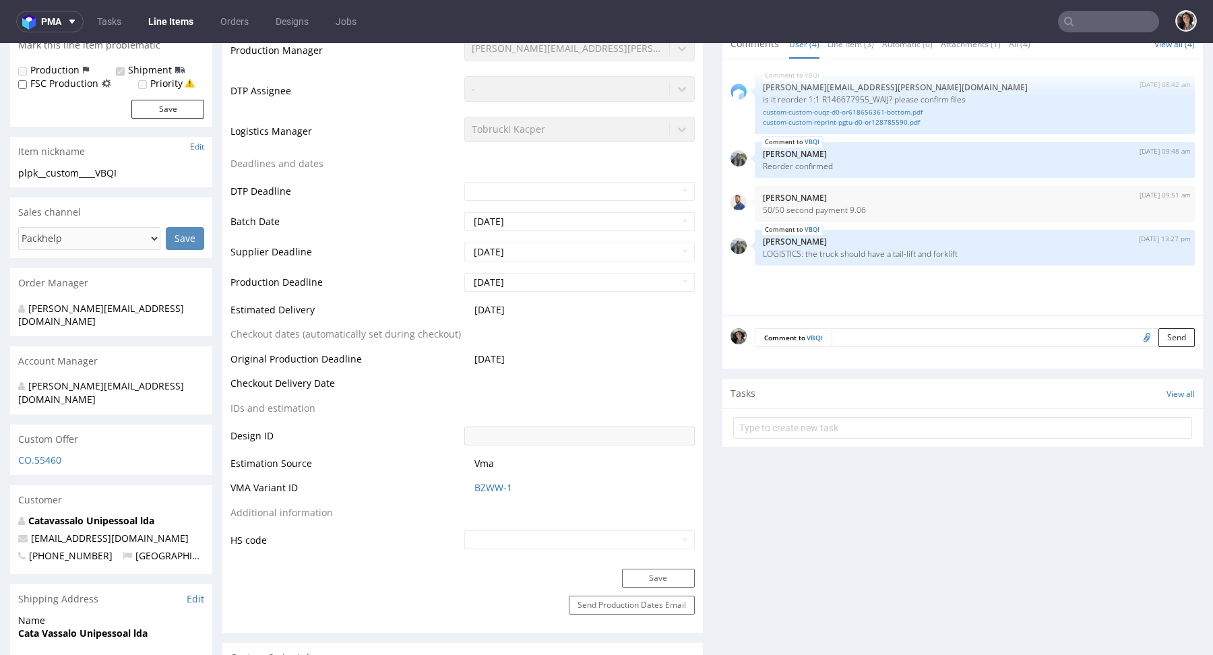
scroll to position [256, 0]
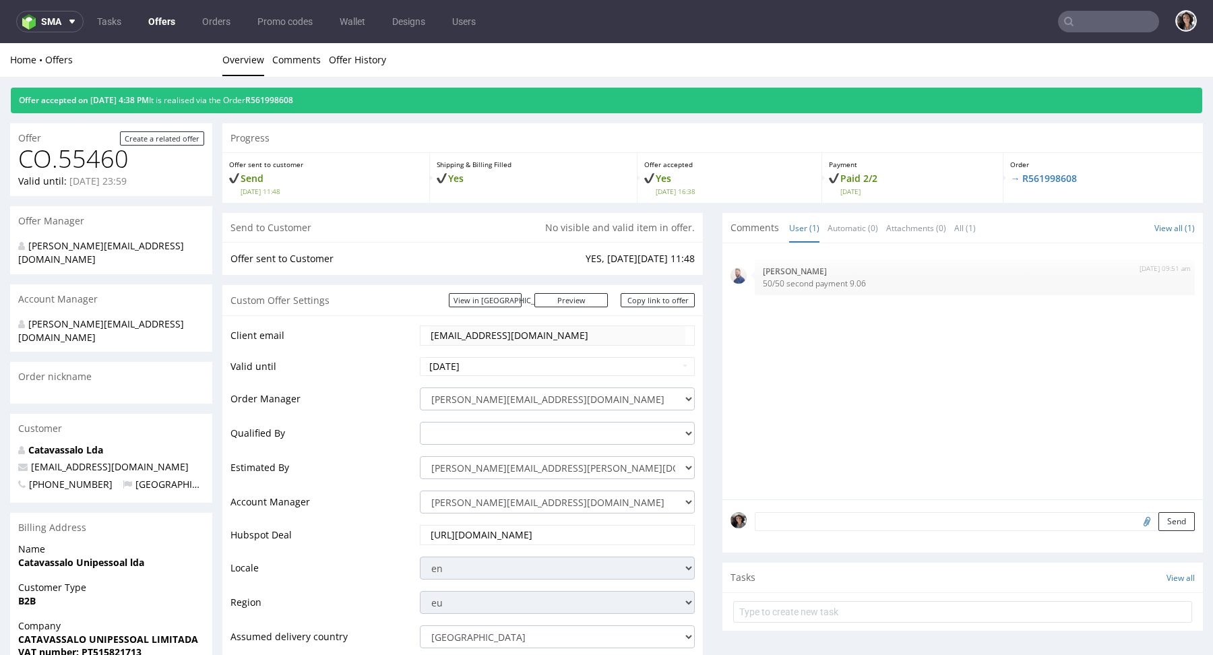
click at [166, 16] on link "Offers" at bounding box center [161, 22] width 43 height 22
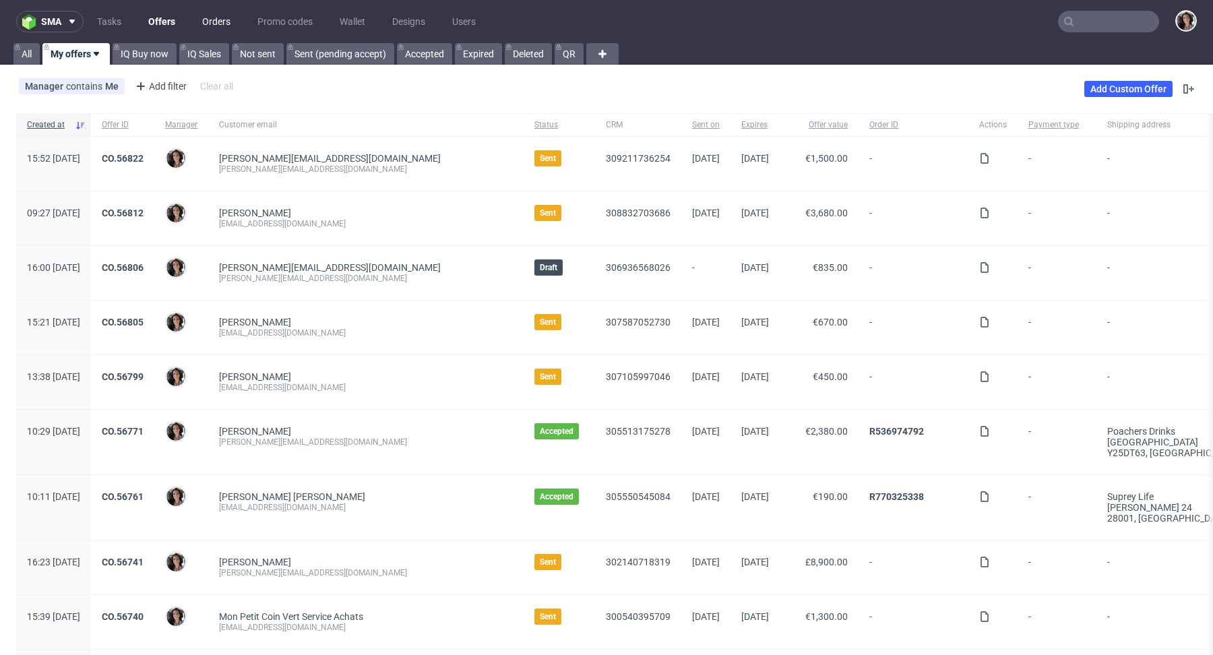
click at [216, 20] on link "Orders" at bounding box center [216, 22] width 44 height 22
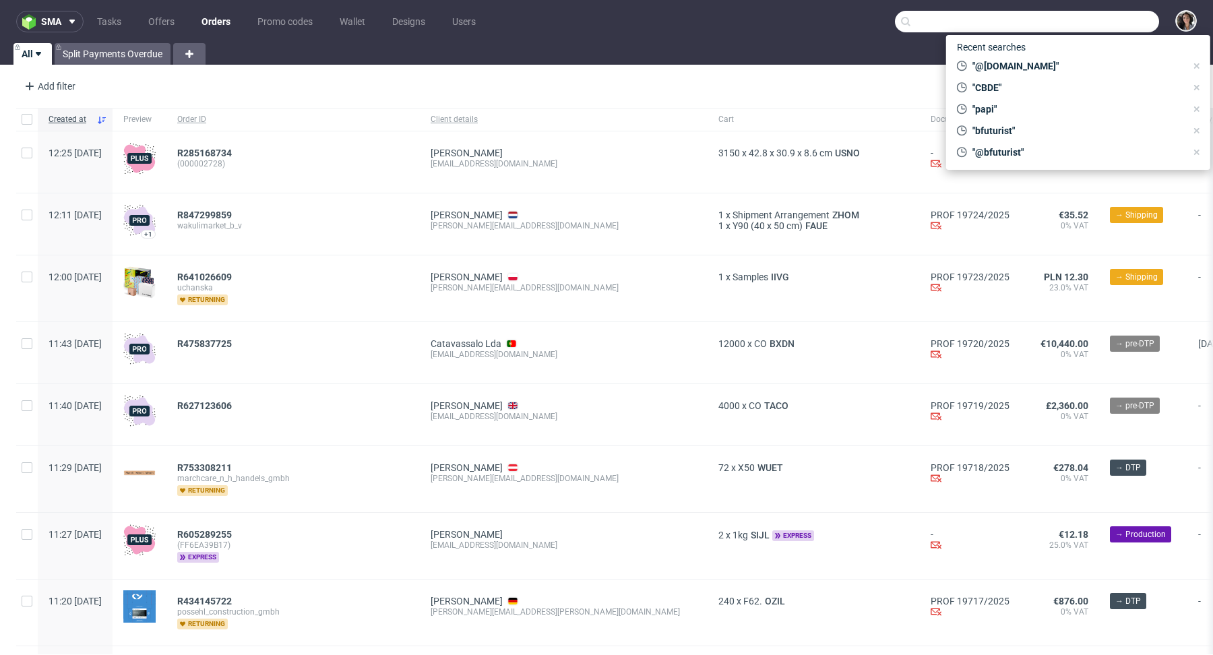
click at [1093, 22] on input "text" at bounding box center [1027, 22] width 264 height 22
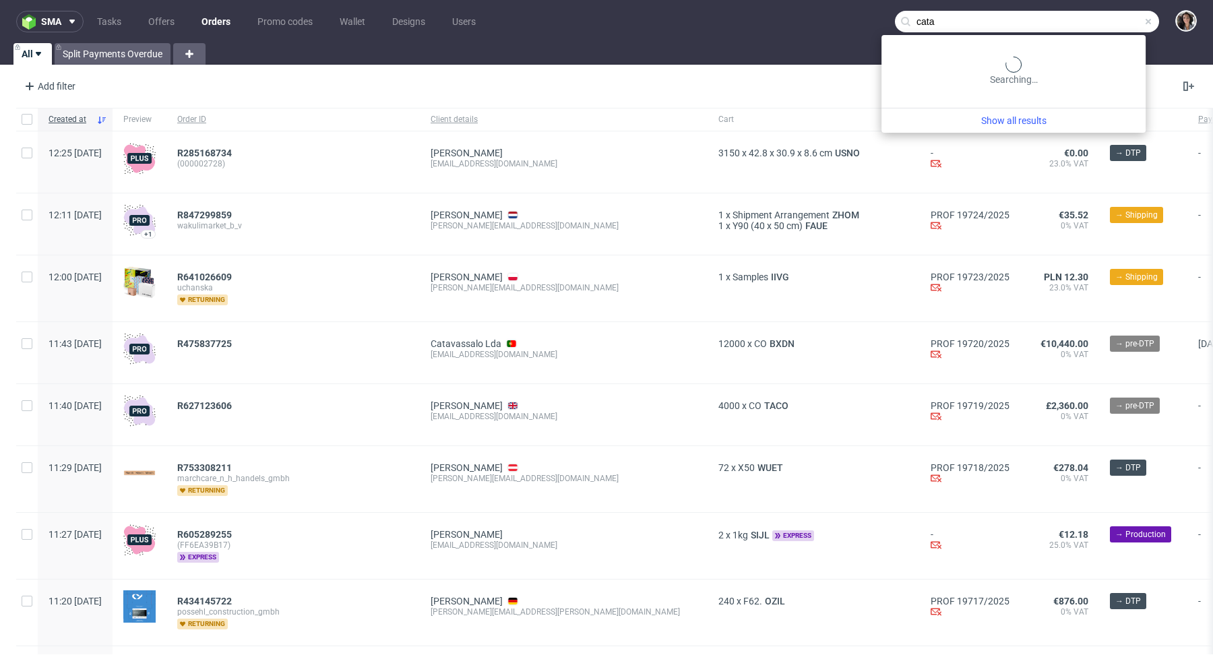
type input "cata"
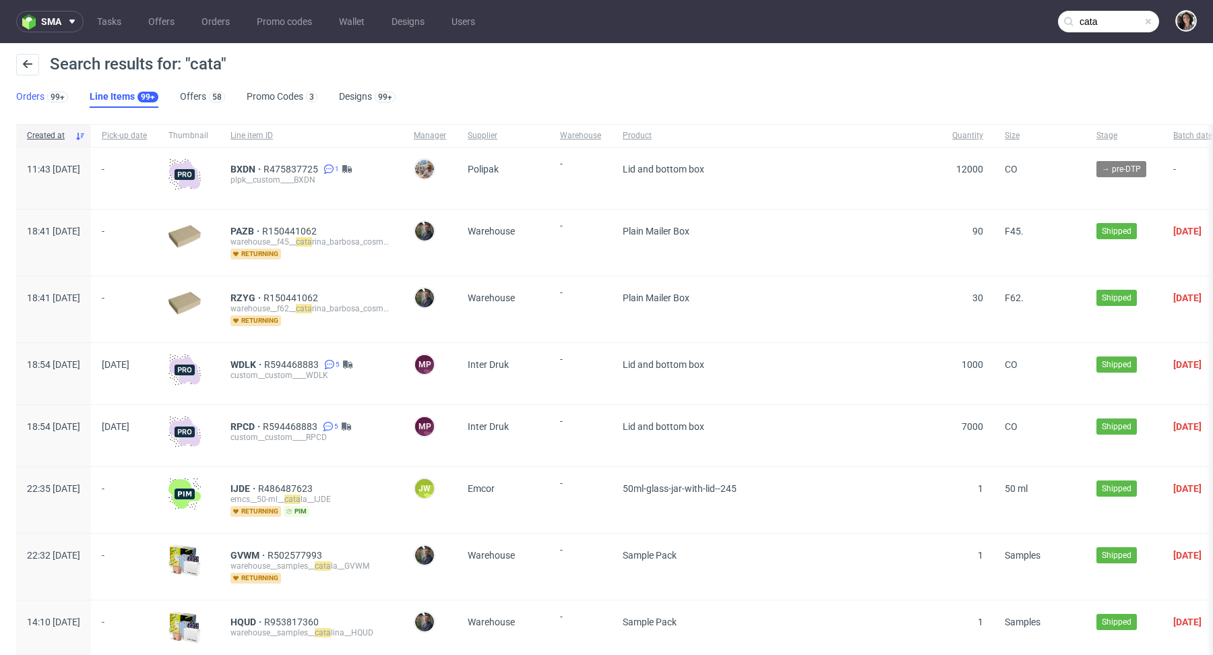
click at [44, 94] on div "99+" at bounding box center [56, 96] width 24 height 13
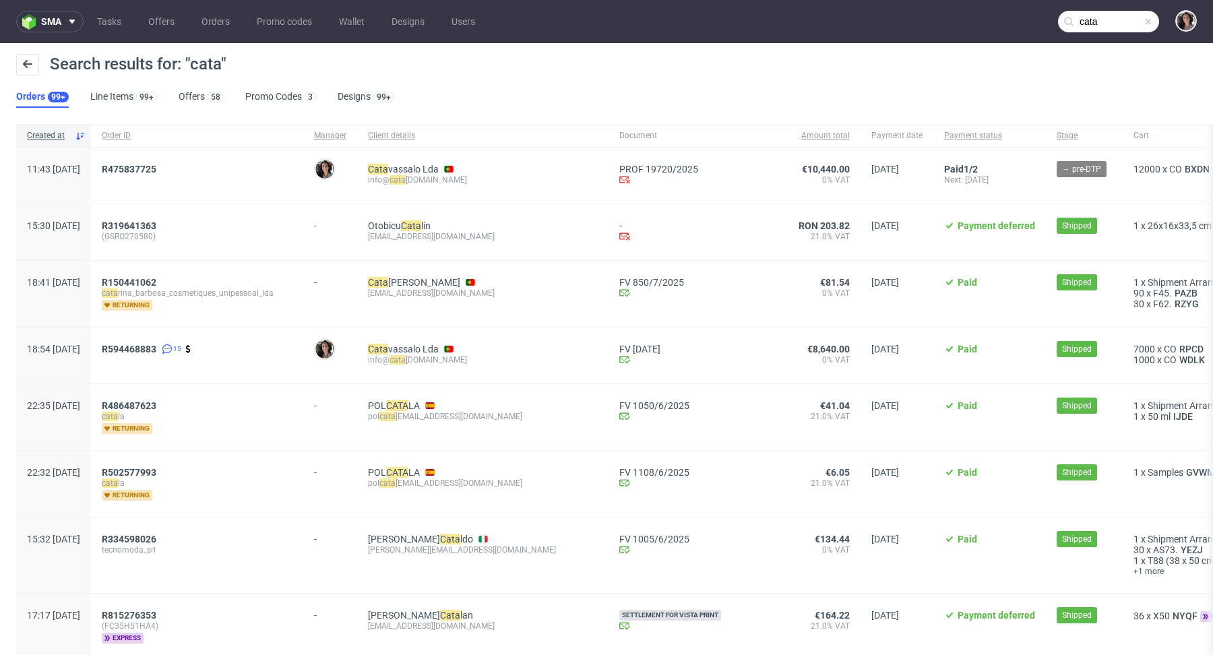
click at [172, 161] on div "R475837725" at bounding box center [197, 176] width 212 height 56
click at [156, 166] on span "R475837725" at bounding box center [129, 169] width 55 height 11
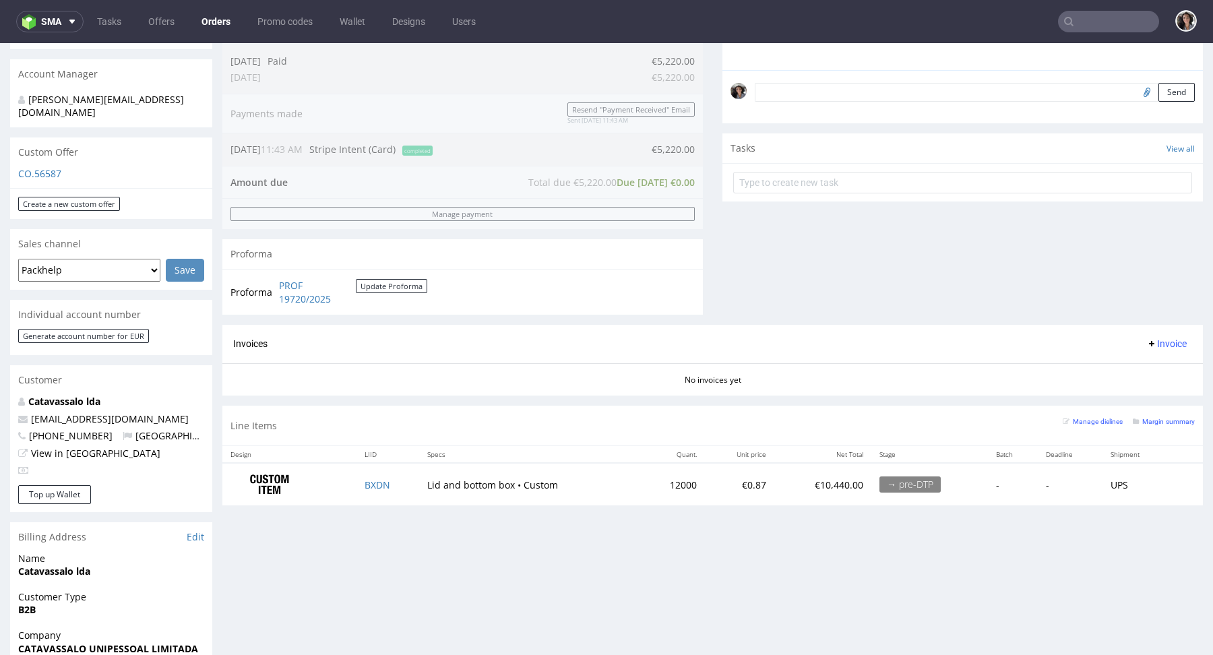
scroll to position [377, 0]
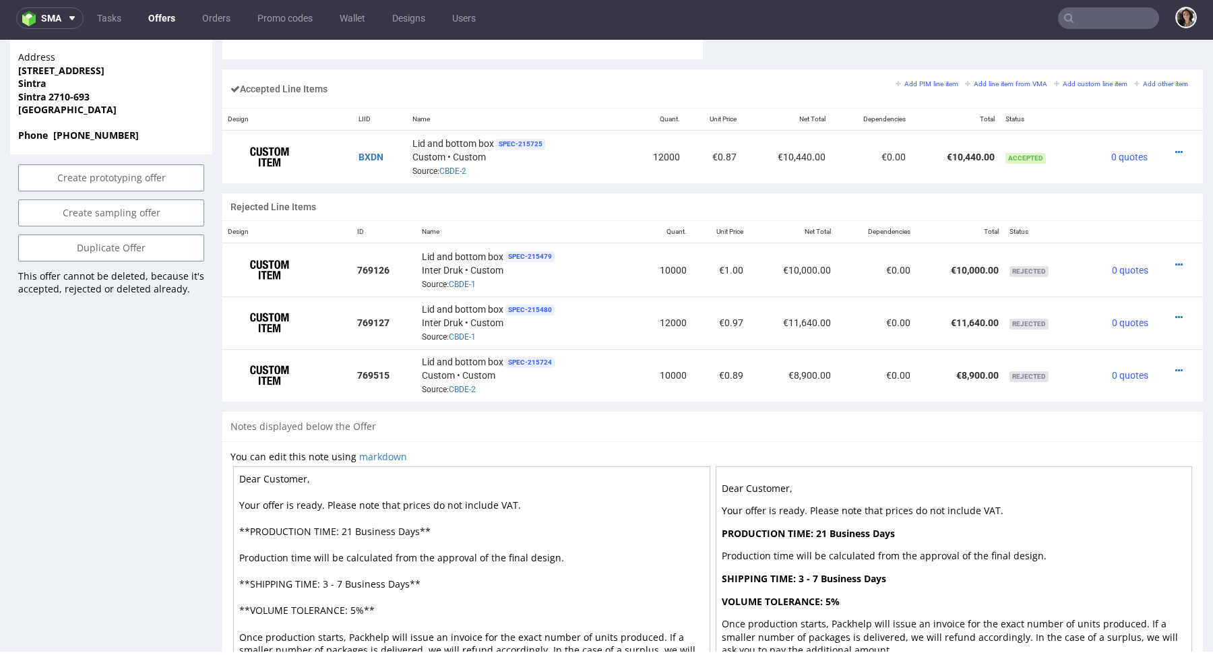
scroll to position [909, 0]
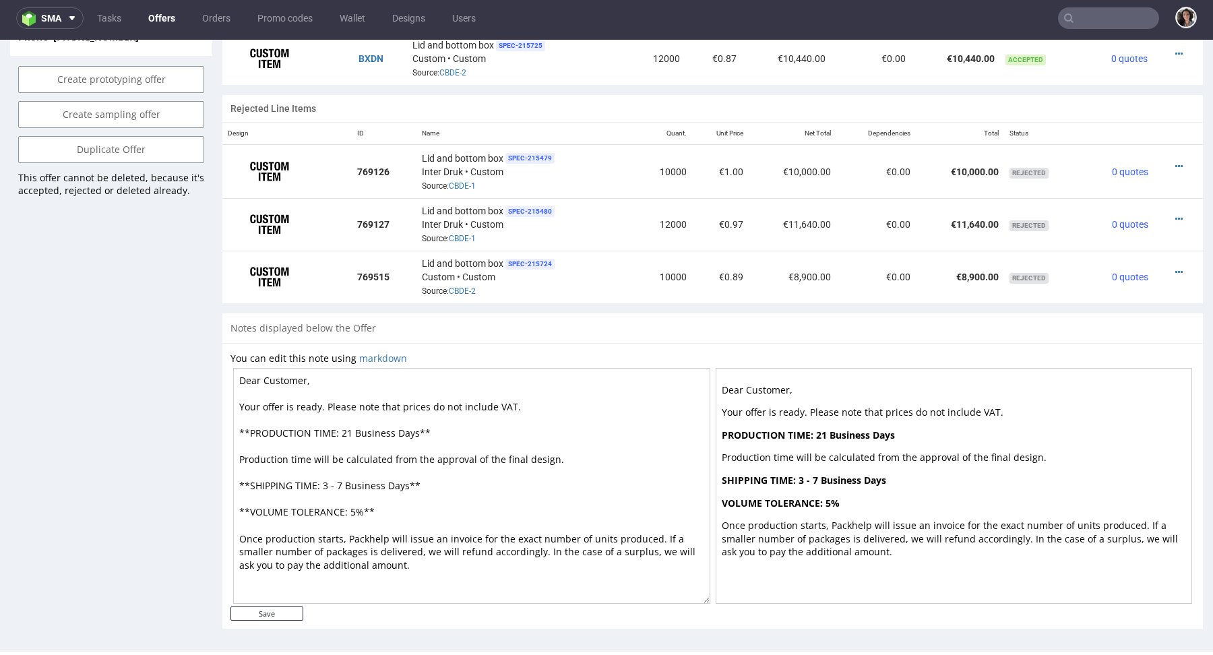
drag, startPoint x: 415, startPoint y: 430, endPoint x: 339, endPoint y: 426, distance: 76.2
click at [339, 426] on textarea "Dear Customer, Your offer is ready. Please note that prices do not include VAT.…" at bounding box center [471, 486] width 477 height 236
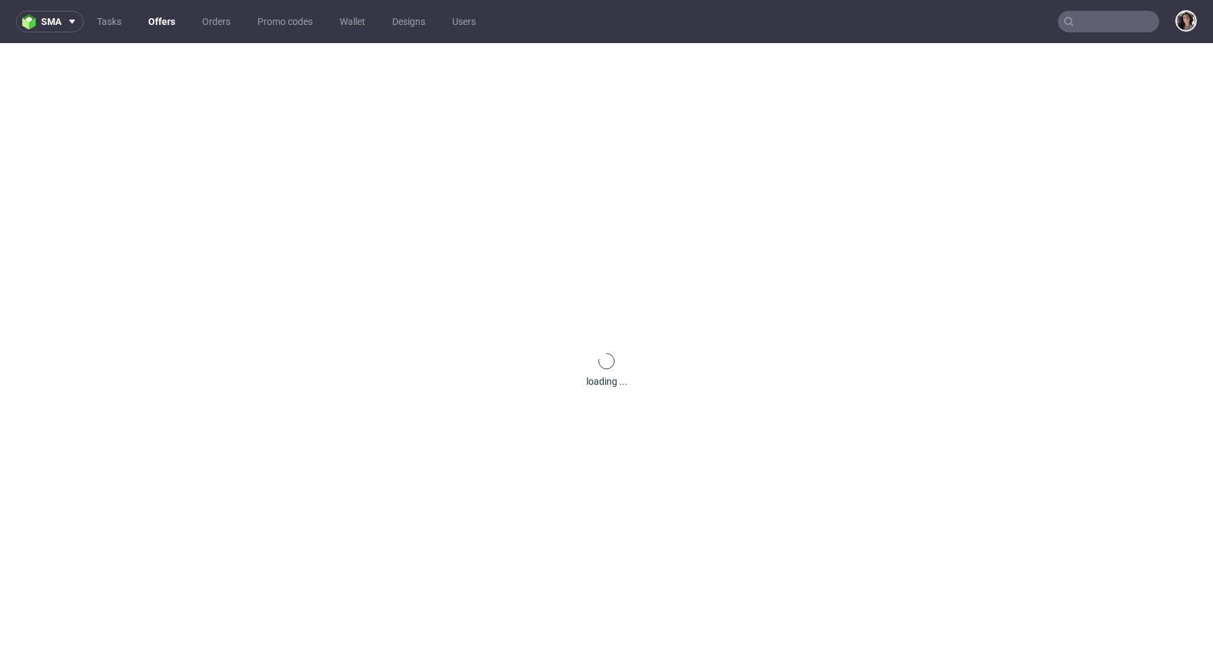
click at [1093, 21] on input "text" at bounding box center [1108, 22] width 101 height 22
paste input "CBDE"
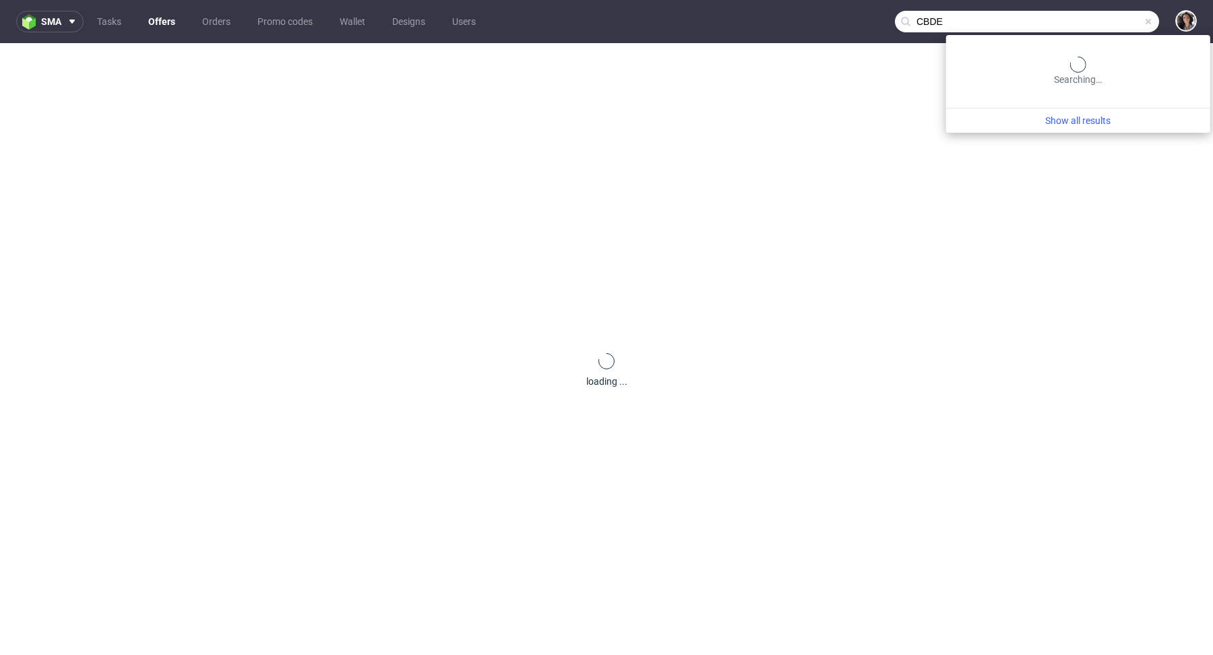
type input "CBDE"
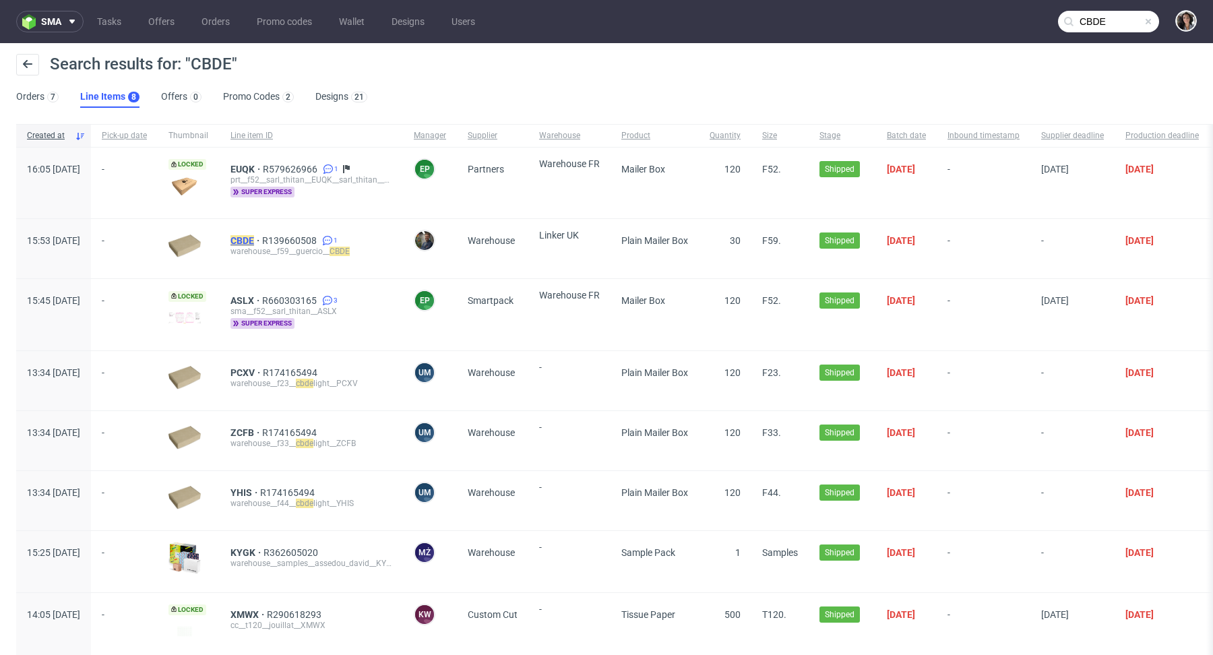
click at [254, 235] on mark "CBDE" at bounding box center [242, 240] width 24 height 11
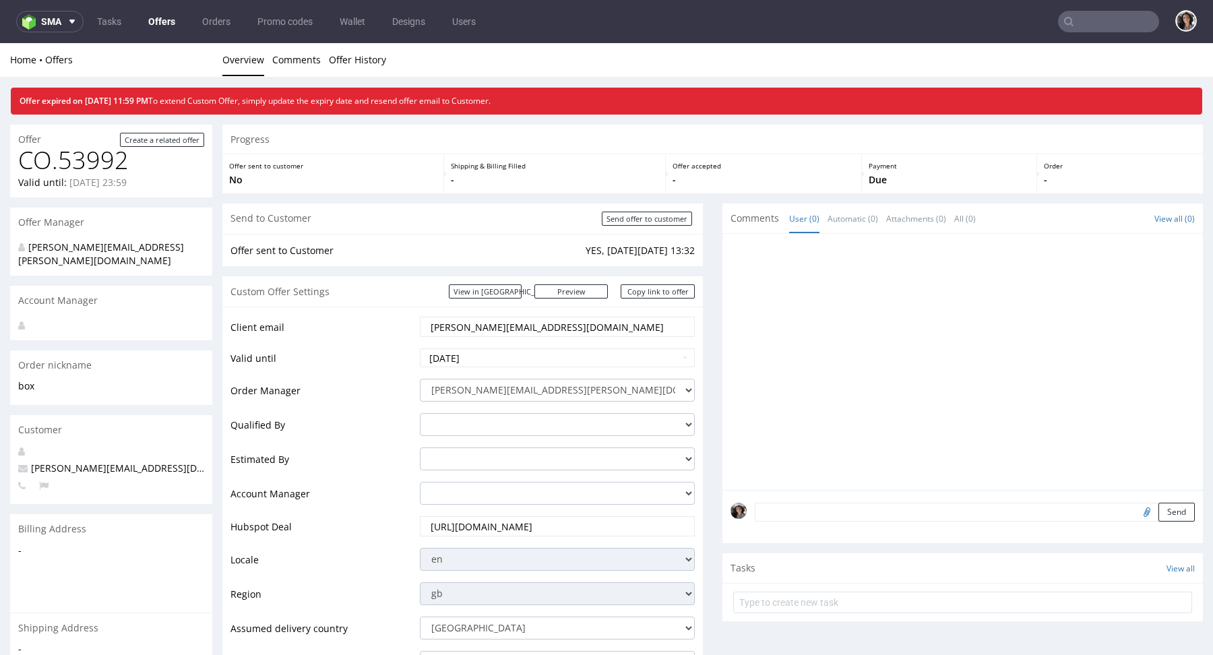
click at [1091, 26] on input "text" at bounding box center [1108, 22] width 101 height 22
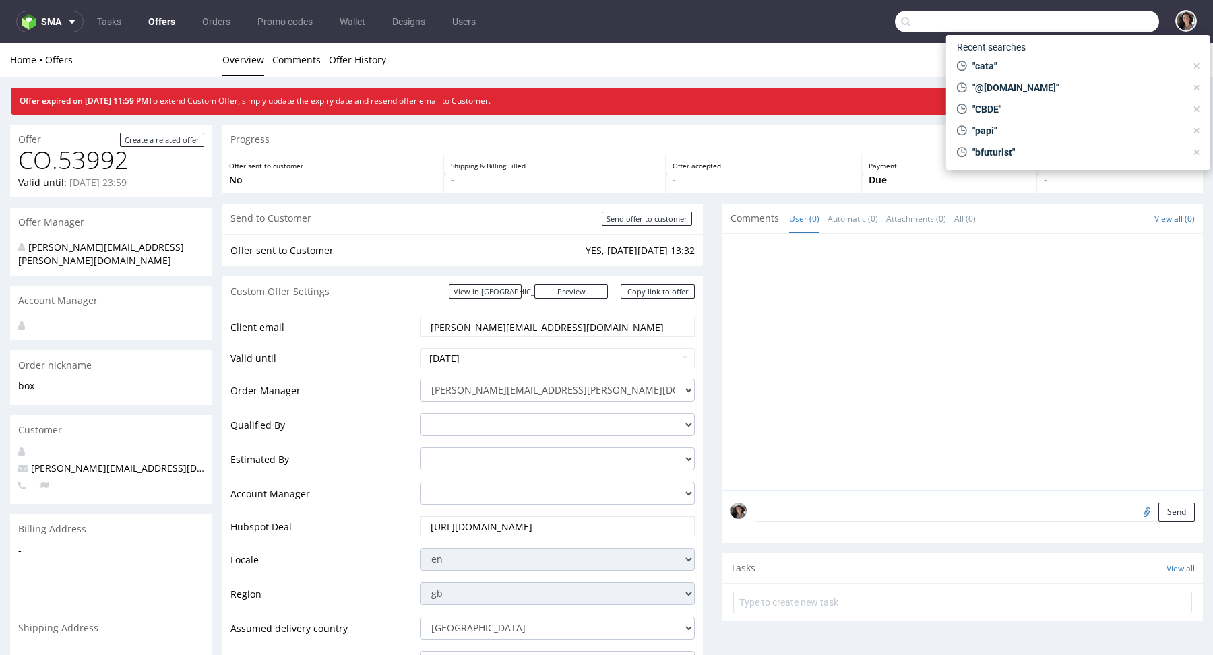
paste input "jorge@bestmelab.com"
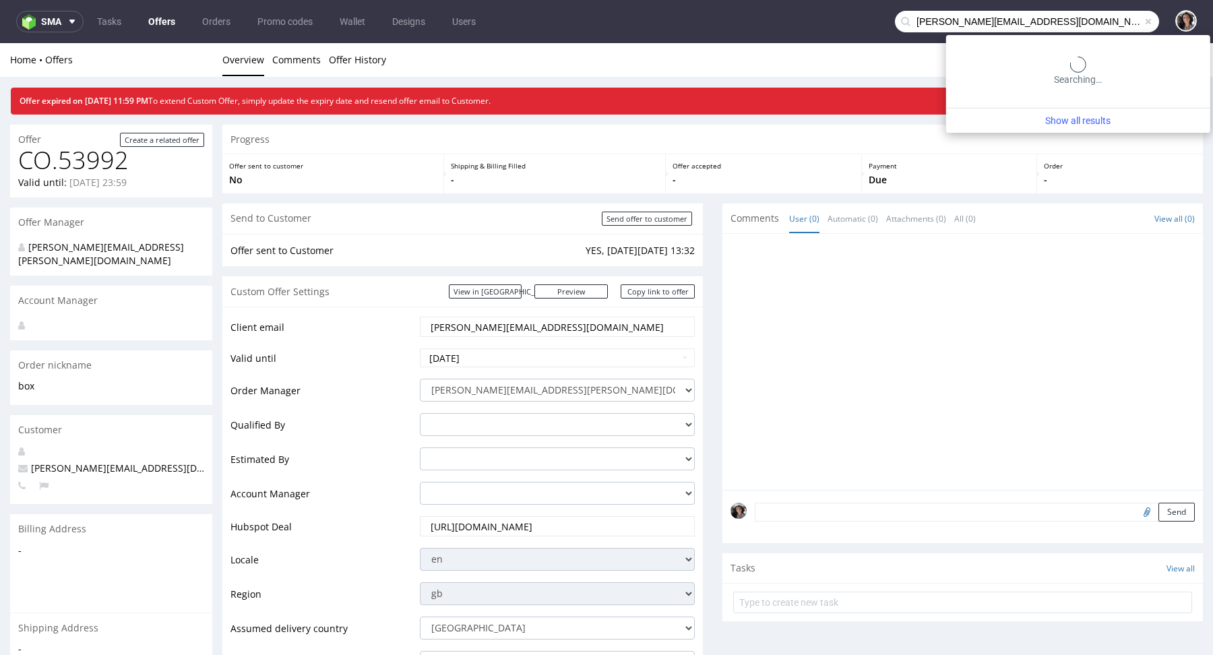
type input "jorge@bestmelab.com"
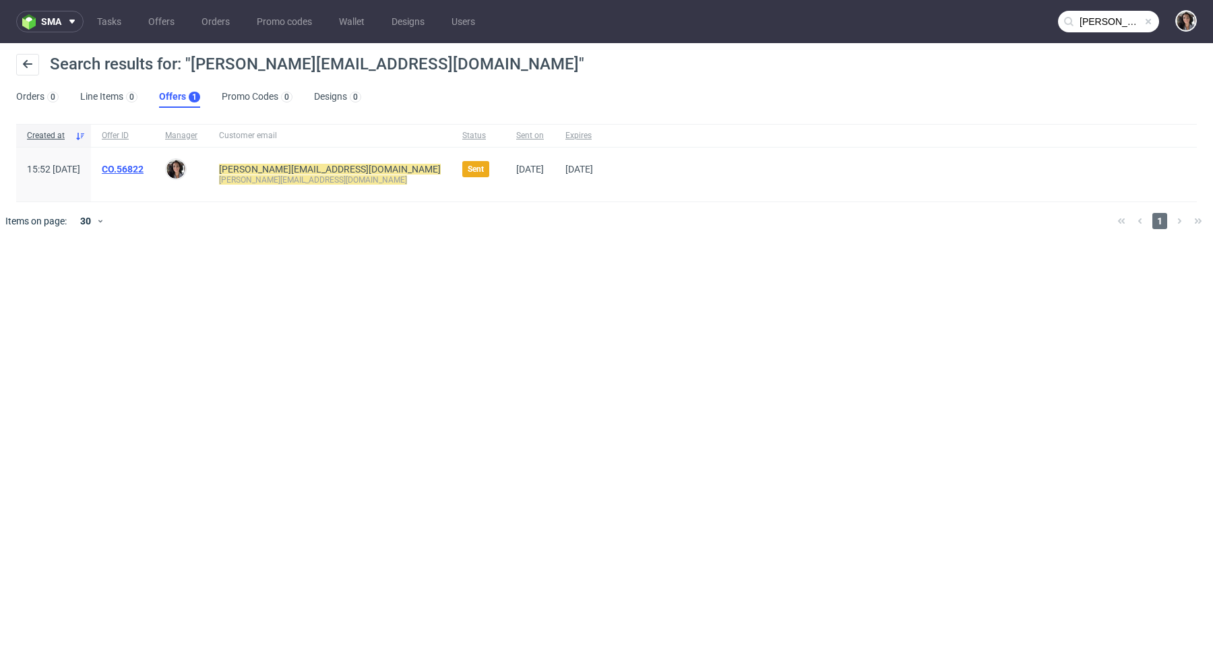
click at [143, 164] on link "CO.56822" at bounding box center [123, 169] width 42 height 11
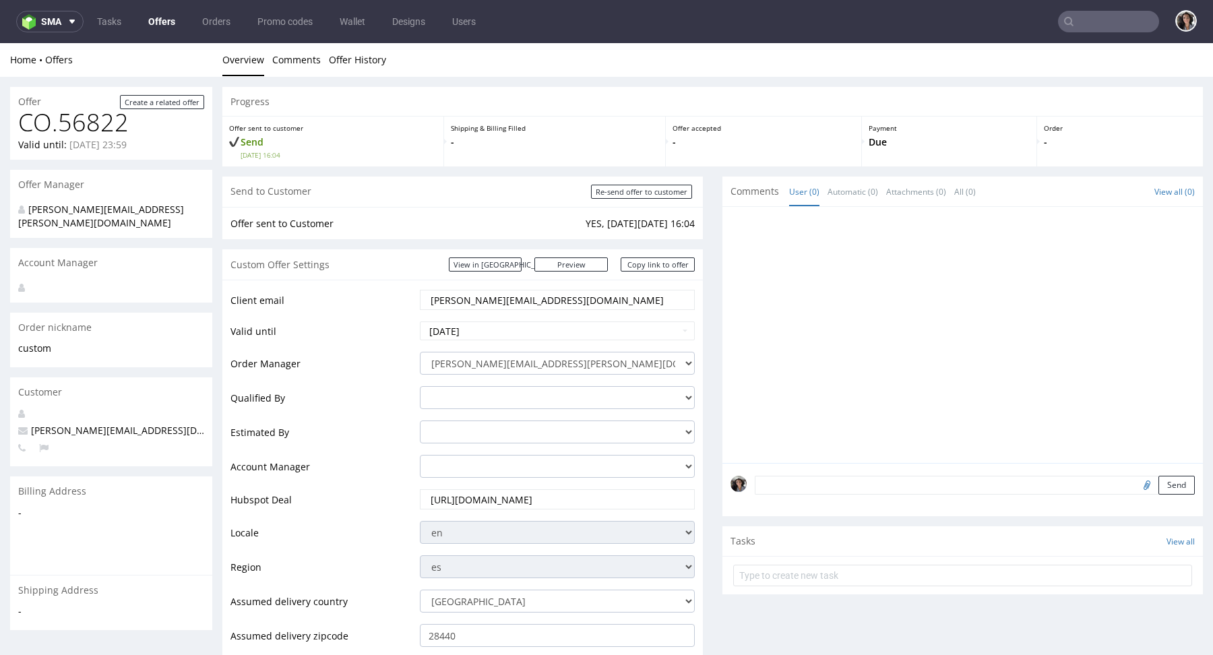
click at [488, 302] on input "jorge@bestmelab.com" at bounding box center [557, 299] width 256 height 19
paste input "rick"
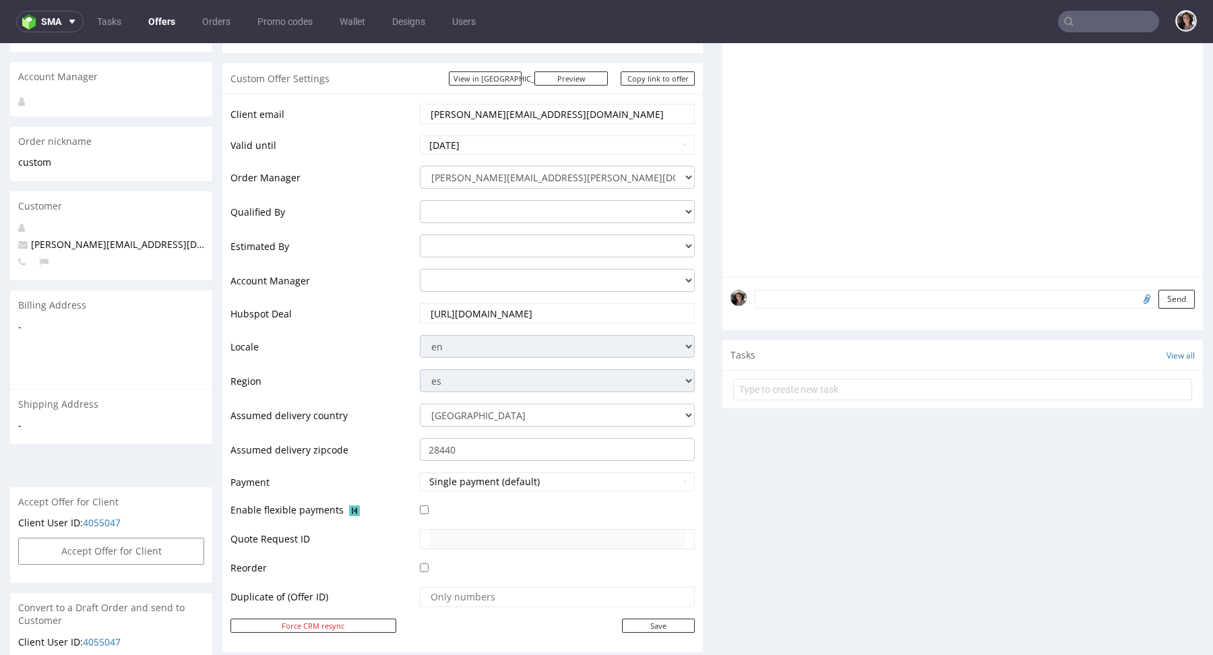
scroll to position [197, 0]
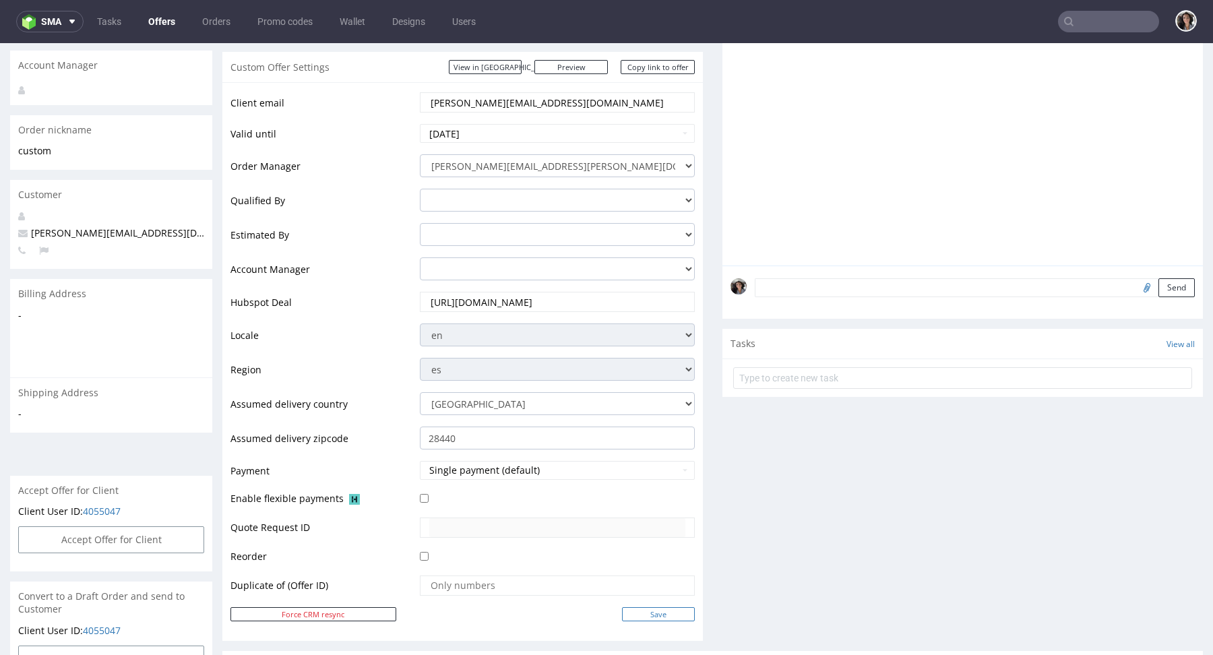
type input "[PERSON_NAME][EMAIL_ADDRESS][DOMAIN_NAME]"
click at [669, 614] on input "Save" at bounding box center [658, 614] width 73 height 14
type input "In progress..."
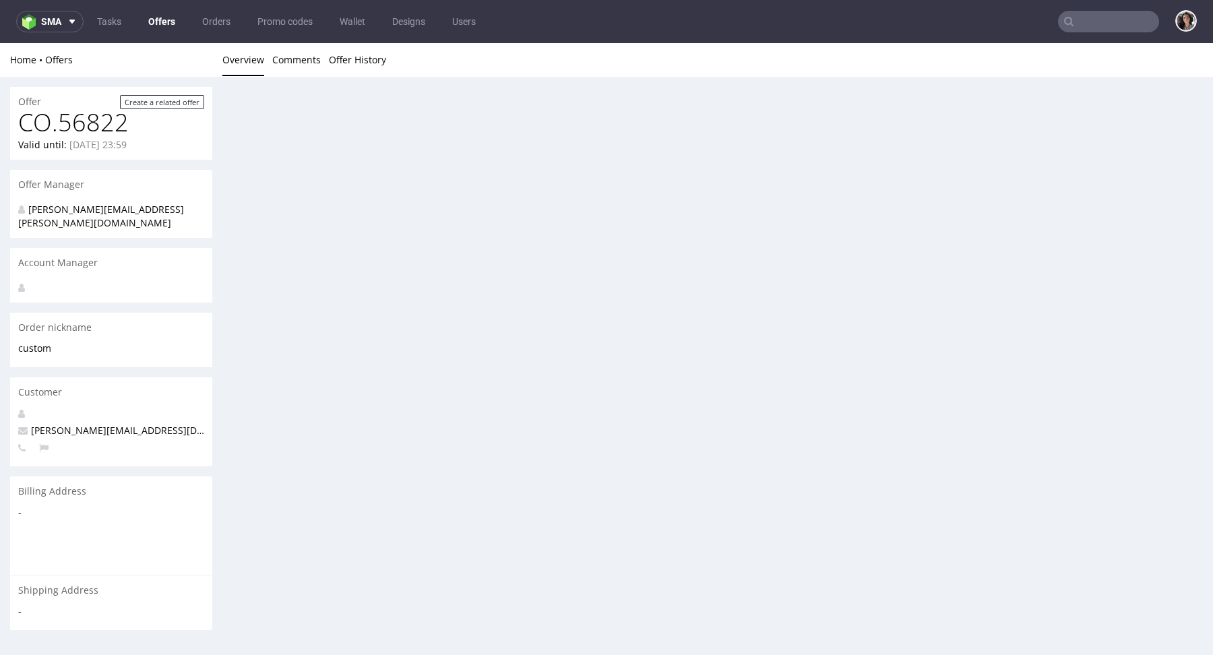
scroll to position [0, 0]
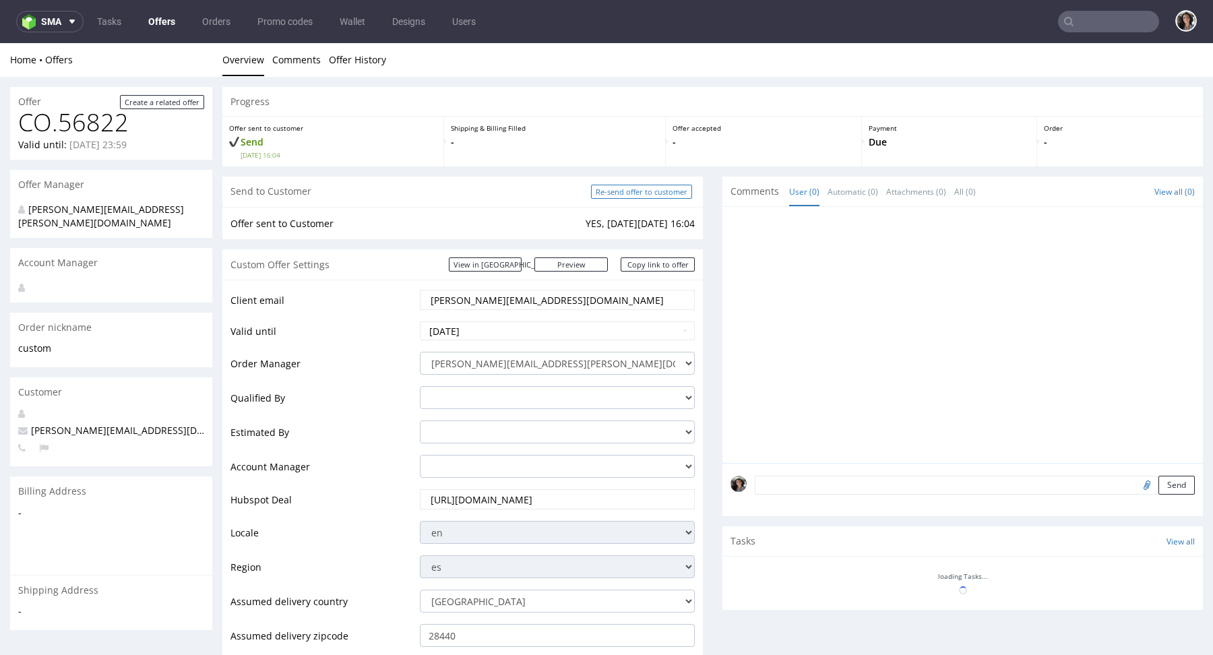
click at [654, 194] on input "Re-send offer to customer" at bounding box center [641, 192] width 101 height 14
click at [581, 255] on div "Custom Offer Settings View in [GEOGRAPHIC_DATA] Preview [URL][DOMAIN_NAME] Copy…" at bounding box center [462, 264] width 480 height 30
click at [583, 264] on link "Preview" at bounding box center [571, 264] width 74 height 14
click at [654, 266] on link "Copy link to offer" at bounding box center [657, 264] width 74 height 14
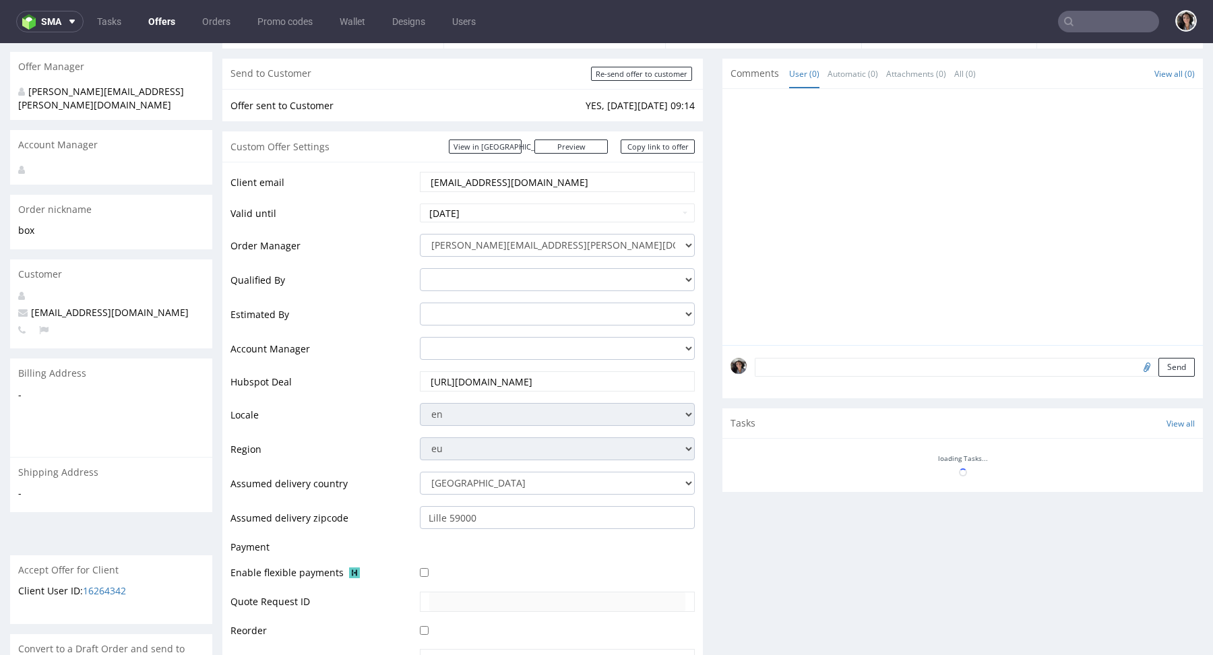
scroll to position [183, 0]
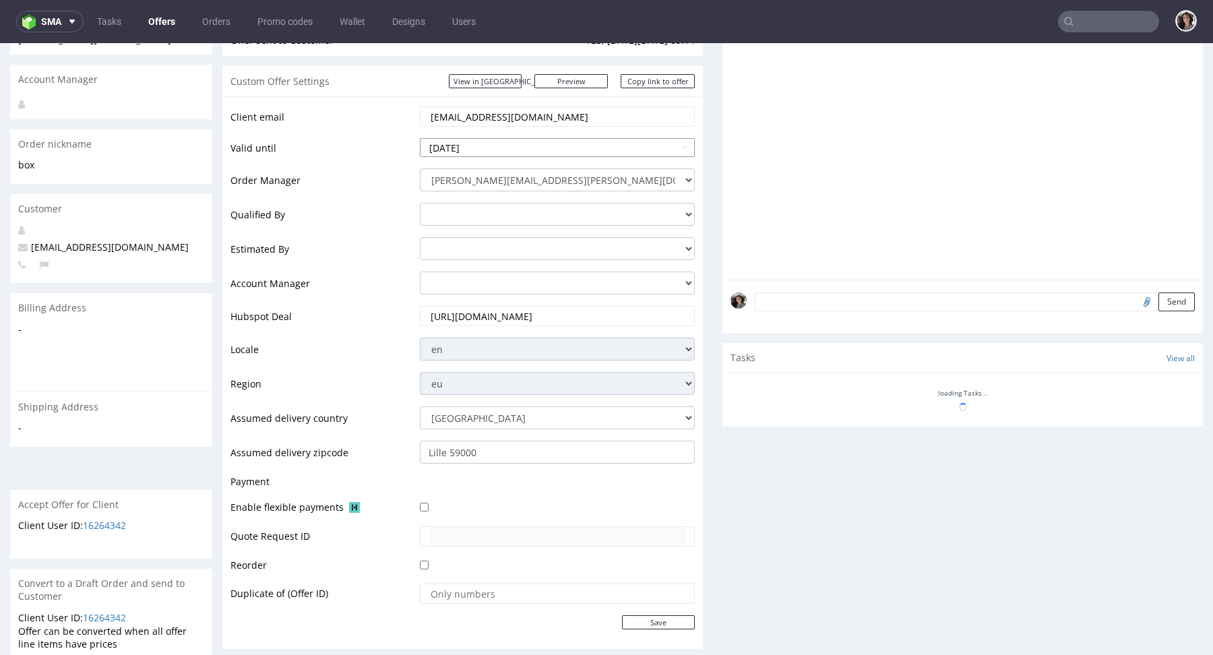
click at [529, 152] on input "[DATE]" at bounding box center [557, 147] width 275 height 19
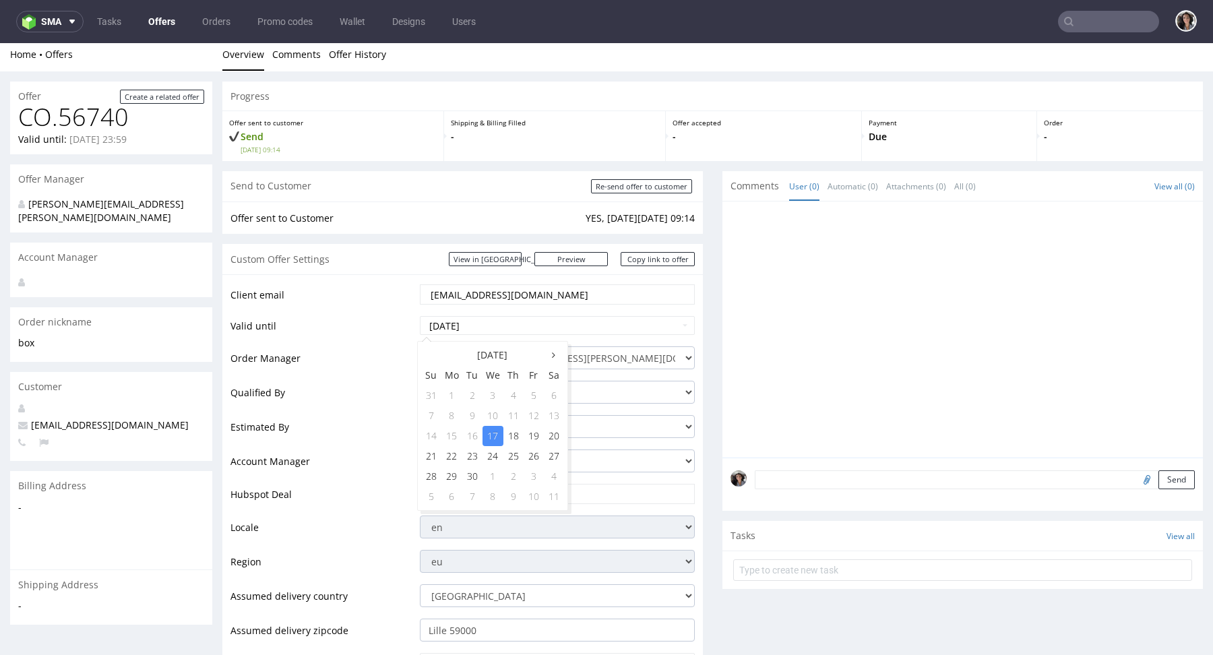
scroll to position [0, 0]
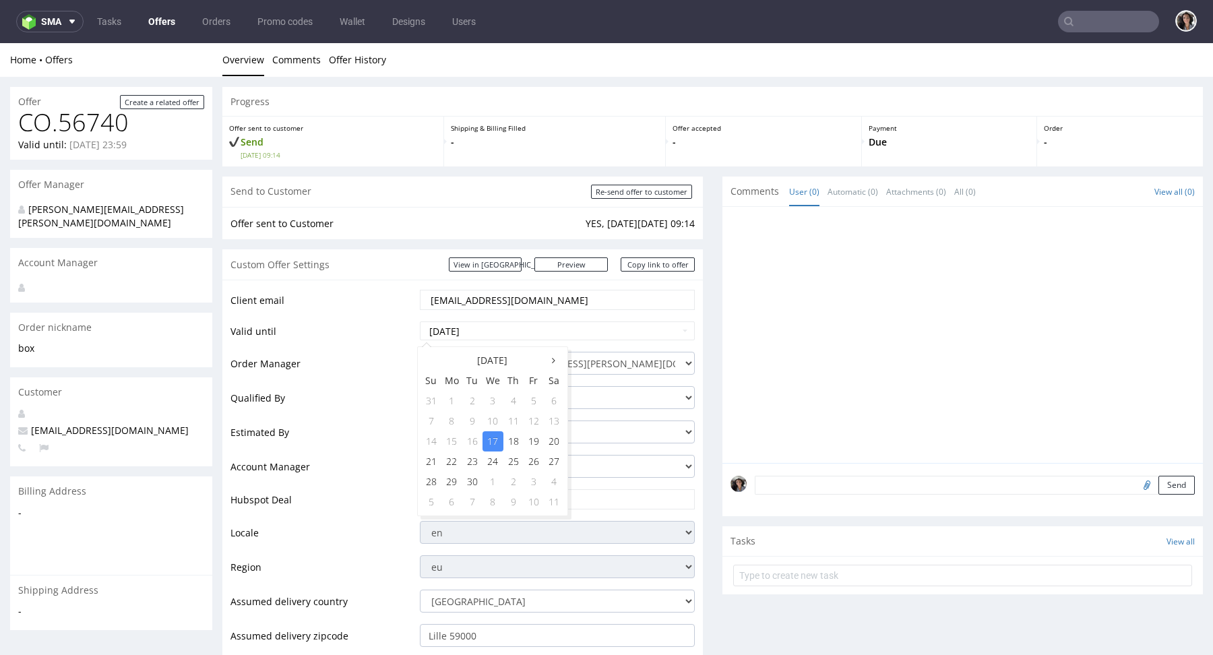
click at [440, 199] on div "Send to Customer Re-send offer to customer" at bounding box center [462, 192] width 480 height 30
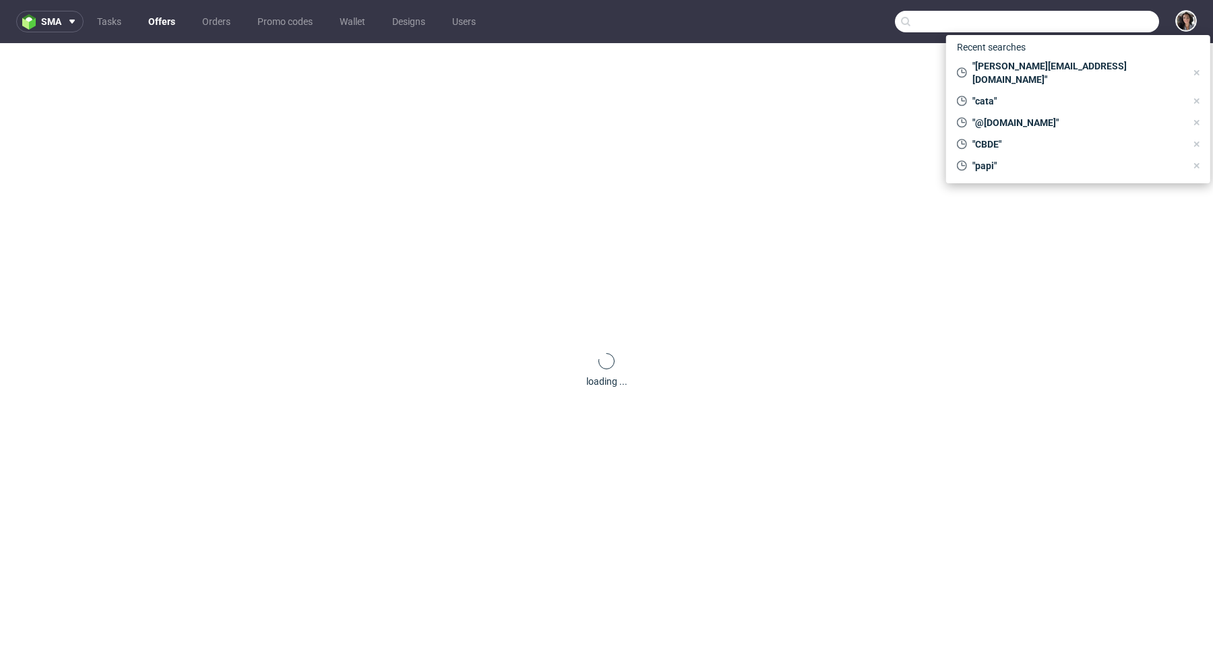
click at [1089, 23] on input "text" at bounding box center [1027, 22] width 264 height 22
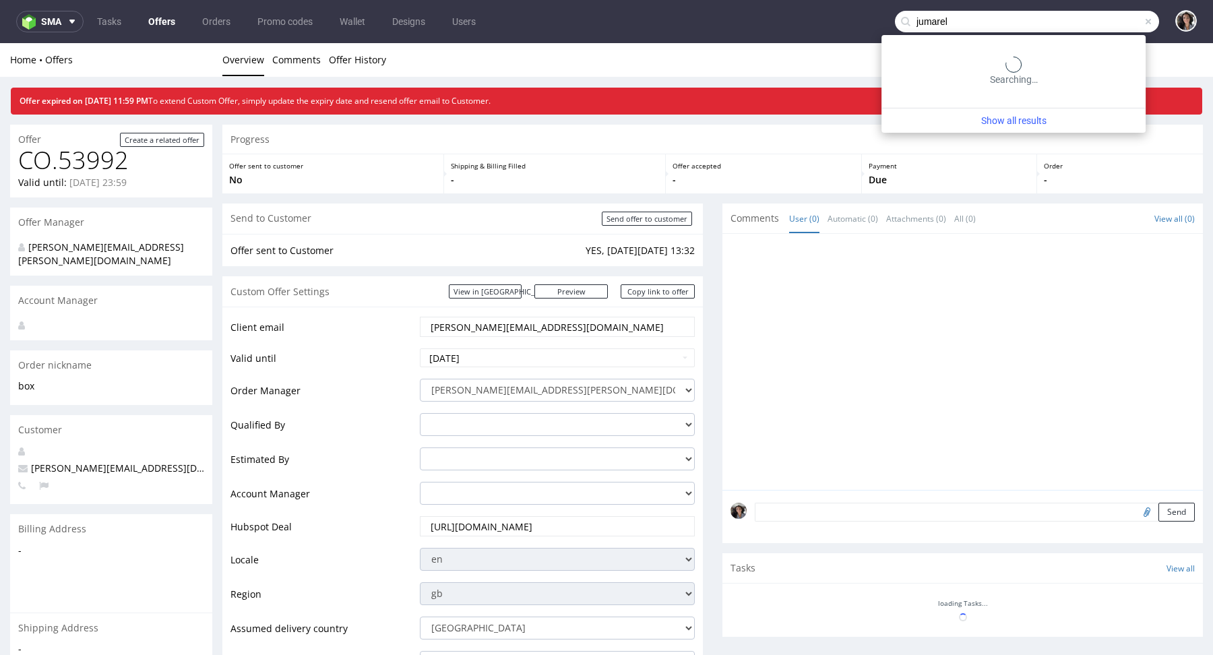
type input "jumarel"
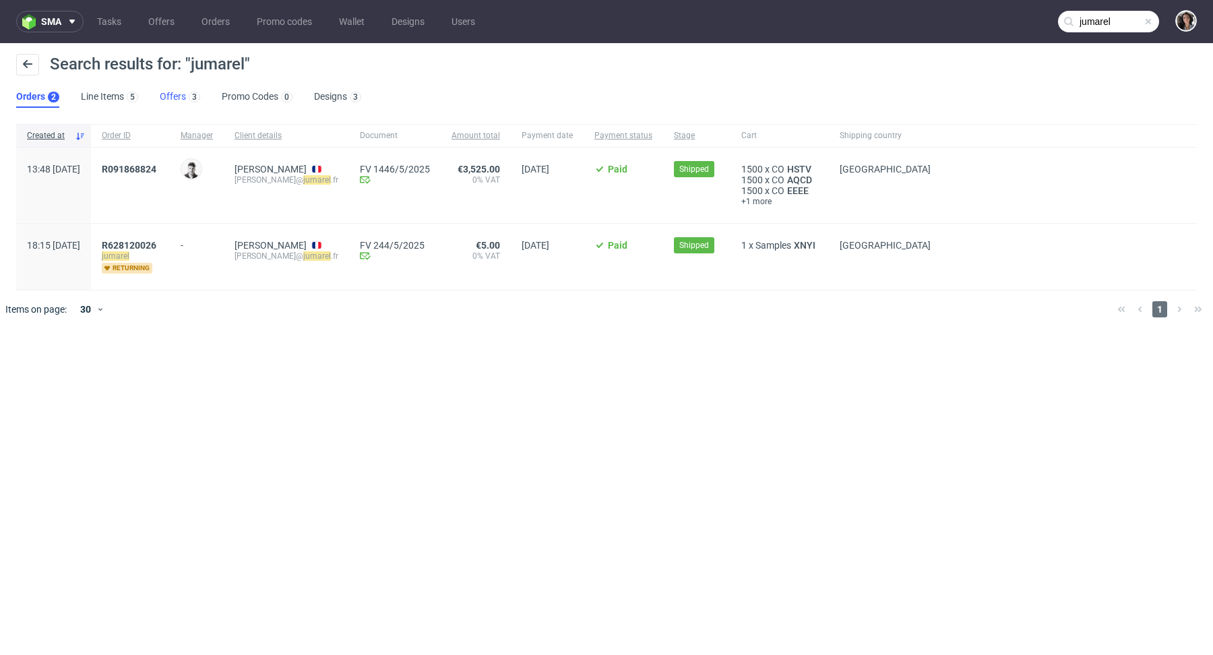
click at [171, 96] on link "Offers 3" at bounding box center [180, 97] width 40 height 22
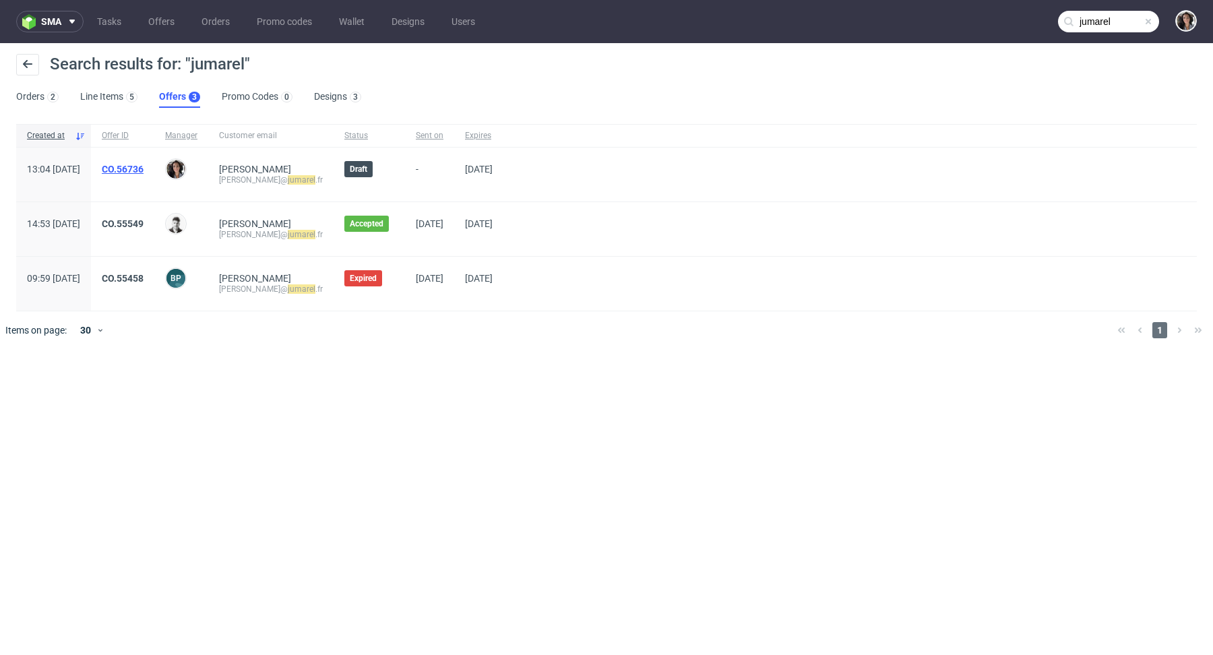
click at [143, 167] on link "CO.56736" at bounding box center [123, 169] width 42 height 11
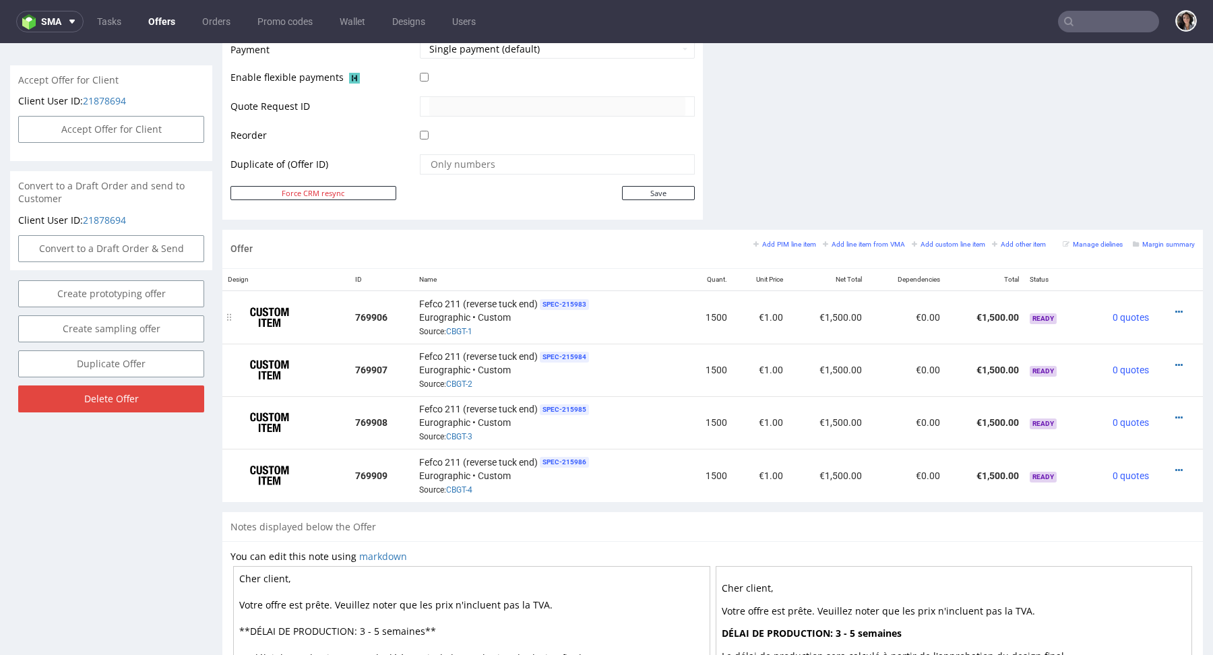
scroll to position [714, 0]
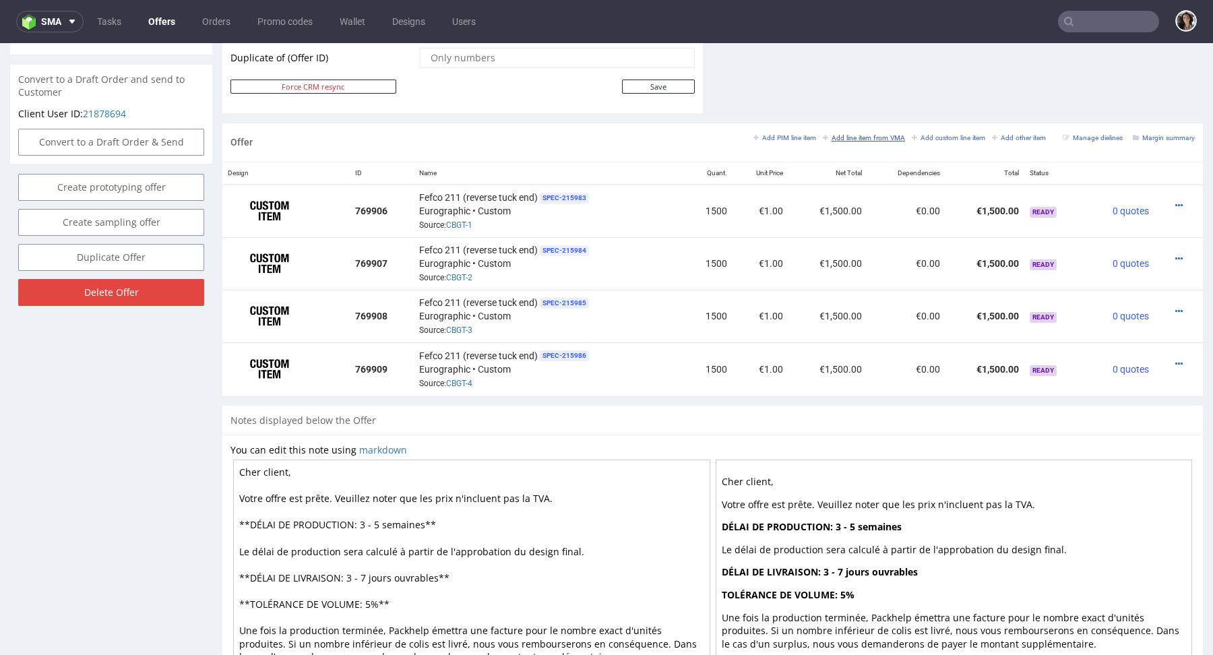
click at [850, 135] on small "Add line item from VMA" at bounding box center [864, 137] width 82 height 7
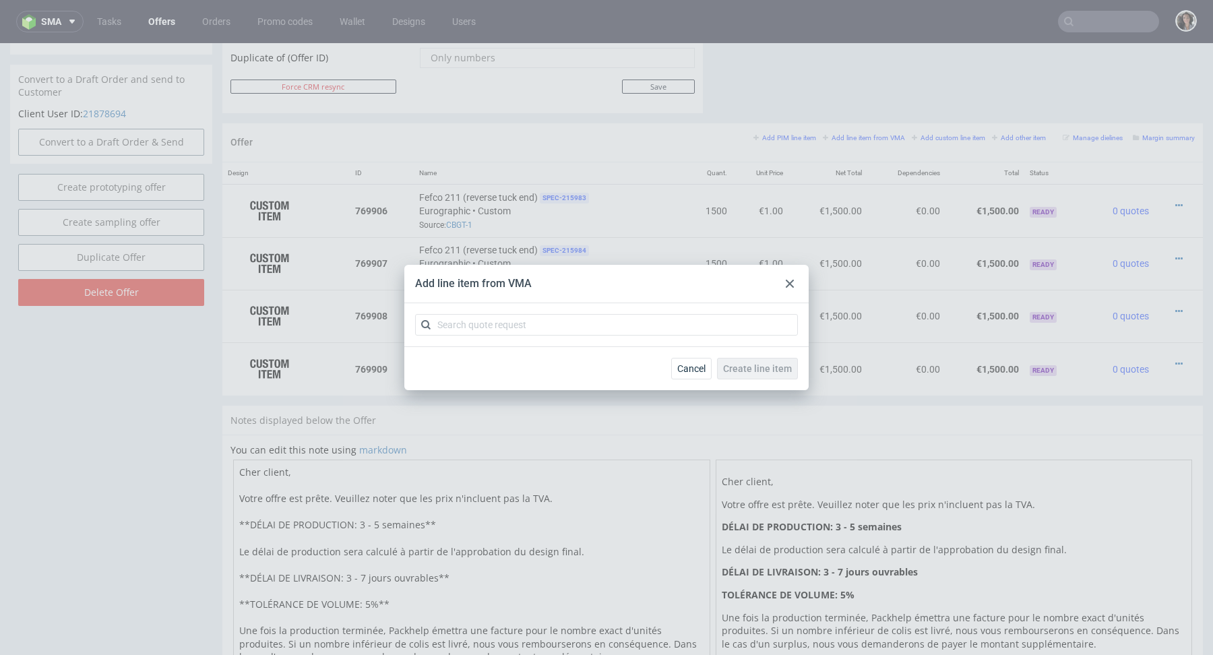
click at [792, 286] on use at bounding box center [790, 284] width 8 height 8
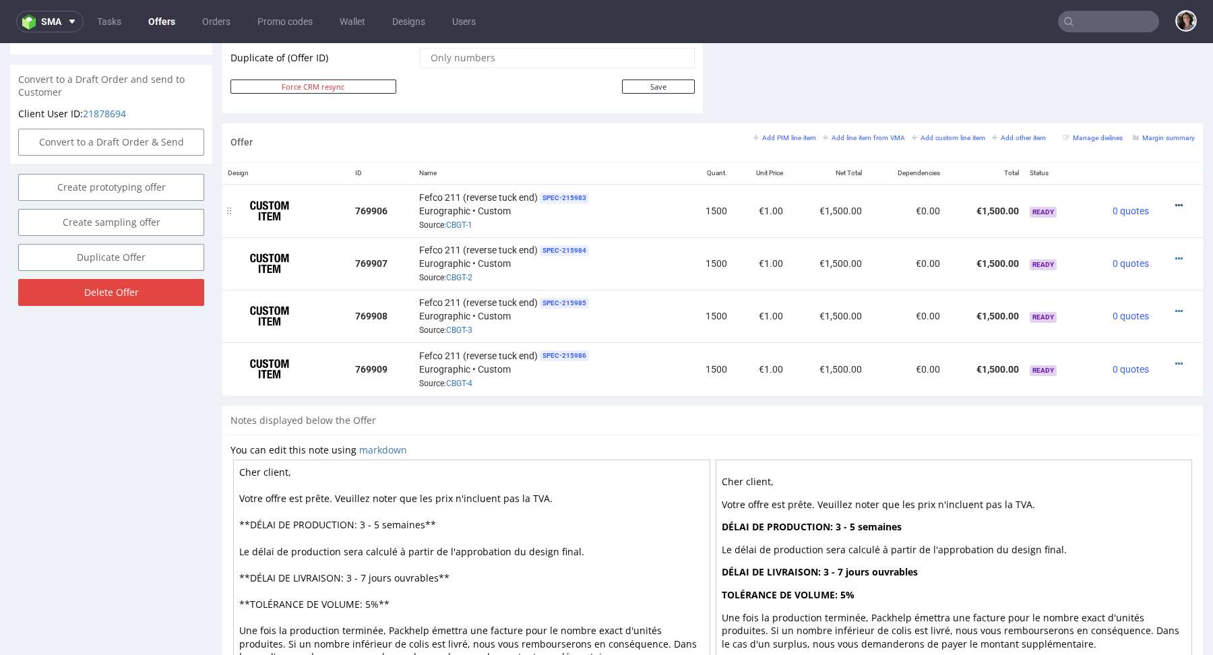
click at [1175, 203] on icon at bounding box center [1178, 205] width 7 height 9
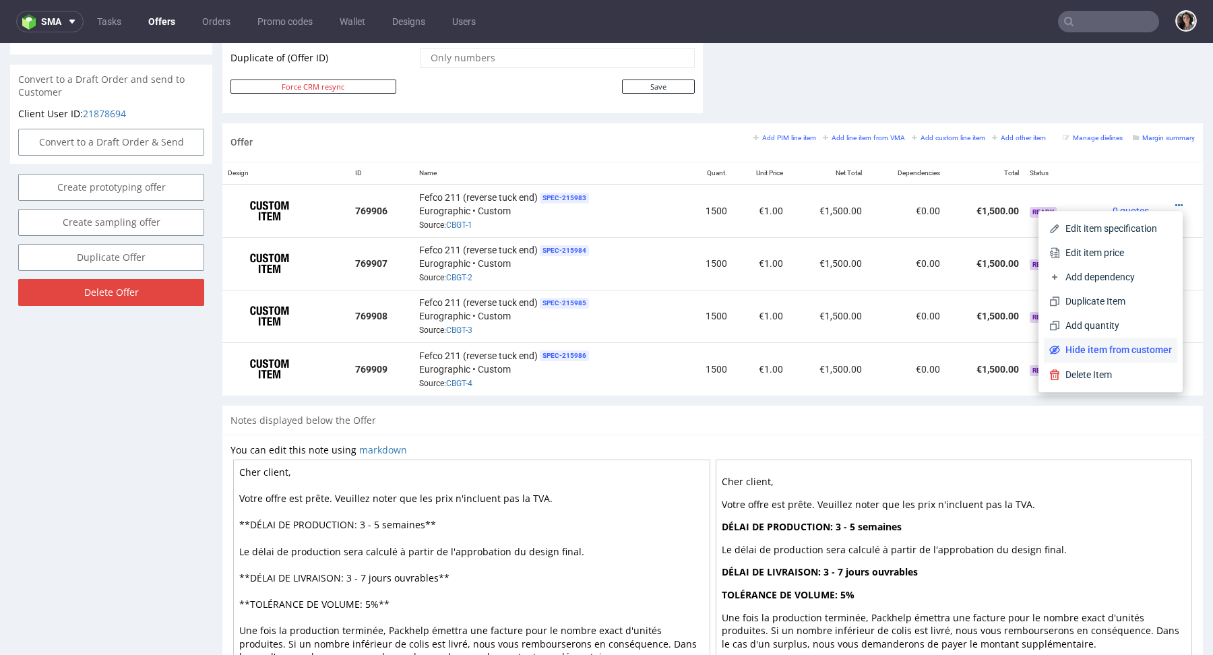
click at [1077, 345] on span "Hide item from customer" at bounding box center [1116, 349] width 112 height 13
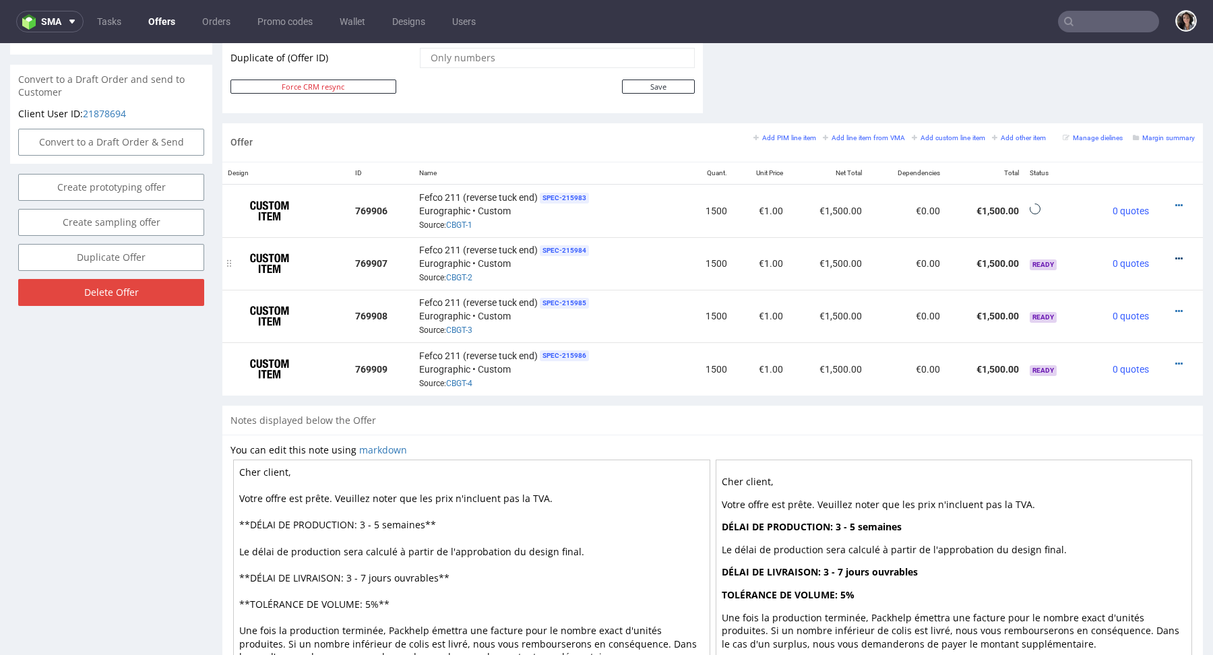
click at [1175, 259] on icon at bounding box center [1178, 258] width 7 height 9
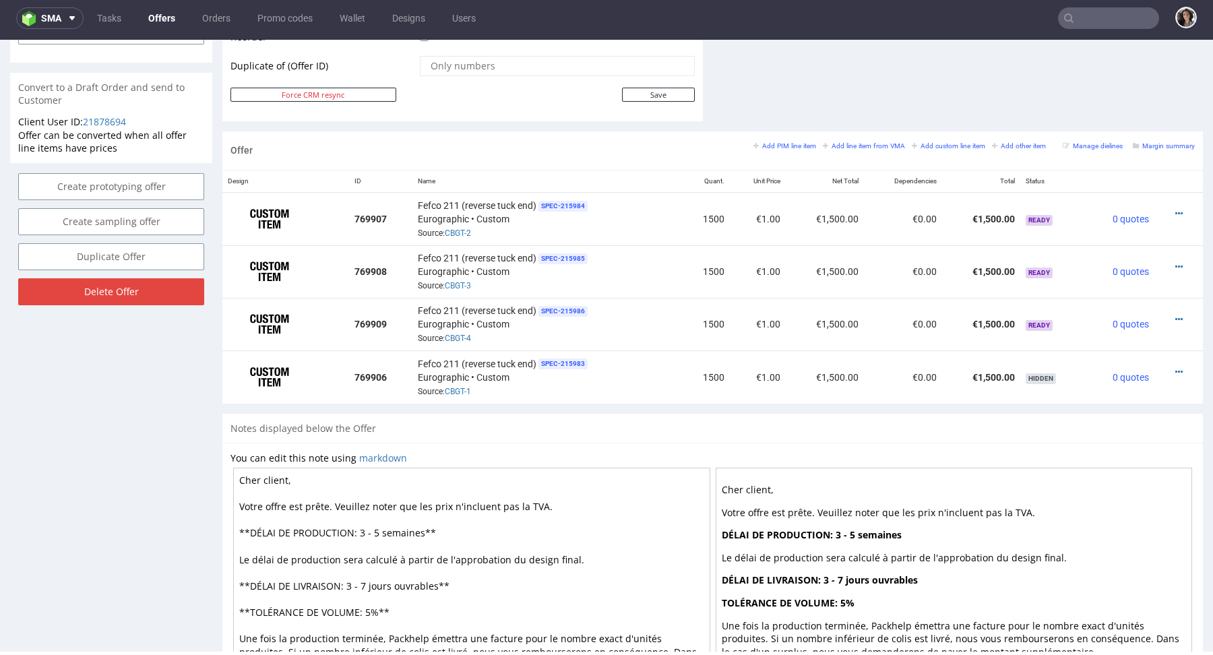
scroll to position [713, 0]
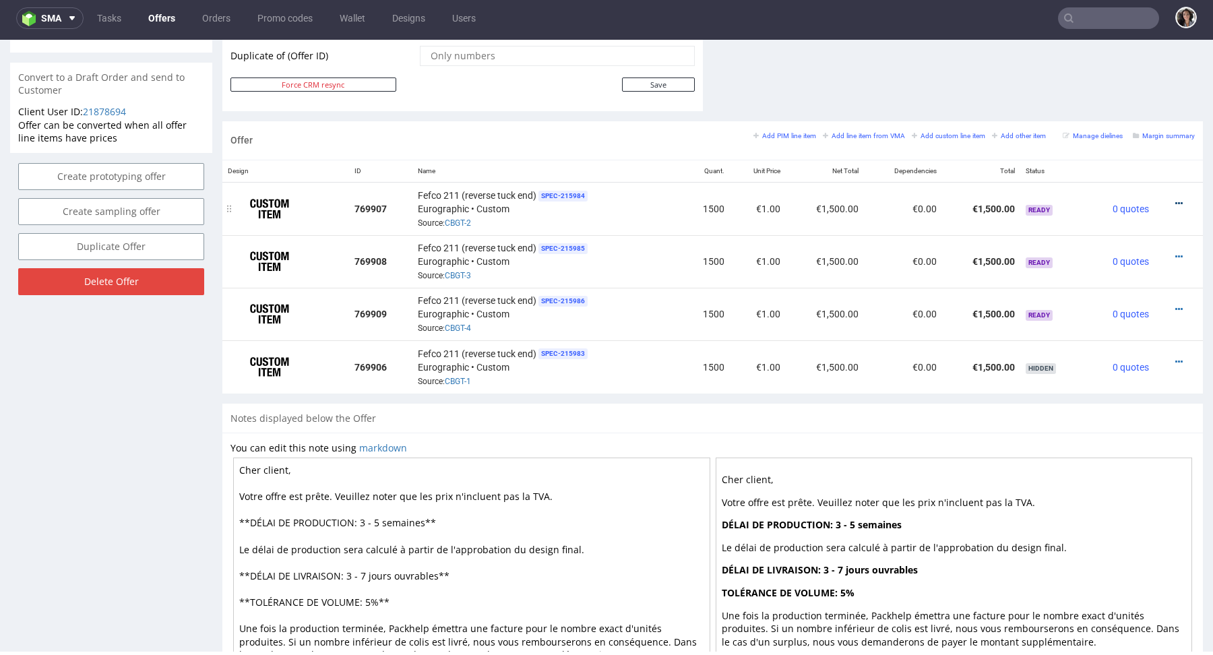
click at [1175, 201] on icon at bounding box center [1178, 203] width 7 height 9
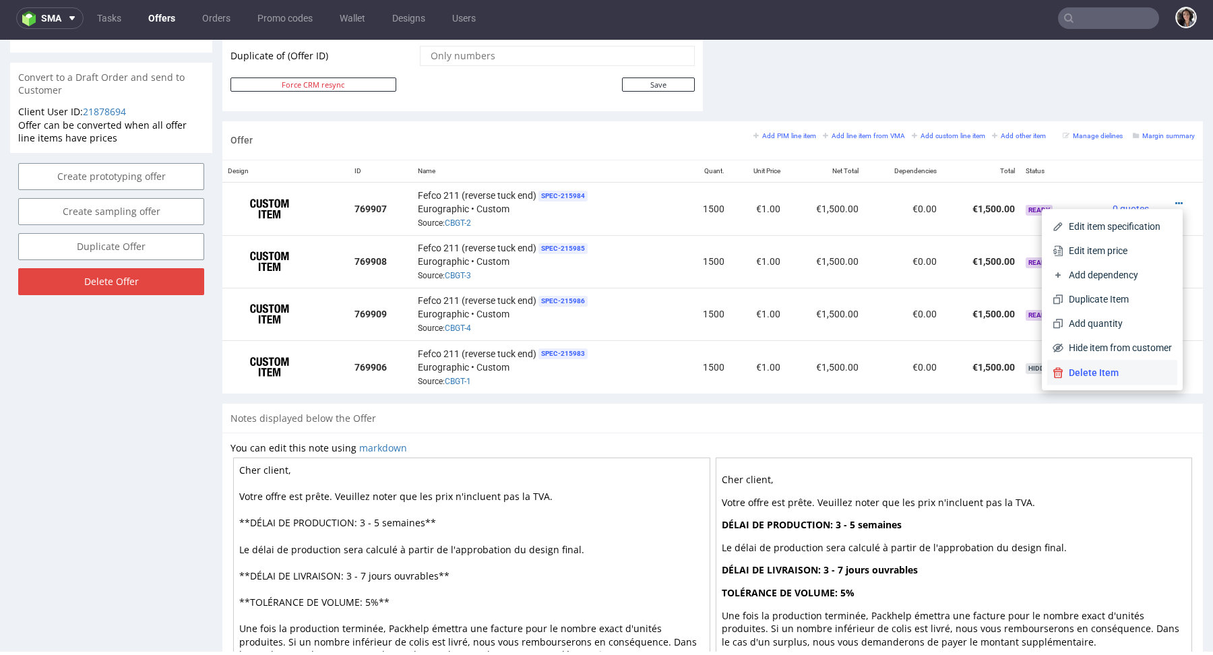
click at [1087, 375] on span "Delete Item" at bounding box center [1117, 372] width 108 height 13
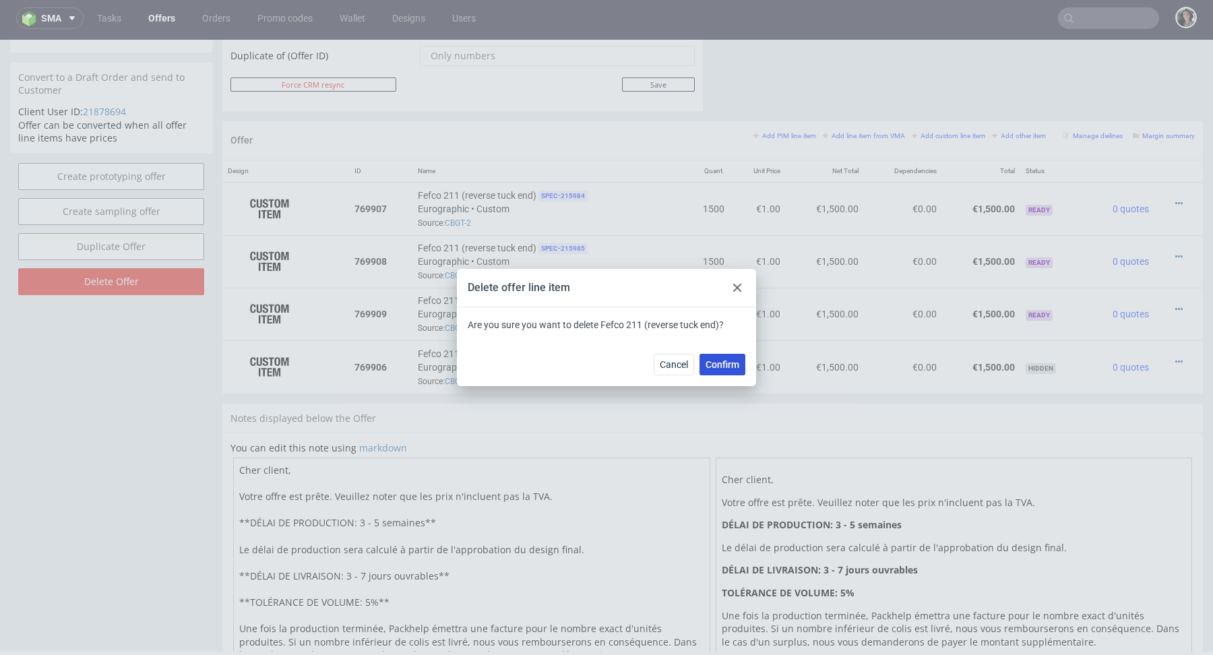
click at [719, 369] on span "Confirm" at bounding box center [722, 364] width 34 height 9
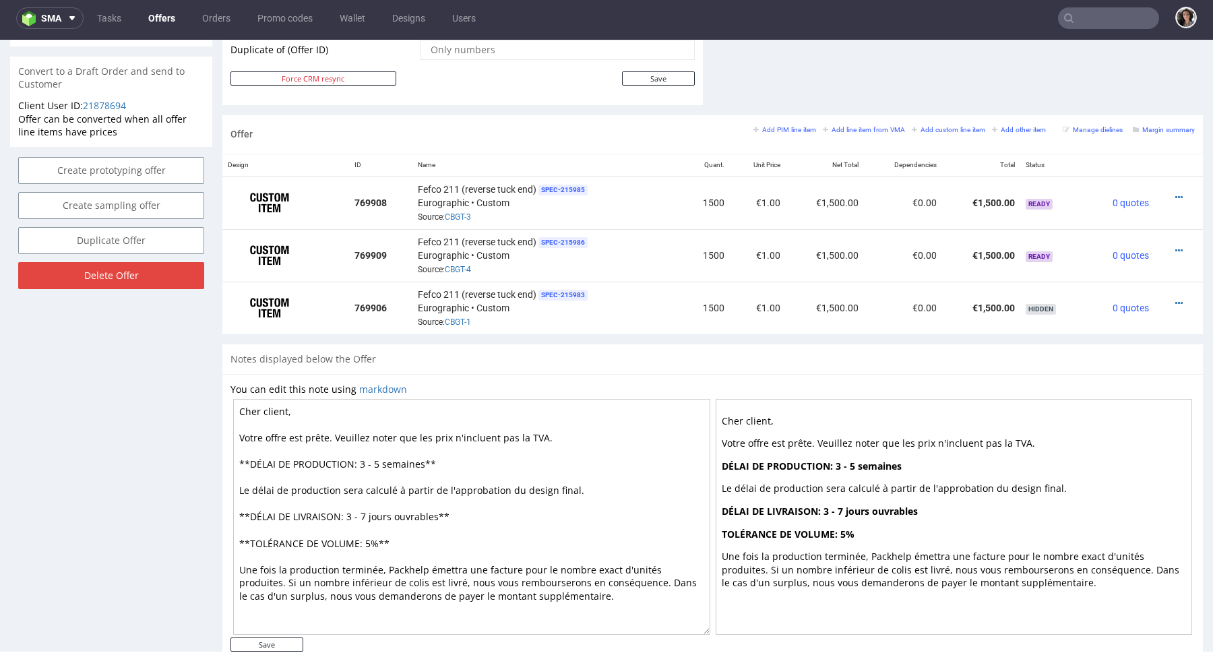
scroll to position [730, 0]
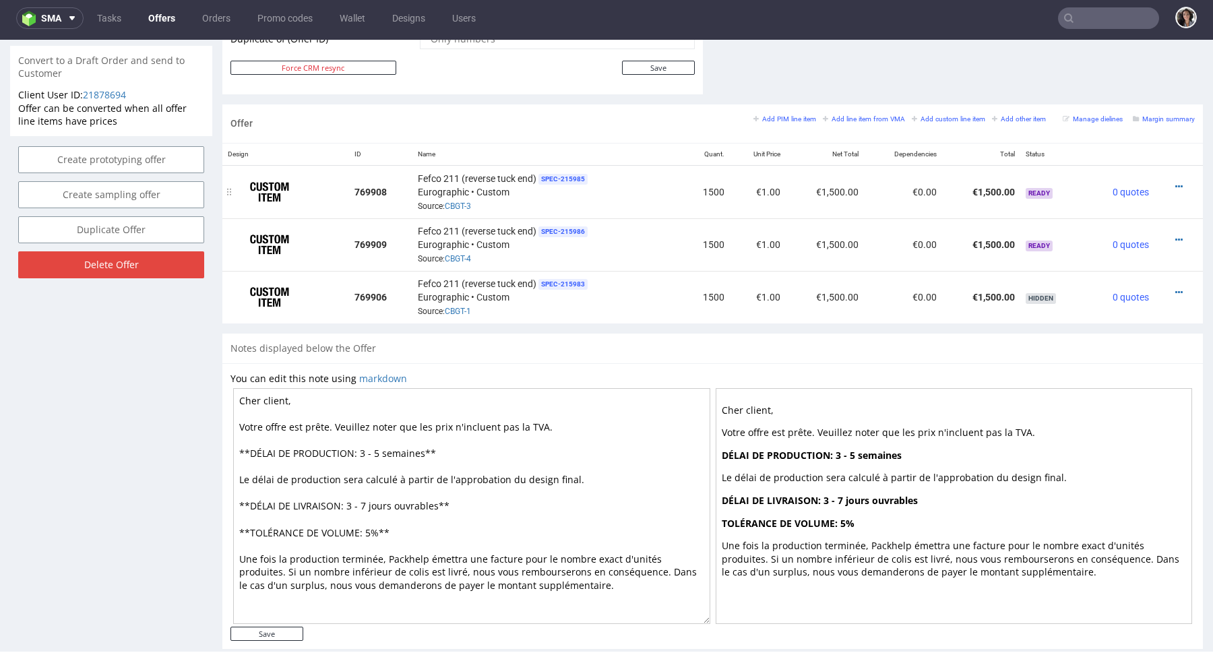
click at [1169, 180] on div at bounding box center [1174, 186] width 30 height 13
click at [1175, 182] on icon at bounding box center [1178, 186] width 7 height 9
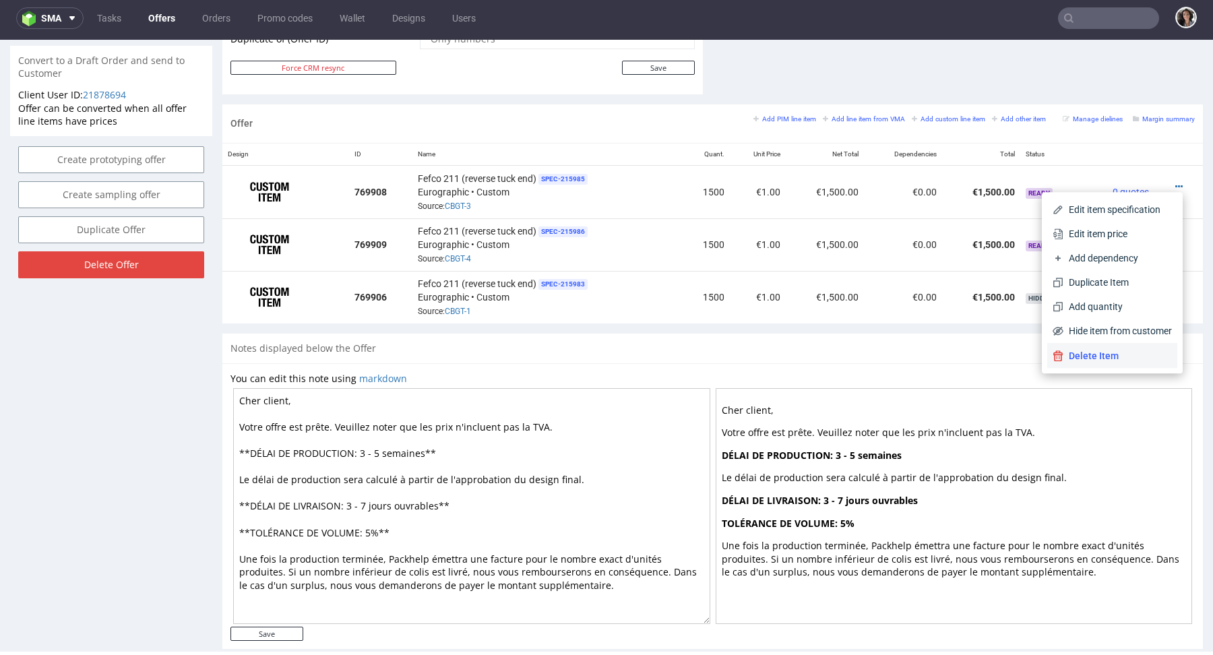
click at [1095, 359] on span "Delete Item" at bounding box center [1117, 355] width 108 height 13
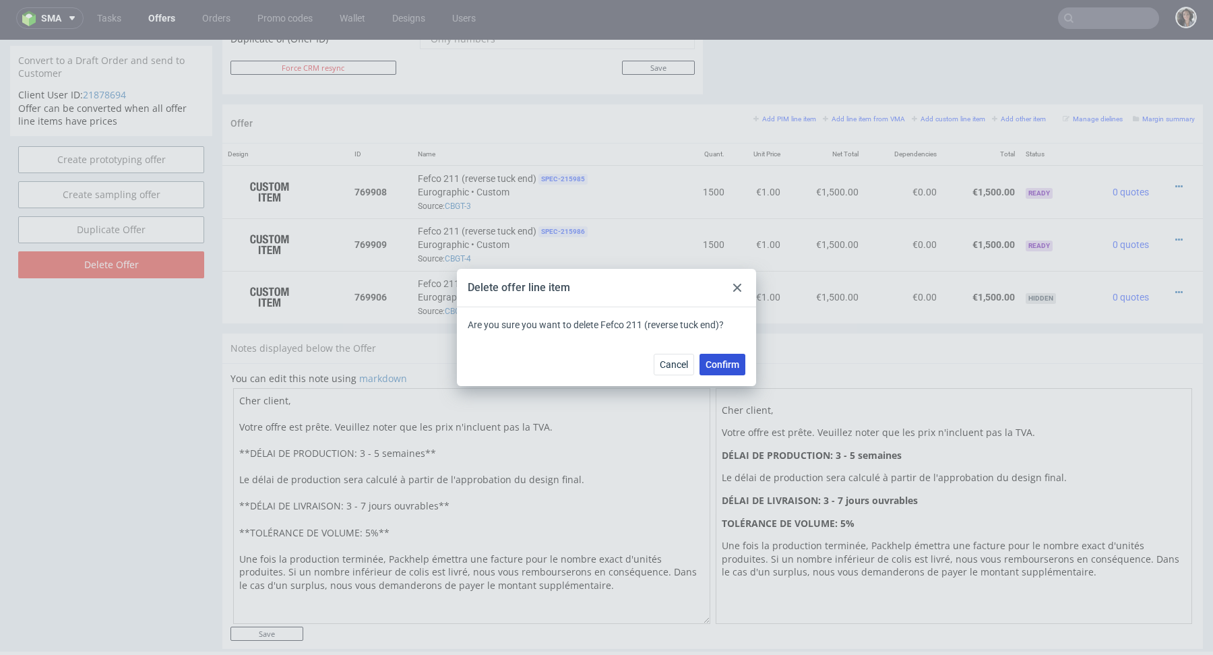
click at [719, 358] on button "Confirm" at bounding box center [722, 365] width 46 height 22
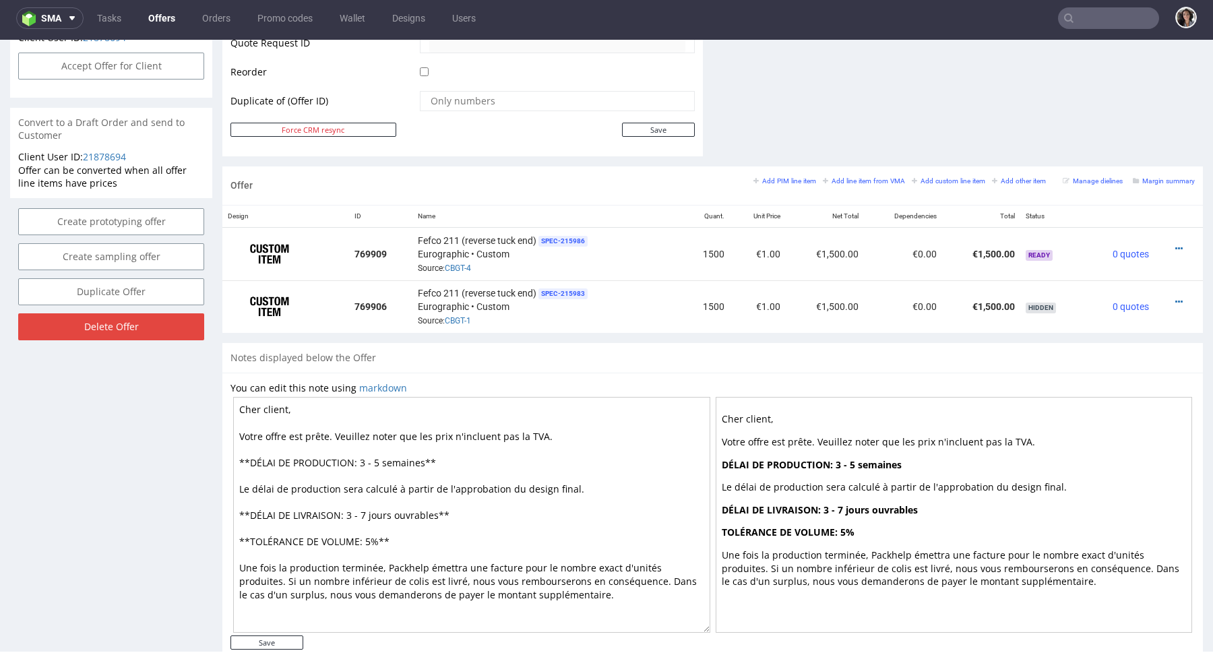
scroll to position [695, 0]
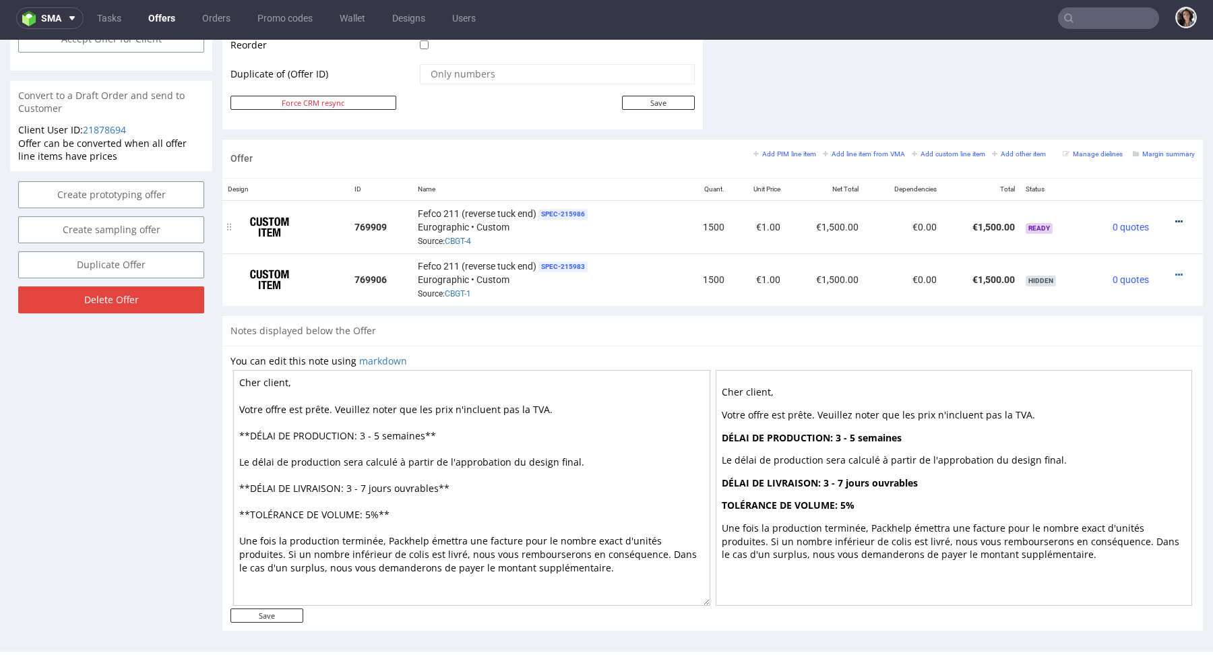
click at [1175, 218] on icon at bounding box center [1178, 221] width 7 height 9
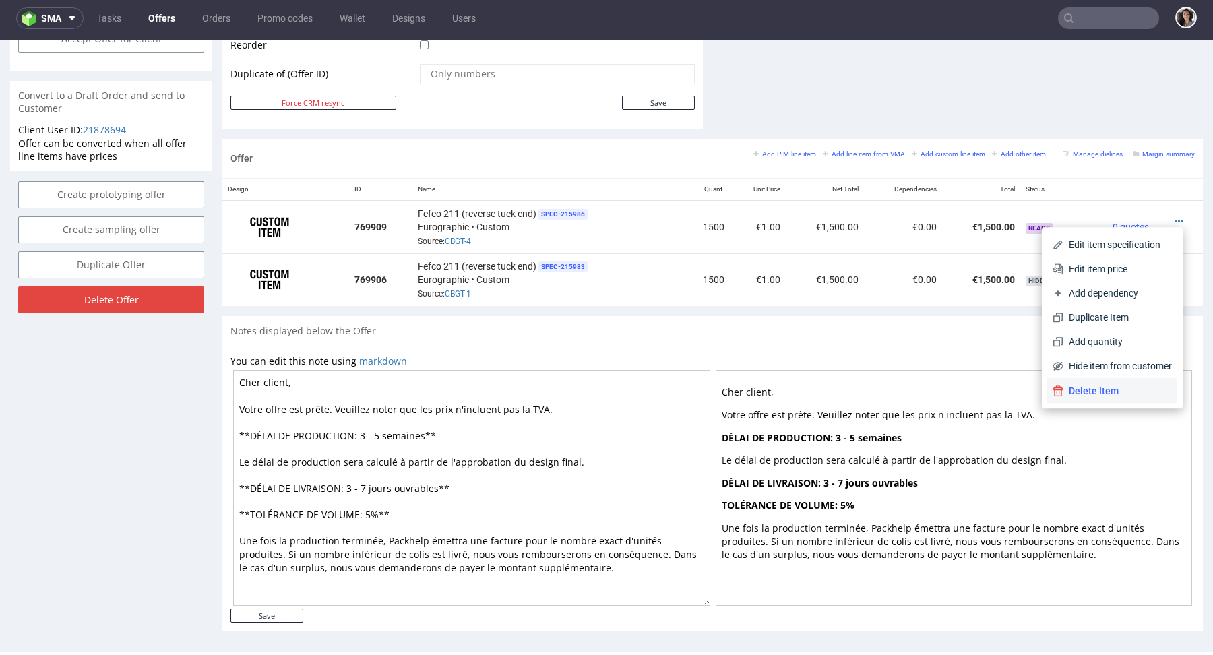
click at [1108, 389] on span "Delete Item" at bounding box center [1117, 390] width 108 height 13
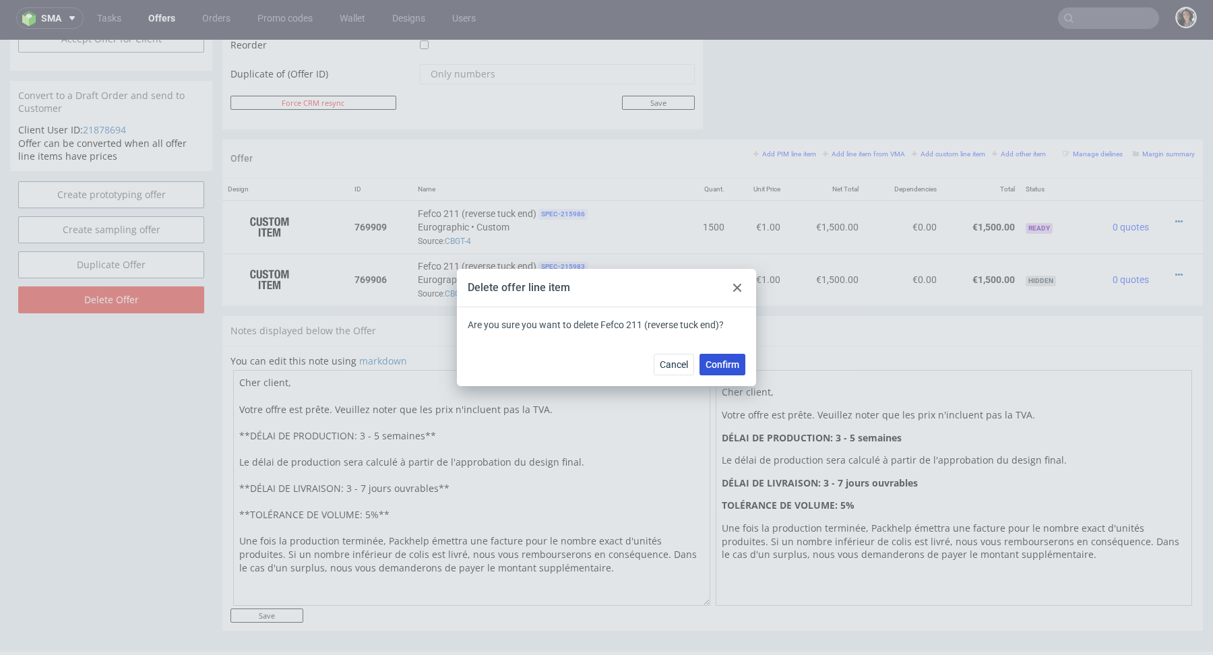
click at [719, 360] on span "Confirm" at bounding box center [722, 364] width 34 height 9
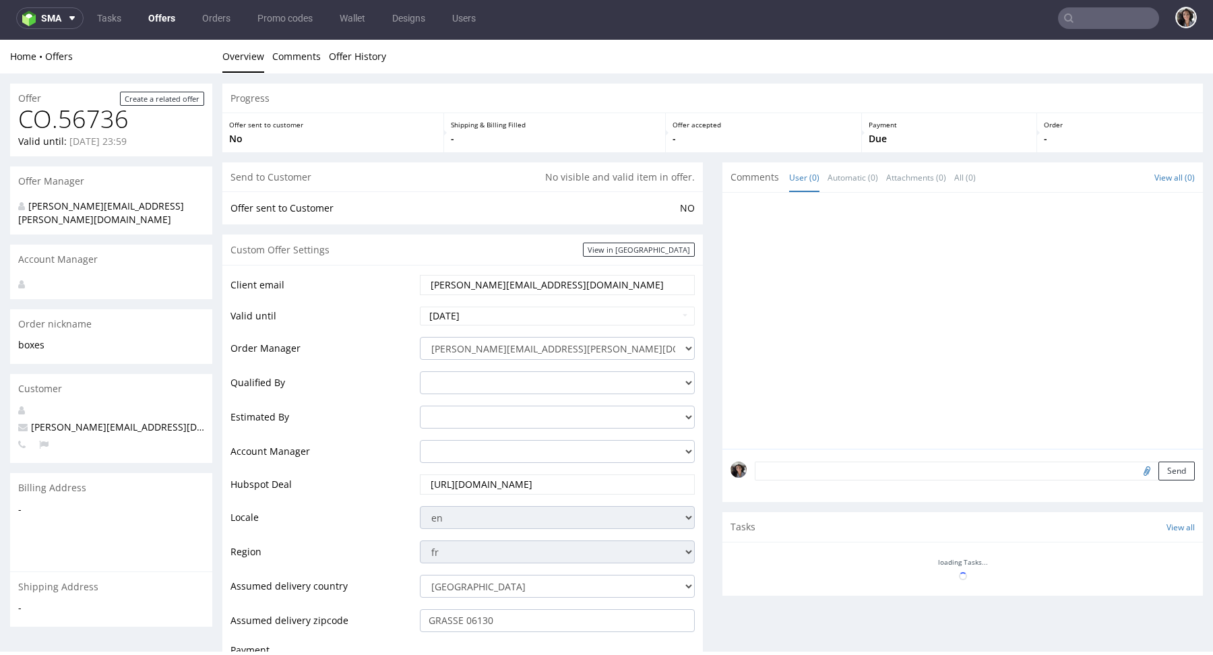
scroll to position [348, 0]
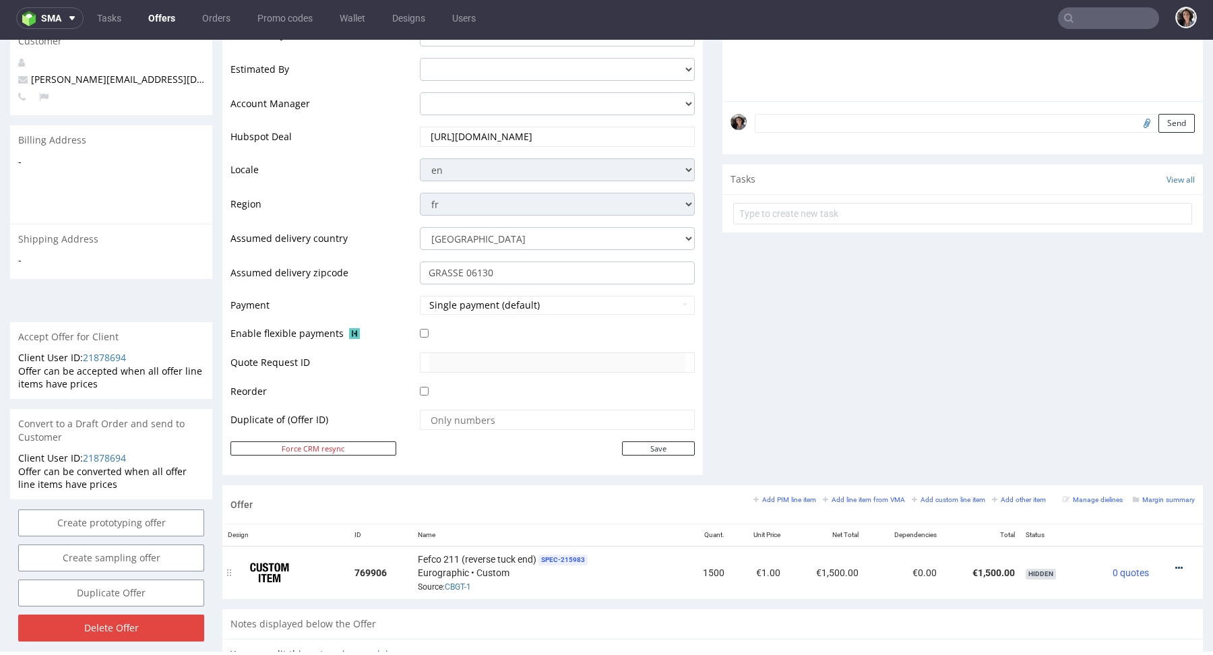
click at [1175, 565] on icon at bounding box center [1178, 567] width 7 height 9
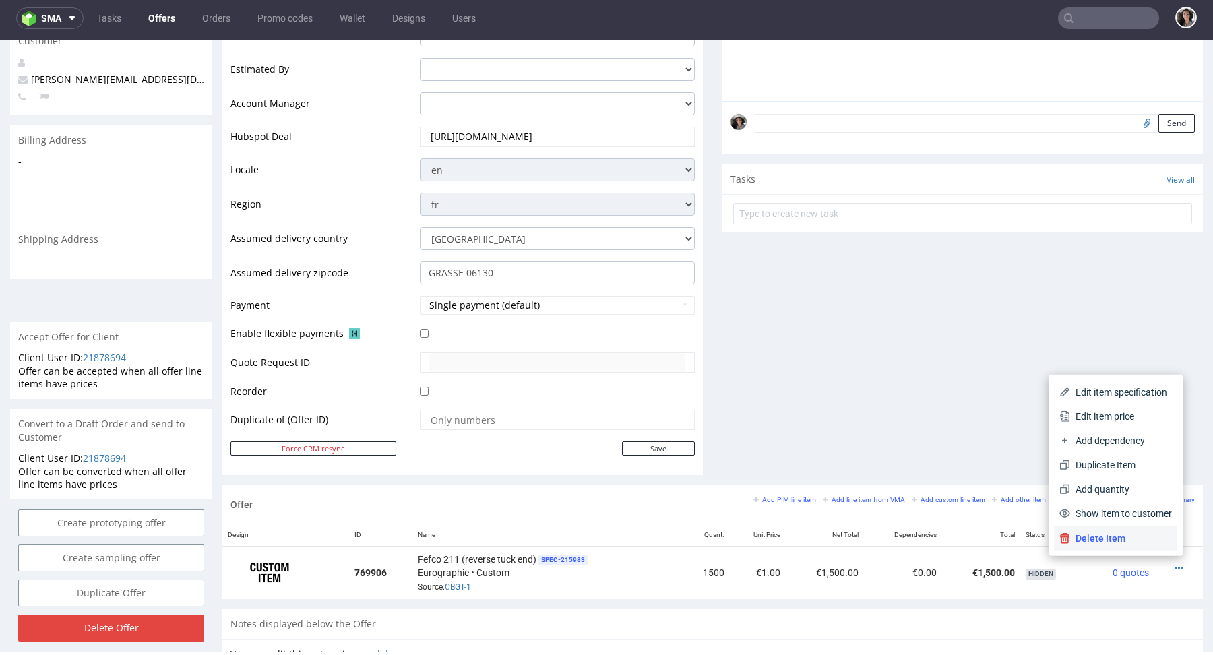
click at [1120, 534] on span "Delete Item" at bounding box center [1121, 538] width 102 height 13
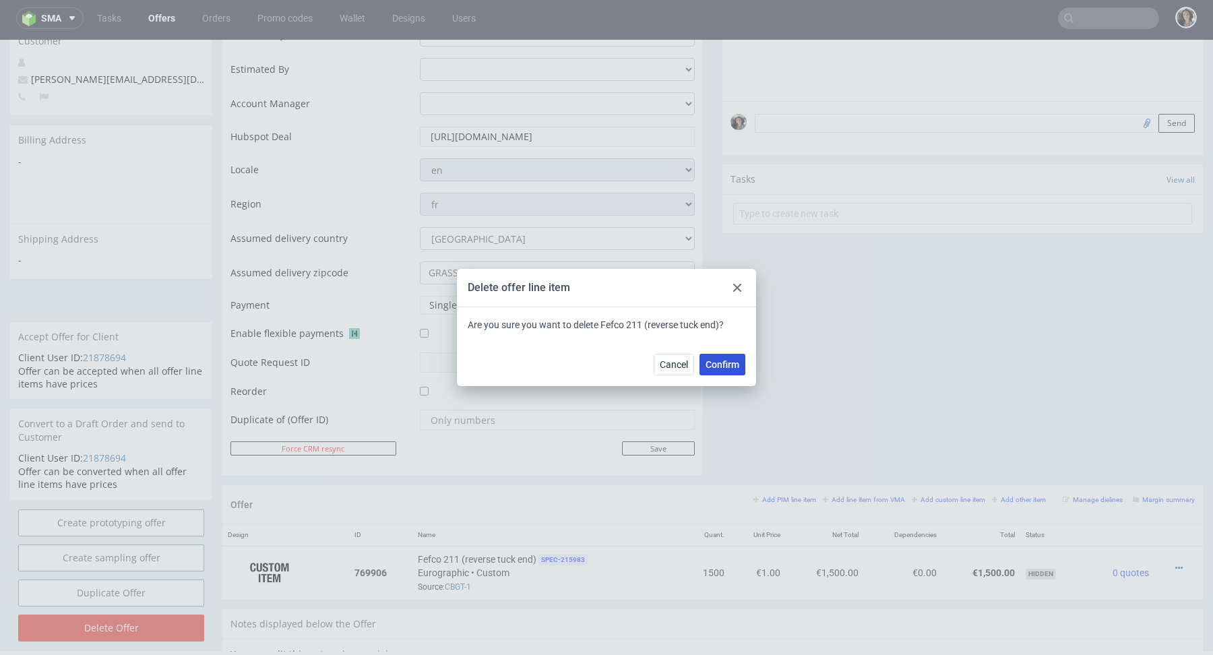
click at [720, 367] on span "Confirm" at bounding box center [722, 364] width 34 height 9
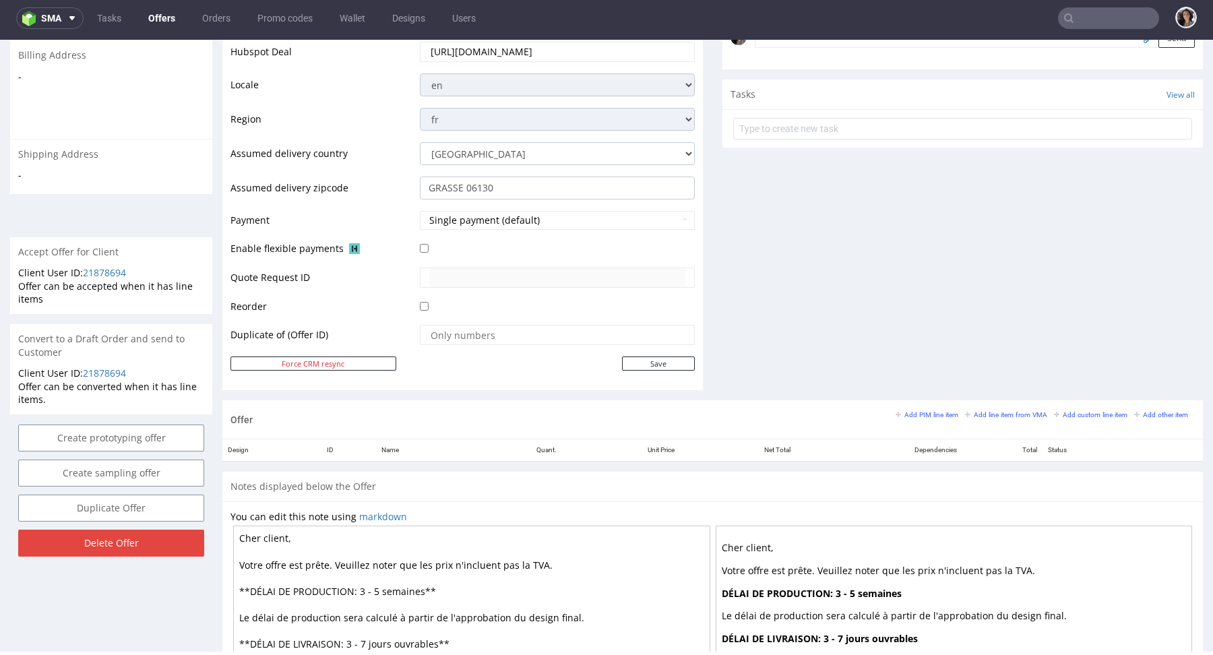
scroll to position [590, 0]
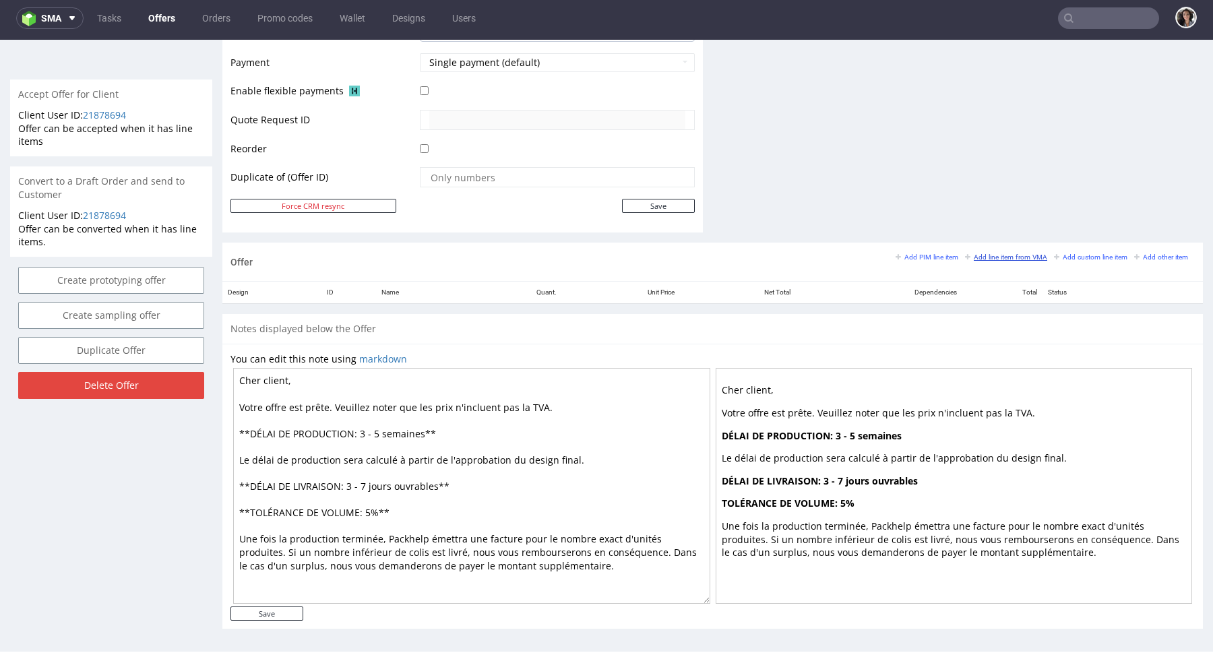
click at [974, 253] on small "Add line item from VMA" at bounding box center [1006, 256] width 82 height 7
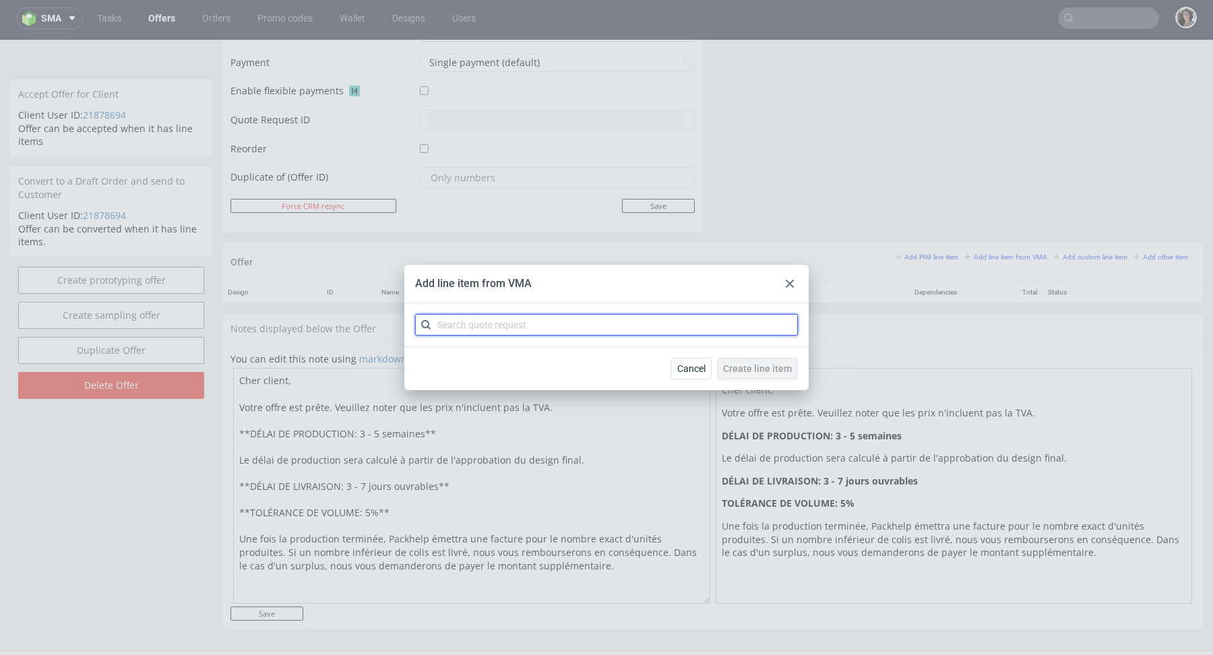
click at [492, 324] on input "text" at bounding box center [606, 325] width 383 height 22
paste input "CBKH"
type input "CBKH"
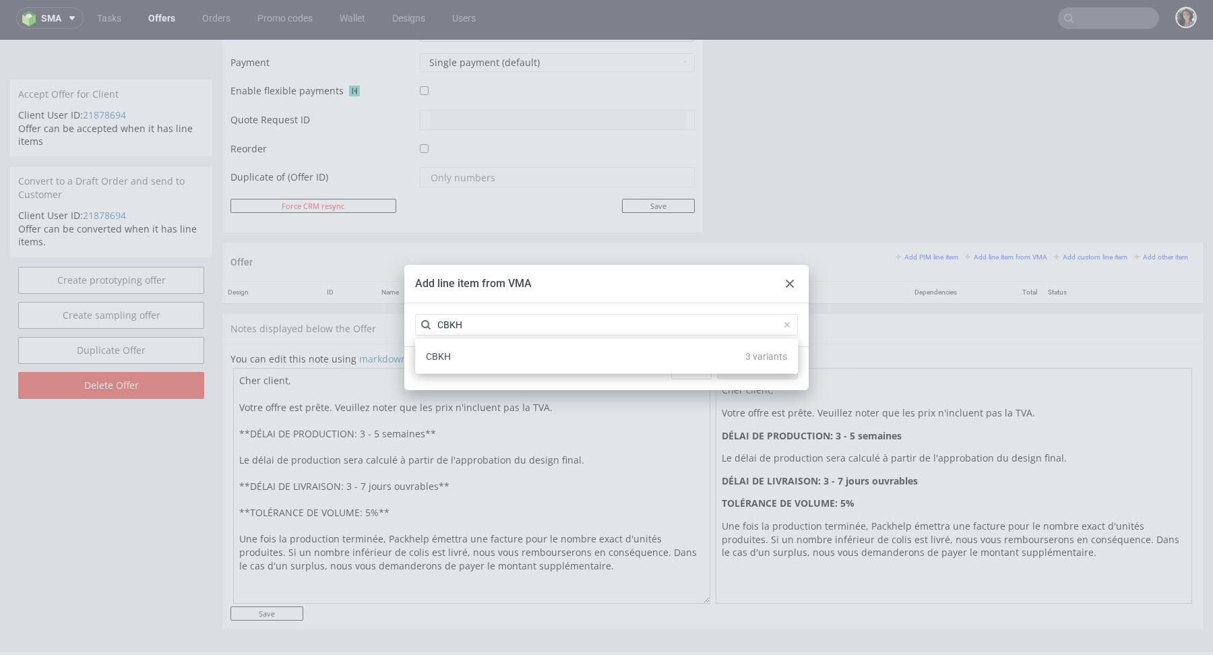
click at [456, 354] on div "CBKH 3 variants" at bounding box center [606, 356] width 372 height 24
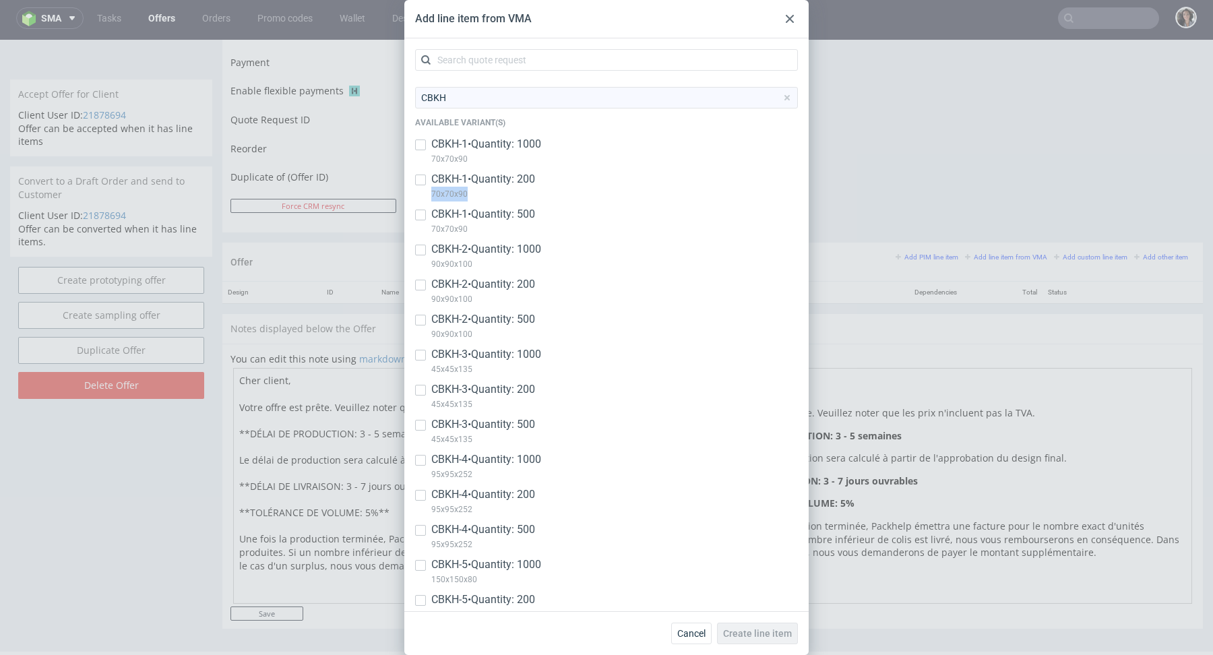
copy p "70x70x90"
drag, startPoint x: 474, startPoint y: 197, endPoint x: 430, endPoint y: 197, distance: 44.5
click at [430, 197] on div "CBKH-1 • Quantity: 200 70x70x90" at bounding box center [606, 189] width 383 height 35
checkbox input "true"
click at [418, 217] on input "checkbox" at bounding box center [420, 215] width 11 height 11
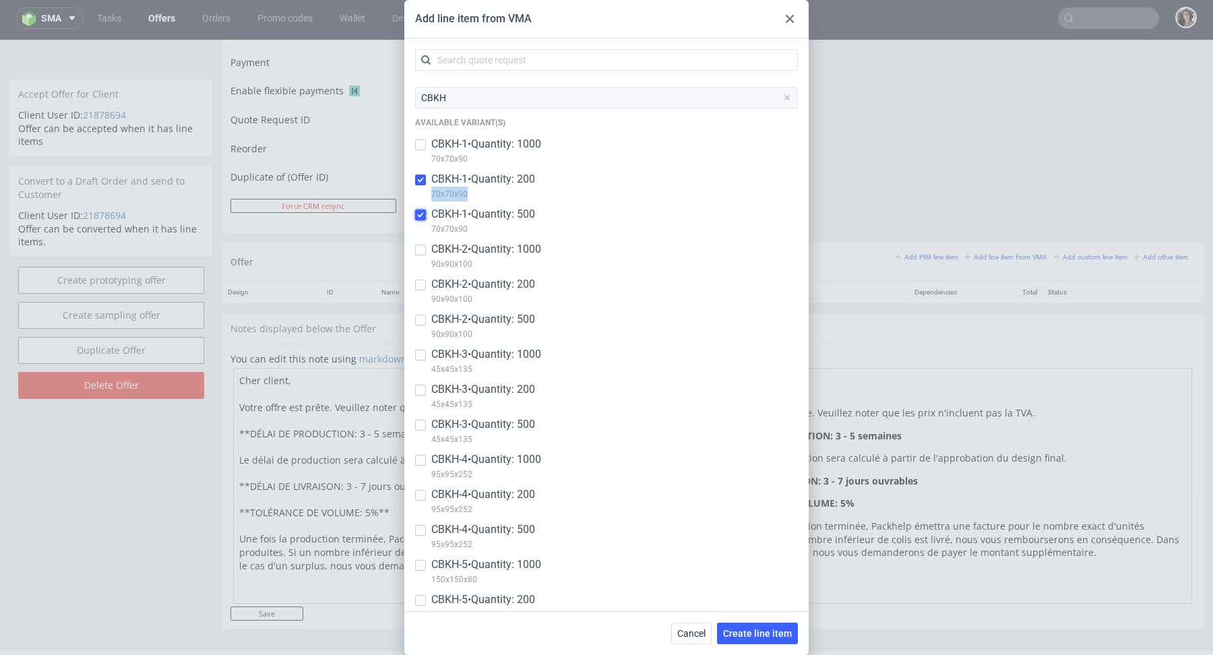
checkbox input "true"
click at [419, 146] on input "checkbox" at bounding box center [420, 144] width 11 height 11
checkbox input "true"
click at [760, 637] on span "Create line item" at bounding box center [757, 633] width 69 height 9
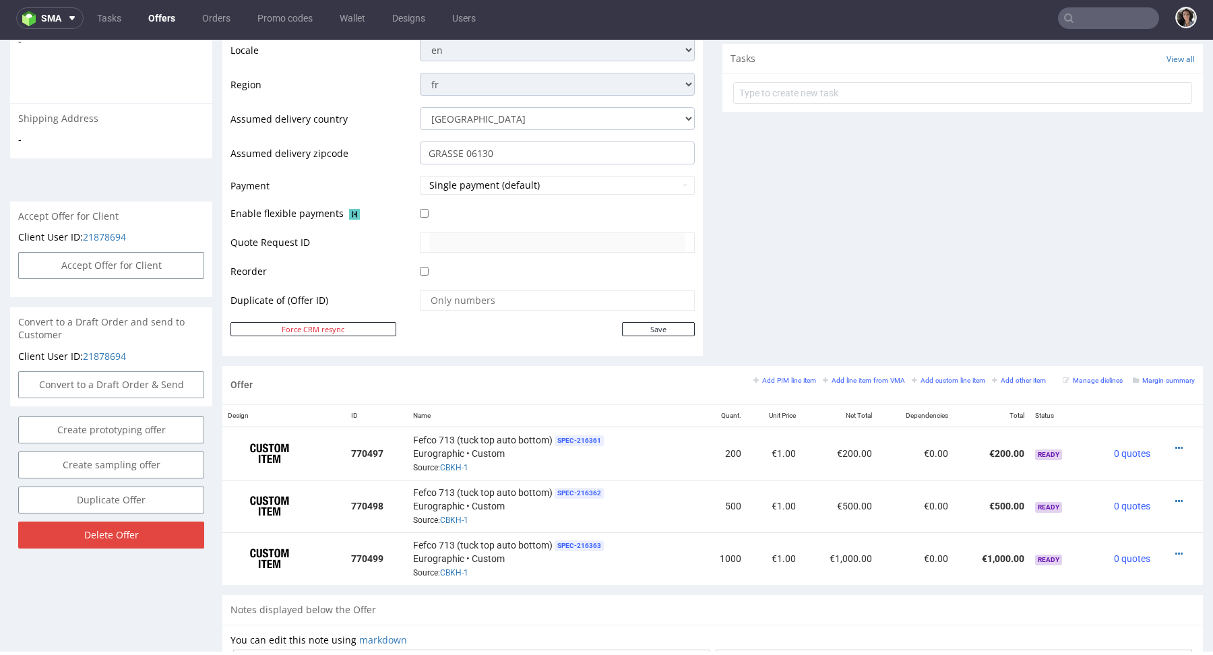
scroll to position [524, 0]
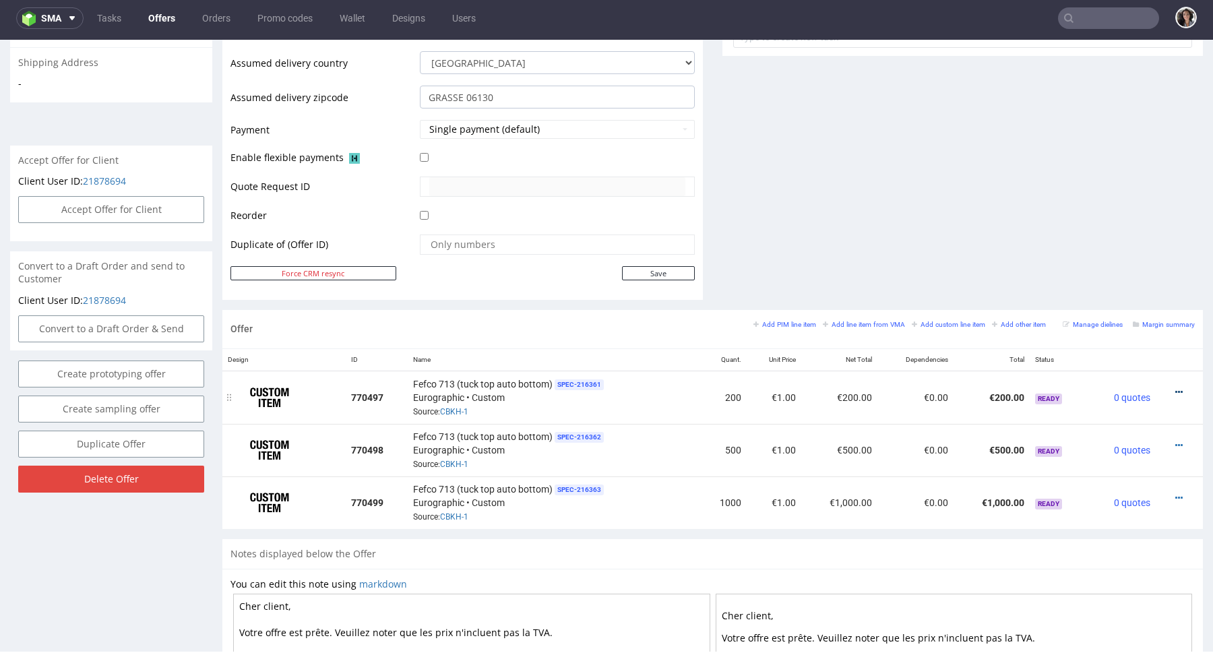
click at [1175, 387] on link at bounding box center [1178, 392] width 7 height 11
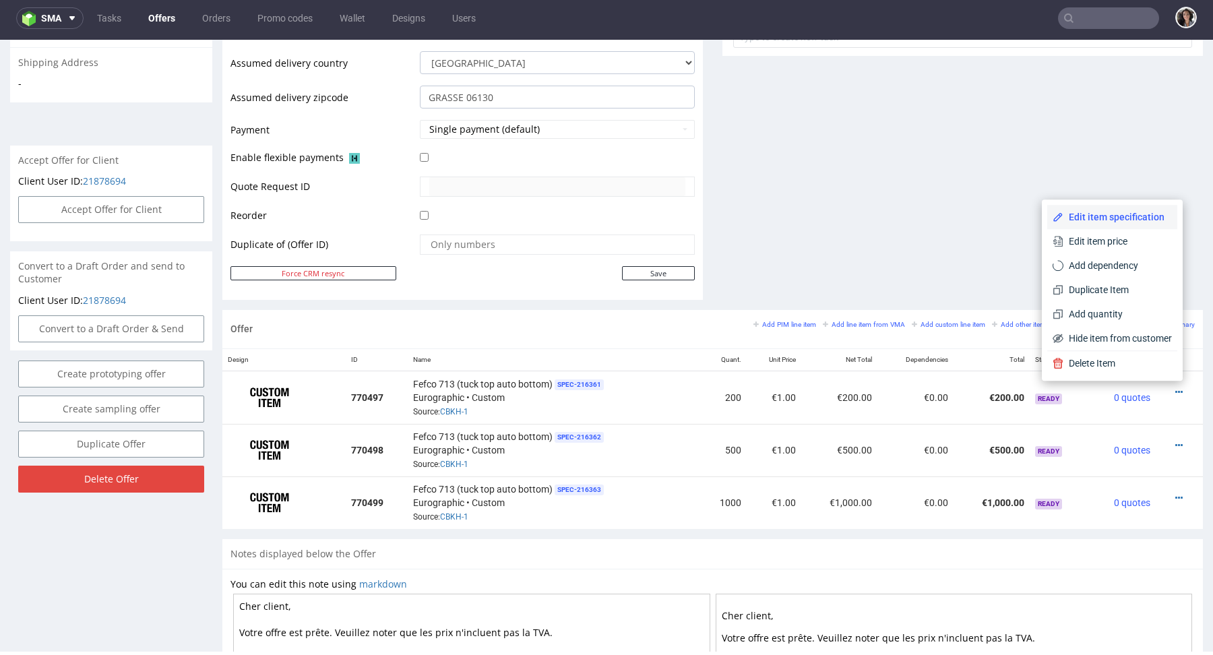
click at [1085, 214] on span "Edit item specification" at bounding box center [1117, 216] width 108 height 13
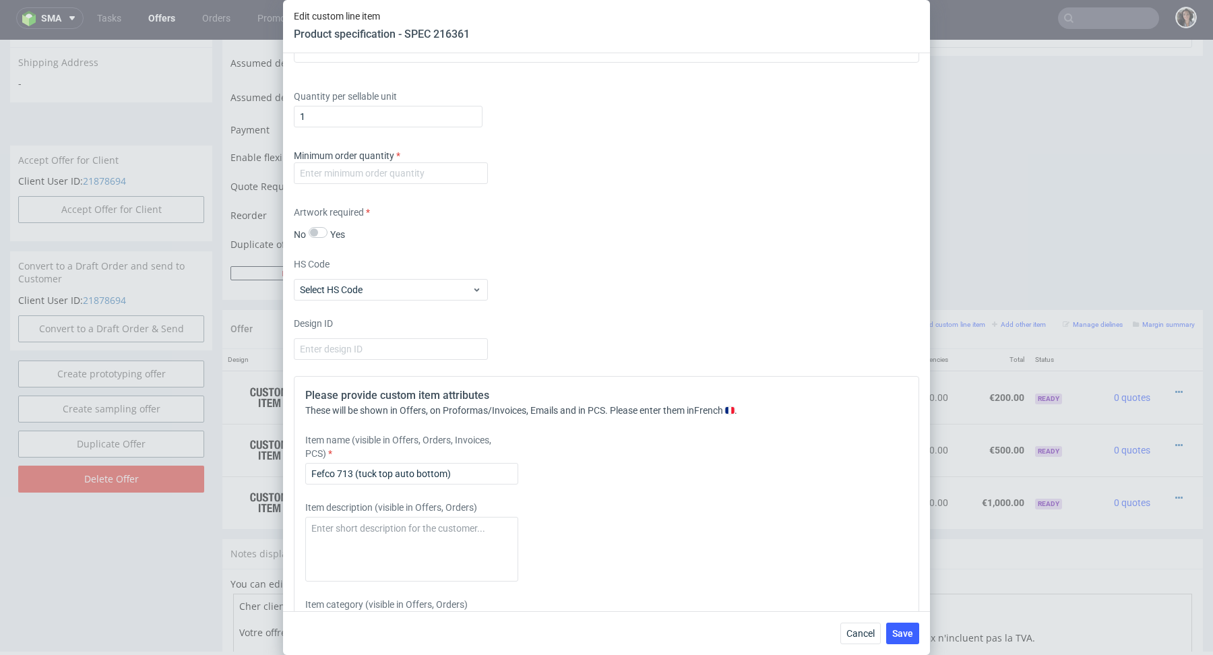
scroll to position [1824, 0]
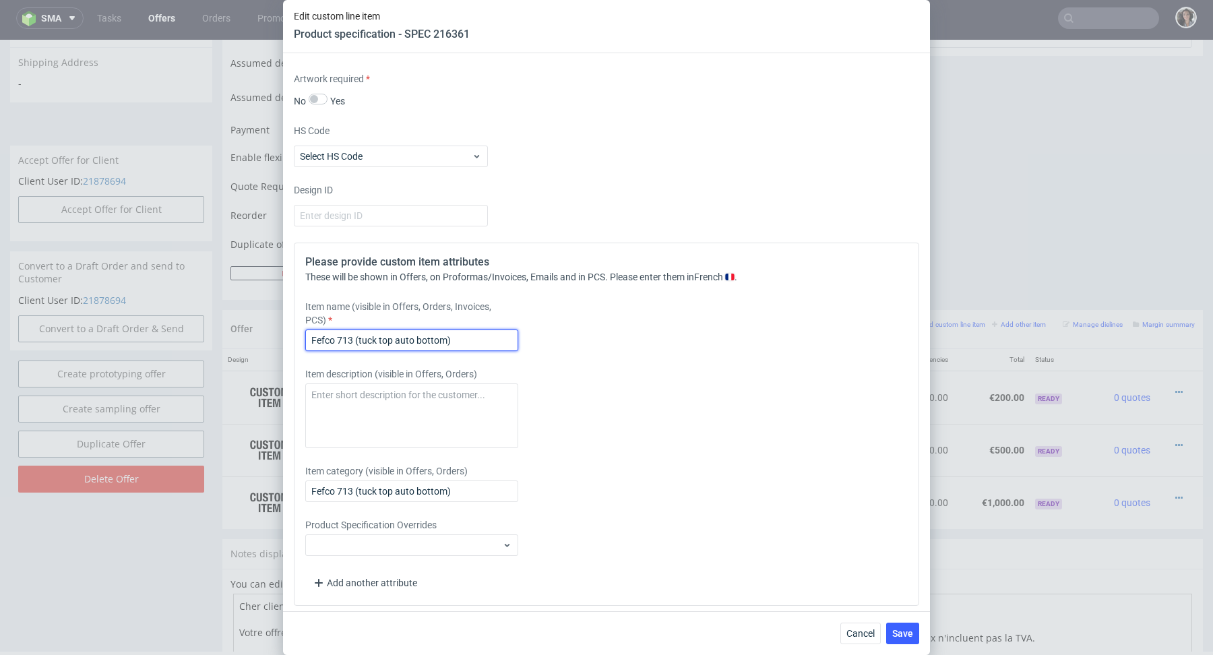
click at [412, 331] on input "Fefco 713 (tuck top auto bottom)" at bounding box center [411, 340] width 213 height 22
paste input "70x70x90"
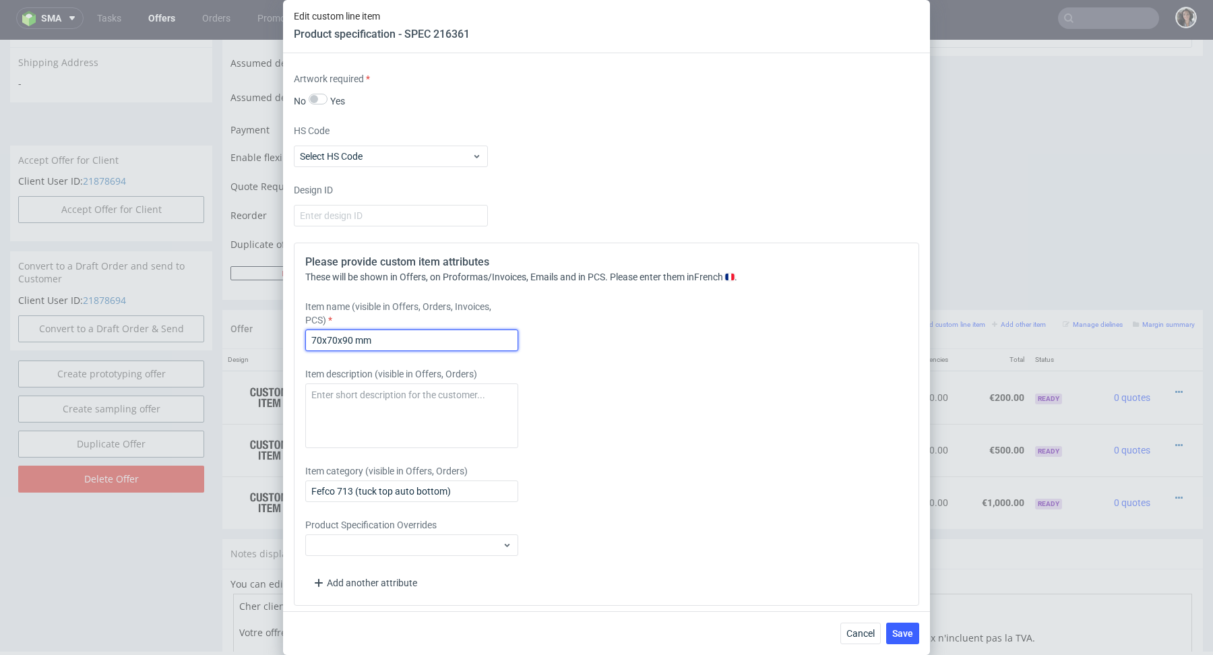
click at [310, 331] on input "70x70x90 mm" at bounding box center [411, 340] width 213 height 22
type input "70x70x90 mm"
drag, startPoint x: 357, startPoint y: 487, endPoint x: 271, endPoint y: 488, distance: 85.6
click at [271, 488] on div "Edit custom line item Product specification - SPEC 216361 Supplier Custom Custo…" at bounding box center [606, 327] width 1213 height 655
click at [314, 486] on input "tuck top auto bottom)" at bounding box center [411, 491] width 213 height 22
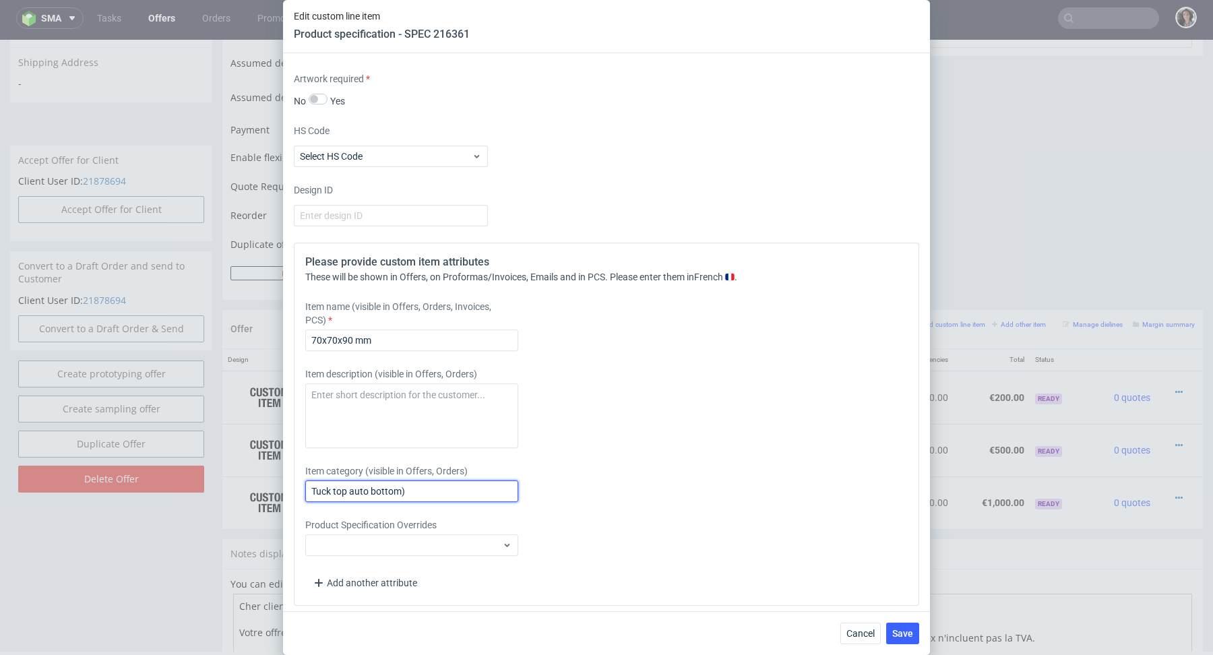
click at [447, 488] on input "Tuck top auto bottom)" at bounding box center [411, 491] width 213 height 22
paste input "70x70x90"
click at [470, 490] on input "Tuck top auto bottom 70x70x90 mm" at bounding box center [411, 491] width 213 height 22
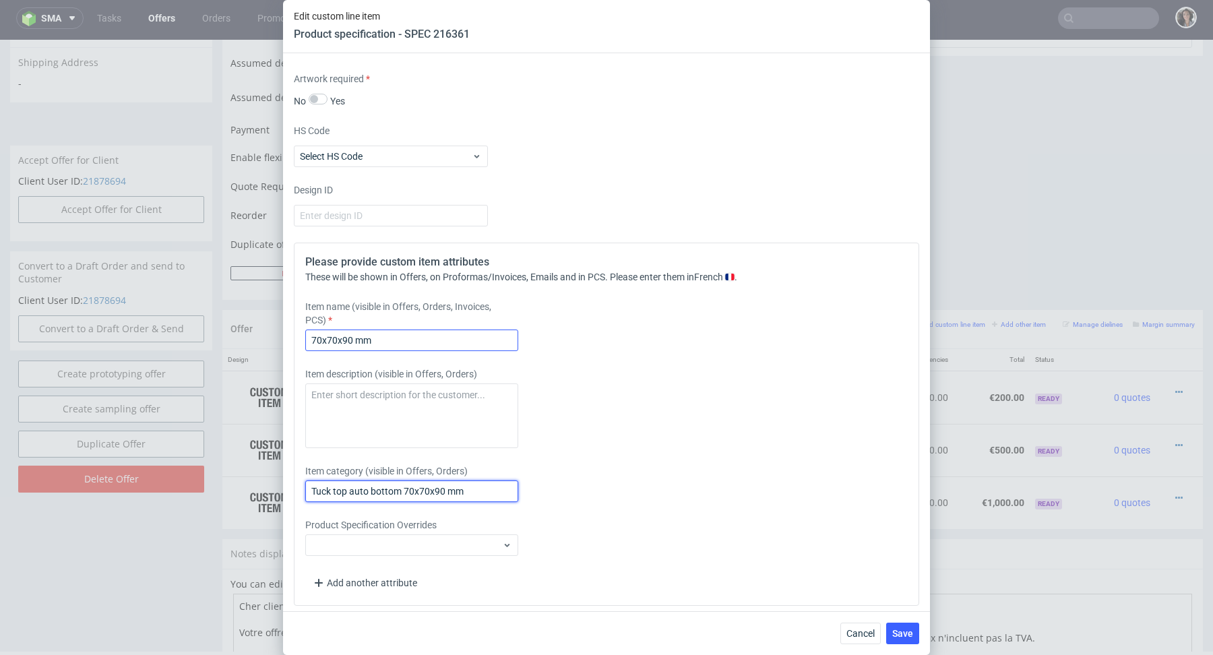
type input "Tuck top auto bottom 70x70x90 mm"
click at [424, 339] on input "70x70x90 mm" at bounding box center [411, 340] width 213 height 22
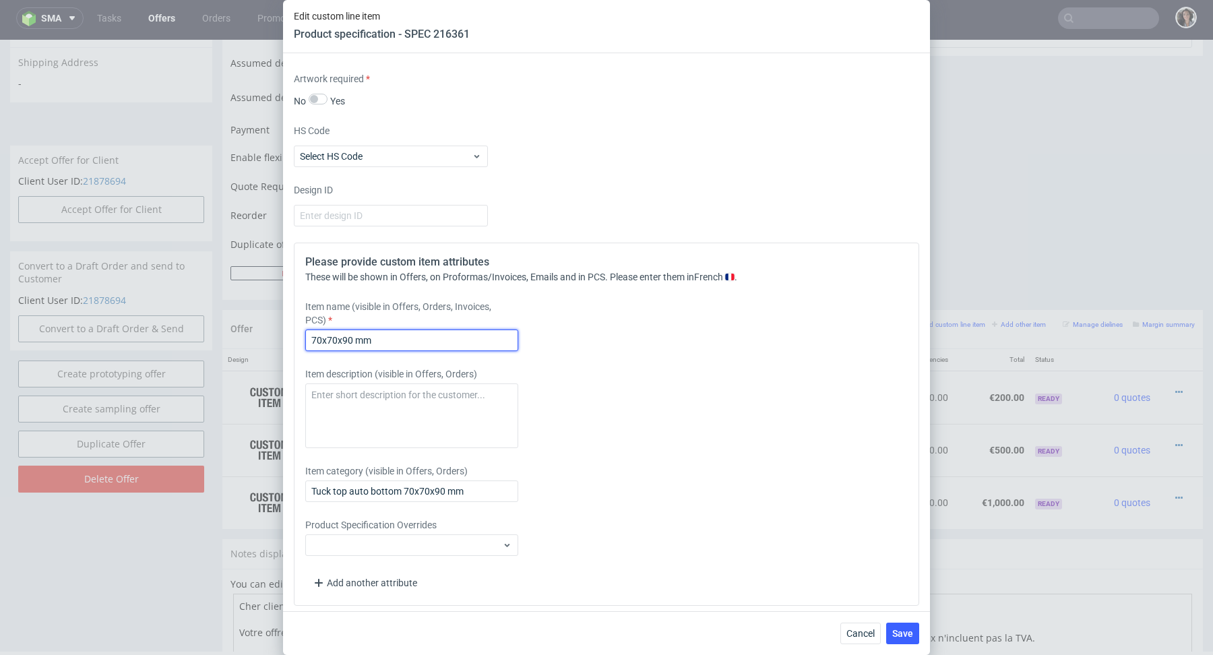
paste input "Tuck top auto bottom 70x70x90 mm"
click at [424, 339] on input "70x70x90 mm Tuck top auto bottom 70x70x90 mm" at bounding box center [411, 340] width 213 height 22
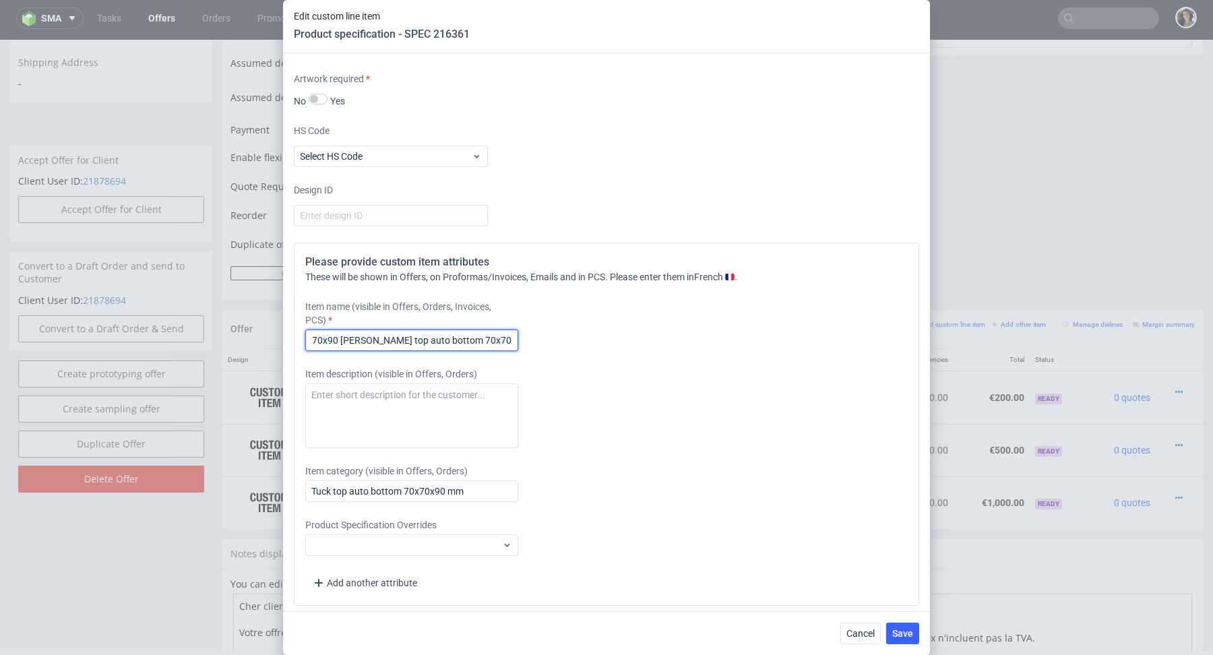
click at [424, 339] on input "70x70x90 mm Tuck top auto bottom 70x70x90 mm" at bounding box center [411, 340] width 213 height 22
paste input "text"
click at [453, 339] on input "Tuck top auto bottom 70x70x90 mm - outside black +hot stamping" at bounding box center [411, 340] width 213 height 22
click at [514, 337] on input "Tuck top auto bottom 70x70x90 mm - outside black + hot stamping" at bounding box center [411, 340] width 213 height 22
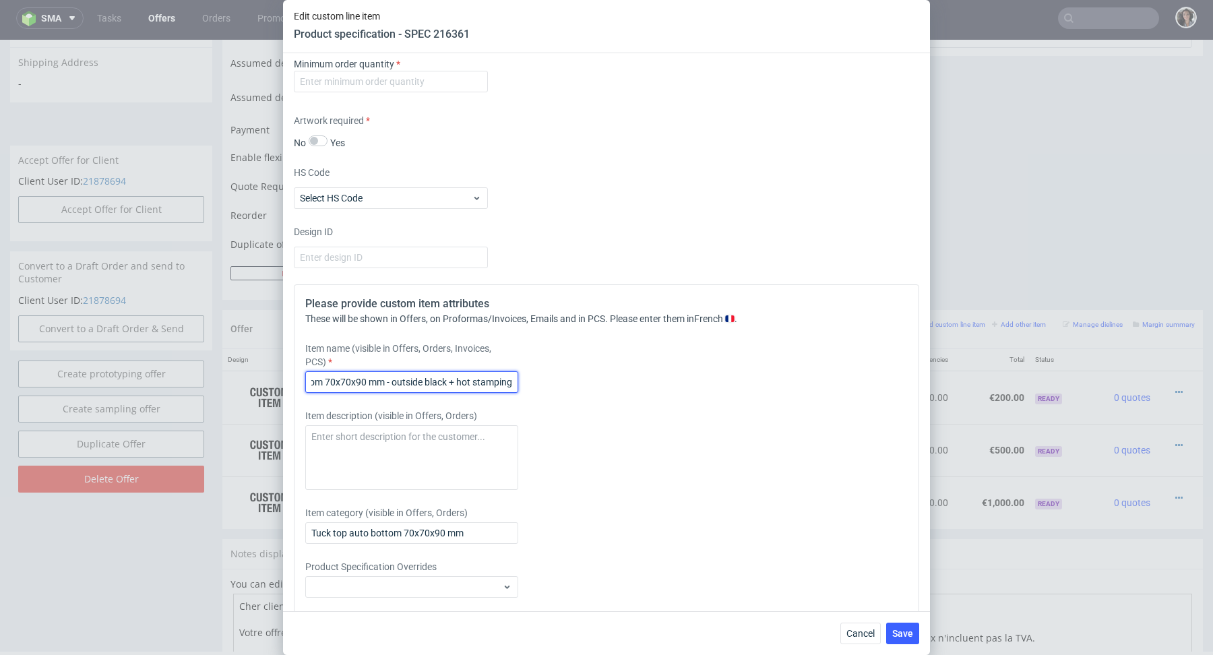
scroll to position [1824, 0]
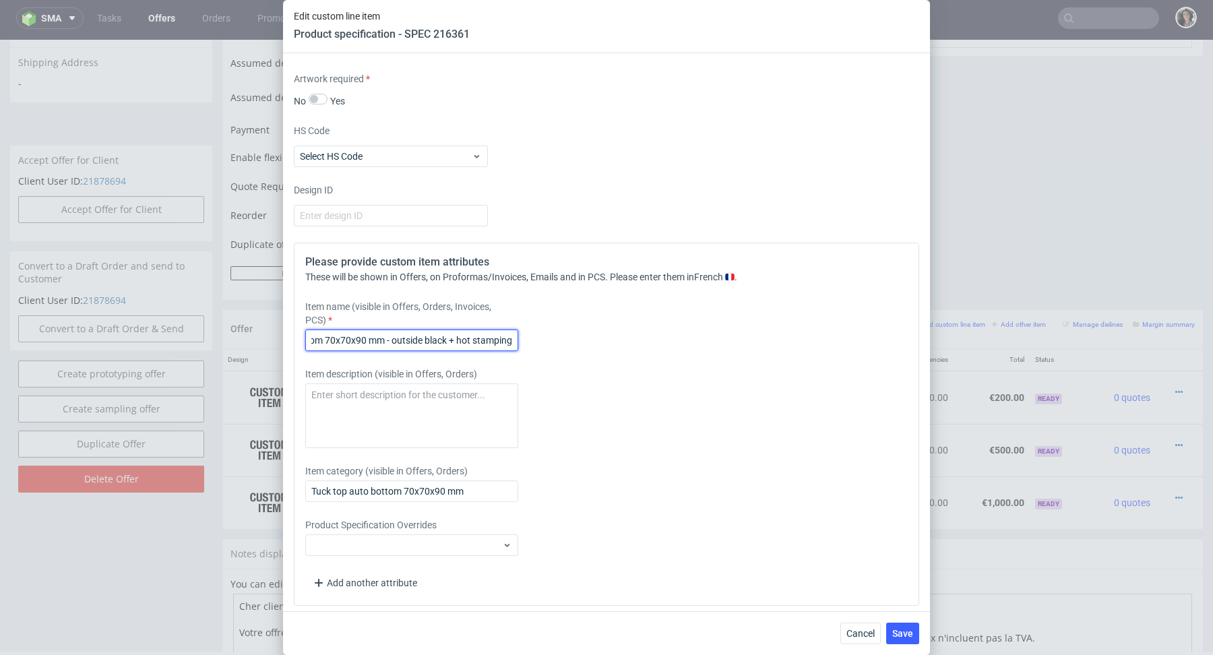
click at [450, 339] on input "Tuck top auto bottom 70x70x90 mm - outside black + hot stamping" at bounding box center [411, 340] width 213 height 22
click at [457, 338] on input "Tuck top auto bottom 70x70x90 mm - outside black + hot stamping" at bounding box center [411, 340] width 213 height 22
click at [422, 333] on input "Tuck top auto bottom 70x70x90 mm - outside black + lamination matte +hot stampi…" at bounding box center [411, 340] width 213 height 22
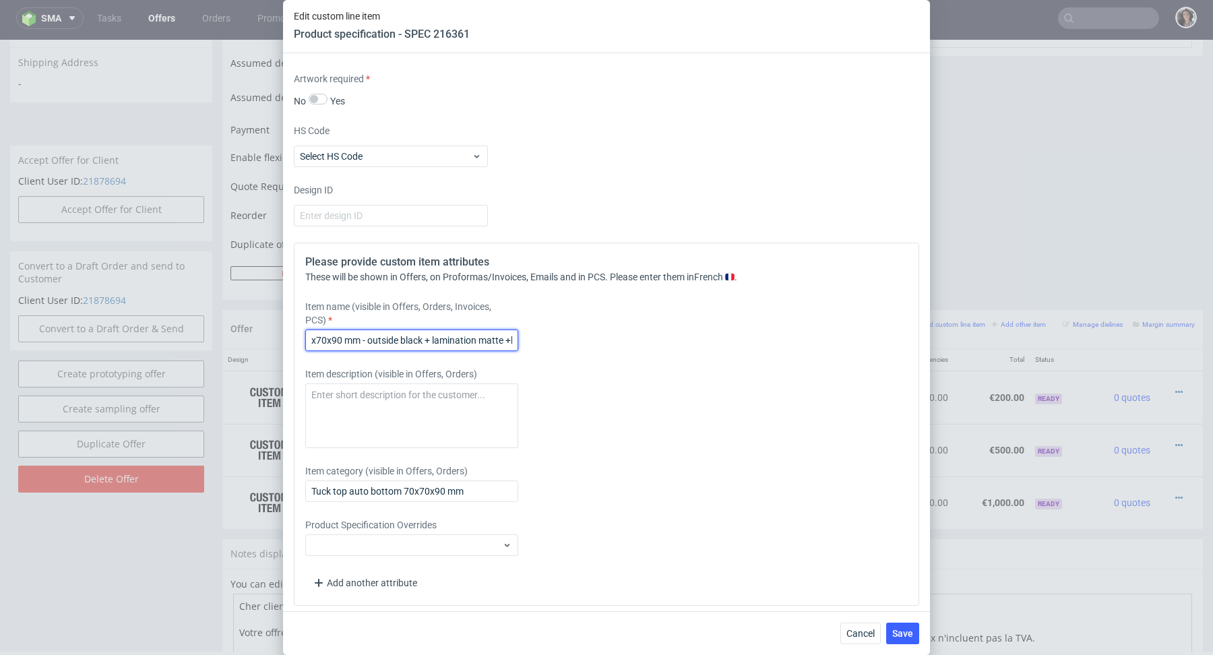
click at [422, 333] on input "Tuck top auto bottom 70x70x90 mm - outside black + lamination matte +hot stampi…" at bounding box center [411, 340] width 213 height 22
drag, startPoint x: 365, startPoint y: 335, endPoint x: 577, endPoint y: 340, distance: 212.2
click at [577, 340] on div "Item name (visible in Offers, Orders, Invoices, PCS) Tuck top auto bottom 70x70…" at bounding box center [528, 325] width 447 height 51
click at [425, 333] on input "Tuck top auto bottom 70x70x90 mm - outside black + lamination matte +hot stampi…" at bounding box center [411, 340] width 213 height 22
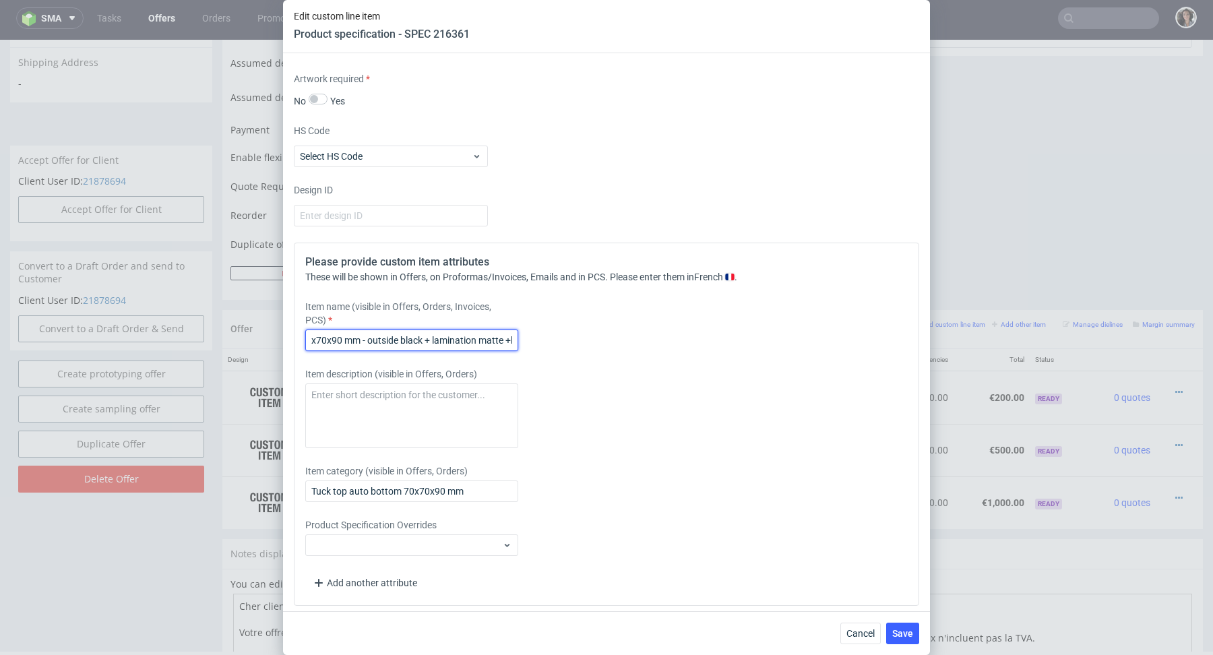
scroll to position [0, 160]
drag, startPoint x: 496, startPoint y: 338, endPoint x: 576, endPoint y: 338, distance: 80.2
click at [576, 338] on div "Item name (visible in Offers, Orders, Invoices, PCS) Tuck top auto bottom 70x70…" at bounding box center [528, 325] width 447 height 51
click at [416, 333] on input "Tuck top auto bottom 70x70x90 mm - outside black + lamination matte +hot stampi…" at bounding box center [411, 340] width 213 height 22
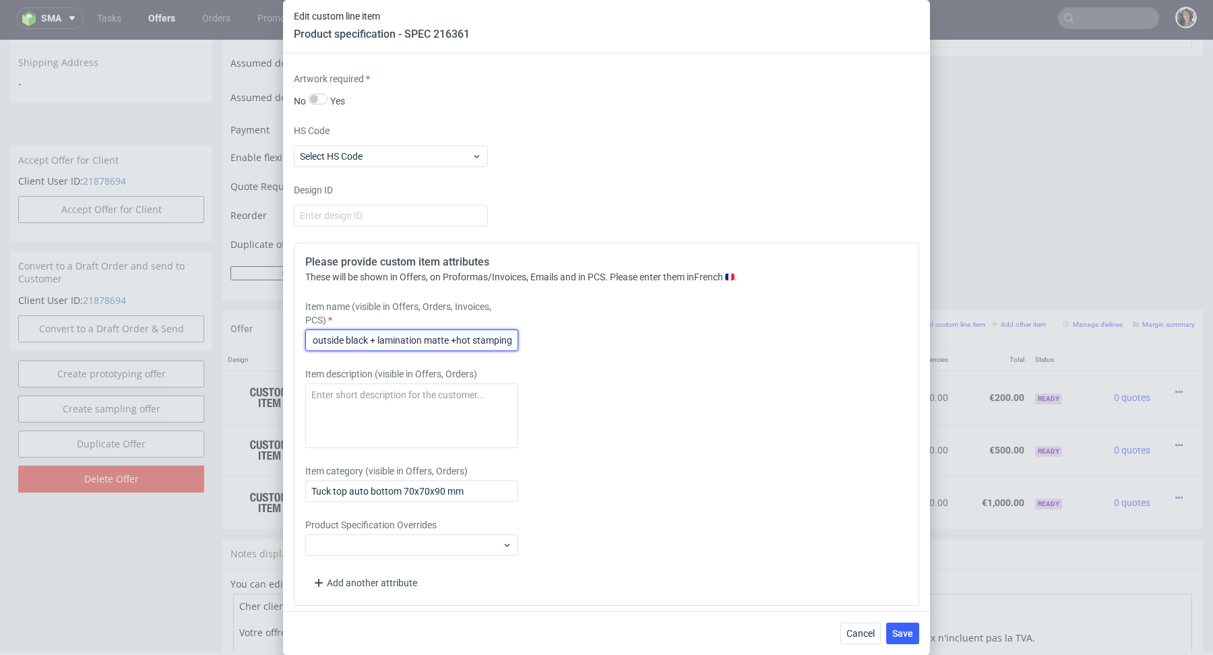
click at [416, 333] on input "Tuck top auto bottom 70x70x90 mm - outside black + lamination matte +hot stampi…" at bounding box center [411, 340] width 213 height 22
type input "Tuck top auto bottom 70x70x90 mm - outside black + lamination matte +hot stampi…"
click at [410, 490] on input "Tuck top auto bottom 70x70x90 mm" at bounding box center [411, 491] width 213 height 22
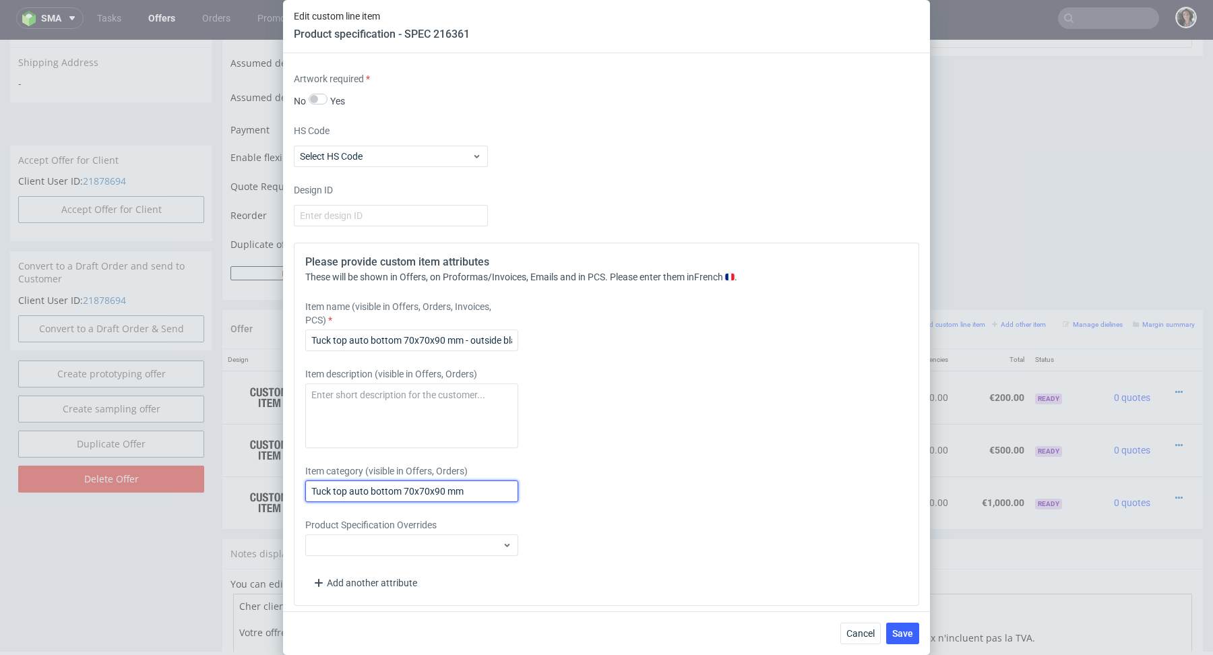
click at [410, 490] on input "Tuck top auto bottom 70x70x90 mm" at bounding box center [411, 491] width 213 height 22
paste input "- outside black + lamination matte +hot stamping"
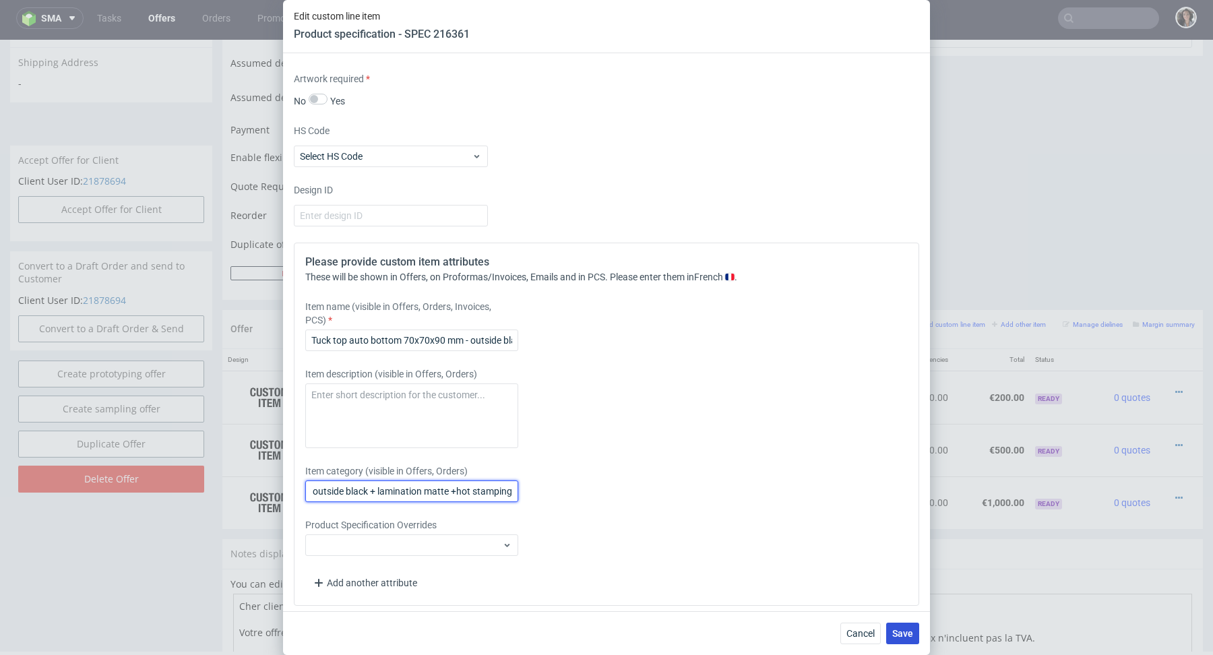
type input "Tuck top auto bottom 70x70x90 mm - outside black + lamination matte +hot stampi…"
click at [905, 624] on button "Save" at bounding box center [902, 633] width 33 height 22
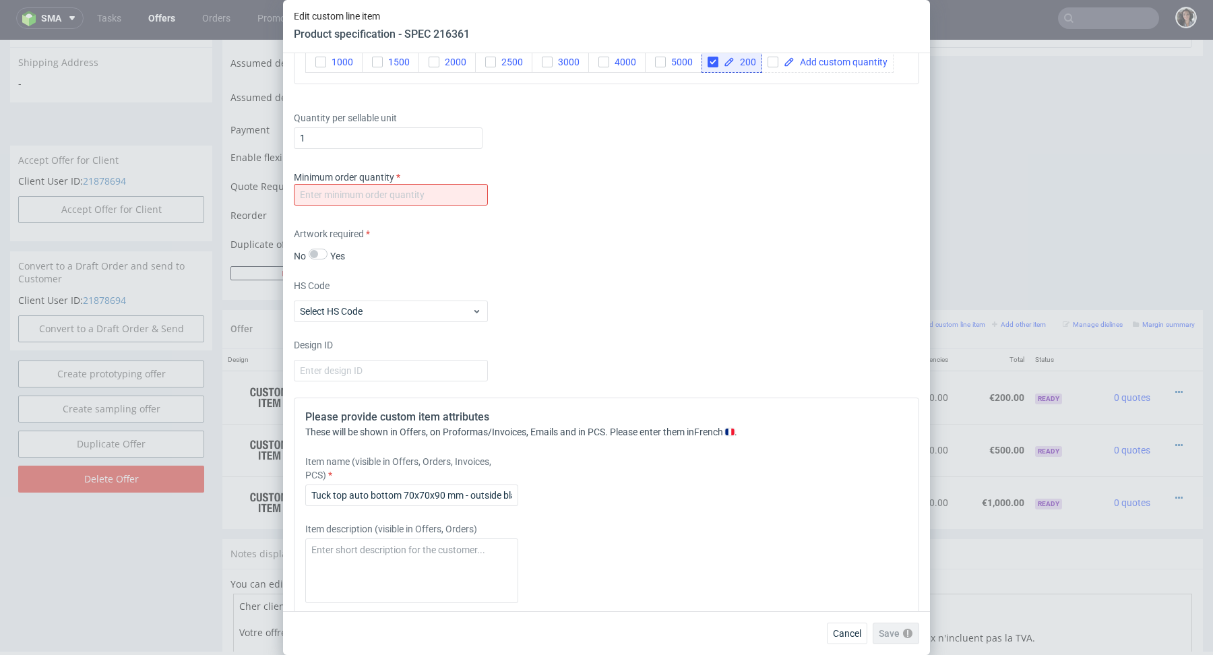
scroll to position [1514, 0]
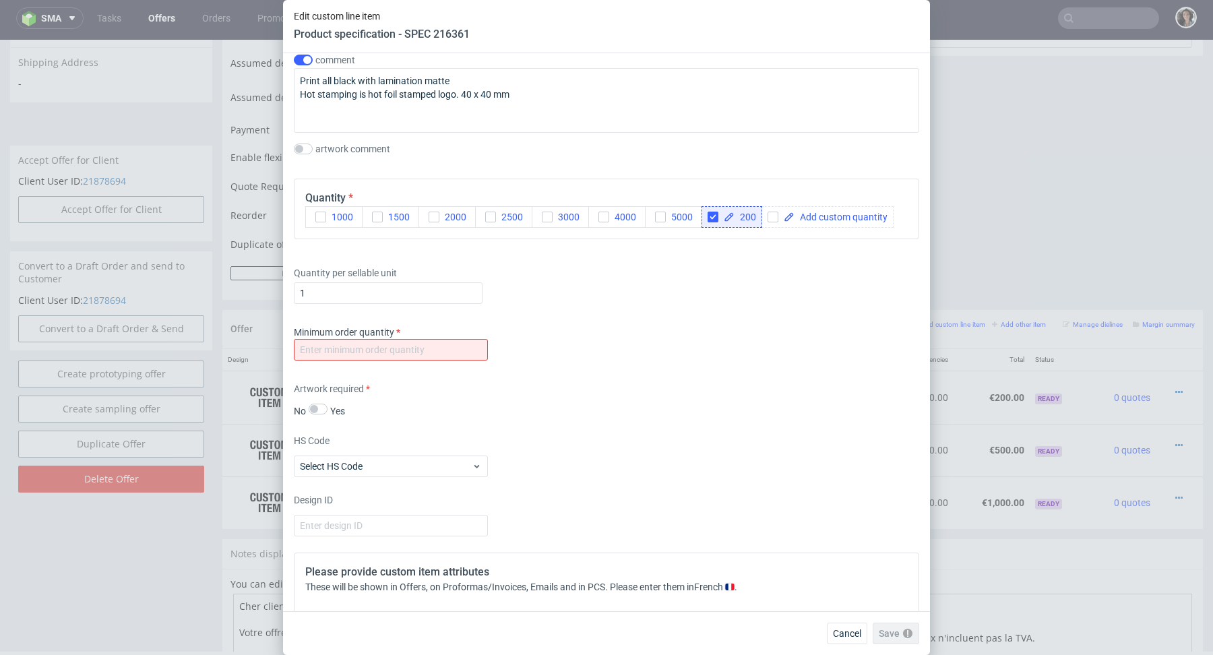
click at [431, 329] on div "Minimum order quantity" at bounding box center [391, 342] width 194 height 35
click at [431, 339] on input "number" at bounding box center [391, 350] width 194 height 22
type input "1"
click at [771, 348] on div "Minimum order quantity 1" at bounding box center [606, 345] width 625 height 40
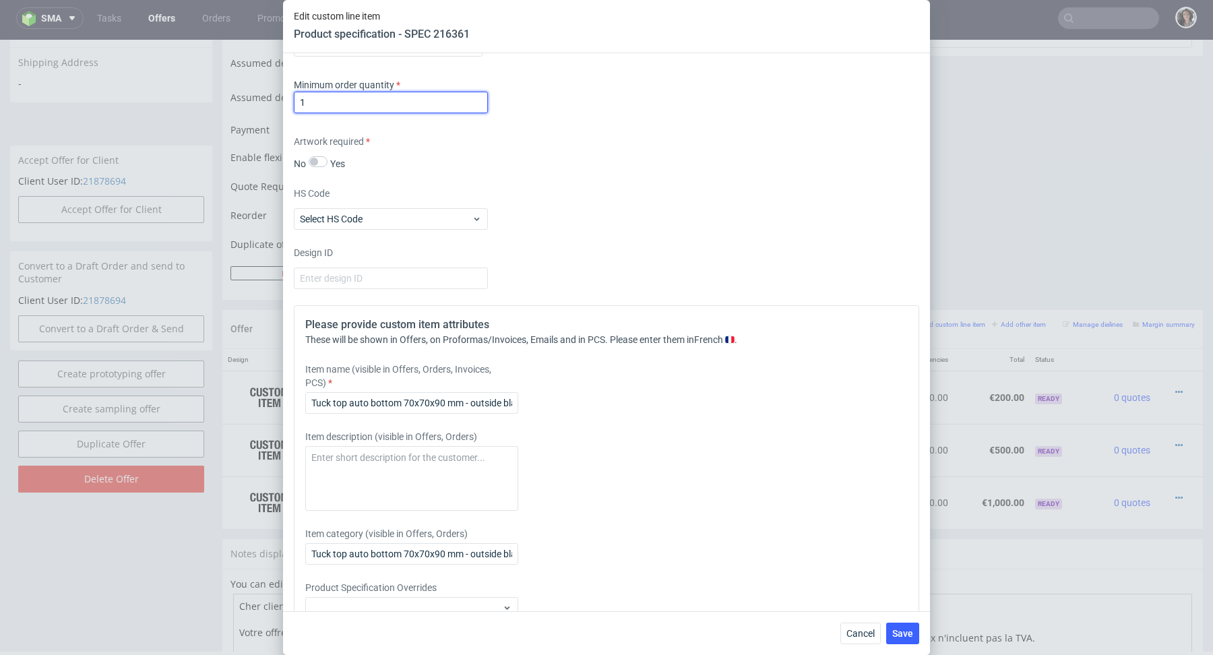
scroll to position [1824, 0]
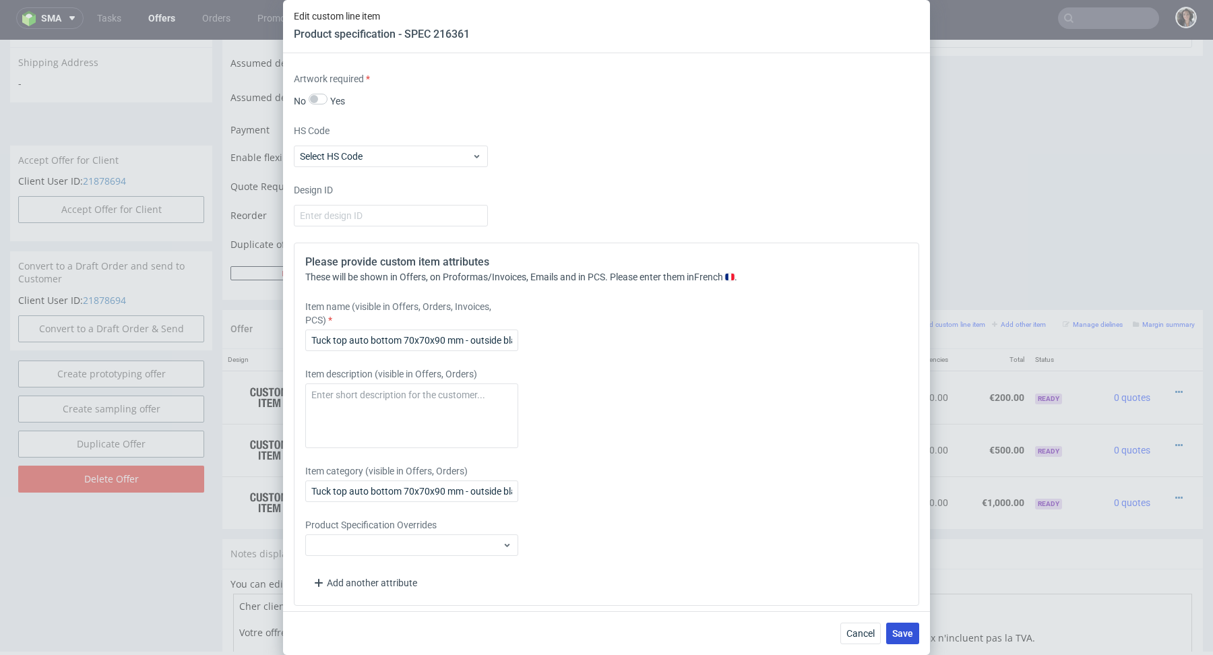
click at [901, 637] on span "Save" at bounding box center [902, 633] width 21 height 9
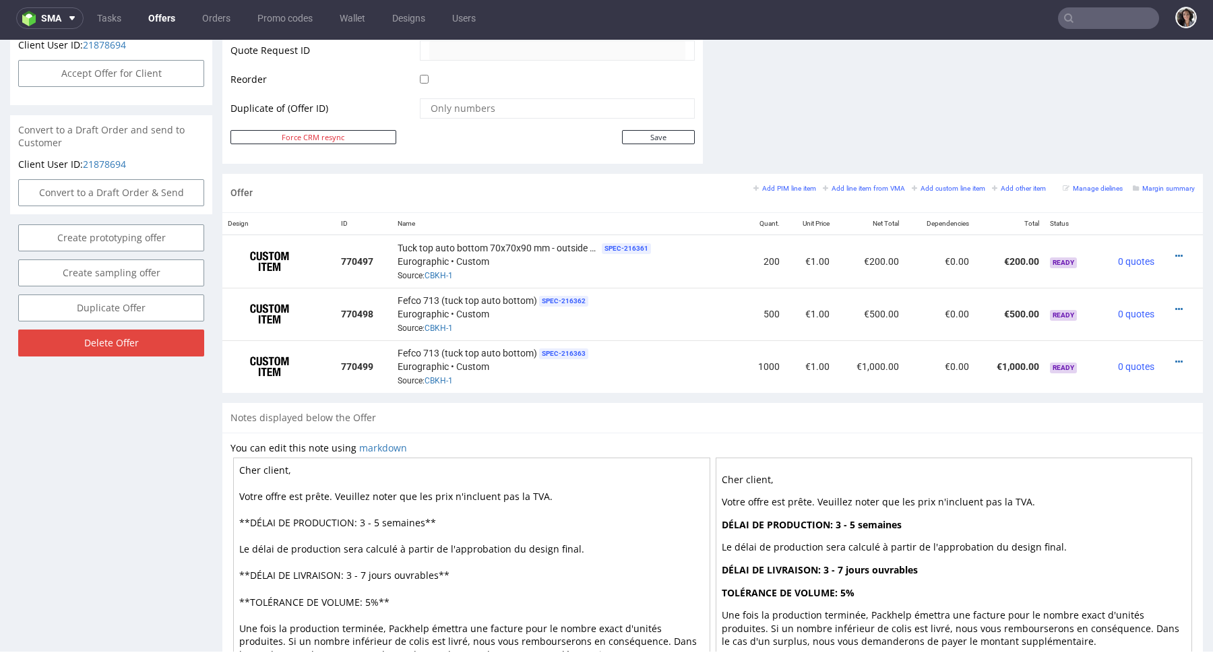
scroll to position [677, 0]
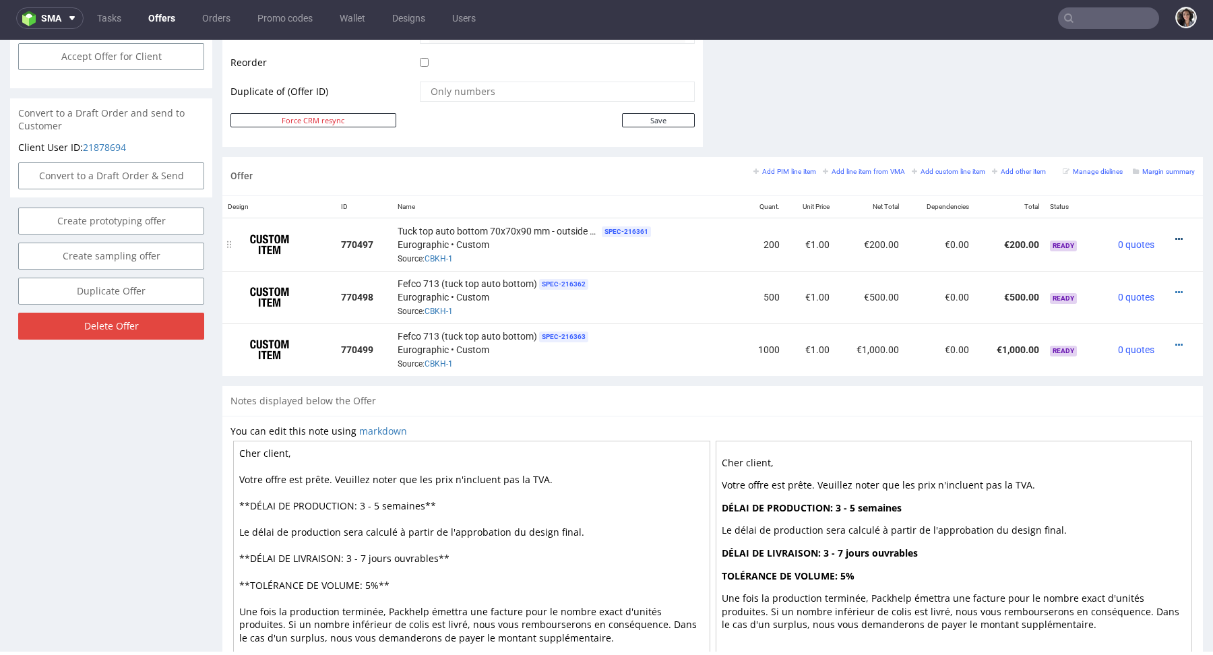
click at [1175, 236] on icon at bounding box center [1178, 238] width 7 height 9
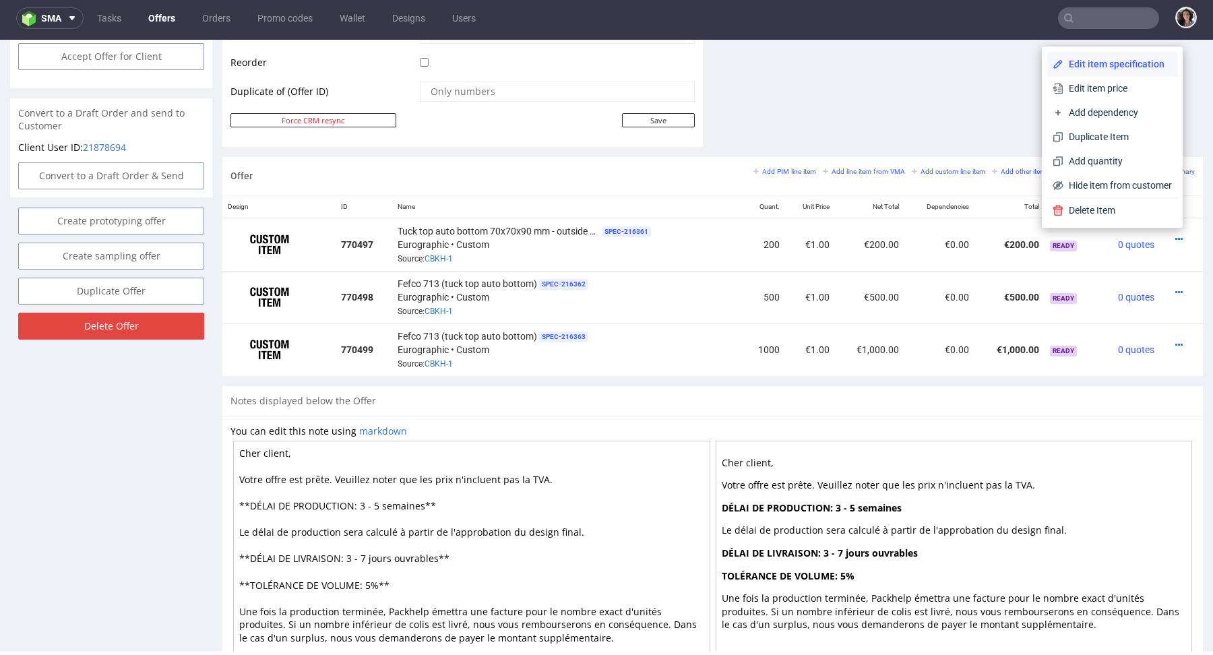
click at [1079, 56] on li "Edit item specification" at bounding box center [1112, 64] width 130 height 24
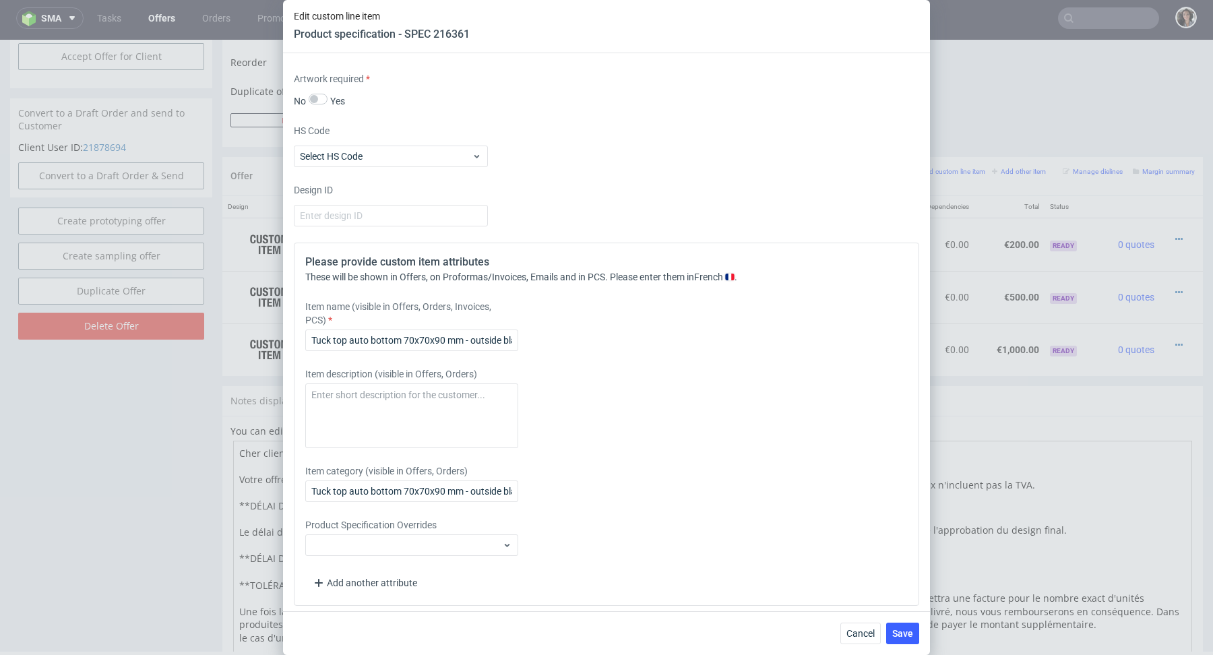
scroll to position [1561, 0]
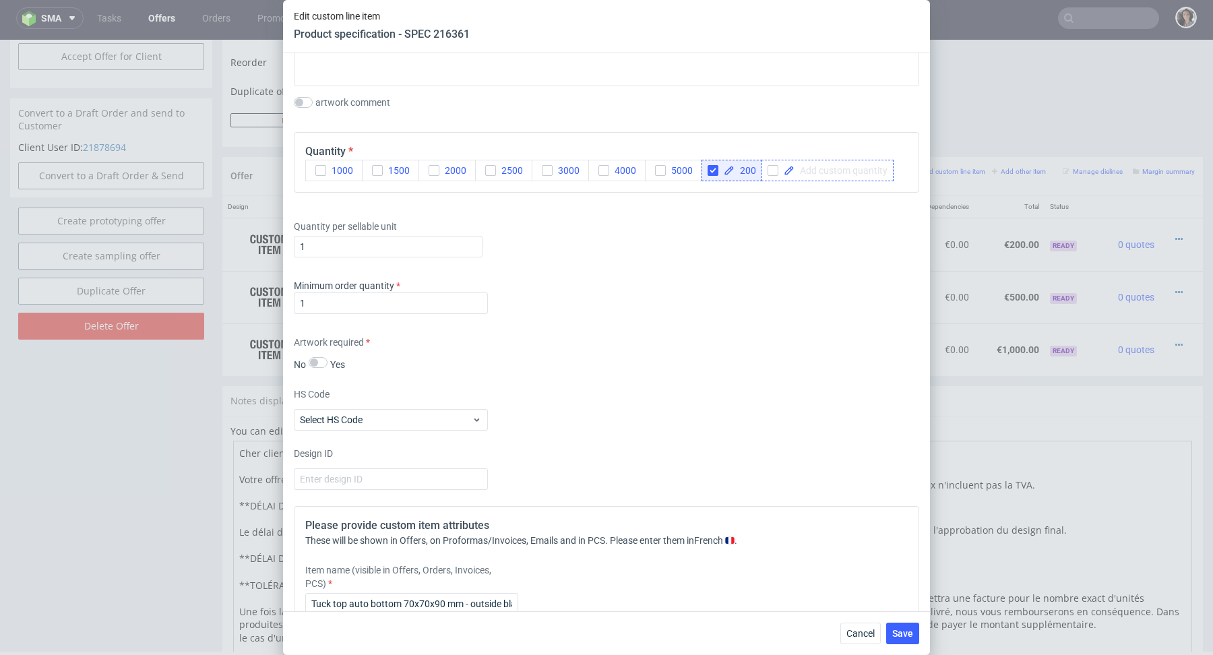
click at [829, 166] on span at bounding box center [840, 170] width 93 height 9
checkbox input "true"
click at [618, 290] on div "Supplier Custom Custom supplier Eurographic Technical specification Instant pri…" at bounding box center [606, 332] width 647 height 558
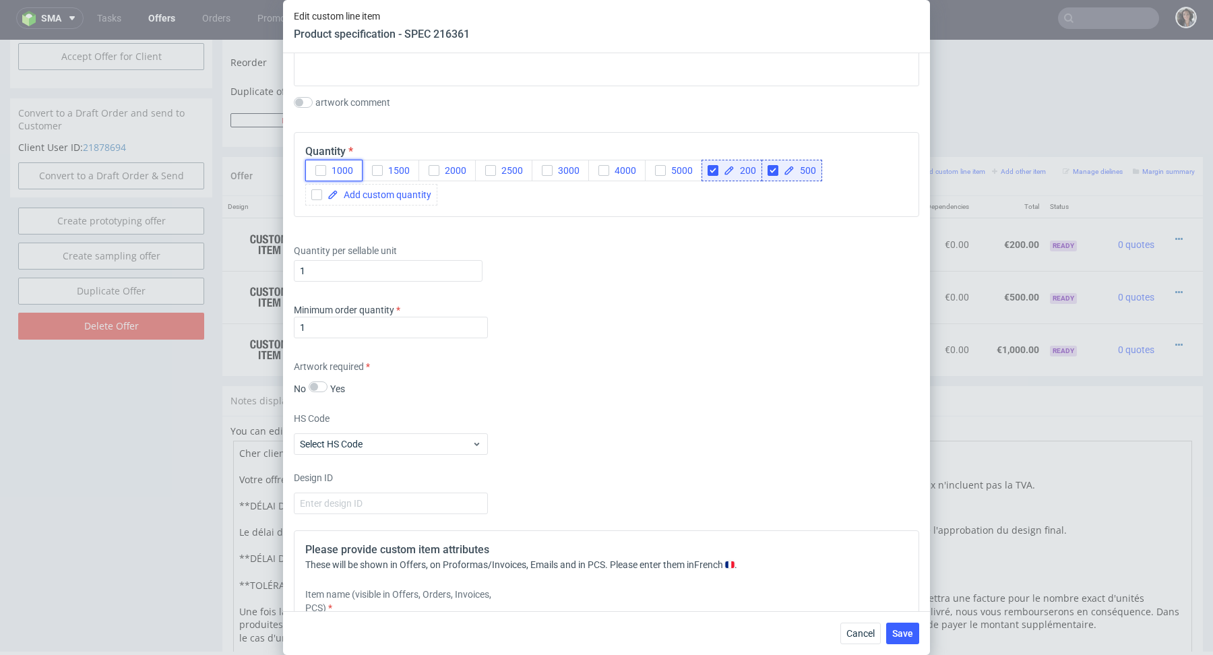
click at [326, 165] on span "1000" at bounding box center [339, 170] width 27 height 11
click at [919, 647] on div "Cancel Save" at bounding box center [606, 633] width 647 height 44
click at [903, 631] on span "Save" at bounding box center [902, 633] width 21 height 9
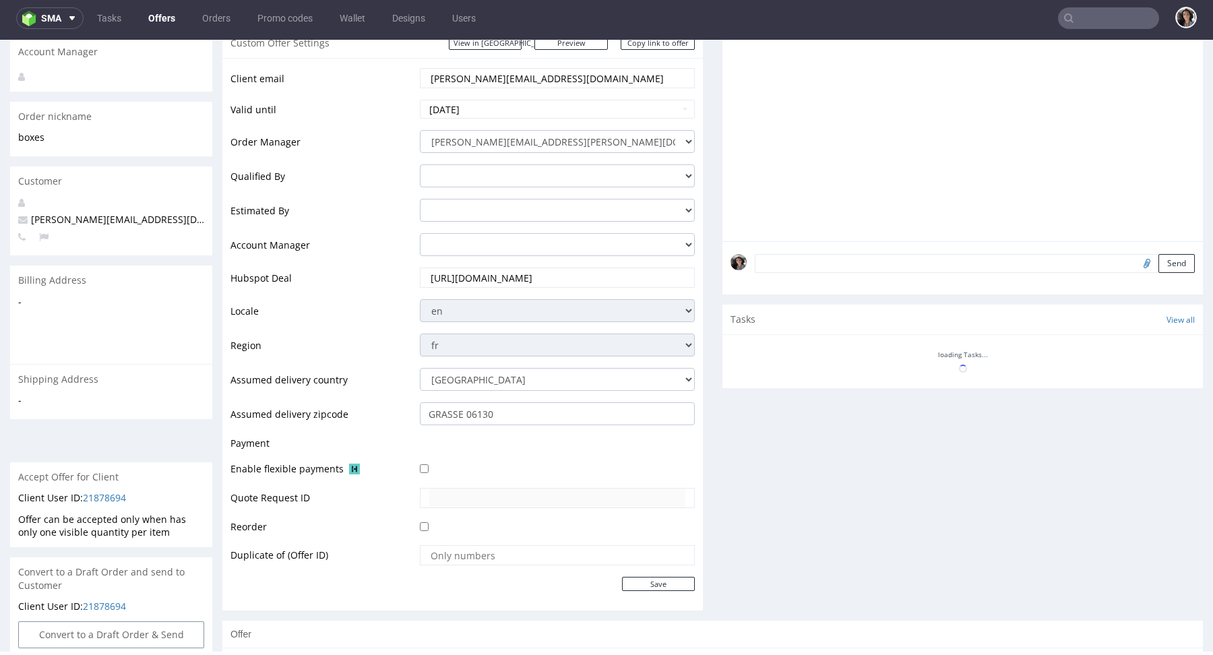
scroll to position [364, 0]
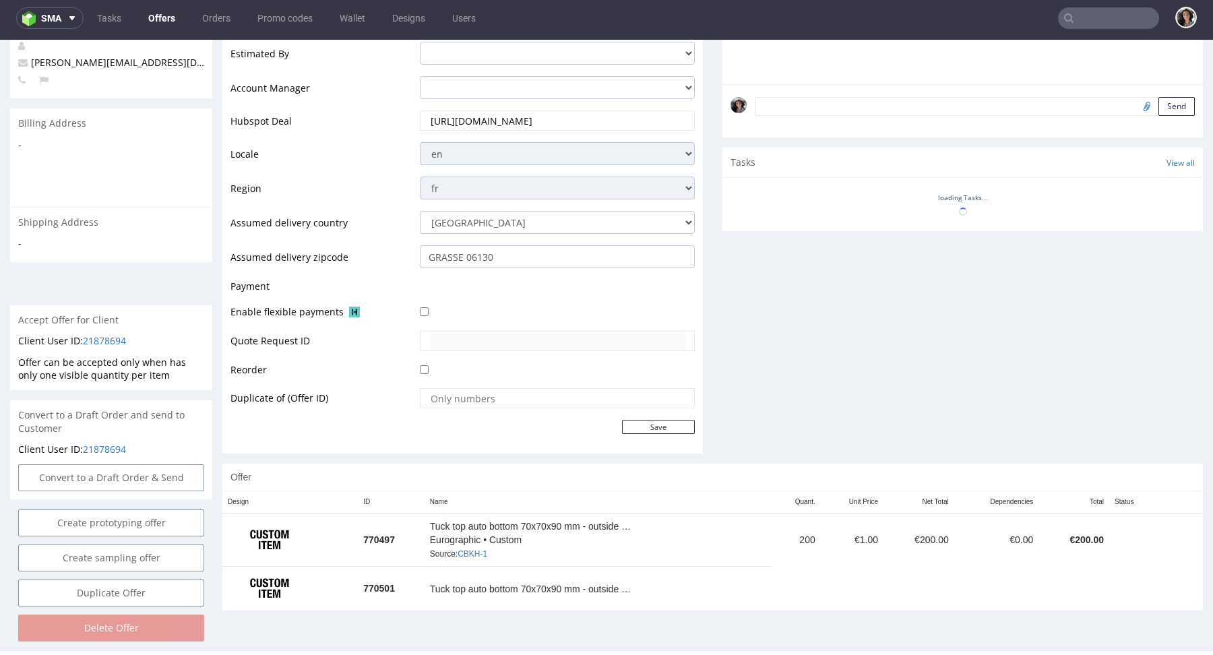
type input "jumarel"
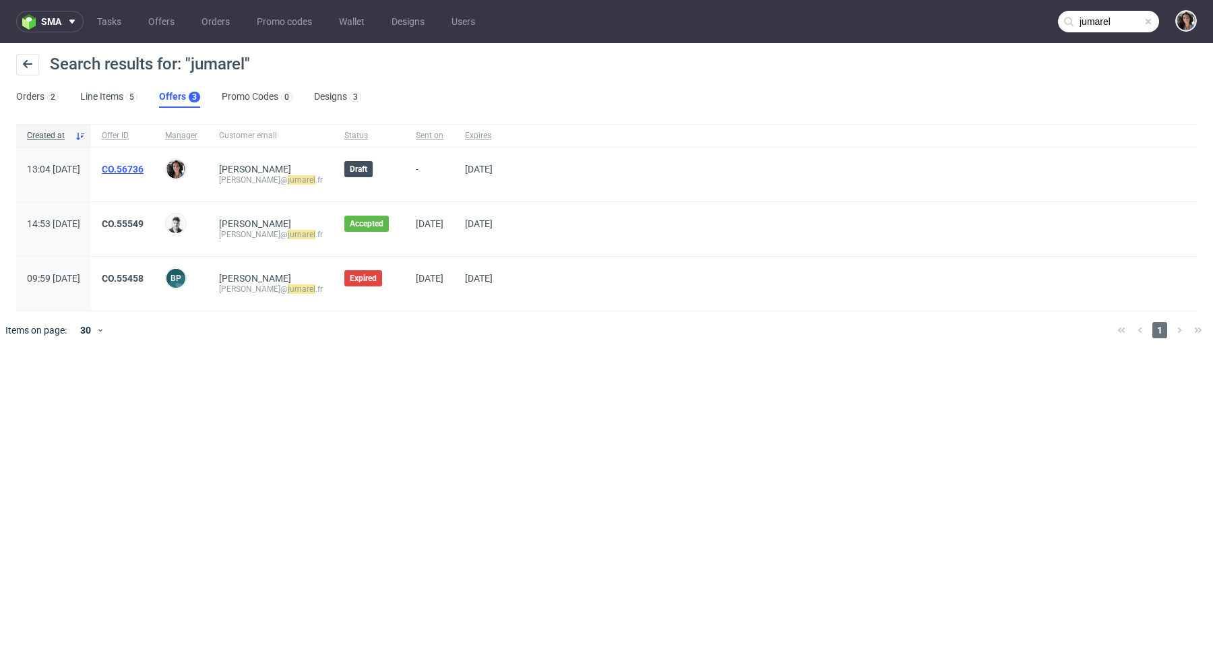
click at [143, 168] on link "CO.56736" at bounding box center [123, 169] width 42 height 11
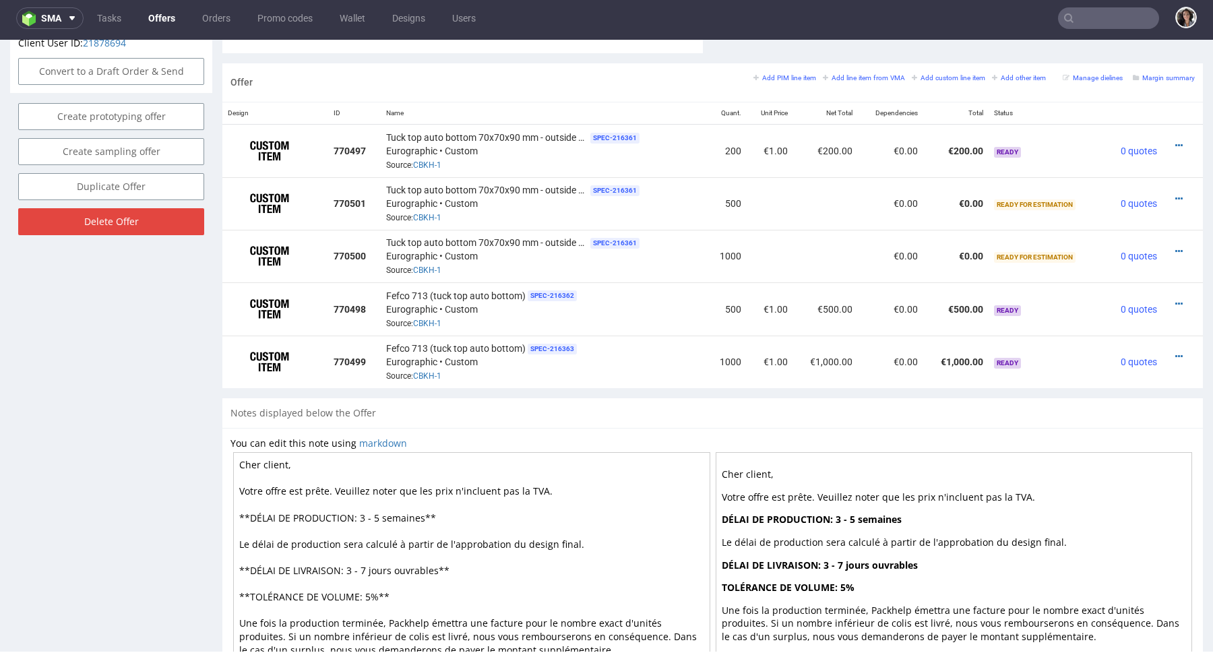
scroll to position [843, 0]
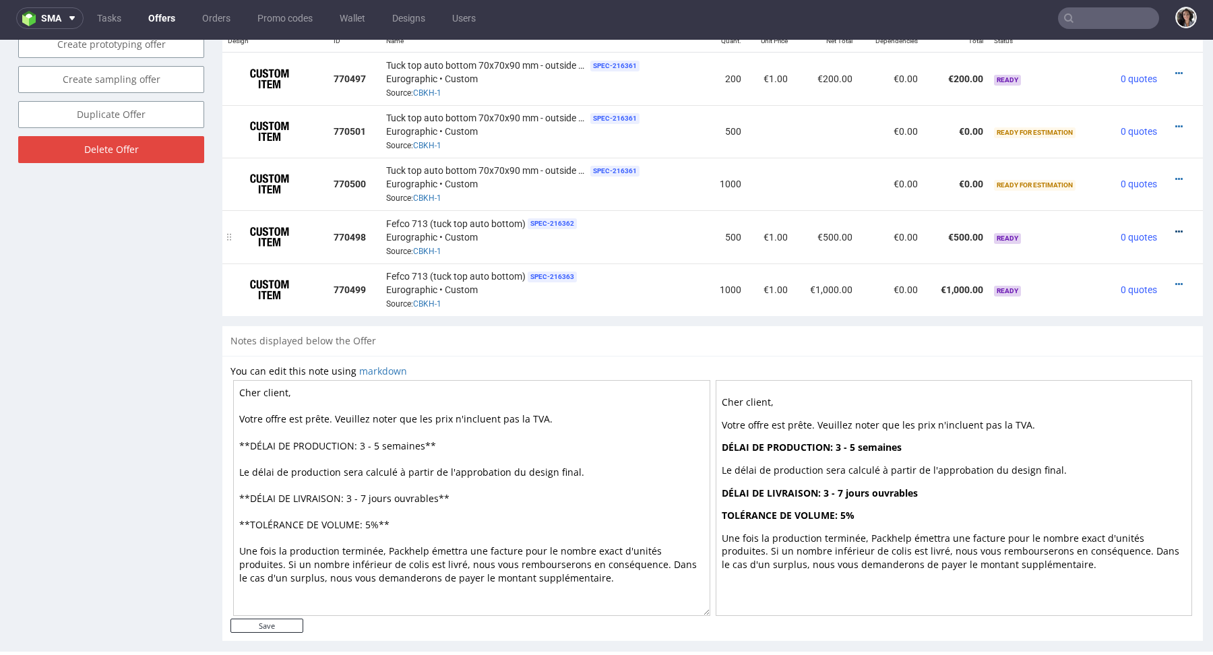
click at [1175, 228] on icon at bounding box center [1178, 231] width 7 height 9
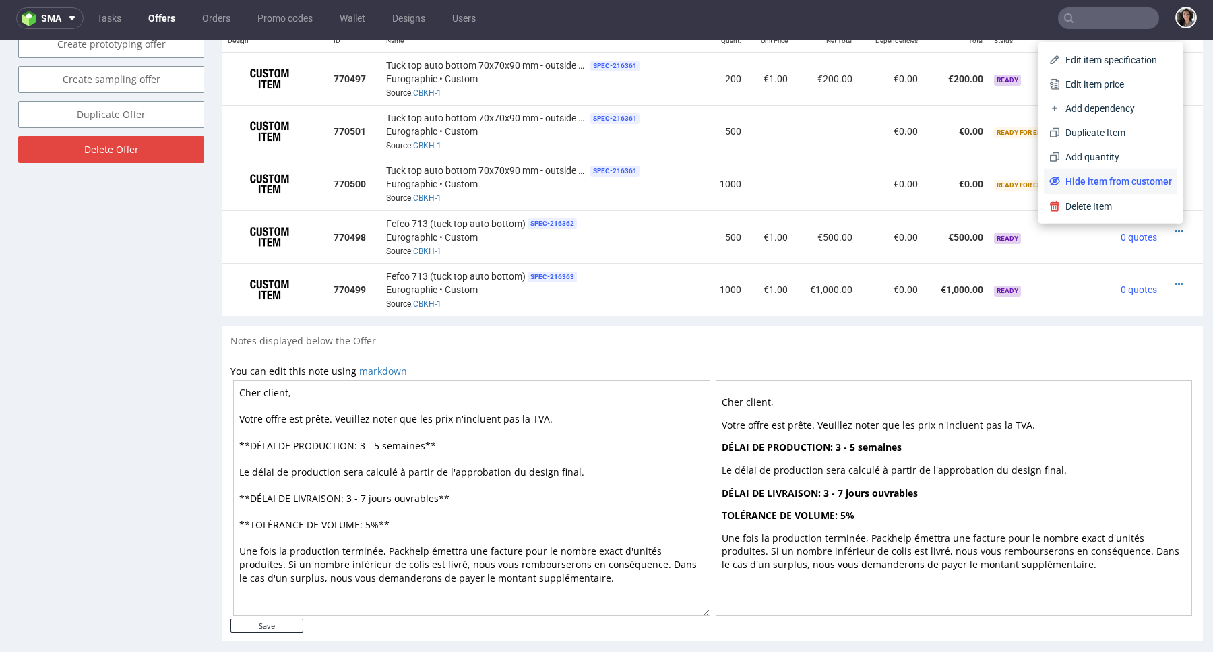
click at [1106, 177] on span "Hide item from customer" at bounding box center [1116, 180] width 112 height 13
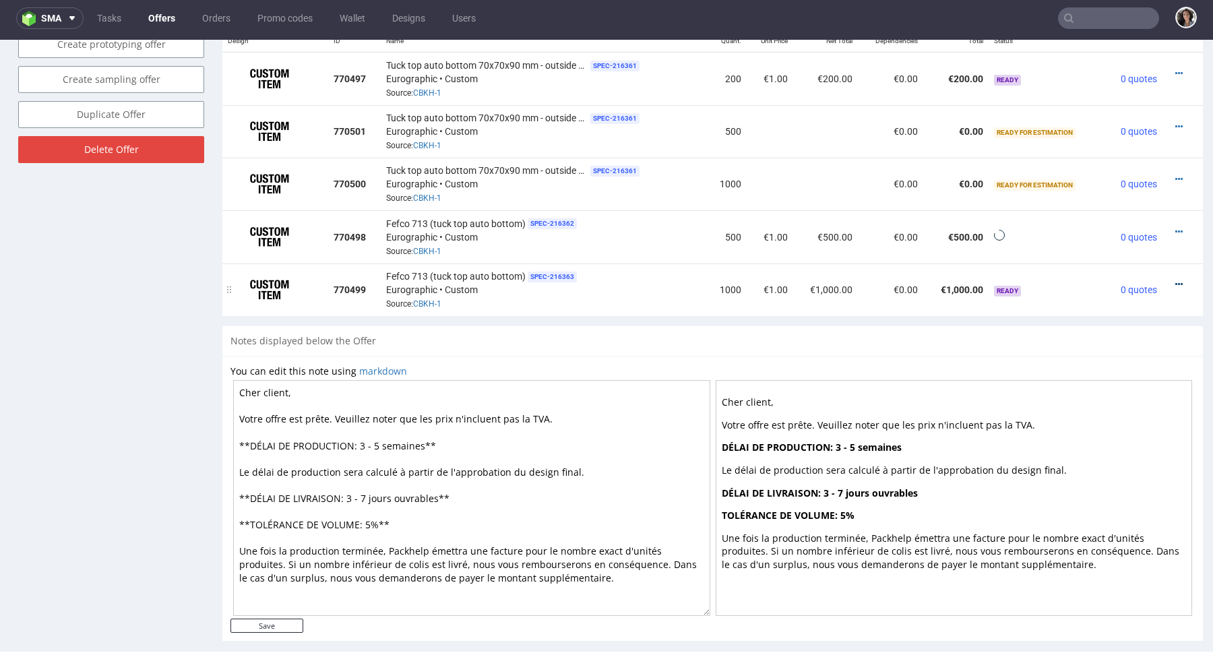
click at [1175, 286] on icon at bounding box center [1178, 284] width 7 height 9
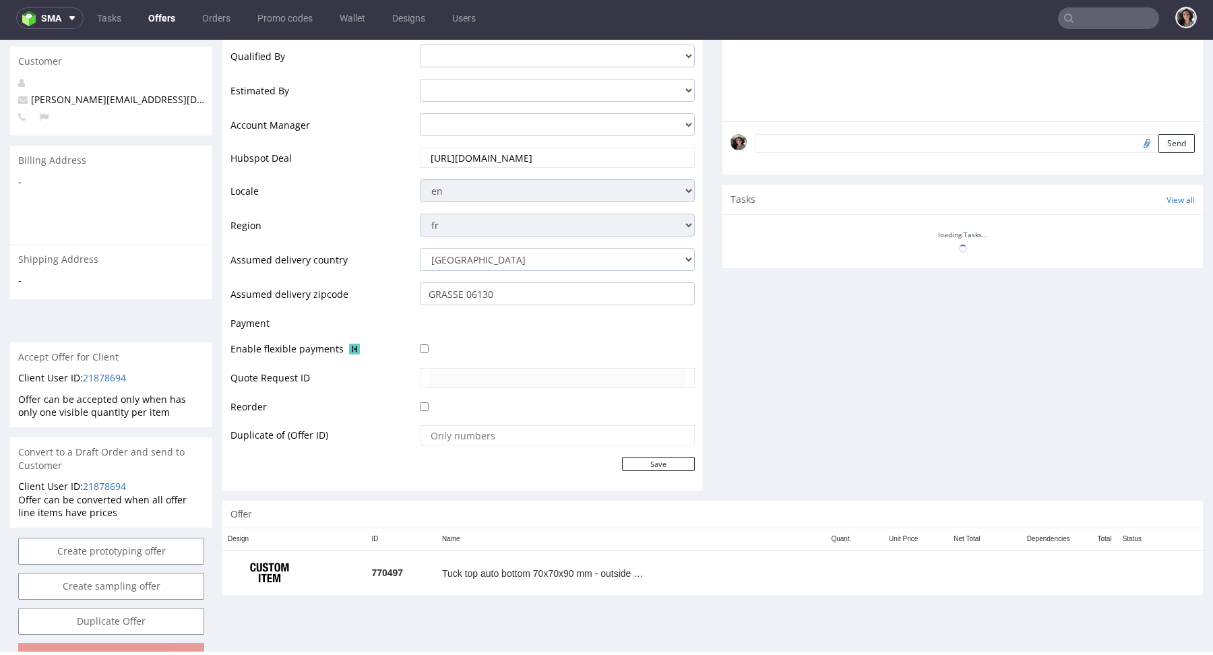
scroll to position [356, 0]
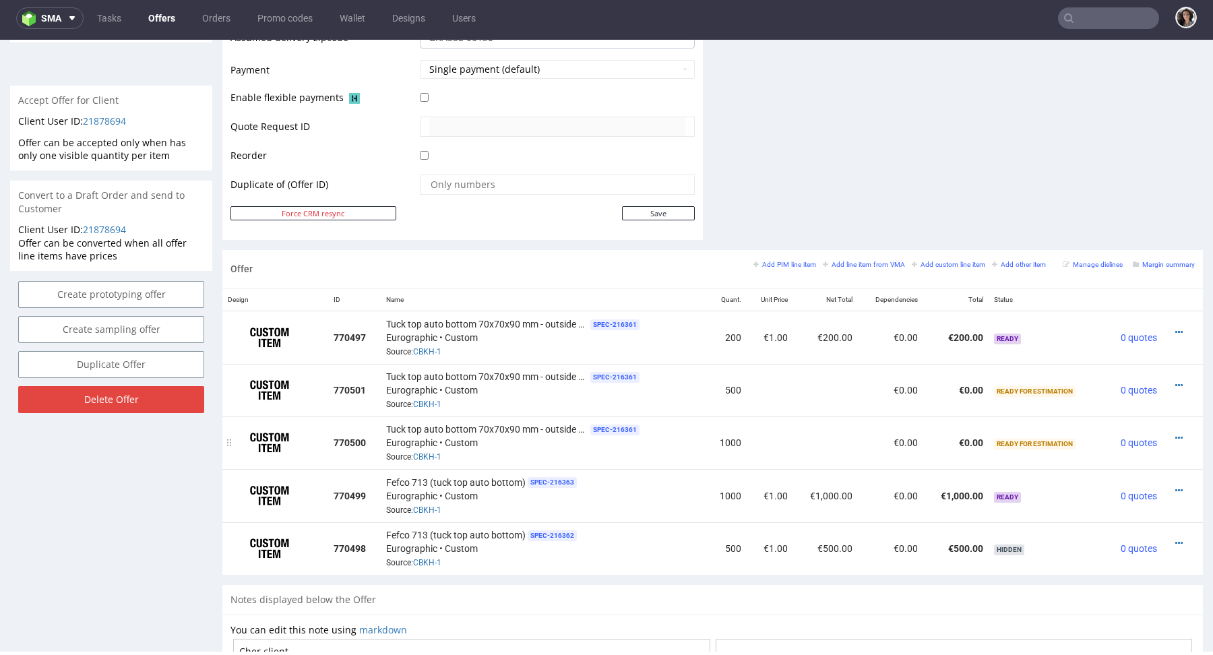
scroll to position [608, 0]
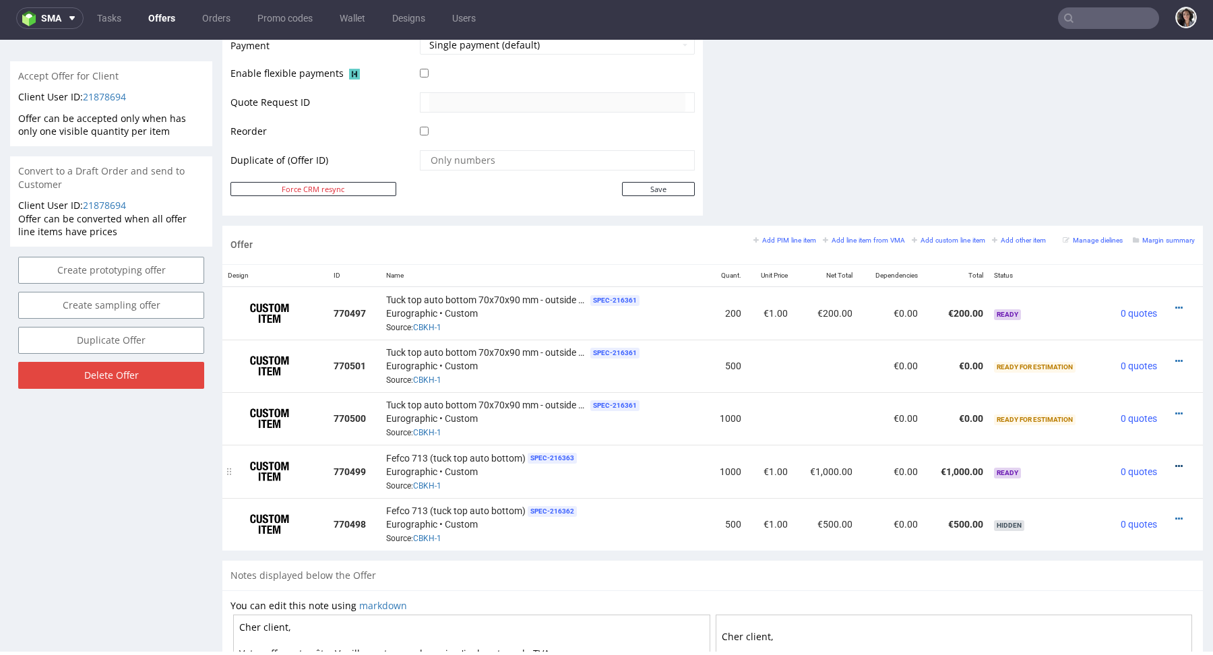
click at [1175, 462] on icon at bounding box center [1178, 465] width 7 height 9
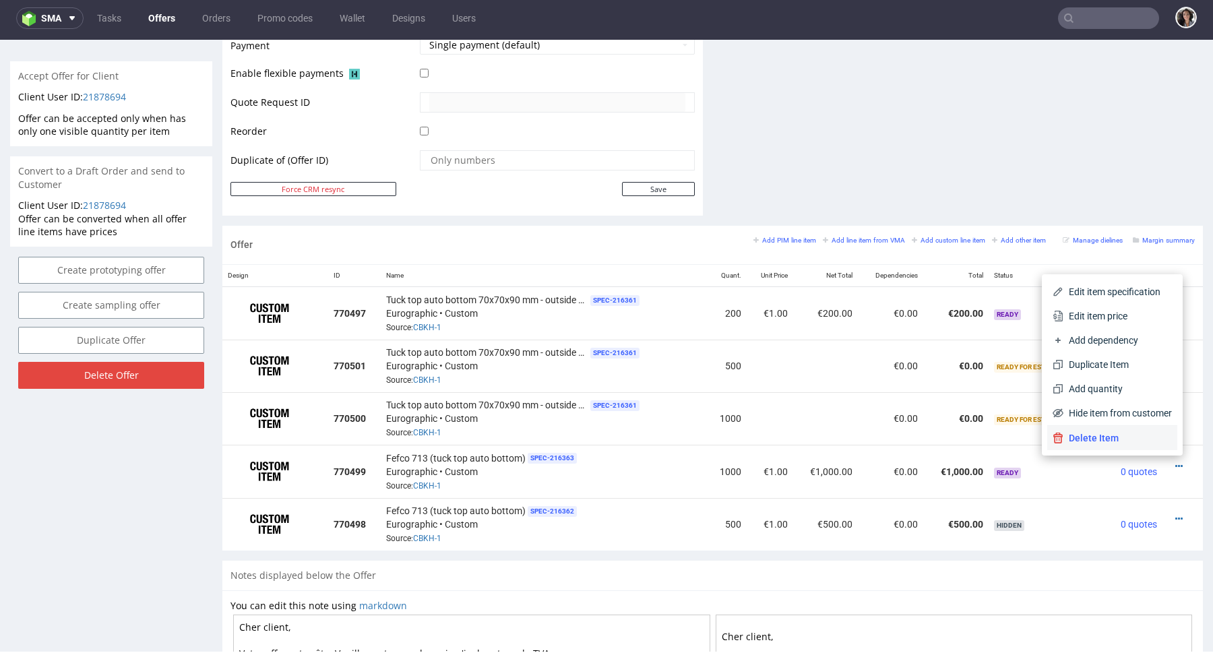
click at [1121, 442] on span "Delete Item" at bounding box center [1117, 437] width 108 height 13
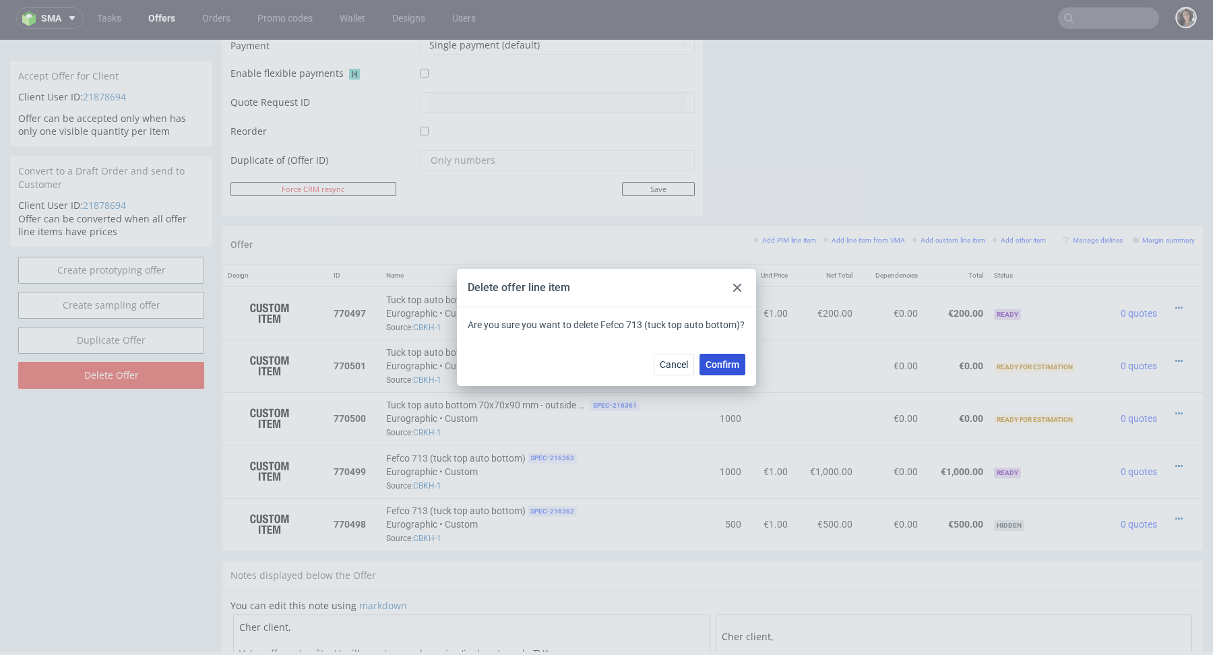
click at [726, 367] on span "Confirm" at bounding box center [722, 364] width 34 height 9
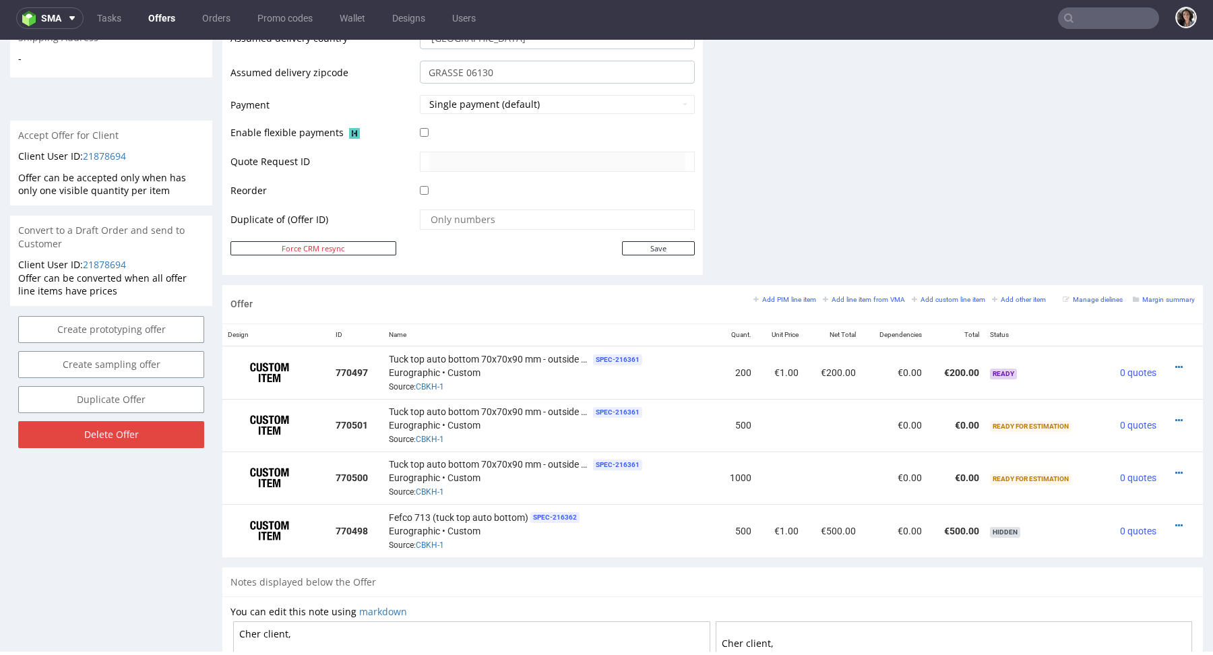
scroll to position [567, 0]
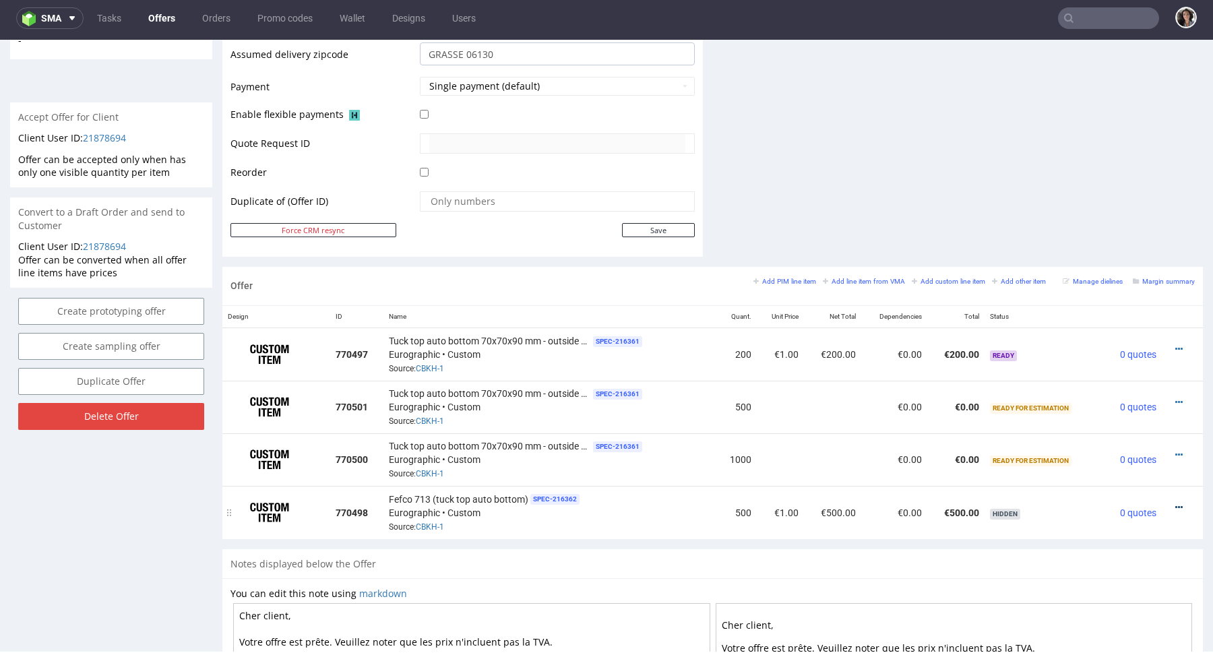
click at [1175, 504] on icon at bounding box center [1178, 507] width 7 height 9
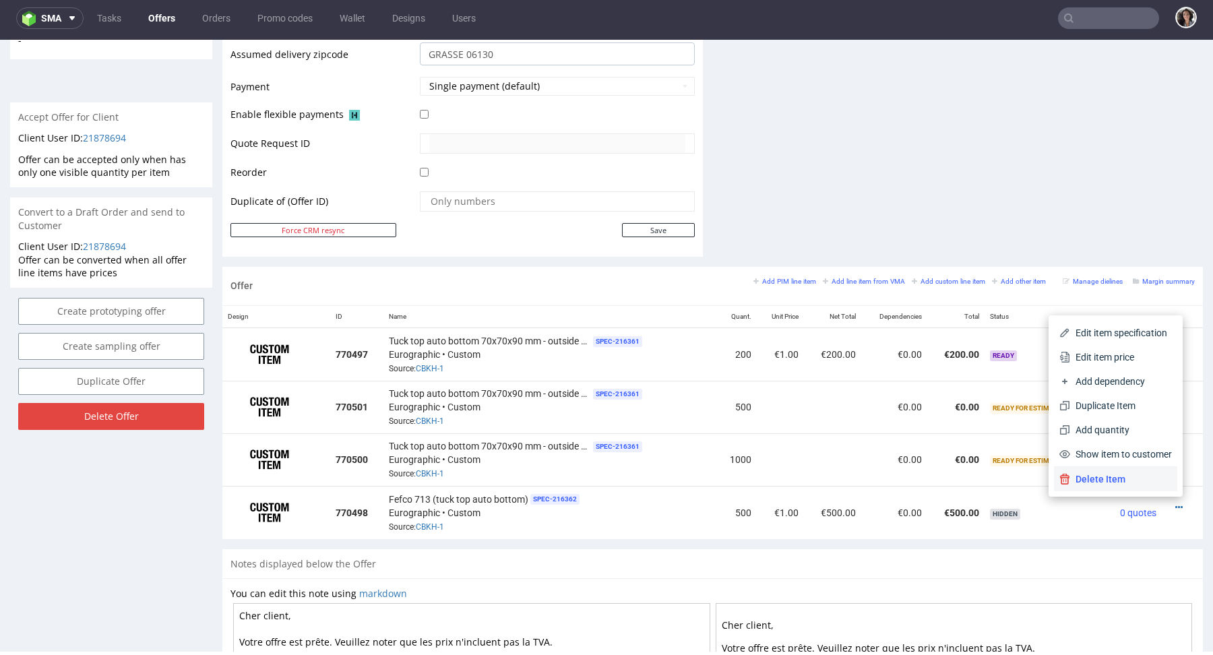
click at [1114, 473] on span "Delete Item" at bounding box center [1121, 478] width 102 height 13
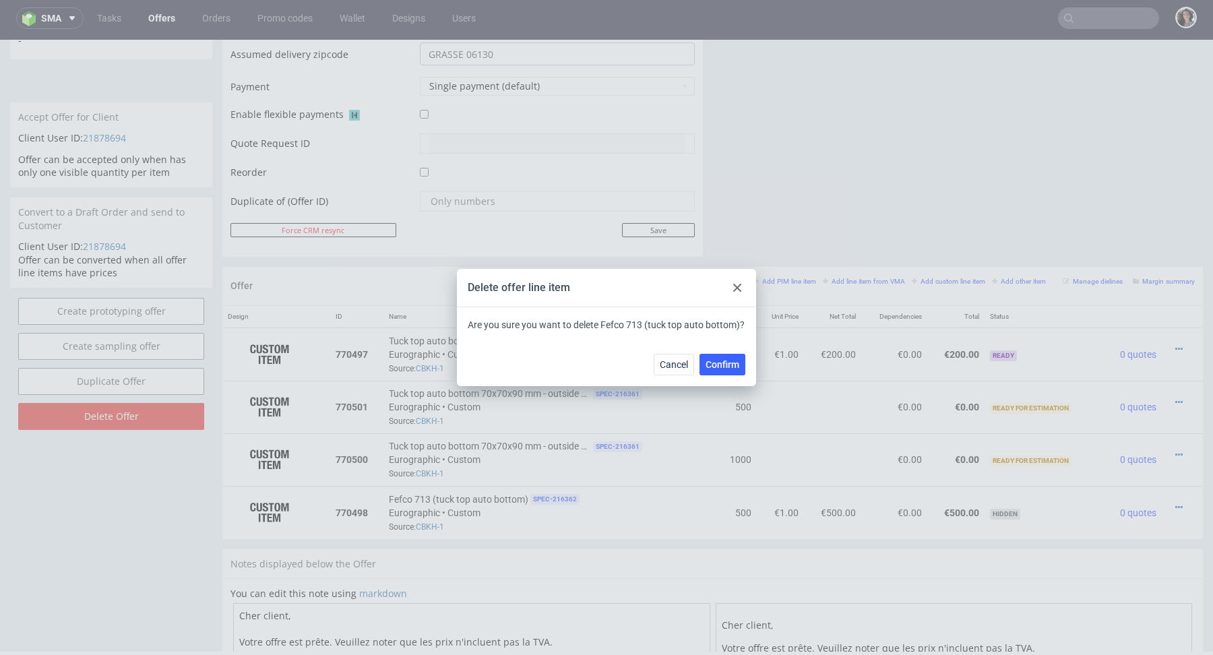
click at [720, 347] on div "Cancel Confirm" at bounding box center [606, 364] width 299 height 44
click at [720, 372] on button "Confirm" at bounding box center [722, 365] width 46 height 22
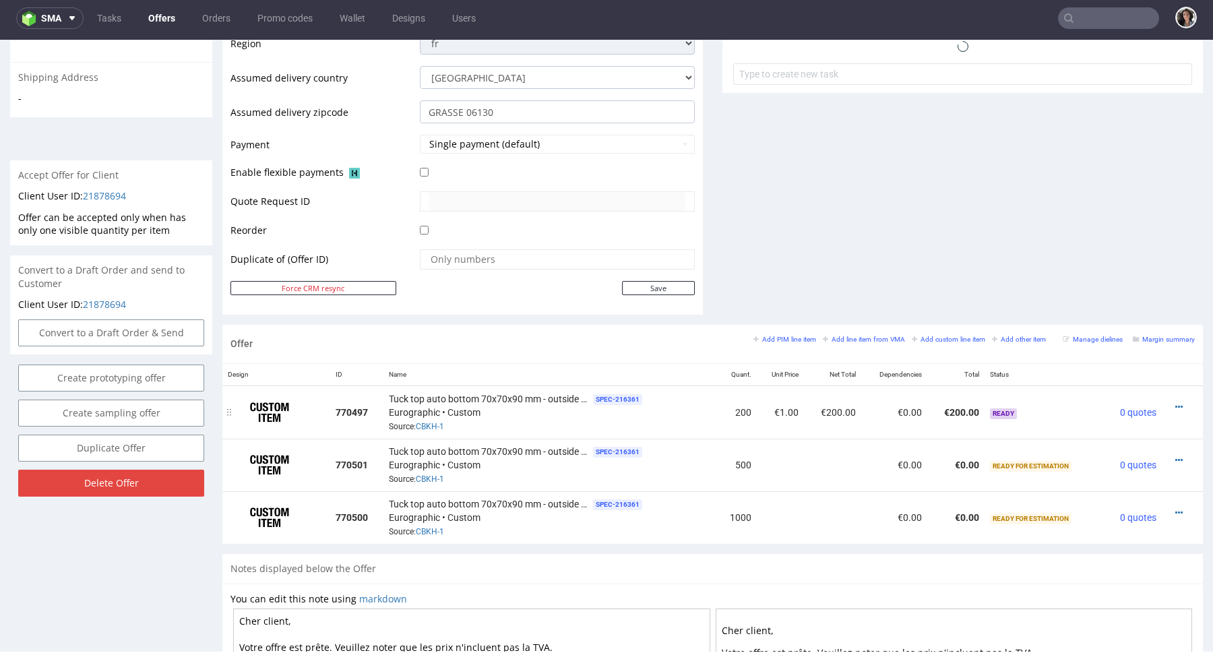
scroll to position [583, 0]
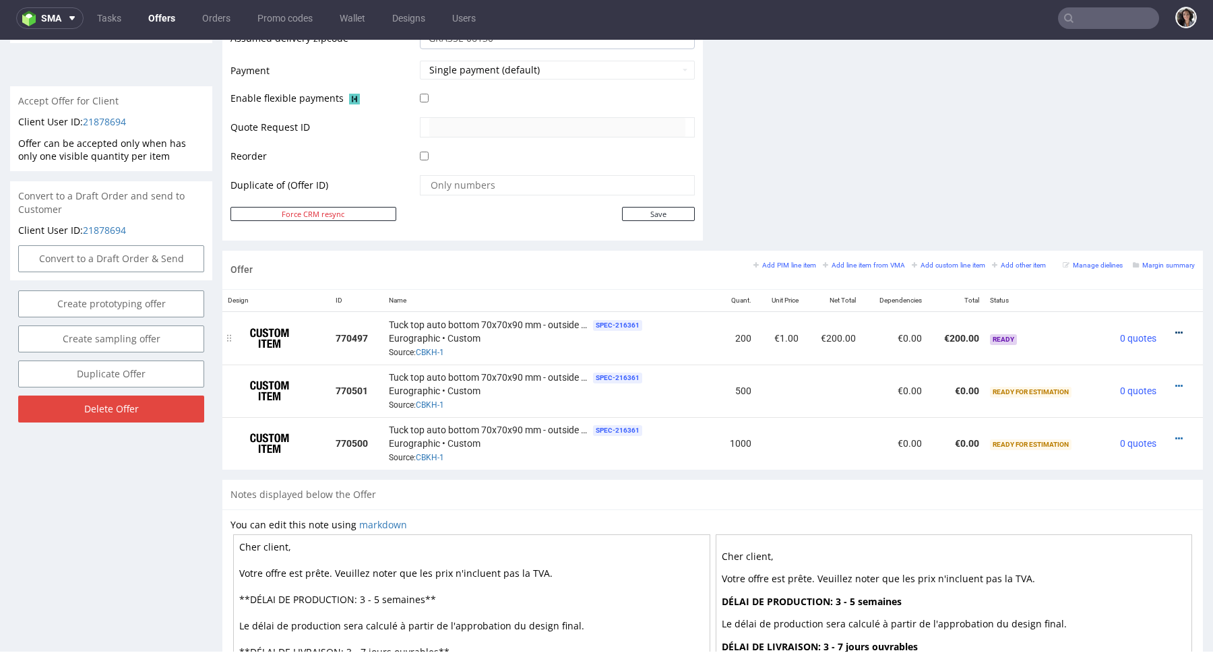
click at [1175, 327] on link at bounding box center [1178, 332] width 7 height 11
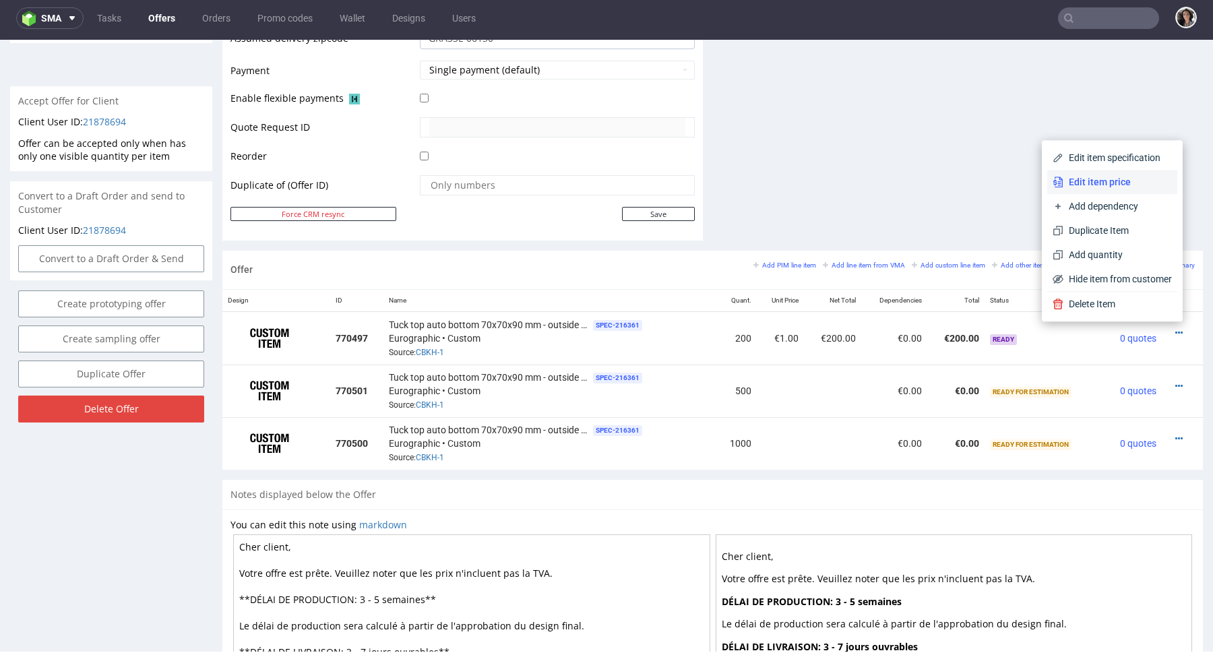
click at [1078, 180] on span "Edit item price" at bounding box center [1117, 181] width 108 height 13
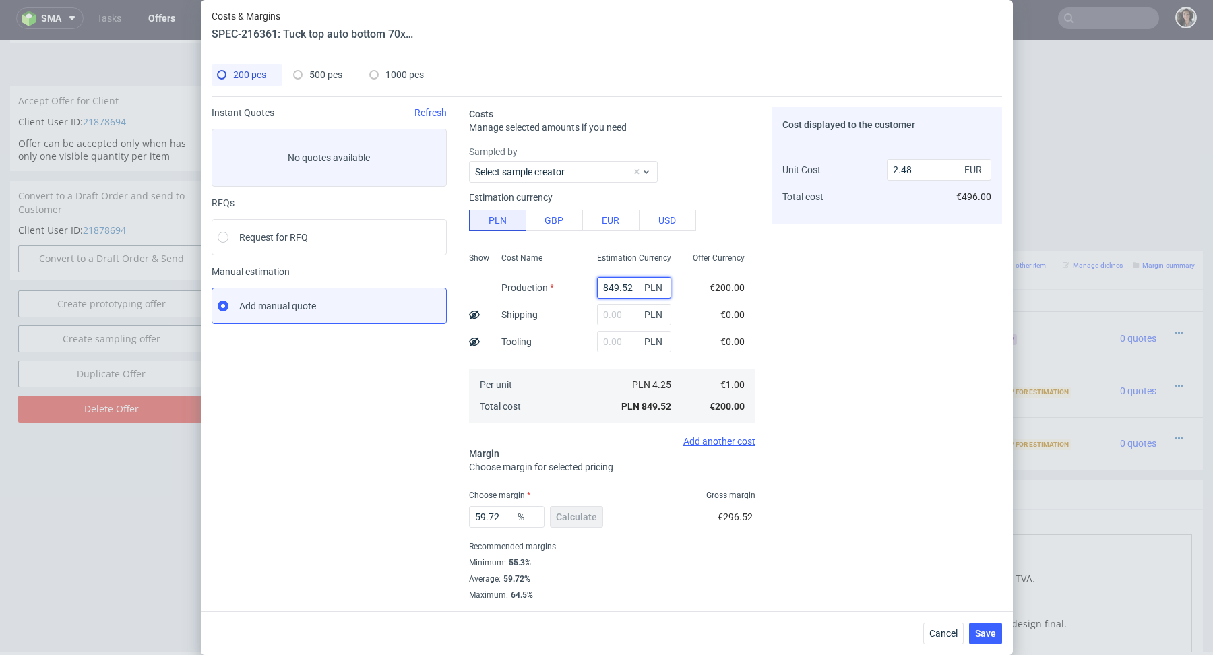
click at [626, 291] on input "849.52" at bounding box center [634, 288] width 74 height 22
paste input "1785"
type input "1785"
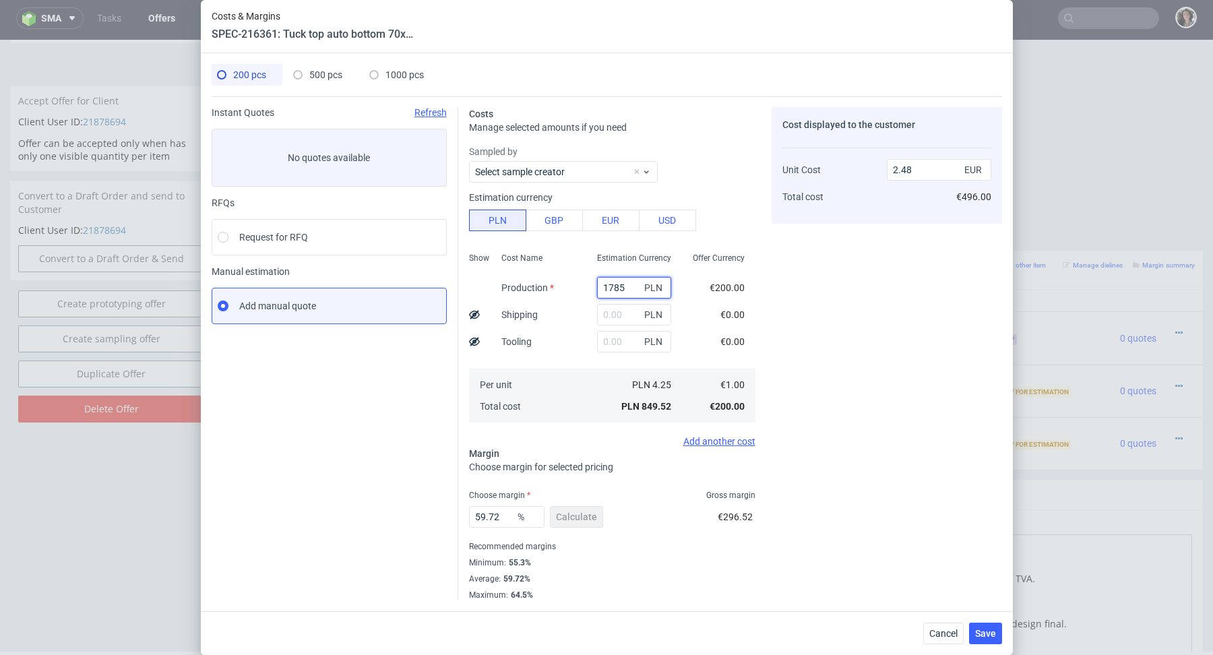
type input "5.22"
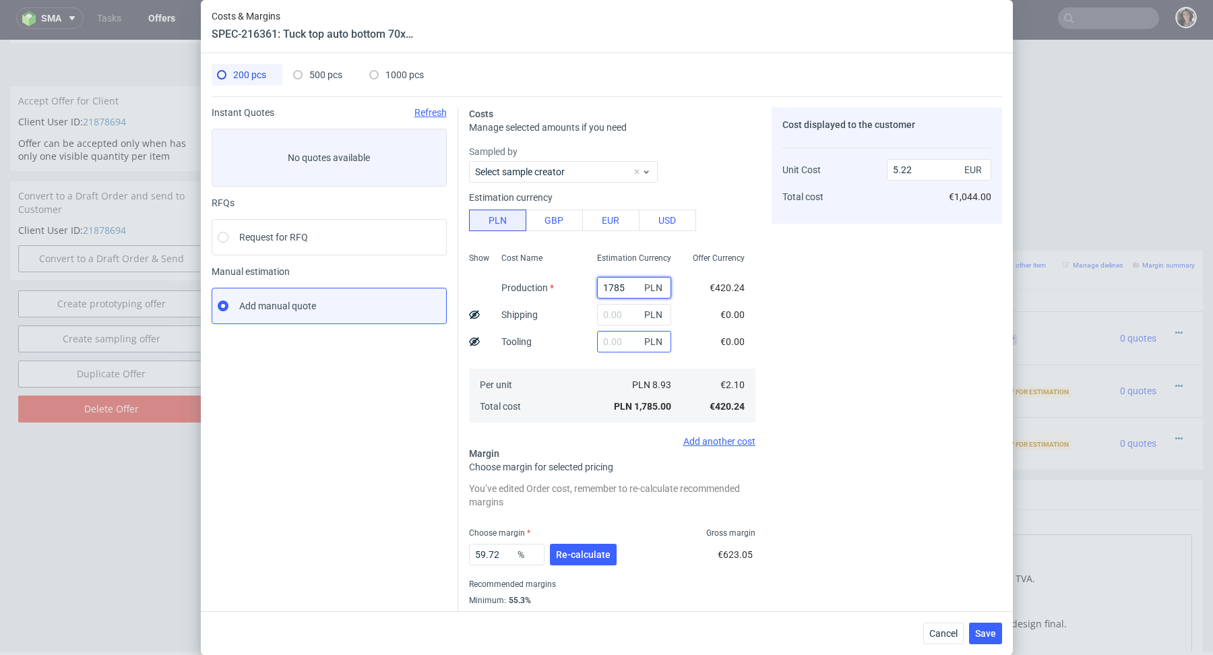
type input "1785"
click at [621, 340] on input "text" at bounding box center [634, 342] width 74 height 22
type input "800"
type input "7.55"
type input "800"
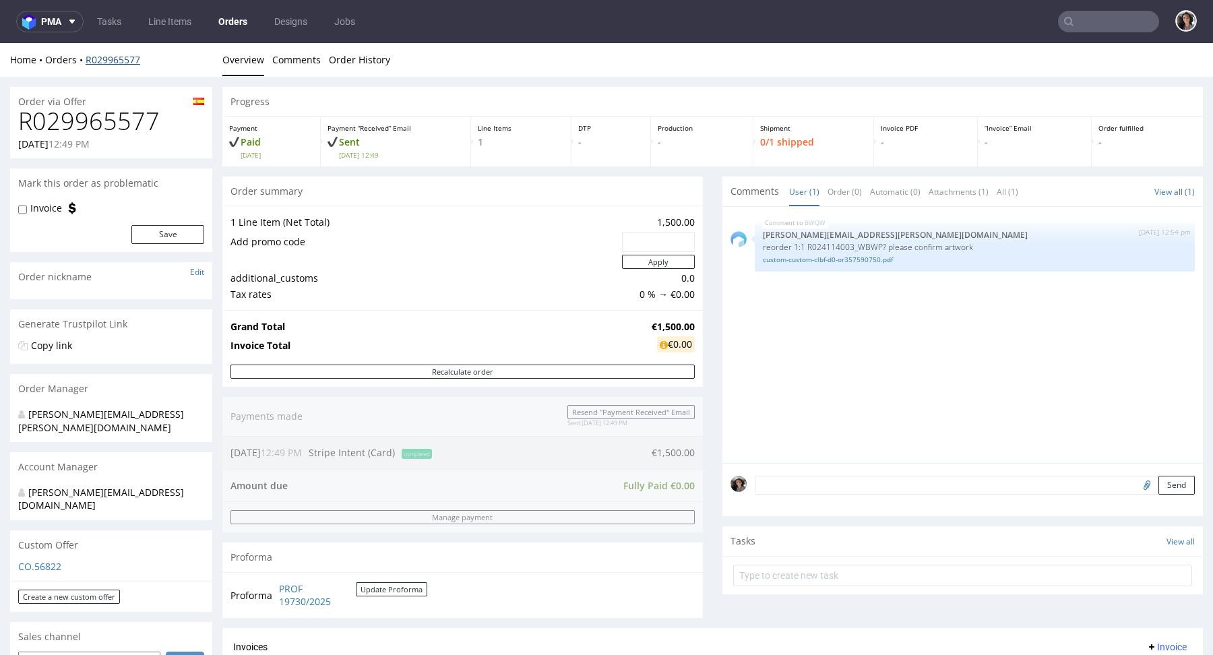
click at [127, 57] on link "R029965577" at bounding box center [113, 59] width 55 height 13
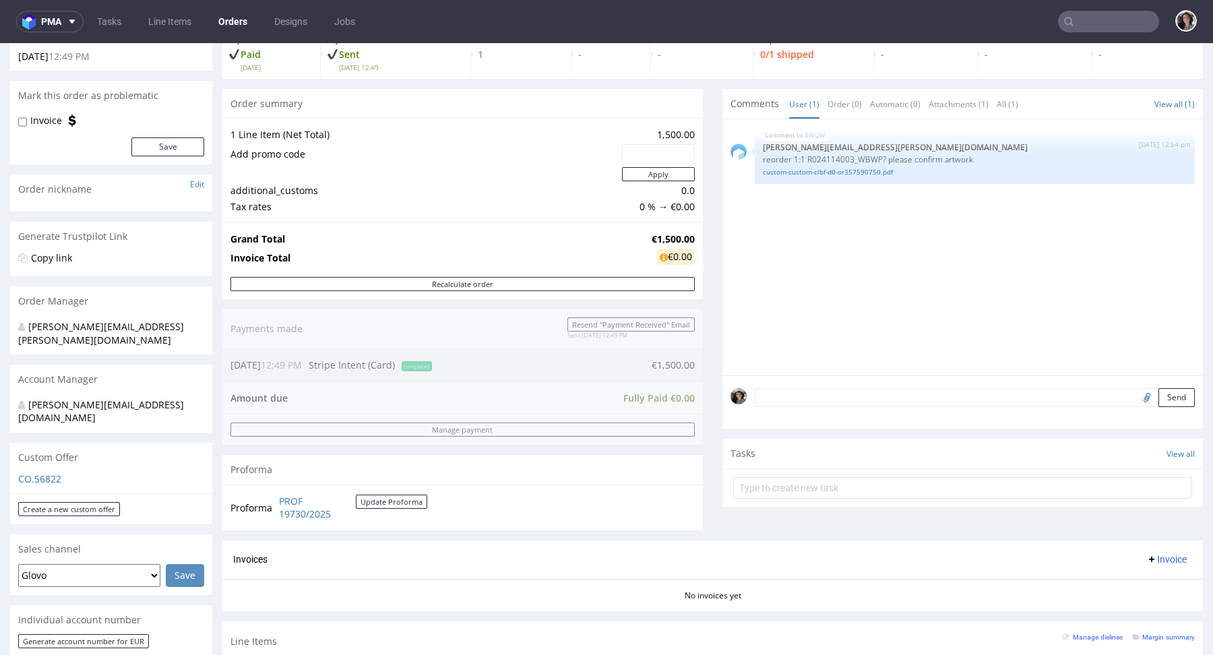
scroll to position [201, 0]
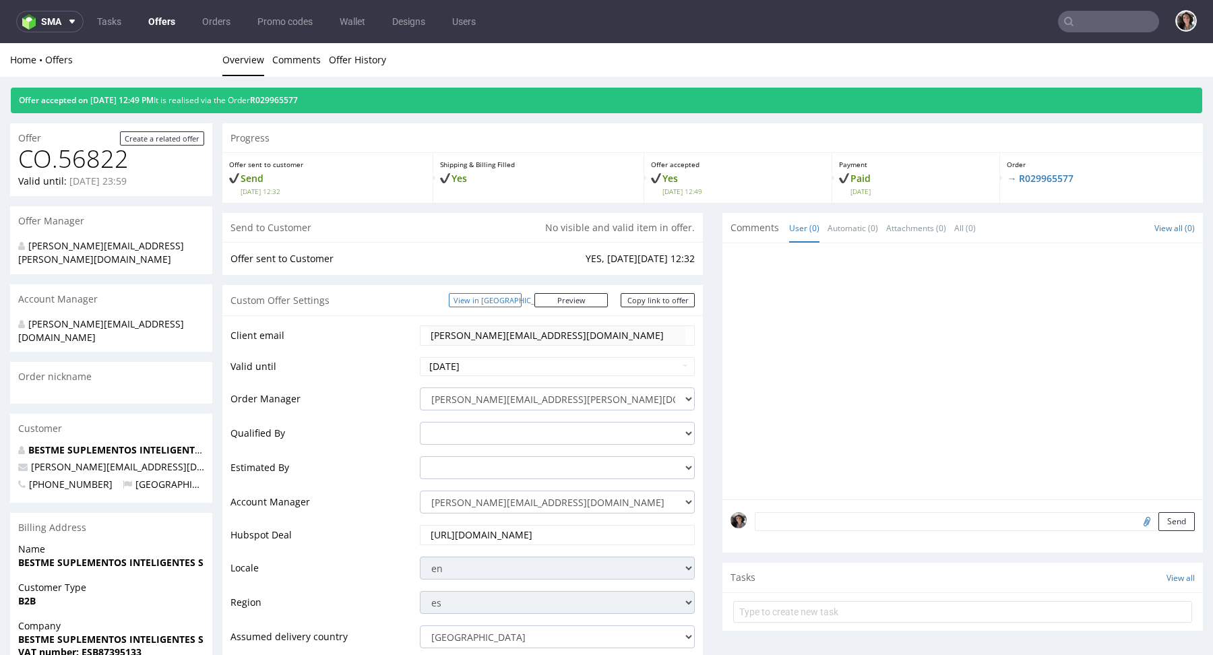
click at [514, 297] on link "View in [GEOGRAPHIC_DATA]" at bounding box center [485, 300] width 73 height 14
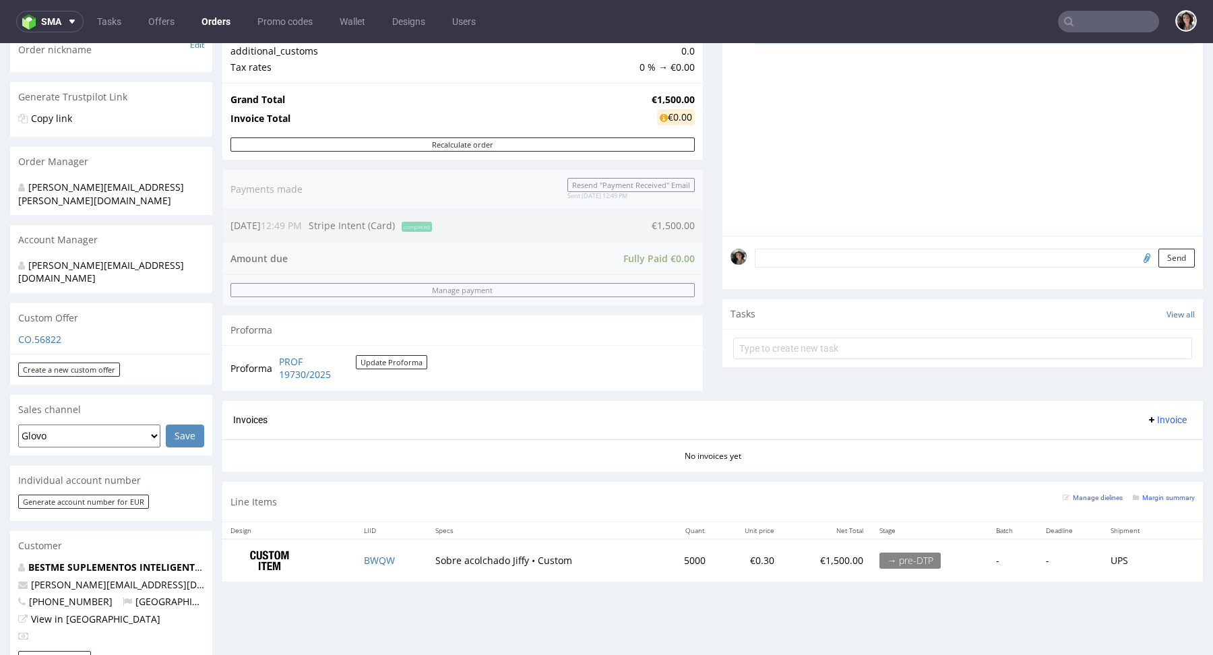
scroll to position [283, 0]
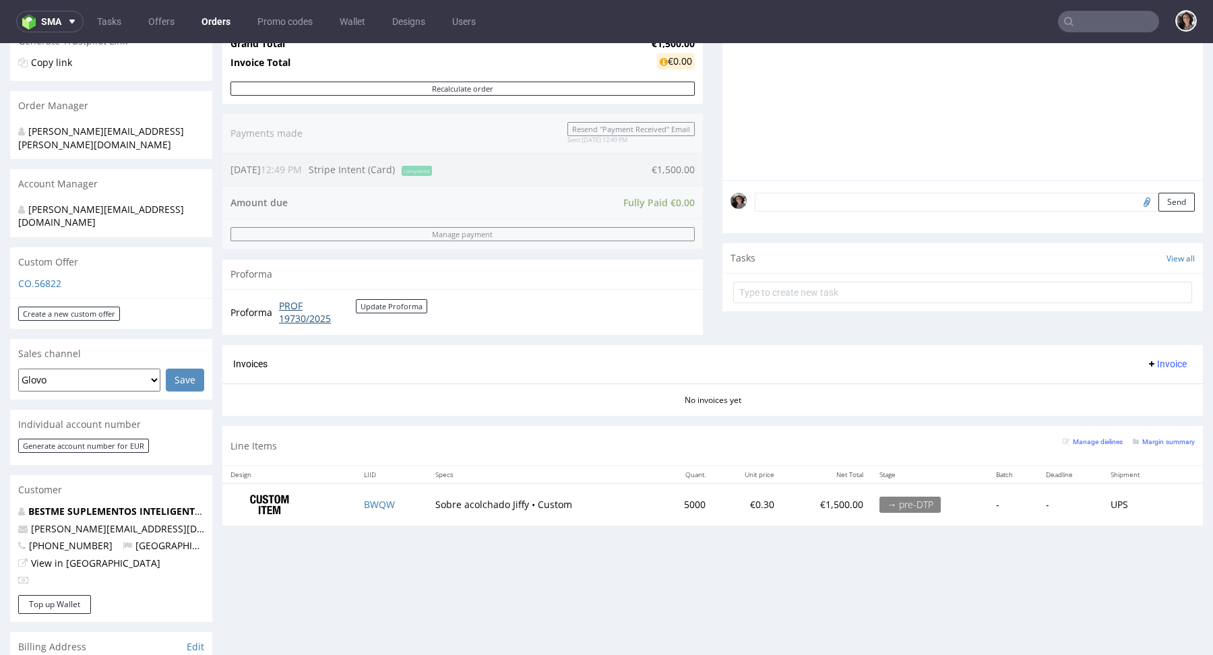
click at [293, 316] on link "PROF 19730/2025" at bounding box center [317, 312] width 77 height 26
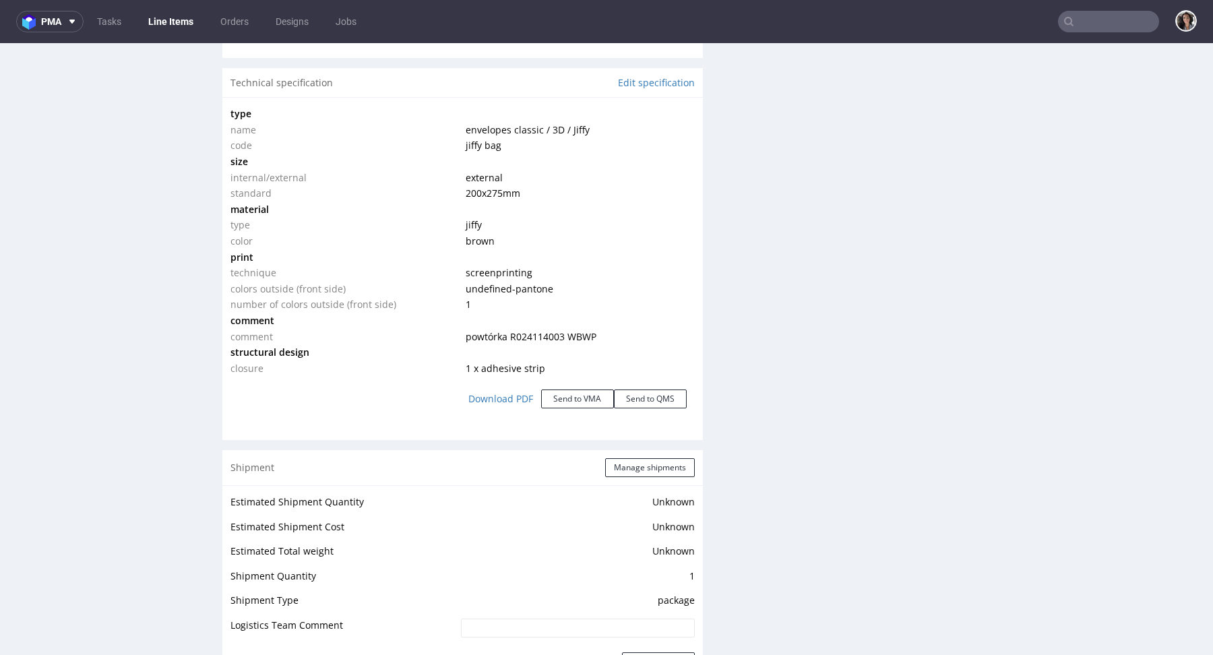
scroll to position [1337, 0]
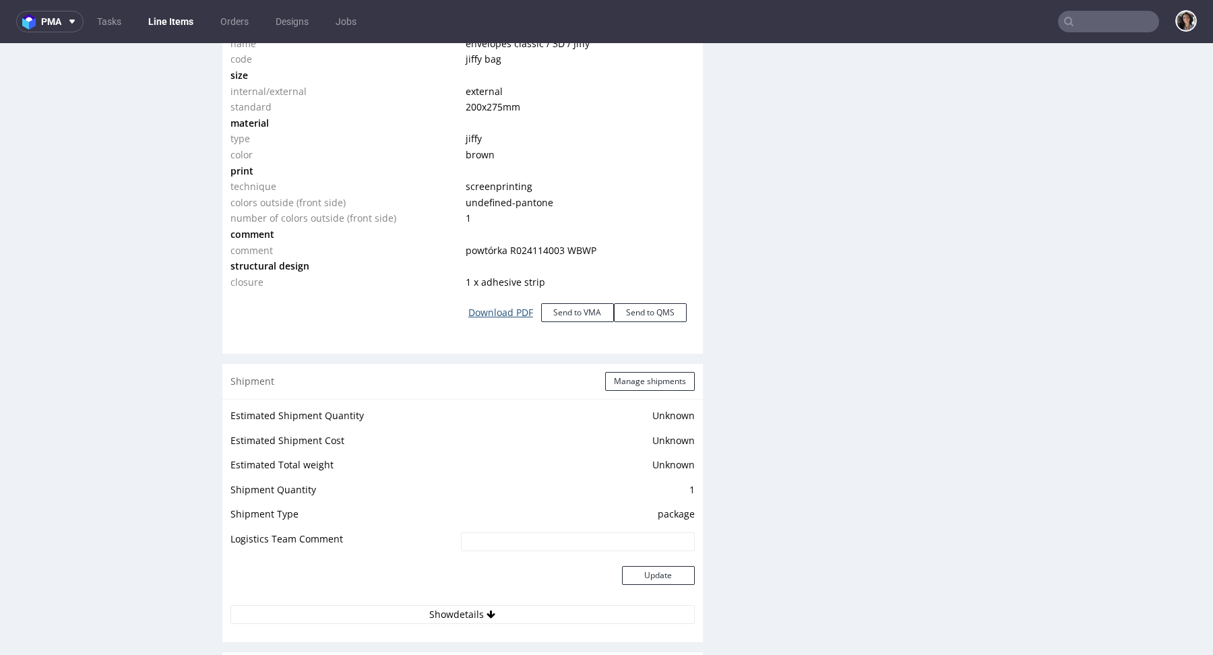
click at [492, 312] on link "Download PDF" at bounding box center [500, 313] width 81 height 30
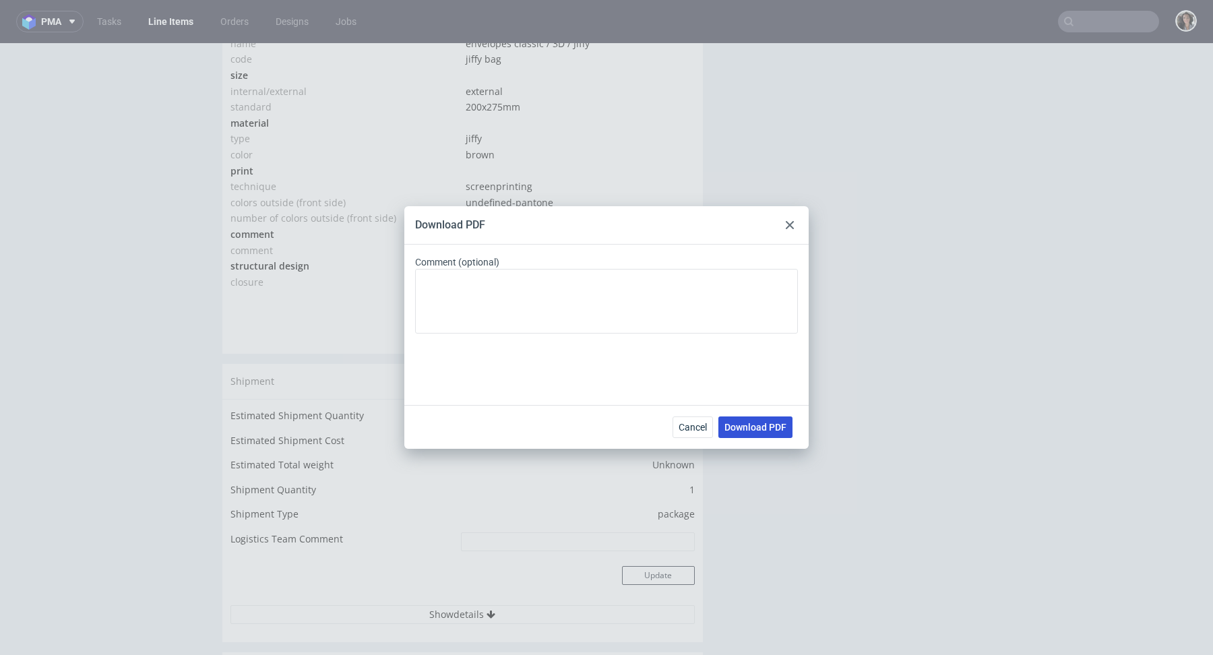
click at [763, 431] on span "Download PDF" at bounding box center [755, 426] width 62 height 9
click at [786, 225] on icon at bounding box center [790, 225] width 8 height 8
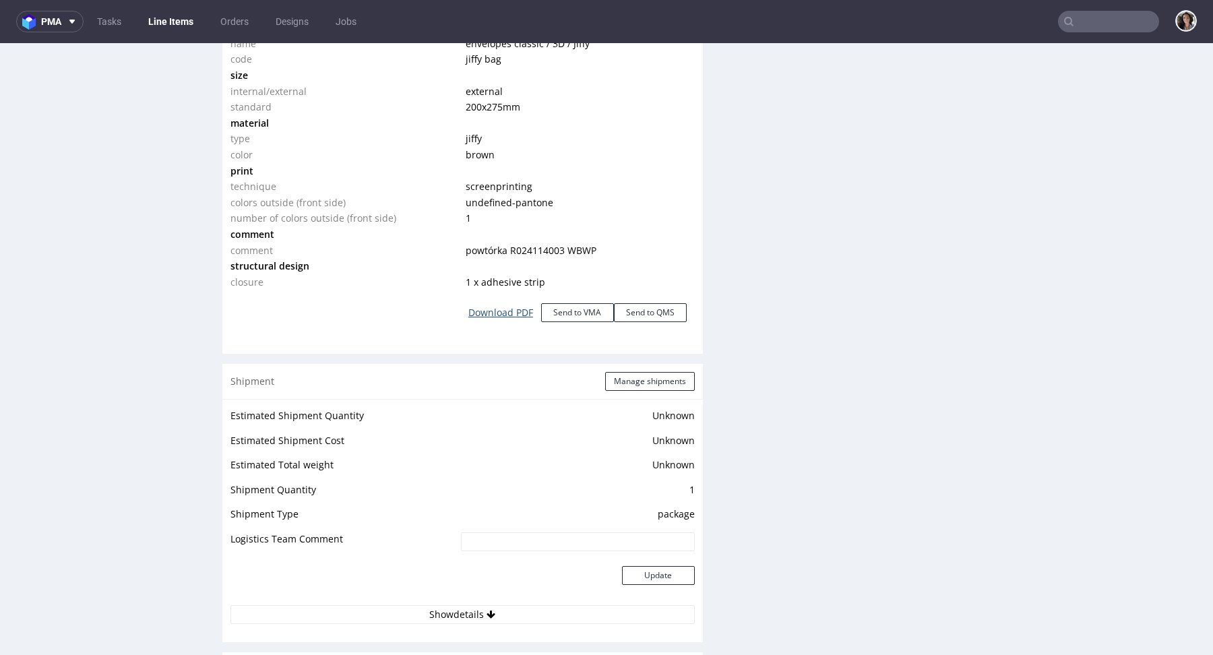
click at [495, 313] on link "Download PDF" at bounding box center [500, 313] width 81 height 30
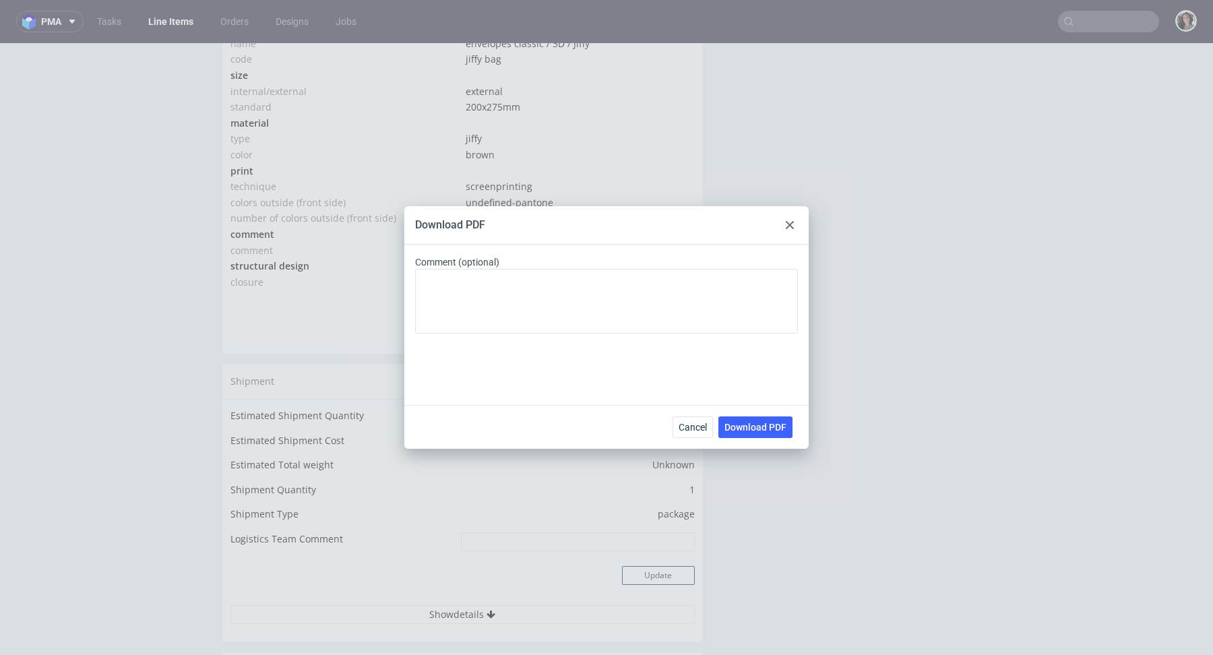
click at [794, 222] on div at bounding box center [789, 225] width 16 height 16
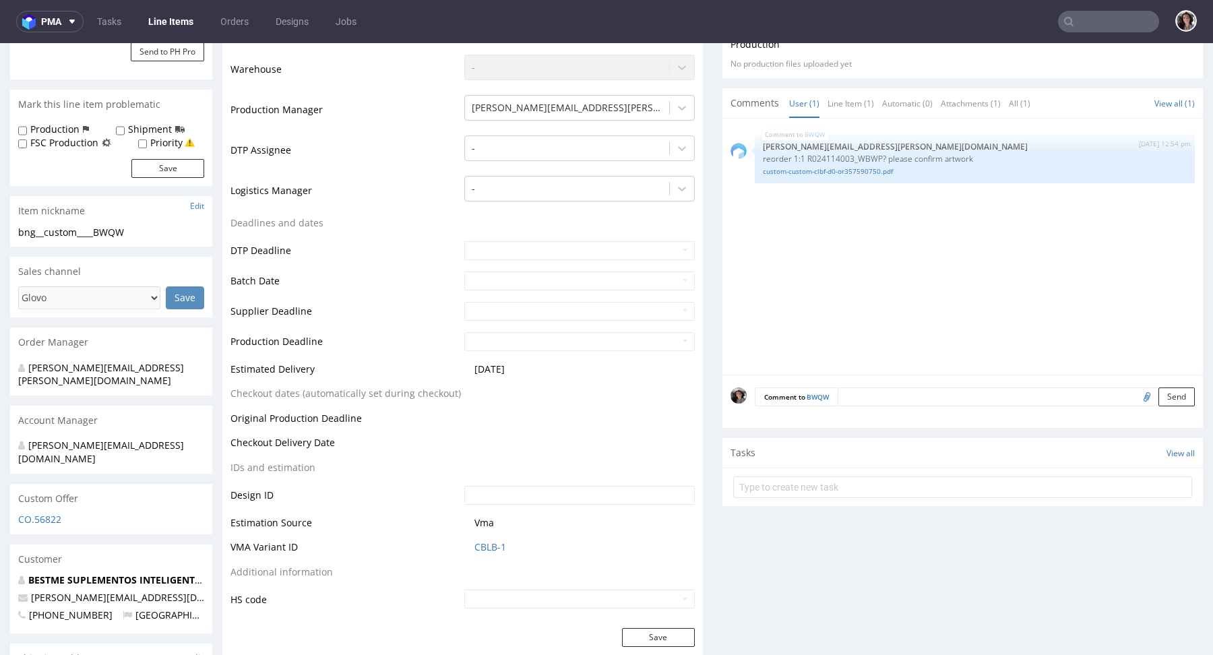
scroll to position [589, 0]
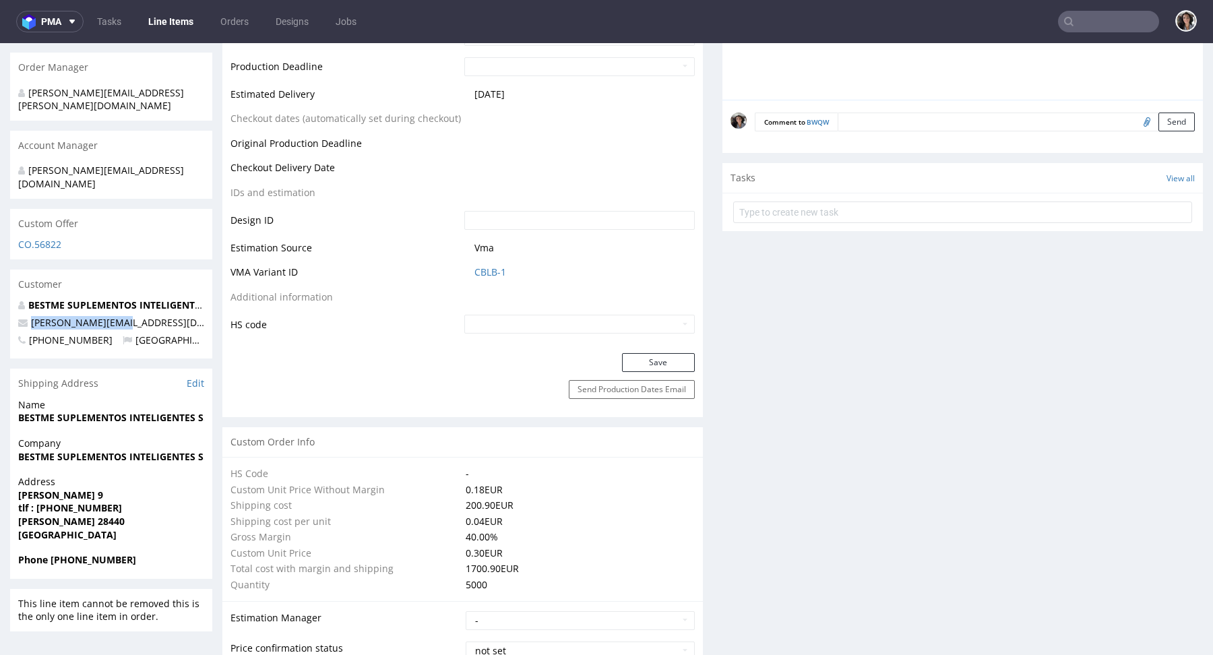
drag, startPoint x: 132, startPoint y: 297, endPoint x: 30, endPoint y: 297, distance: 102.4
click at [30, 316] on p "[PERSON_NAME][EMAIL_ADDRESS][DOMAIN_NAME]" at bounding box center [111, 322] width 186 height 13
copy link "[PERSON_NAME][EMAIL_ADDRESS][DOMAIN_NAME]"
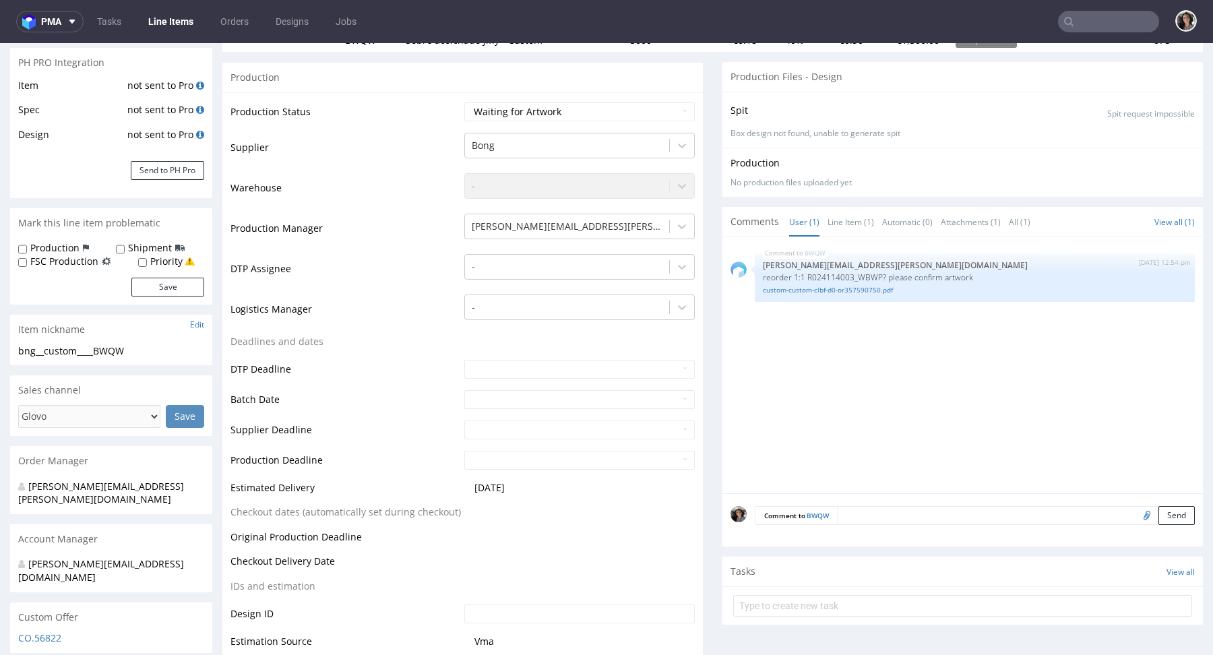
scroll to position [0, 0]
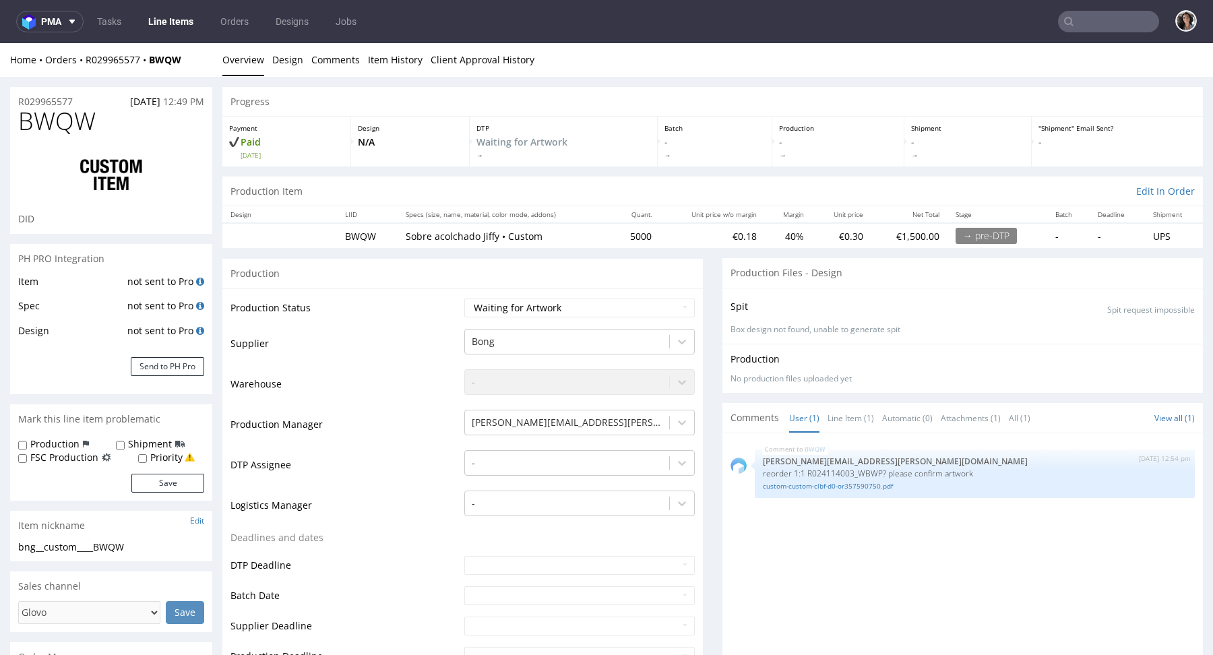
click at [98, 51] on div "Home Orders R029965577 BWQW Overview Design Comments Item History Client Approv…" at bounding box center [606, 60] width 1213 height 34
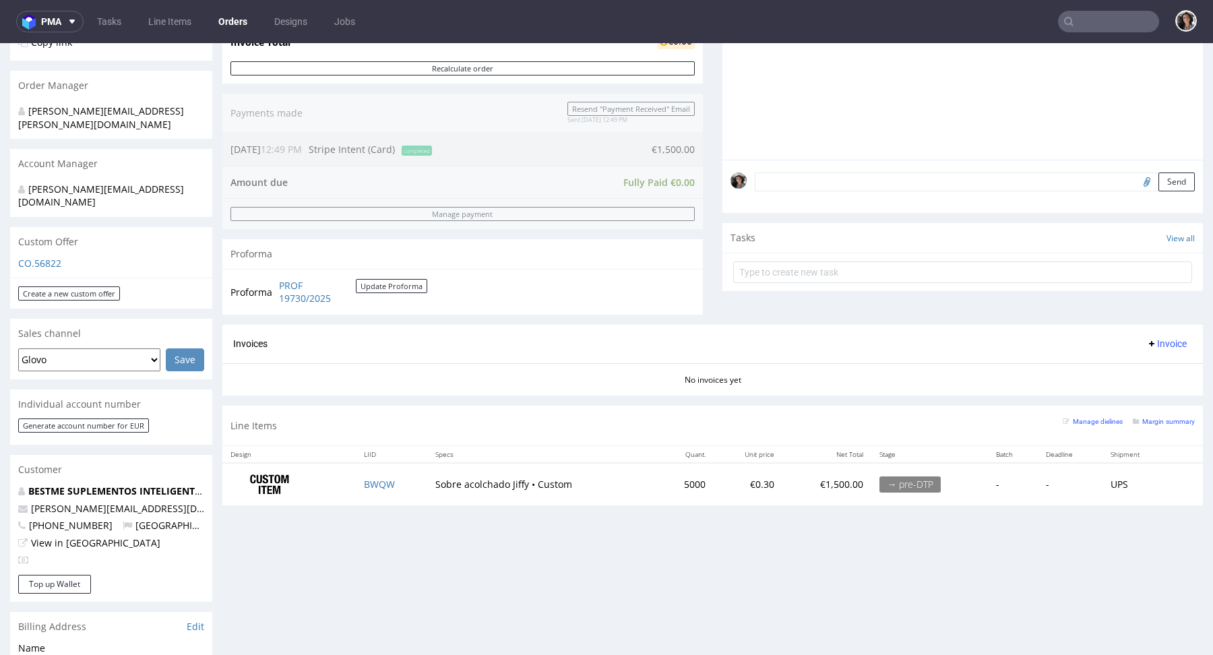
scroll to position [9, 0]
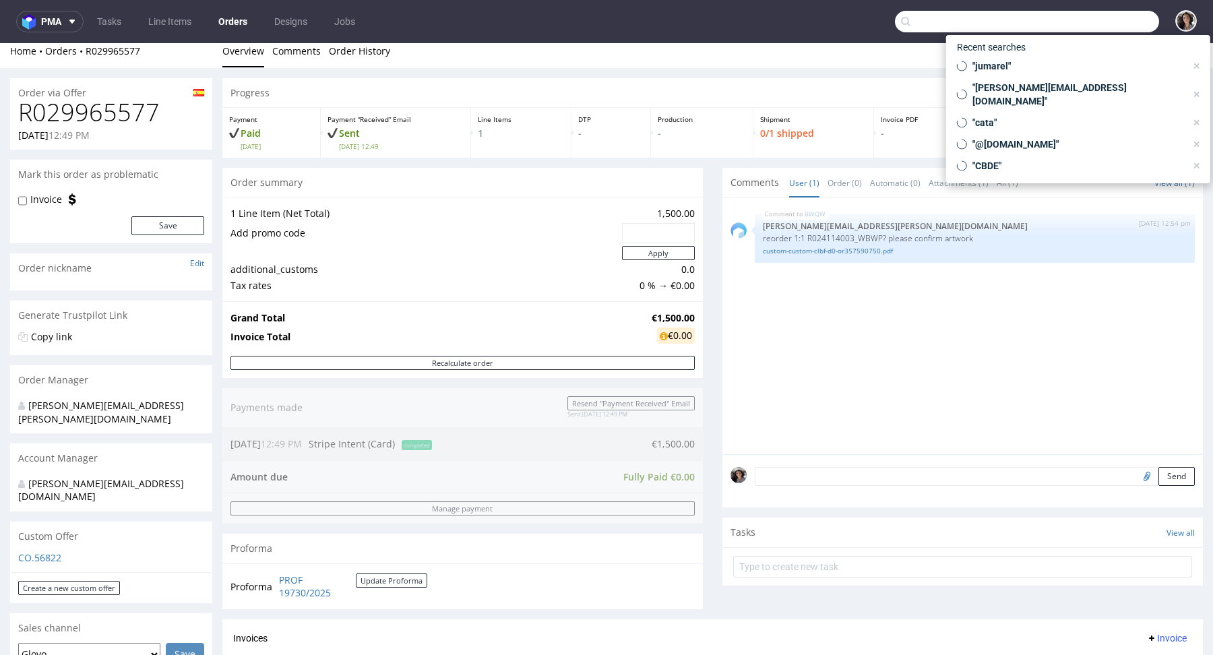
click at [1095, 24] on input "text" at bounding box center [1027, 22] width 264 height 22
paste input "[PERSON_NAME][EMAIL_ADDRESS][DOMAIN_NAME]"
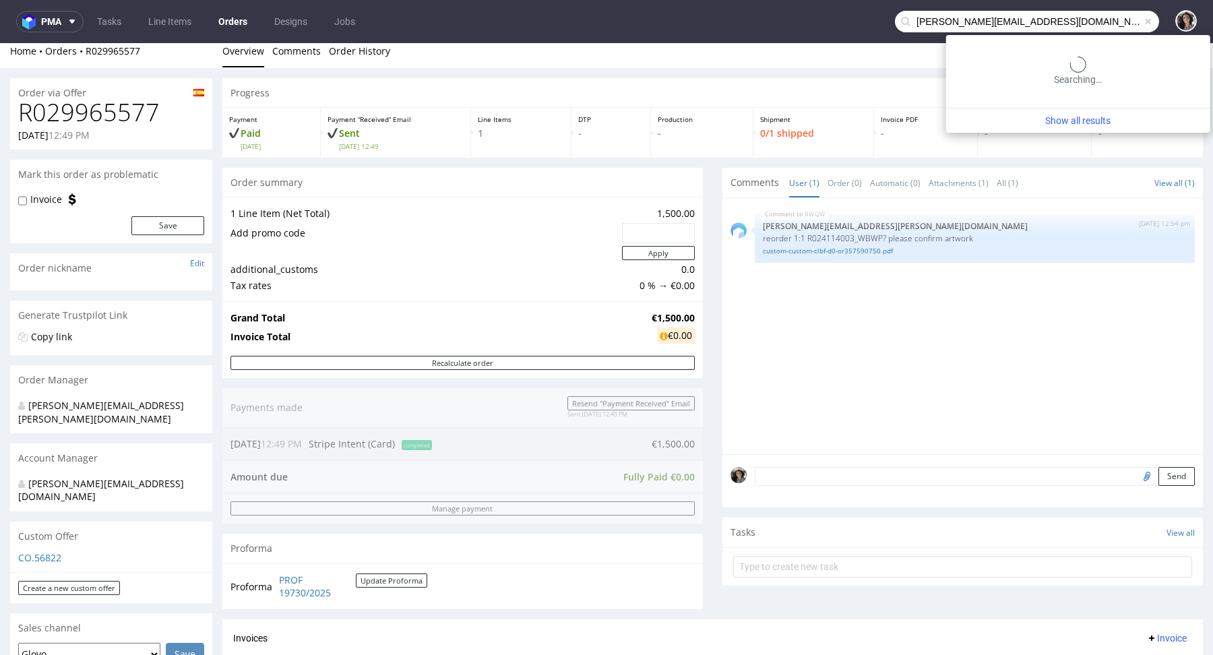
type input "[PERSON_NAME][EMAIL_ADDRESS][DOMAIN_NAME]"
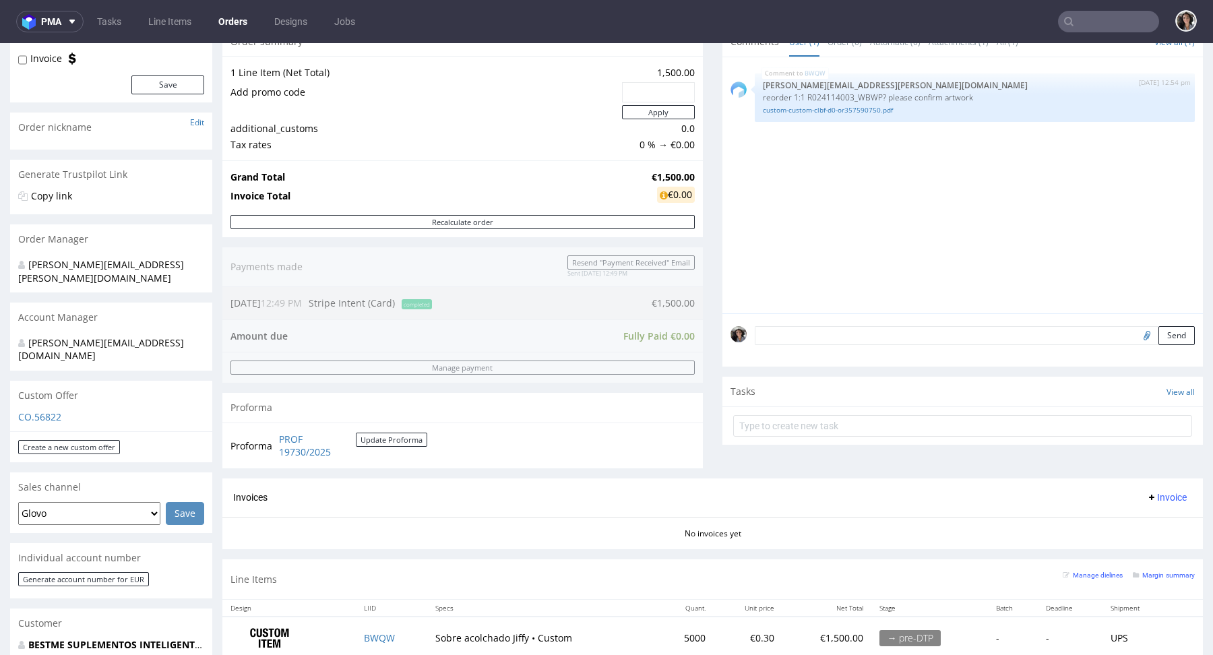
scroll to position [266, 0]
